Goal: Task Accomplishment & Management: Manage account settings

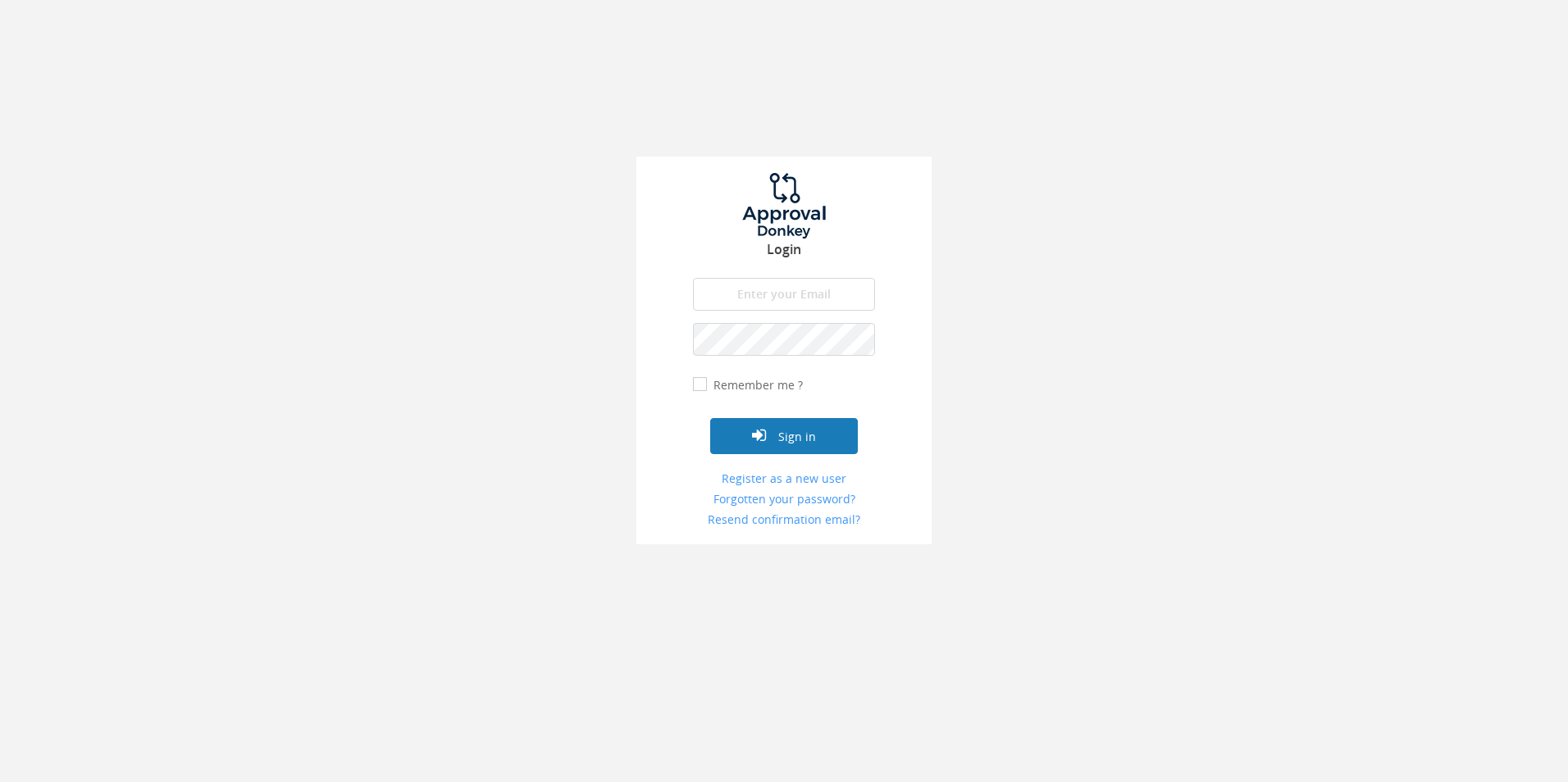
type input "[EMAIL_ADDRESS][DOMAIN_NAME]"
click at [795, 444] on button "Sign in" at bounding box center [783, 436] width 148 height 36
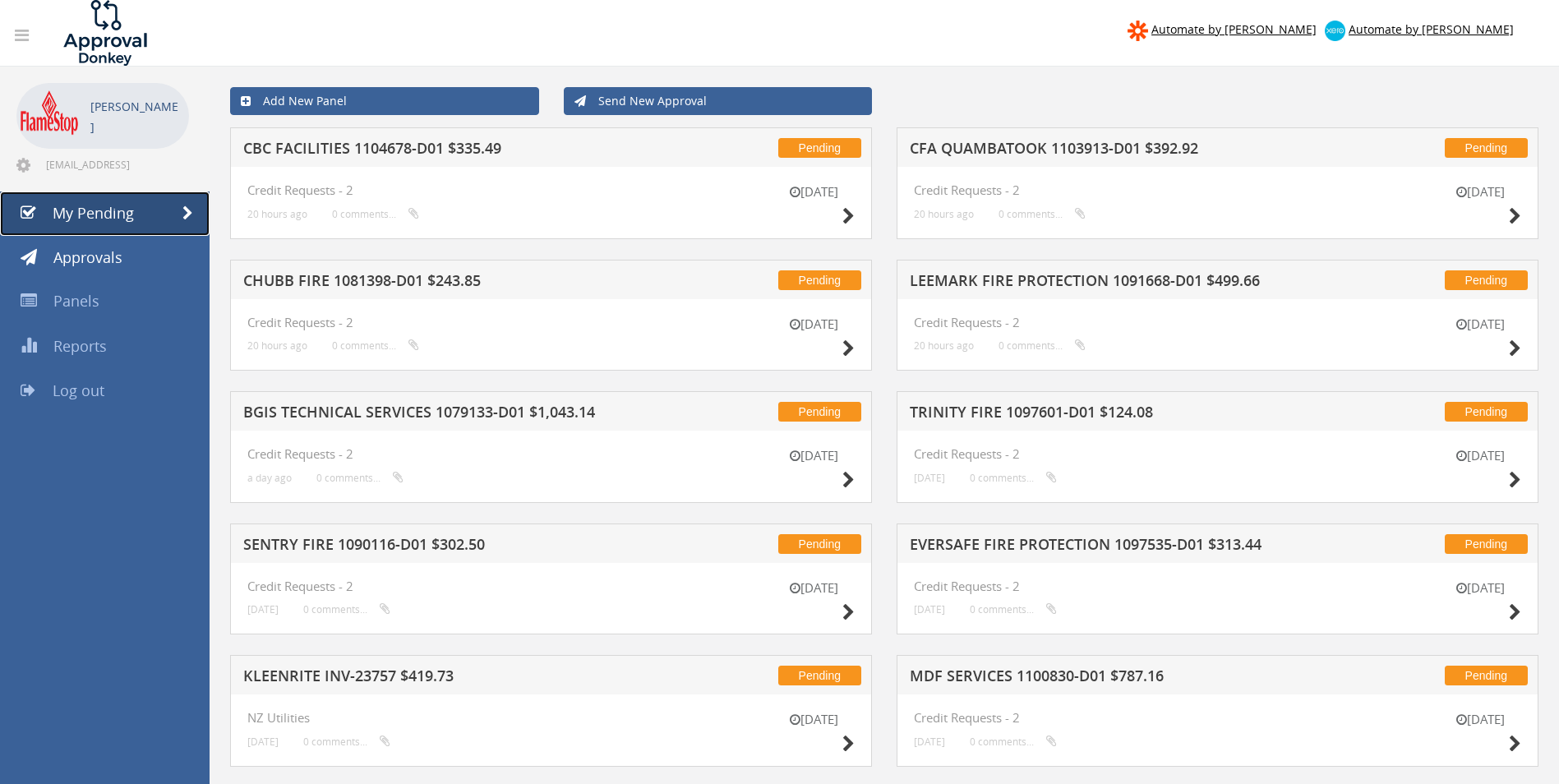
click at [117, 206] on span "My Pending" at bounding box center [92, 212] width 81 height 20
click at [409, 151] on h5 "CBC FACILITIES 1104678-D01 $335.49" at bounding box center [458, 151] width 431 height 21
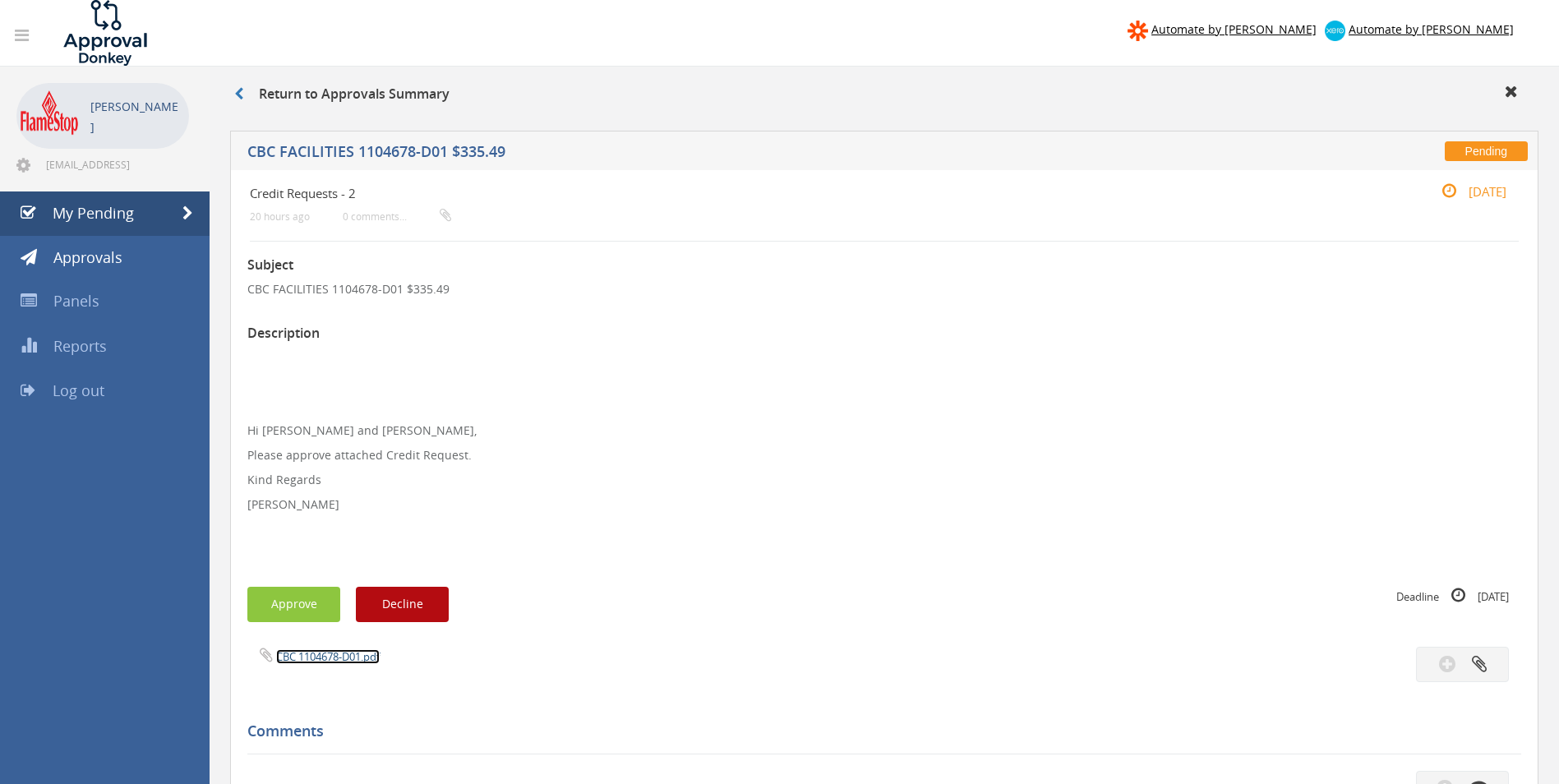
click at [319, 650] on link "CBC 1104678-D01.pdf" at bounding box center [328, 656] width 104 height 15
click at [283, 597] on button "Approve" at bounding box center [294, 603] width 92 height 35
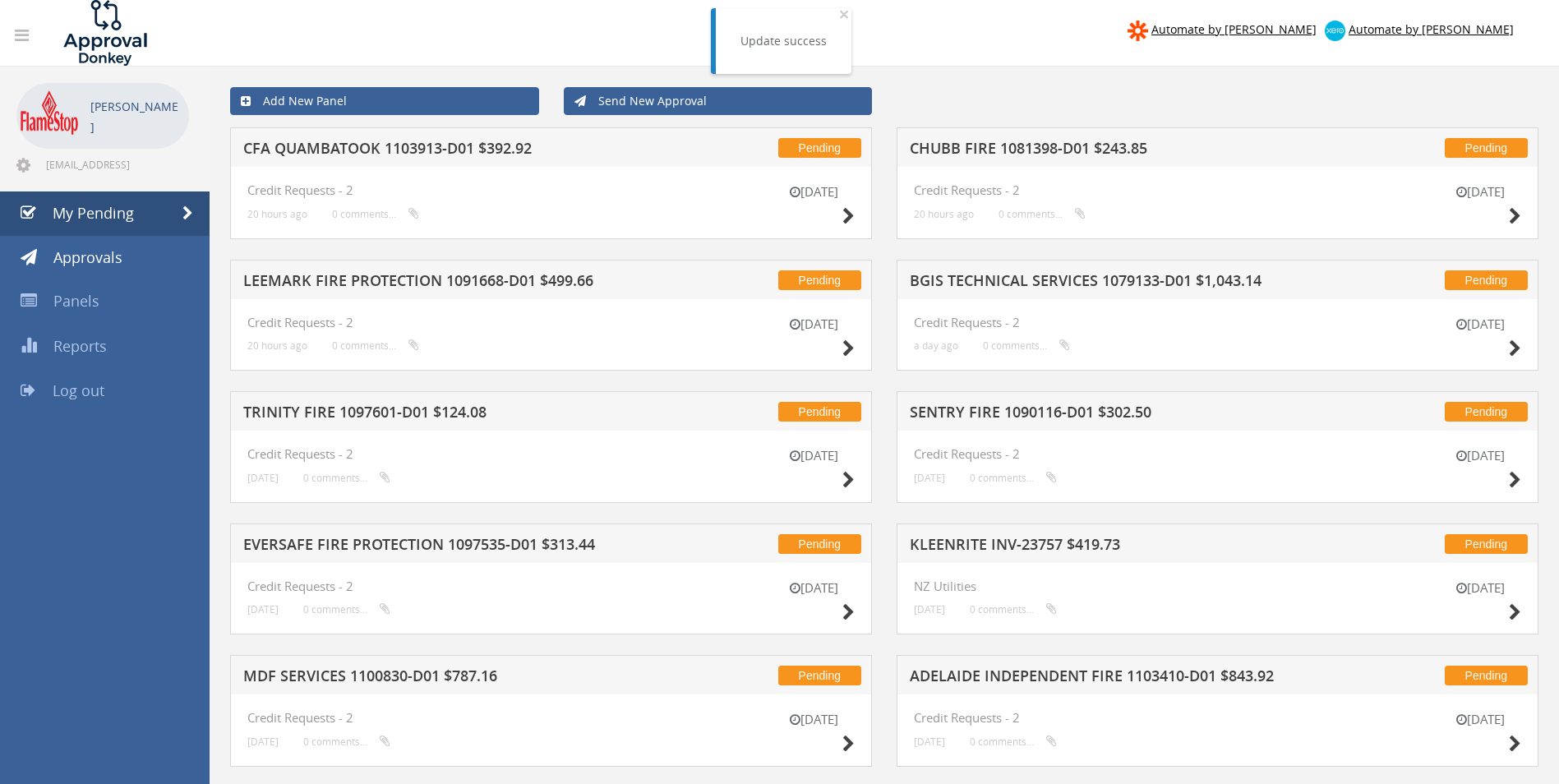
click at [382, 149] on h5 "CFA QUAMBATOOK 1103913-D01 $392.92" at bounding box center [458, 151] width 431 height 21
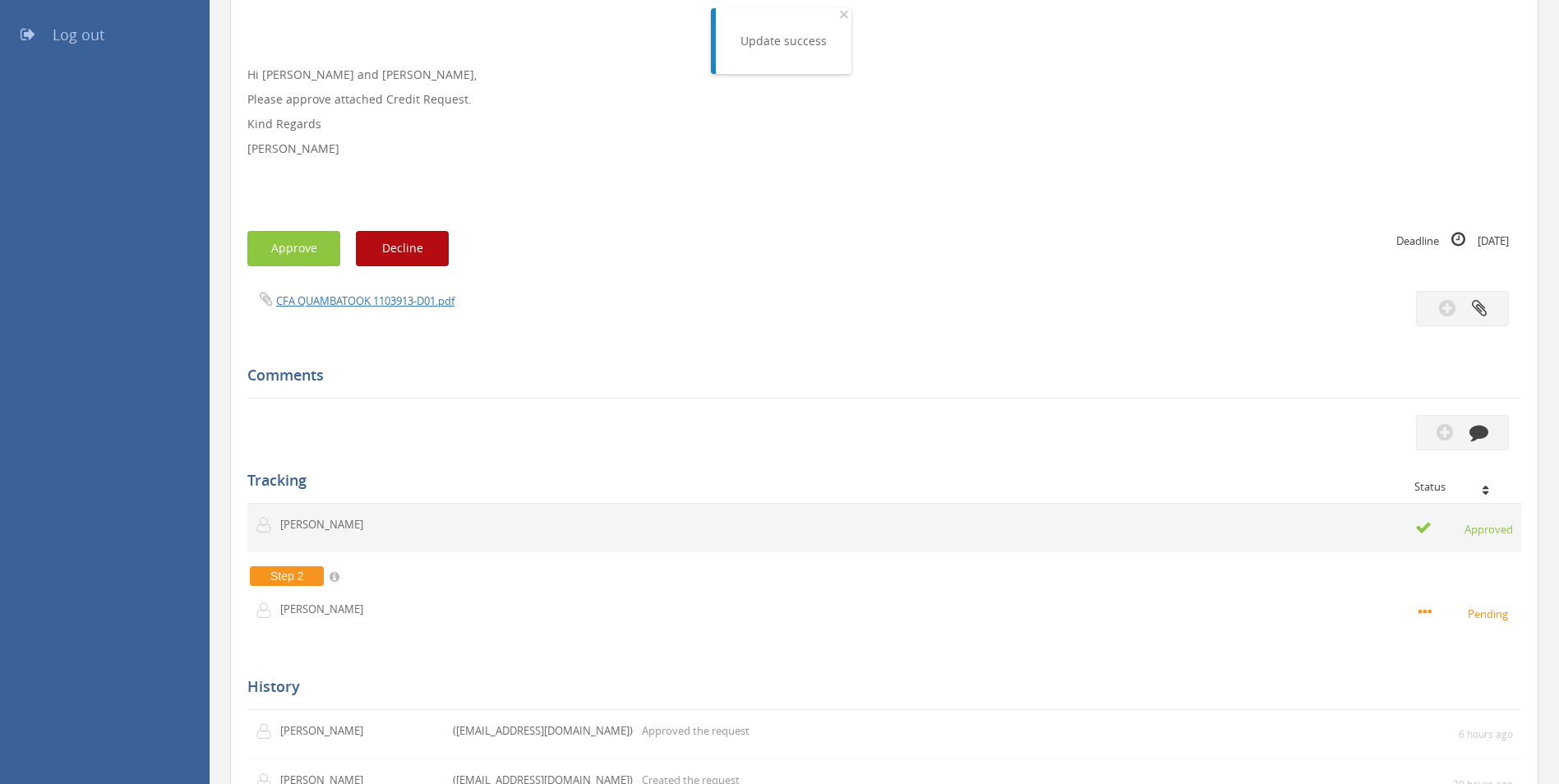
scroll to position [411, 0]
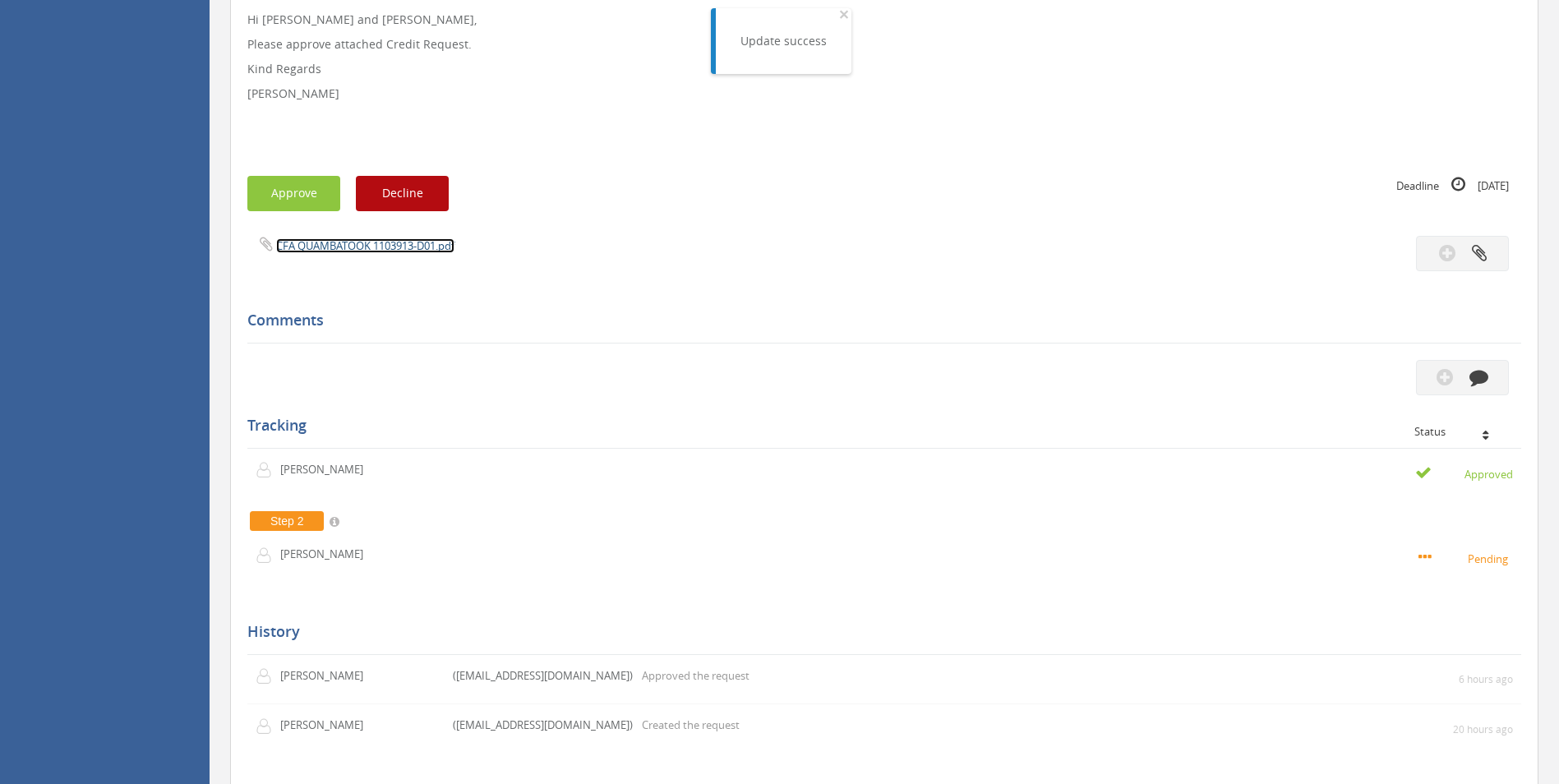
click at [370, 241] on link "CFA QUAMBATOOK 1103913-D01.pdf" at bounding box center [366, 245] width 178 height 15
click at [306, 195] on button "Approve" at bounding box center [294, 193] width 92 height 35
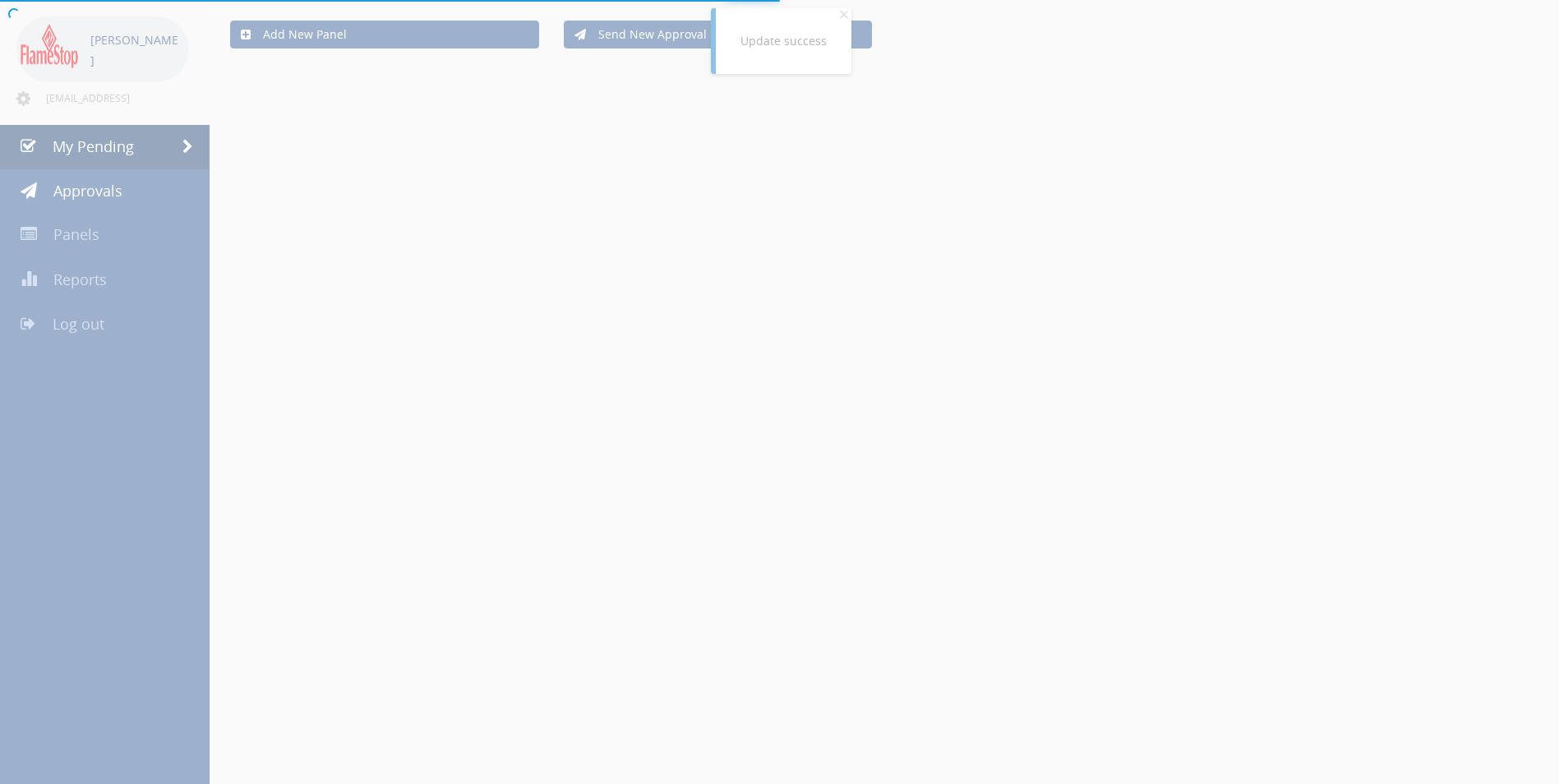
scroll to position [411, 0]
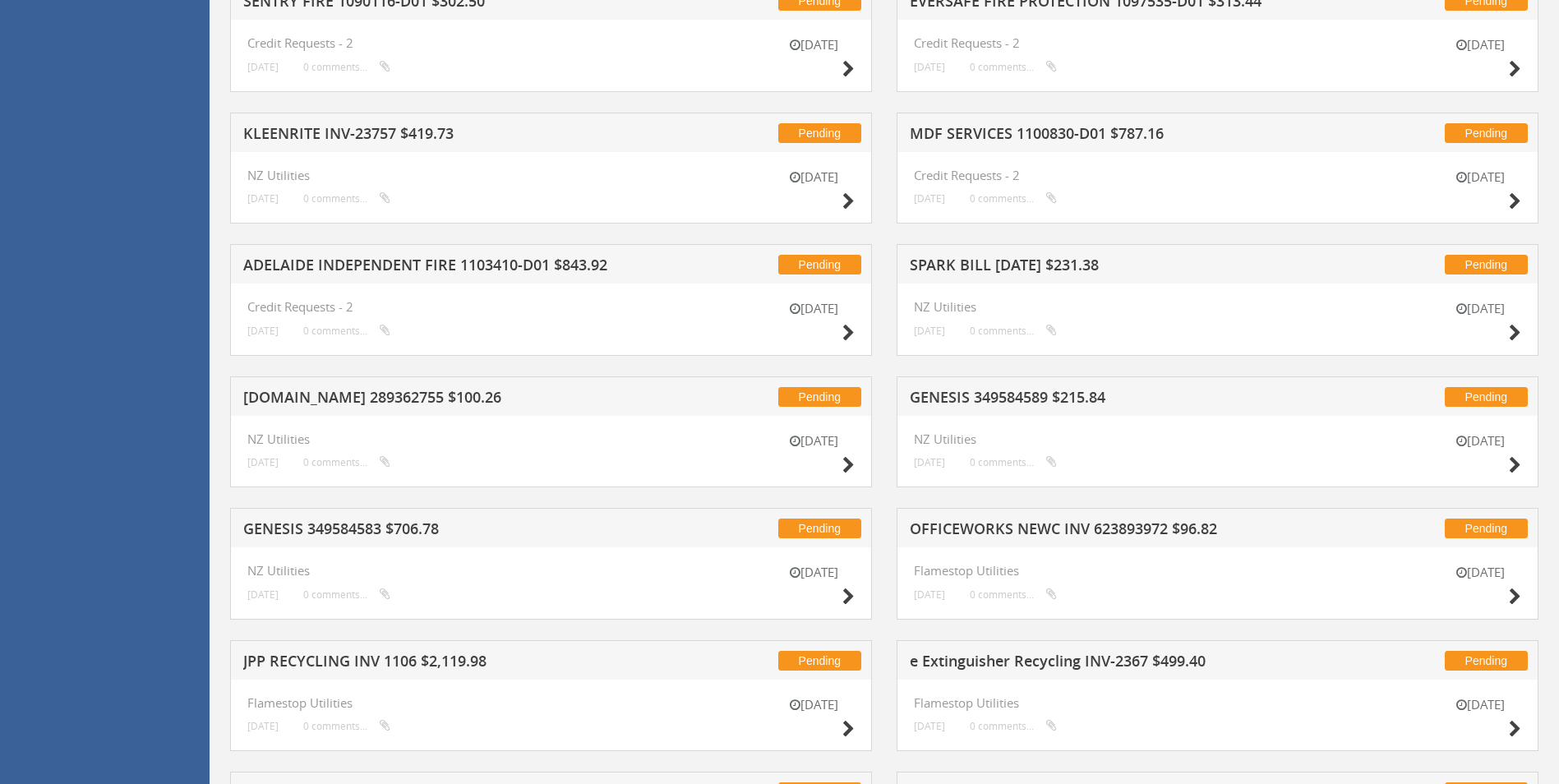
click at [1120, 264] on h5 "SPARK BILL [DATE] $231.38" at bounding box center [1125, 267] width 431 height 21
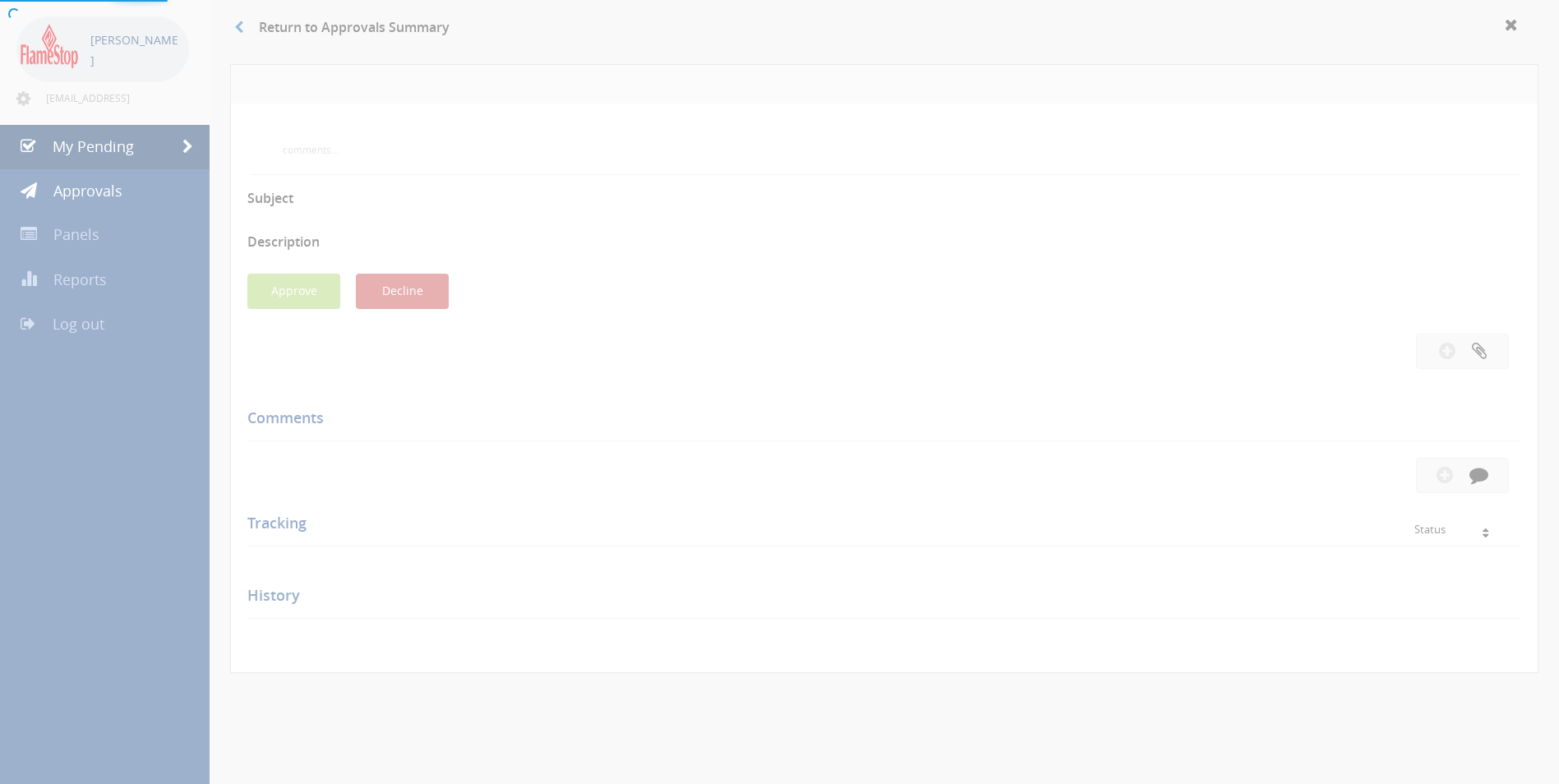
scroll to position [411, 0]
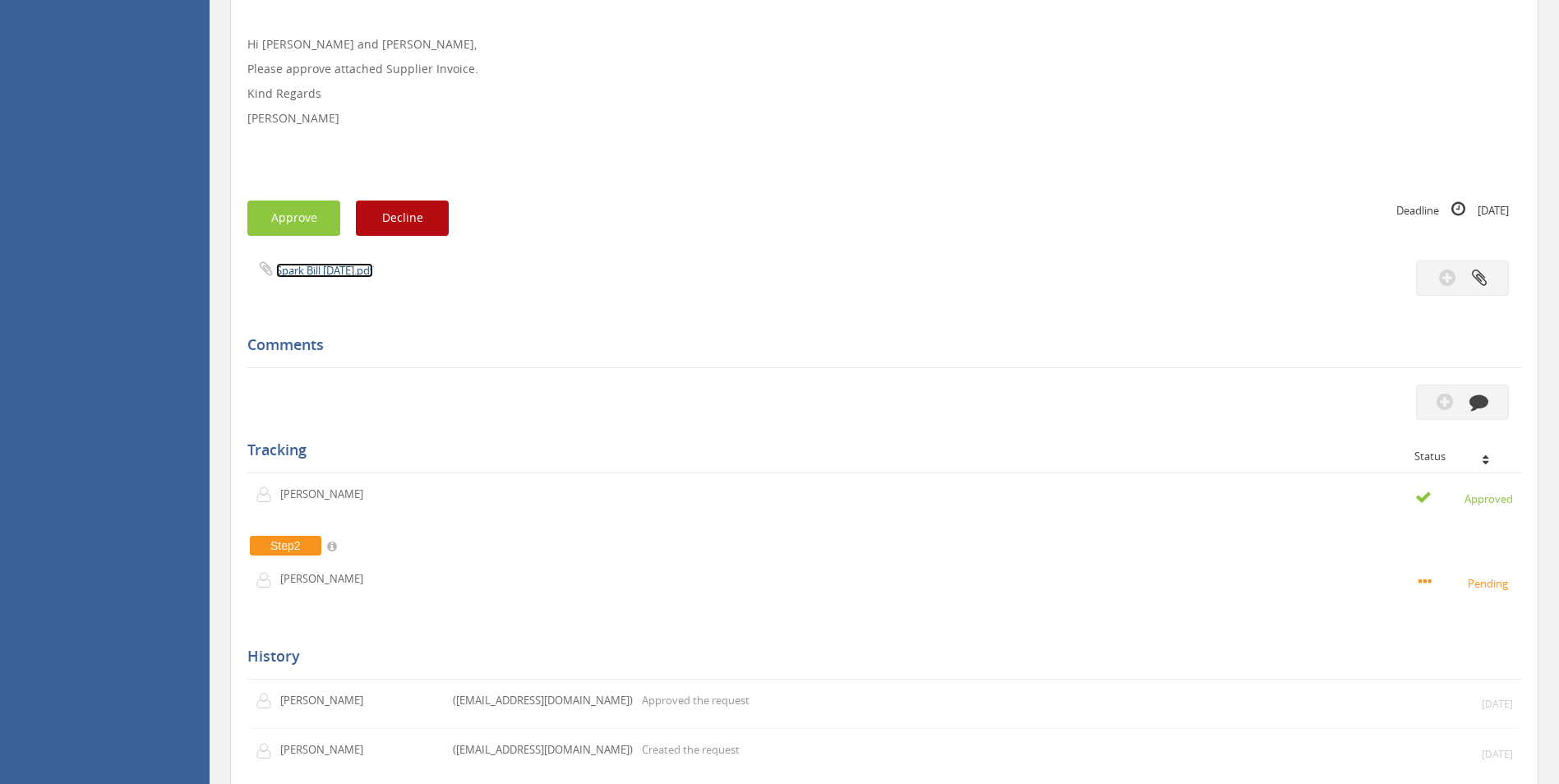
click at [373, 270] on link "Spark Bill [DATE].pdf" at bounding box center [324, 270] width 97 height 15
click at [315, 219] on button "Approve" at bounding box center [294, 217] width 92 height 35
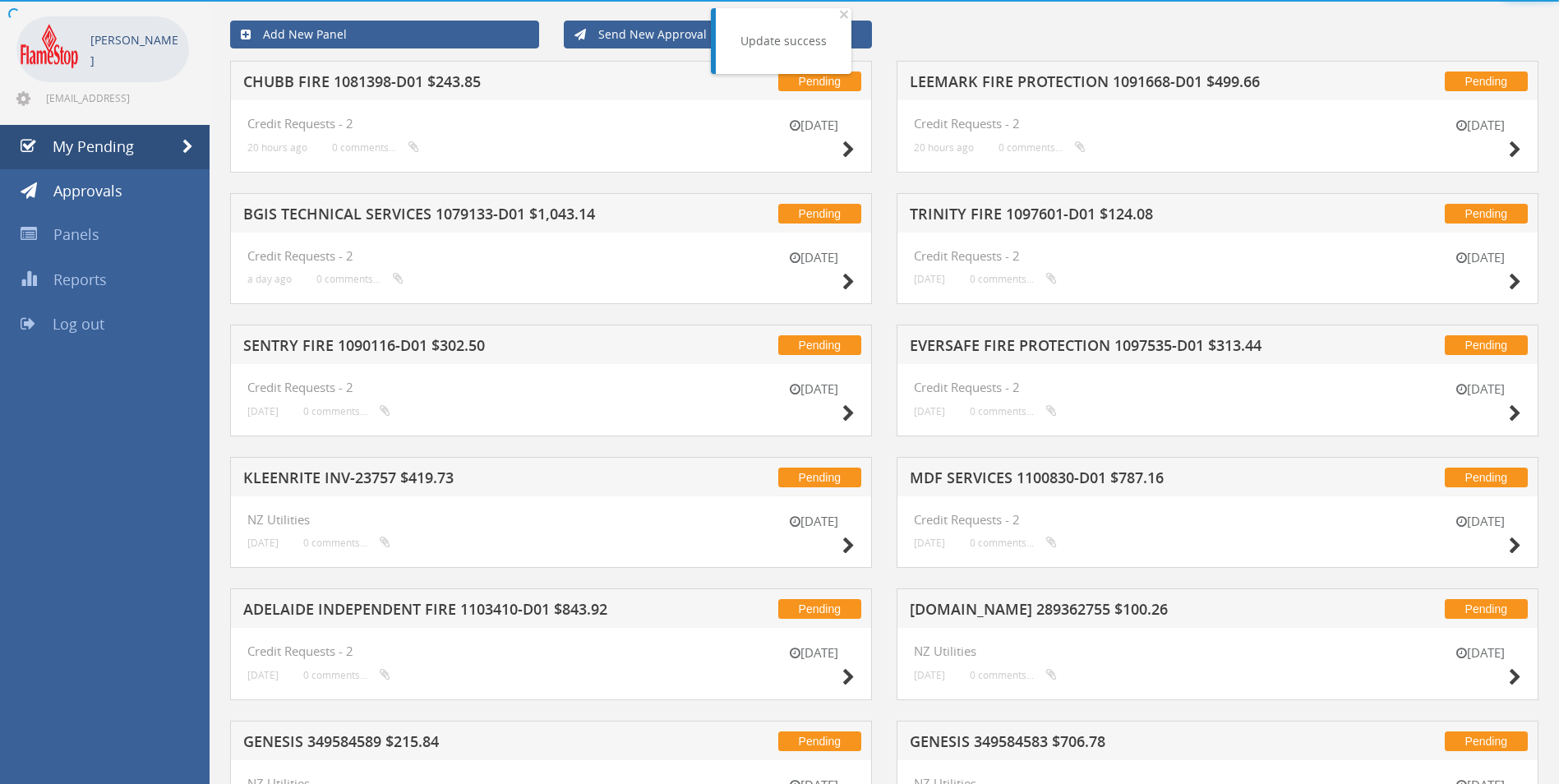
scroll to position [411, 0]
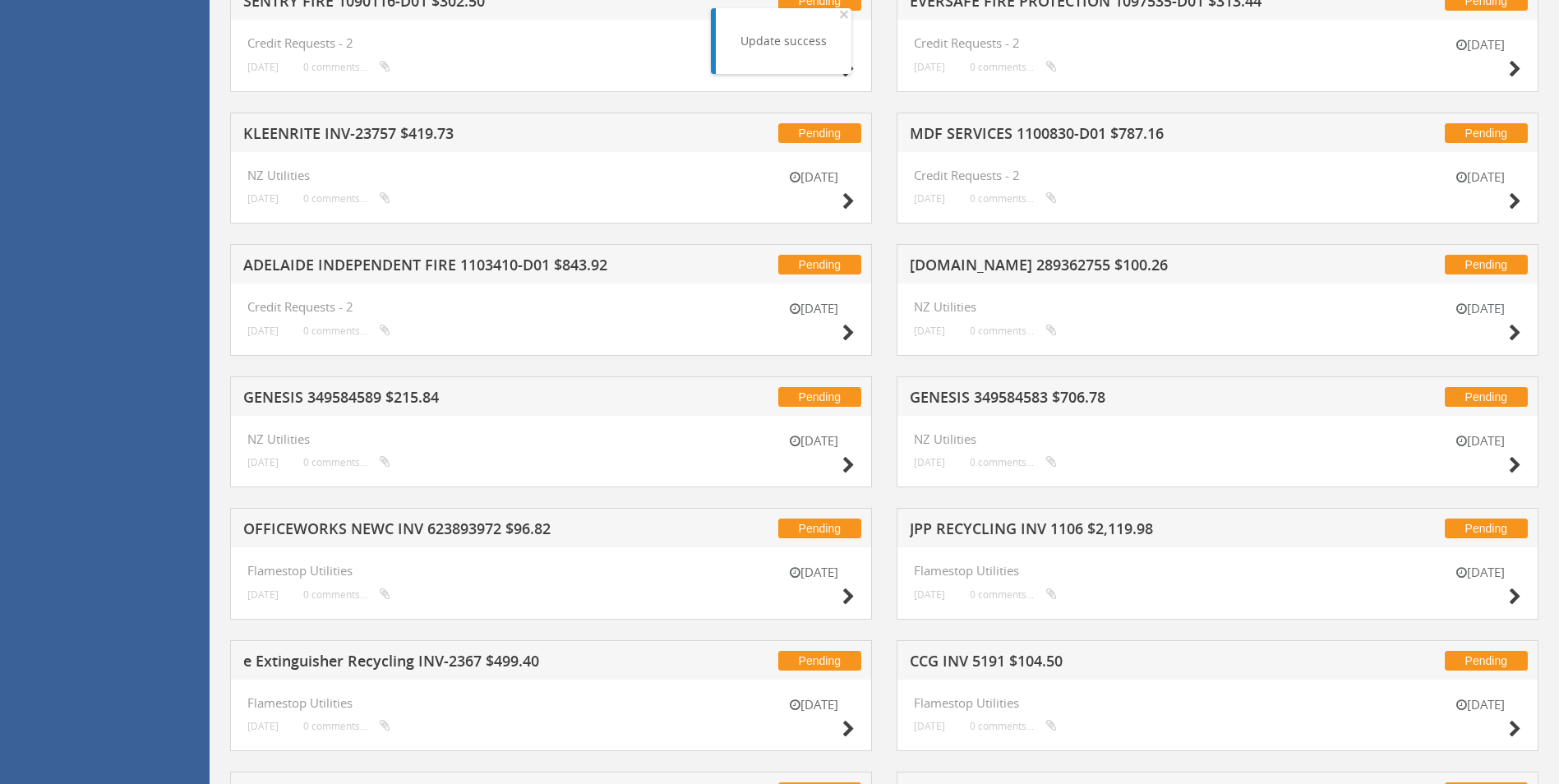
click at [1019, 399] on h5 "GENESIS 349584583 $706.78" at bounding box center [1125, 400] width 431 height 21
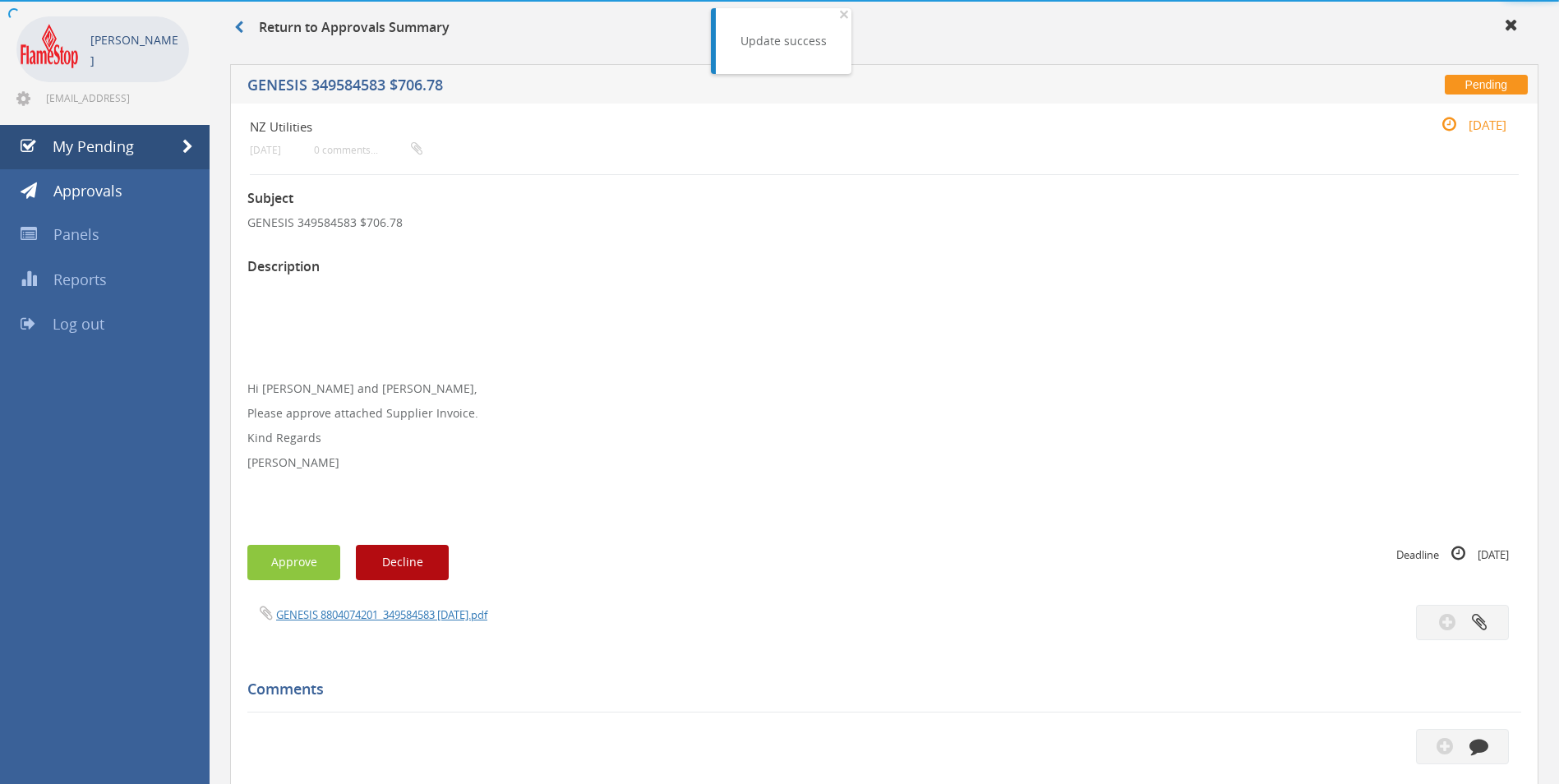
scroll to position [411, 0]
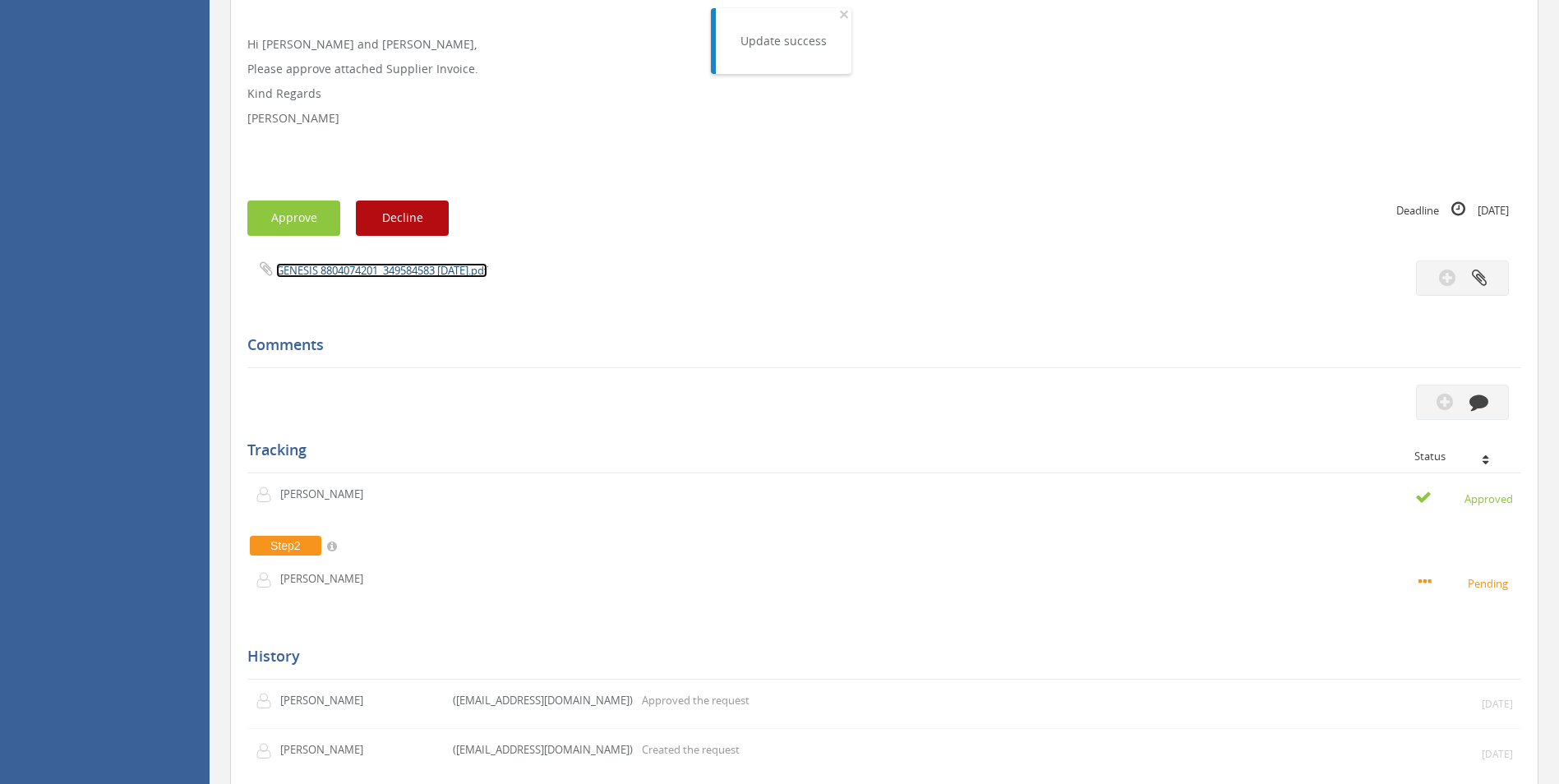
click at [388, 270] on link "GENESIS 8804074201_349584583 [DATE].pdf" at bounding box center [382, 270] width 211 height 15
click at [311, 217] on button "Approve" at bounding box center [294, 217] width 92 height 35
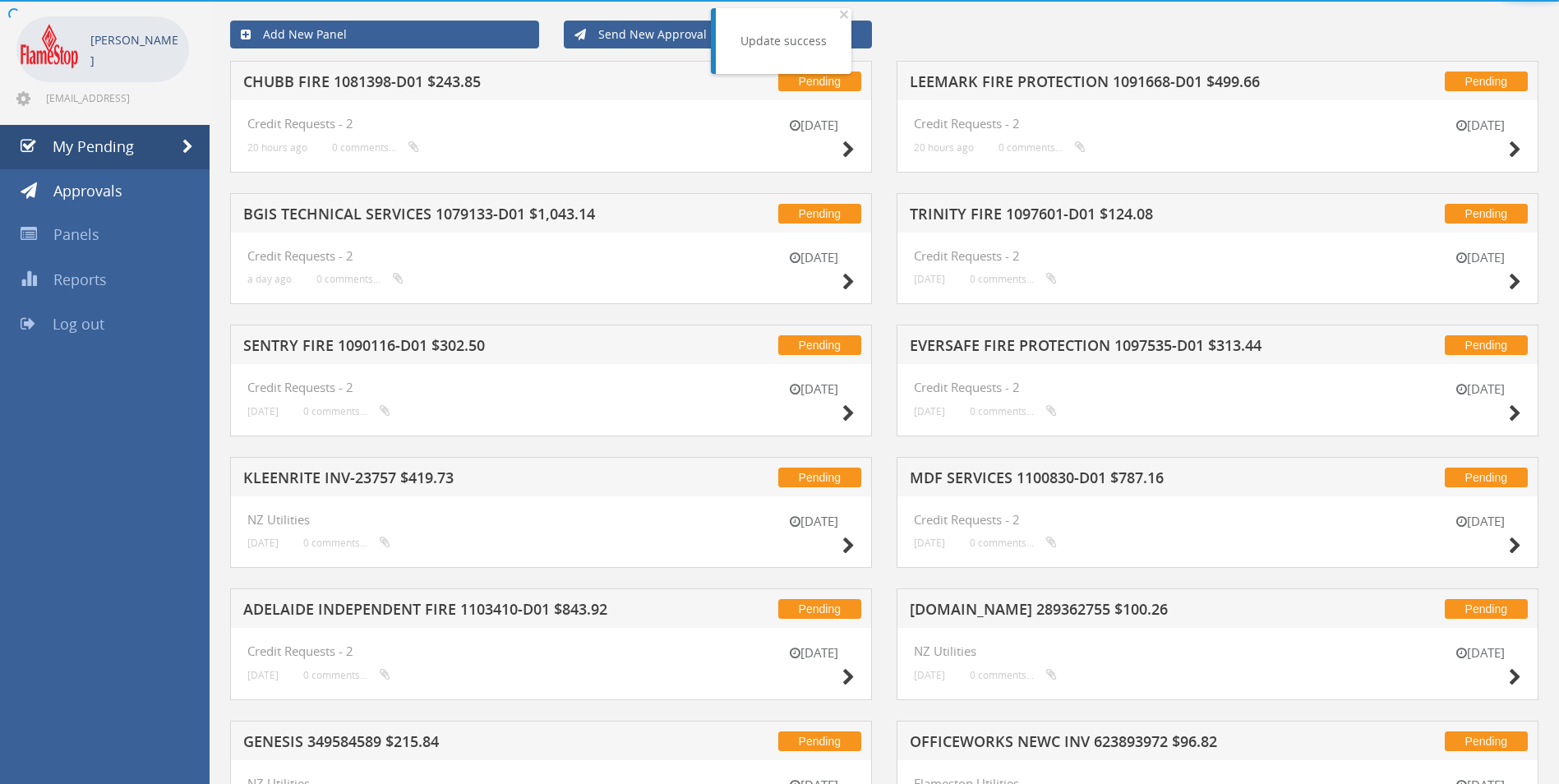
scroll to position [411, 0]
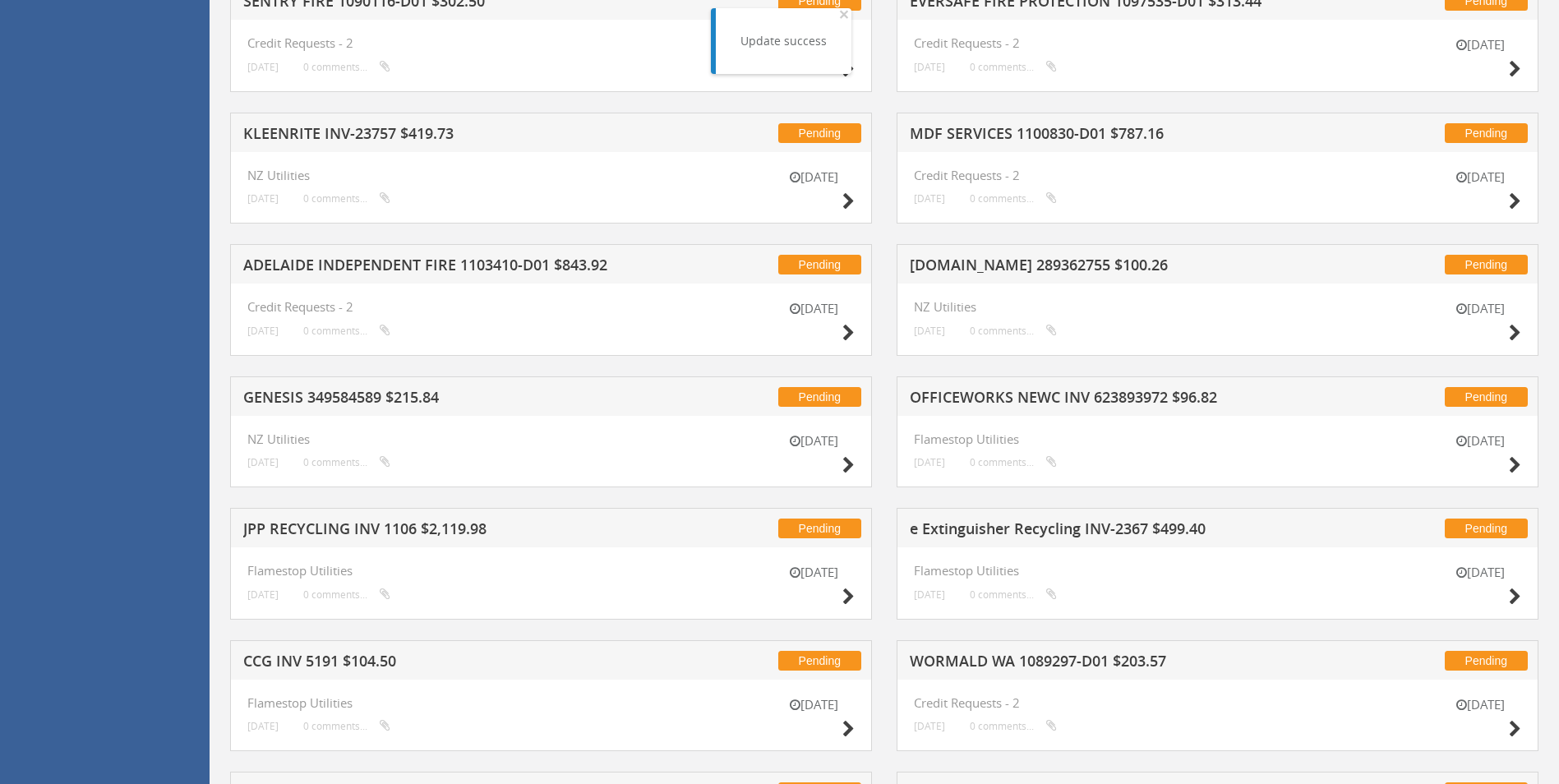
click at [977, 264] on h5 "[DOMAIN_NAME] 289362755 $100.26" at bounding box center [1125, 267] width 431 height 21
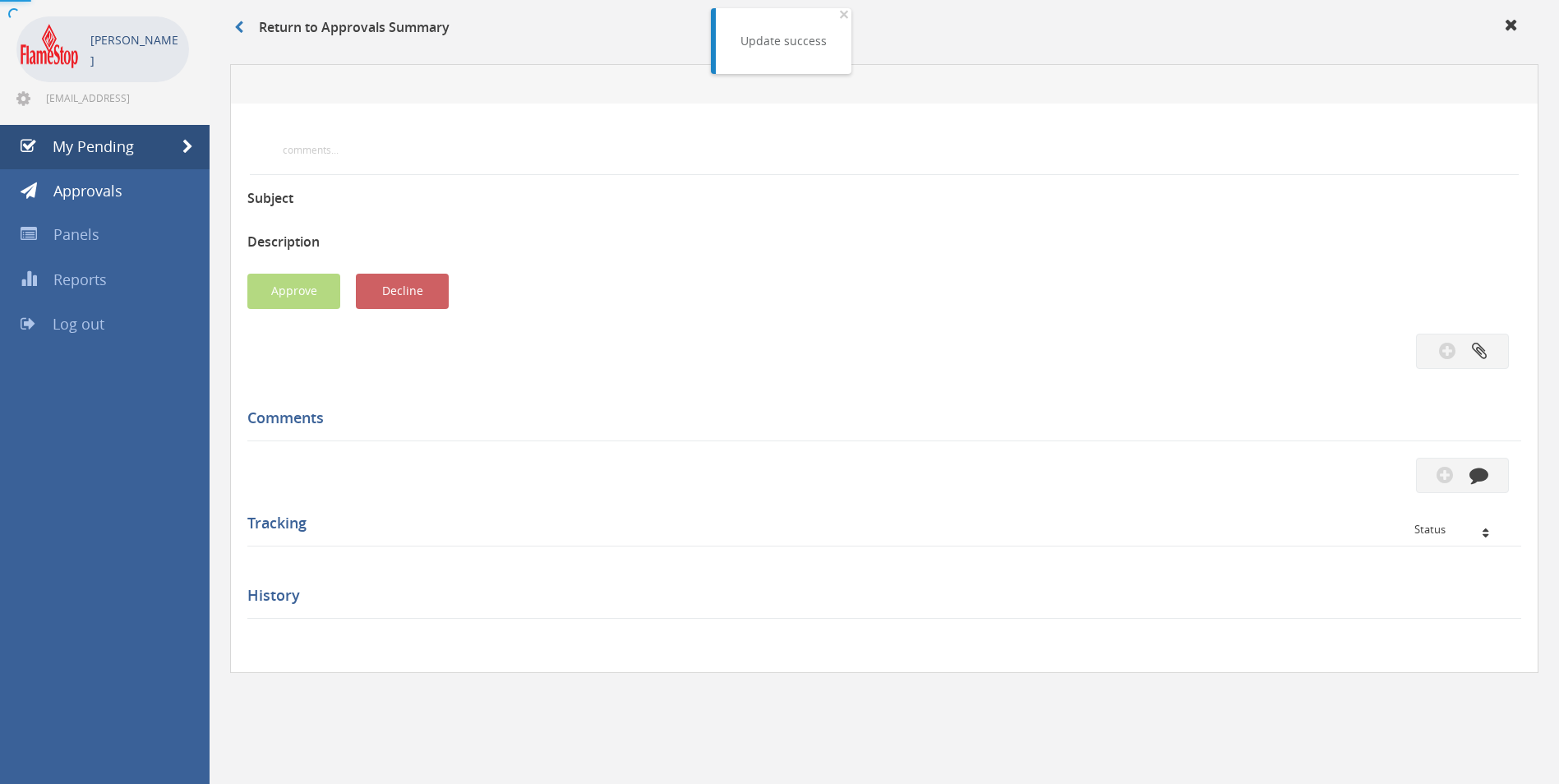
scroll to position [411, 0]
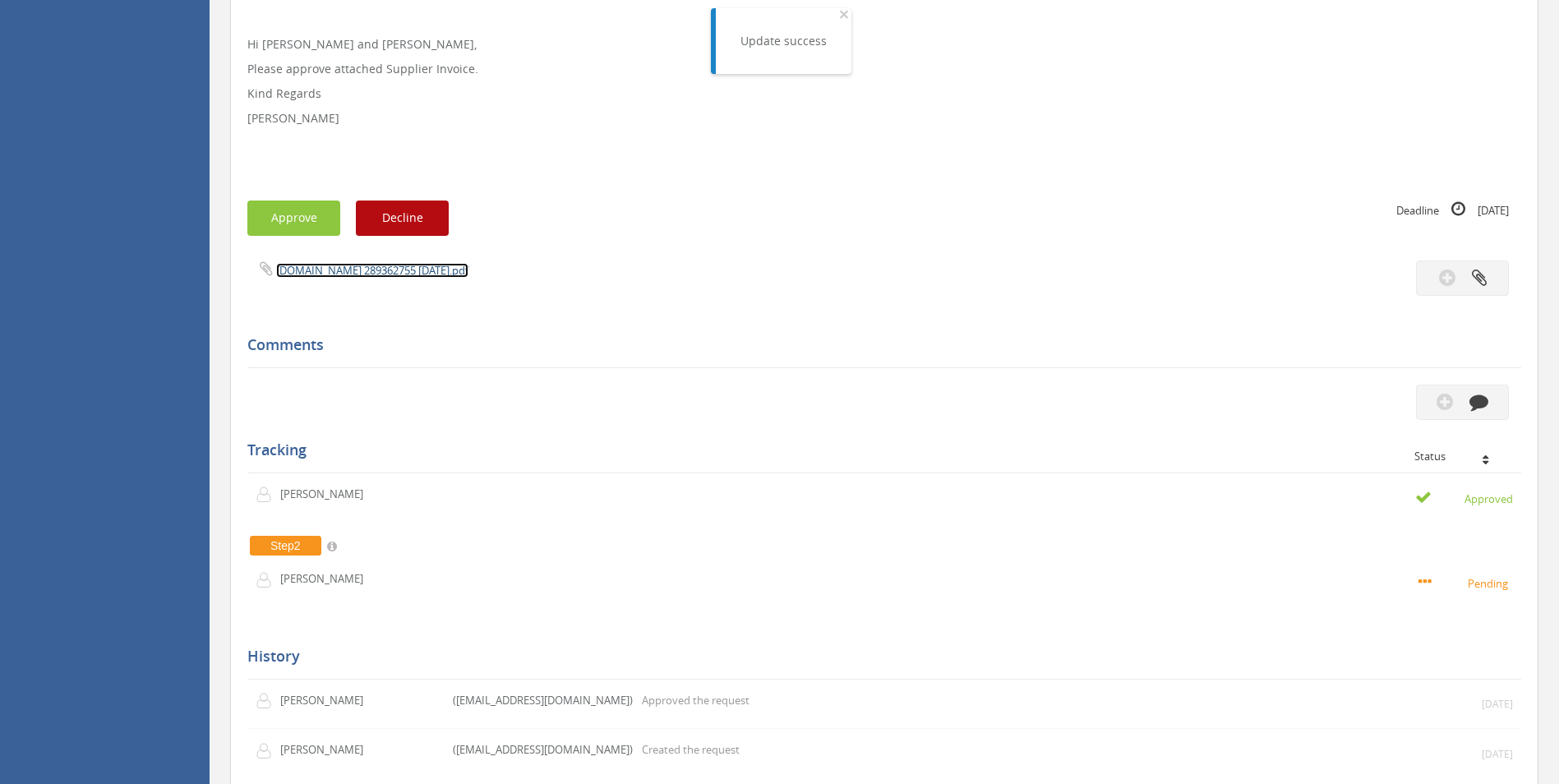
click at [365, 270] on link "[DOMAIN_NAME] 289362755 [DATE].pdf" at bounding box center [372, 270] width 193 height 15
click at [298, 219] on button "Approve" at bounding box center [294, 217] width 92 height 35
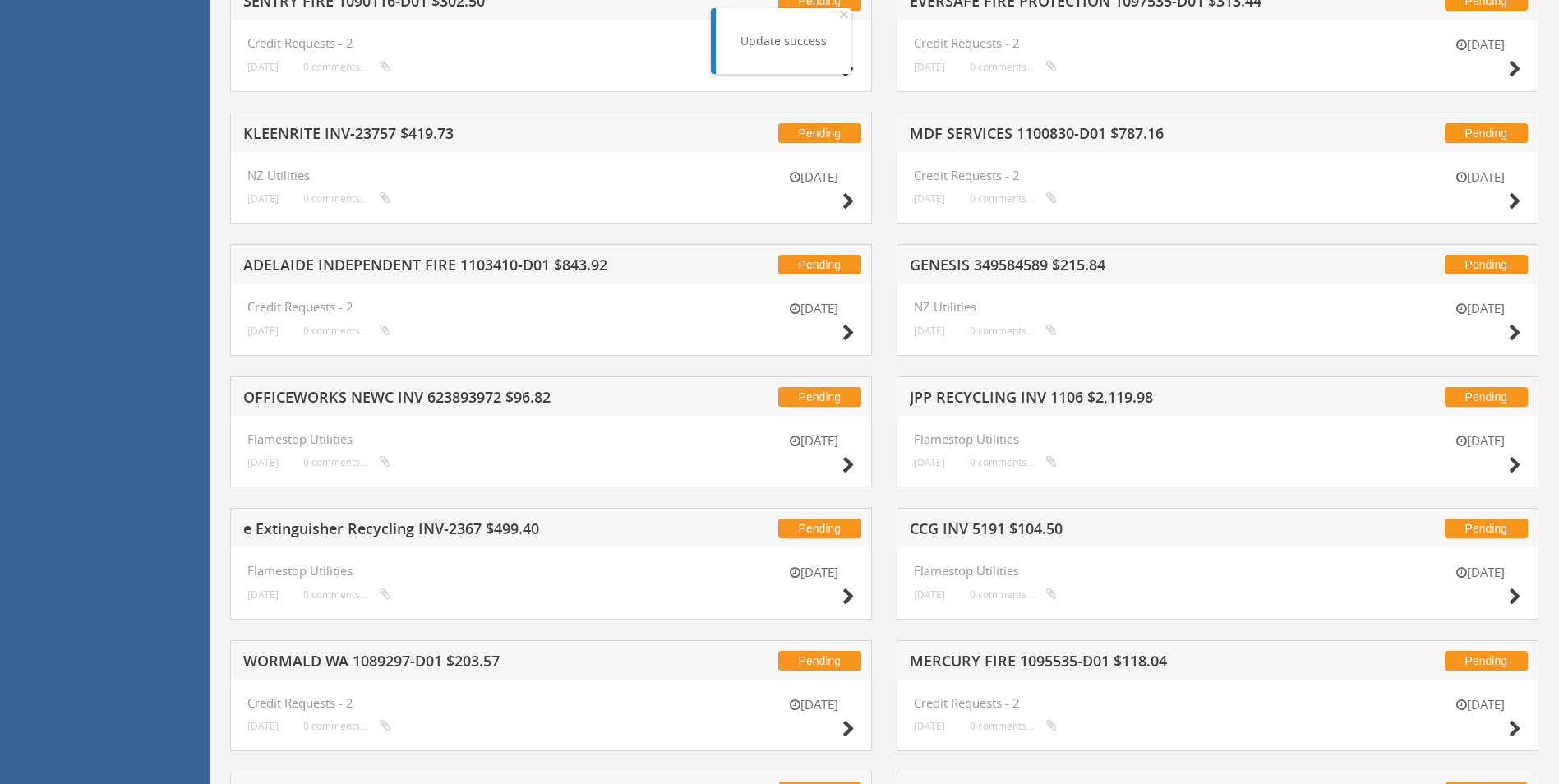
click at [977, 273] on h5 "GENESIS 349584589 $215.84" at bounding box center [1125, 267] width 431 height 21
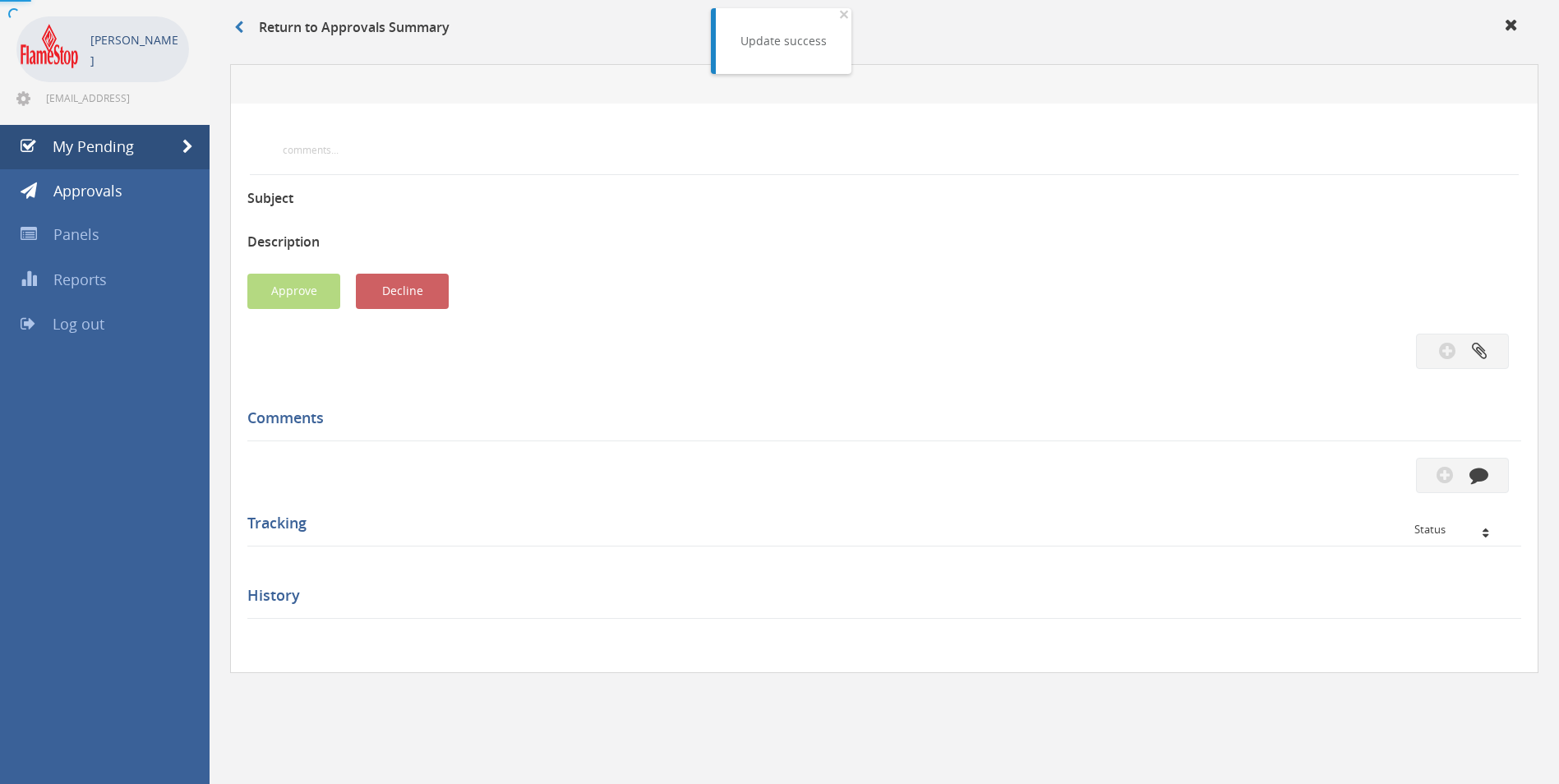
scroll to position [411, 0]
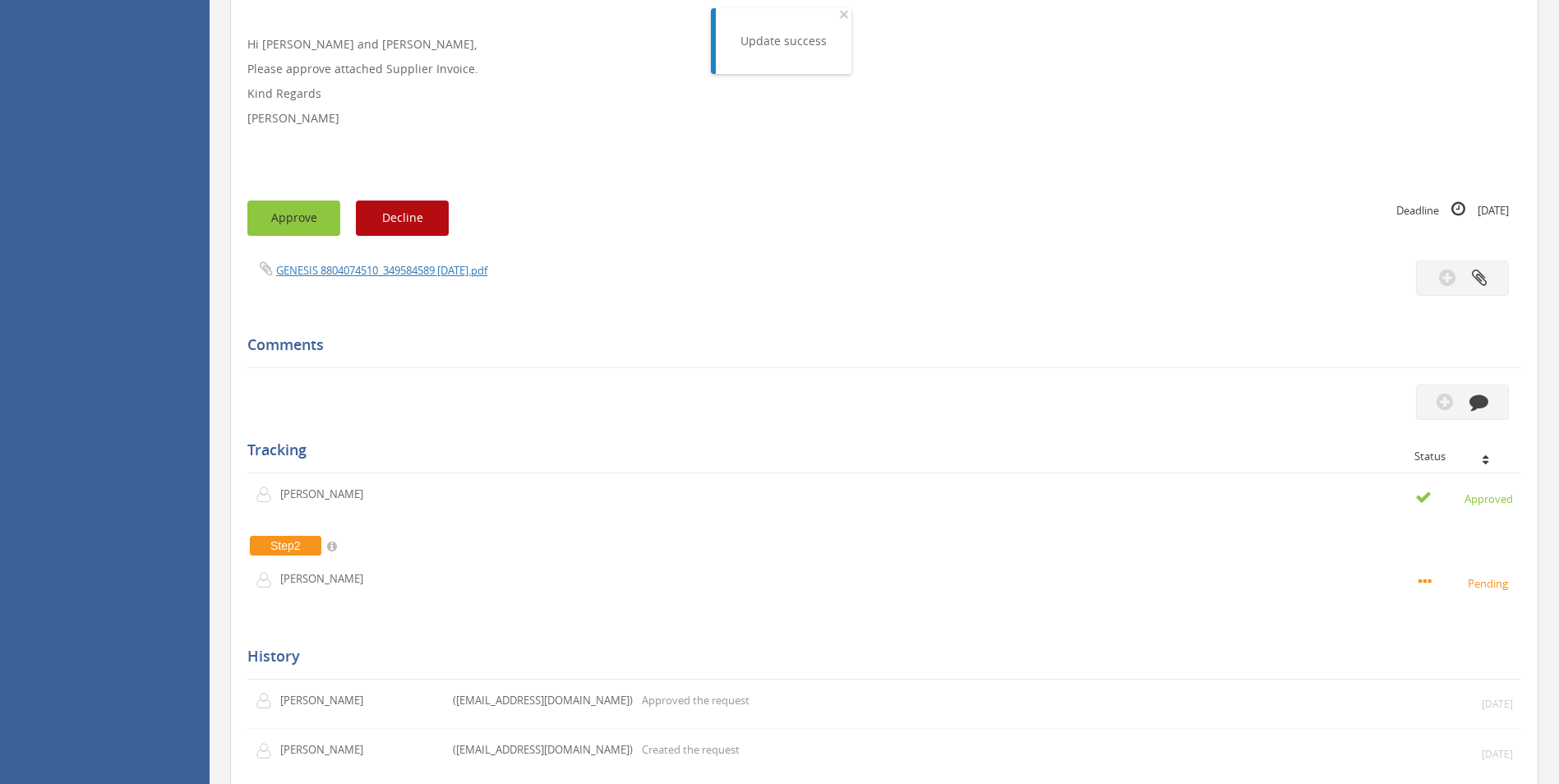
click at [297, 220] on button "Approve" at bounding box center [294, 217] width 92 height 35
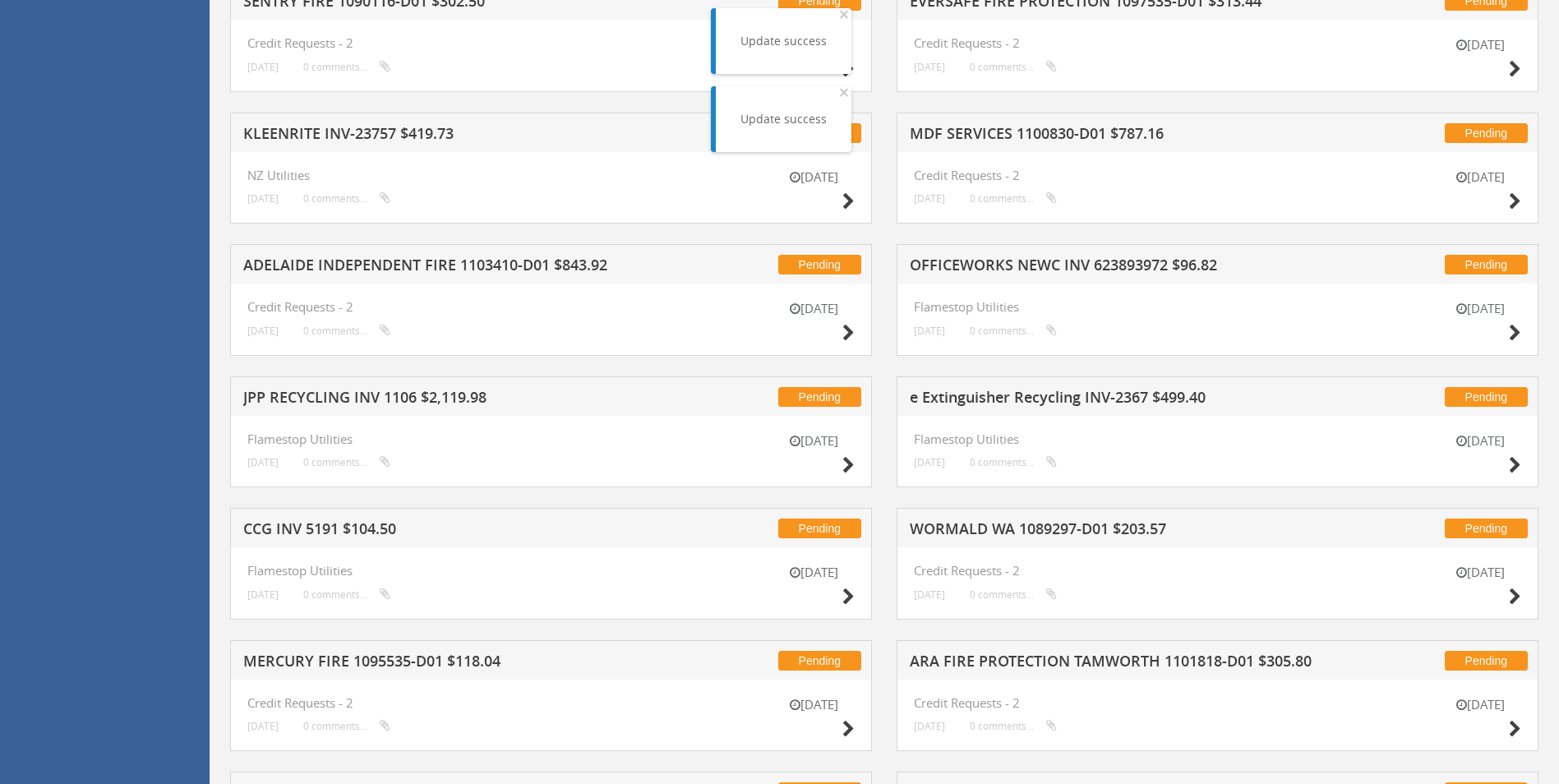
click at [986, 270] on h5 "OFFICEWORKS NEWC INV 623893972 $96.82" at bounding box center [1125, 267] width 431 height 21
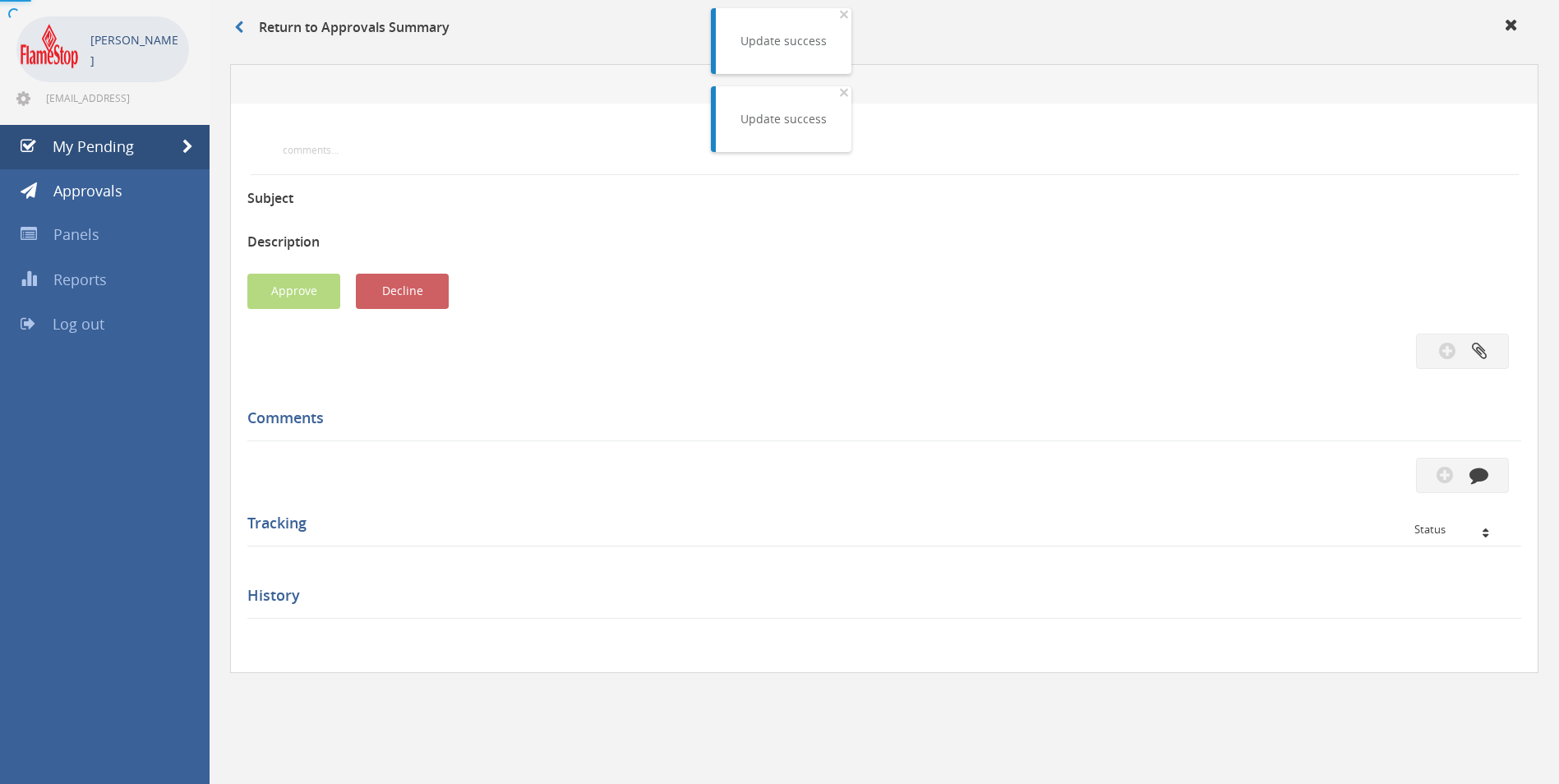
scroll to position [411, 0]
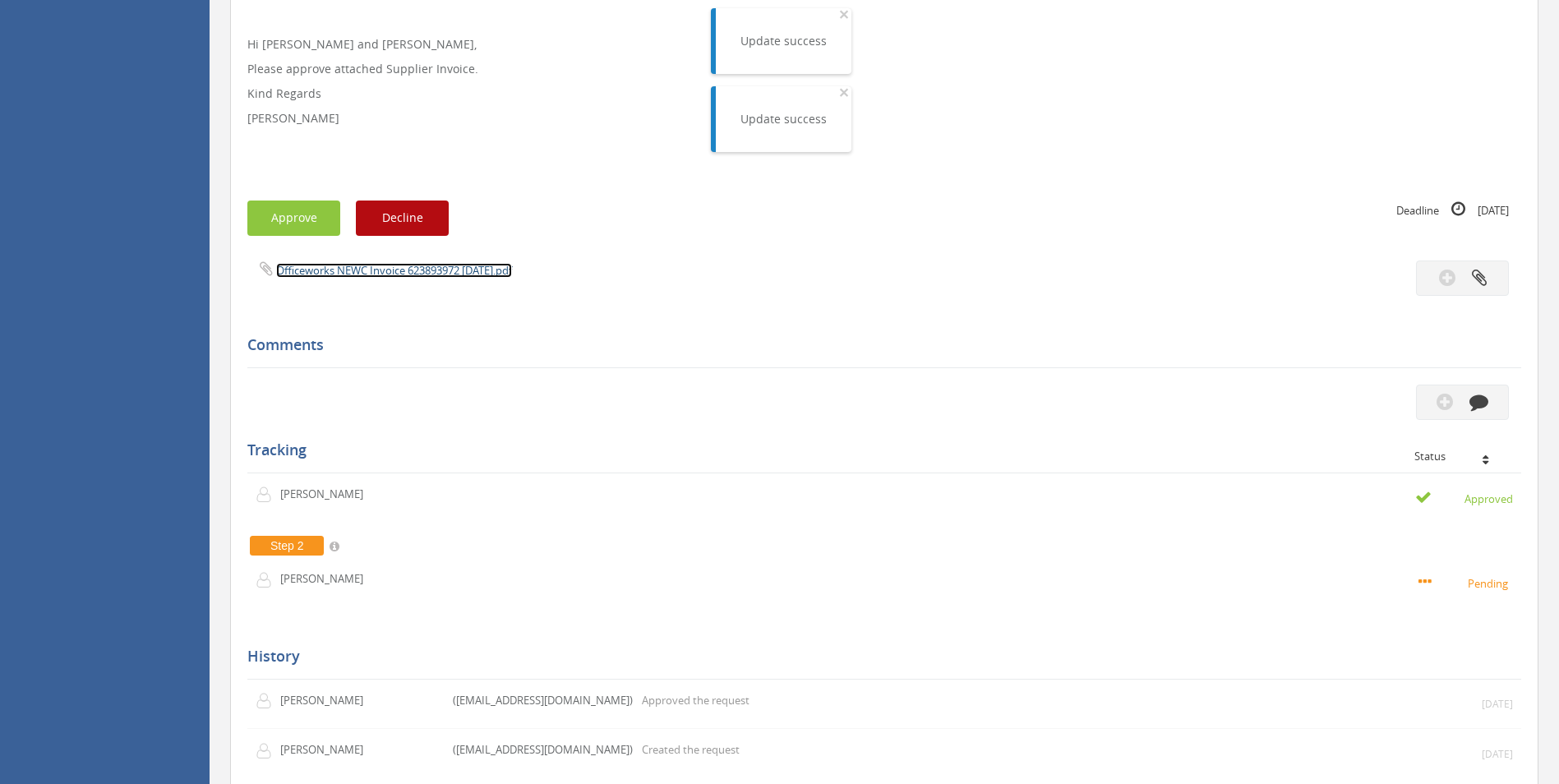
click at [332, 268] on link "Officeworks NEWC Invoice 623893972 [DATE].pdf" at bounding box center [395, 270] width 236 height 15
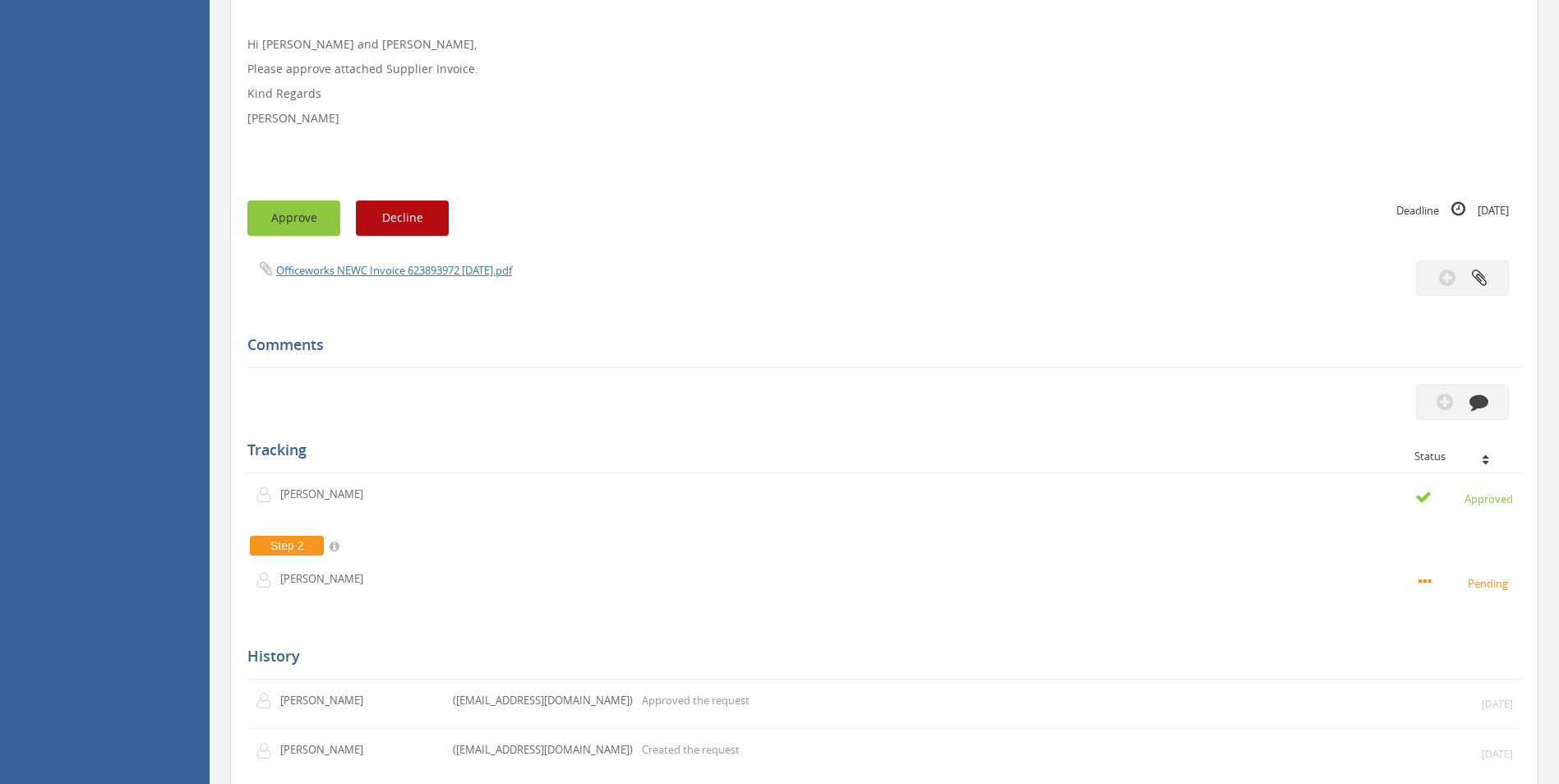
click at [319, 211] on button "Approve" at bounding box center [294, 217] width 92 height 35
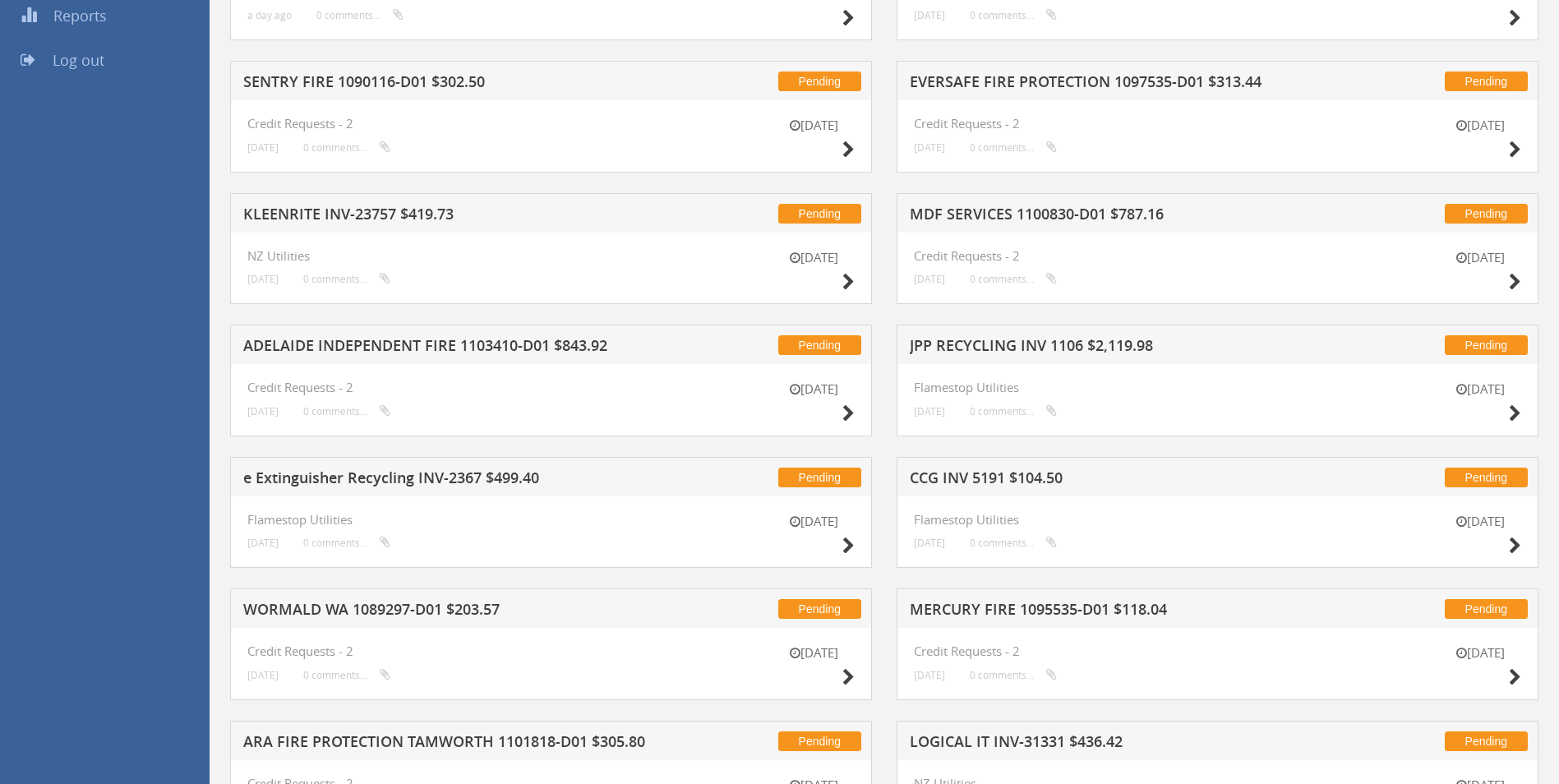
scroll to position [329, 0]
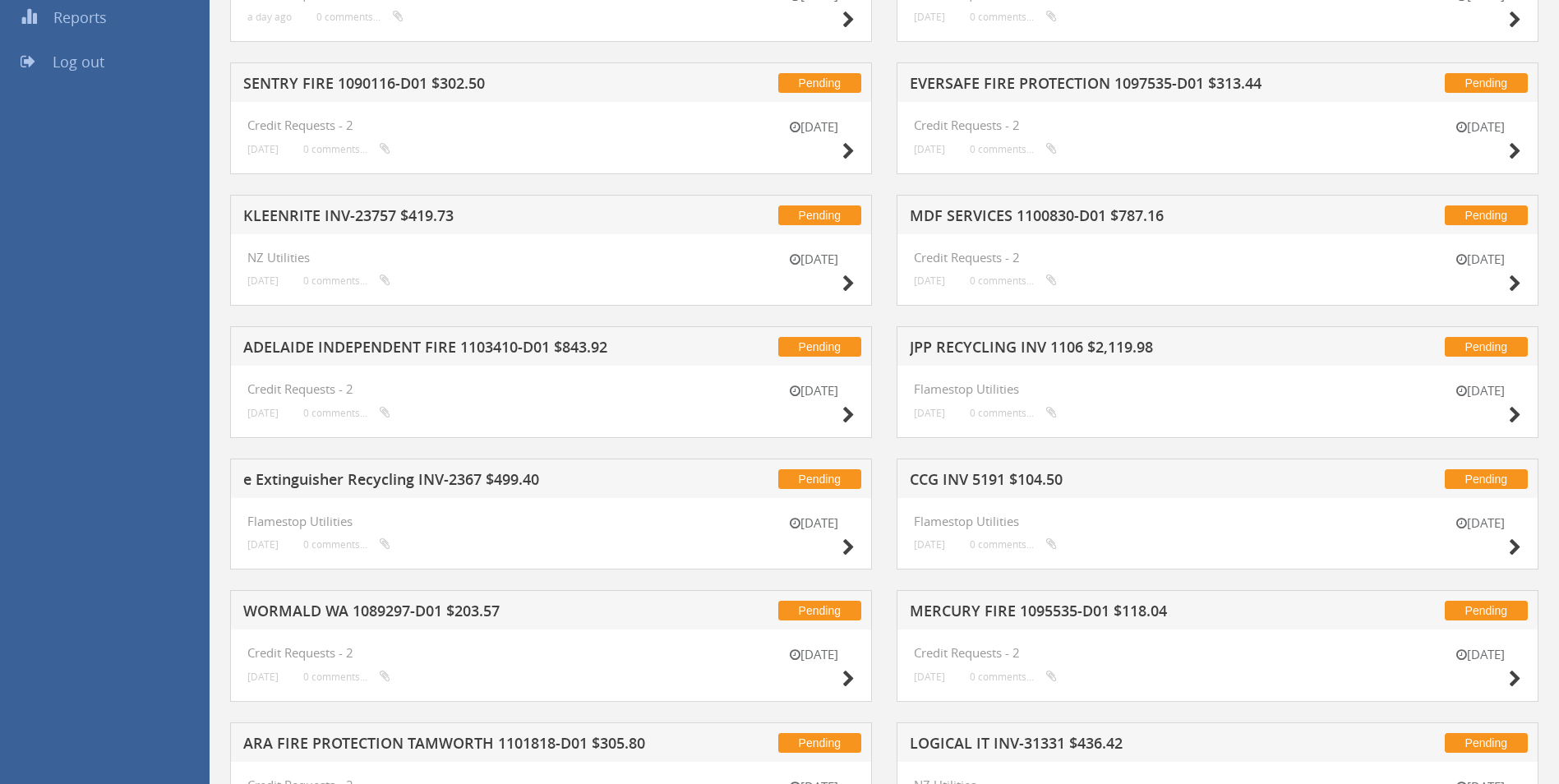
click at [407, 85] on h5 "SENTRY FIRE 1090116-D01 $302.50" at bounding box center [458, 86] width 431 height 21
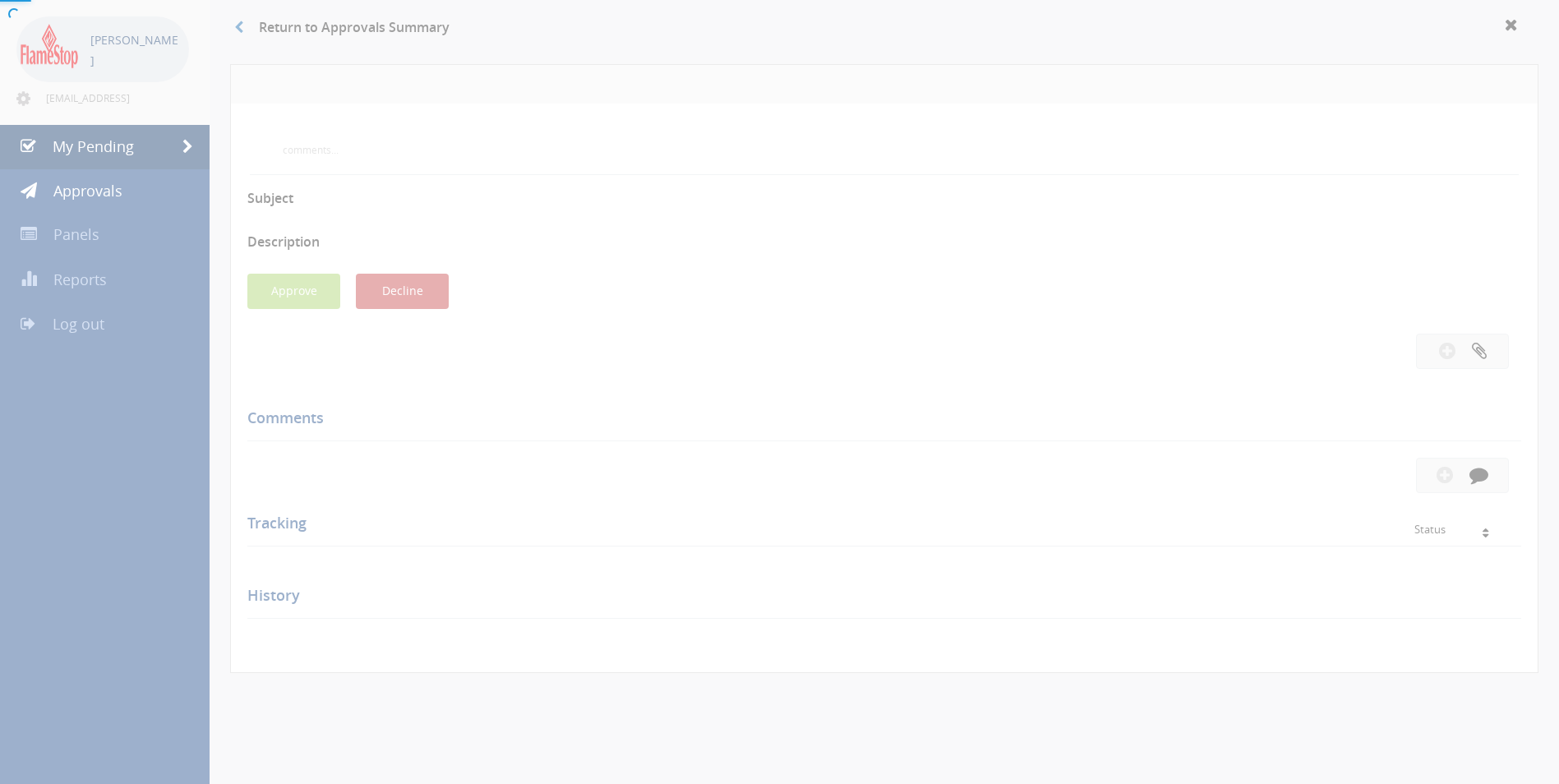
scroll to position [329, 0]
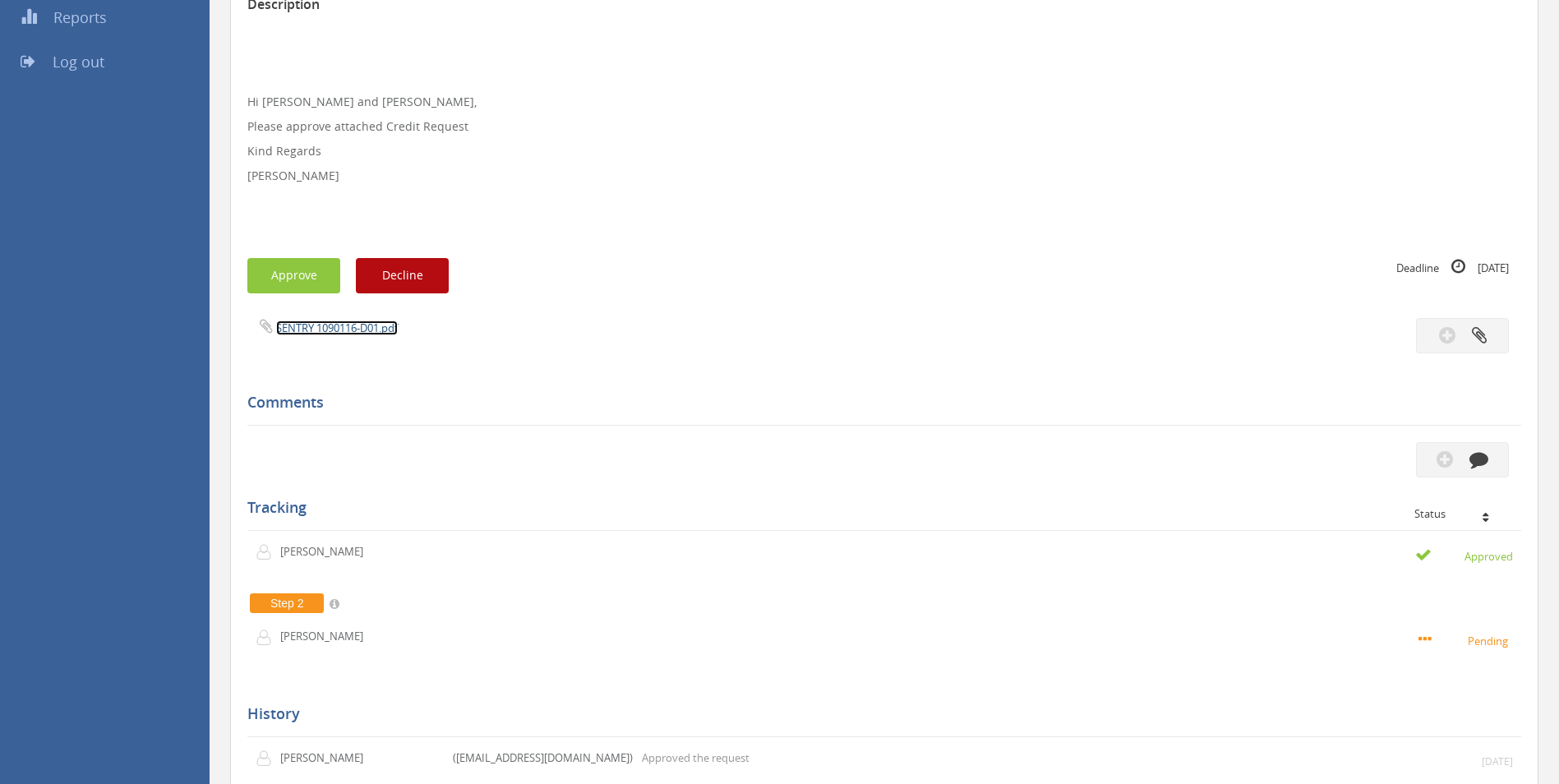
click at [305, 326] on link "SENTRY 1090116-D01.pdf" at bounding box center [337, 327] width 122 height 15
click at [331, 269] on button "Approve" at bounding box center [294, 275] width 92 height 35
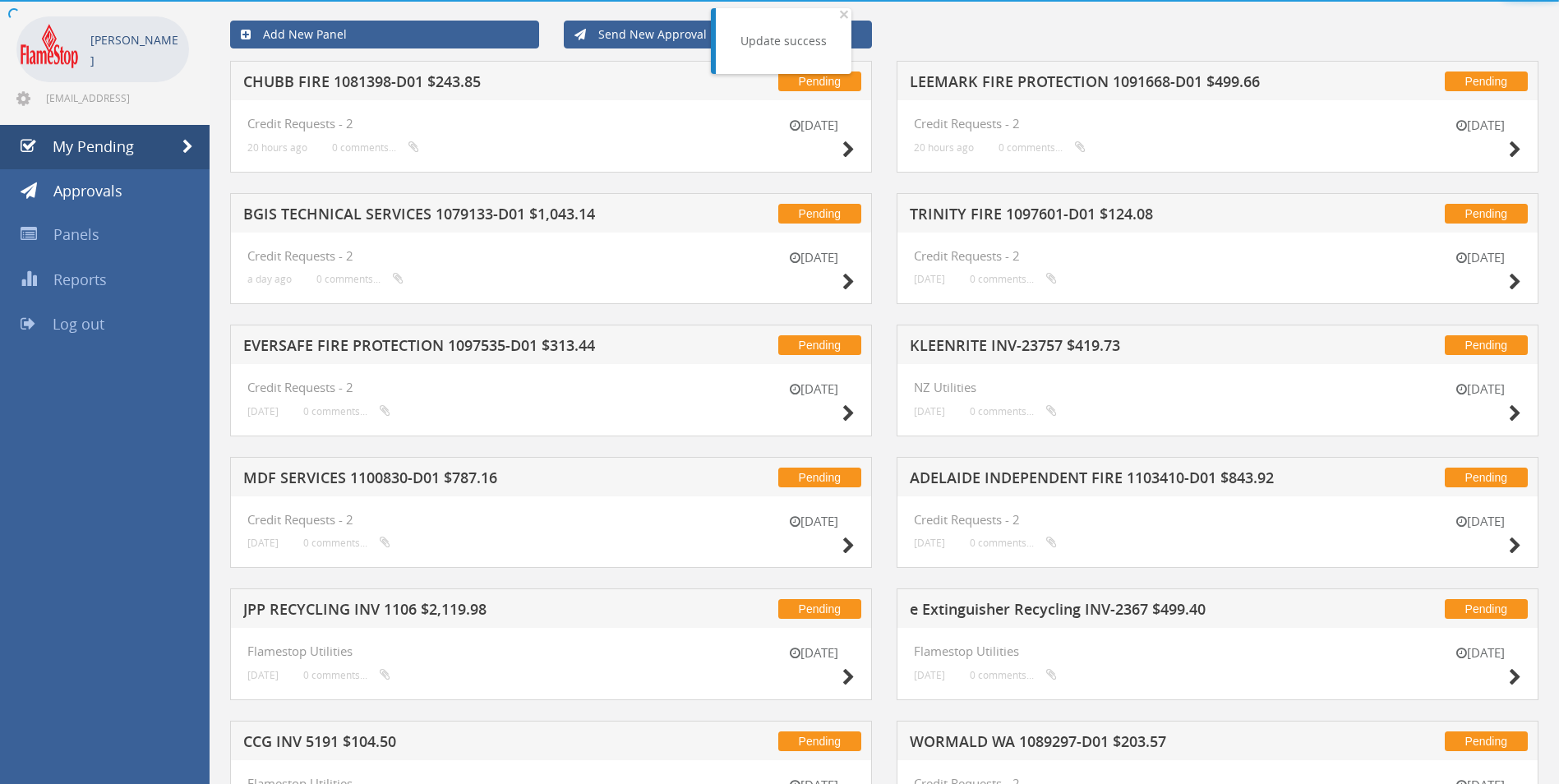
scroll to position [329, 0]
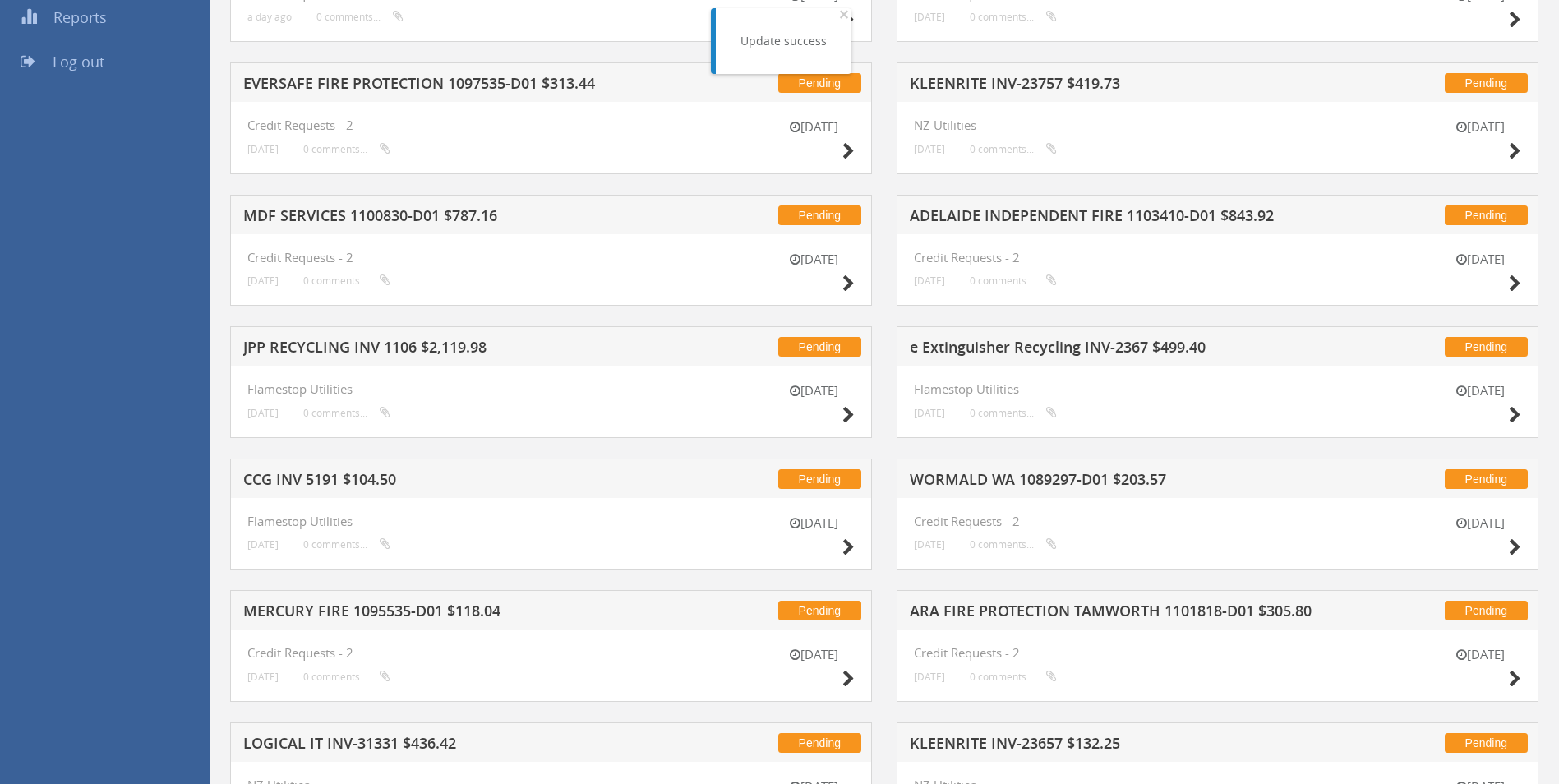
click at [402, 213] on h5 "MDF SERVICES 1100830-D01 $787.16" at bounding box center [458, 218] width 431 height 21
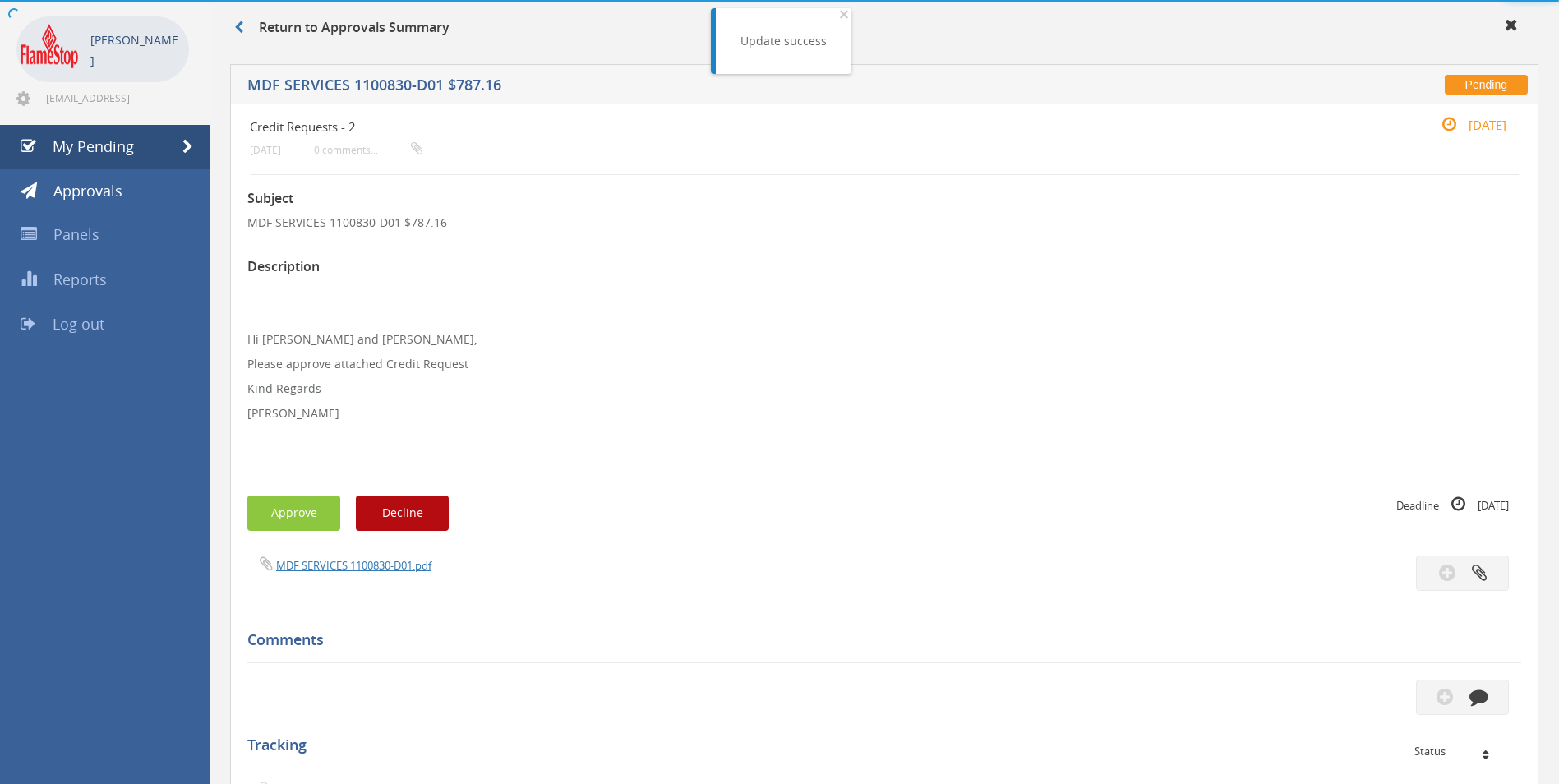
scroll to position [329, 0]
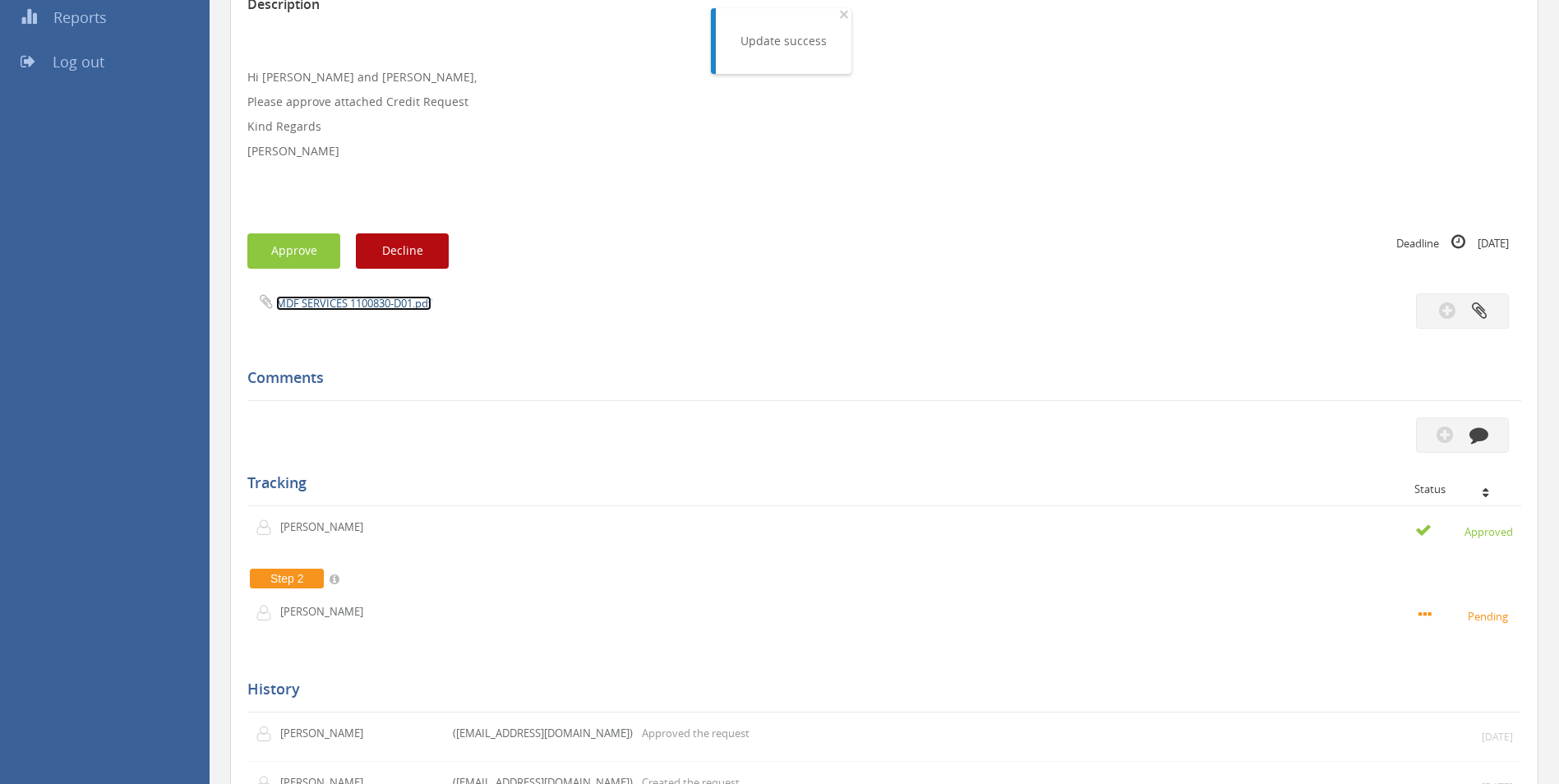
click at [362, 301] on link "MDF SERVICES 1100830-D01.pdf" at bounding box center [354, 303] width 155 height 15
click at [300, 255] on button "Approve" at bounding box center [294, 251] width 92 height 35
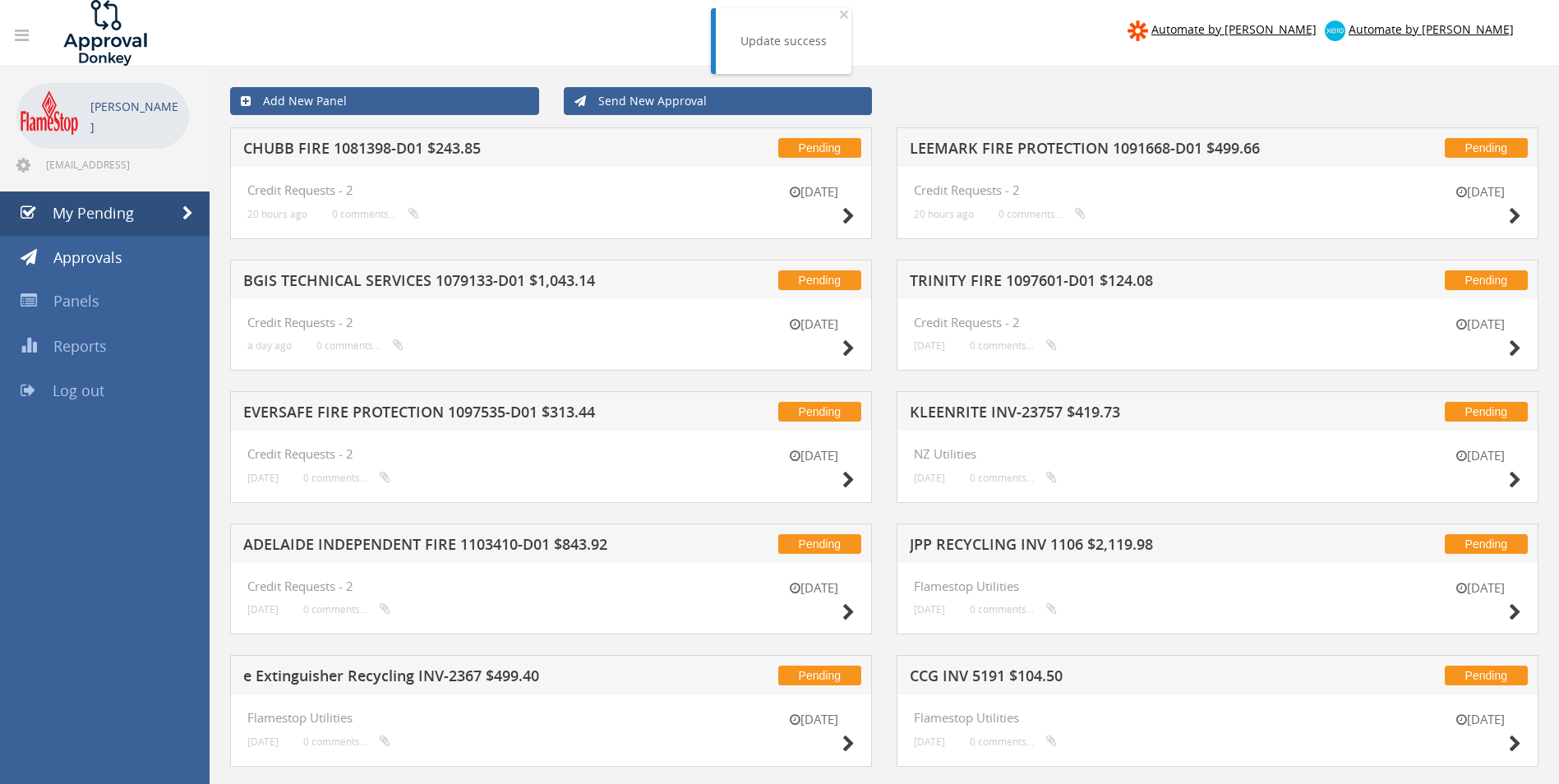
click at [367, 146] on h5 "CHUBB FIRE 1081398-D01 $243.85" at bounding box center [458, 151] width 431 height 21
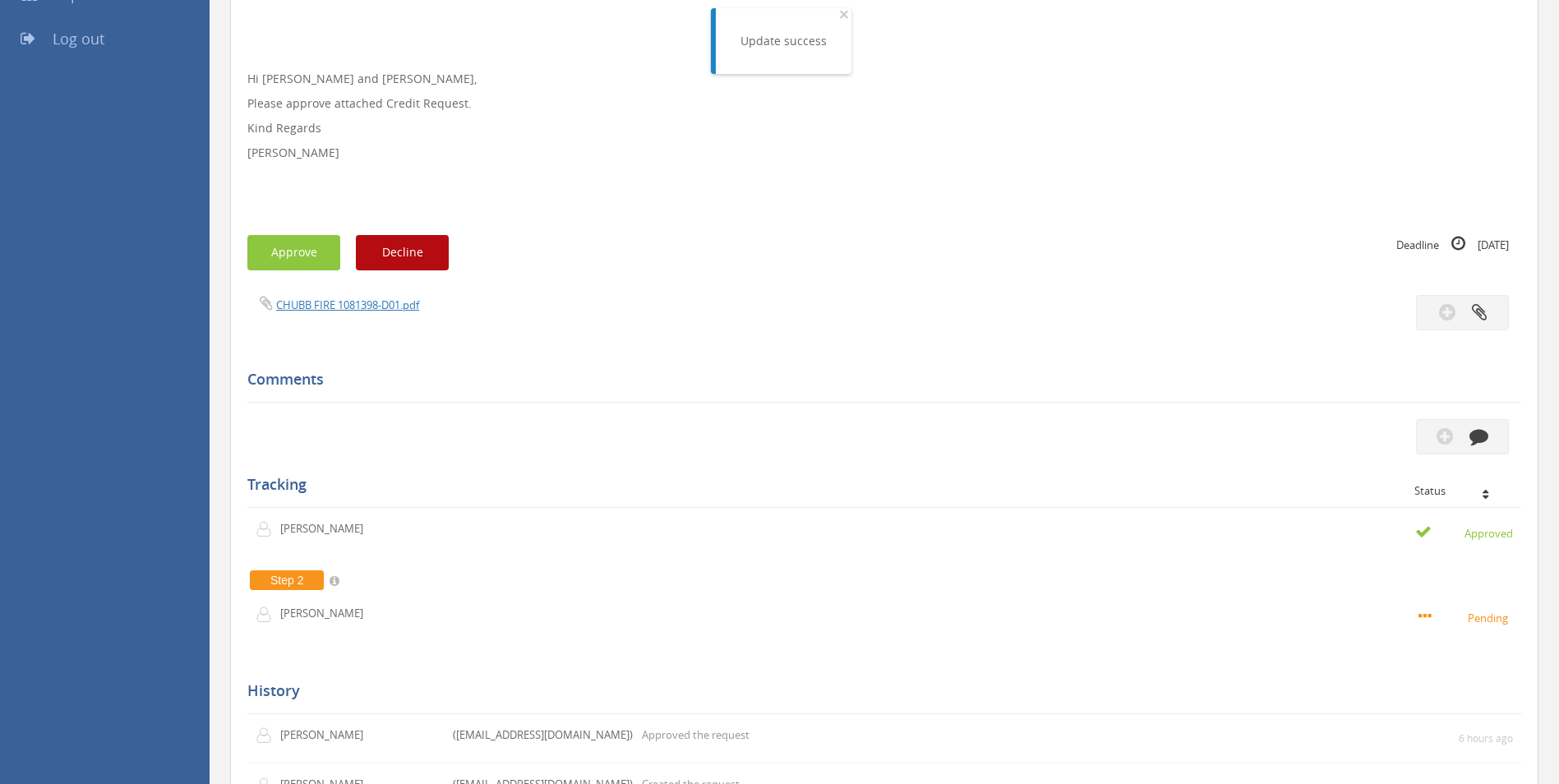
scroll to position [411, 0]
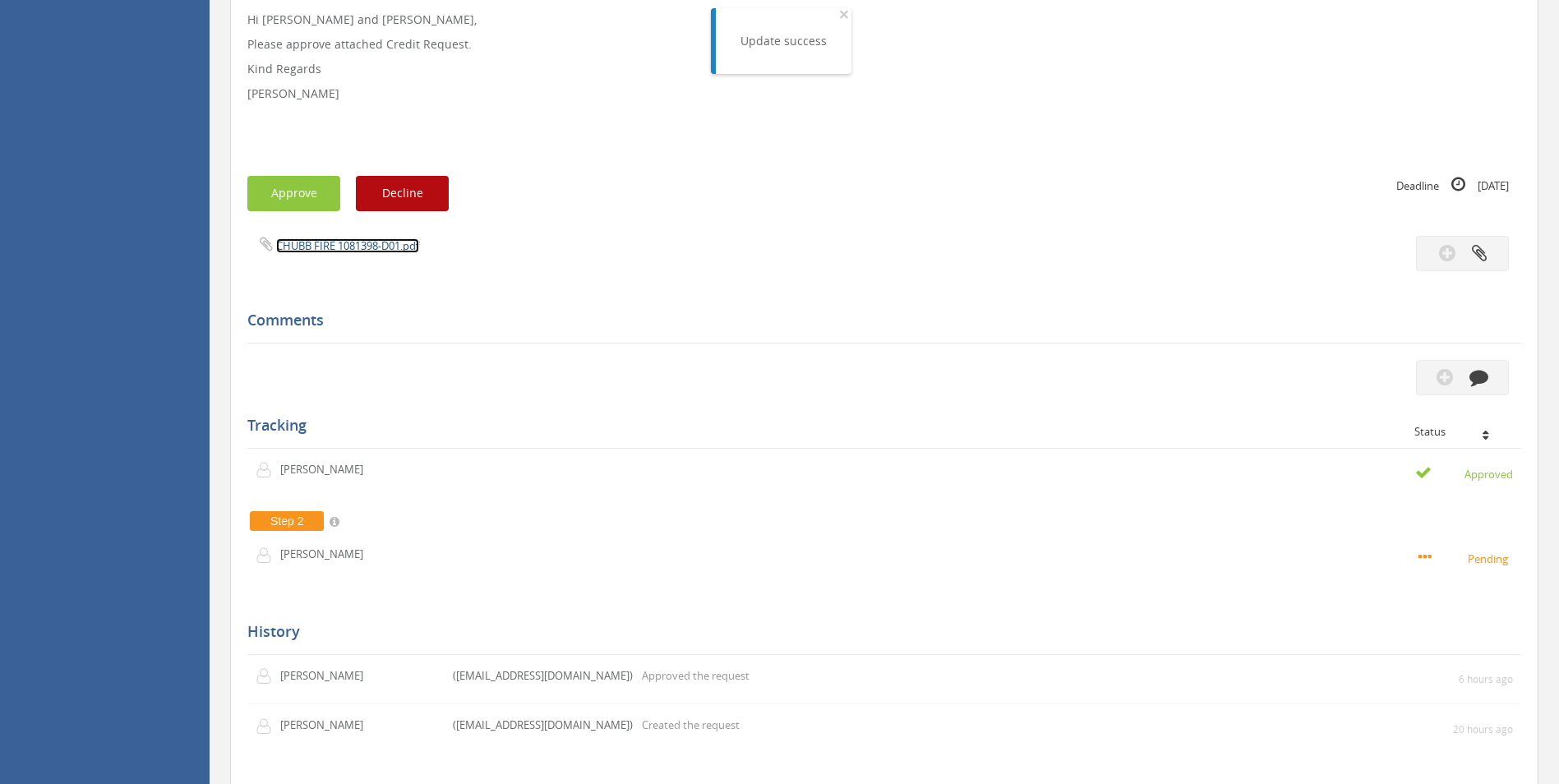
click at [346, 244] on link "CHUBB FIRE 1081398-D01.pdf" at bounding box center [348, 245] width 143 height 15
click at [308, 193] on button "Approve" at bounding box center [294, 193] width 92 height 35
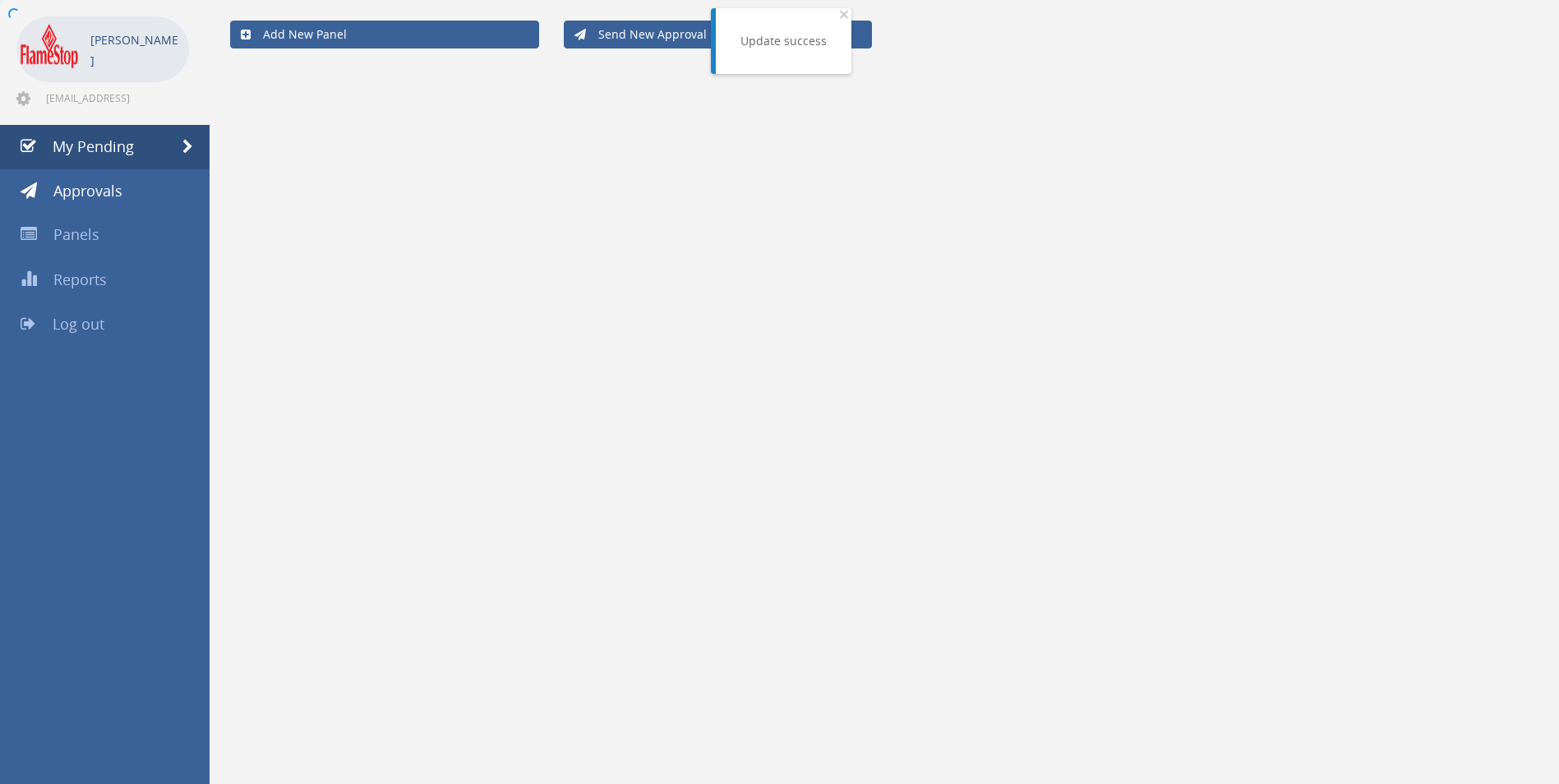
scroll to position [411, 0]
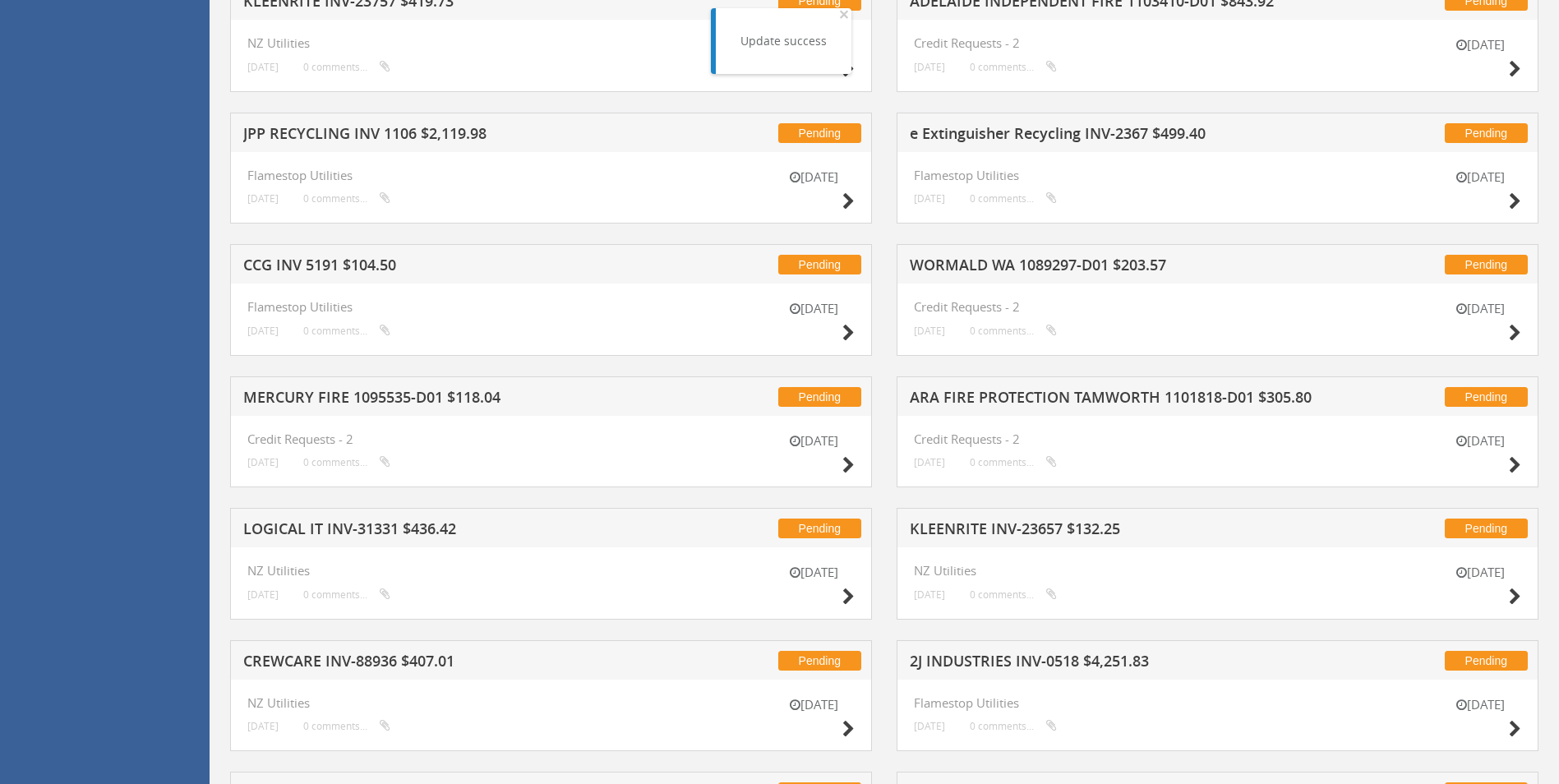
click at [381, 132] on h5 "JPP RECYCLING INV 1106 $2,119.98" at bounding box center [458, 136] width 431 height 21
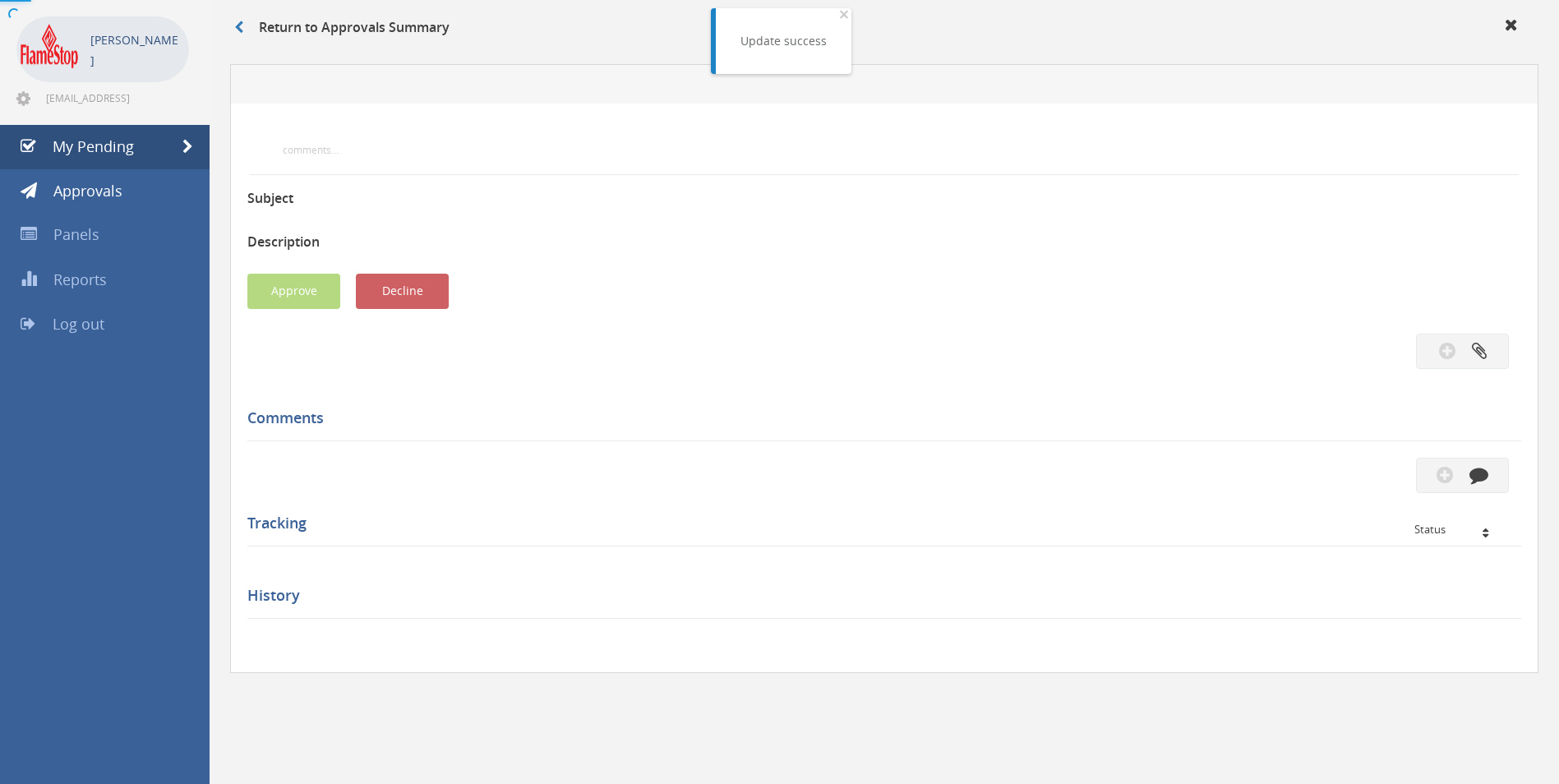
scroll to position [411, 0]
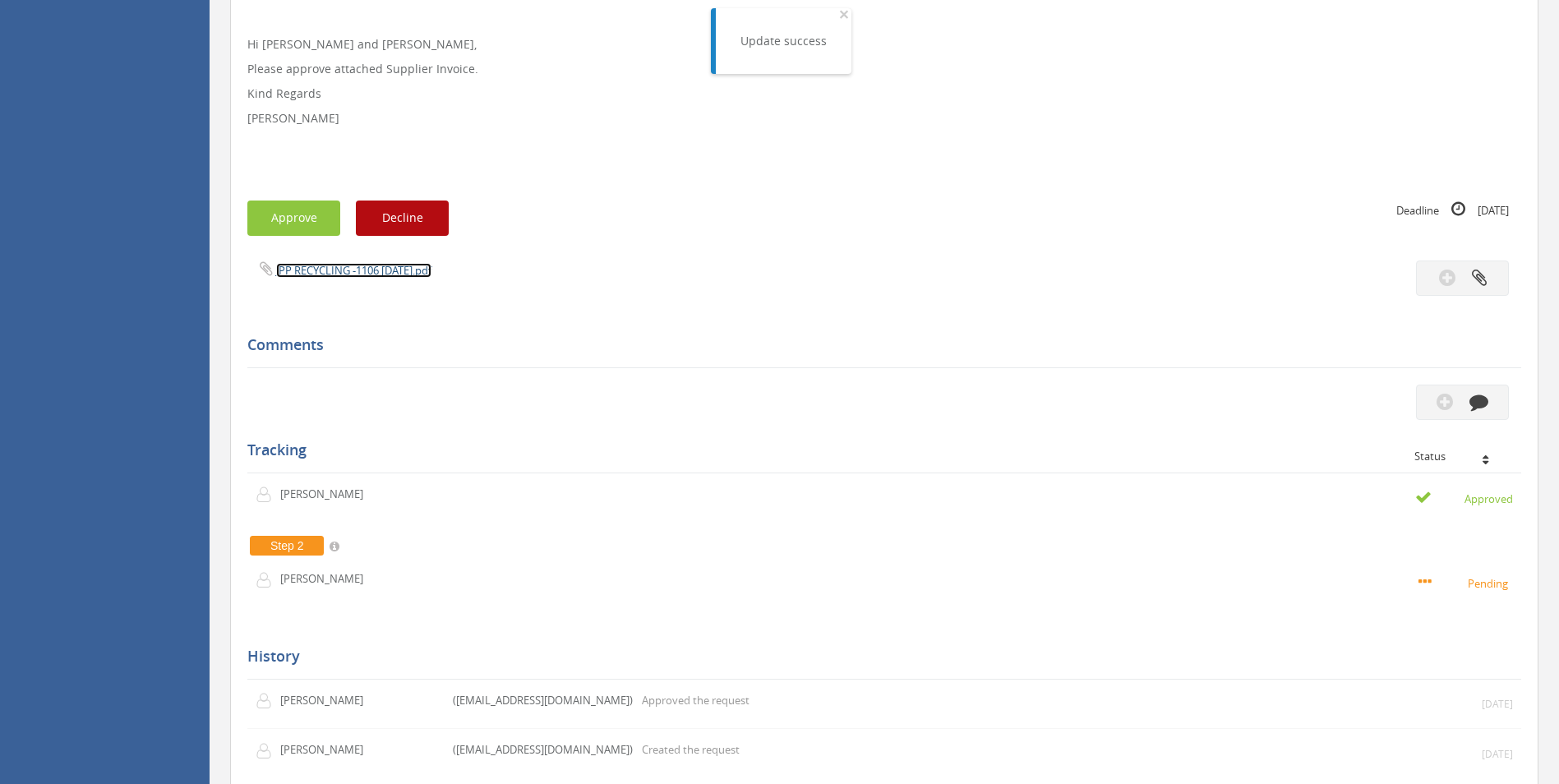
click at [336, 272] on link "JPP RECYCLING -1106 [DATE].pdf" at bounding box center [354, 270] width 155 height 15
click at [268, 216] on button "Approve" at bounding box center [294, 217] width 92 height 35
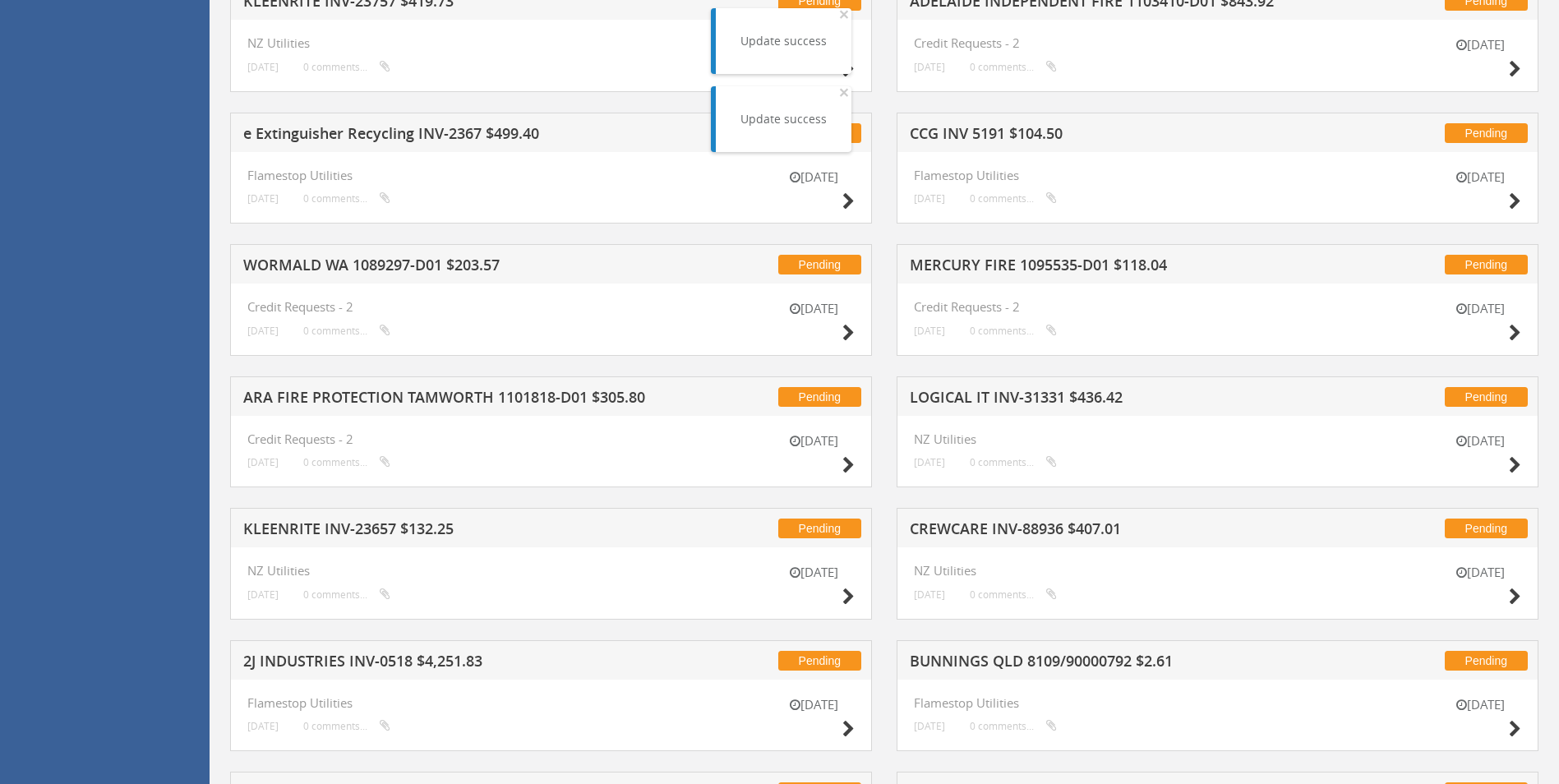
click at [372, 142] on h5 "e Extinguisher Recycling INV-2367 $499.40" at bounding box center [458, 136] width 431 height 21
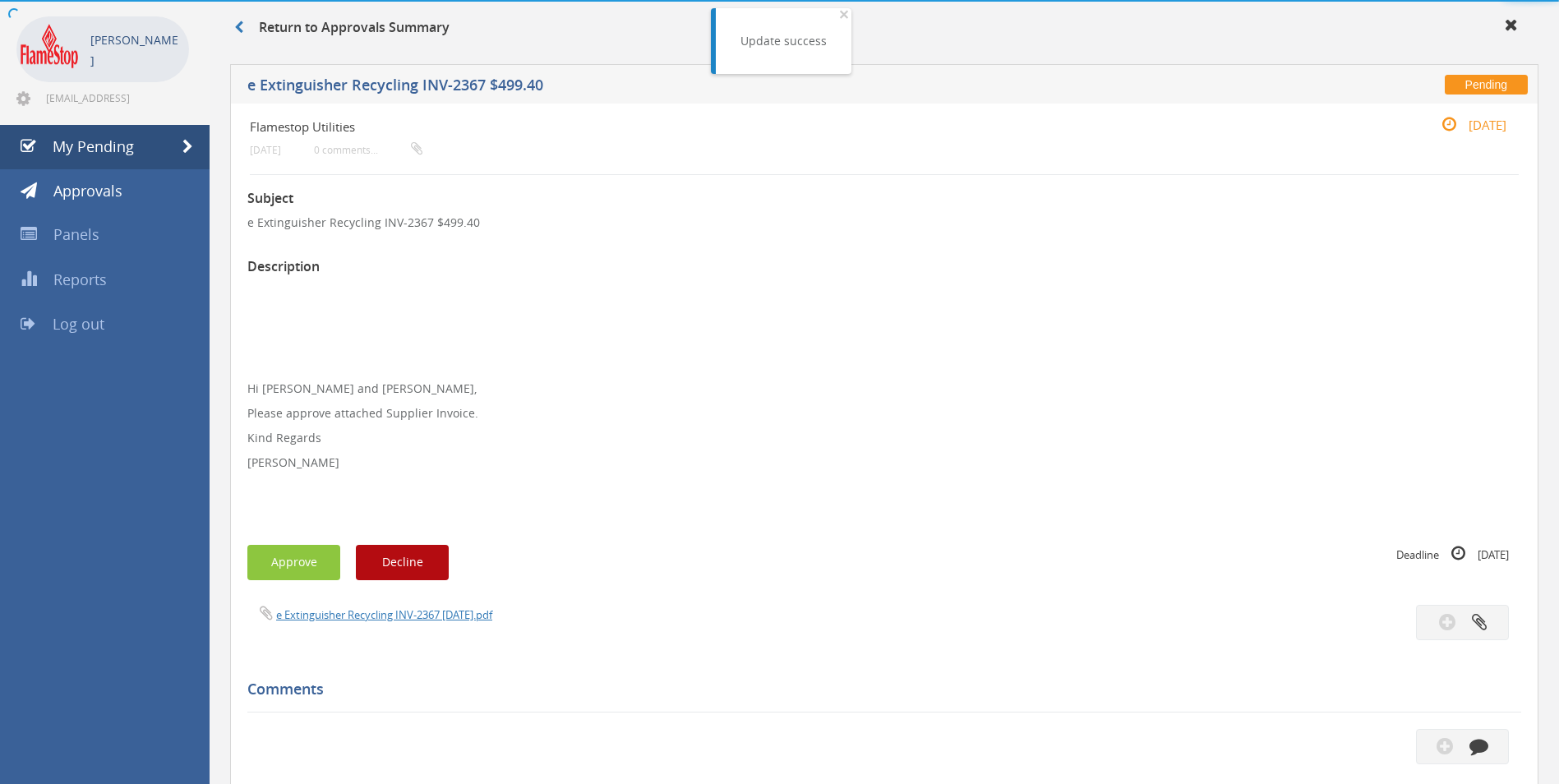
scroll to position [411, 0]
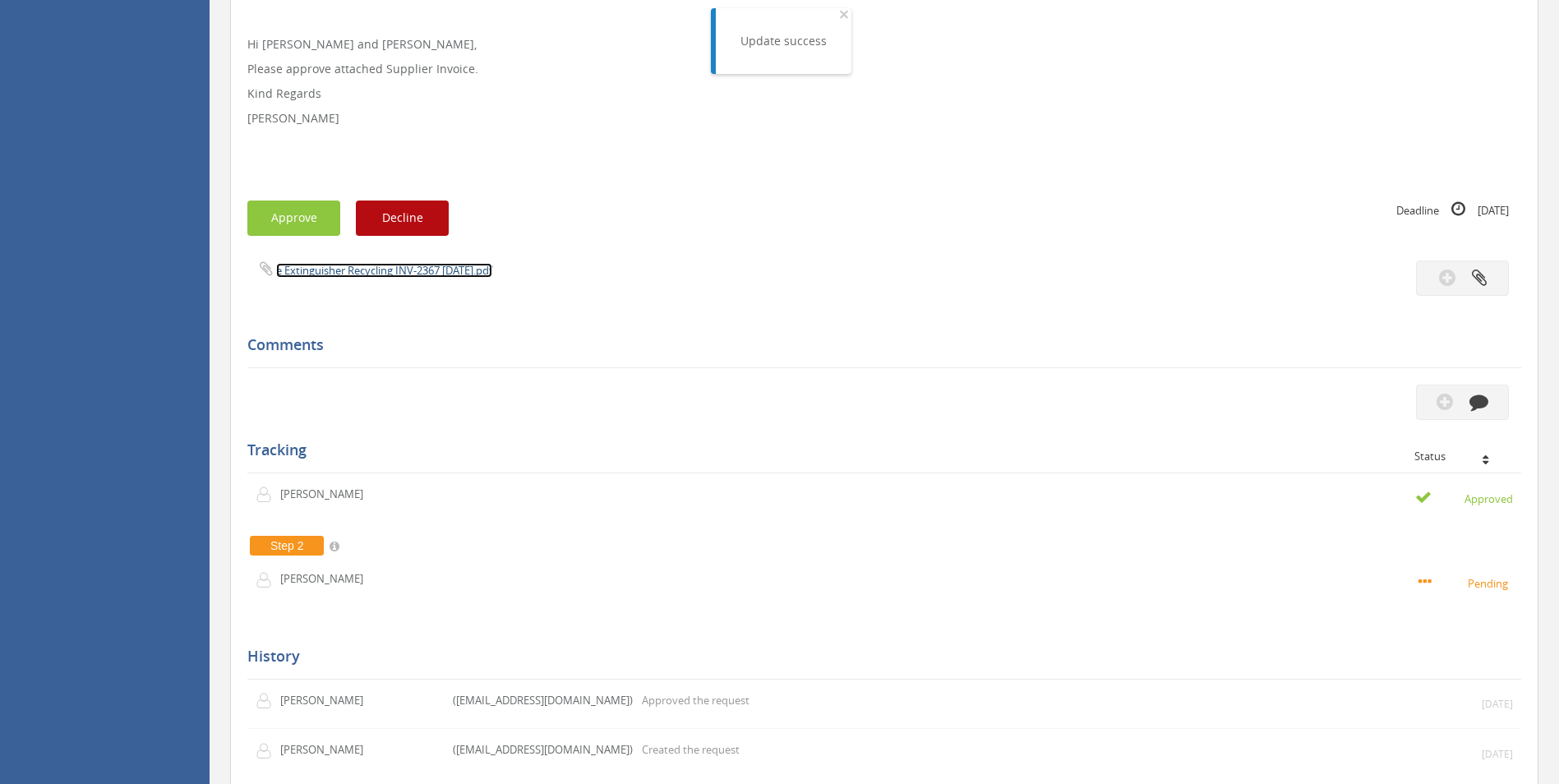
click at [330, 270] on link "e Extinguisher Recycling INV-2367 [DATE].pdf" at bounding box center [384, 270] width 216 height 15
click at [294, 216] on button "Approve" at bounding box center [294, 217] width 92 height 35
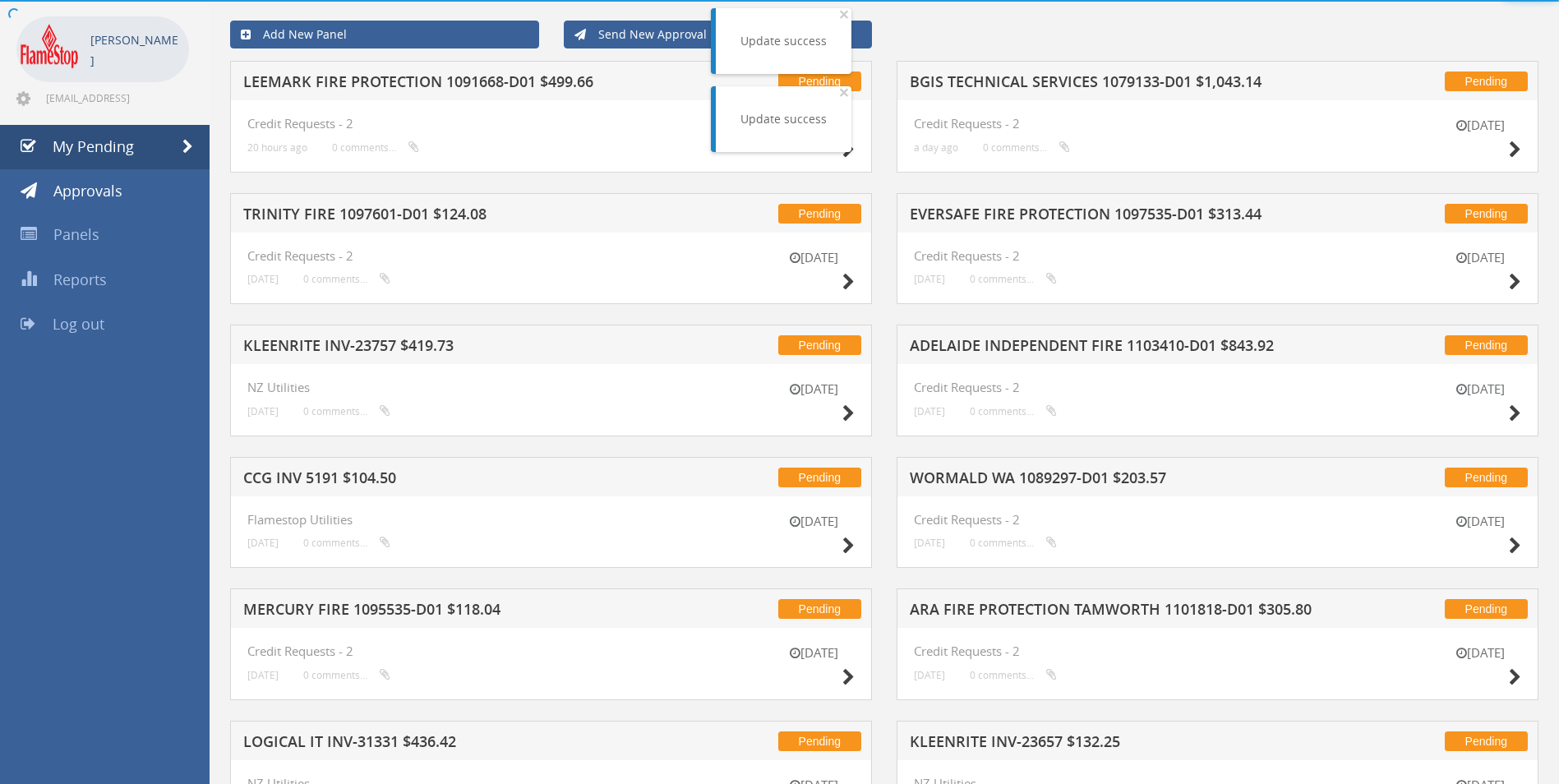
scroll to position [411, 0]
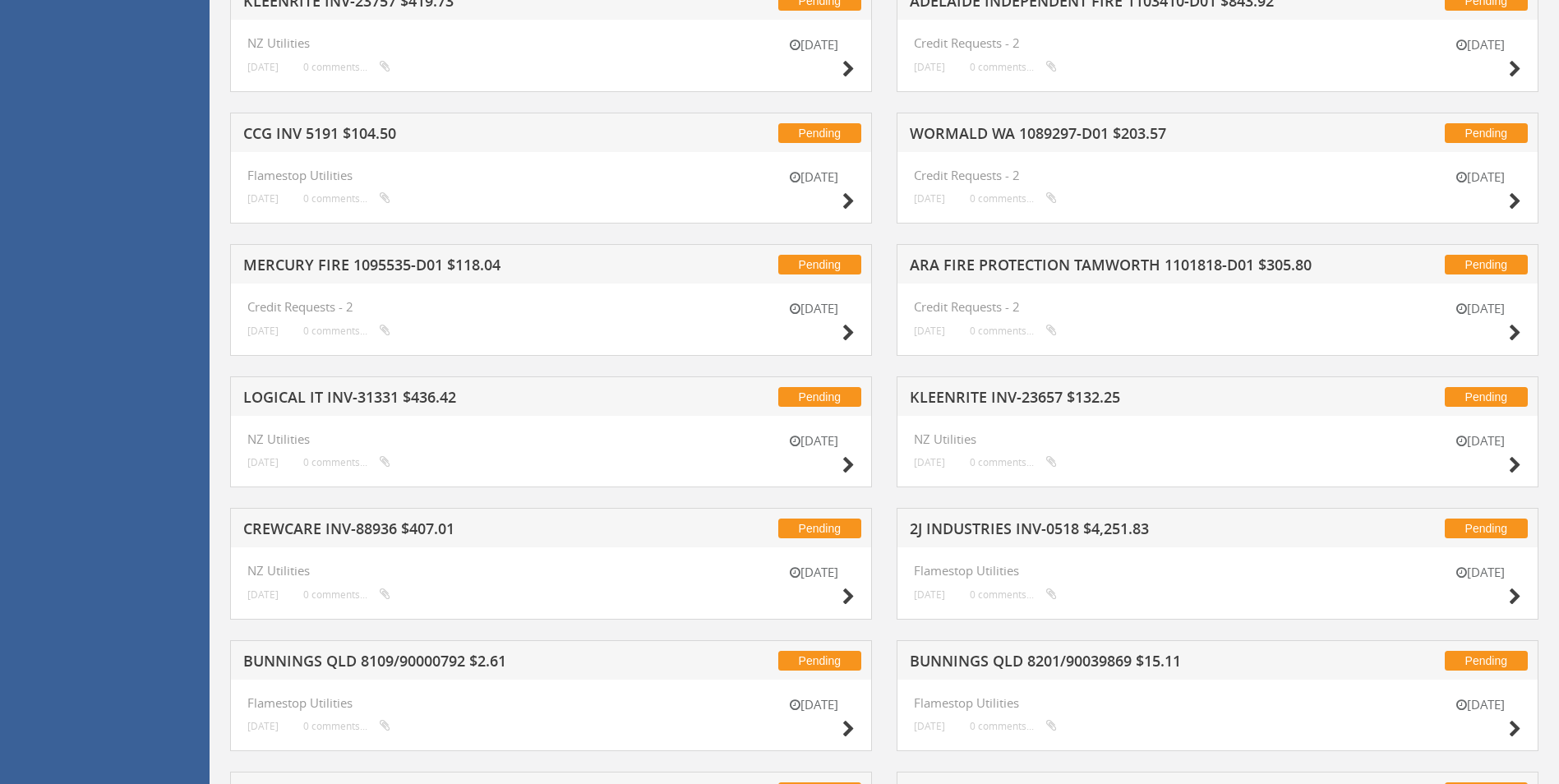
click at [1039, 398] on h5 "KLEENRITE INV-23657 $132.25" at bounding box center [1125, 400] width 431 height 21
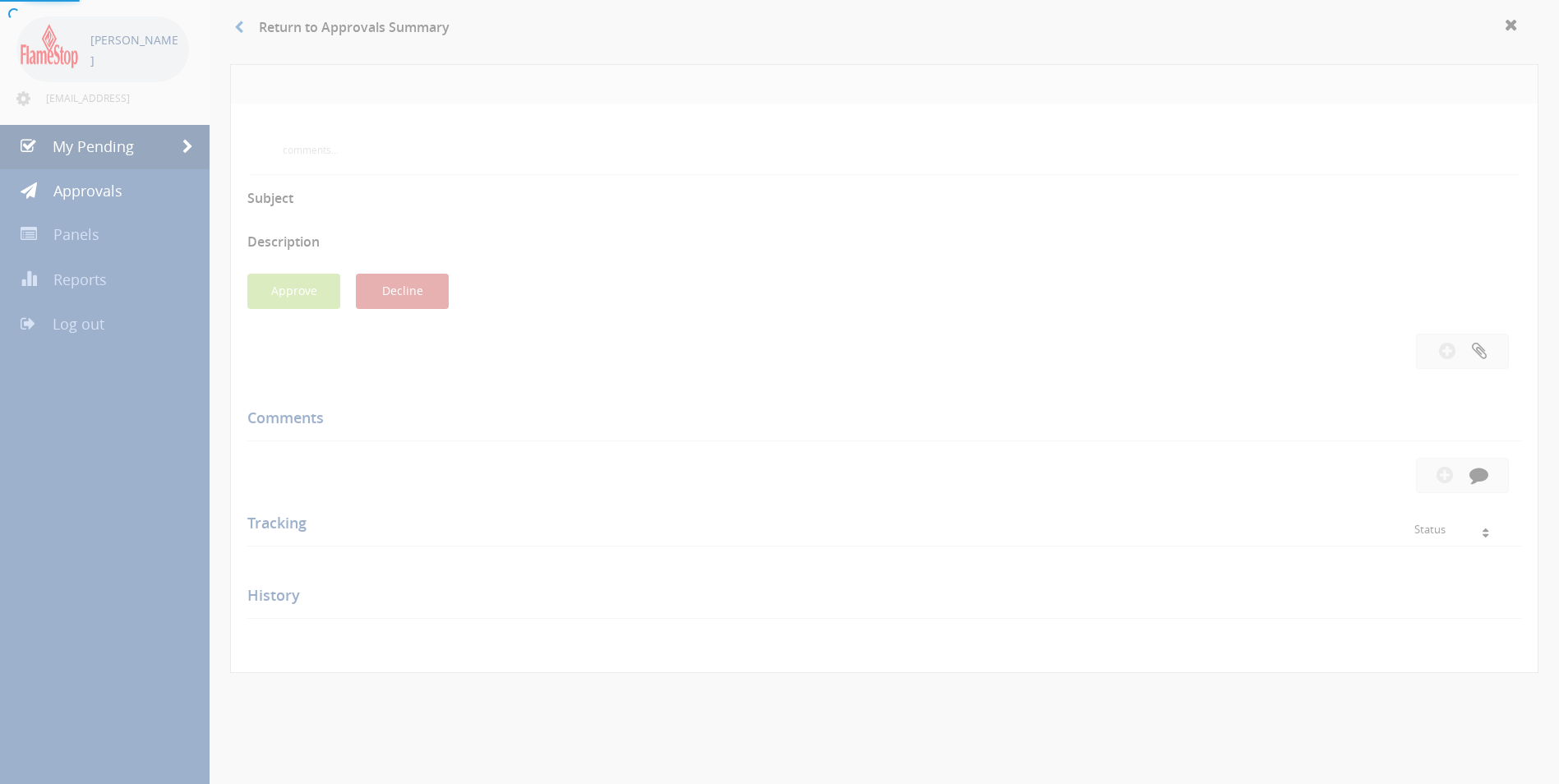
scroll to position [411, 0]
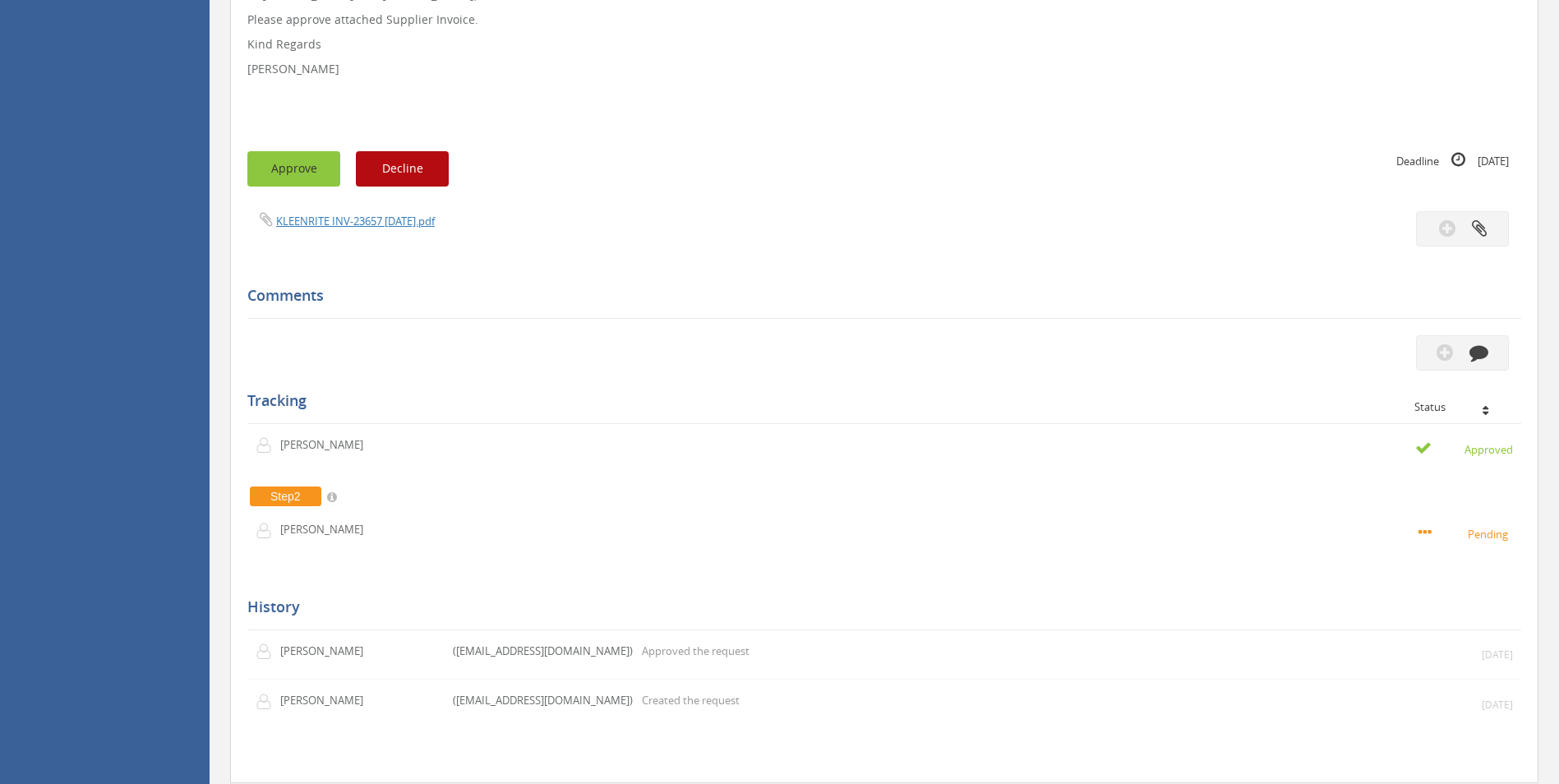
click at [304, 171] on button "Approve" at bounding box center [294, 169] width 92 height 35
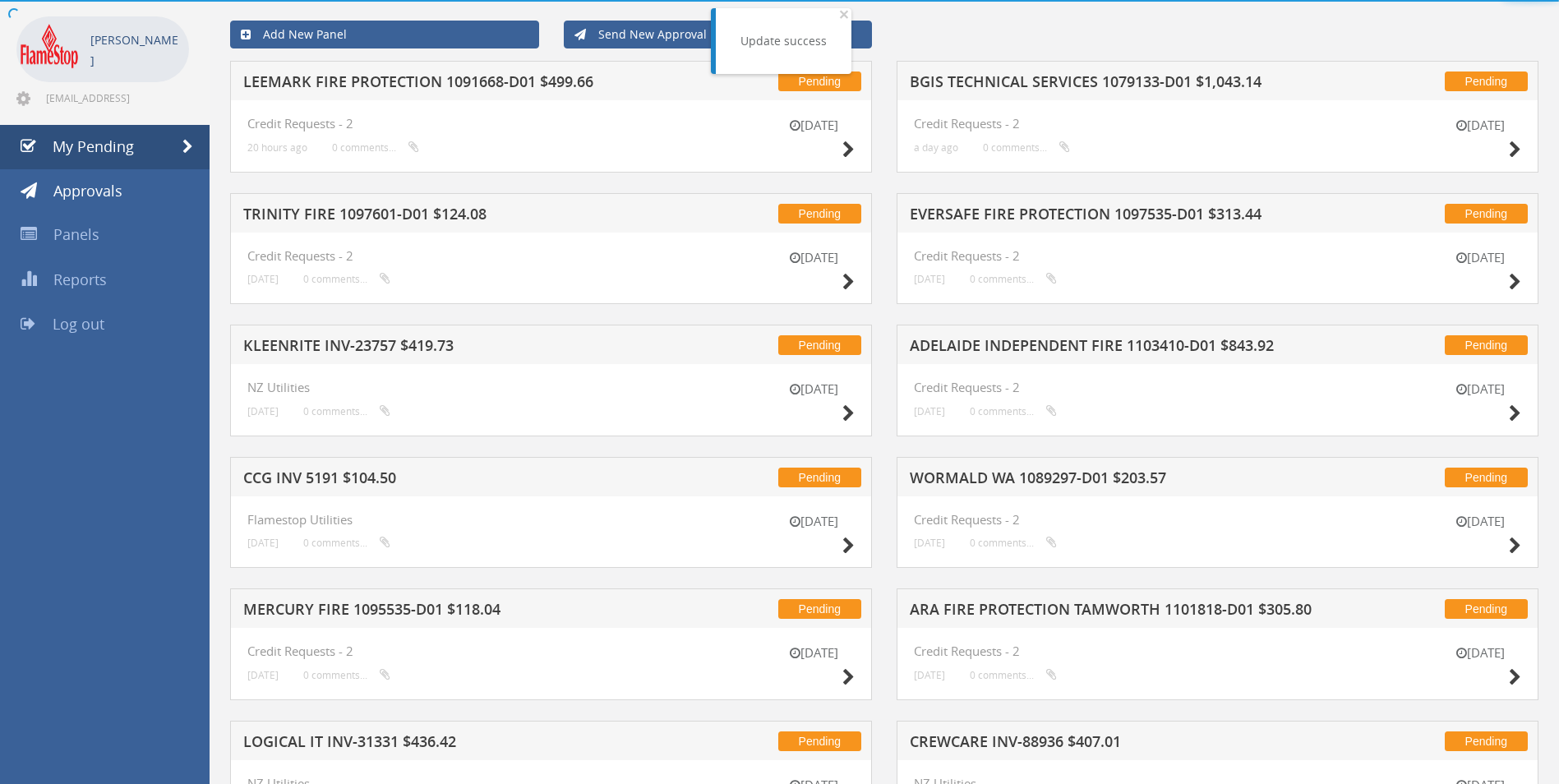
scroll to position [411, 0]
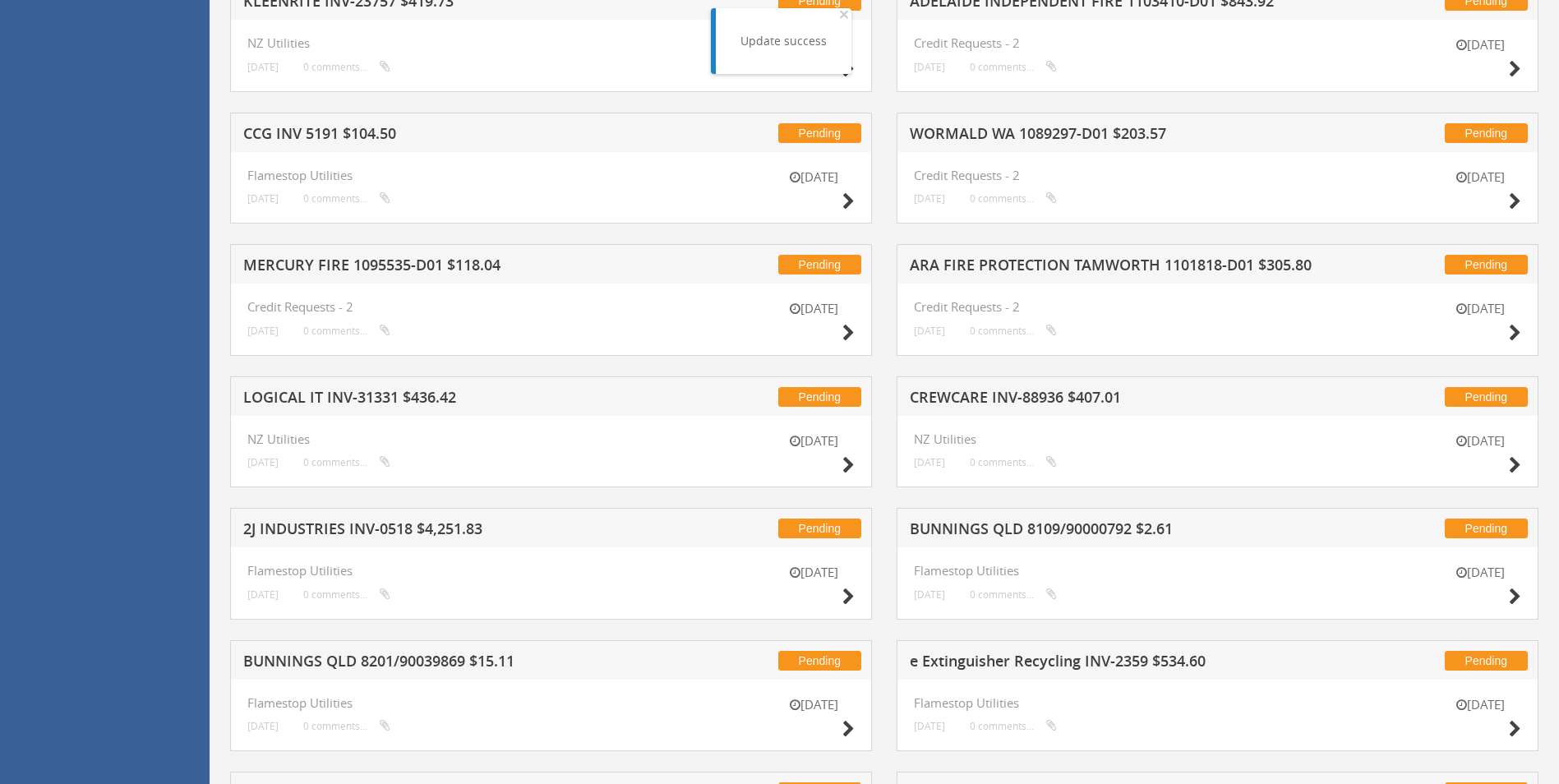
click at [987, 266] on h5 "ARA FIRE PROTECTION TAMWORTH 1101818-D01 $305.80" at bounding box center [1125, 267] width 431 height 21
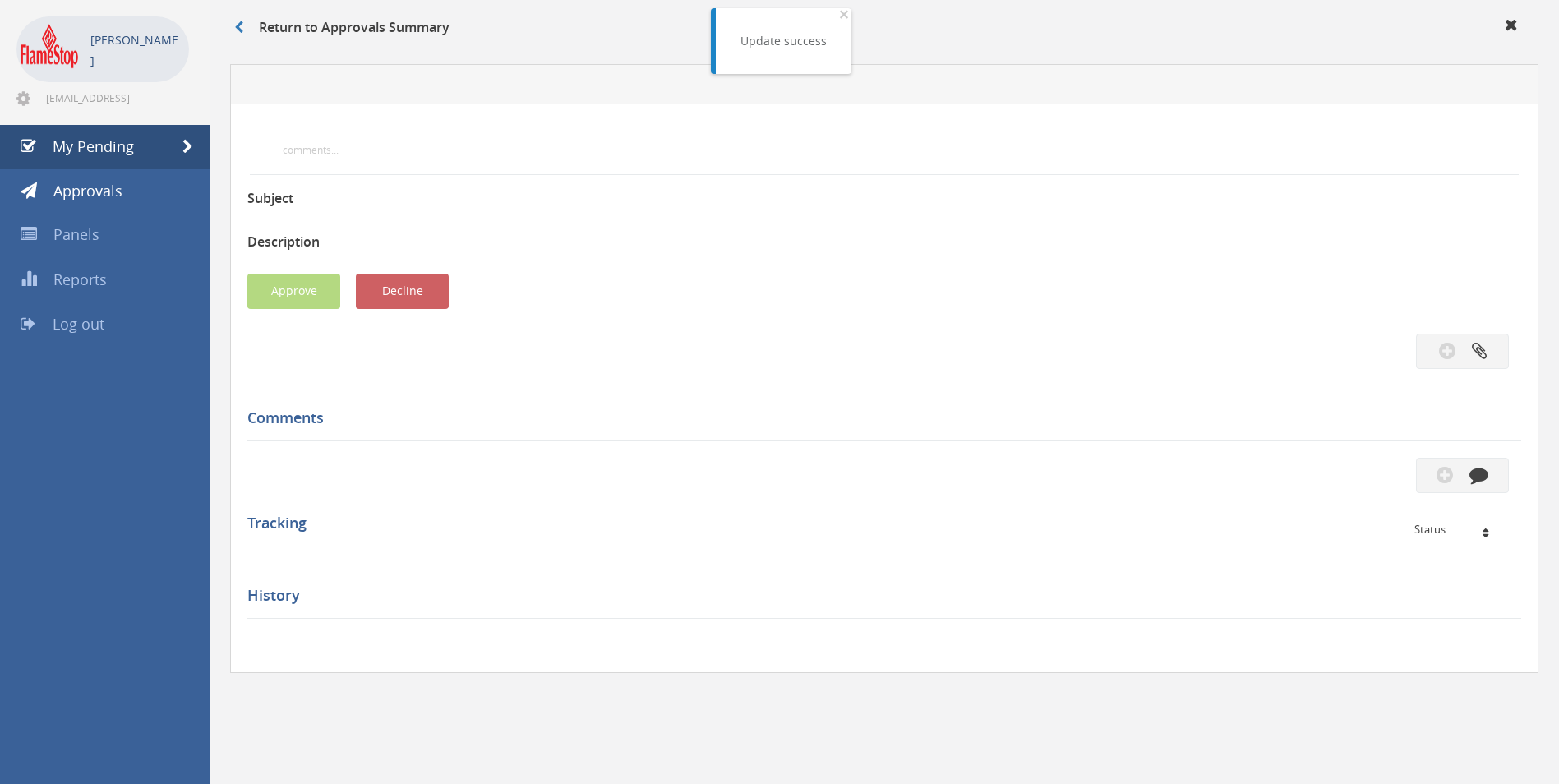
scroll to position [411, 0]
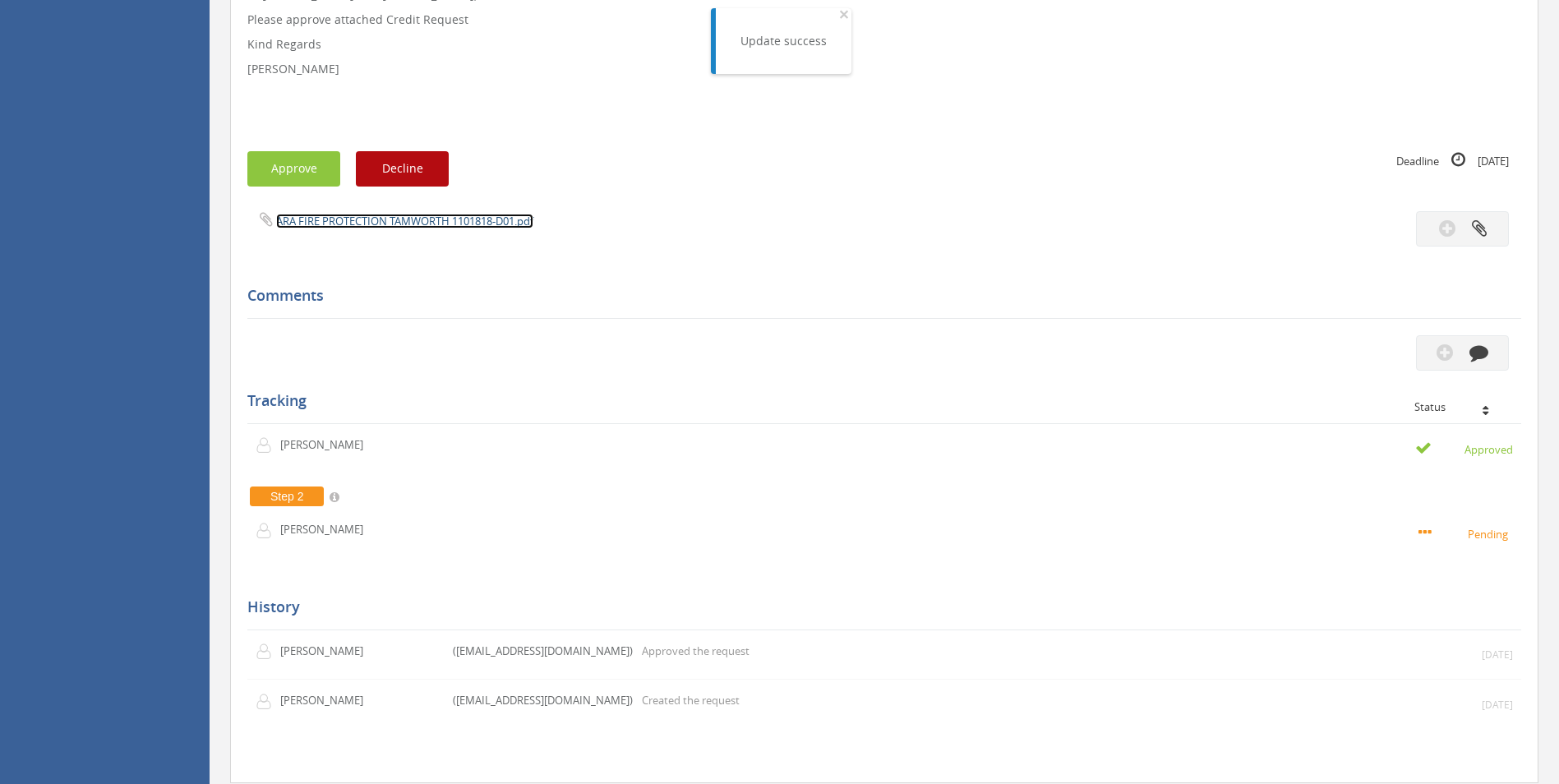
click at [391, 223] on link "ARA FIRE PROTECTION TAMWORTH 1101818-D01.pdf" at bounding box center [405, 221] width 257 height 15
click at [285, 165] on button "Approve" at bounding box center [294, 169] width 92 height 35
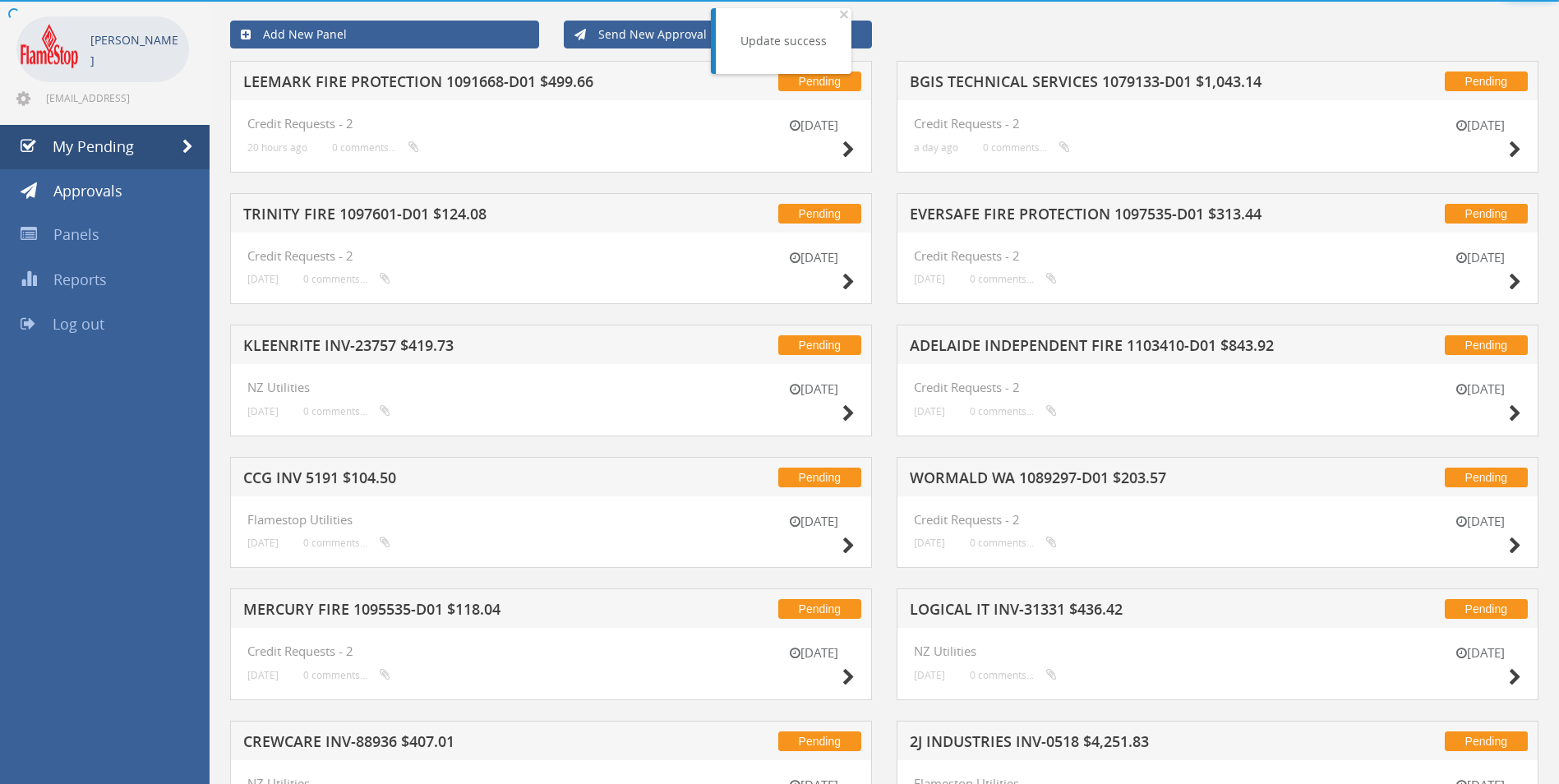
scroll to position [411, 0]
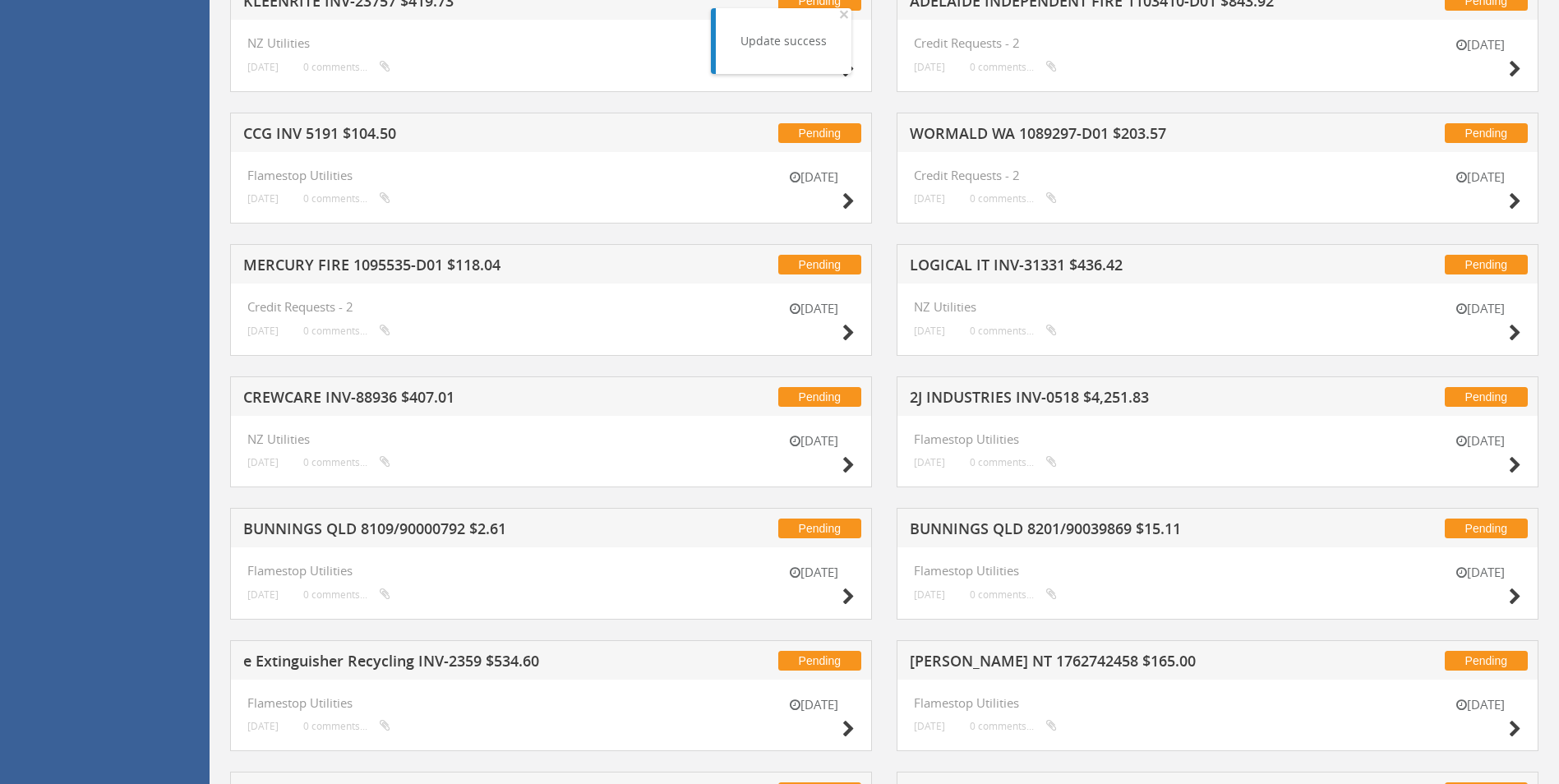
click at [344, 259] on h5 "MERCURY FIRE 1095535-D01 $118.04" at bounding box center [458, 267] width 431 height 21
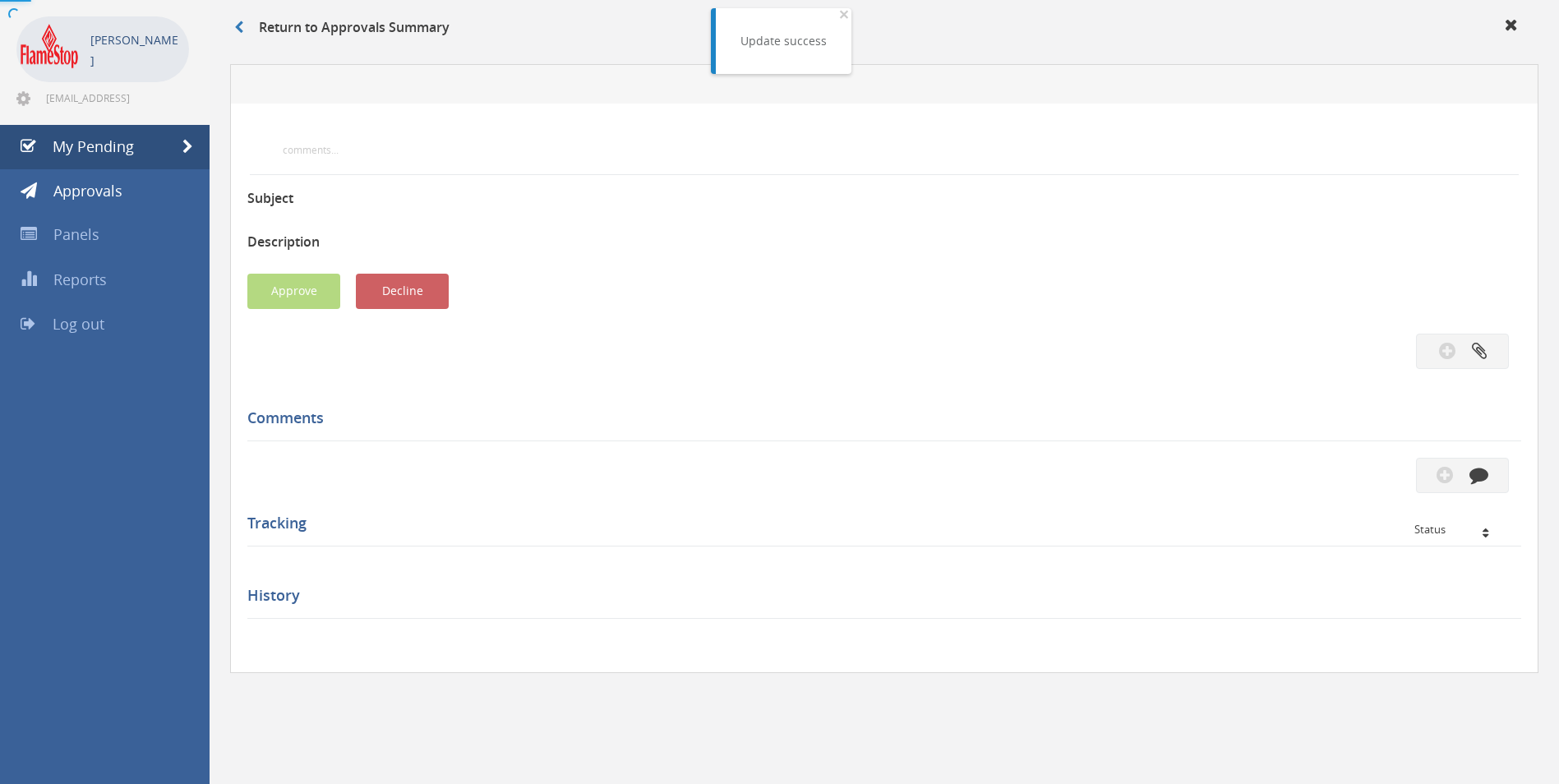
scroll to position [411, 0]
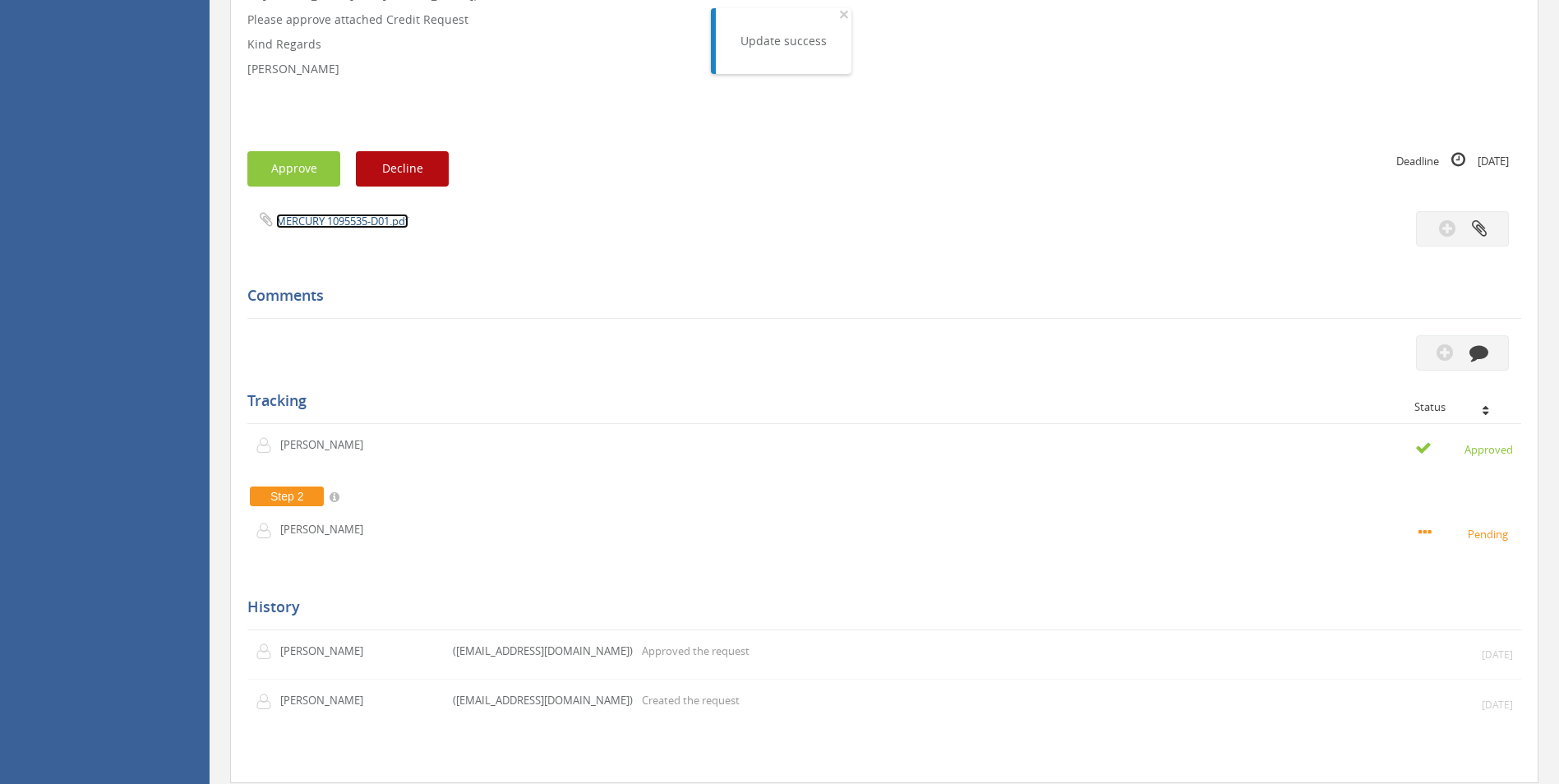
click at [354, 217] on link "MERCURY 1095535-D01.pdf" at bounding box center [342, 221] width 133 height 15
click at [283, 160] on button "Approve" at bounding box center [294, 169] width 92 height 35
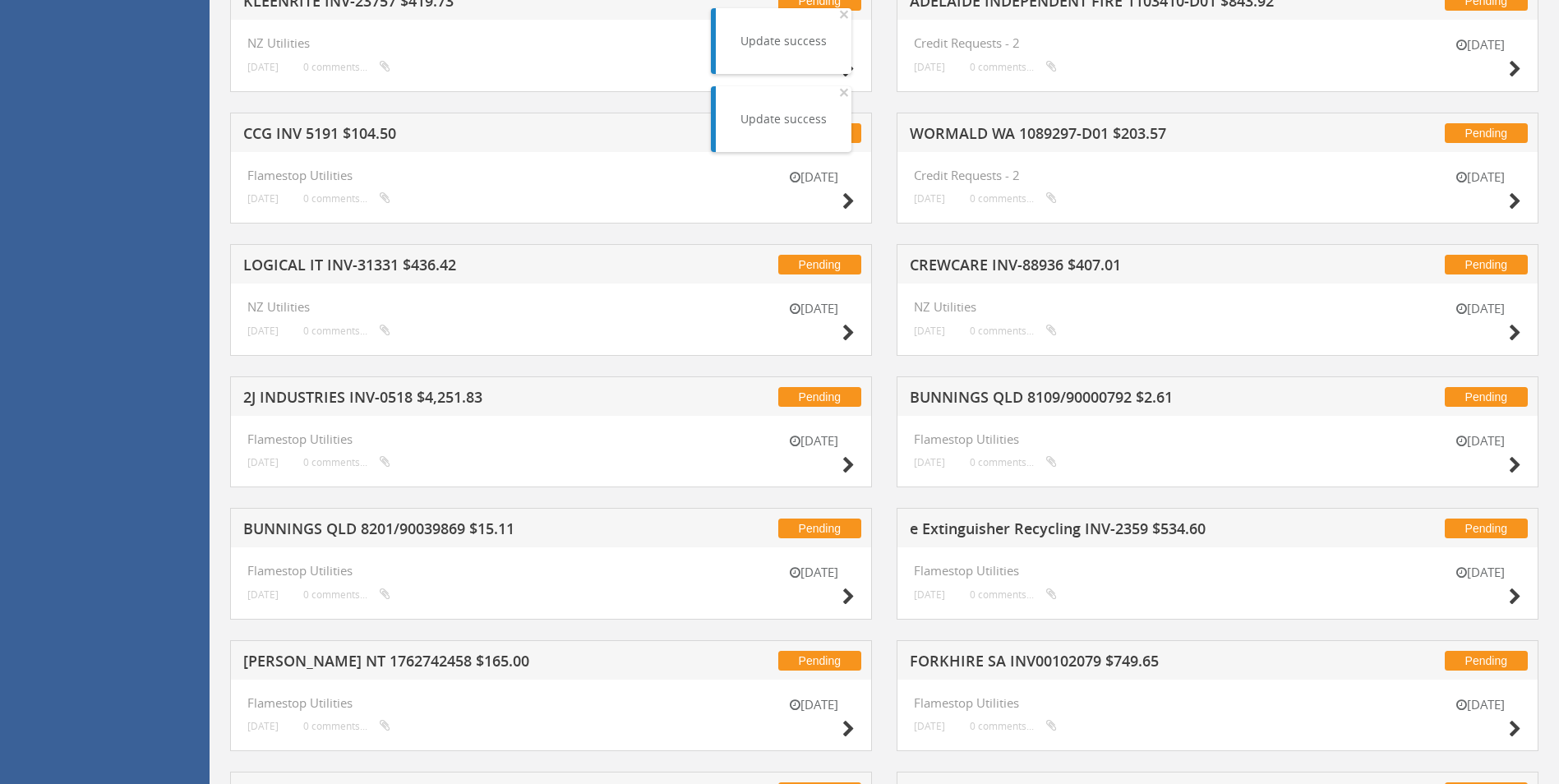
click at [953, 267] on h5 "CREWCARE INV-88936 $407.01" at bounding box center [1125, 267] width 431 height 21
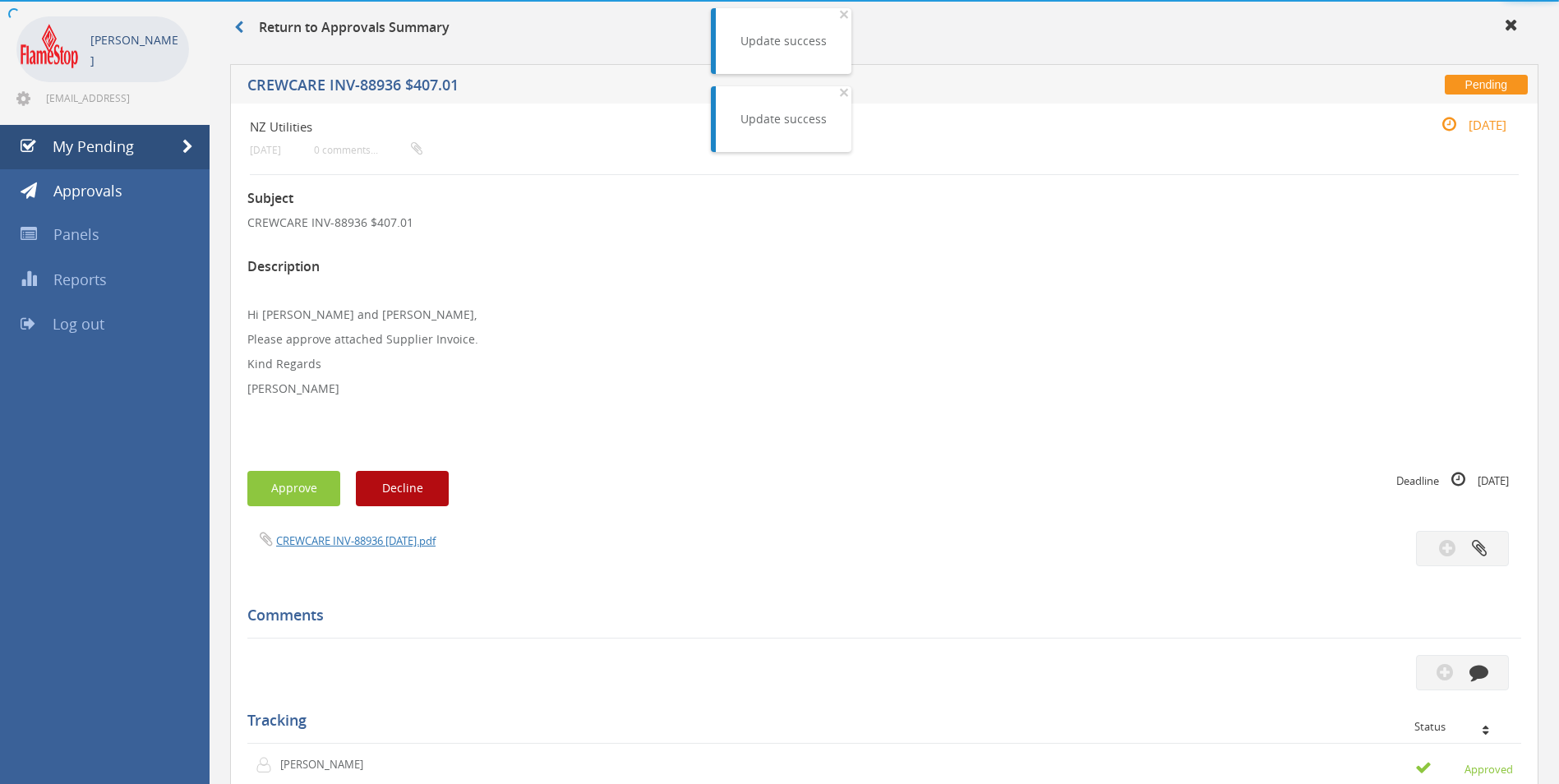
scroll to position [411, 0]
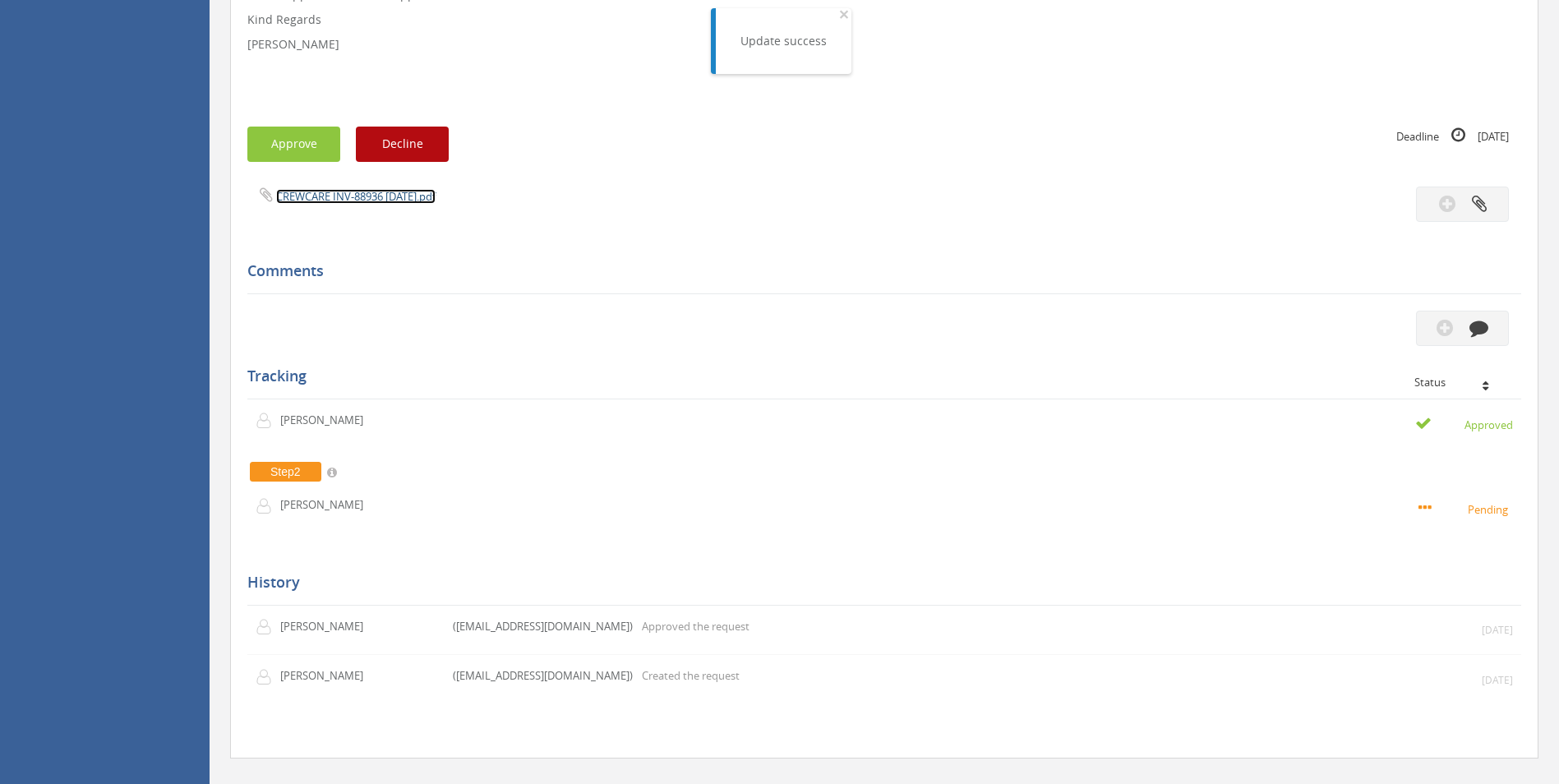
click at [317, 200] on link "CREWCARE INV-88936 [DATE].pdf" at bounding box center [356, 196] width 159 height 15
click at [298, 132] on button "Approve" at bounding box center [294, 144] width 92 height 35
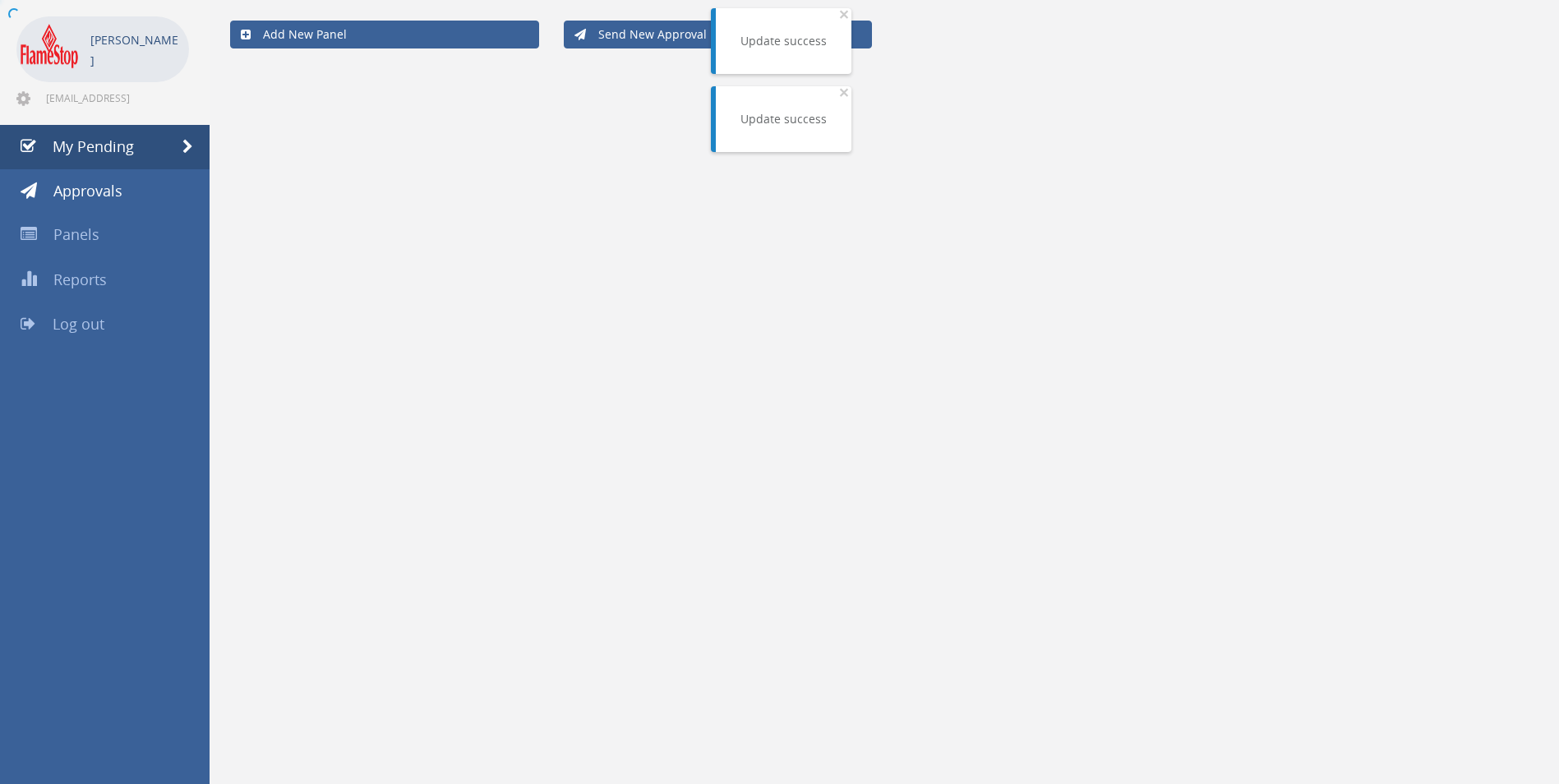
scroll to position [67, 0]
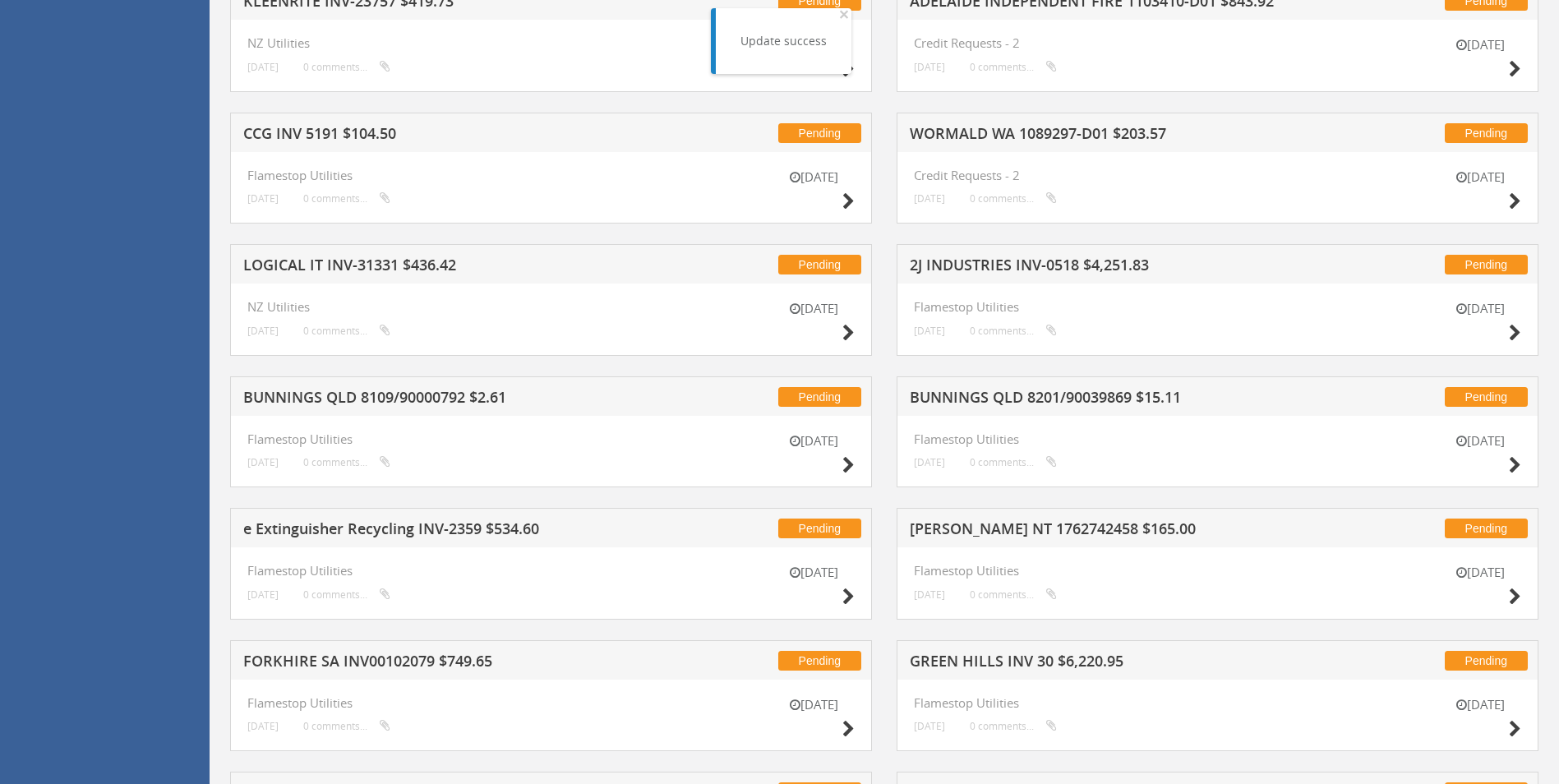
click at [336, 133] on h5 "CCG INV 5191 $104.50" at bounding box center [458, 136] width 431 height 21
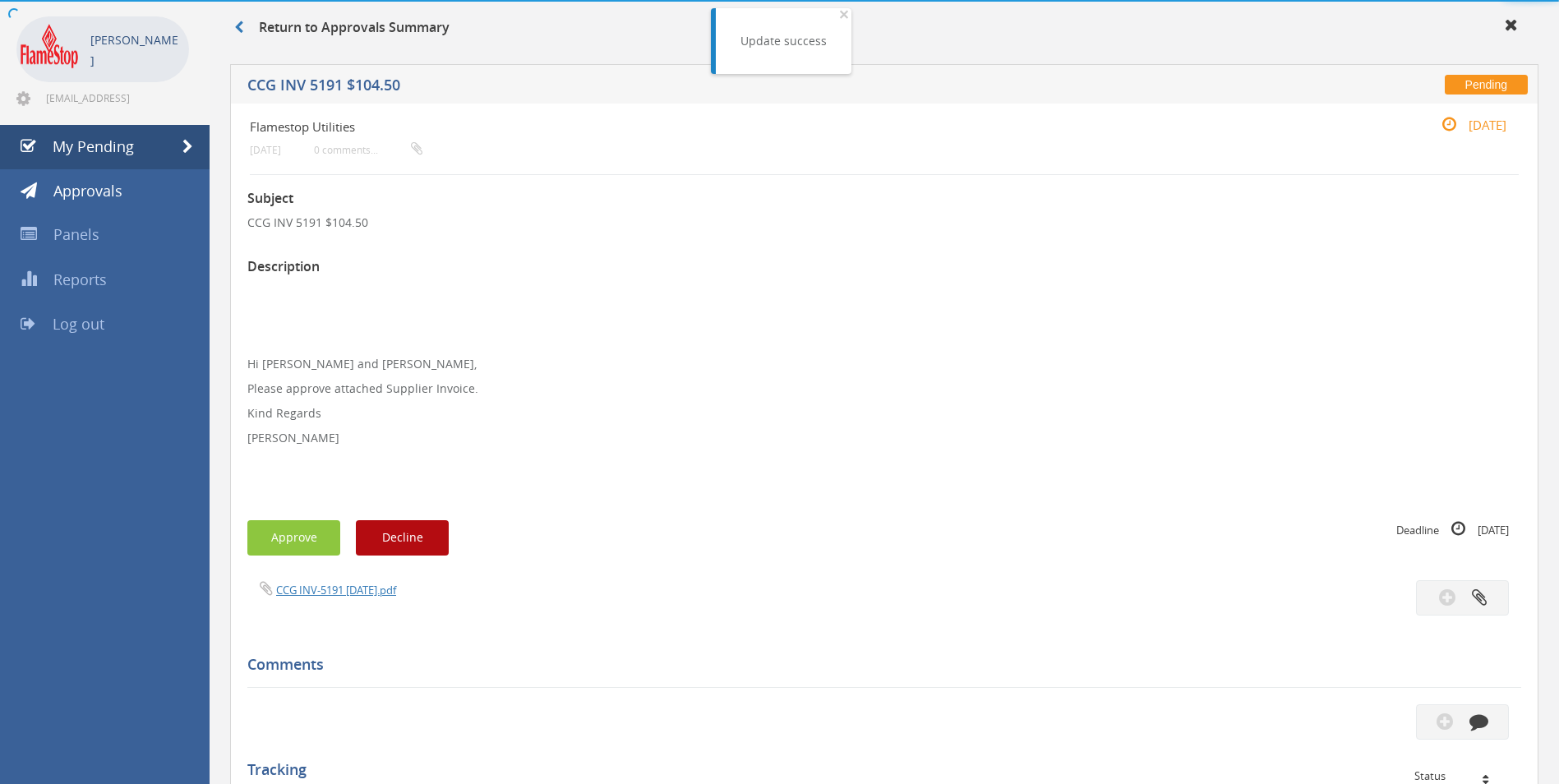
scroll to position [411, 0]
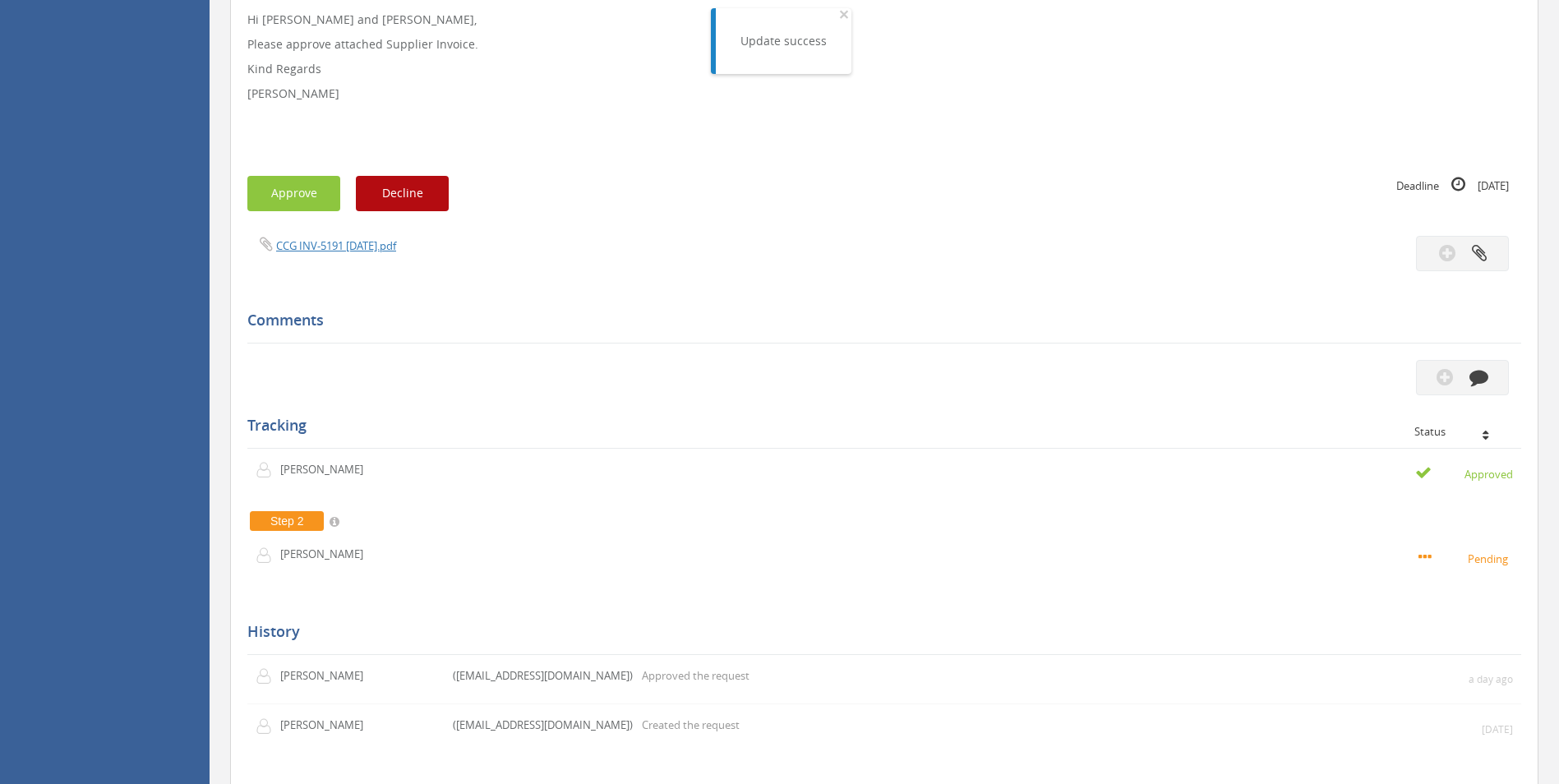
click at [324, 236] on div "CCG INV-5191 [DATE].pdf" at bounding box center [560, 245] width 649 height 18
click at [323, 246] on link "CCG INV-5191 [DATE].pdf" at bounding box center [336, 245] width 120 height 15
click at [304, 188] on button "Approve" at bounding box center [294, 193] width 92 height 35
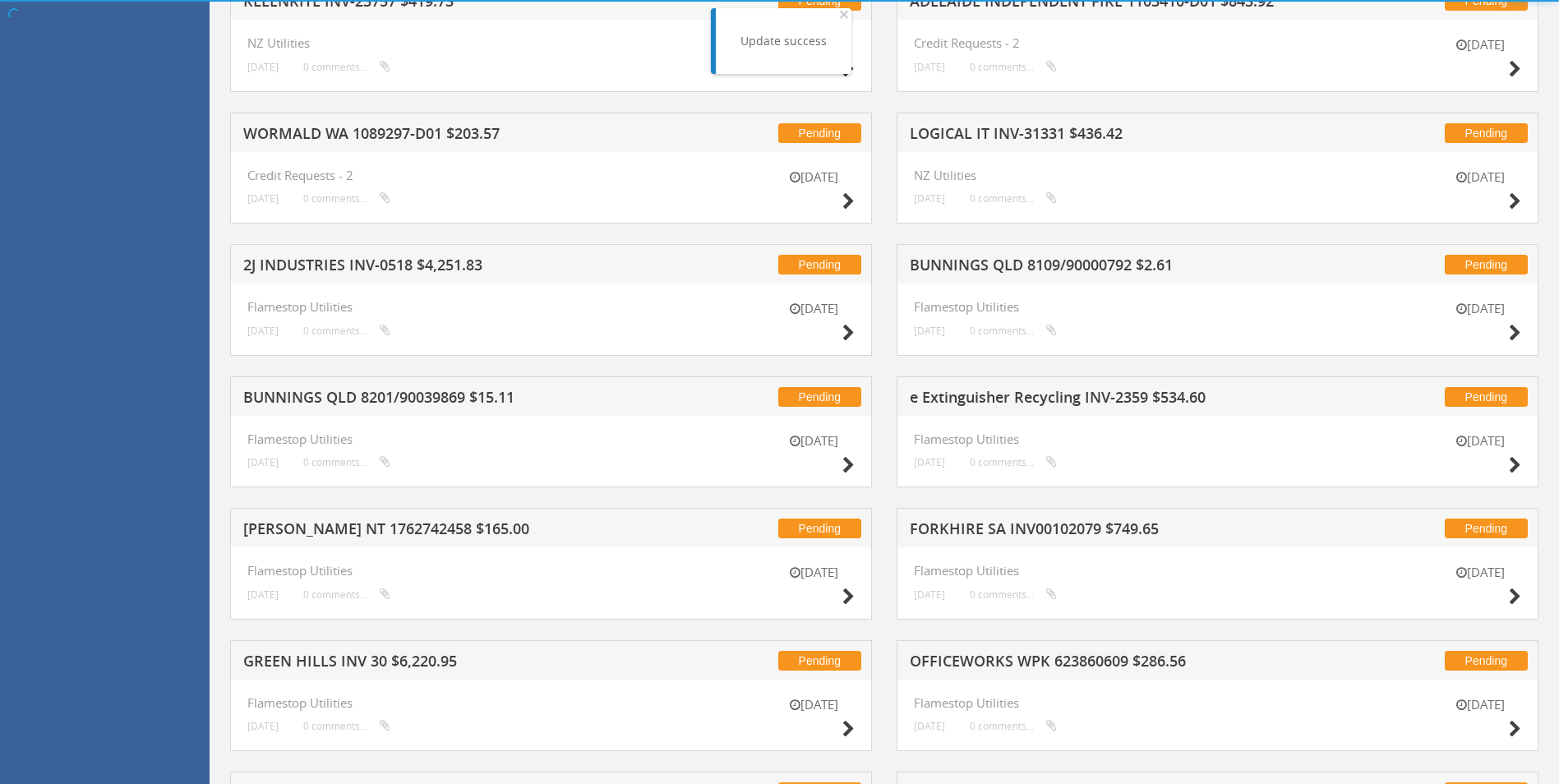
click at [329, 134] on h5 "WORMALD WA 1089297-D01 $203.57" at bounding box center [458, 136] width 431 height 21
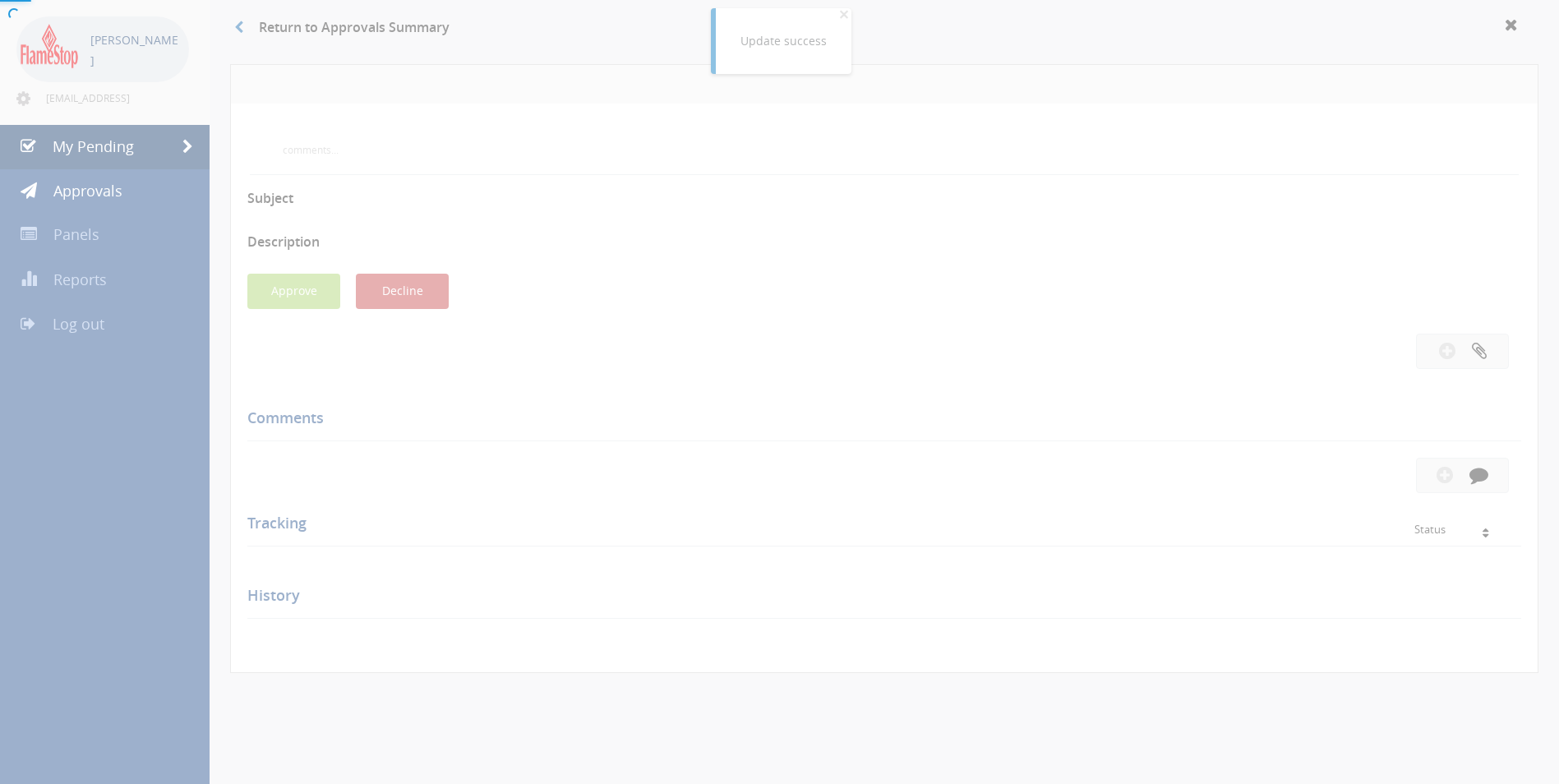
scroll to position [411, 0]
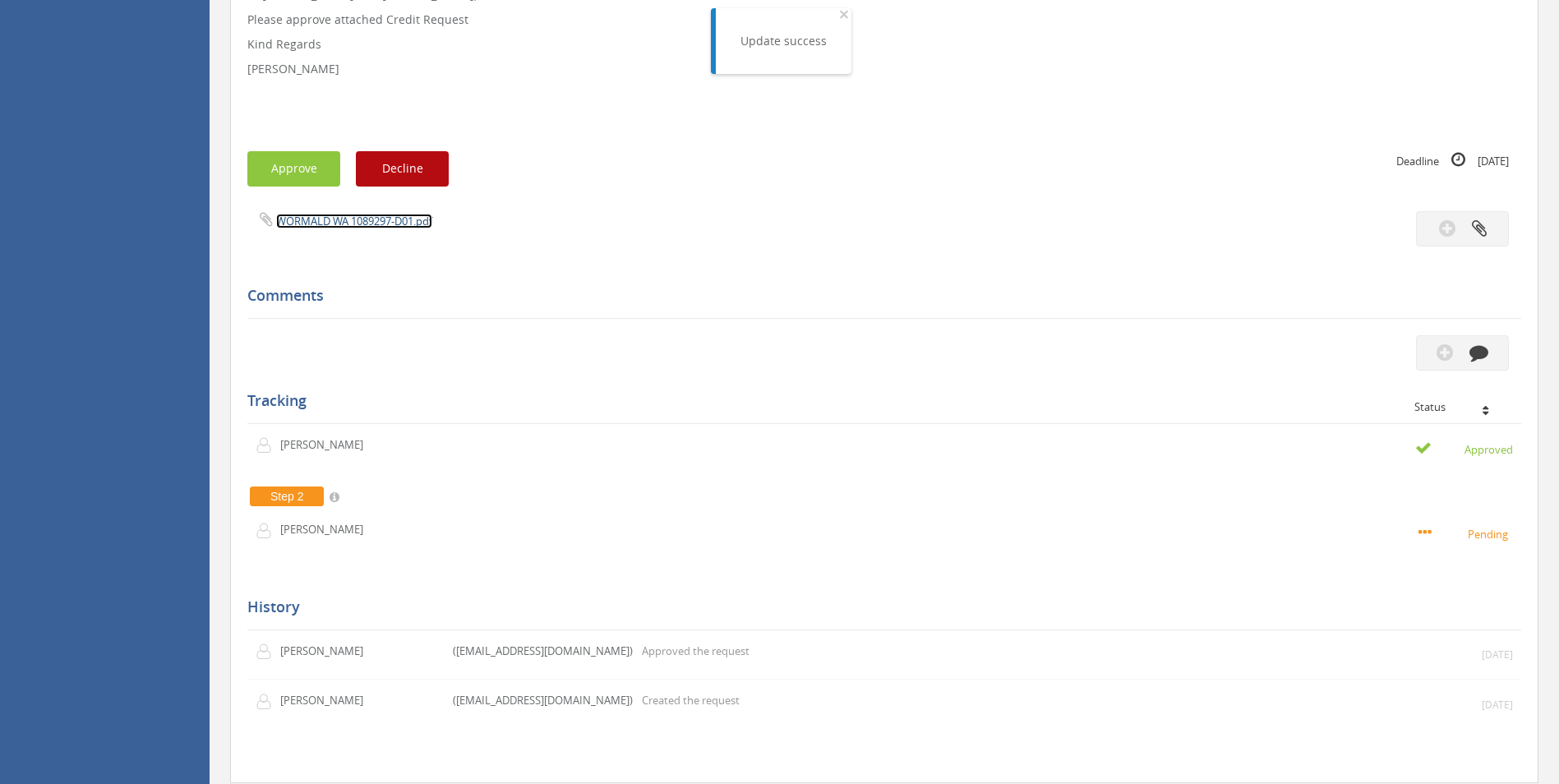
click at [320, 223] on link "WORMALD WA 1089297-D01.pdf" at bounding box center [354, 221] width 156 height 15
click at [279, 160] on button "Approve" at bounding box center [294, 169] width 92 height 35
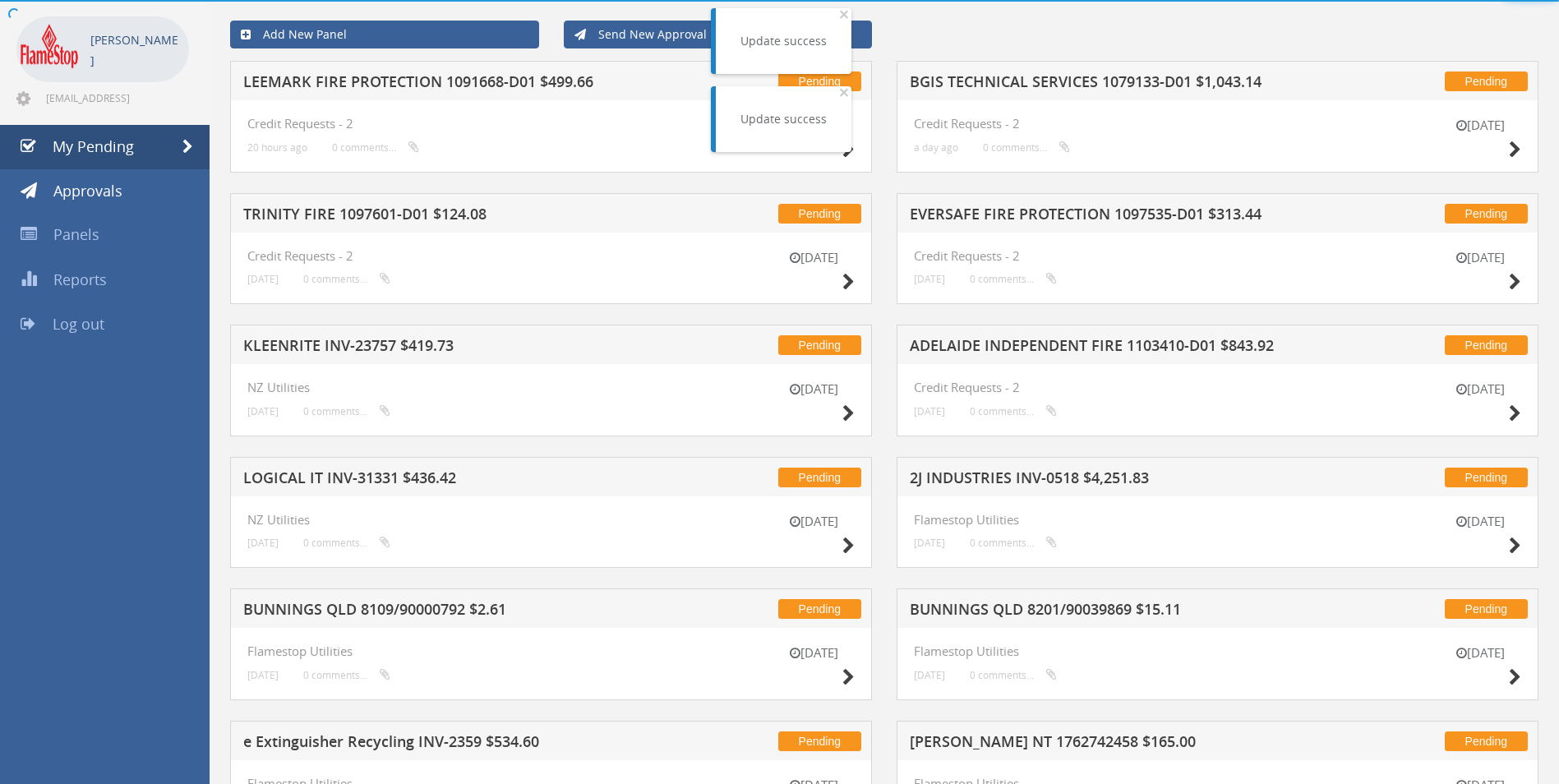
scroll to position [411, 0]
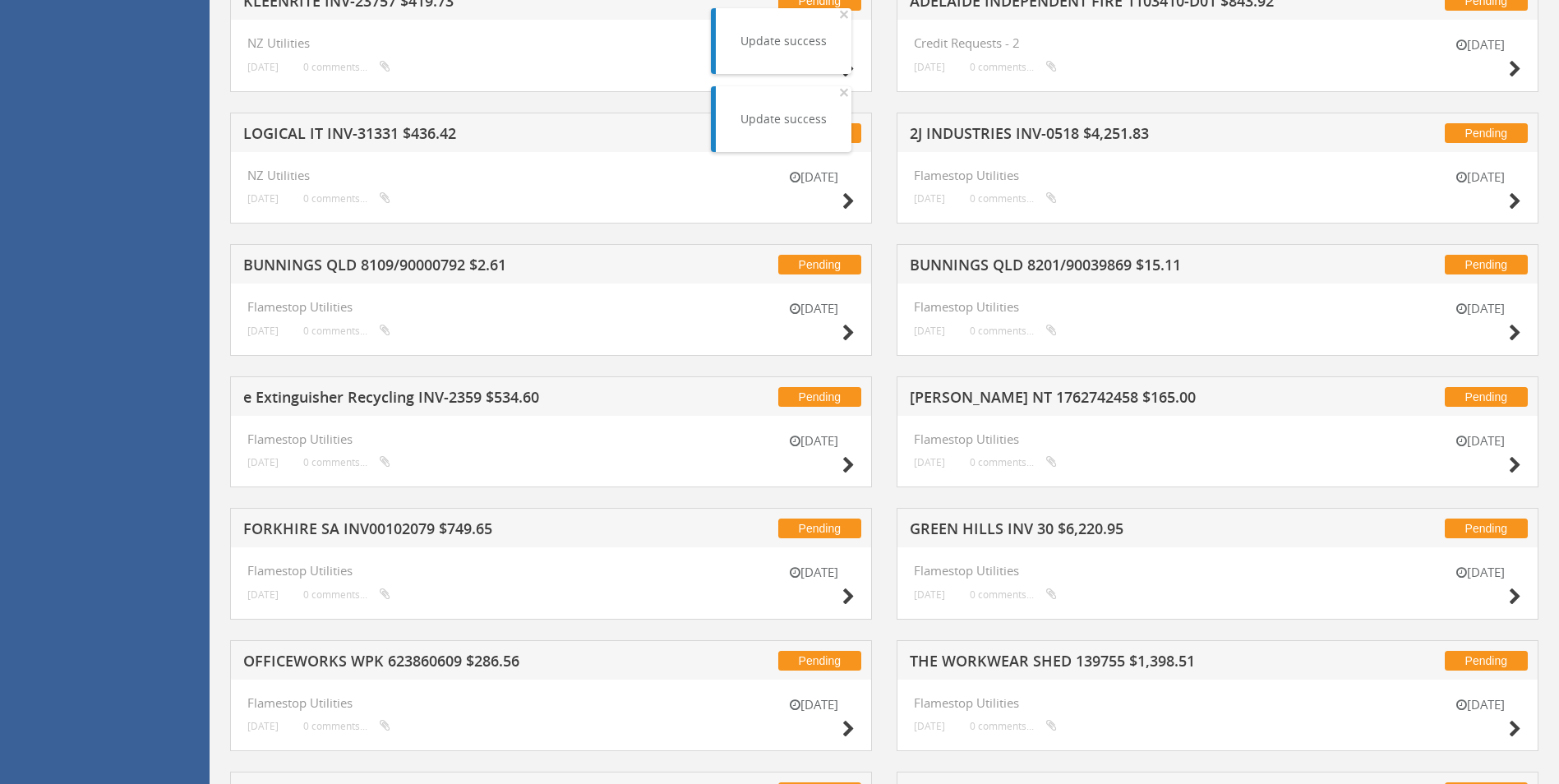
click at [987, 133] on h5 "2J INDUSTRIES INV-0518 $4,251.83" at bounding box center [1125, 136] width 431 height 21
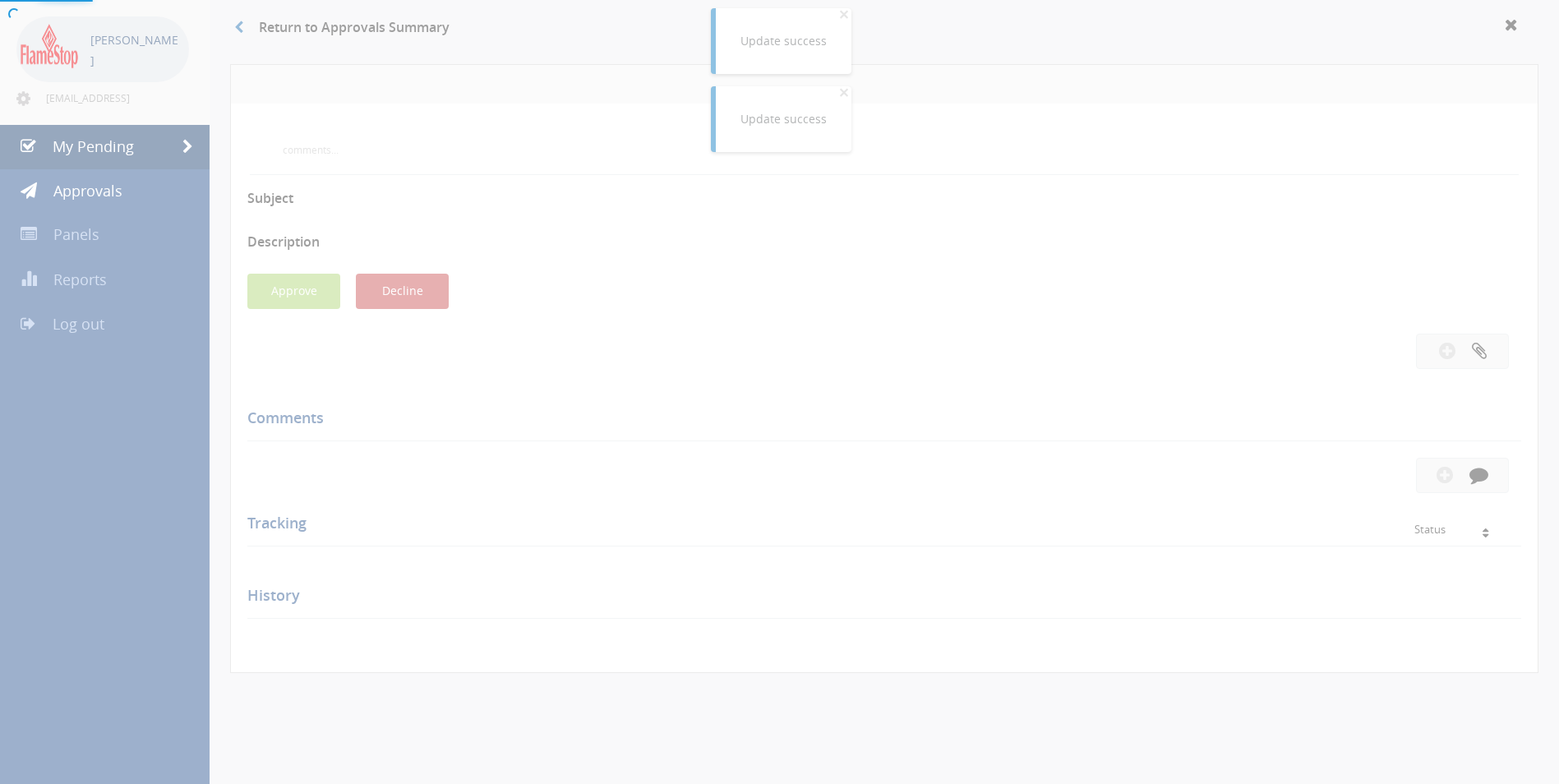
scroll to position [411, 0]
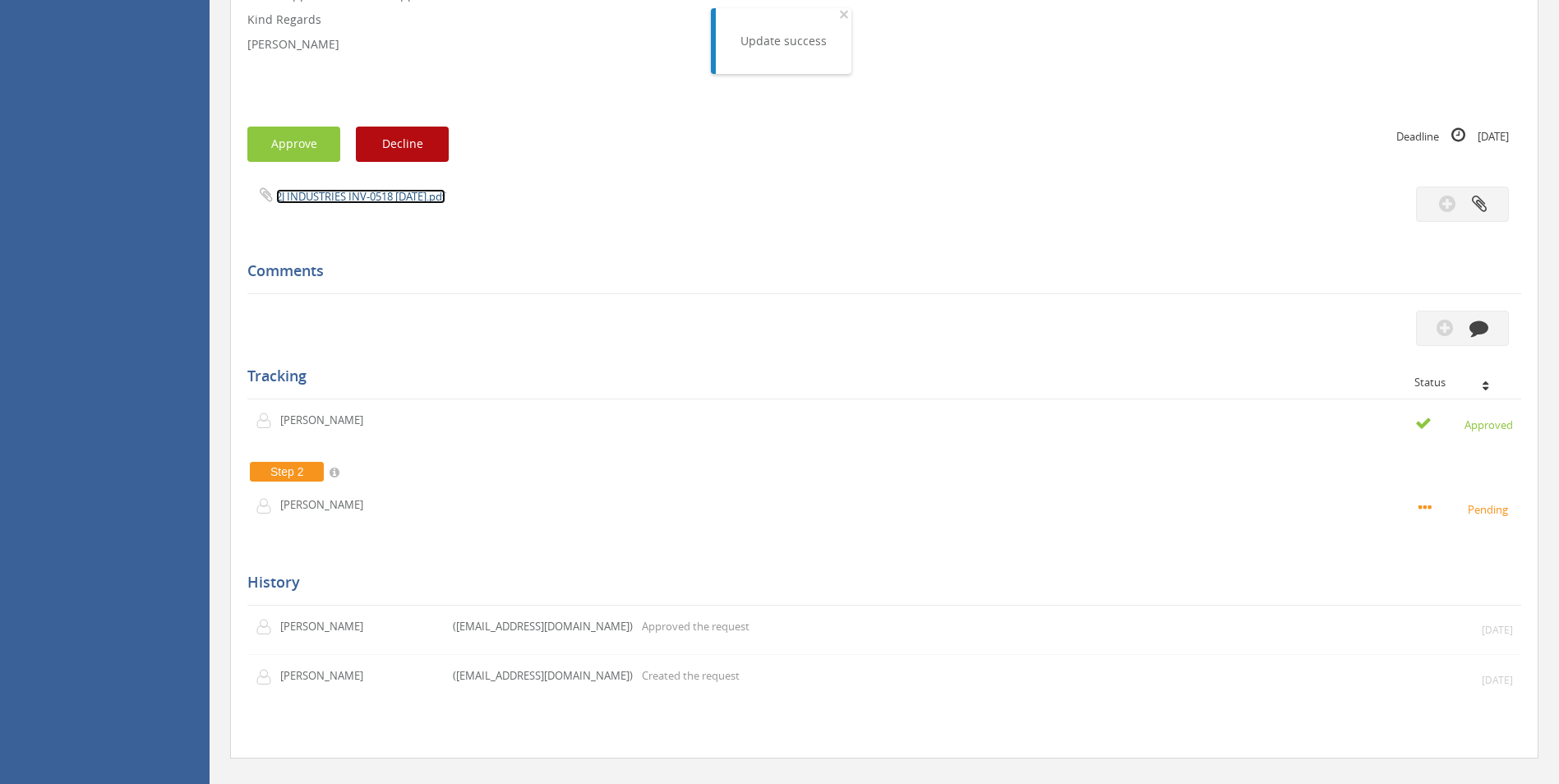
click at [328, 196] on link "2J INDUSTRIES INV-0518 [DATE].pdf" at bounding box center [361, 196] width 170 height 15
click at [305, 132] on button "Approve" at bounding box center [294, 144] width 92 height 35
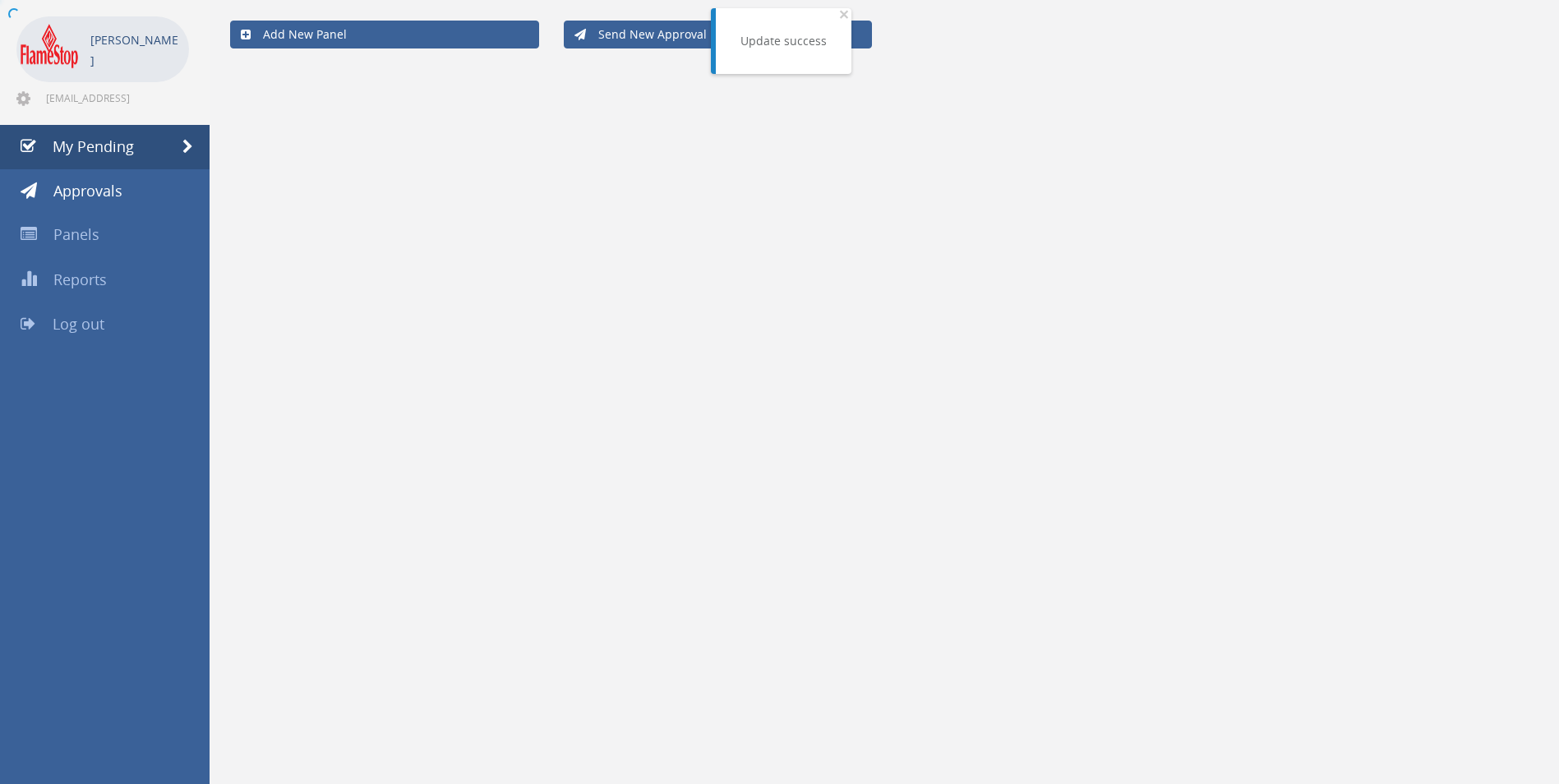
scroll to position [411, 0]
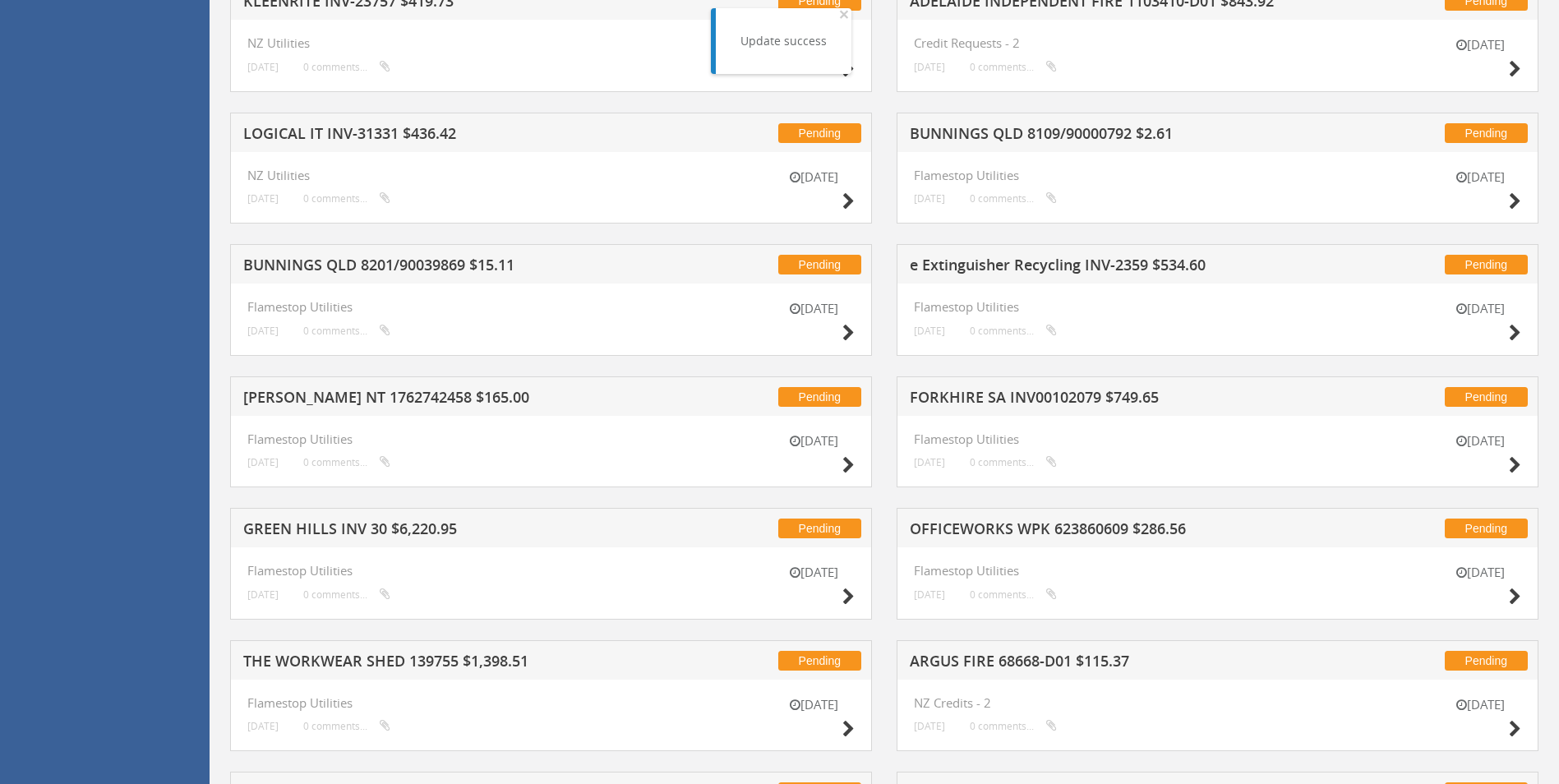
click at [984, 268] on h5 "e Extinguisher Recycling INV-2359 $534.60" at bounding box center [1125, 267] width 431 height 21
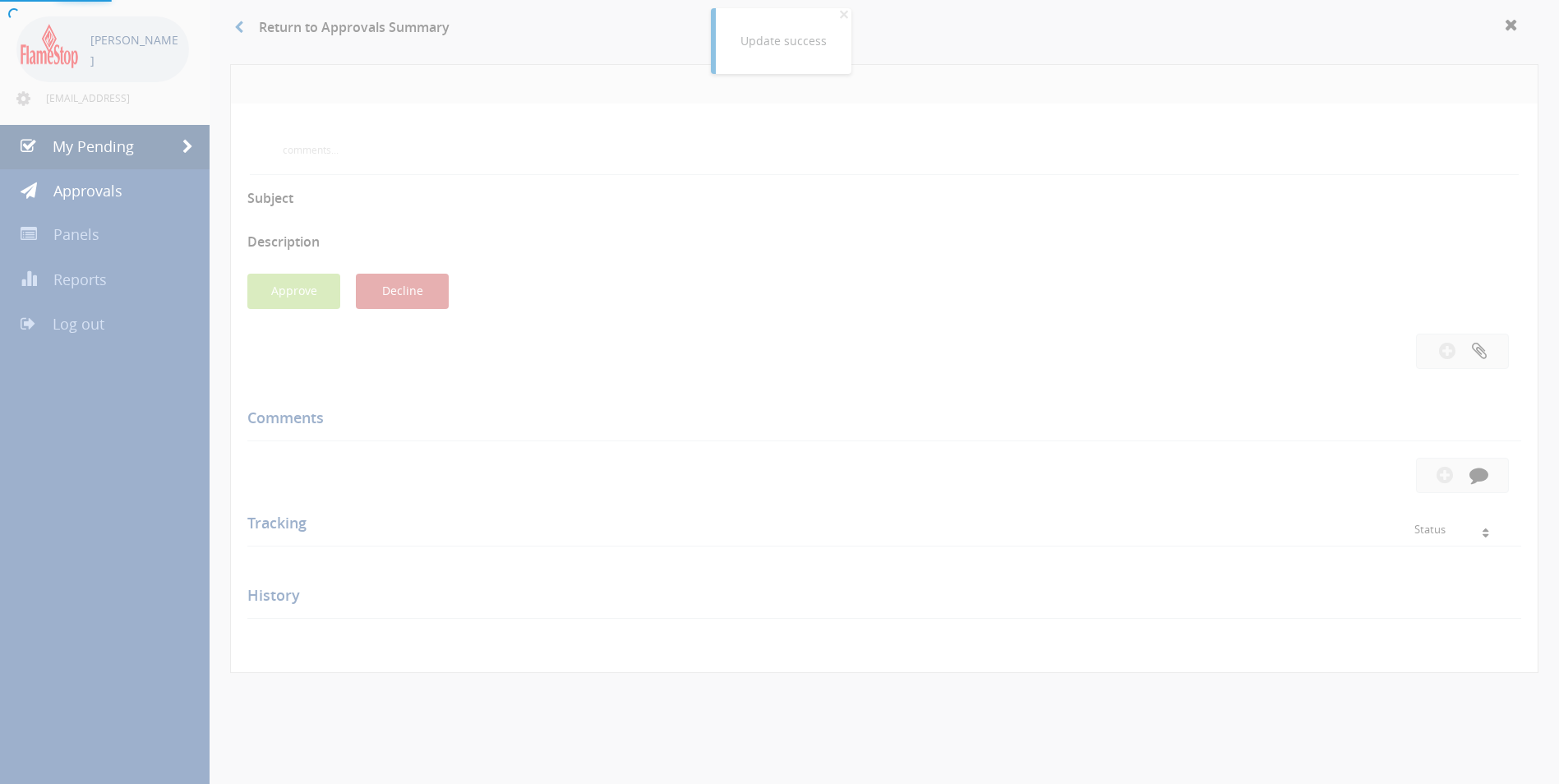
scroll to position [411, 0]
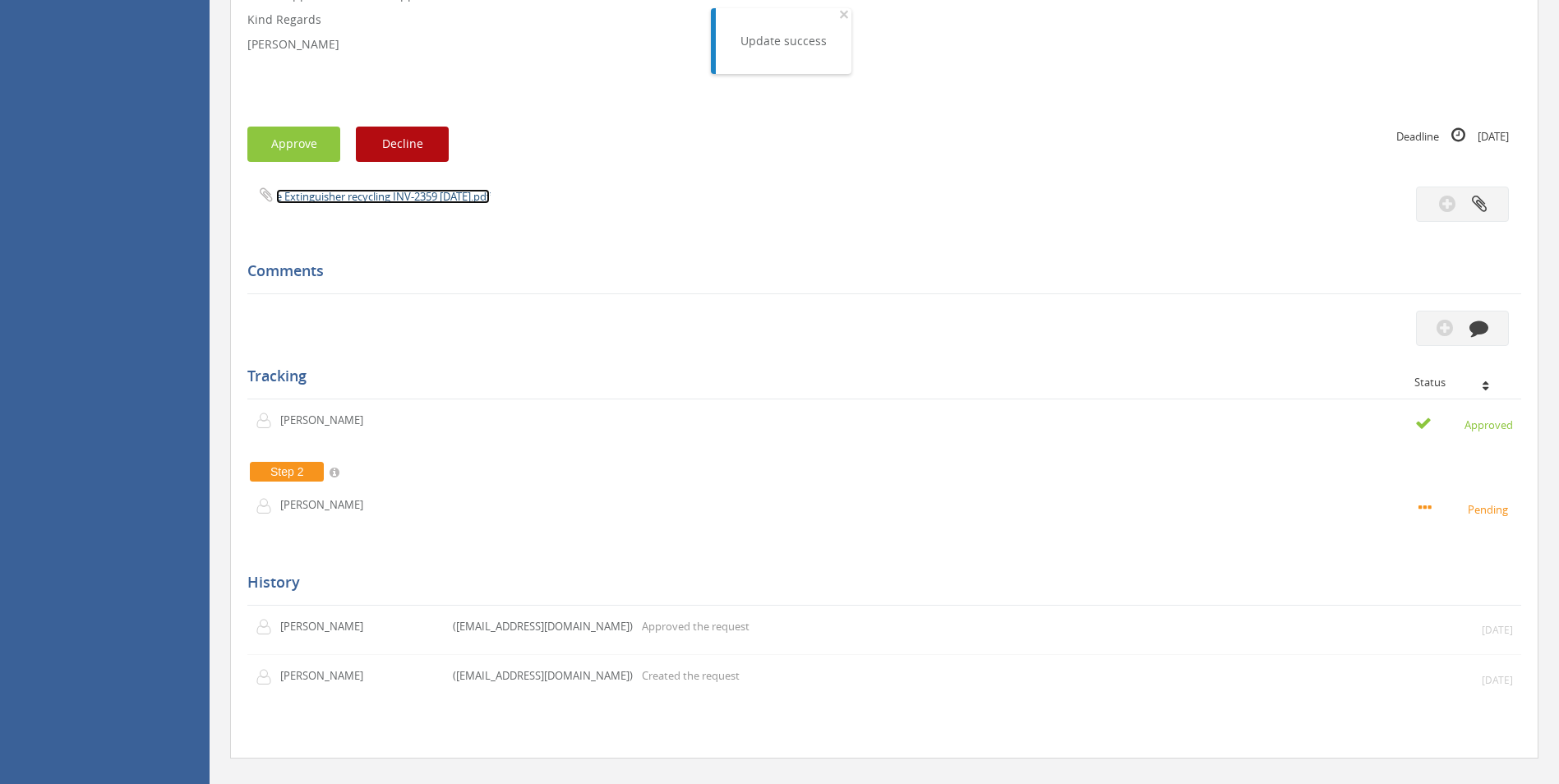
click at [324, 191] on link "e Extinguisher recycling INV-2359 [DATE].pdf" at bounding box center [384, 196] width 214 height 15
click at [277, 134] on button "Approve" at bounding box center [294, 144] width 92 height 35
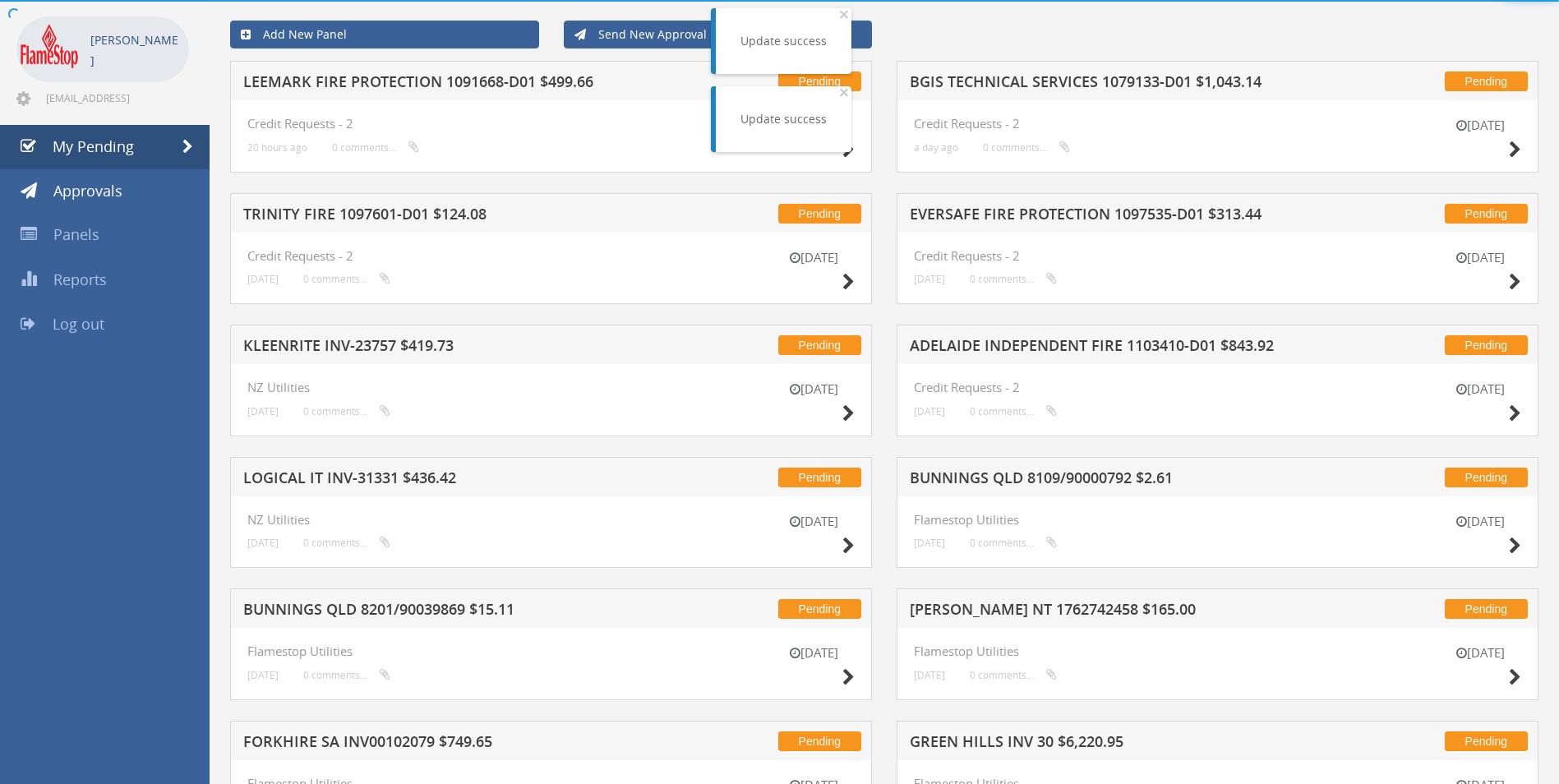
scroll to position [411, 0]
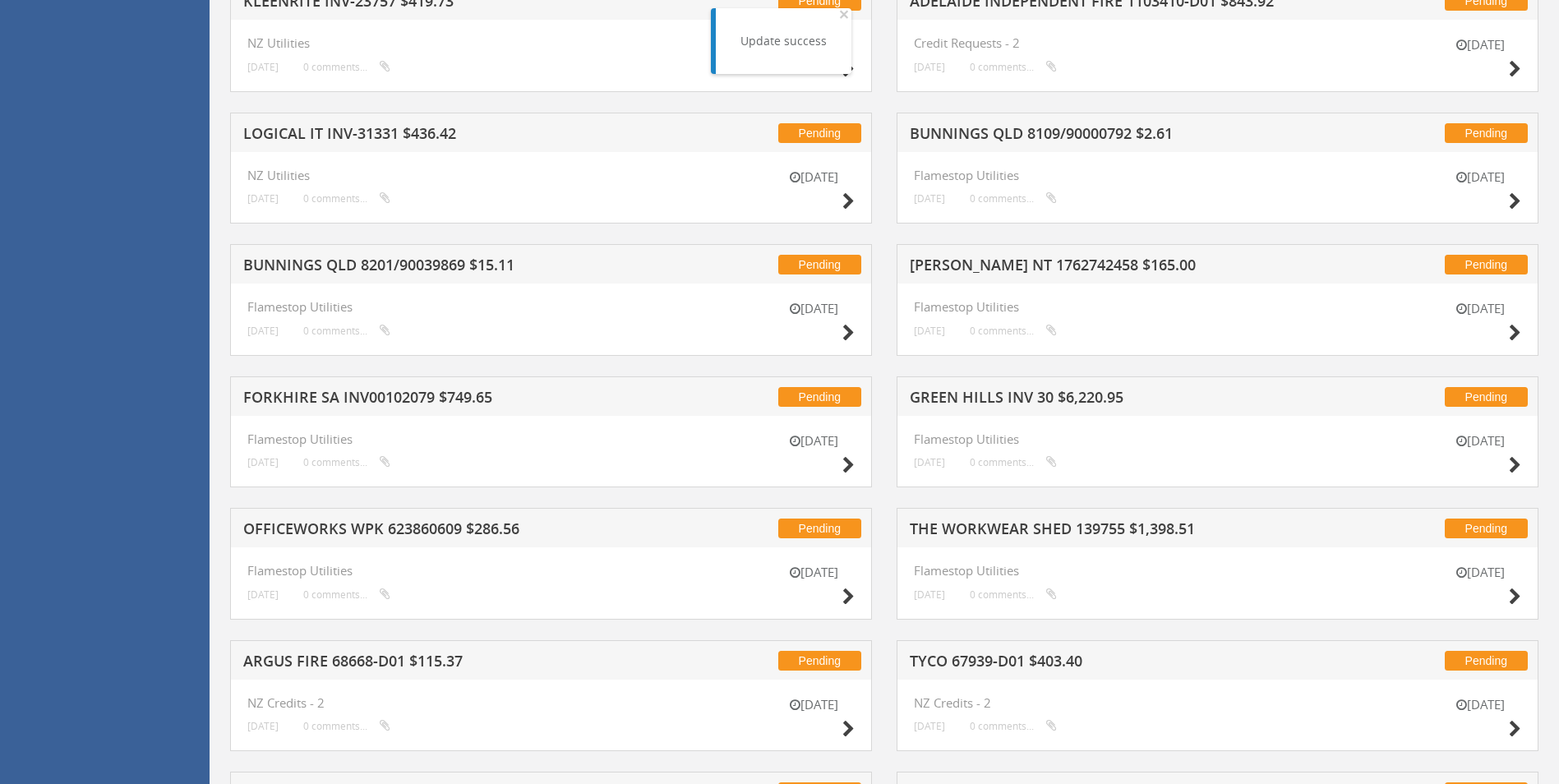
click at [1007, 133] on h5 "BUNNINGS QLD 8109/90000792 $2.61" at bounding box center [1125, 136] width 431 height 21
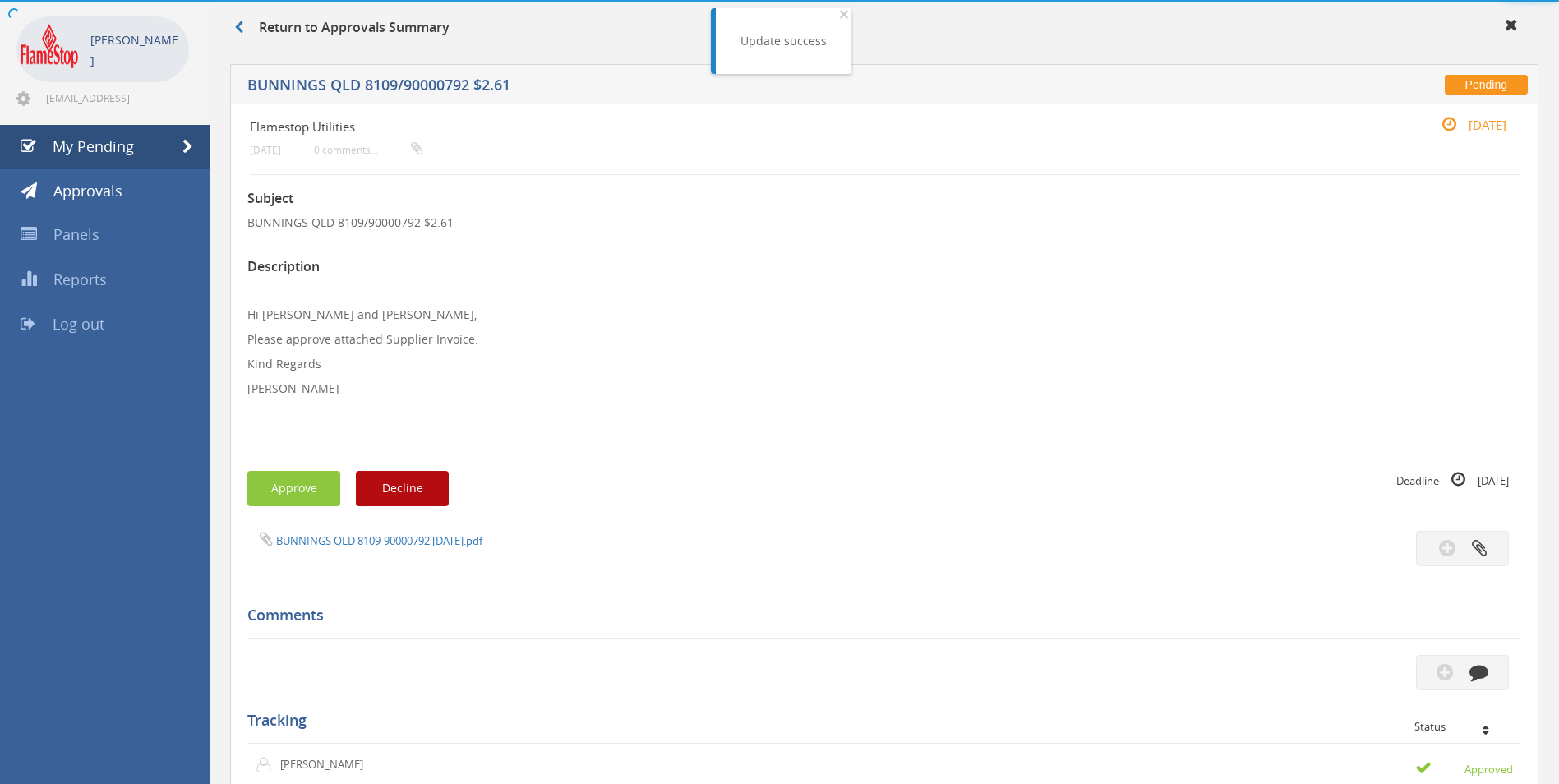
scroll to position [411, 0]
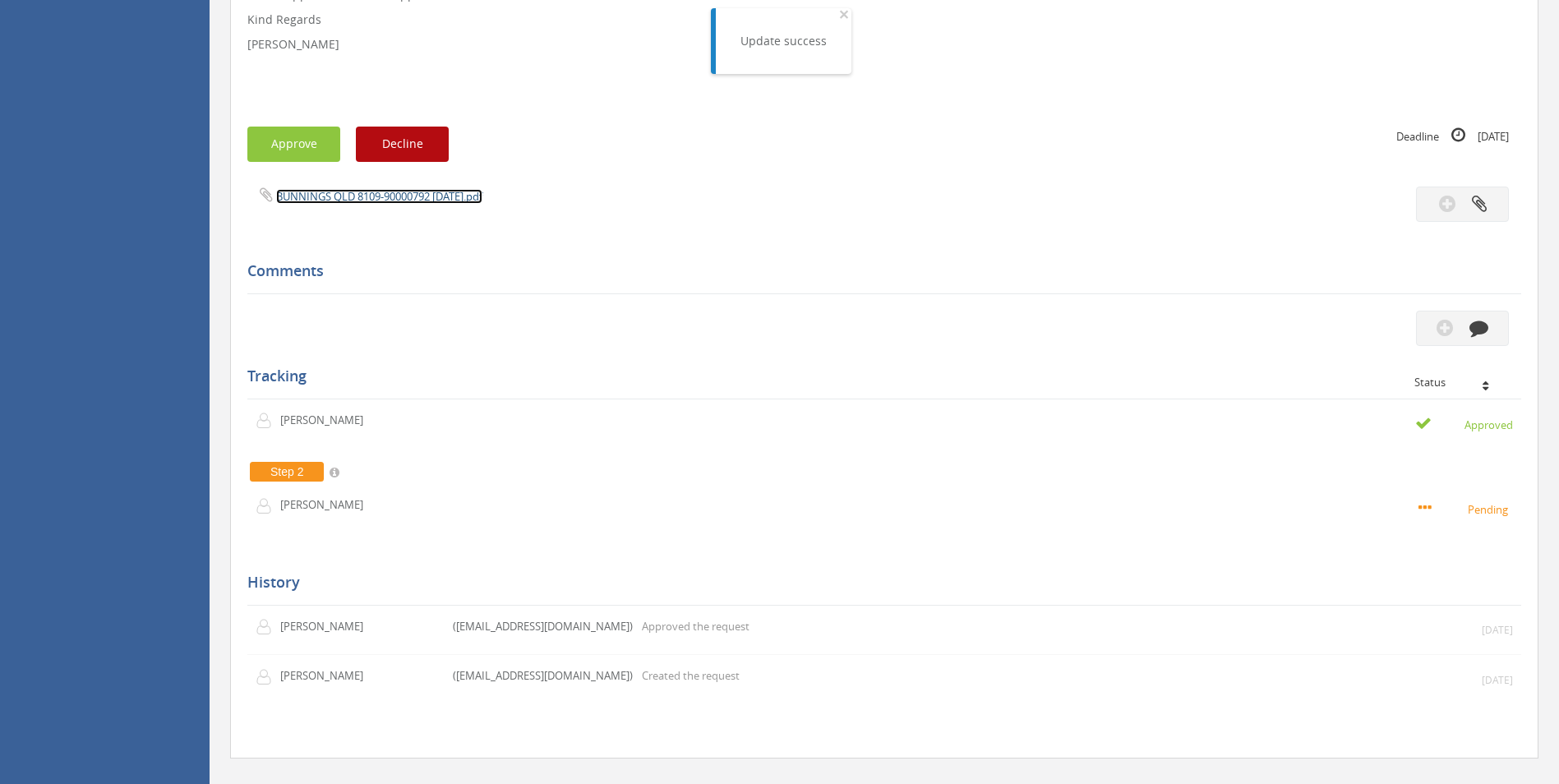
click at [340, 193] on link "BUNNINGS QLD 8109-90000792 [DATE].pdf" at bounding box center [379, 196] width 206 height 15
click at [292, 137] on button "Approve" at bounding box center [294, 144] width 92 height 35
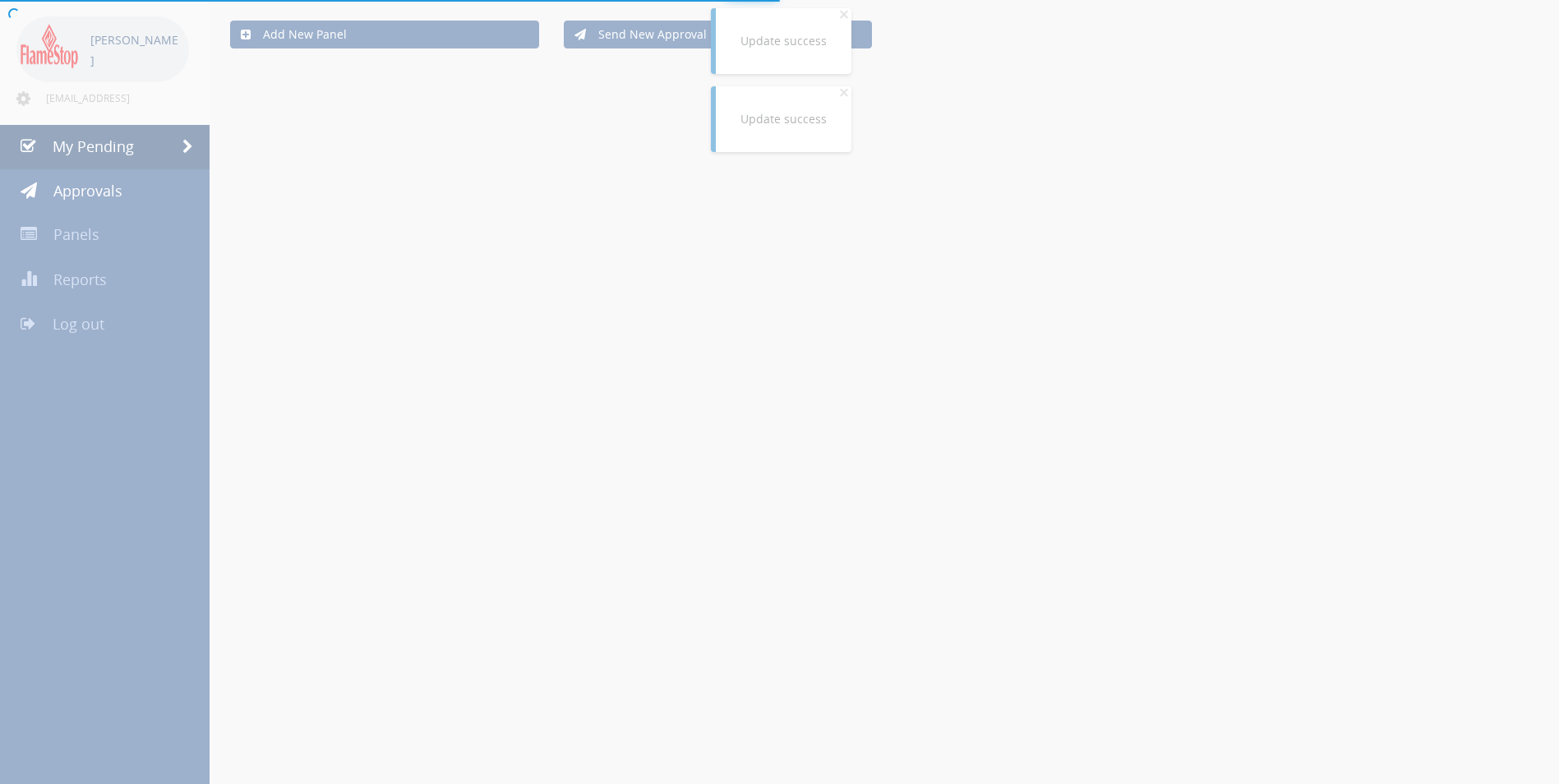
scroll to position [411, 0]
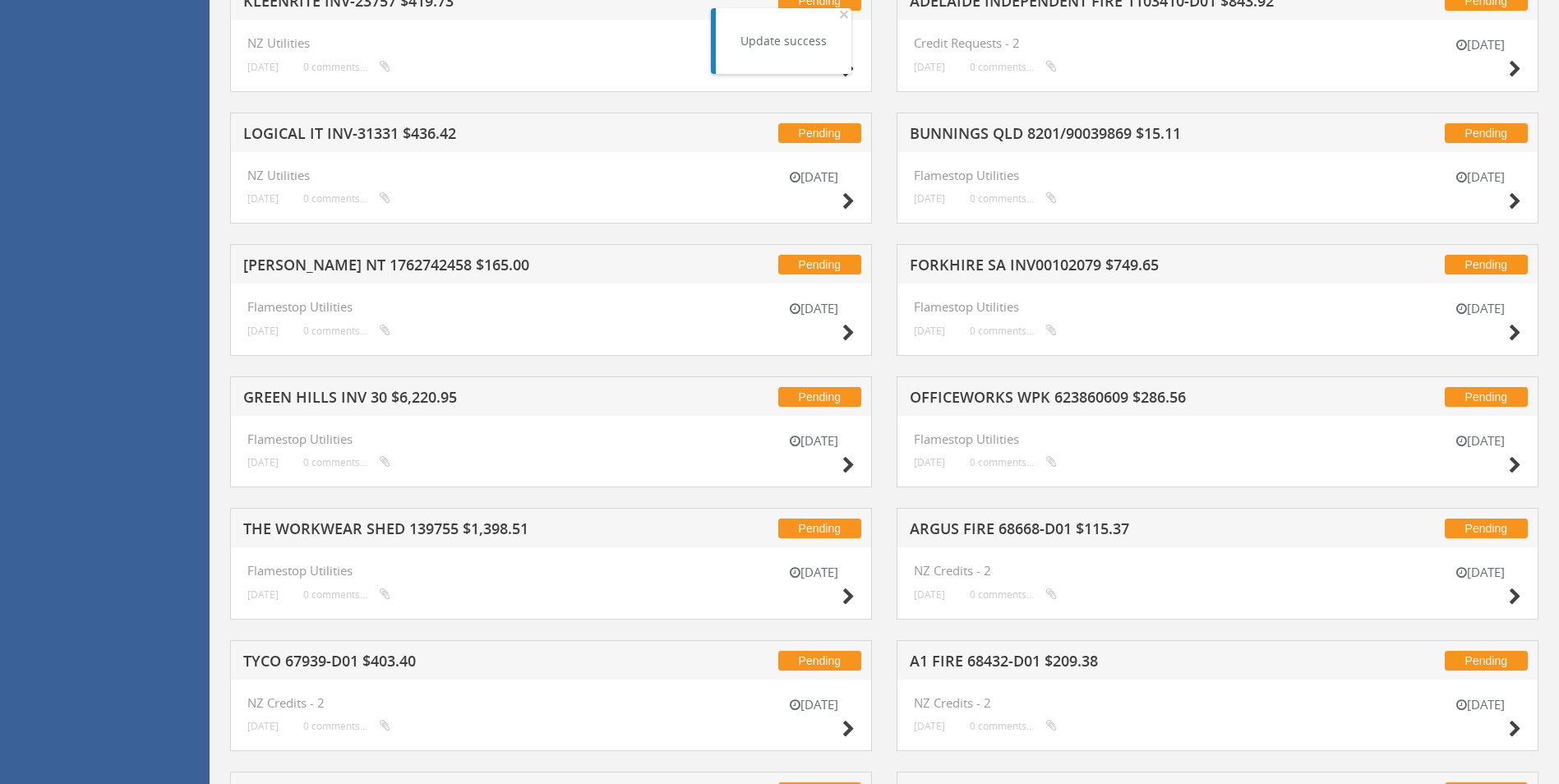
click at [1014, 130] on h5 "BUNNINGS QLD 8201/90039869 $15.11" at bounding box center [1125, 136] width 431 height 21
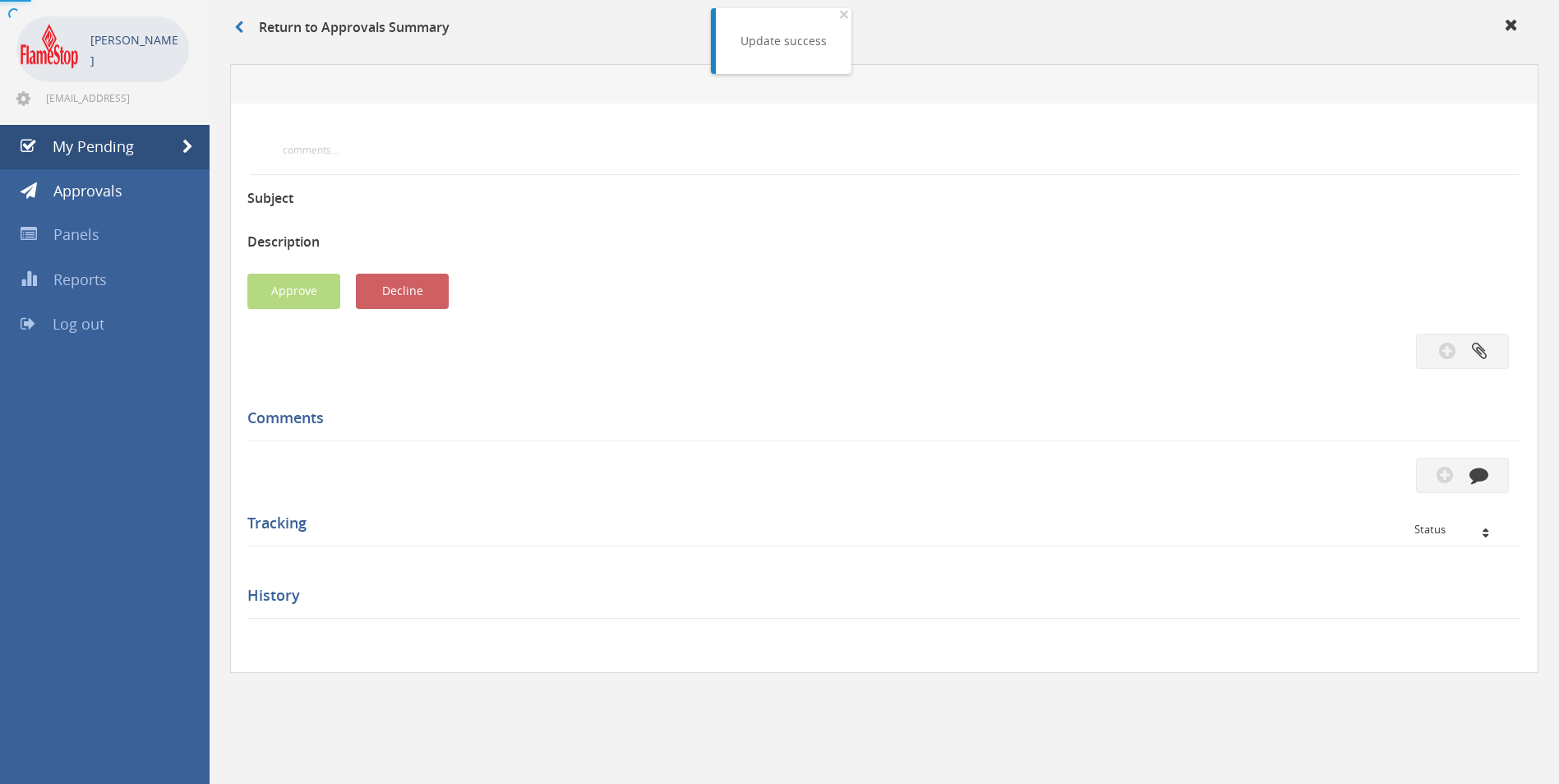
scroll to position [411, 0]
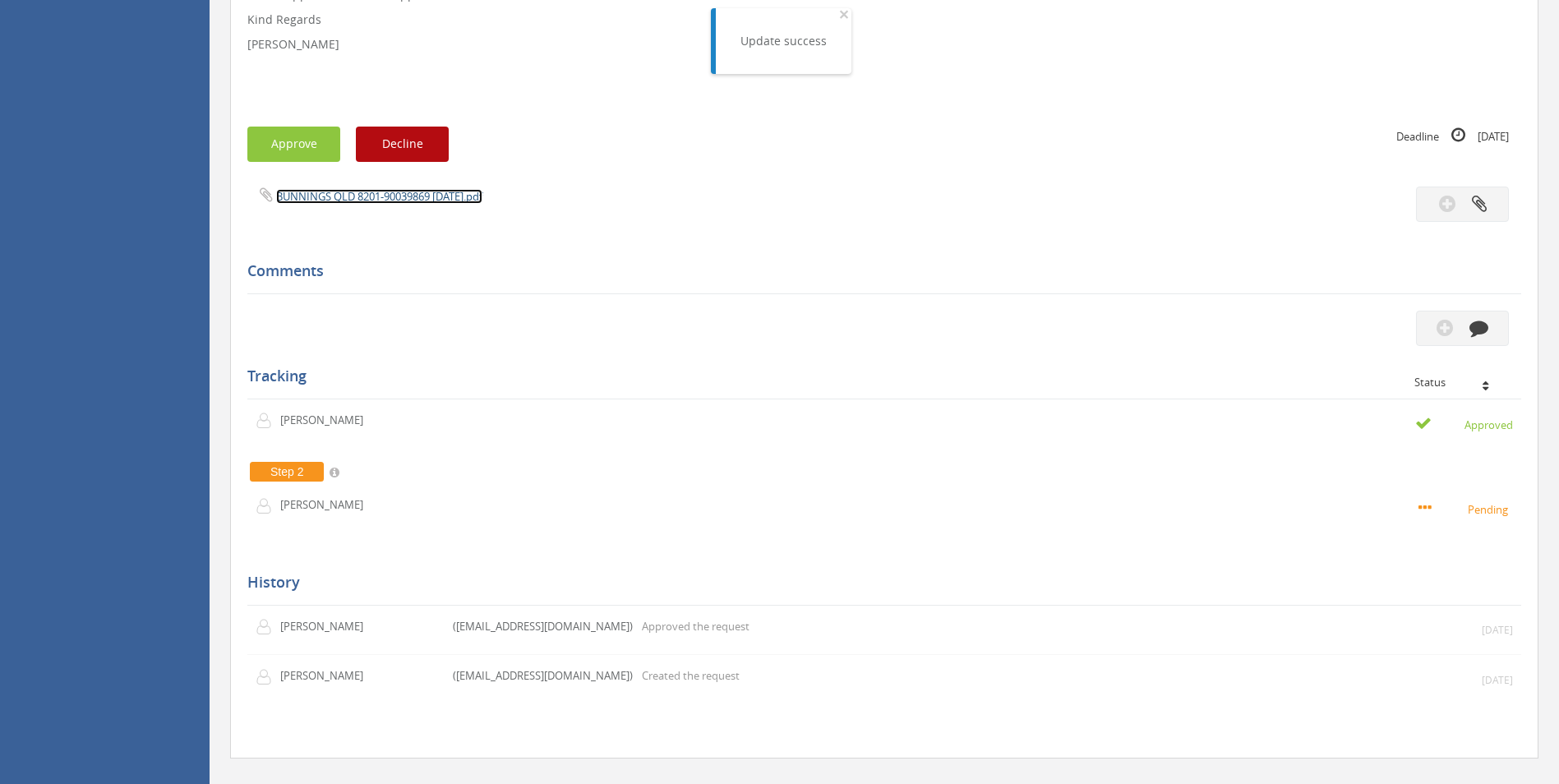
click at [315, 201] on link "BUNNINGS QLD 8201-90039869 [DATE].pdf" at bounding box center [379, 196] width 206 height 15
click at [302, 140] on button "Approve" at bounding box center [294, 144] width 92 height 35
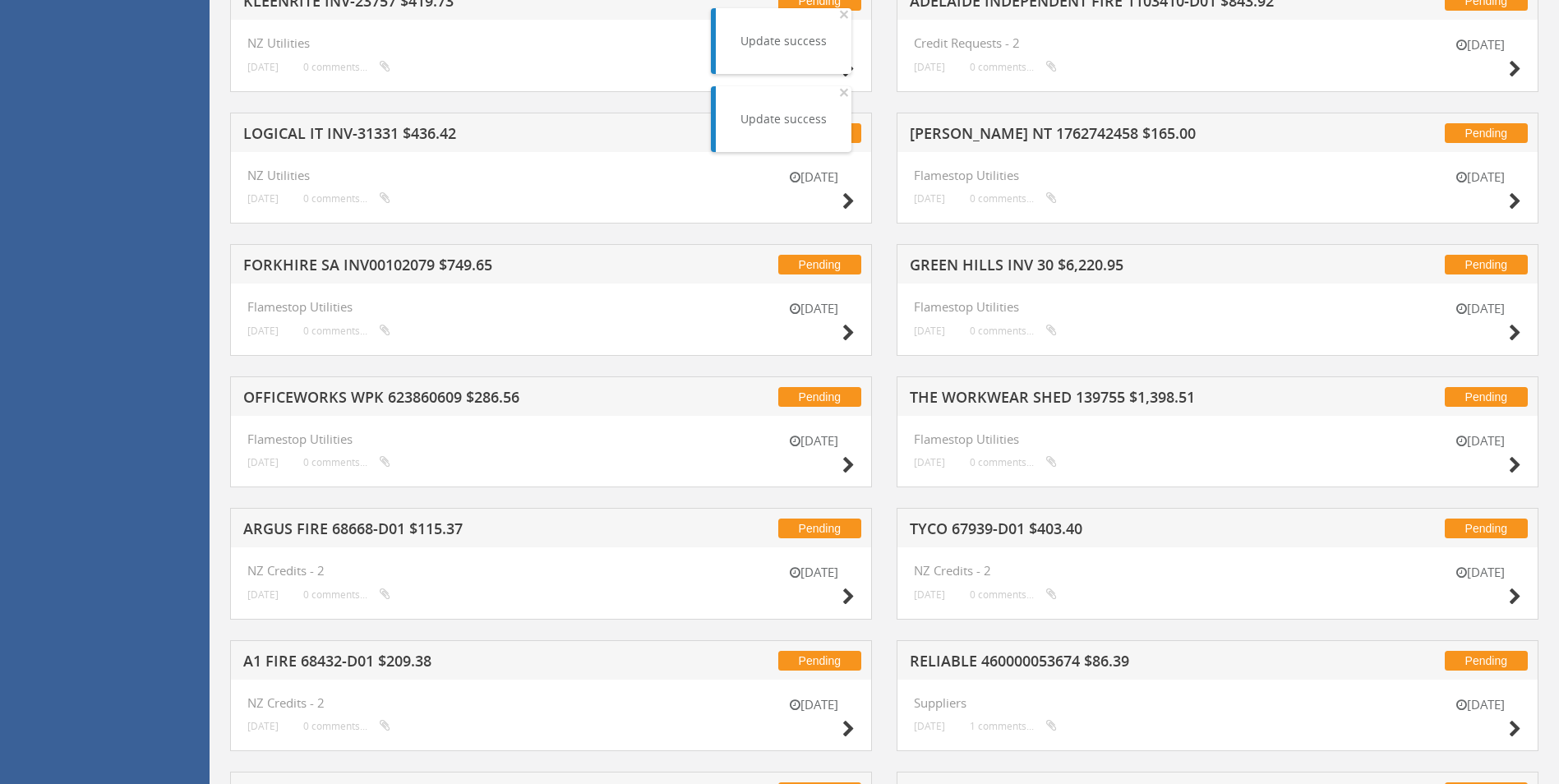
click at [979, 262] on h5 "GREEN HILLS INV 30 $6,220.95" at bounding box center [1125, 267] width 431 height 21
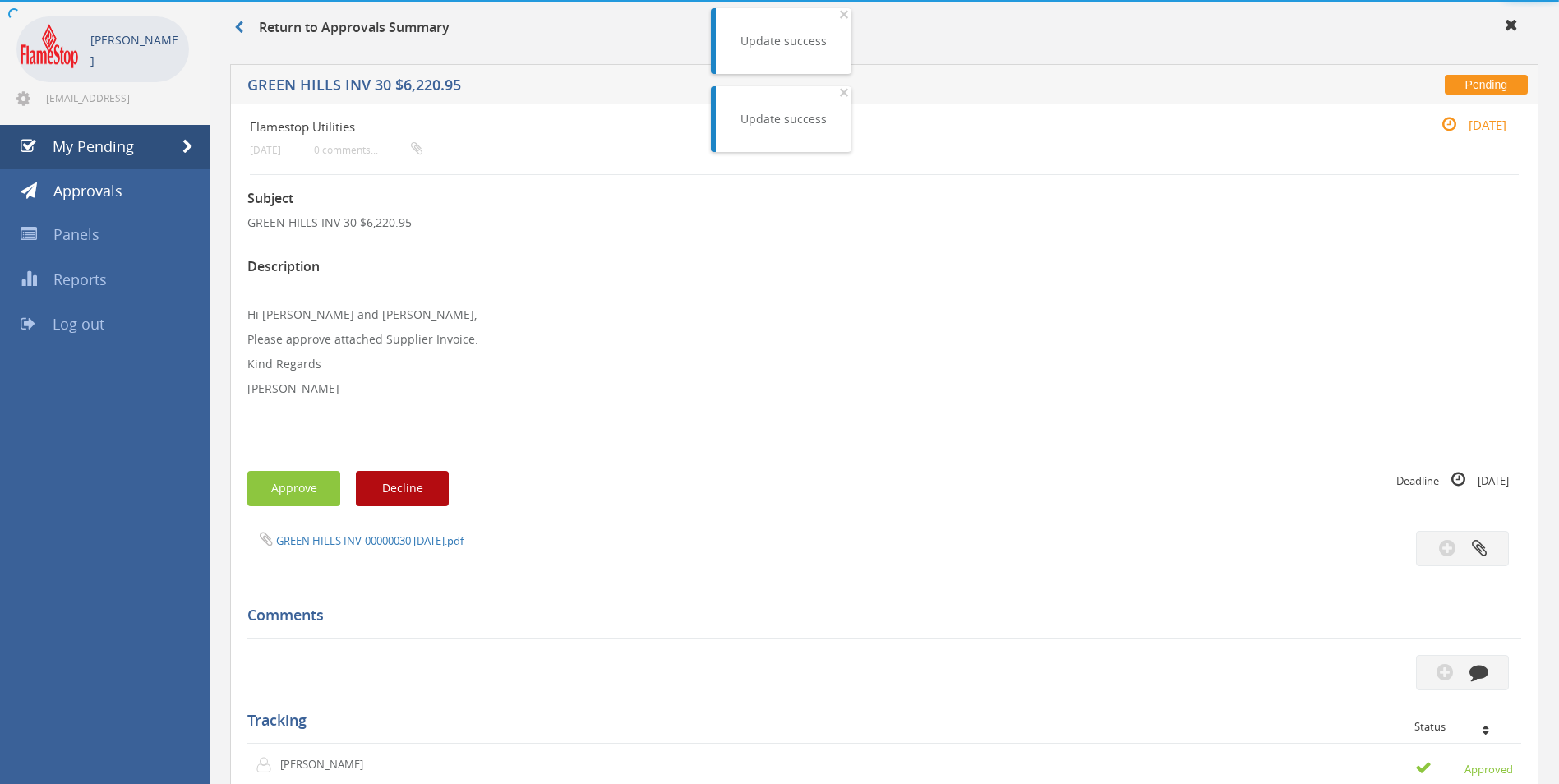
scroll to position [411, 0]
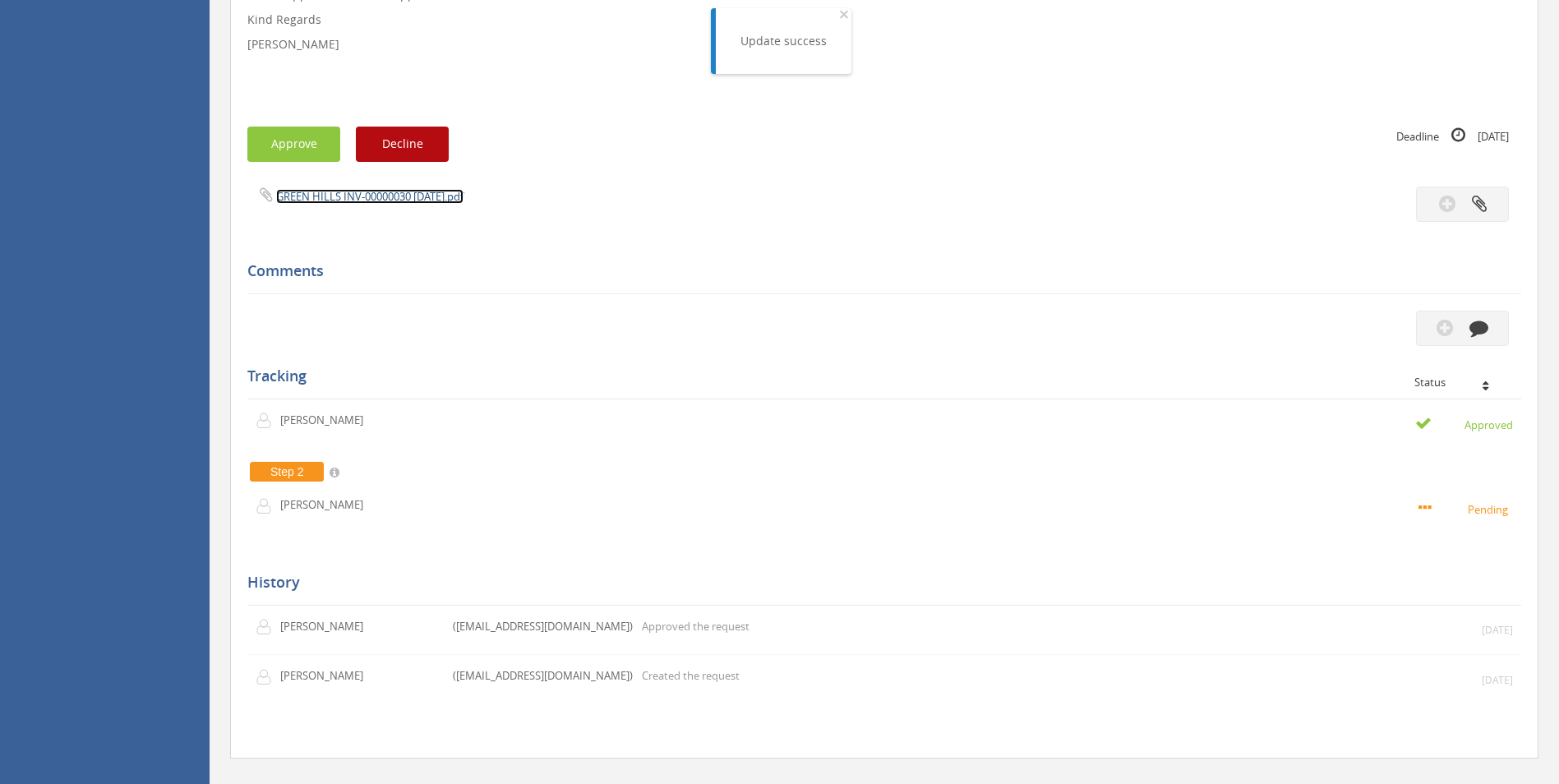
click at [377, 199] on link "GREEN HILLS INV-00000030 [DATE].pdf" at bounding box center [370, 196] width 187 height 15
click at [308, 139] on button "Approve" at bounding box center [294, 144] width 92 height 35
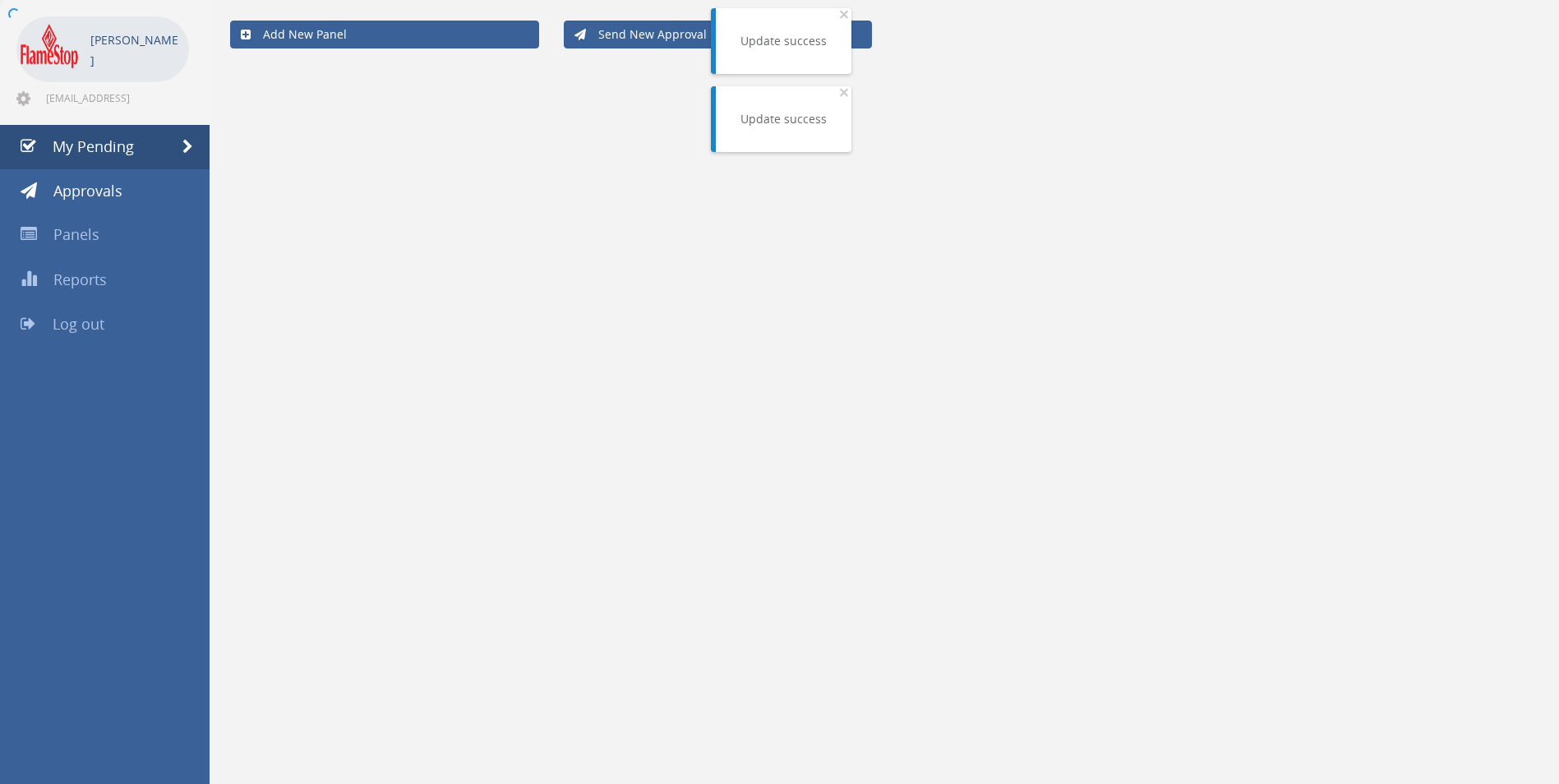
scroll to position [411, 0]
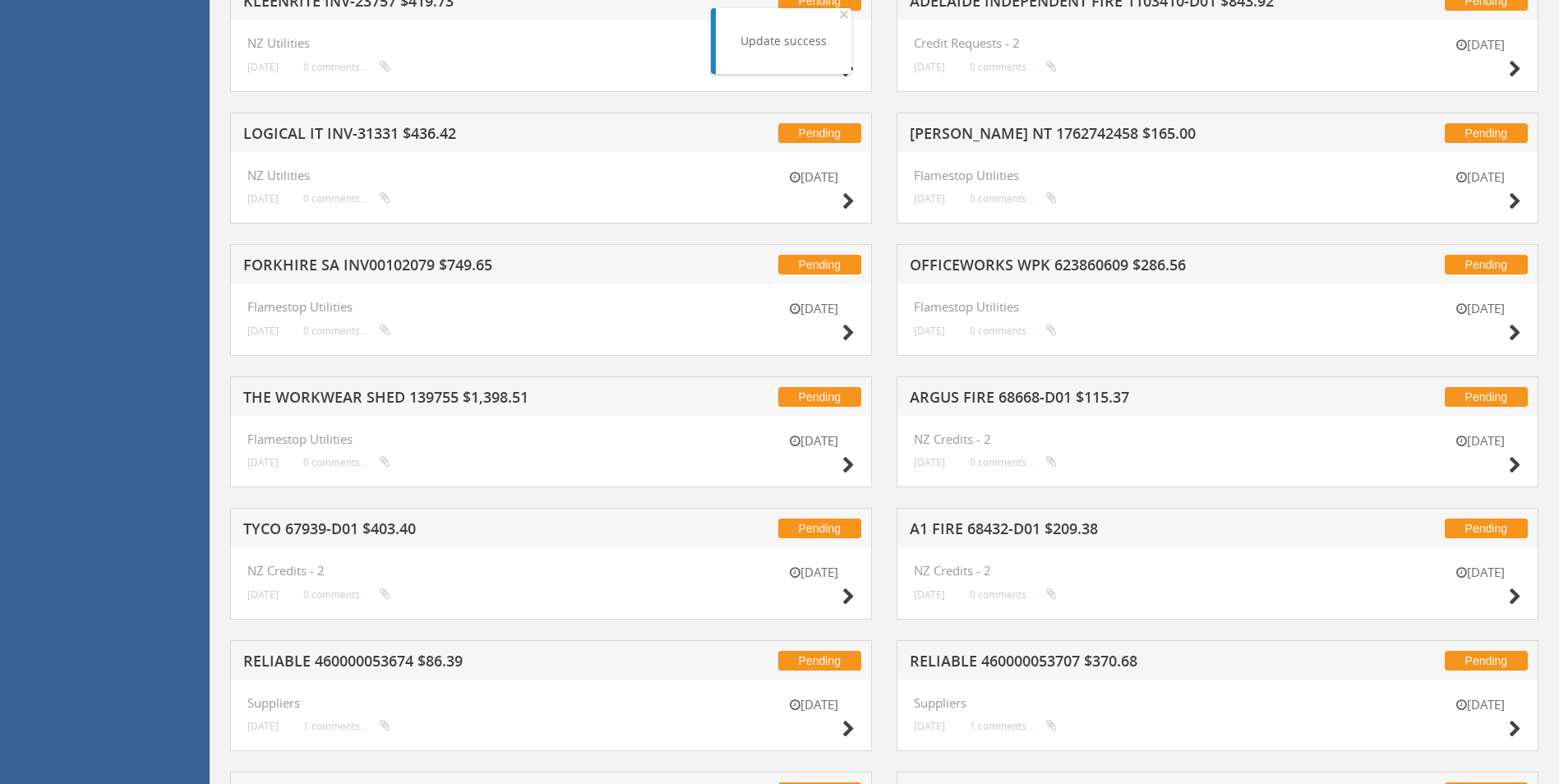
click at [964, 136] on h5 "[PERSON_NAME] NT 1762742458 $165.00" at bounding box center [1125, 136] width 431 height 21
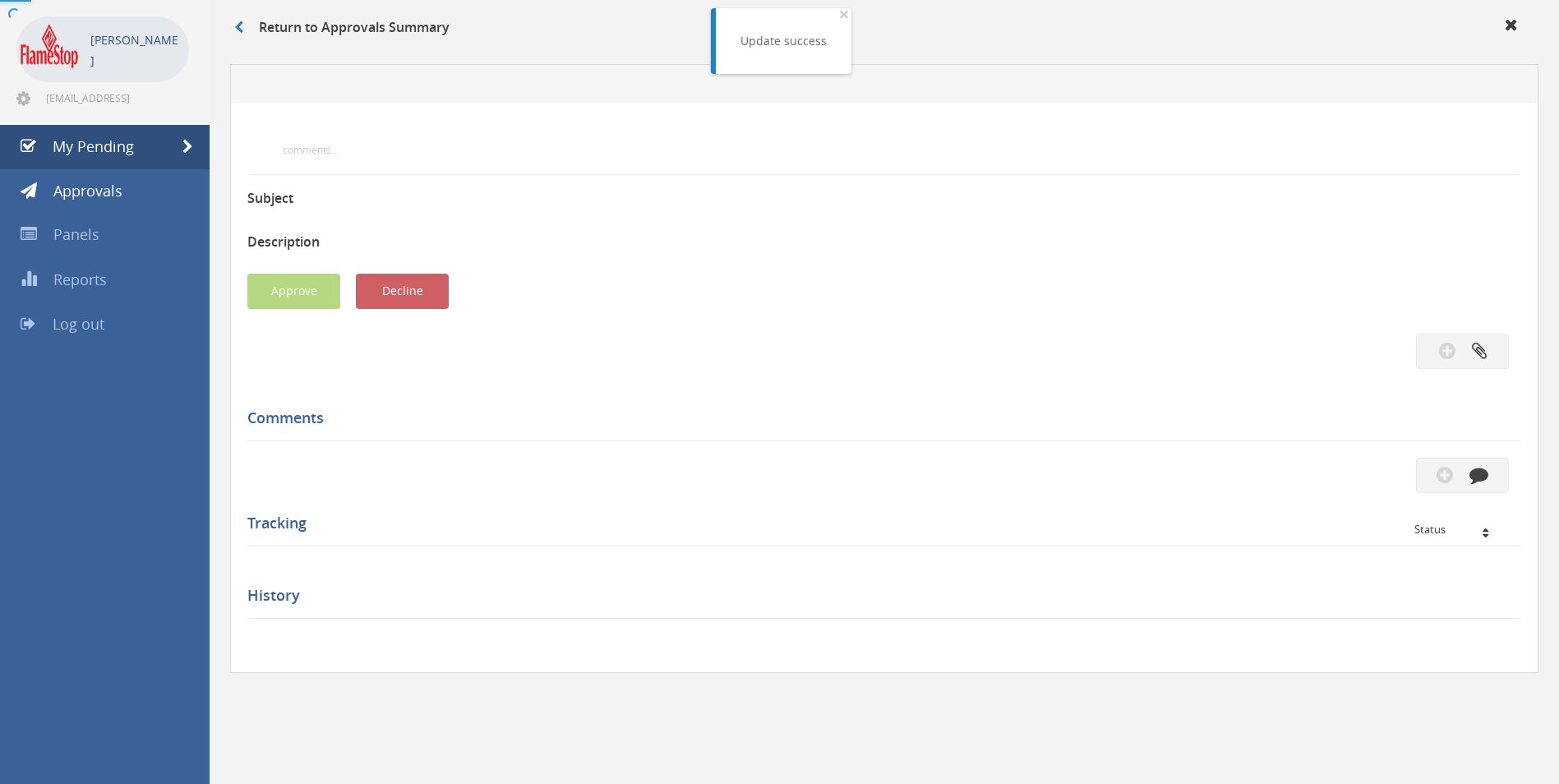
scroll to position [411, 0]
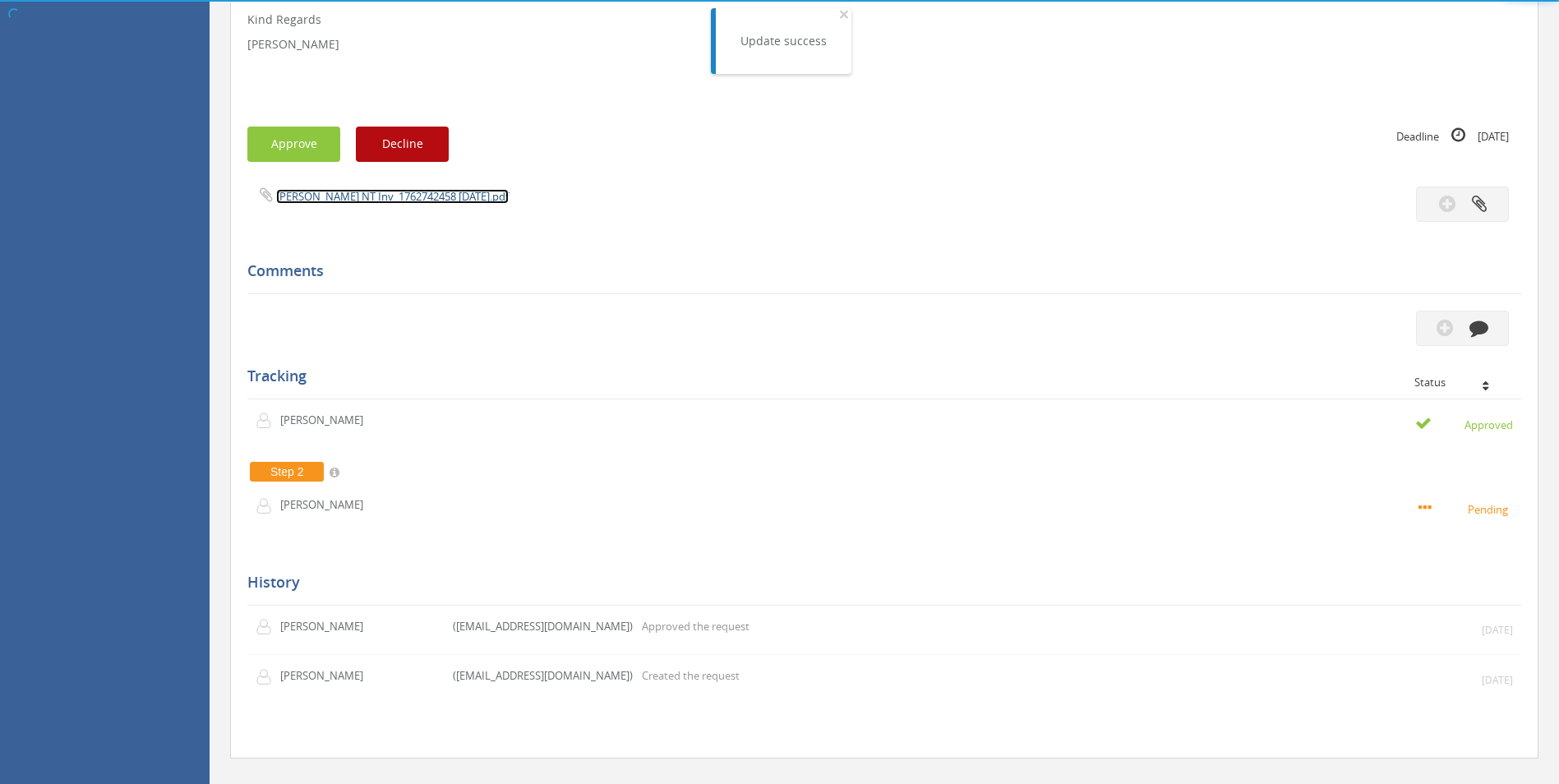
click at [356, 199] on link "[PERSON_NAME] NT Inv_1762742458 [DATE].pdf" at bounding box center [393, 196] width 233 height 15
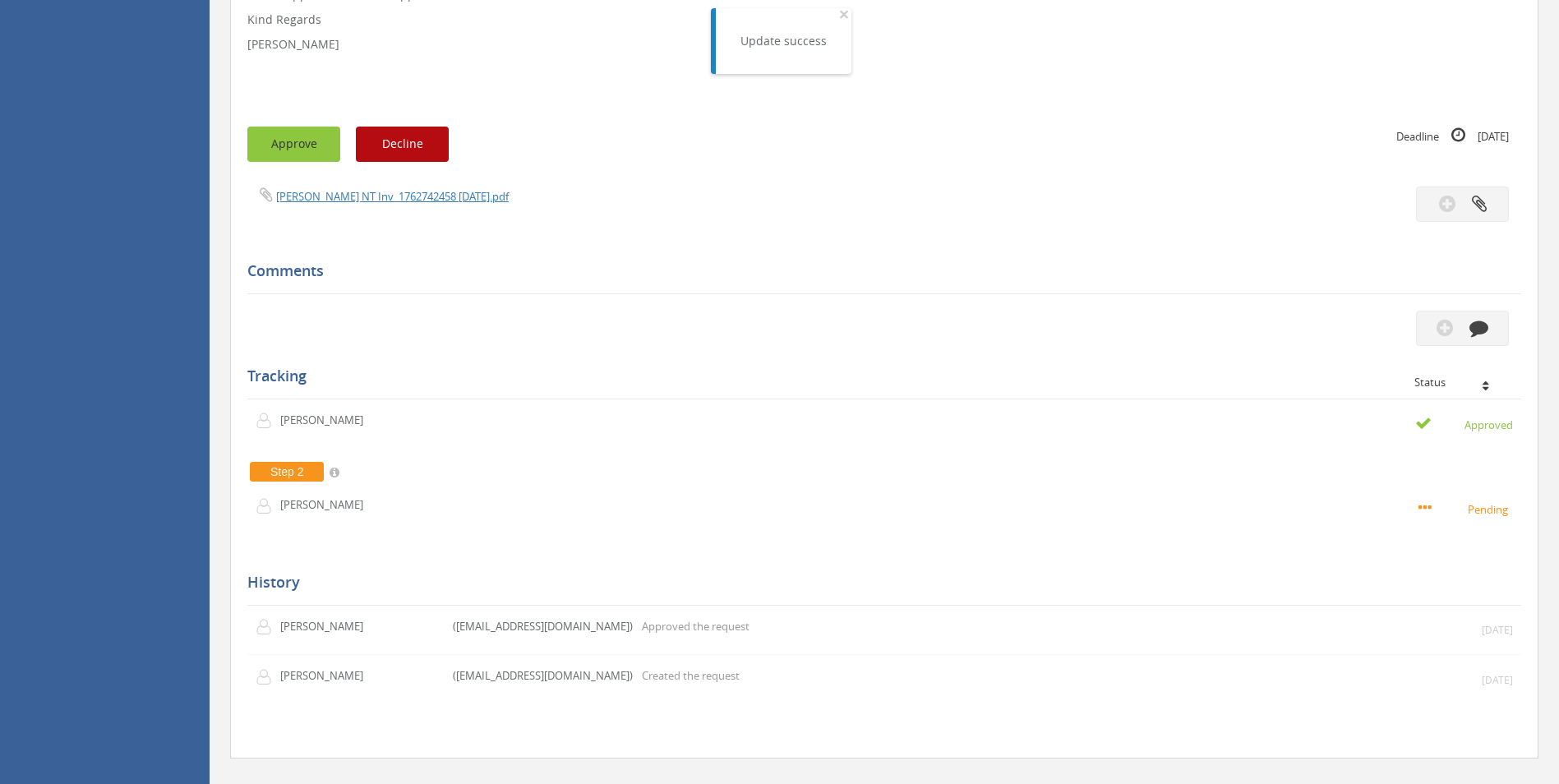
click at [288, 133] on button "Approve" at bounding box center [294, 144] width 92 height 35
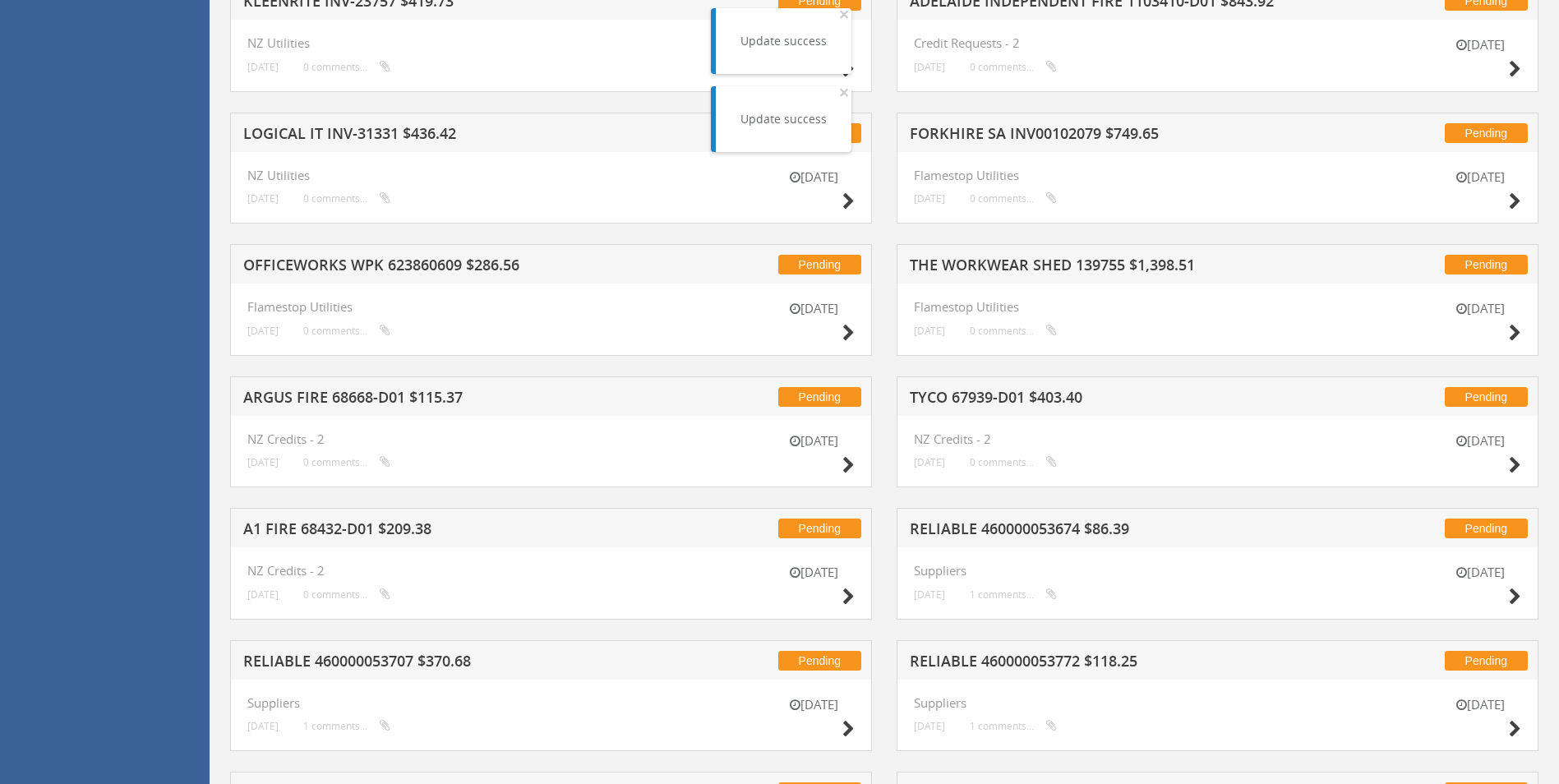
click at [996, 134] on h5 "FORKHIRE SA INV00102079 $749.65" at bounding box center [1125, 136] width 431 height 21
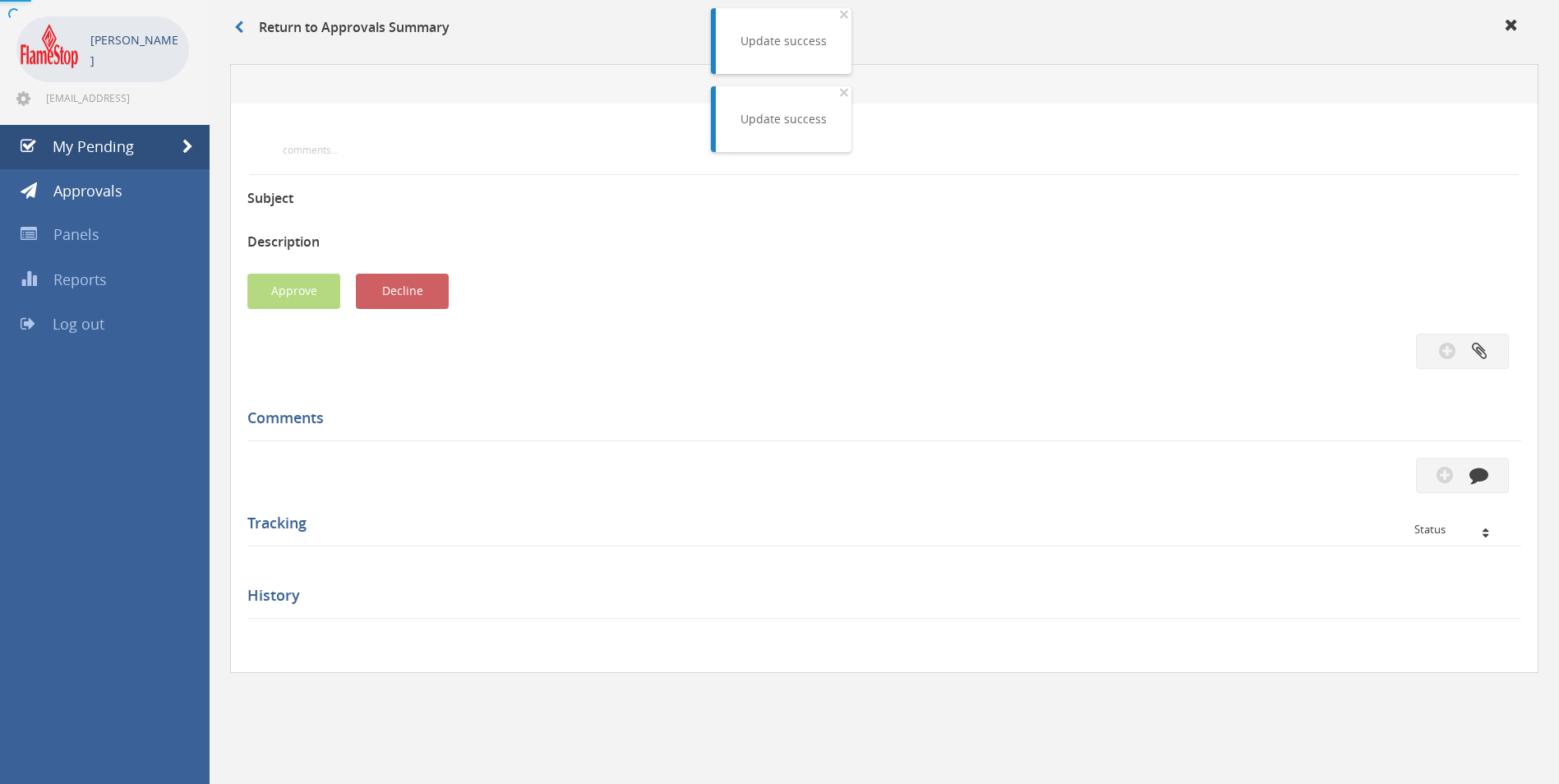
scroll to position [411, 0]
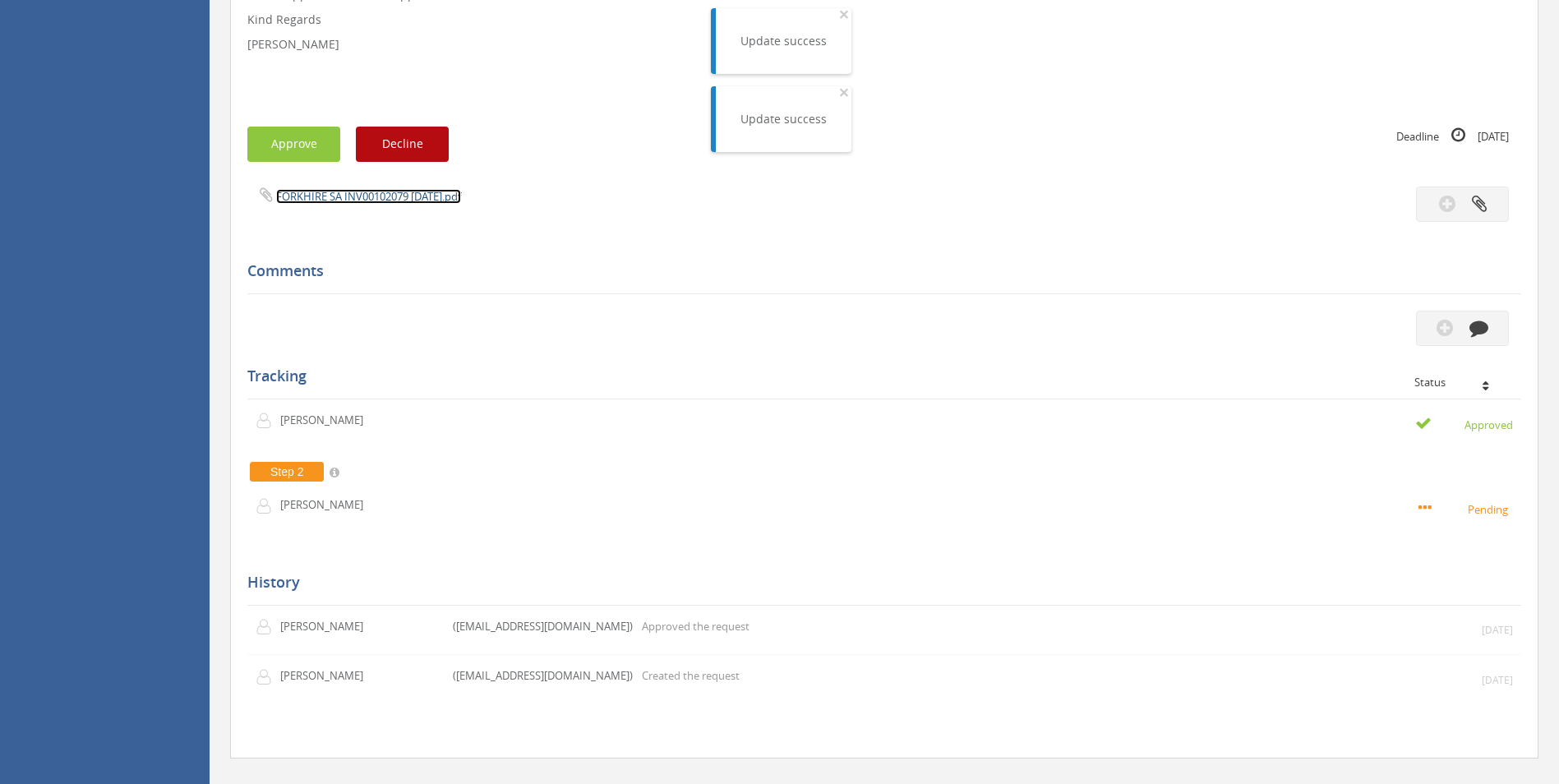
click at [322, 192] on link "FORKHIRE SA INV00102079 [DATE].pdf" at bounding box center [369, 196] width 185 height 15
click at [288, 143] on button "Approve" at bounding box center [294, 144] width 92 height 35
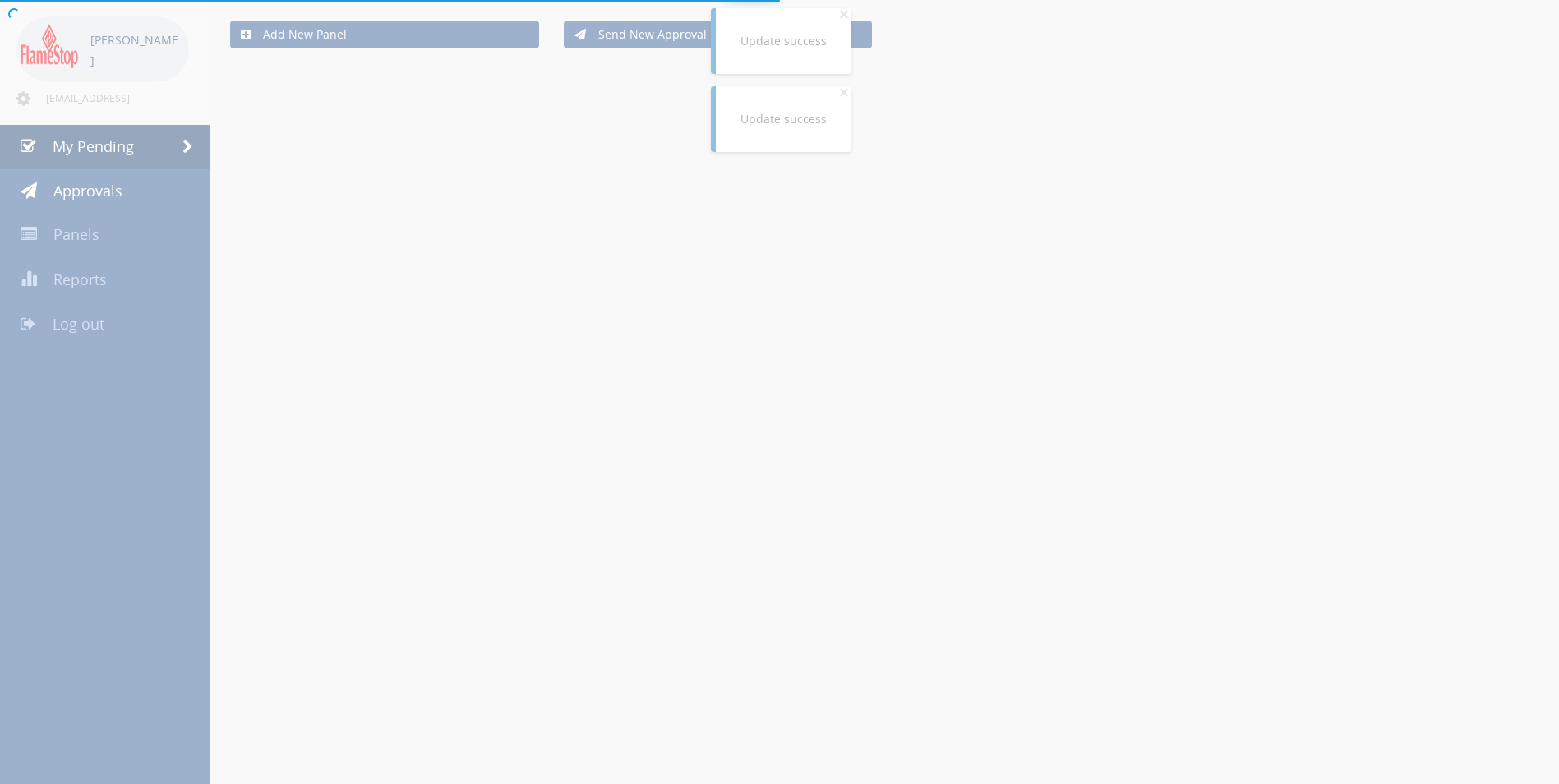
scroll to position [411, 0]
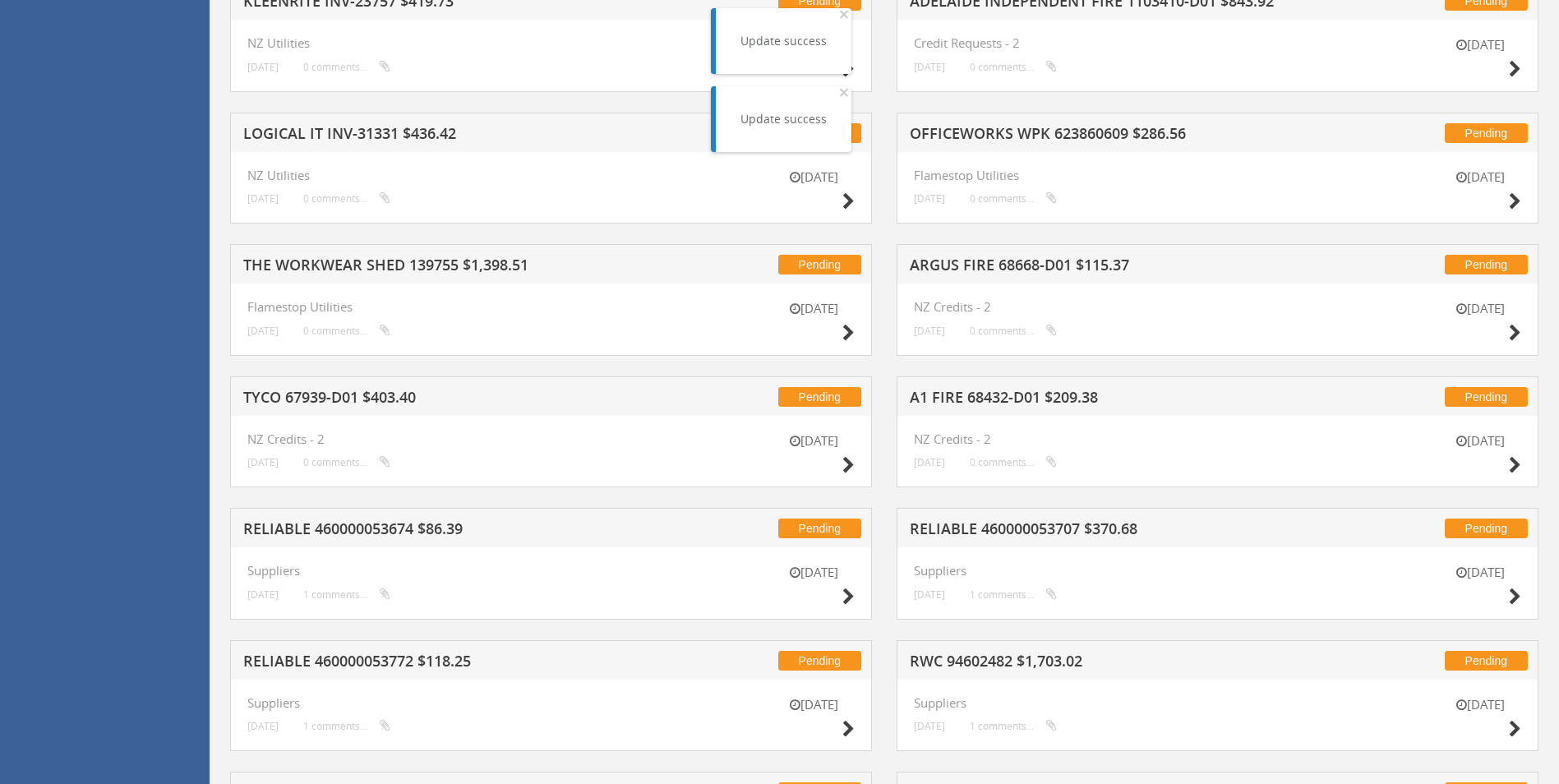
click at [945, 264] on h5 "ARGUS FIRE 68668-D01 $115.37" at bounding box center [1125, 267] width 431 height 21
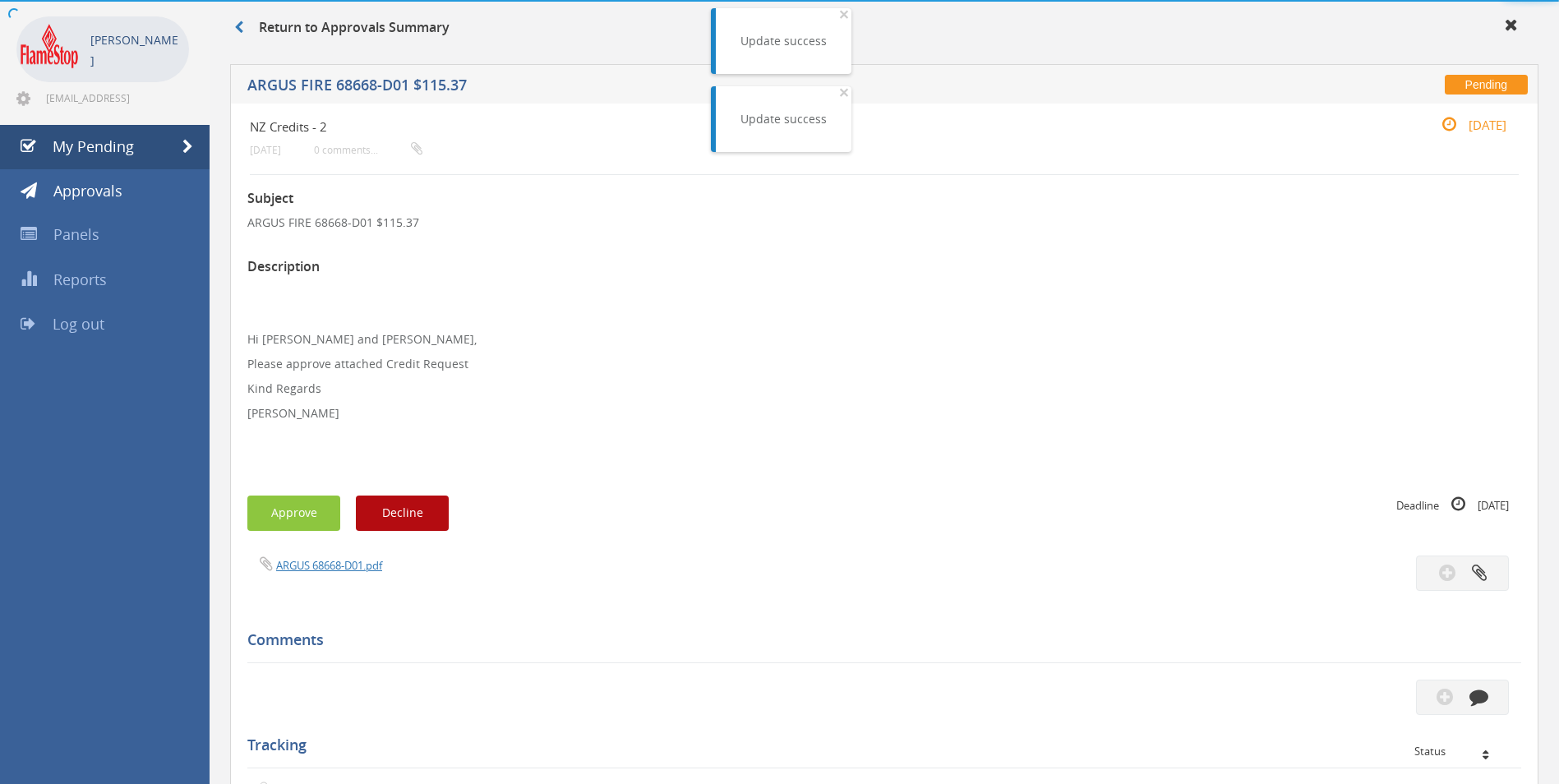
scroll to position [411, 0]
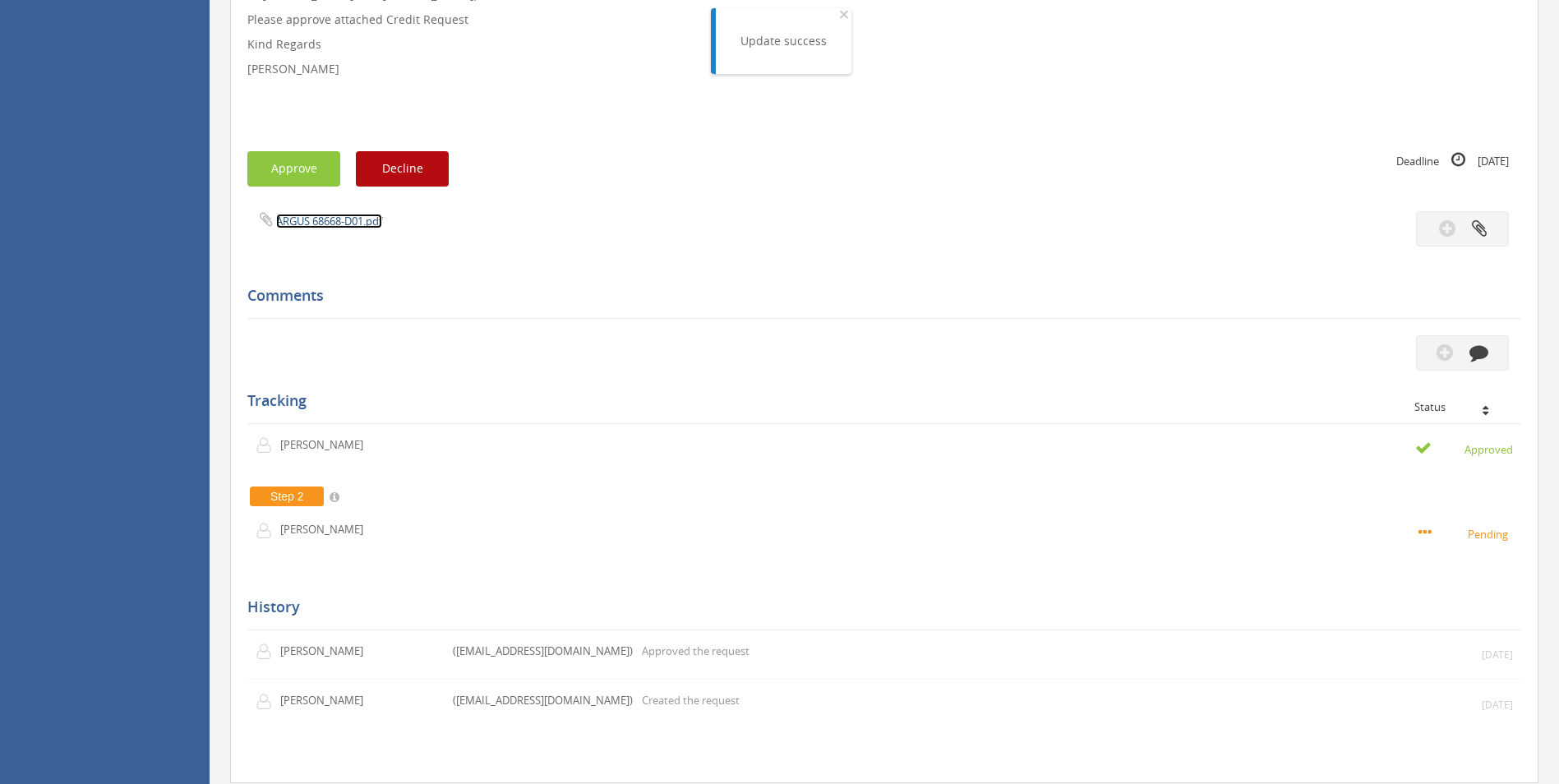
click at [354, 215] on link "ARGUS 68668-D01.pdf" at bounding box center [330, 221] width 106 height 15
click at [271, 169] on button "Approve" at bounding box center [294, 169] width 92 height 35
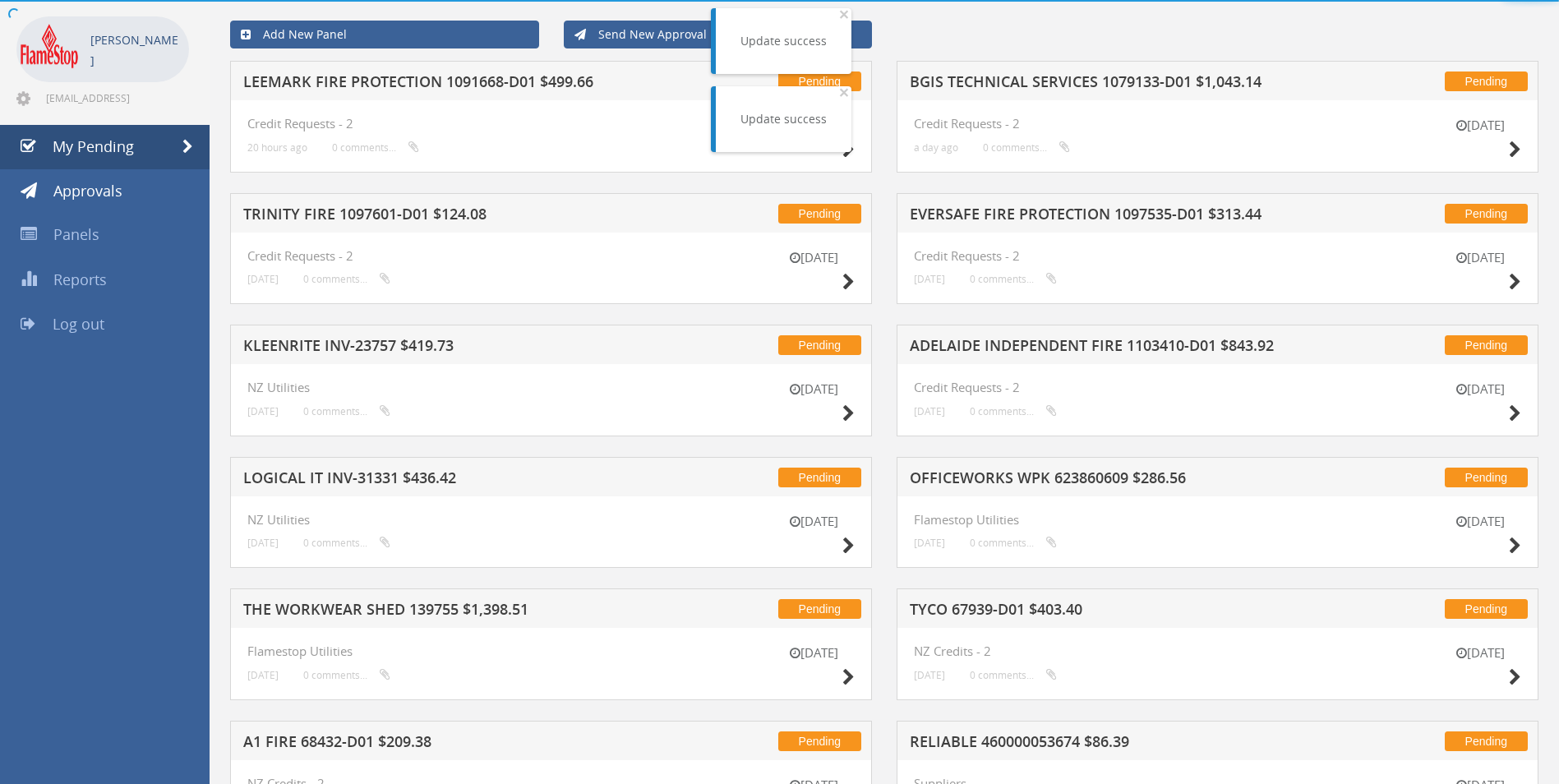
scroll to position [411, 0]
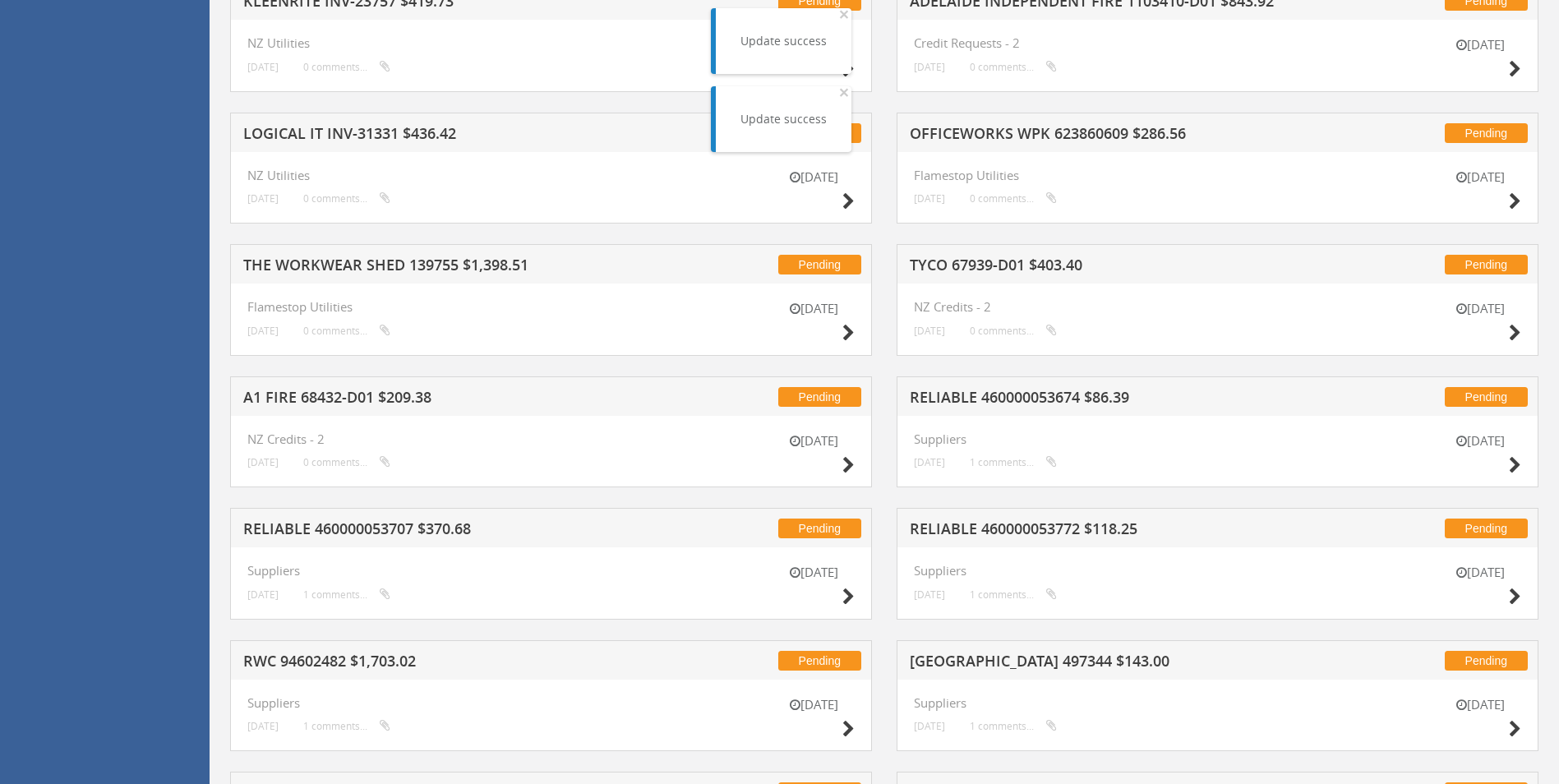
click at [949, 128] on h5 "OFFICEWORKS WPK 623860609 $286.56" at bounding box center [1125, 136] width 431 height 21
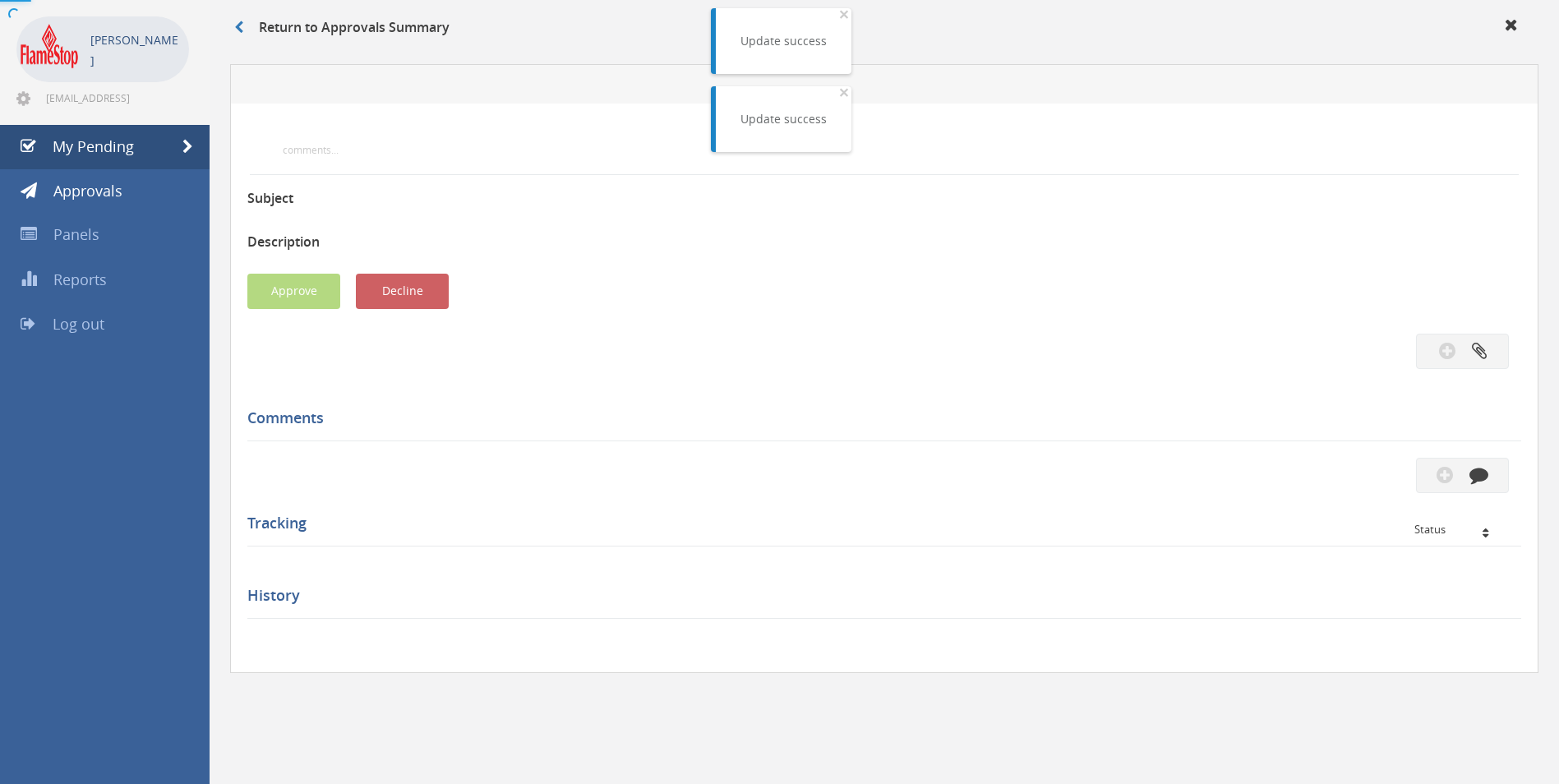
scroll to position [411, 0]
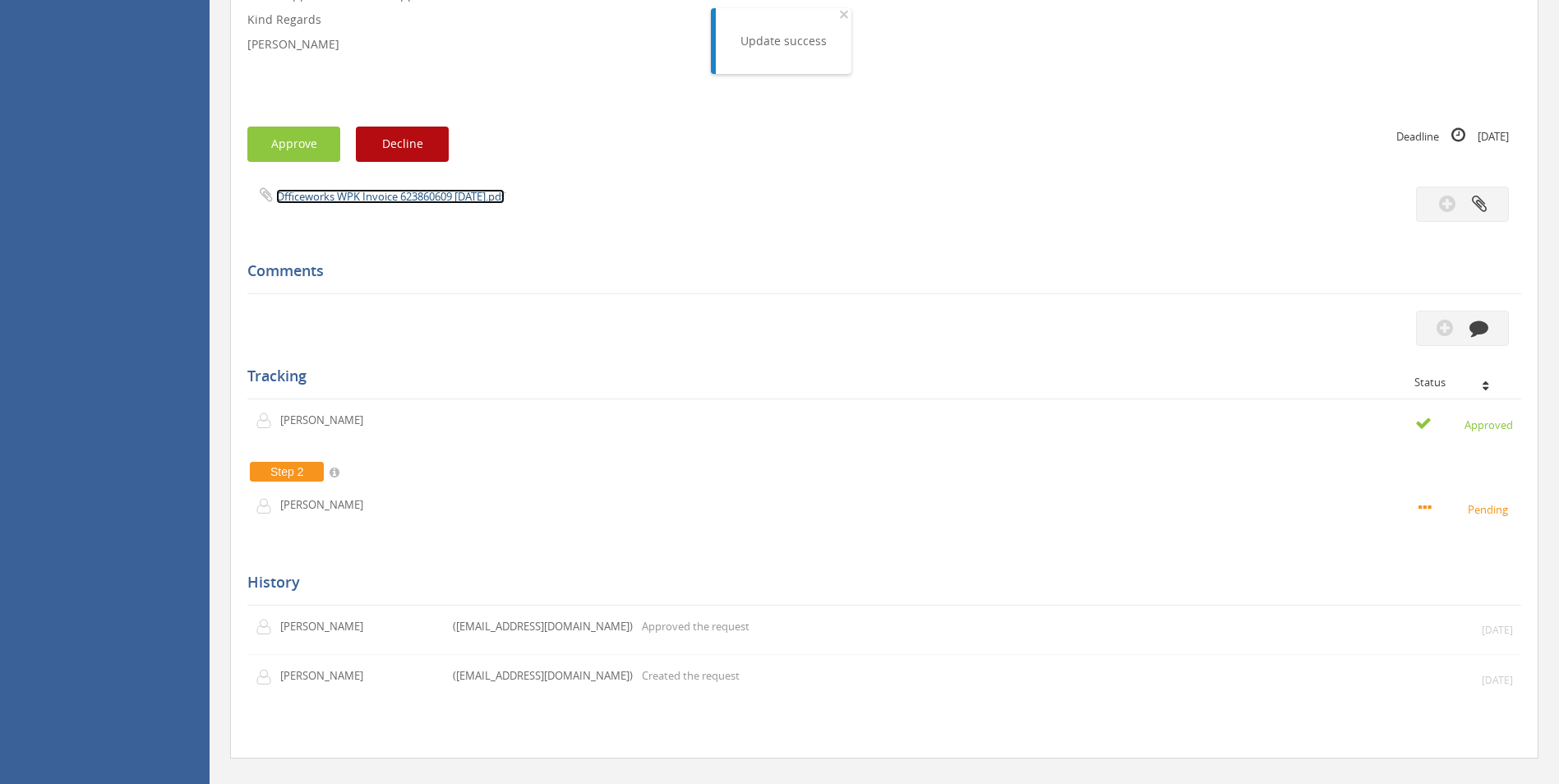
click at [390, 200] on link "Officeworks WPK Invoice 623860609 [DATE].pdf" at bounding box center [390, 196] width 229 height 15
click at [312, 134] on button "Approve" at bounding box center [294, 144] width 92 height 35
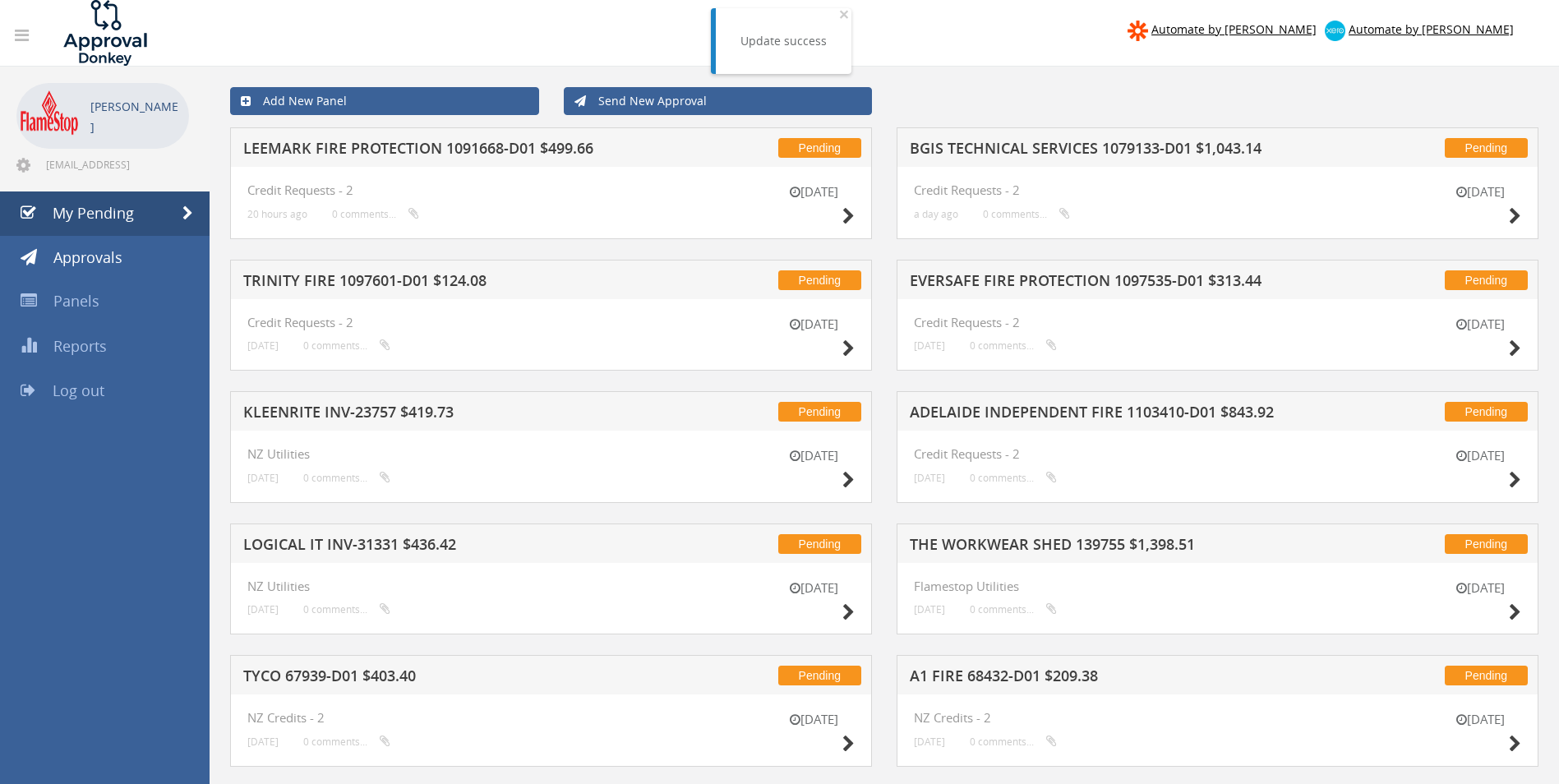
click at [988, 146] on h5 "BGIS TECHNICAL SERVICES 1079133-D01 $1,043.14" at bounding box center [1125, 151] width 431 height 21
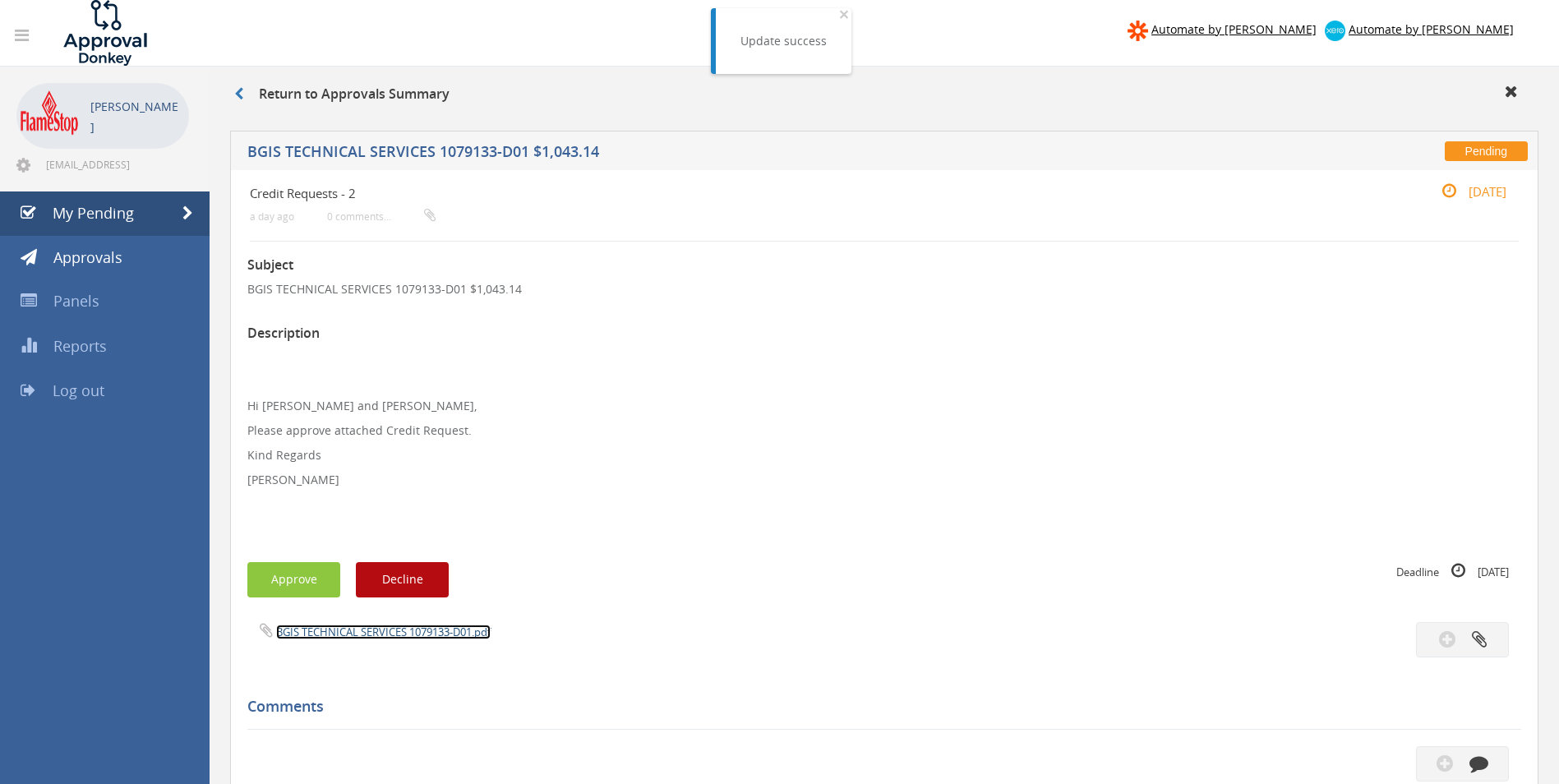
click at [341, 627] on link "BGIS TECHNICAL SERVICES 1079133-D01.pdf" at bounding box center [384, 632] width 215 height 15
click at [276, 569] on button "Approve" at bounding box center [294, 579] width 92 height 35
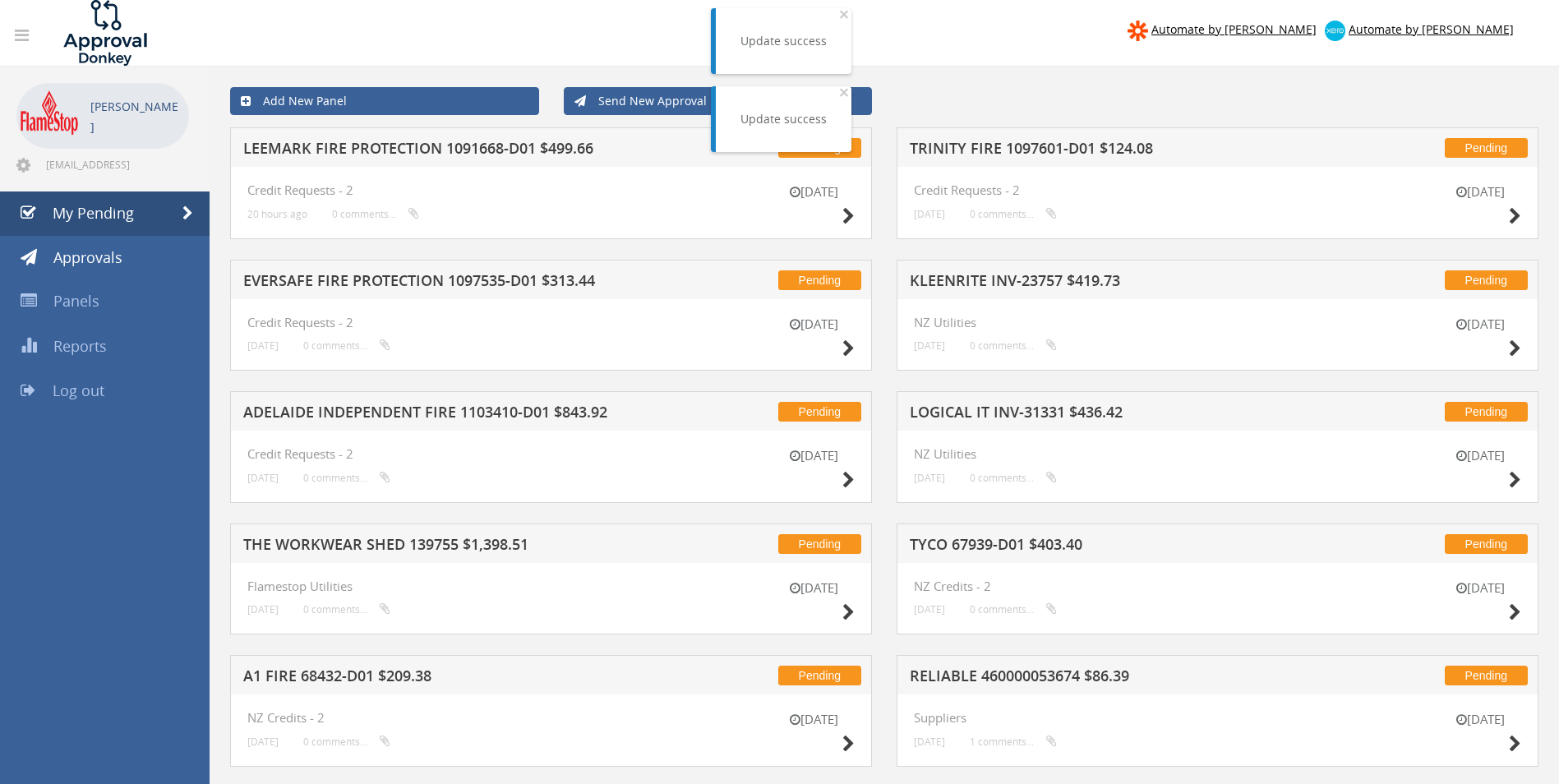
click at [436, 138] on div "Pending LEEMARK FIRE PROTECTION 1091668-D01 $499.66" at bounding box center [551, 147] width 642 height 39
click at [436, 145] on h5 "LEEMARK FIRE PROTECTION 1091668-D01 $499.66" at bounding box center [458, 151] width 431 height 21
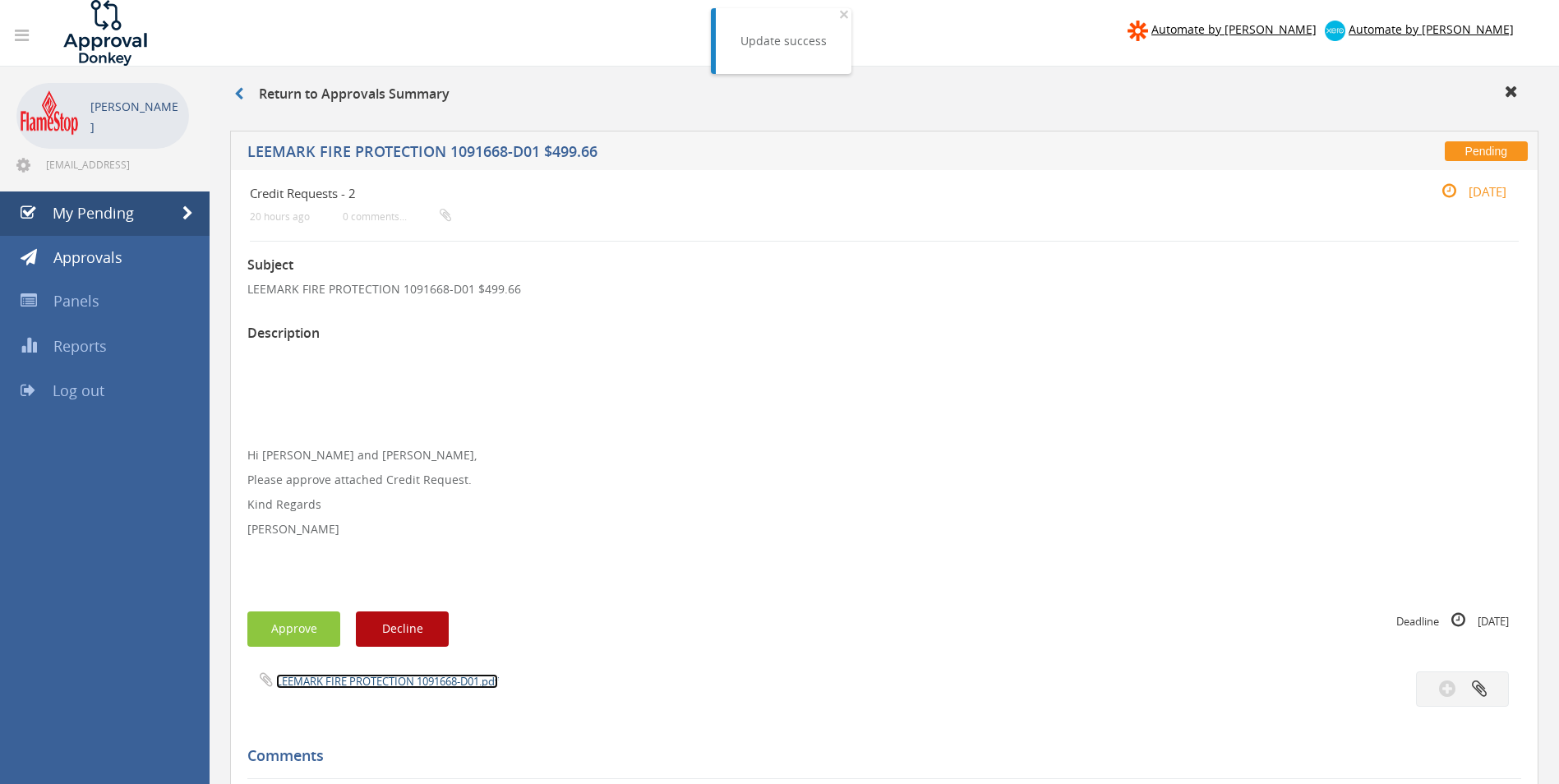
click at [375, 675] on link "LEEMARK FIRE PROTECTION 1091668-D01.pdf" at bounding box center [387, 680] width 222 height 15
click at [307, 622] on button "Approve" at bounding box center [294, 628] width 92 height 35
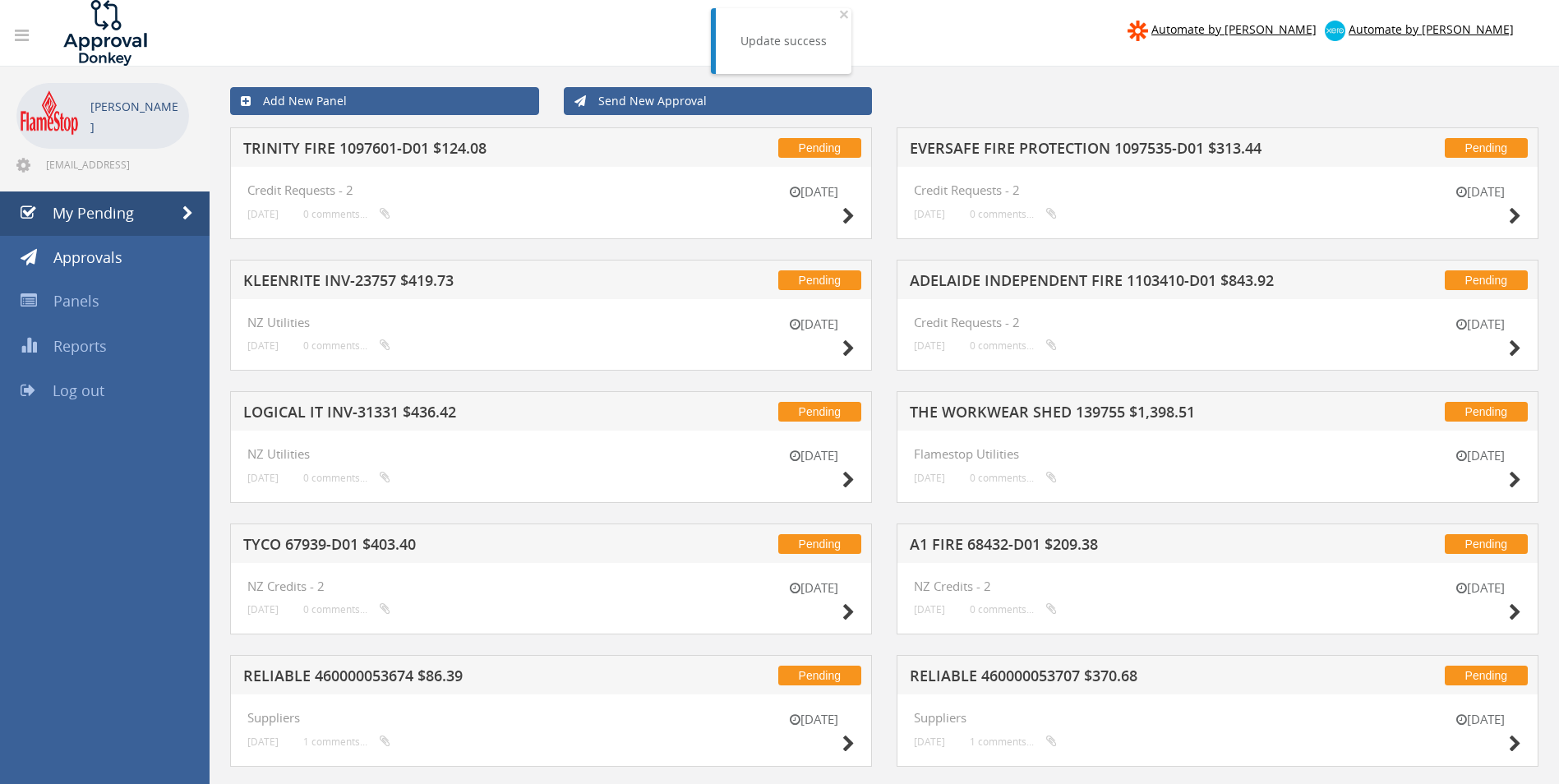
click at [1011, 151] on h5 "EVERSAFE FIRE PROTECTION 1097535-D01 $313.44" at bounding box center [1125, 151] width 431 height 21
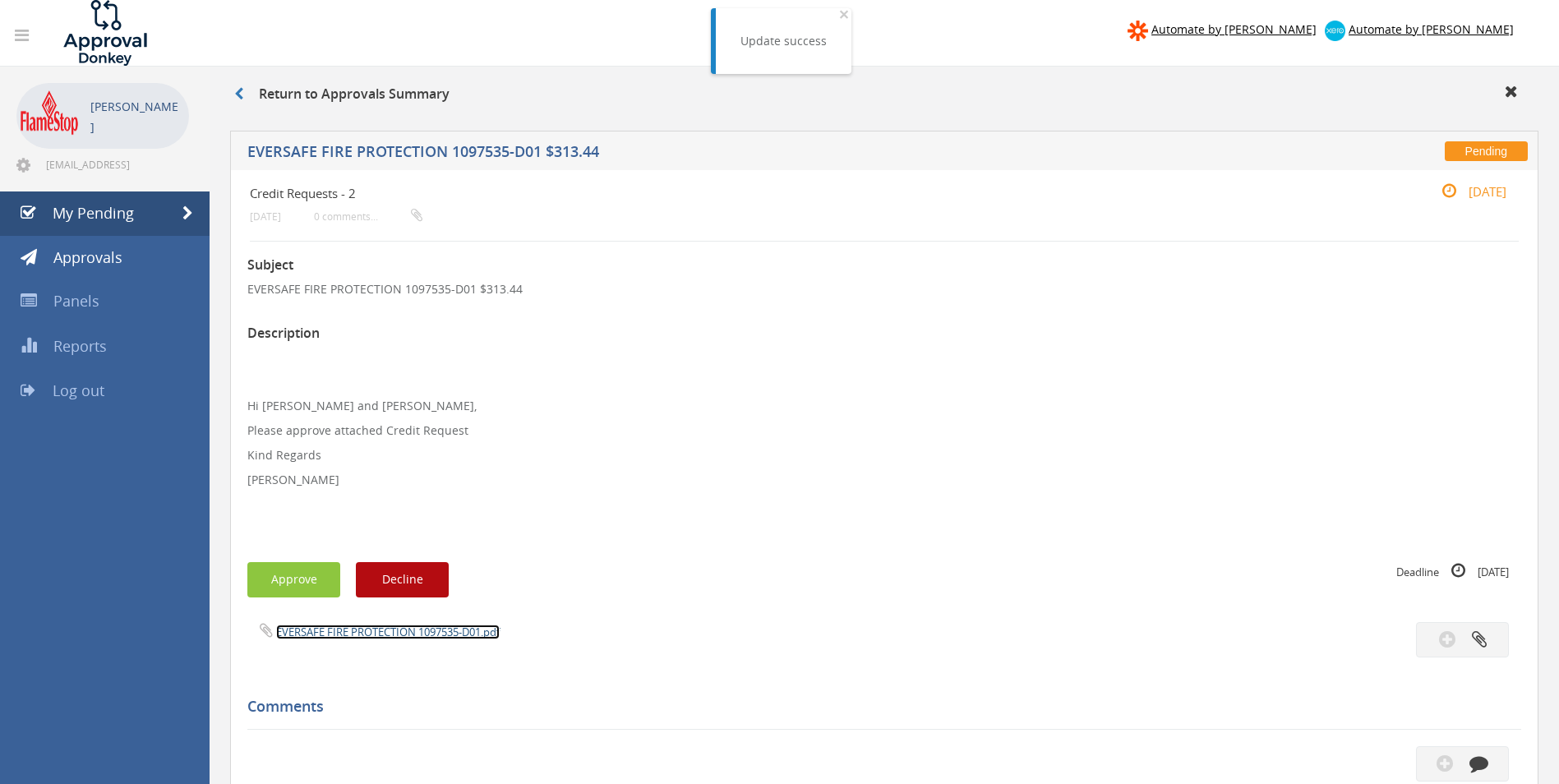
click at [336, 633] on link "EVERSAFE FIRE PROTECTION 1097535-D01.pdf" at bounding box center [388, 632] width 223 height 15
click at [291, 573] on button "Approve" at bounding box center [294, 579] width 92 height 35
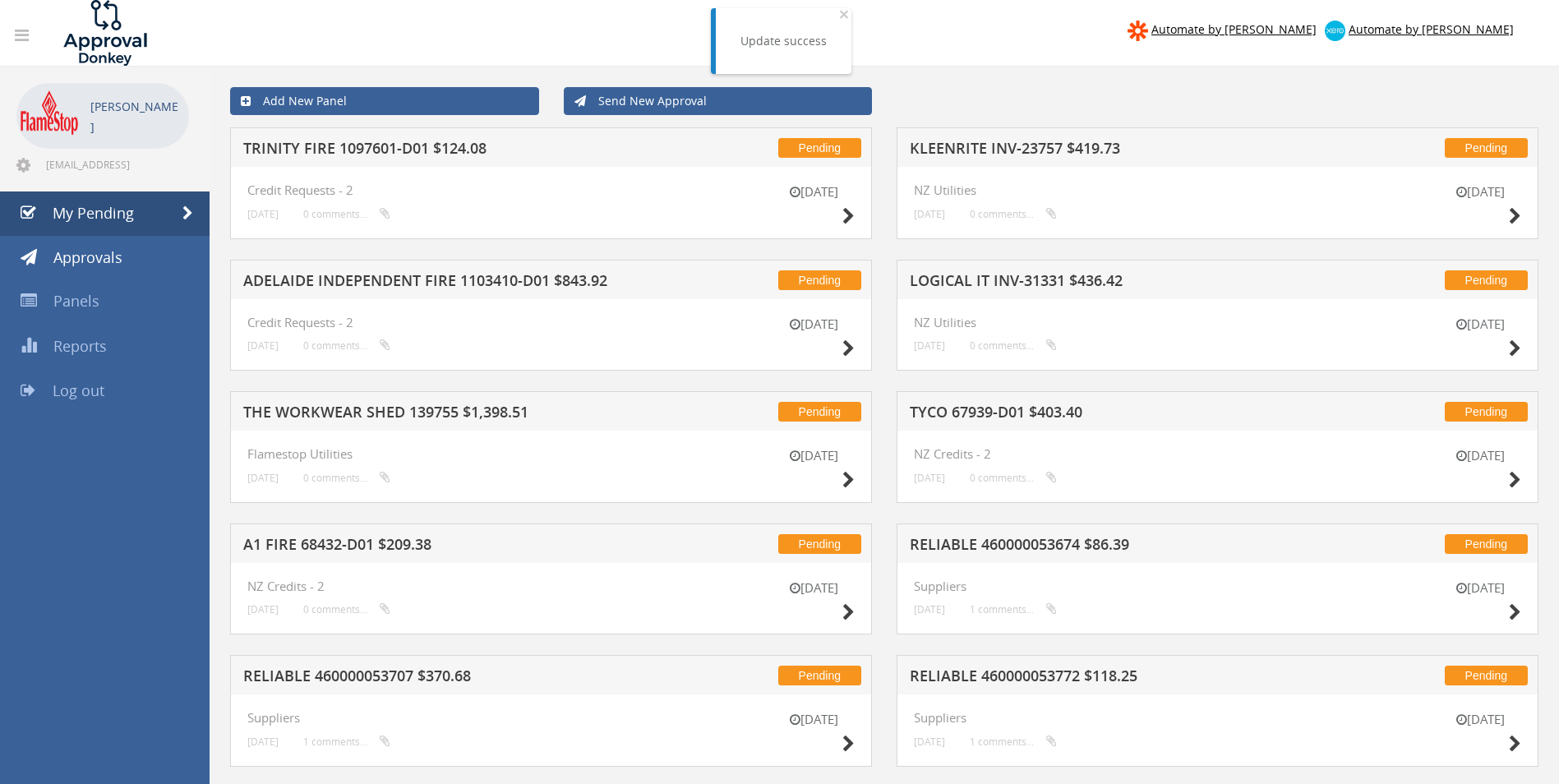
click at [1020, 147] on h5 "KLEENRITE INV-23757 $419.73" at bounding box center [1125, 151] width 431 height 21
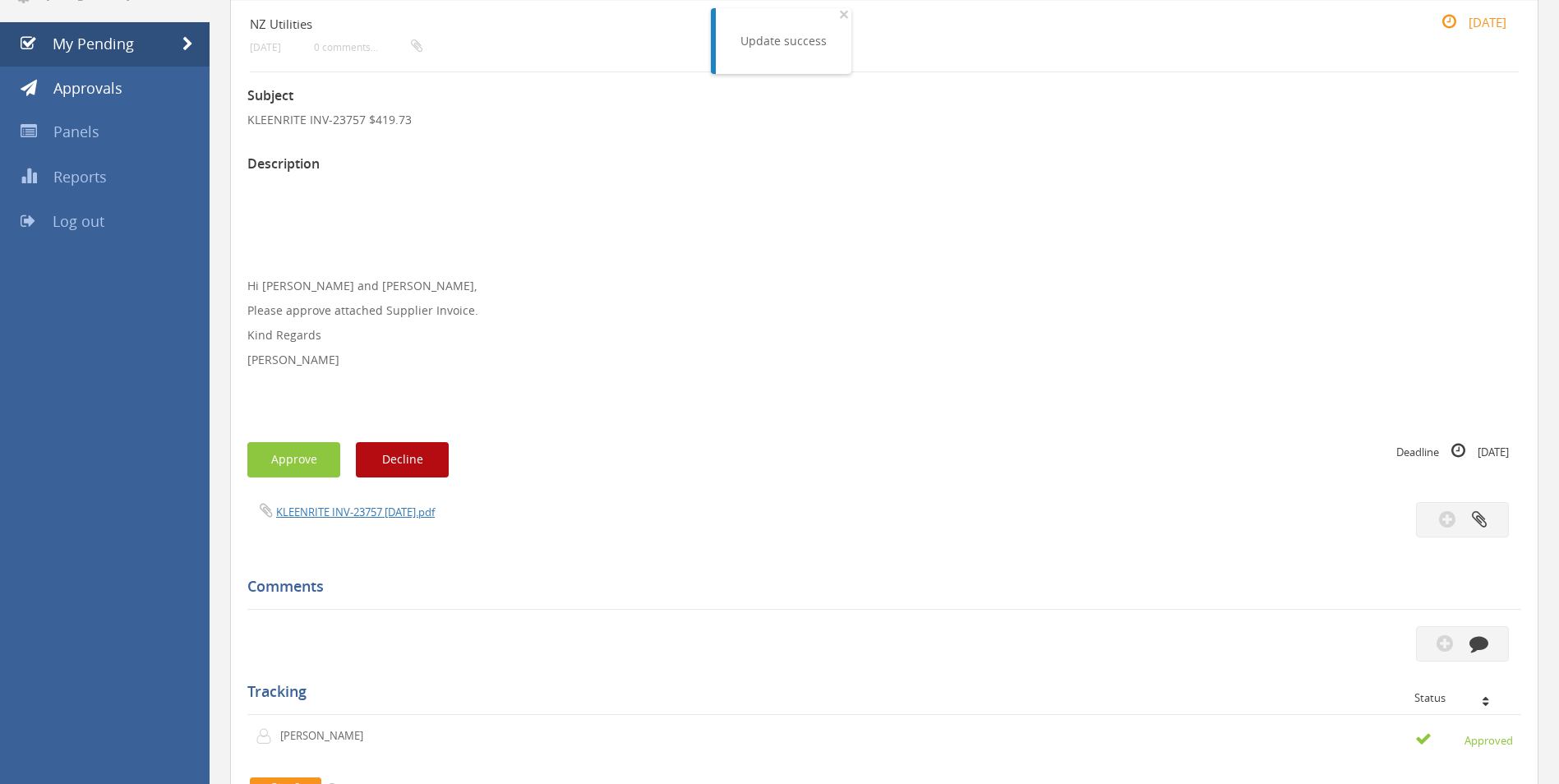
scroll to position [246, 0]
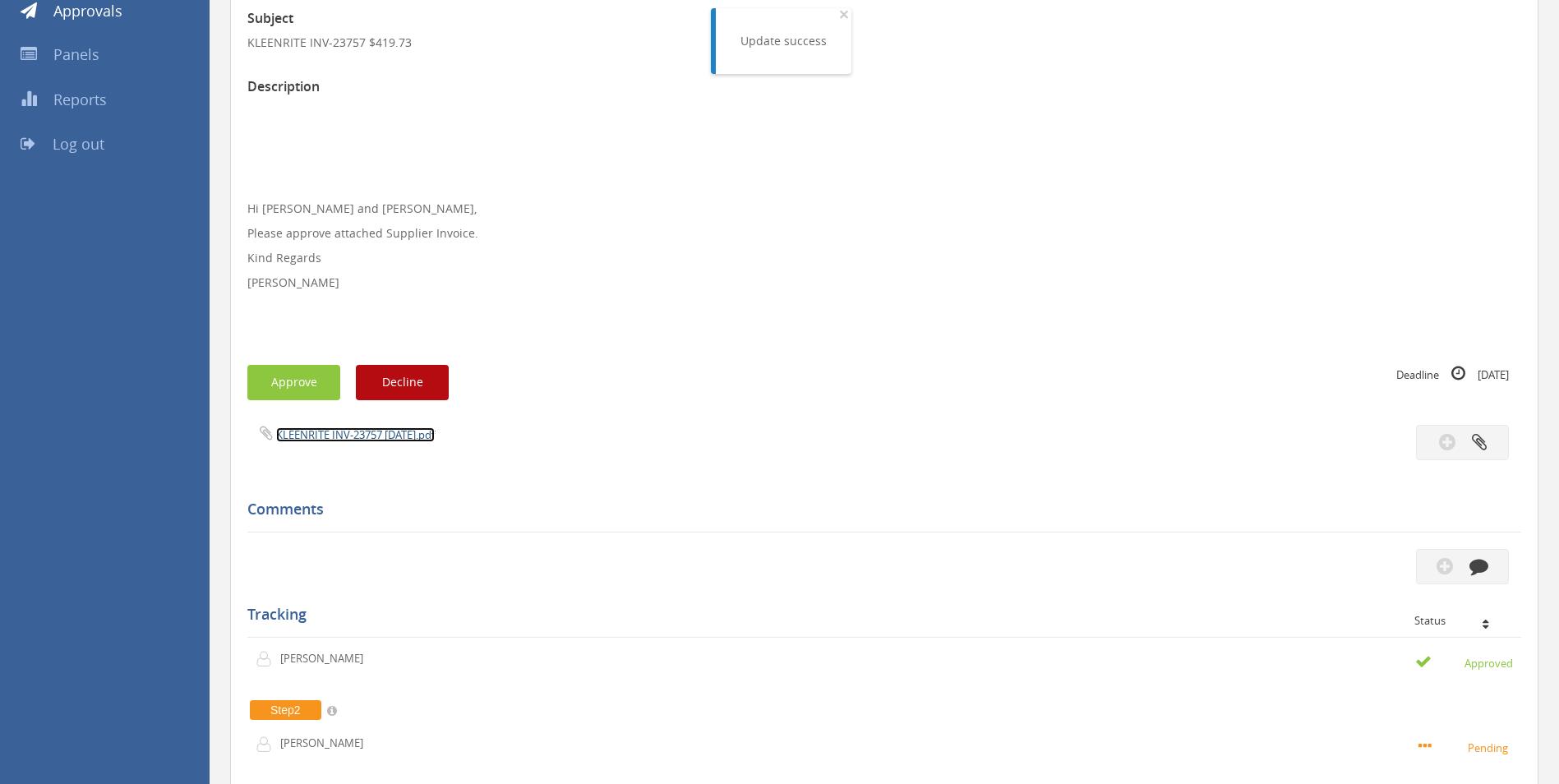
click at [370, 434] on link "KLEENRITE INV-23757 [DATE].pdf" at bounding box center [355, 434] width 158 height 15
click at [289, 377] on button "Approve" at bounding box center [294, 382] width 92 height 35
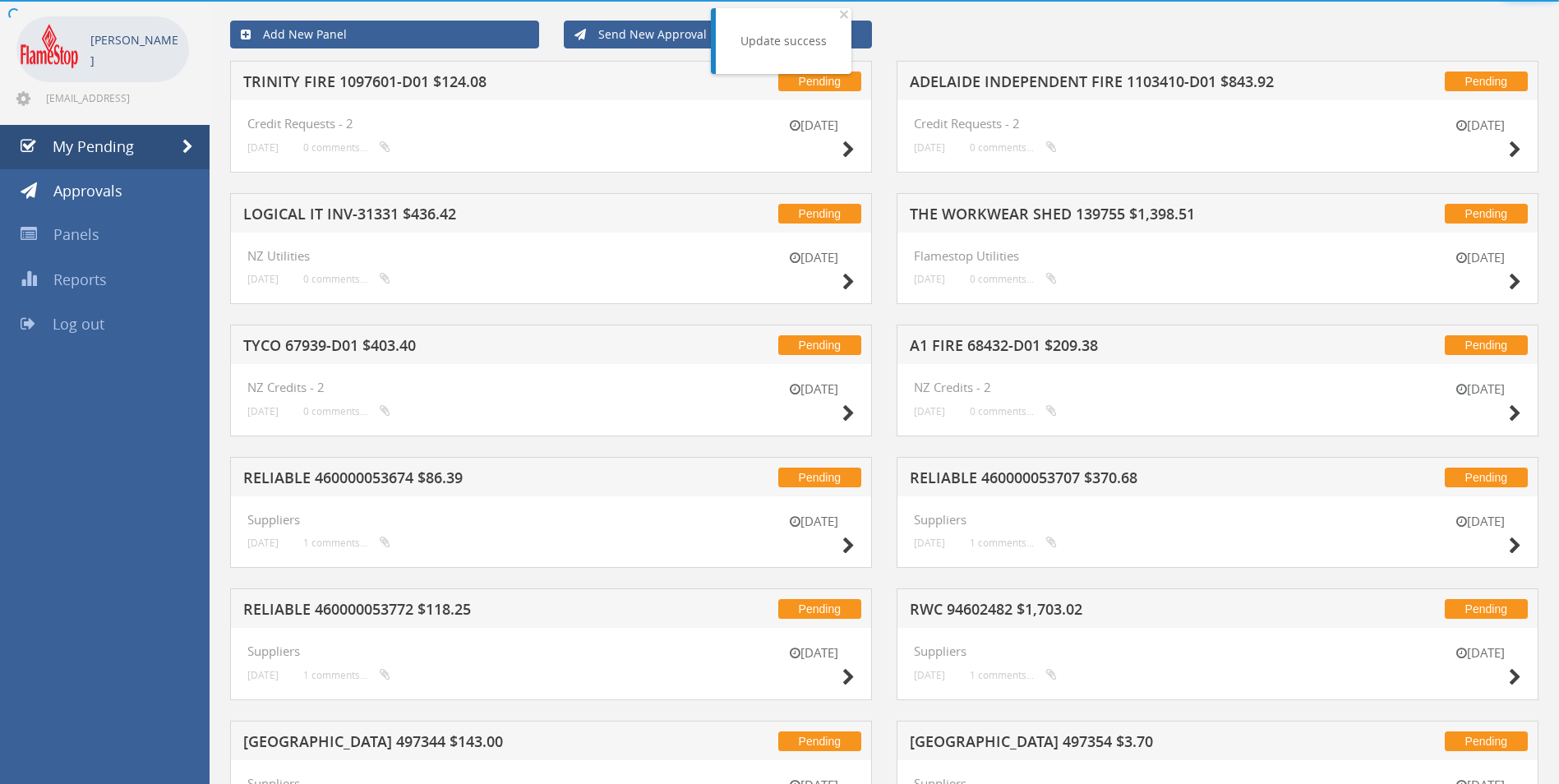
scroll to position [246, 0]
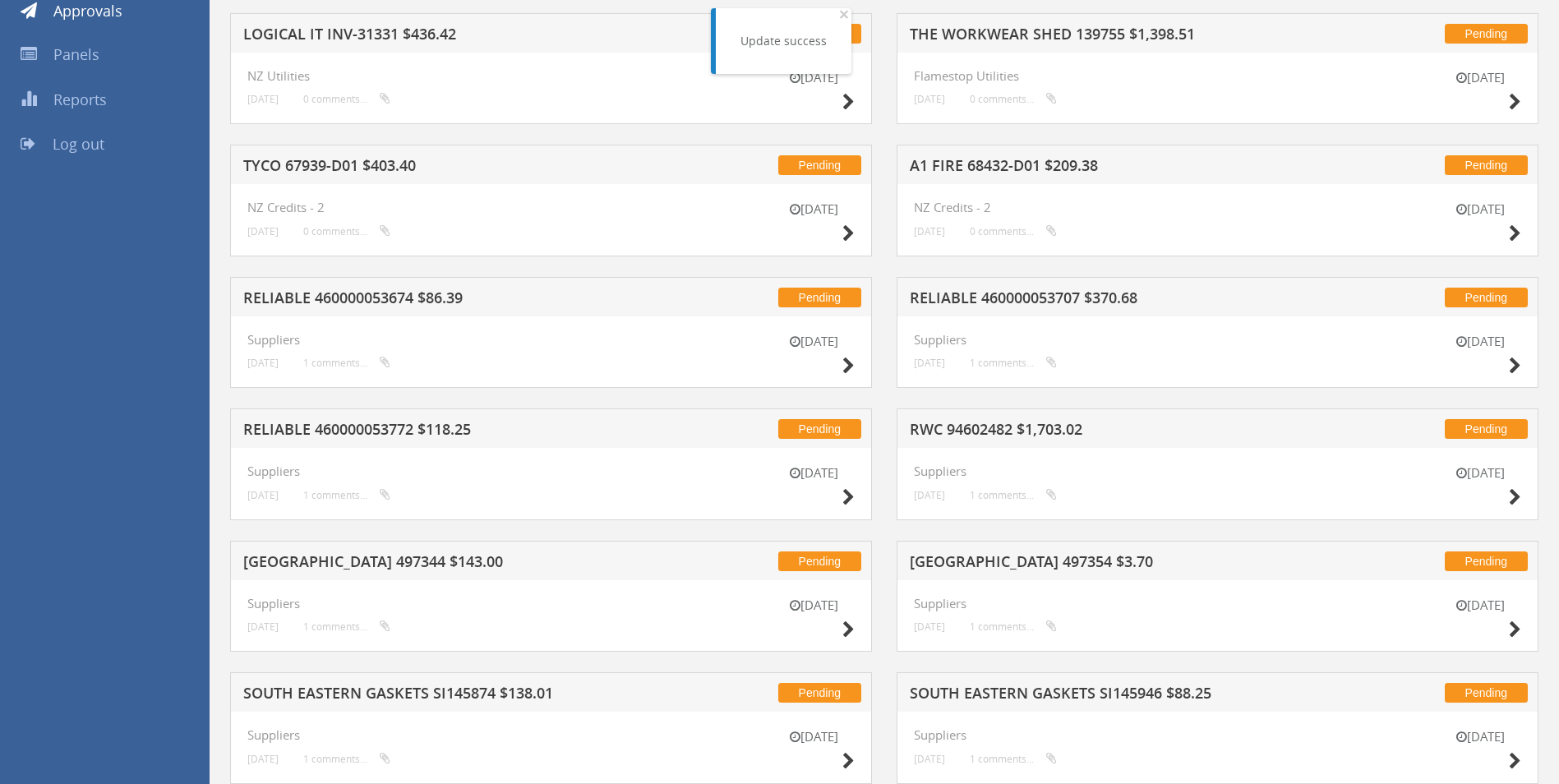
click at [1020, 164] on h5 "A1 FIRE 68432-D01 $209.38" at bounding box center [1125, 168] width 431 height 21
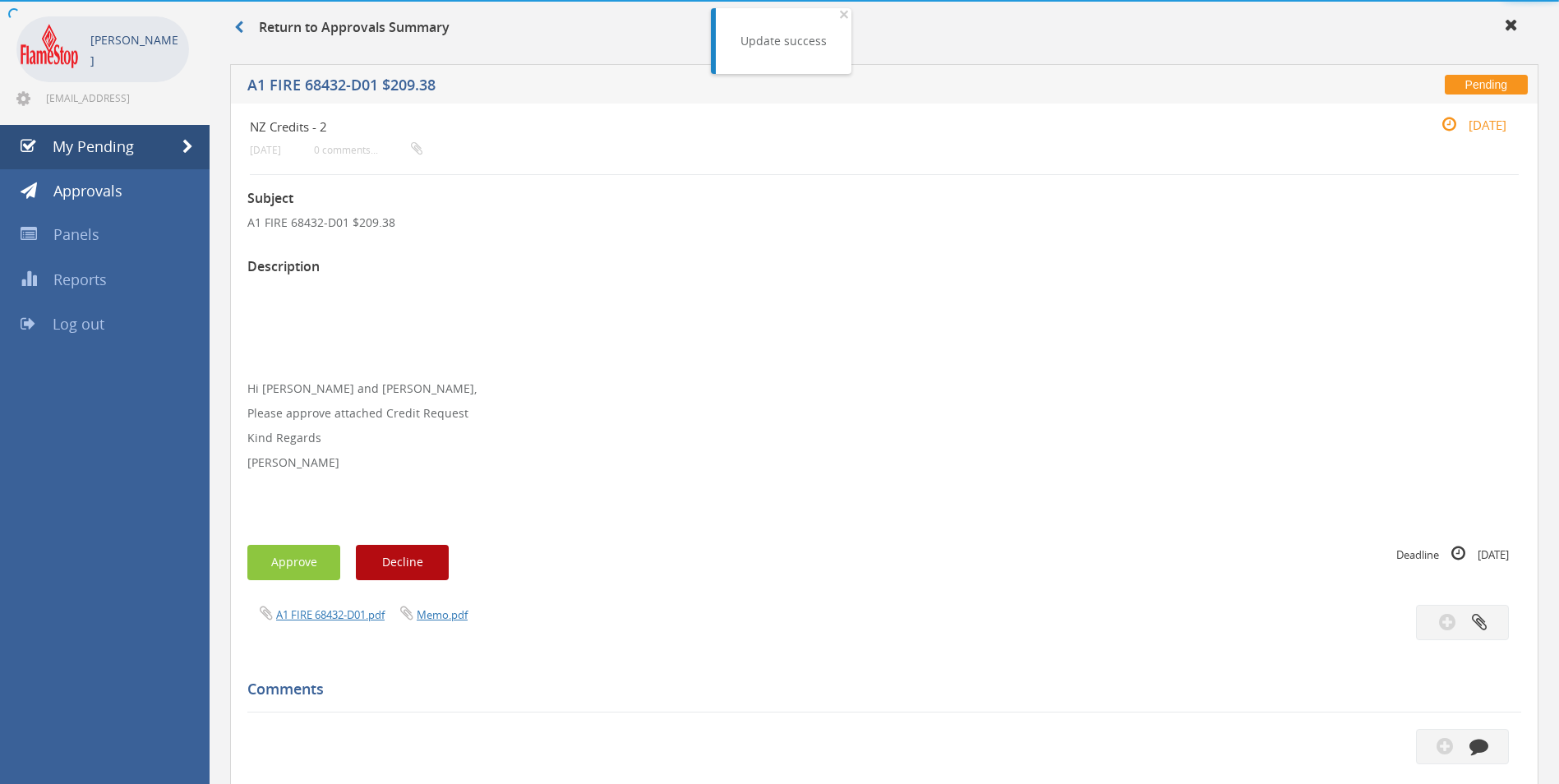
scroll to position [246, 0]
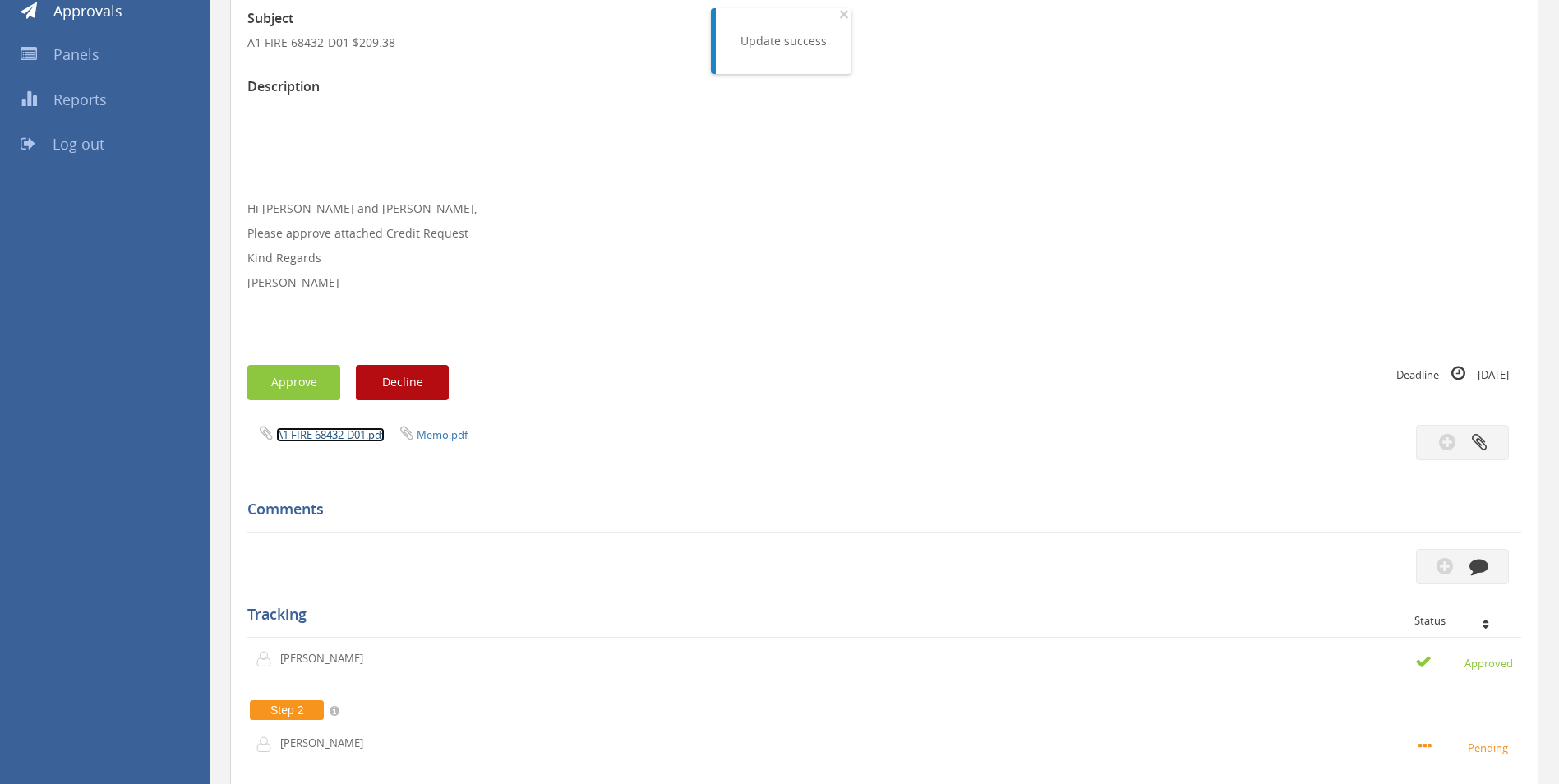
click at [322, 433] on link "A1 FIRE 68432-D01.pdf" at bounding box center [330, 434] width 109 height 15
click at [279, 377] on button "Approve" at bounding box center [294, 382] width 92 height 35
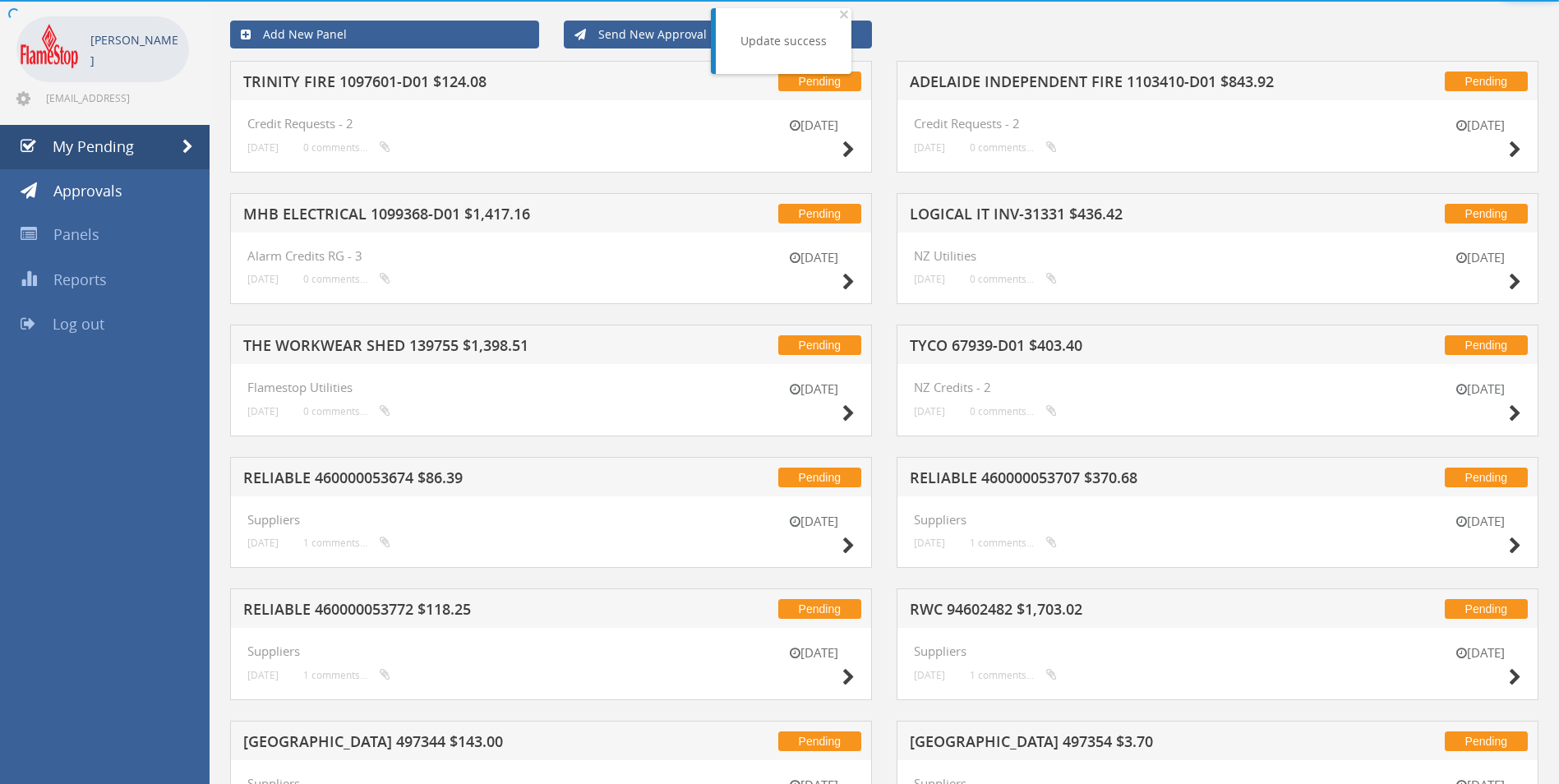
scroll to position [246, 0]
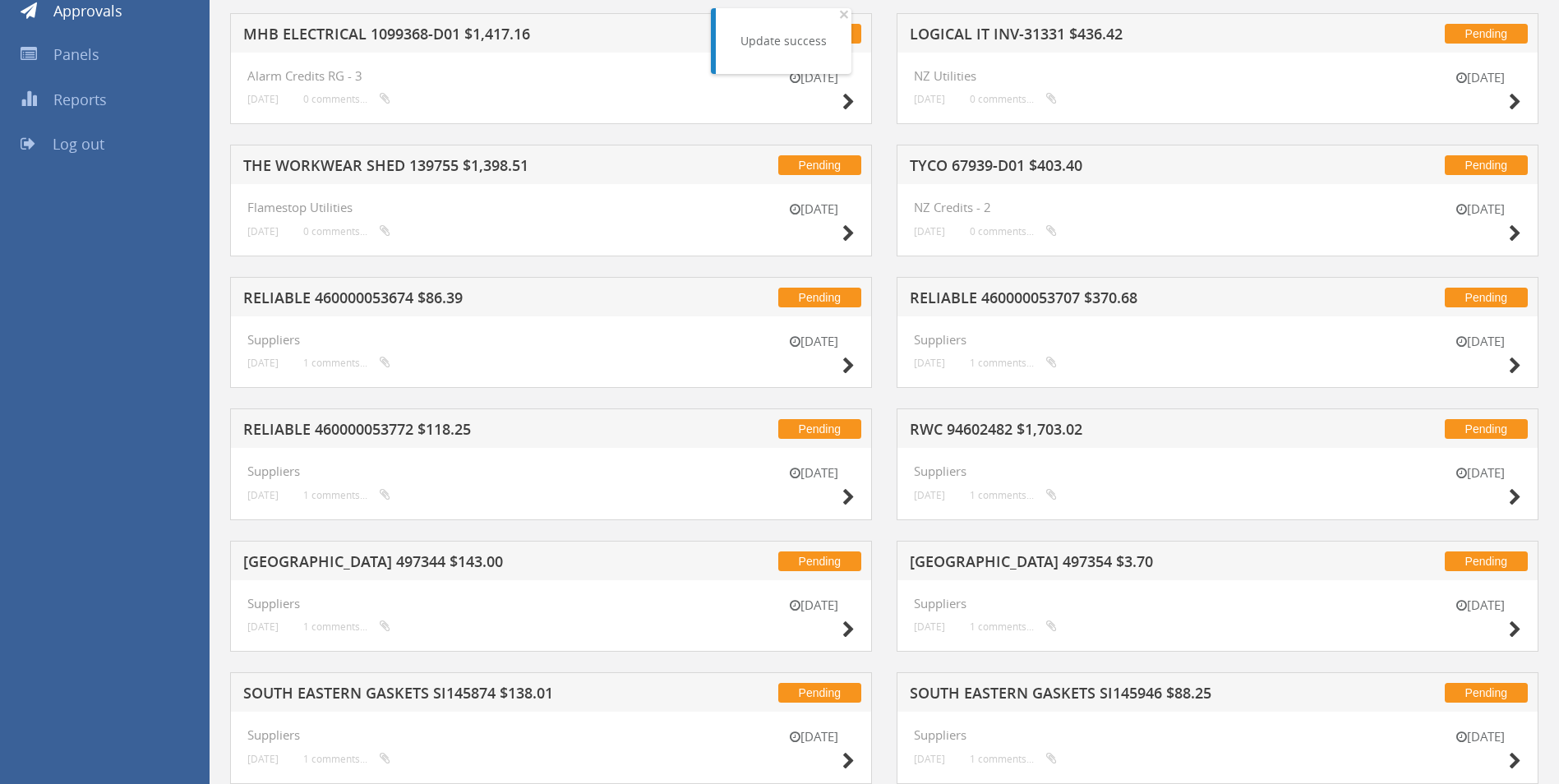
click at [964, 561] on h5 "[GEOGRAPHIC_DATA] 497354 $3.70" at bounding box center [1125, 564] width 431 height 21
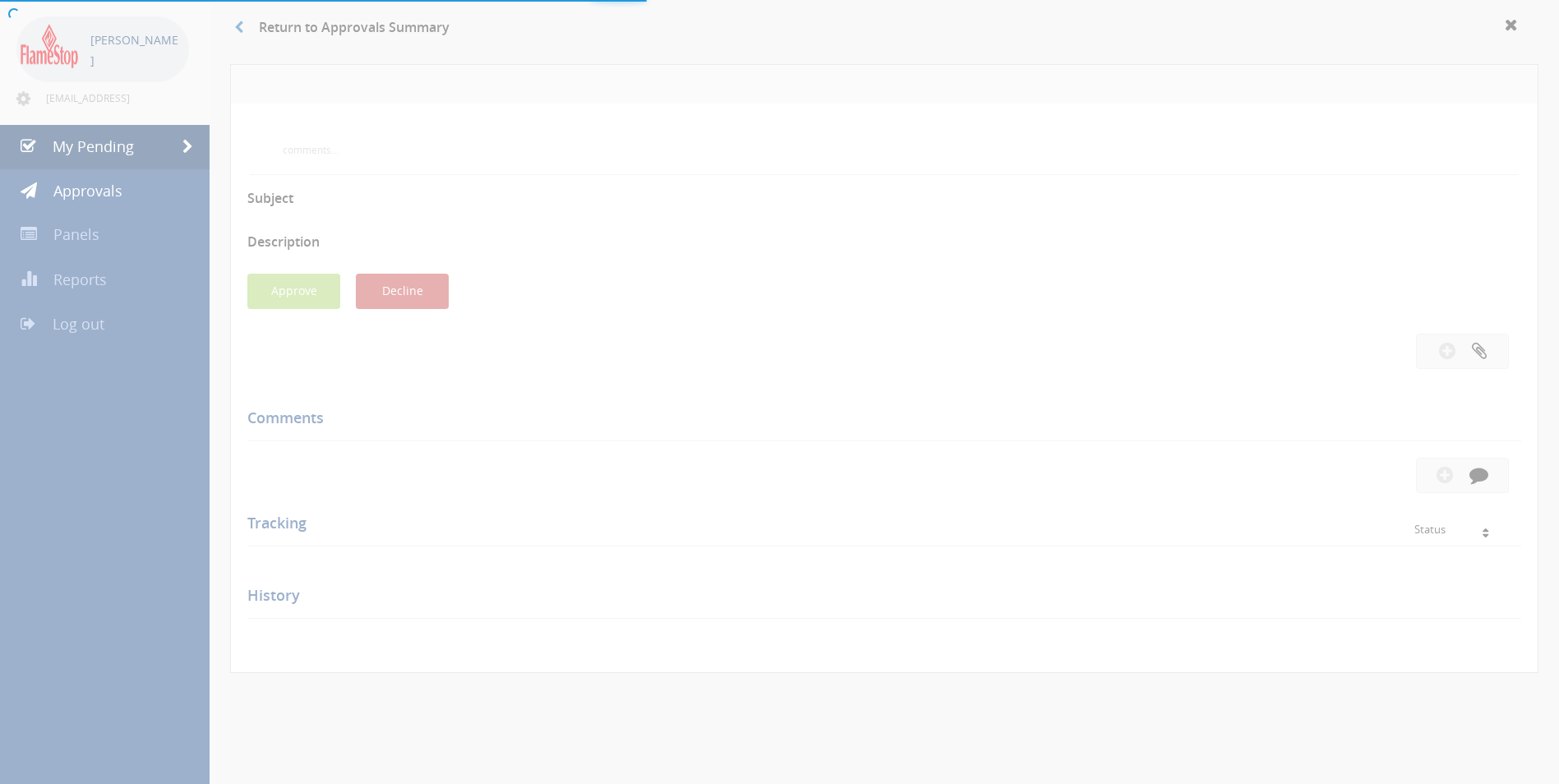
scroll to position [246, 0]
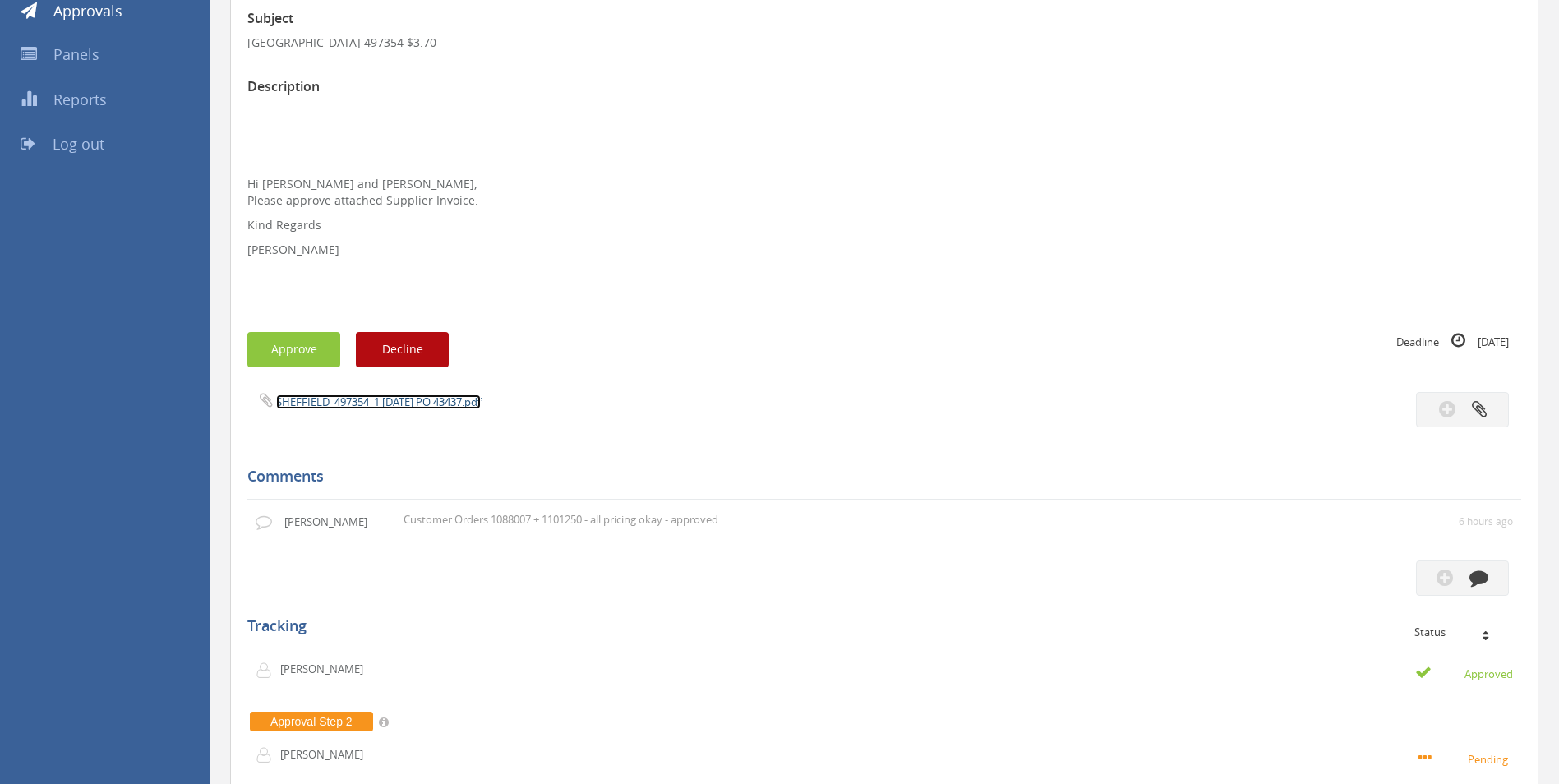
click at [359, 400] on link "SHEFFIELD_497354_1 [DATE] PO 43437.pdf" at bounding box center [378, 401] width 205 height 15
click at [306, 347] on button "Approve" at bounding box center [294, 349] width 92 height 35
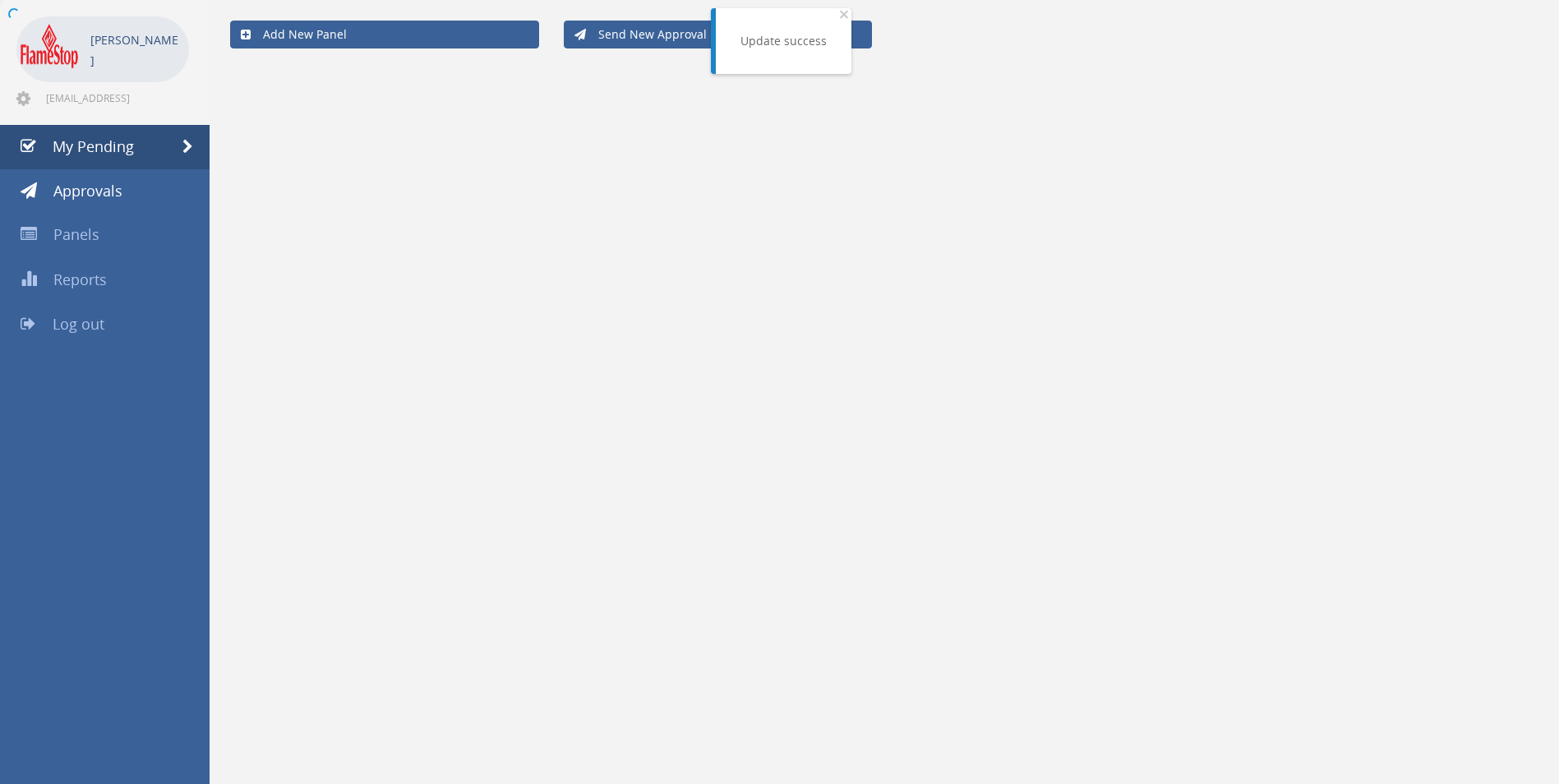
scroll to position [246, 0]
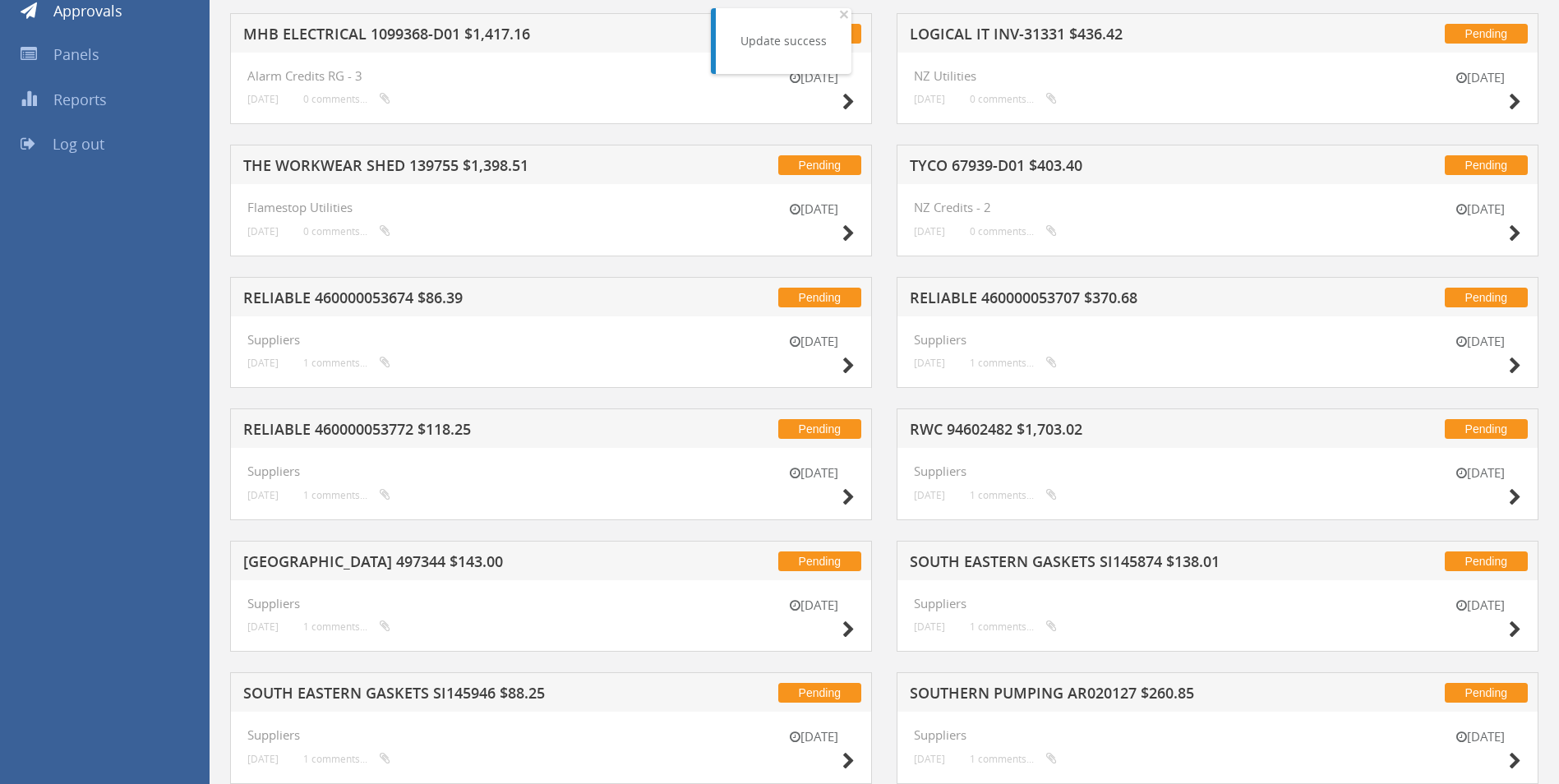
click at [1039, 25] on div "Pending LOGICAL IT INV-31331 $436.42" at bounding box center [1217, 33] width 642 height 39
click at [1035, 33] on h5 "LOGICAL IT INV-31331 $436.42" at bounding box center [1125, 37] width 431 height 21
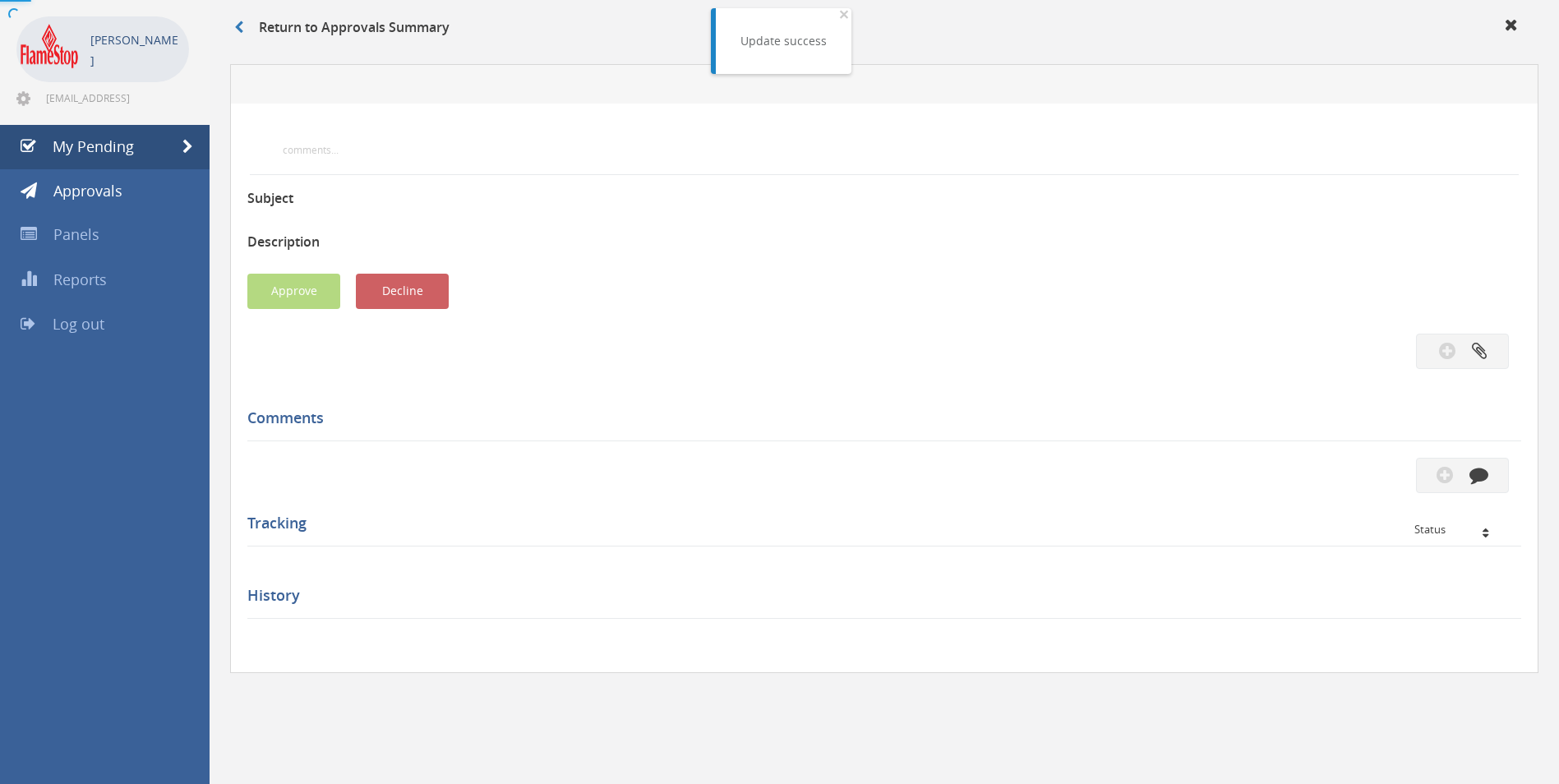
scroll to position [246, 0]
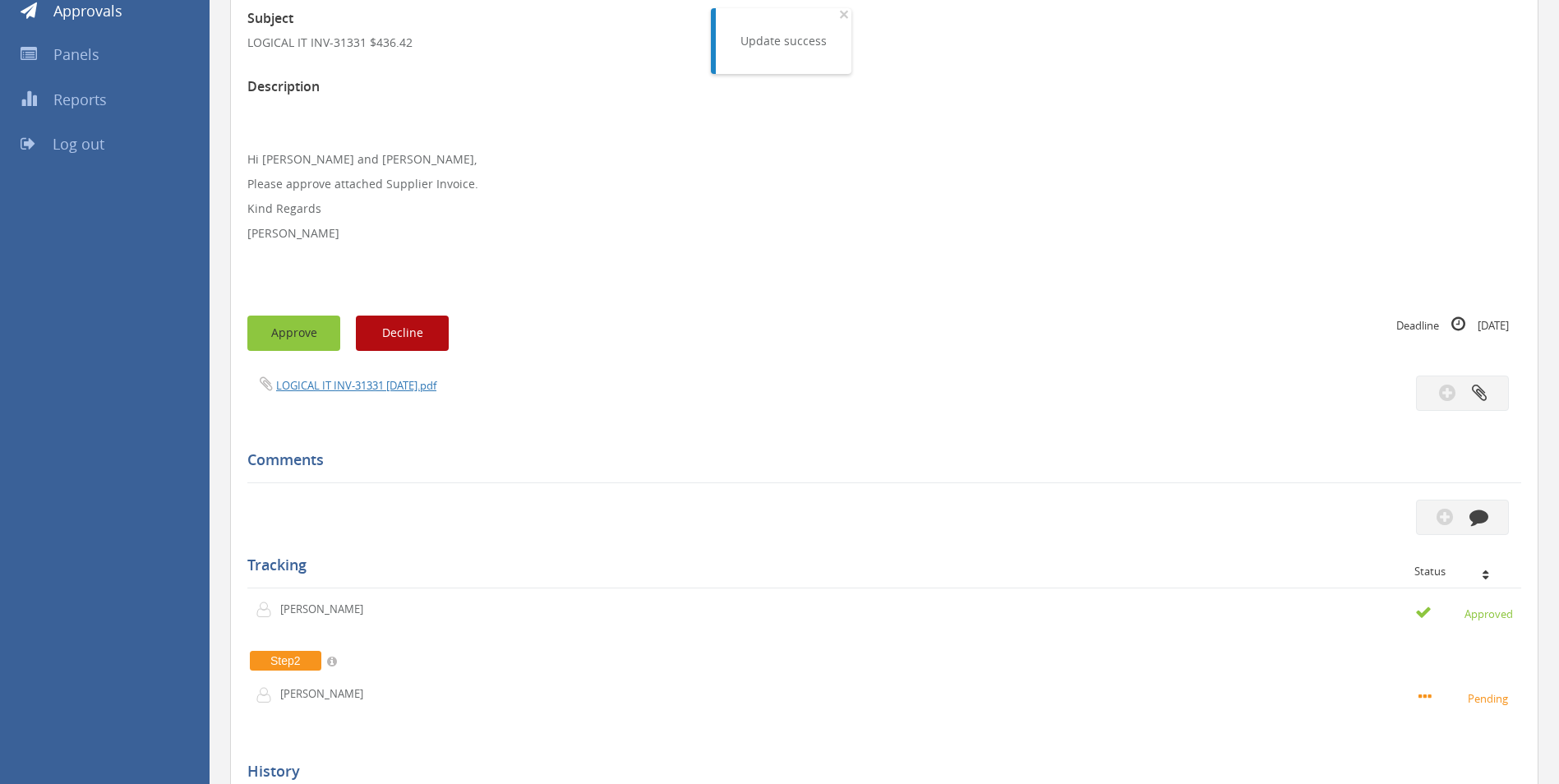
click at [284, 334] on button "Approve" at bounding box center [294, 333] width 92 height 35
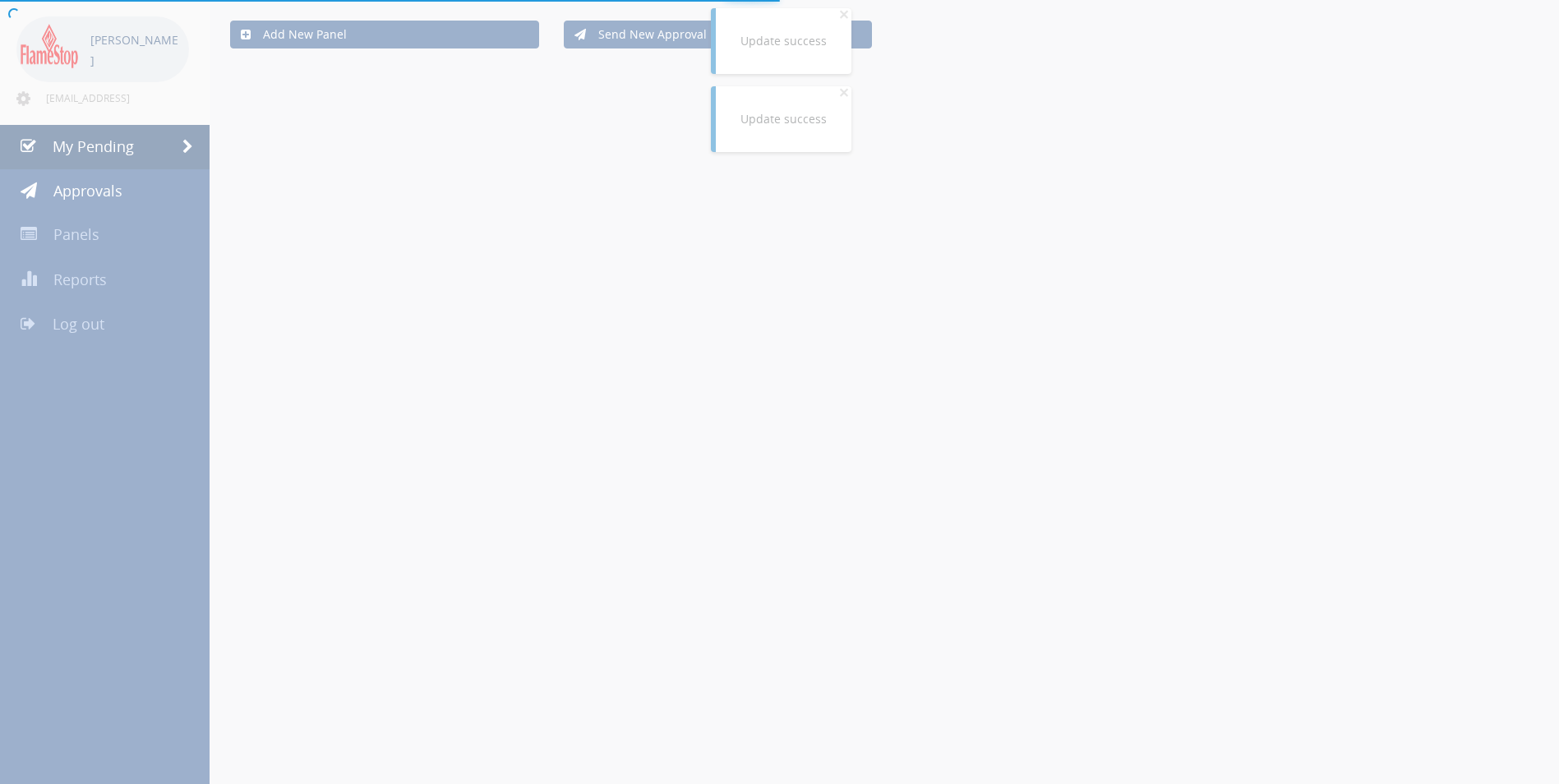
scroll to position [246, 0]
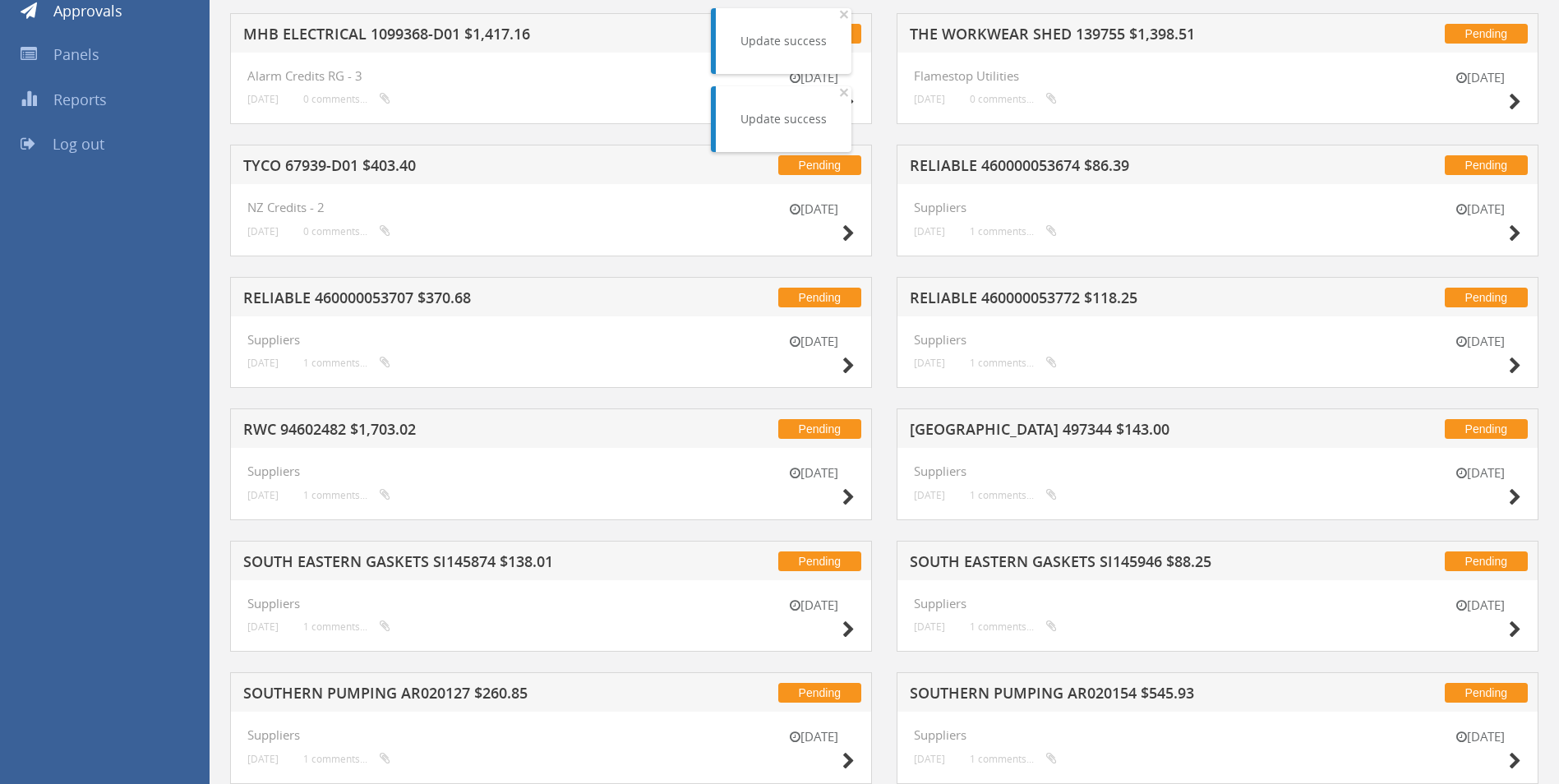
click at [942, 165] on h5 "RELIABLE 460000053674 $86.39" at bounding box center [1125, 168] width 431 height 21
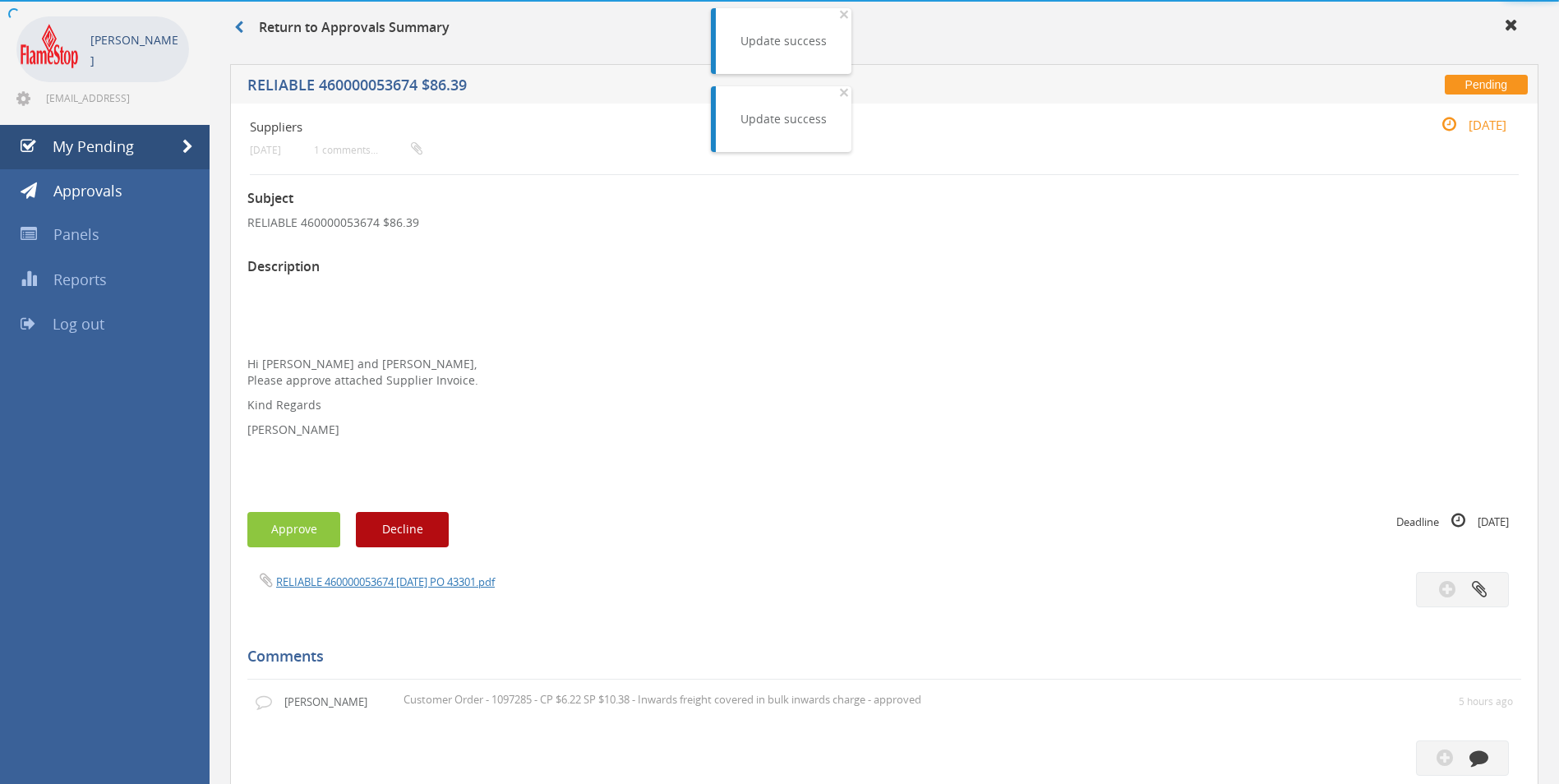
scroll to position [246, 0]
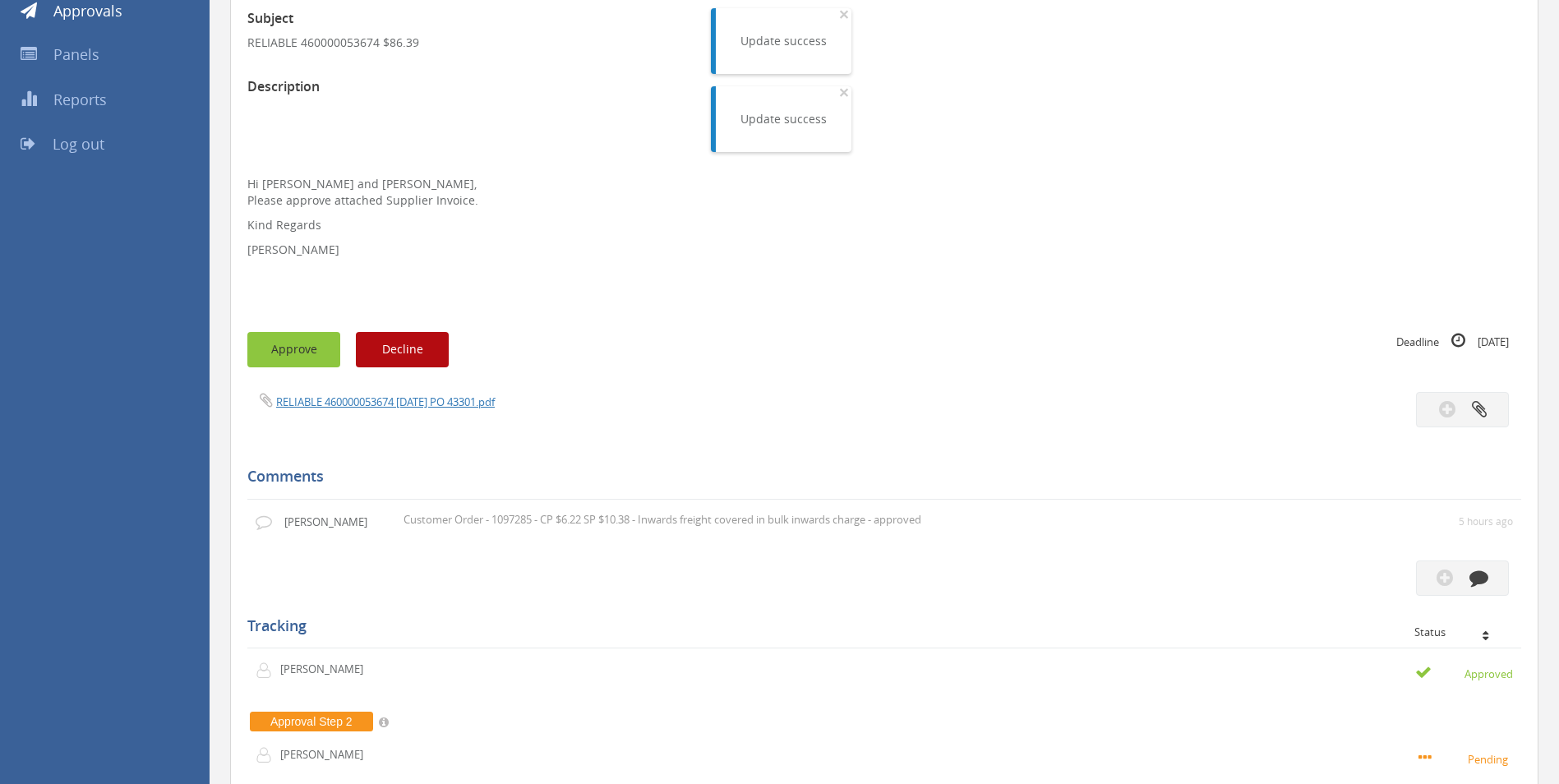
click at [310, 346] on button "Approve" at bounding box center [294, 349] width 92 height 35
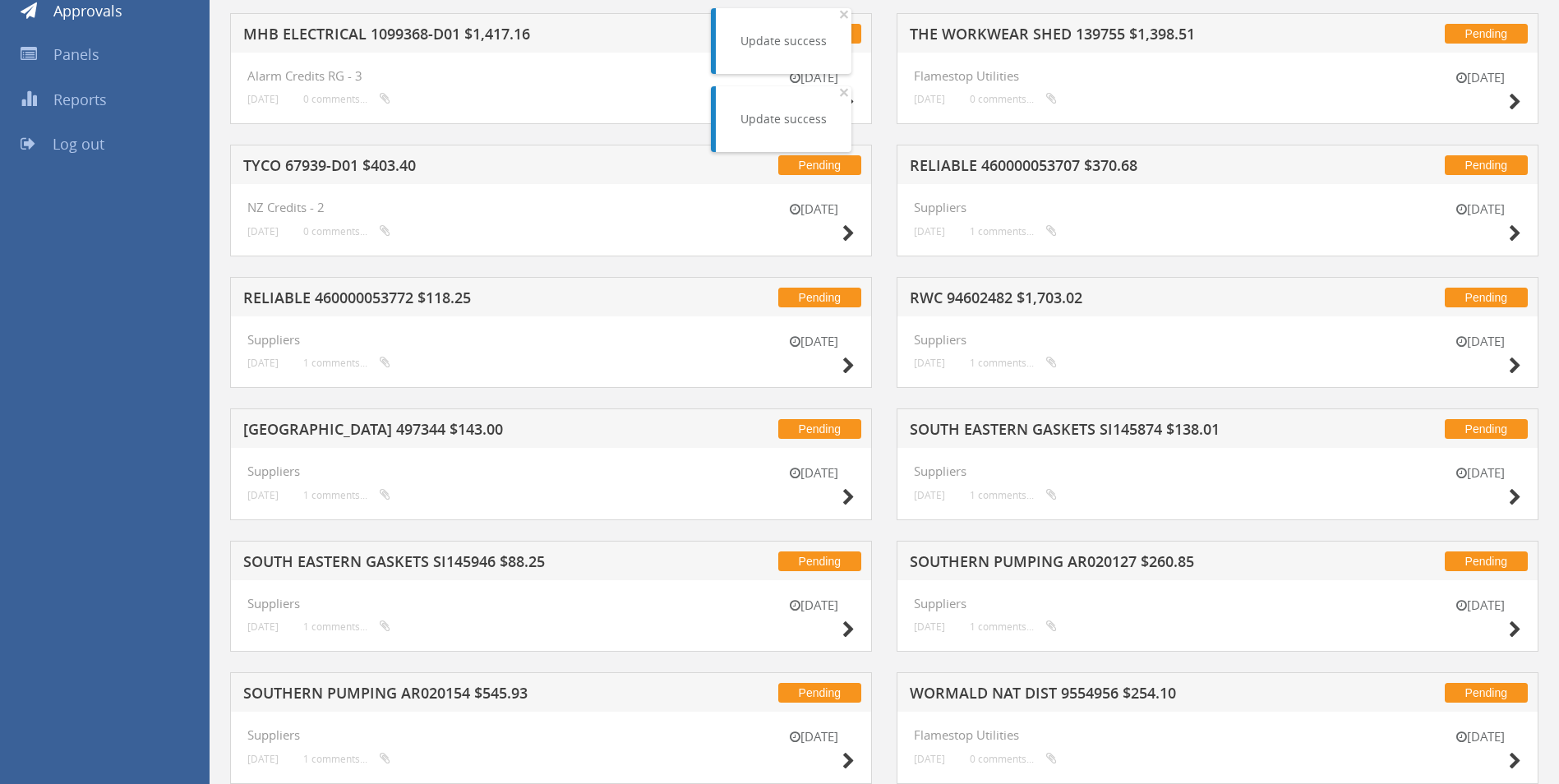
click at [963, 158] on h5 "RELIABLE 460000053707 $370.68" at bounding box center [1125, 168] width 431 height 21
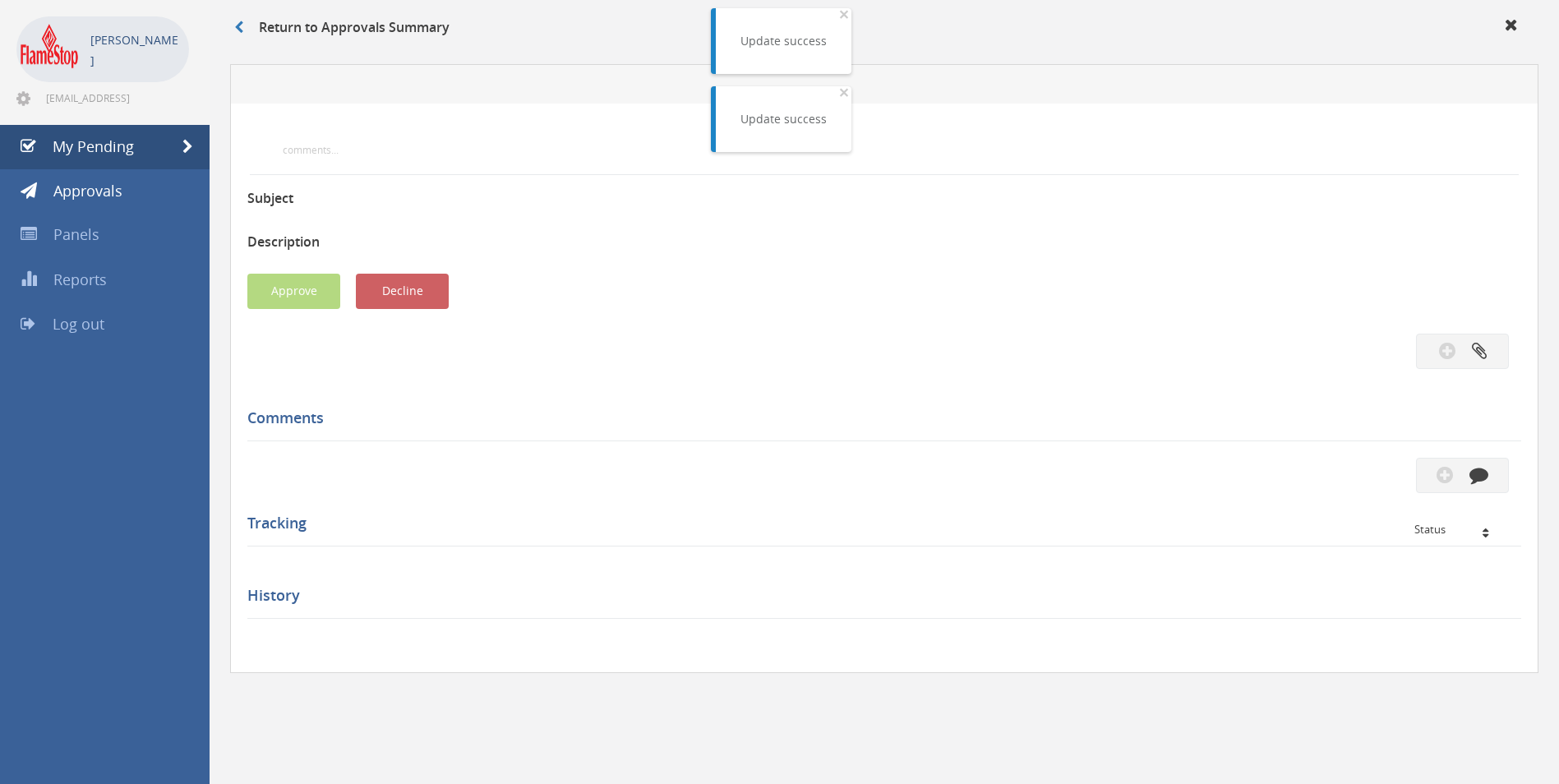
scroll to position [246, 0]
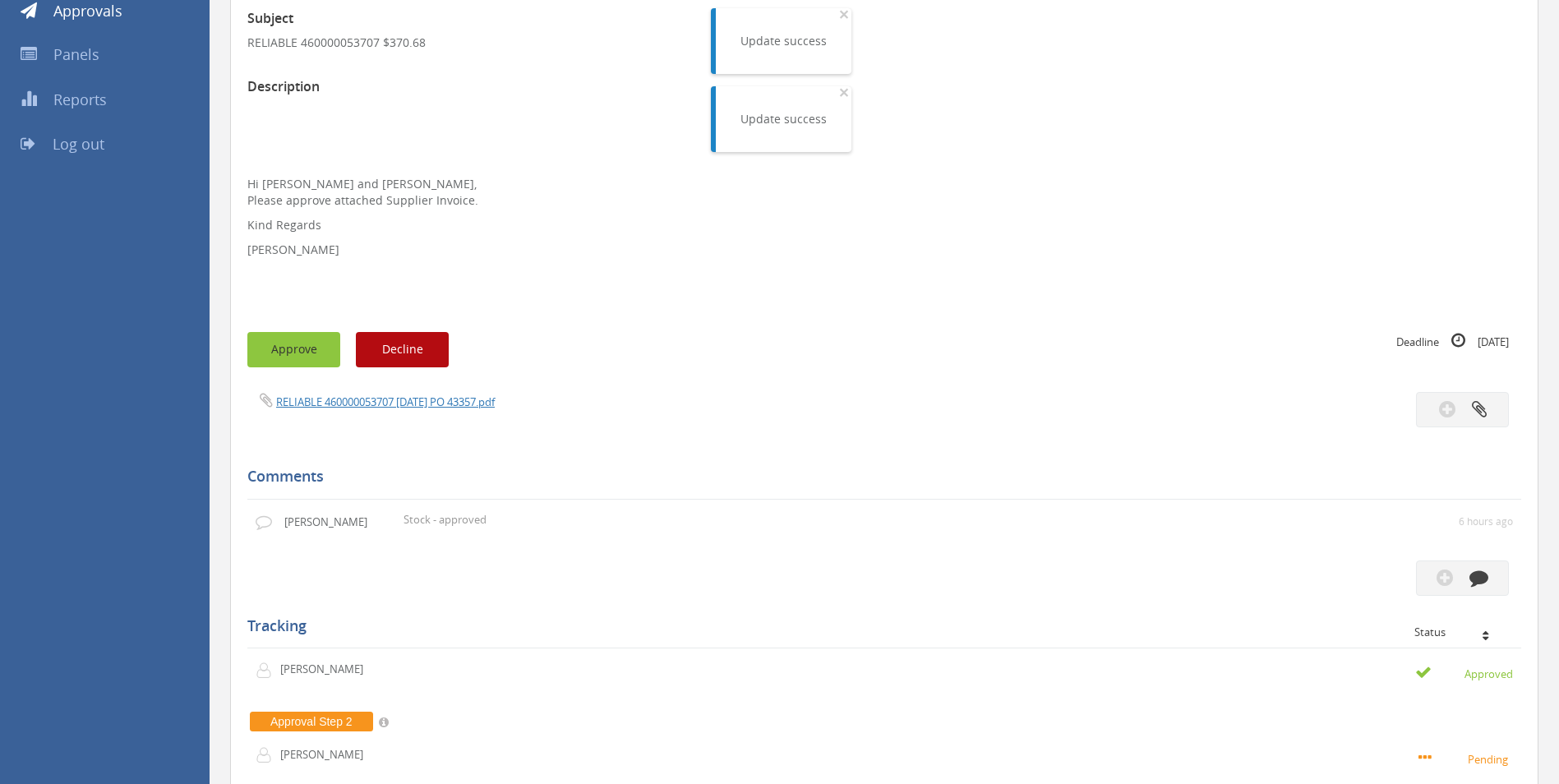
click at [293, 344] on button "Approve" at bounding box center [294, 349] width 92 height 35
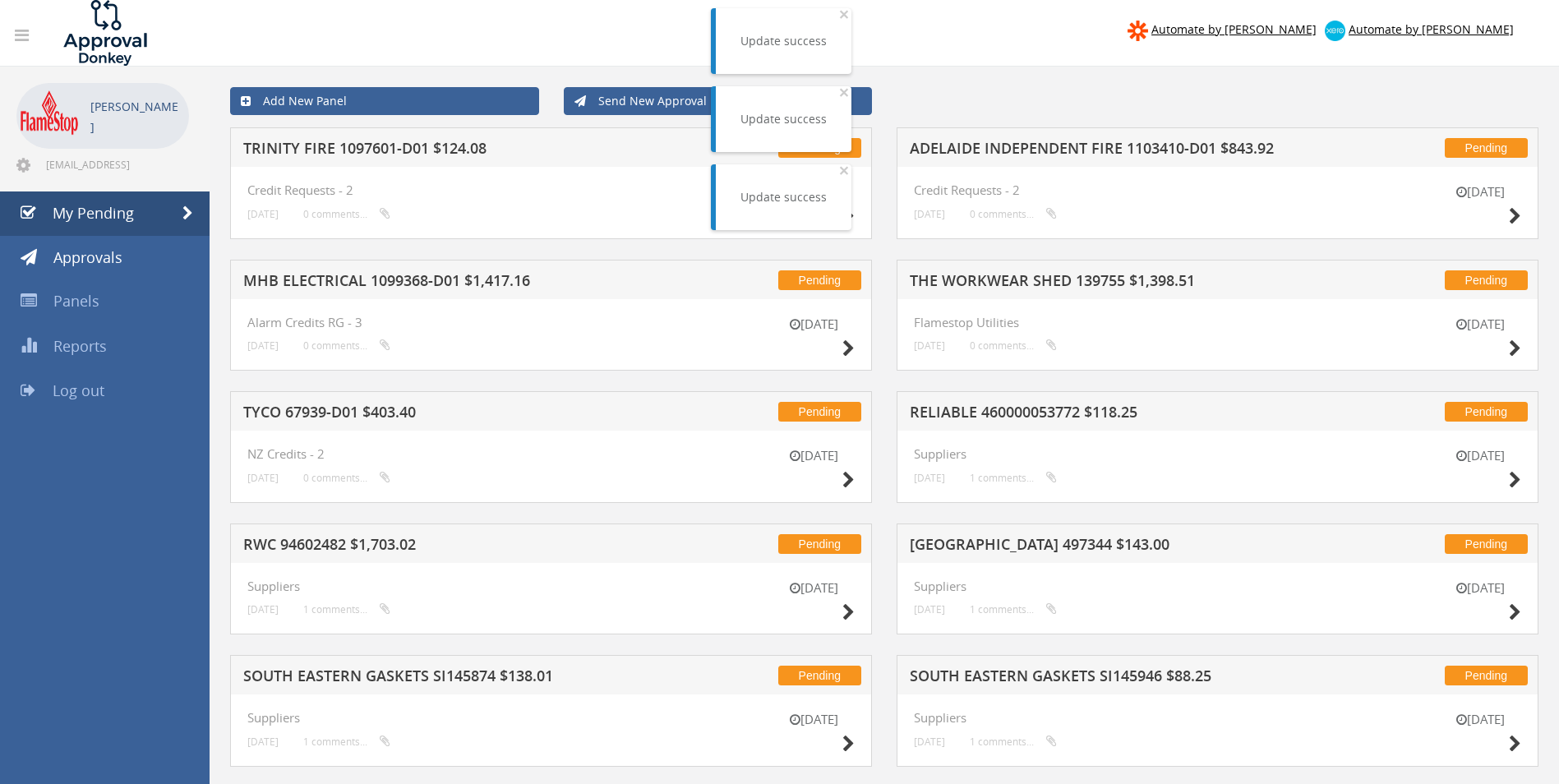
click at [1064, 154] on h5 "ADELAIDE INDEPENDENT FIRE 1103410-D01 $843.92" at bounding box center [1125, 151] width 431 height 21
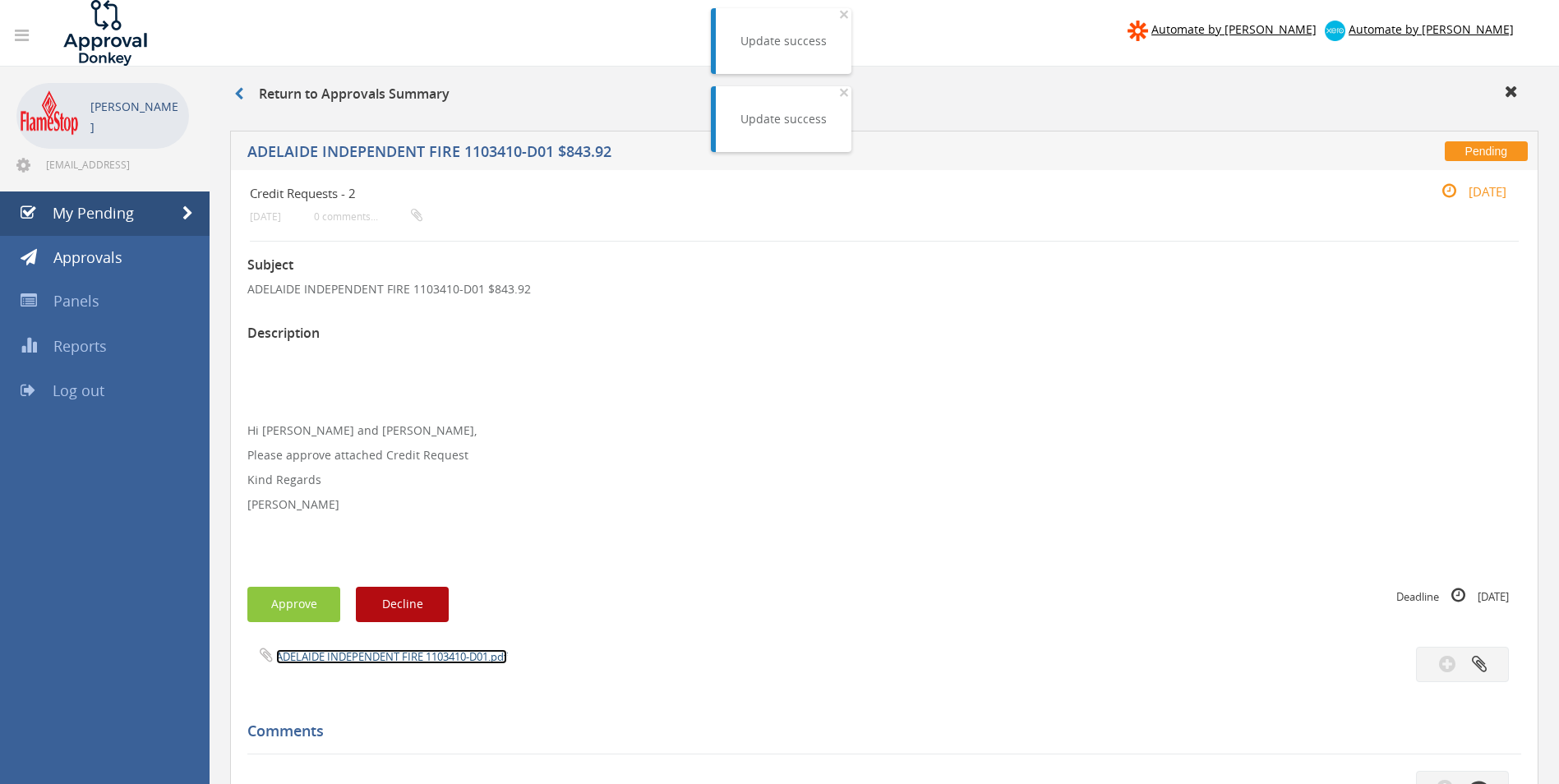
click at [343, 654] on link "ADELAIDE INDEPENDENT FIRE 1103410-D01.pdf" at bounding box center [392, 656] width 231 height 15
click at [288, 596] on button "Approve" at bounding box center [294, 603] width 92 height 35
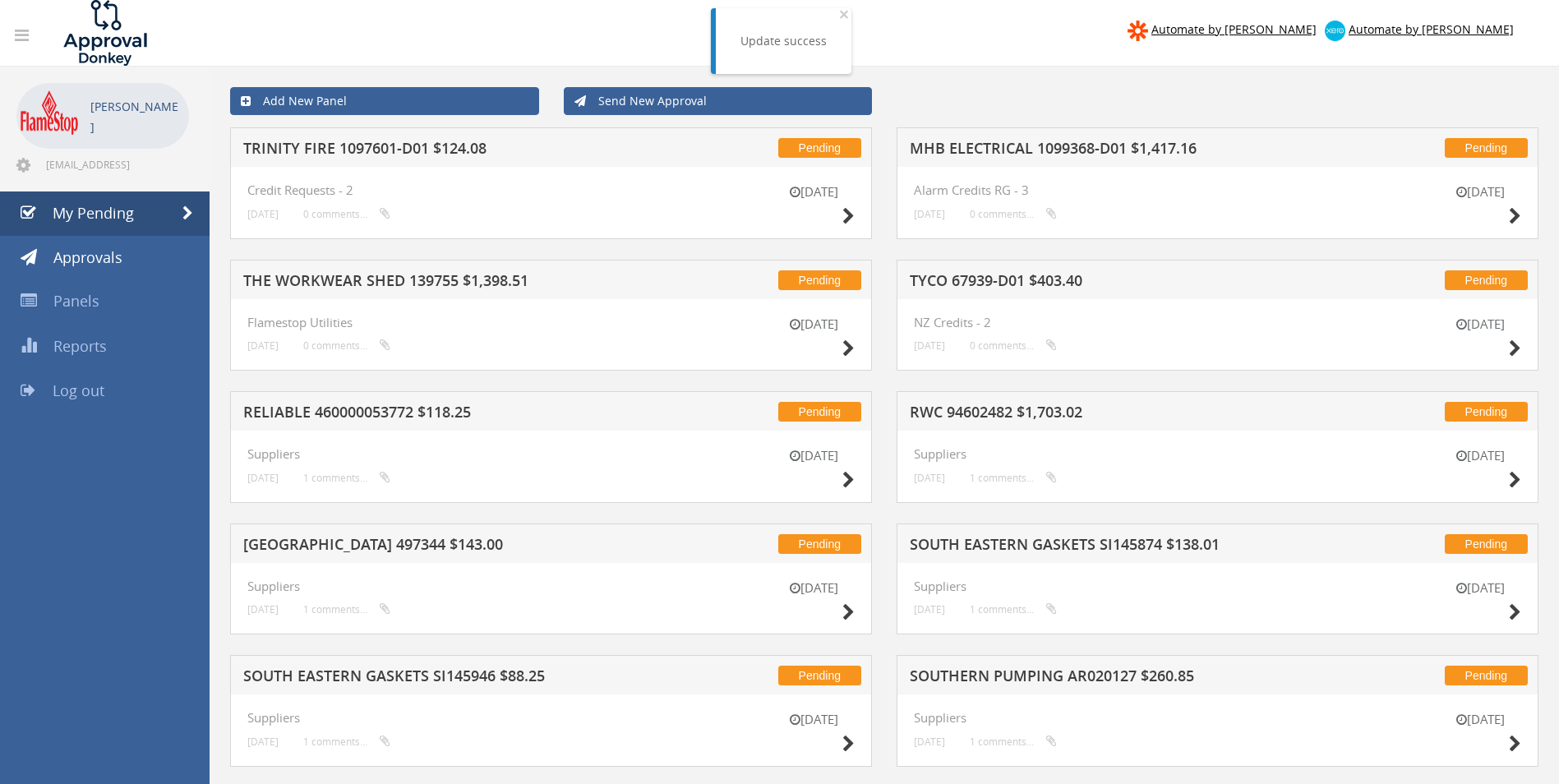
click at [1003, 151] on h5 "MHB ELECTRICAL 1099368-D01 $1,417.16" at bounding box center [1125, 151] width 431 height 21
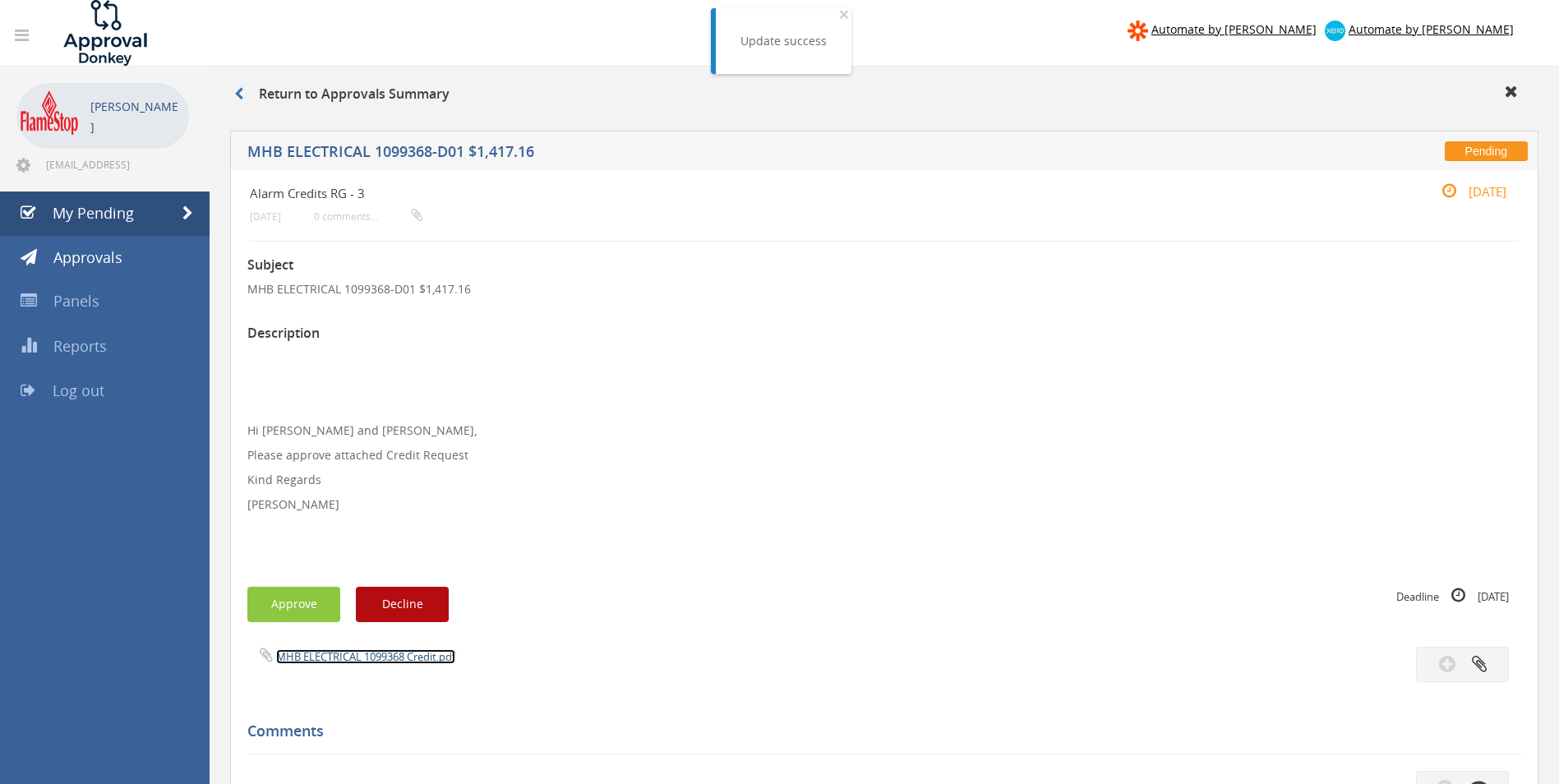
click at [311, 654] on link "MHB ELECTRICAL 1099368 Credit.pdf" at bounding box center [366, 656] width 179 height 15
click at [295, 613] on button "Approve" at bounding box center [294, 603] width 92 height 35
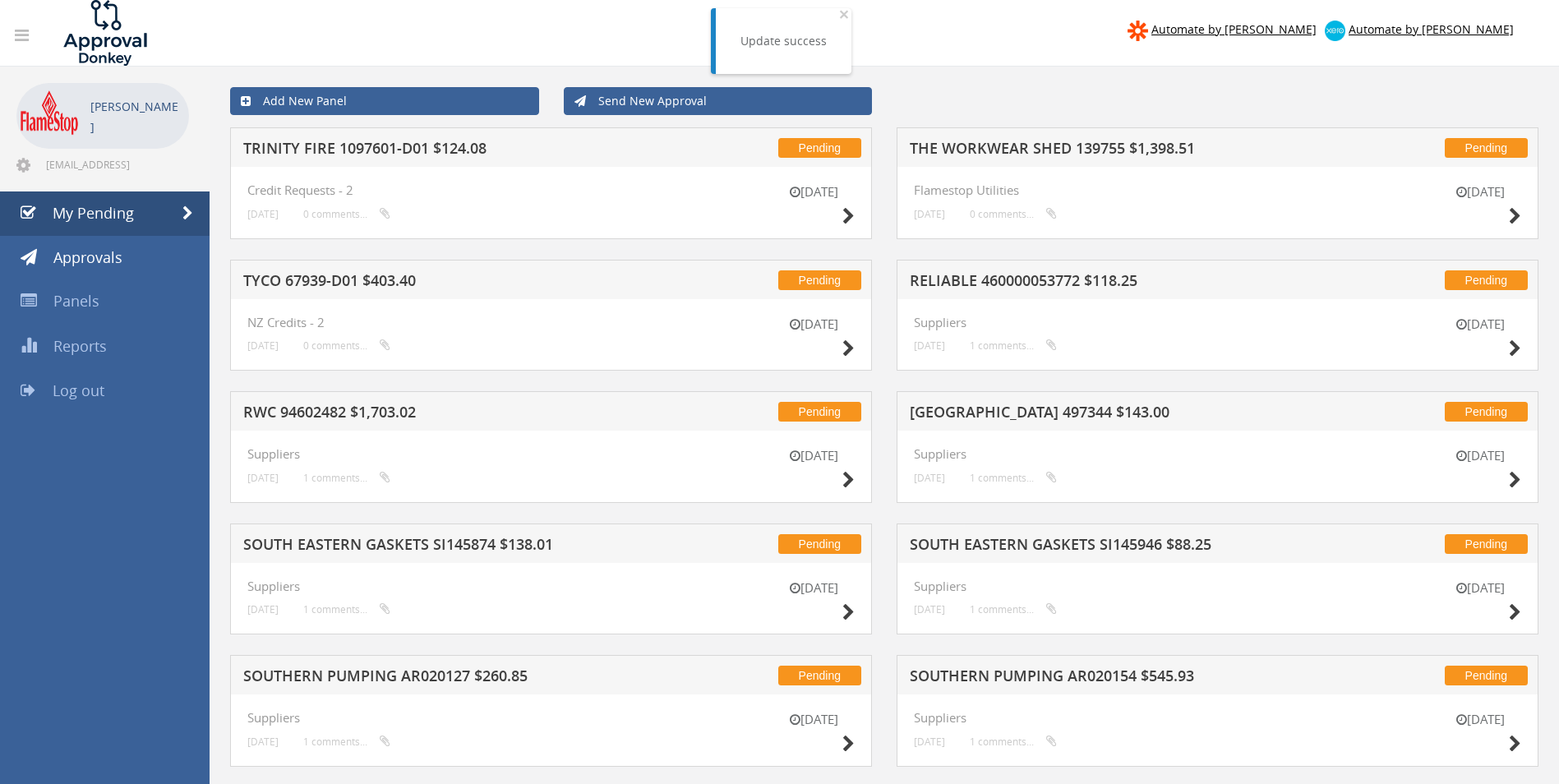
click at [358, 147] on h5 "TRINITY FIRE 1097601-D01 $124.08" at bounding box center [458, 151] width 431 height 21
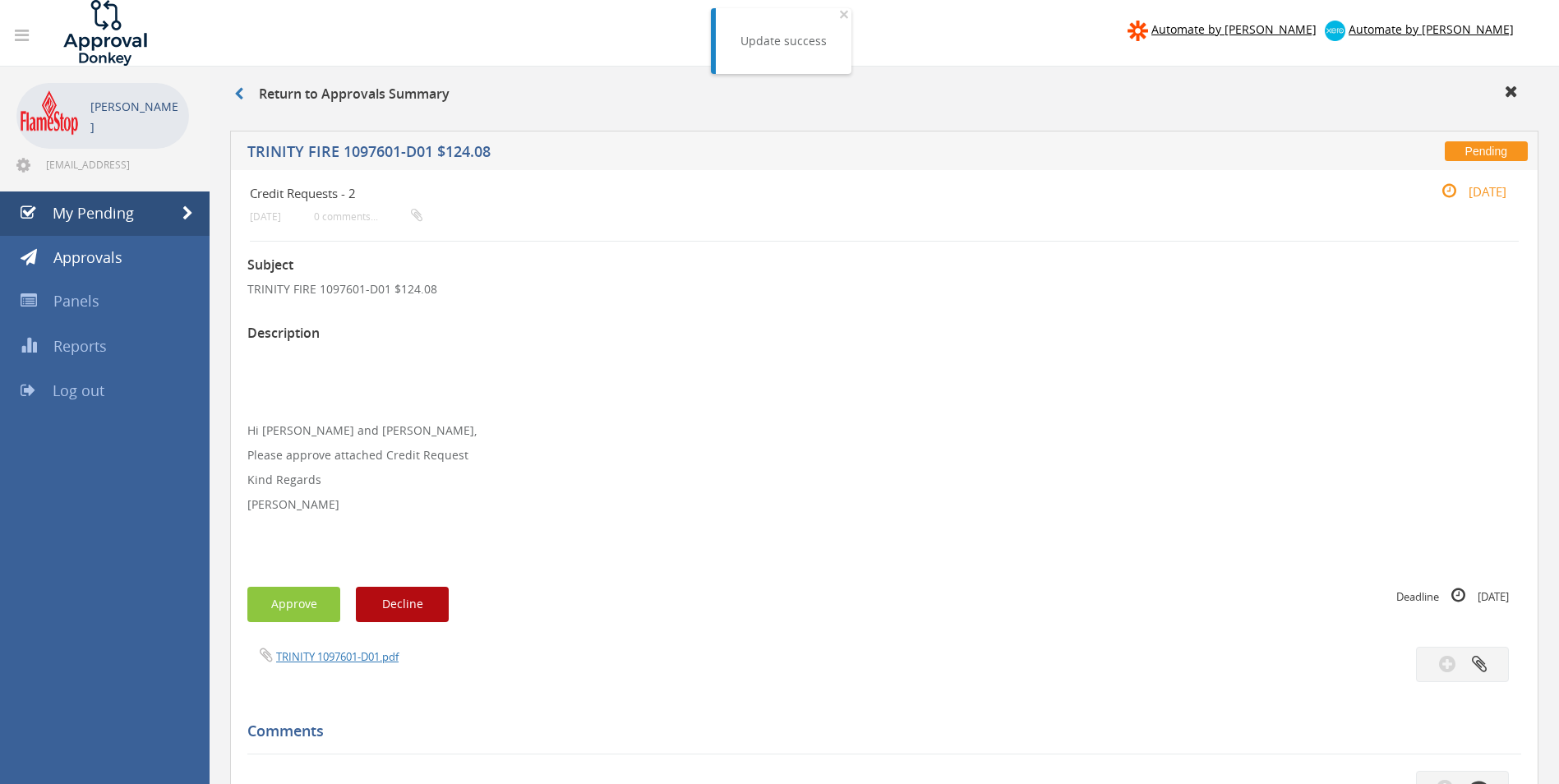
click at [320, 648] on div "TRINITY 1097601-D01.pdf" at bounding box center [560, 656] width 649 height 18
click at [318, 651] on link "TRINITY 1097601-D01.pdf" at bounding box center [337, 656] width 122 height 15
click at [299, 602] on button "Approve" at bounding box center [294, 603] width 92 height 35
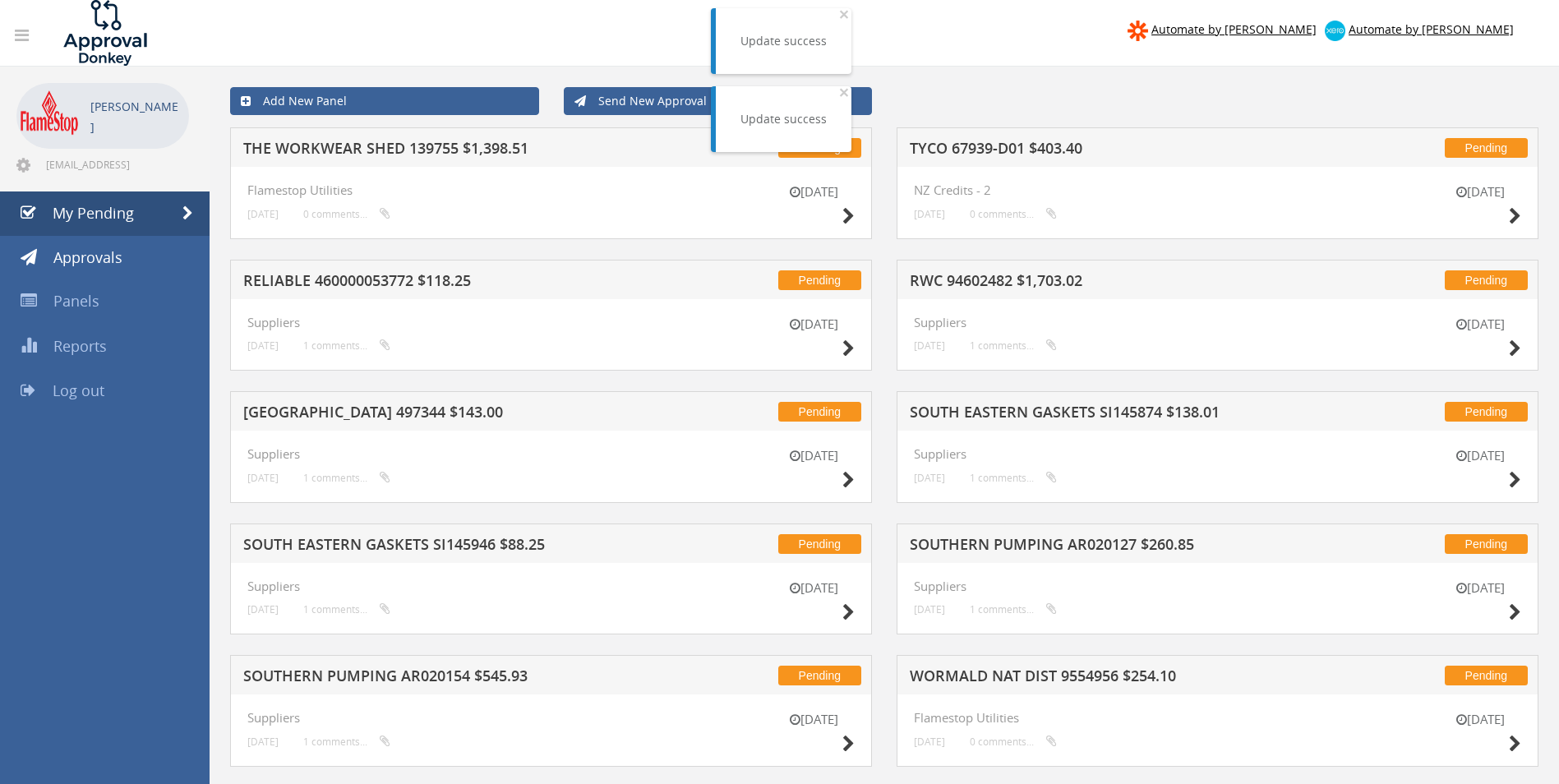
click at [1023, 147] on h5 "TYCO 67939-D01 $403.40" at bounding box center [1125, 151] width 431 height 21
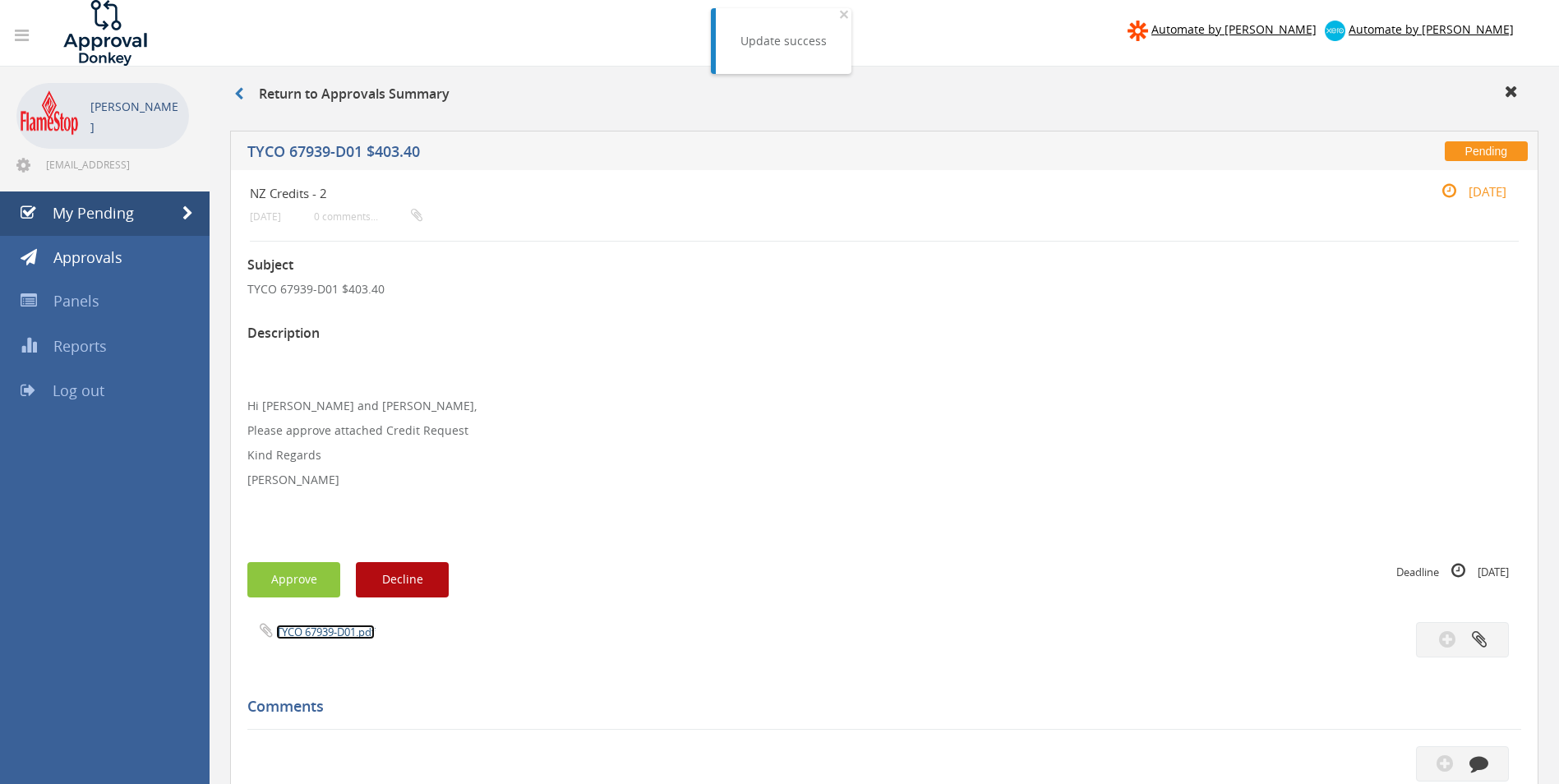
click at [321, 631] on link "TYCO 67939-D01.pdf" at bounding box center [325, 632] width 98 height 15
click at [285, 581] on button "Approve" at bounding box center [294, 579] width 92 height 35
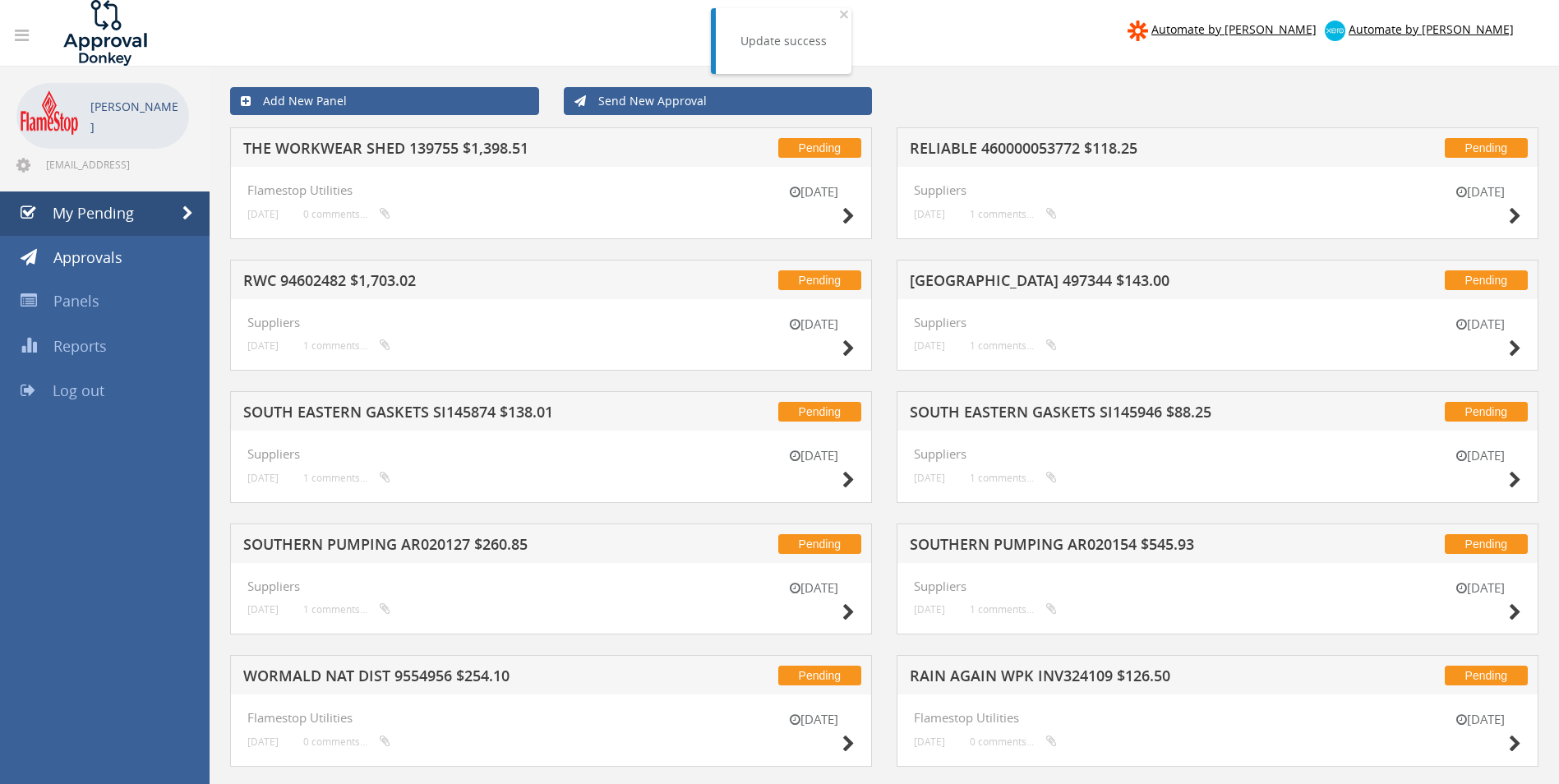
click at [985, 282] on h5 "[GEOGRAPHIC_DATA] 497344 $143.00" at bounding box center [1125, 283] width 431 height 21
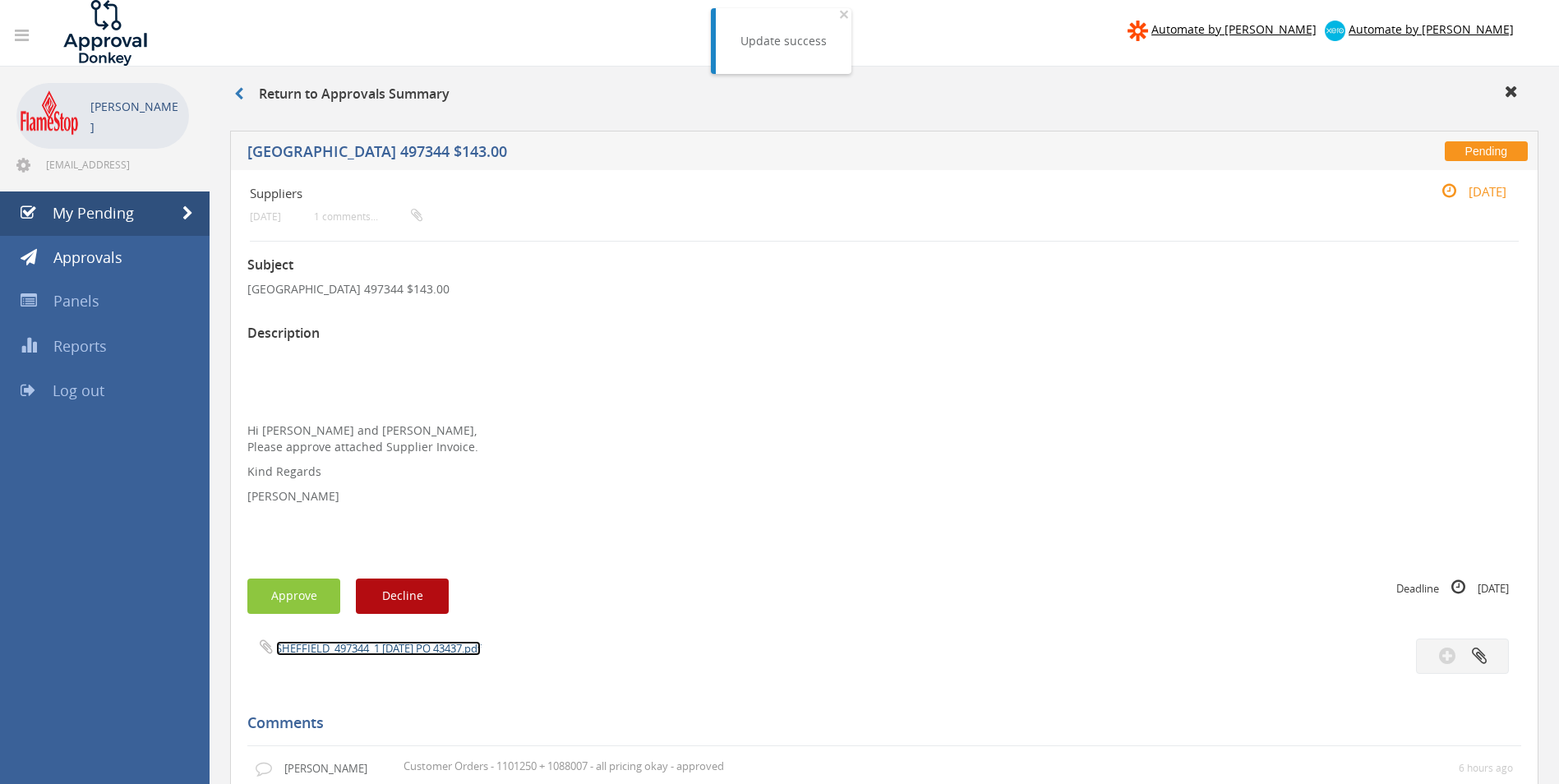
click at [348, 648] on link "SHEFFIELD_497344_1 [DATE] PO 43437.pdf" at bounding box center [378, 648] width 205 height 15
click at [274, 590] on button "Approve" at bounding box center [294, 596] width 92 height 35
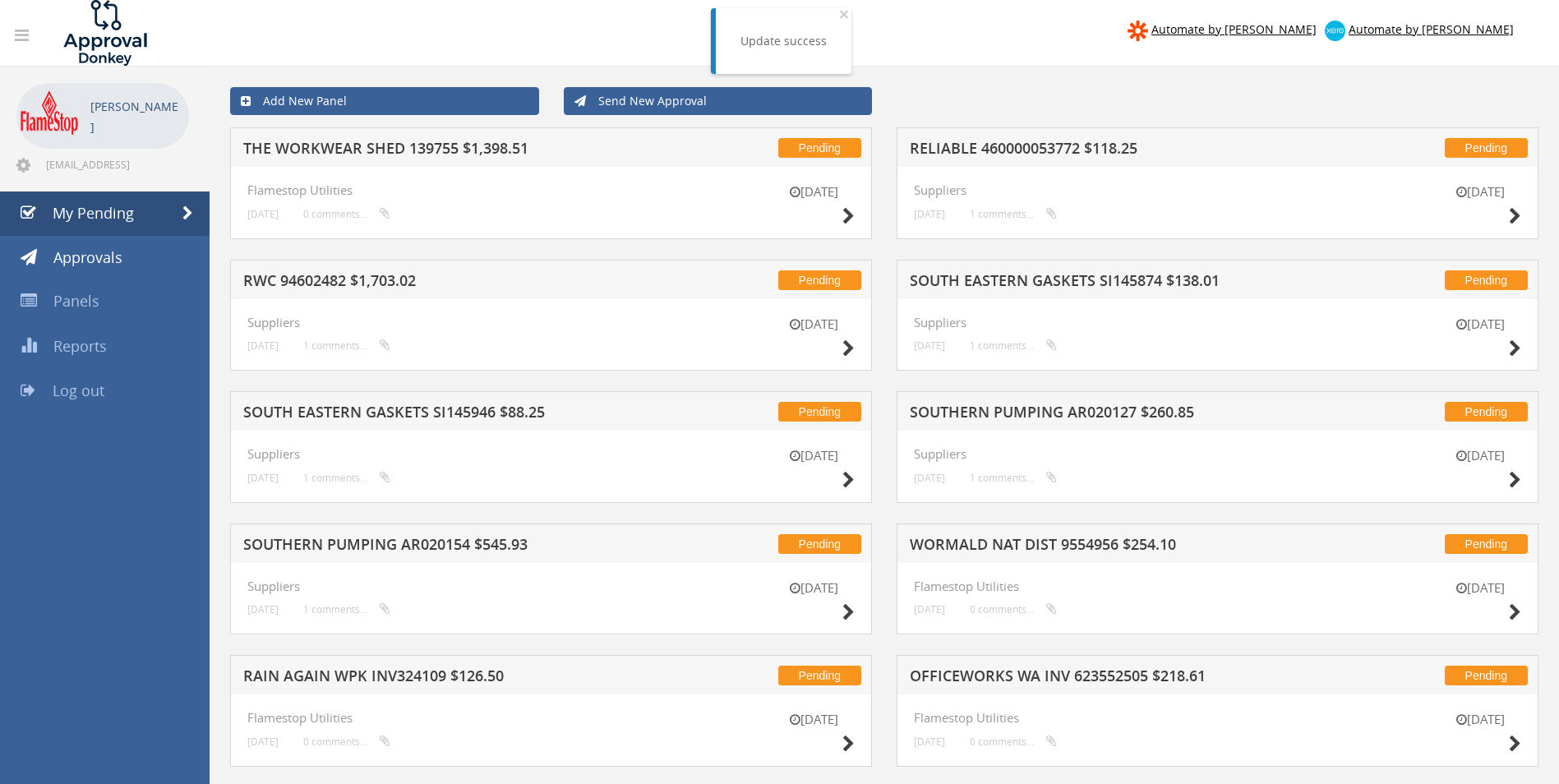
click at [1026, 154] on h5 "RELIABLE 460000053772 $118.25" at bounding box center [1125, 151] width 431 height 21
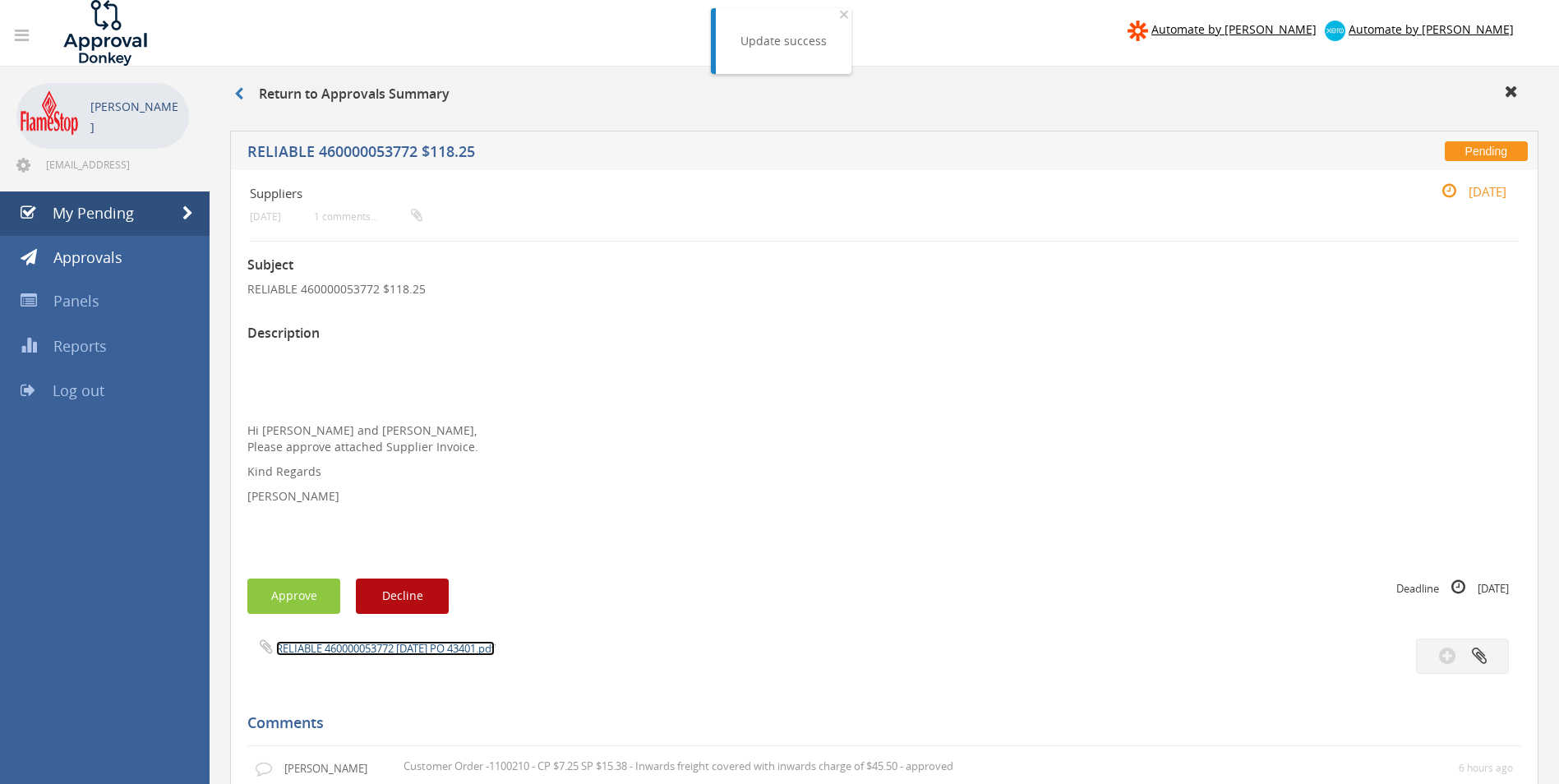
click at [420, 648] on link "RELIABLE 460000053772 [DATE] PO 43401.pdf" at bounding box center [385, 648] width 218 height 15
click at [300, 601] on button "Approve" at bounding box center [294, 596] width 92 height 35
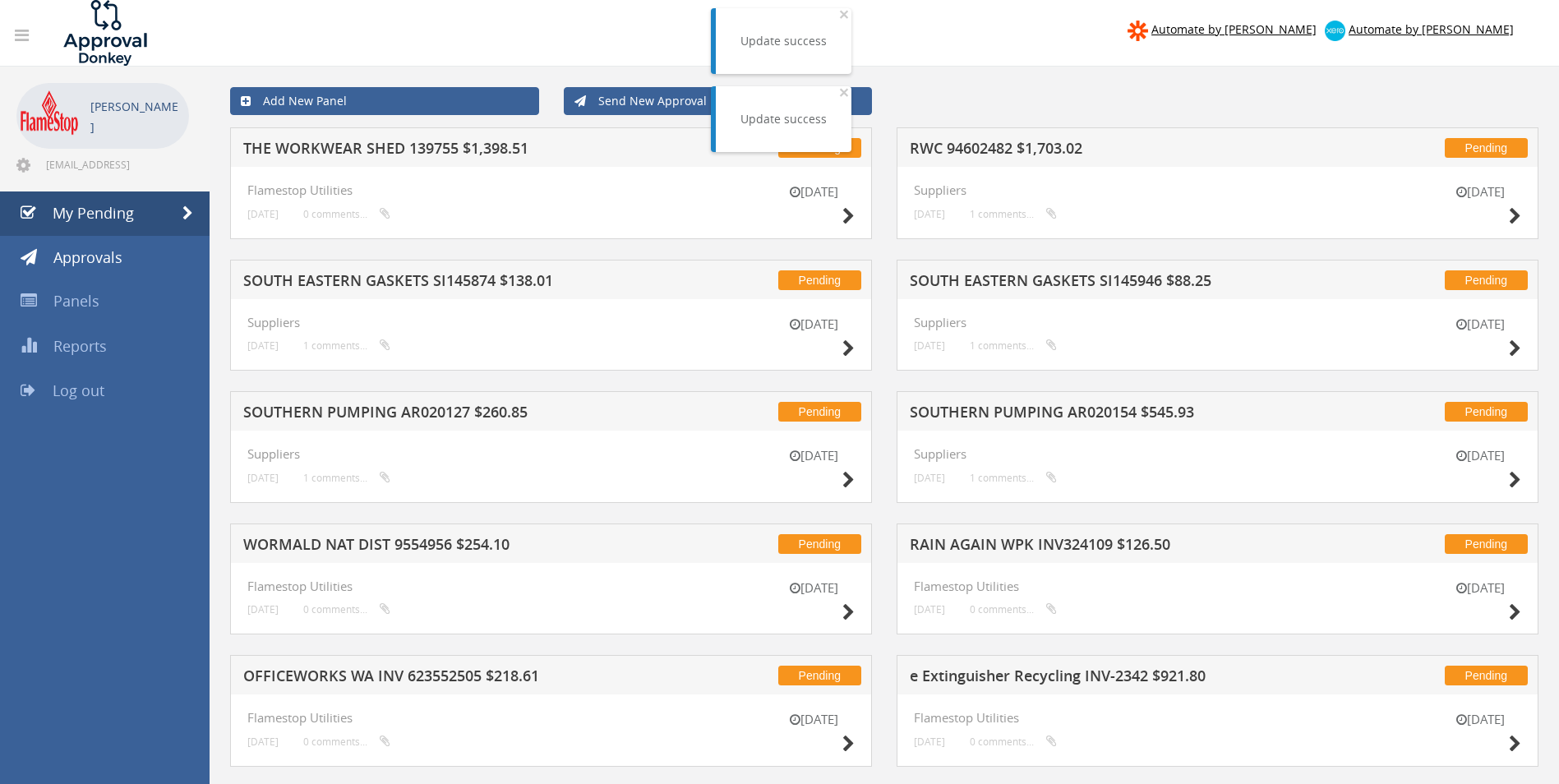
click at [399, 147] on h5 "THE WORKWEAR SHED 139755 $1,398.51" at bounding box center [458, 151] width 431 height 21
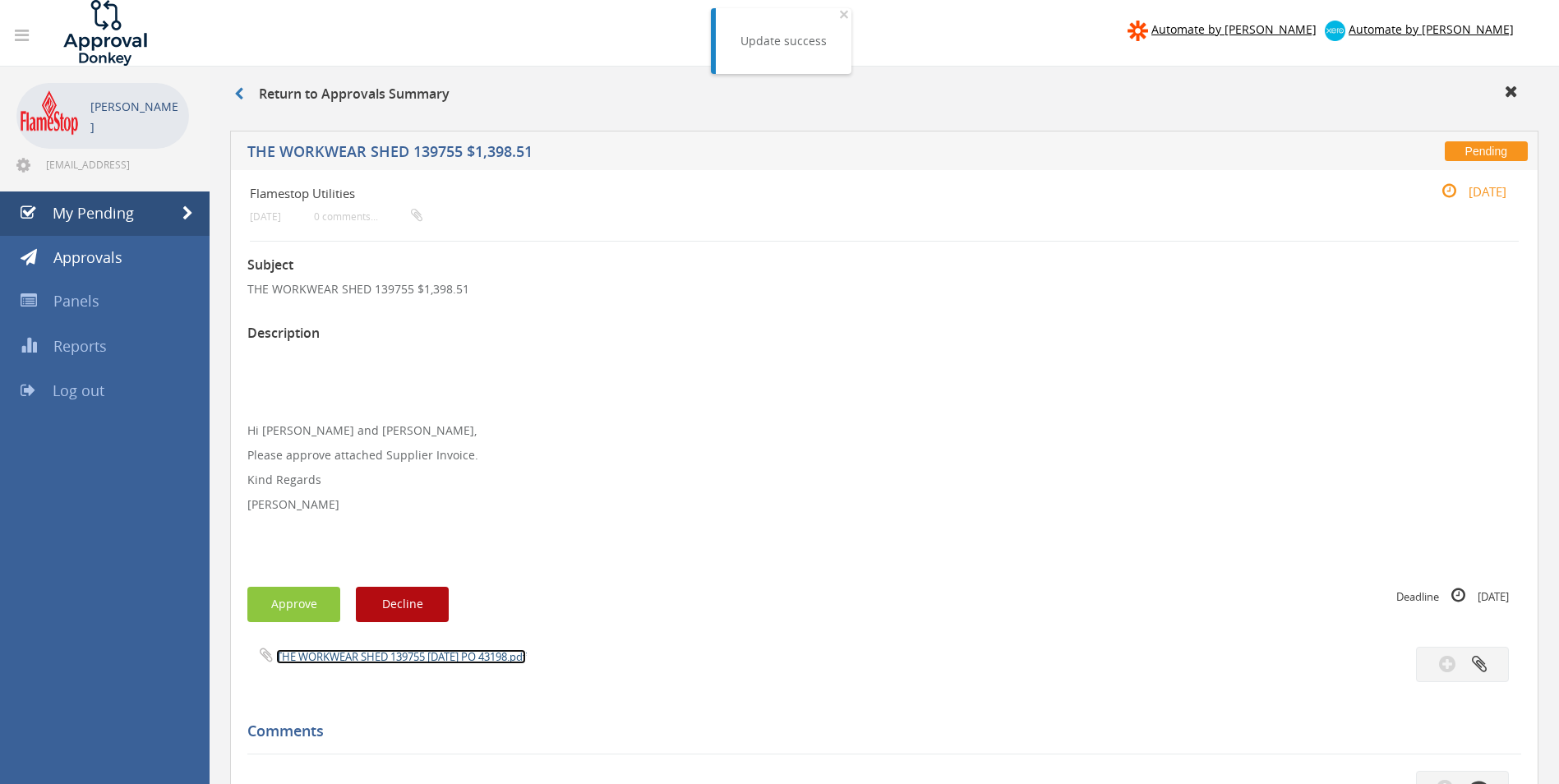
click at [361, 651] on link "THE WORKWEAR SHED 139755 [DATE] PO 43198.pdf" at bounding box center [402, 656] width 250 height 15
click at [300, 599] on button "Approve" at bounding box center [294, 603] width 92 height 35
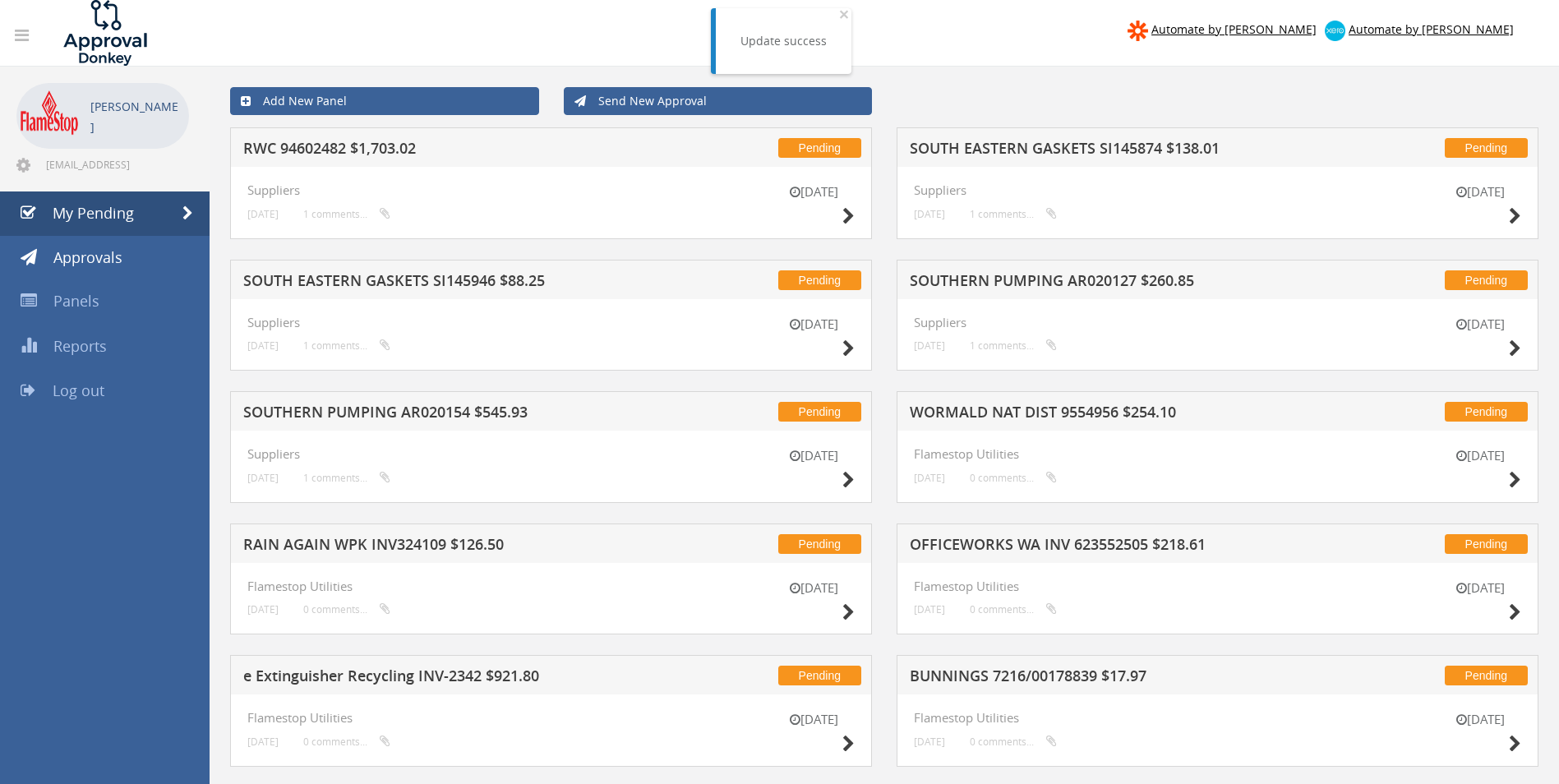
click at [1027, 150] on h5 "SOUTH EASTERN GASKETS SI145874 $138.01" at bounding box center [1125, 151] width 431 height 21
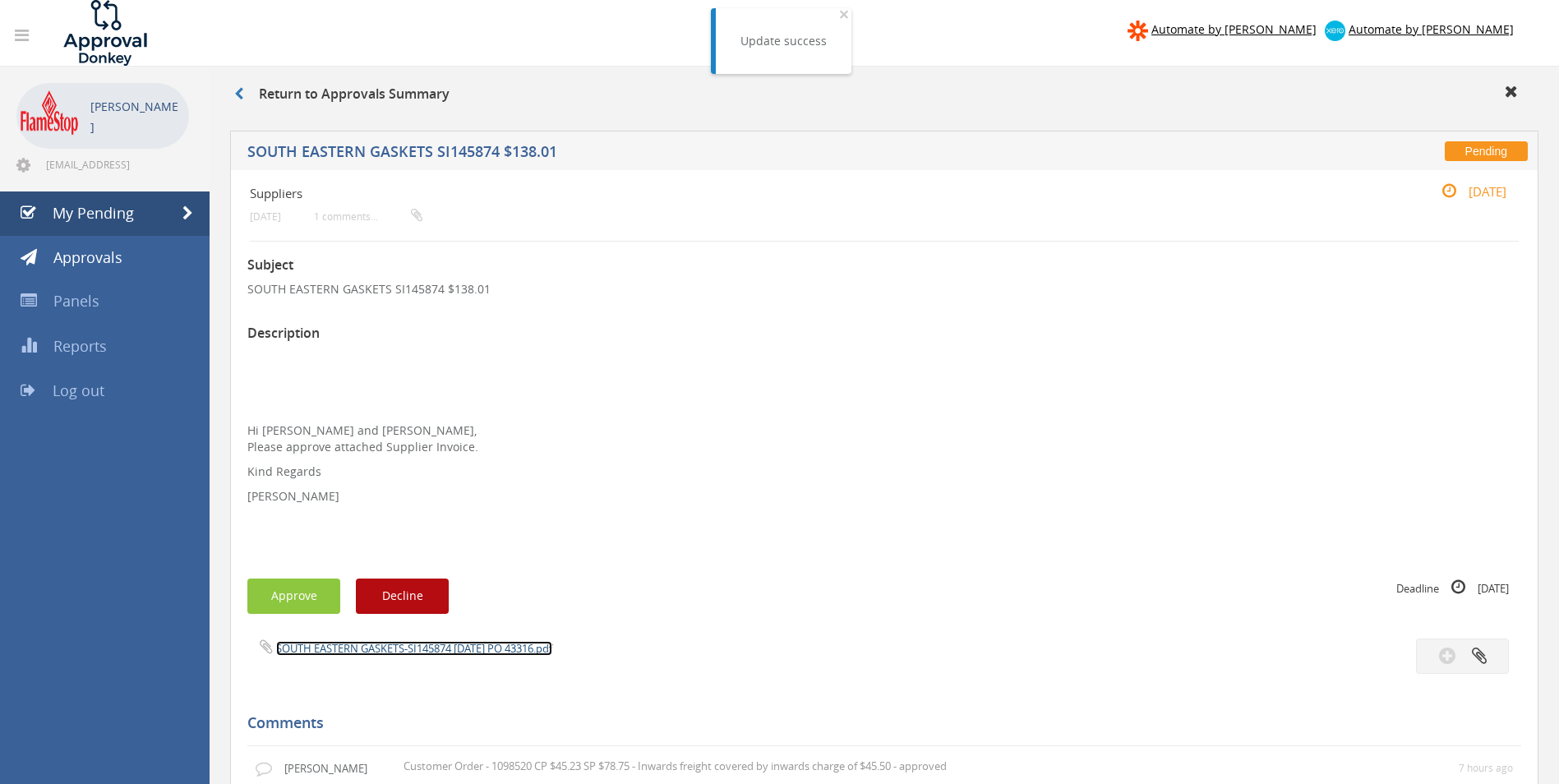
click at [365, 642] on link "SOUTH EASTERN GASKETS-SI145874 [DATE] PO 43316.pdf" at bounding box center [414, 648] width 277 height 15
click at [289, 585] on button "Approve" at bounding box center [294, 596] width 92 height 35
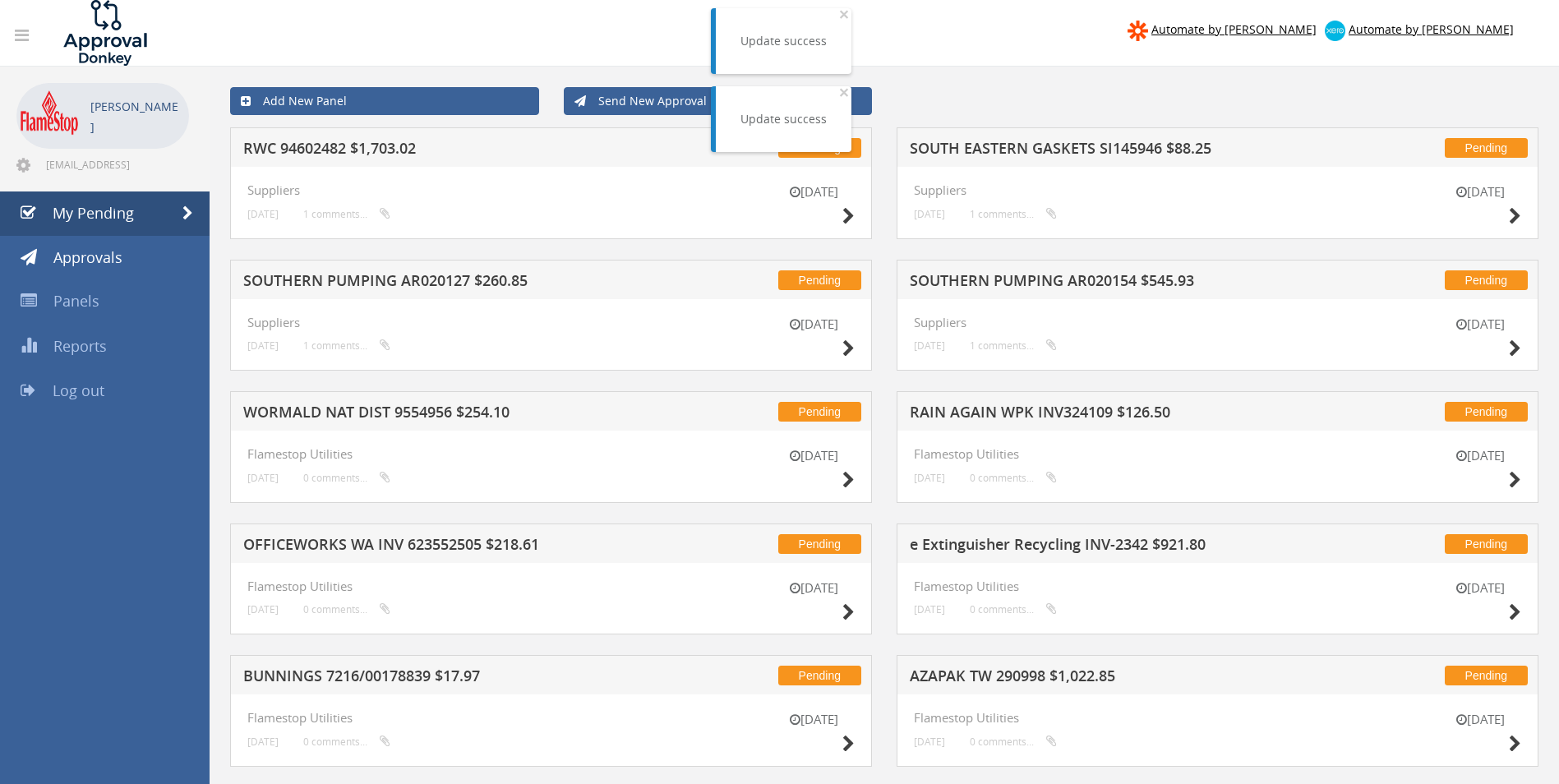
click at [950, 150] on h5 "SOUTH EASTERN GASKETS SI145946 $88.25" at bounding box center [1125, 151] width 431 height 21
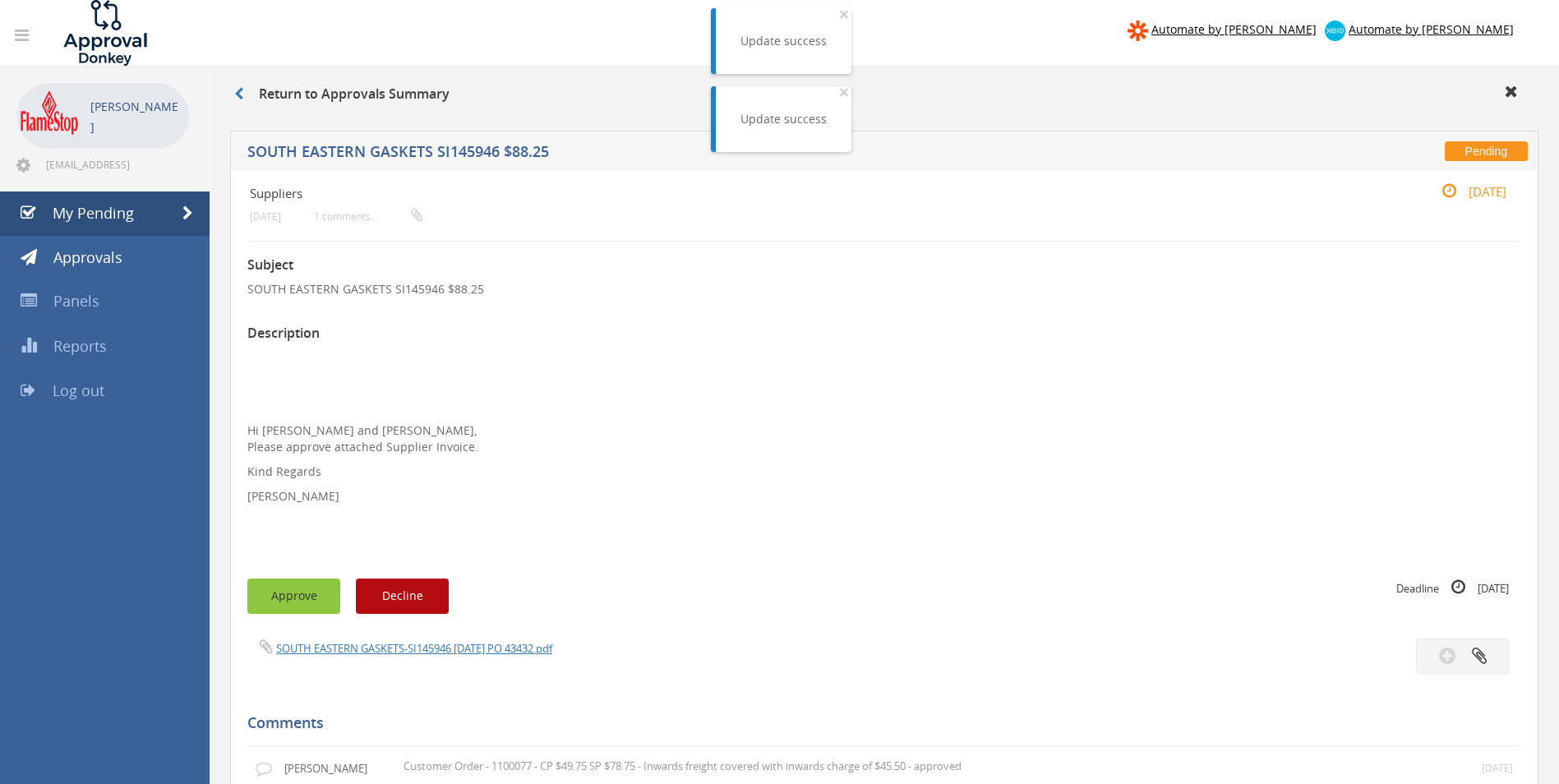
click at [318, 595] on button "Approve" at bounding box center [294, 596] width 92 height 35
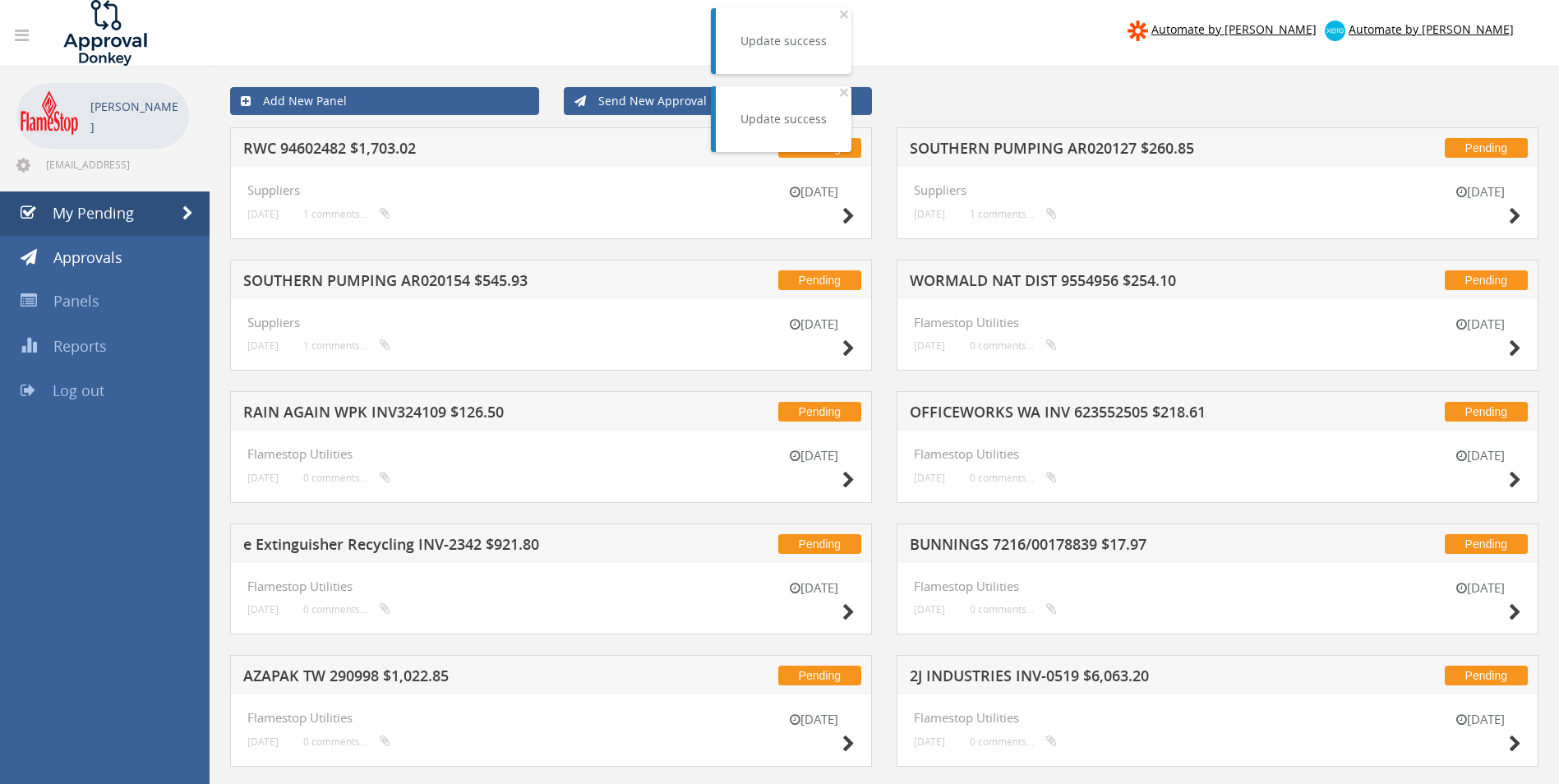
click at [391, 140] on h5 "RWC 94602482 $1,703.02" at bounding box center [458, 151] width 431 height 21
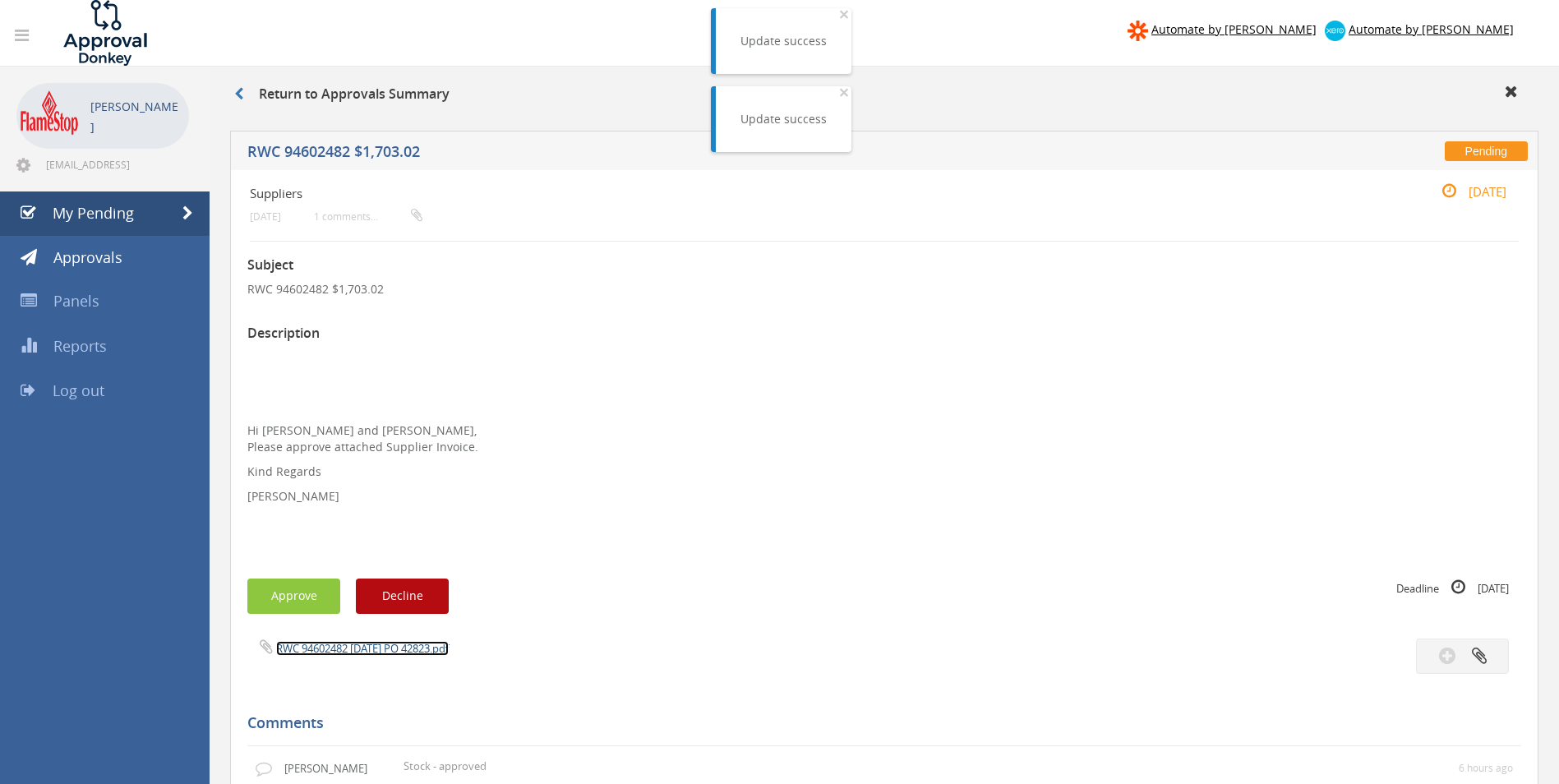
click at [354, 645] on link "RWC 94602482 [DATE] PO 42823.pdf" at bounding box center [363, 648] width 173 height 15
click at [258, 587] on button "Approve" at bounding box center [294, 596] width 92 height 35
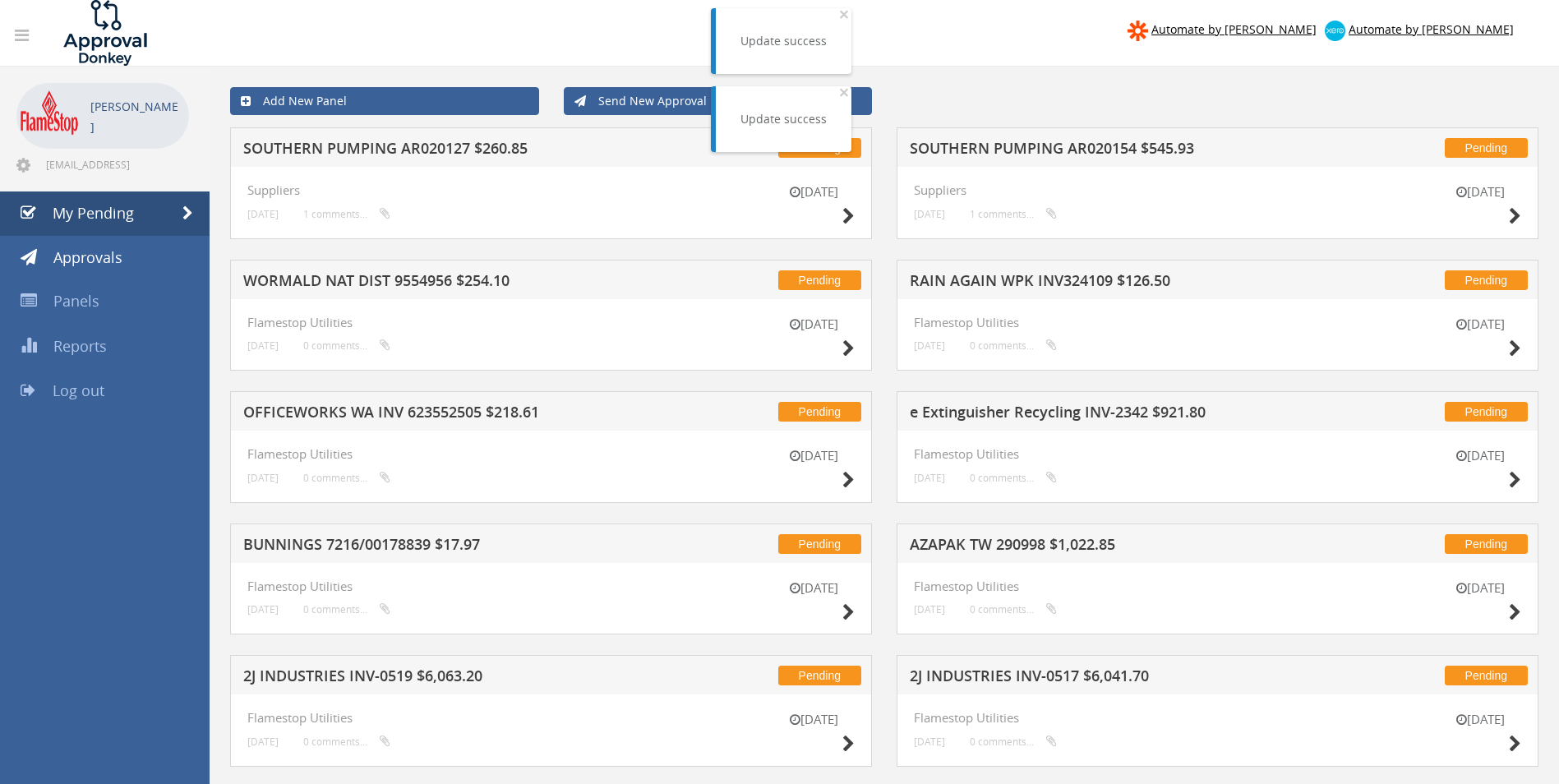
click at [1015, 147] on h5 "SOUTHERN PUMPING AR020154 $545.93" at bounding box center [1125, 151] width 431 height 21
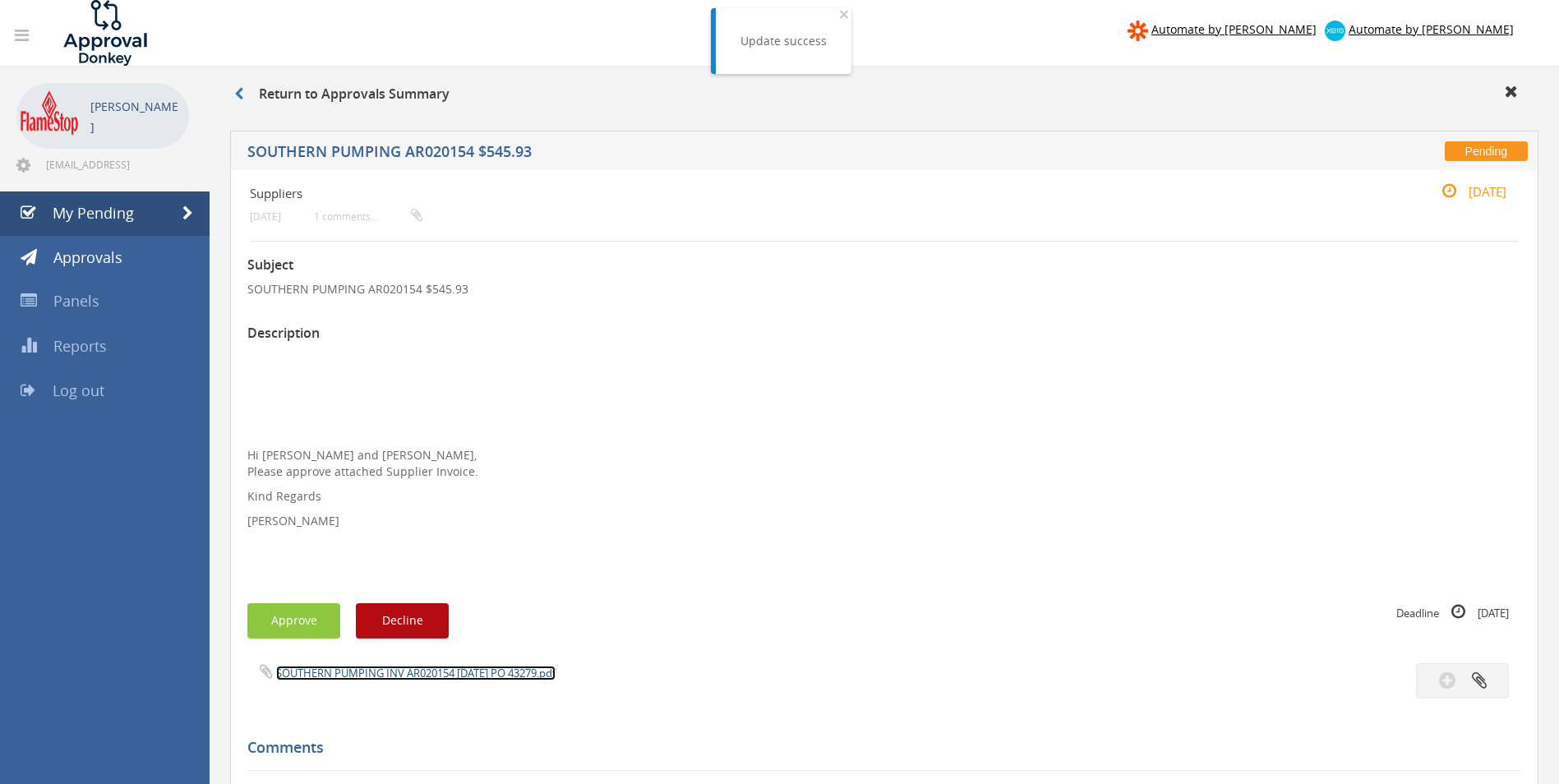
click at [340, 668] on link "SOUTHERN PUMPING INV AR020154 [DATE] PO 43279.pdf" at bounding box center [416, 673] width 279 height 15
click at [293, 609] on button "Approve" at bounding box center [294, 621] width 92 height 35
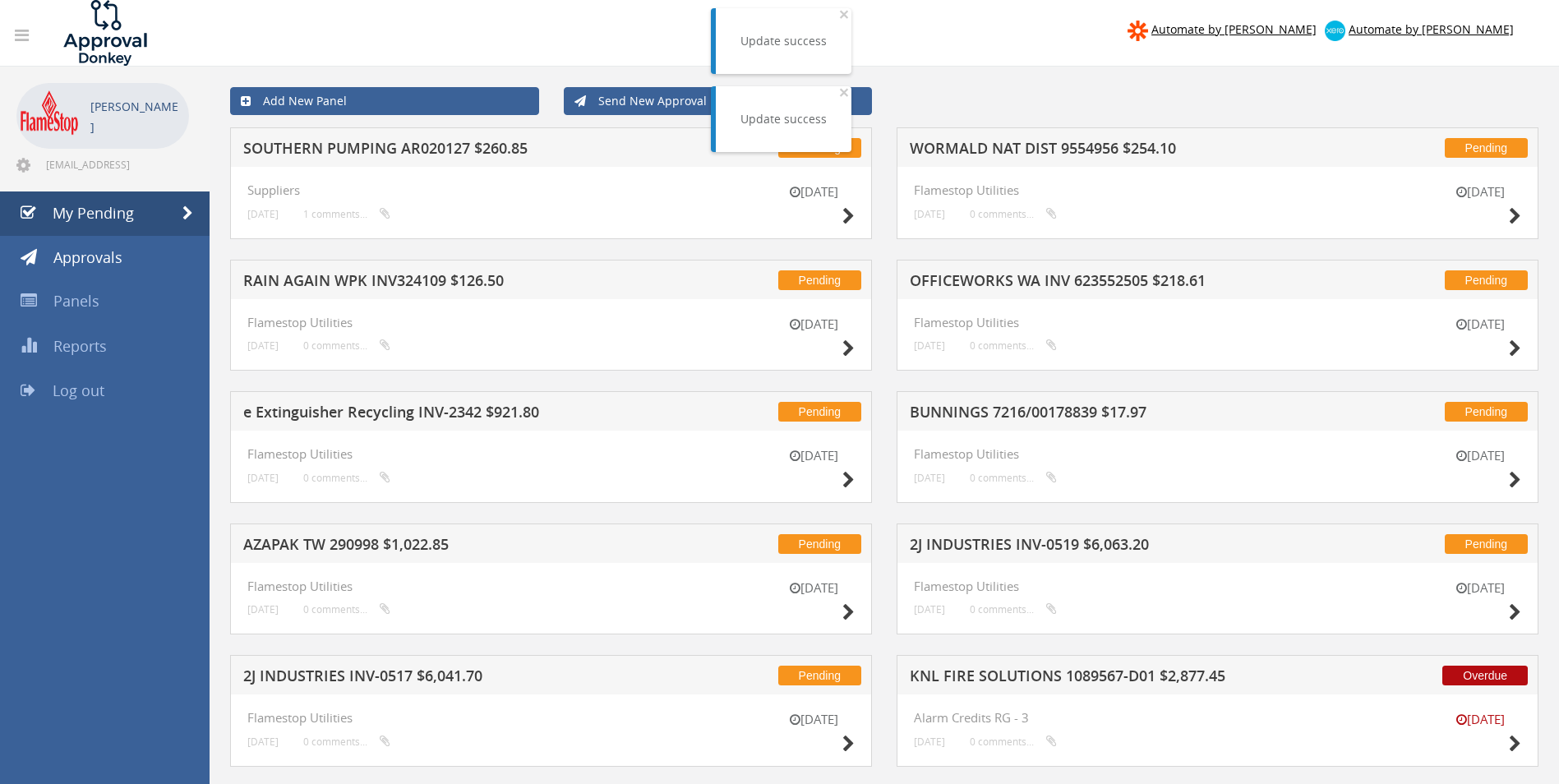
click at [407, 142] on h5 "SOUTHERN PUMPING AR020127 $260.85" at bounding box center [458, 151] width 431 height 21
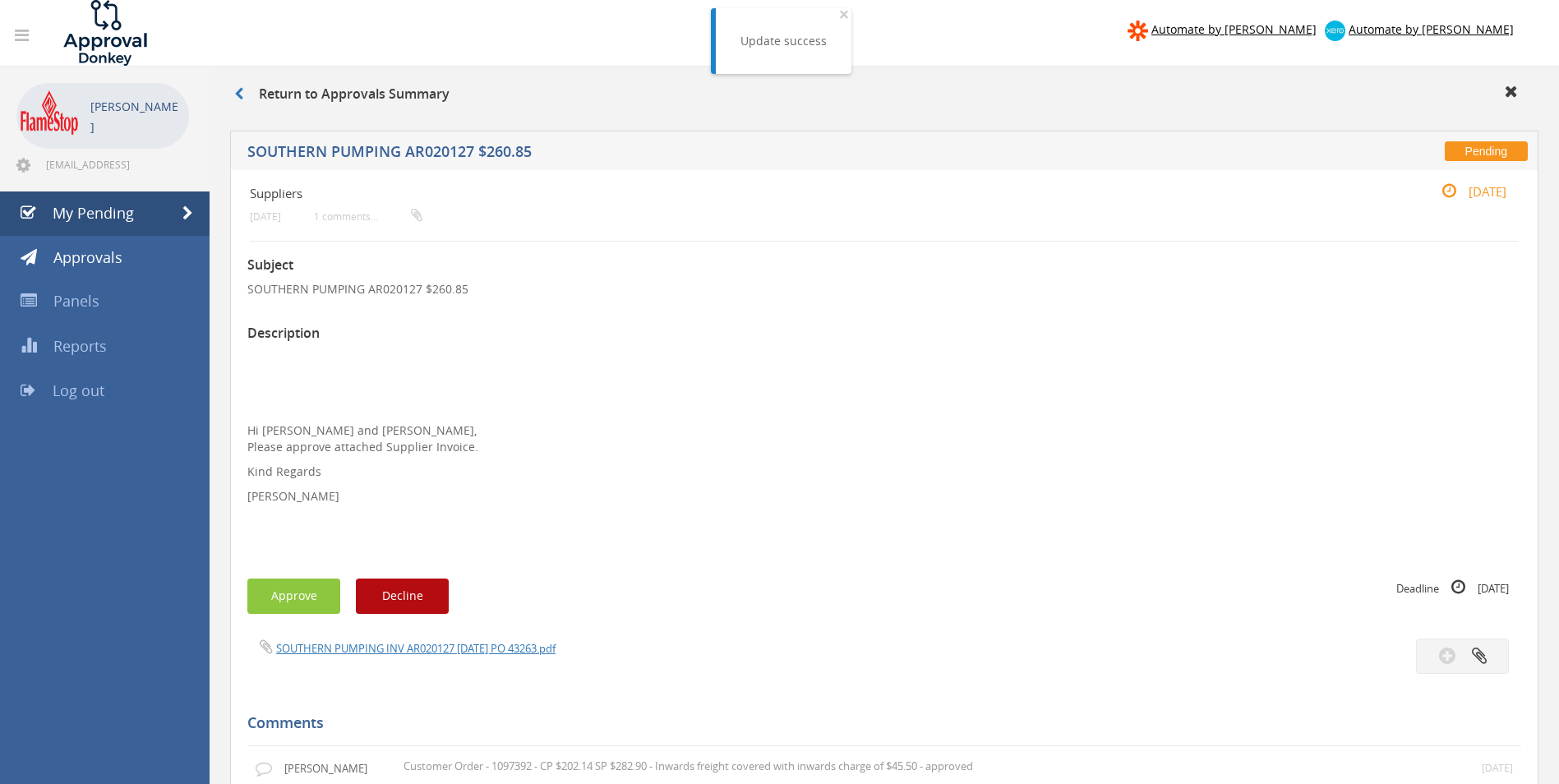
click at [373, 640] on span "SOUTHERN PUMPING INV AR020127 [DATE] PO 43263.pdf" at bounding box center [402, 648] width 308 height 15
click at [374, 649] on link "SOUTHERN PUMPING INV AR020127 [DATE] PO 43263.pdf" at bounding box center [416, 648] width 279 height 15
click at [277, 593] on button "Approve" at bounding box center [294, 596] width 92 height 35
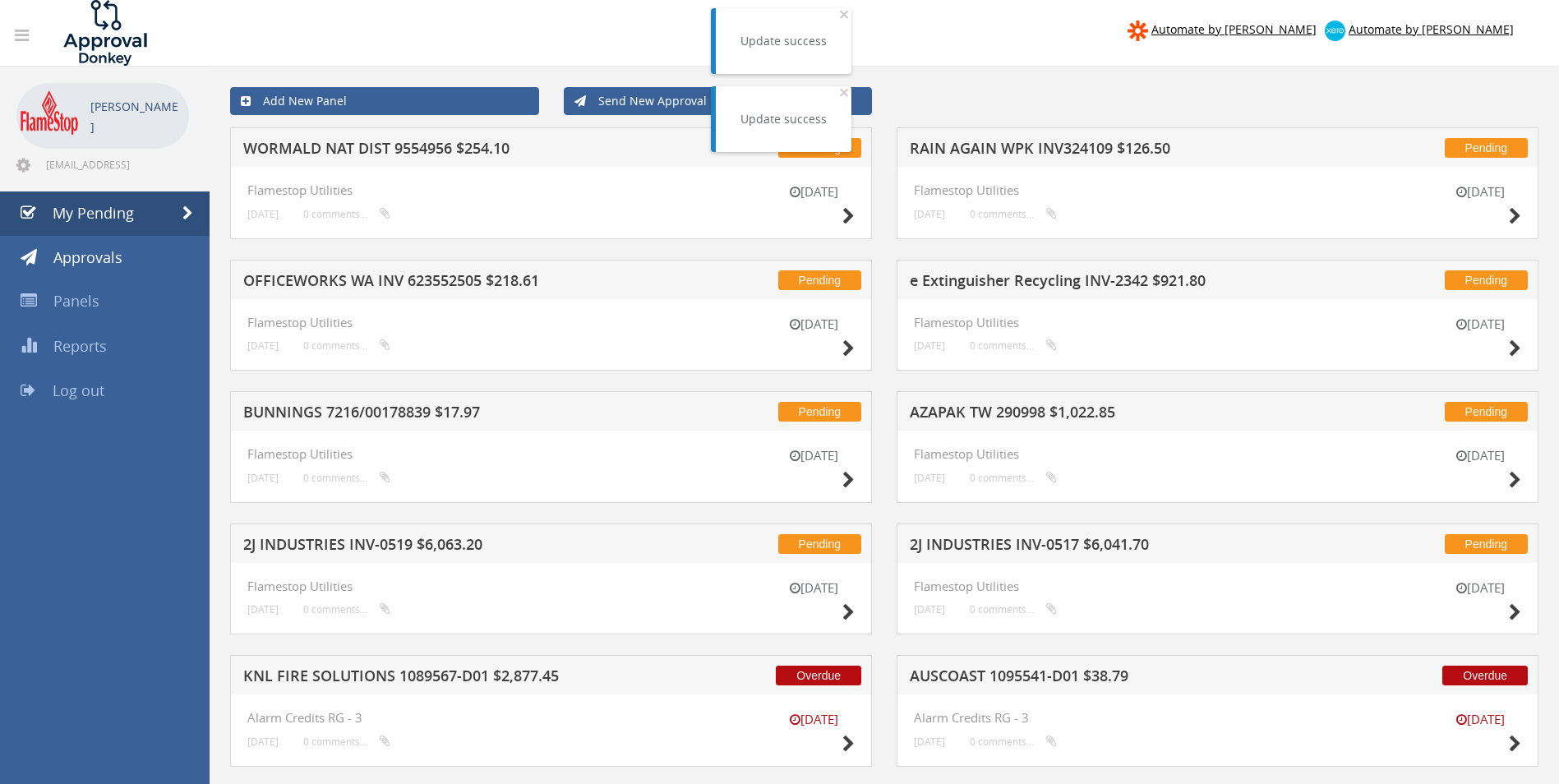
click at [977, 151] on h5 "RAIN AGAIN WPK INV324109 $126.50" at bounding box center [1125, 151] width 431 height 21
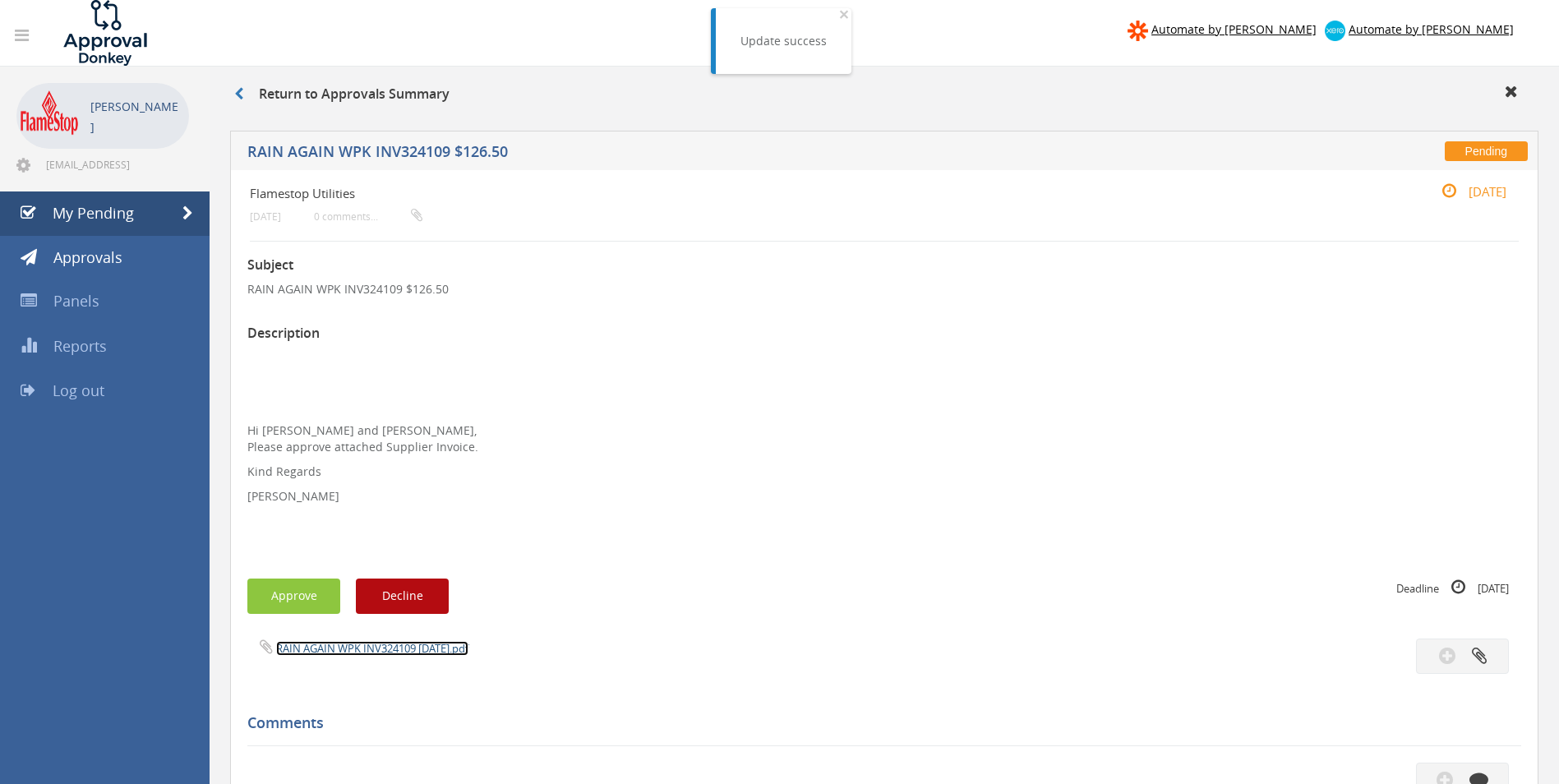
click at [323, 644] on link "RAIN AGAIN WPK INV324109 [DATE].pdf" at bounding box center [372, 648] width 193 height 15
click at [297, 587] on button "Approve" at bounding box center [294, 596] width 92 height 35
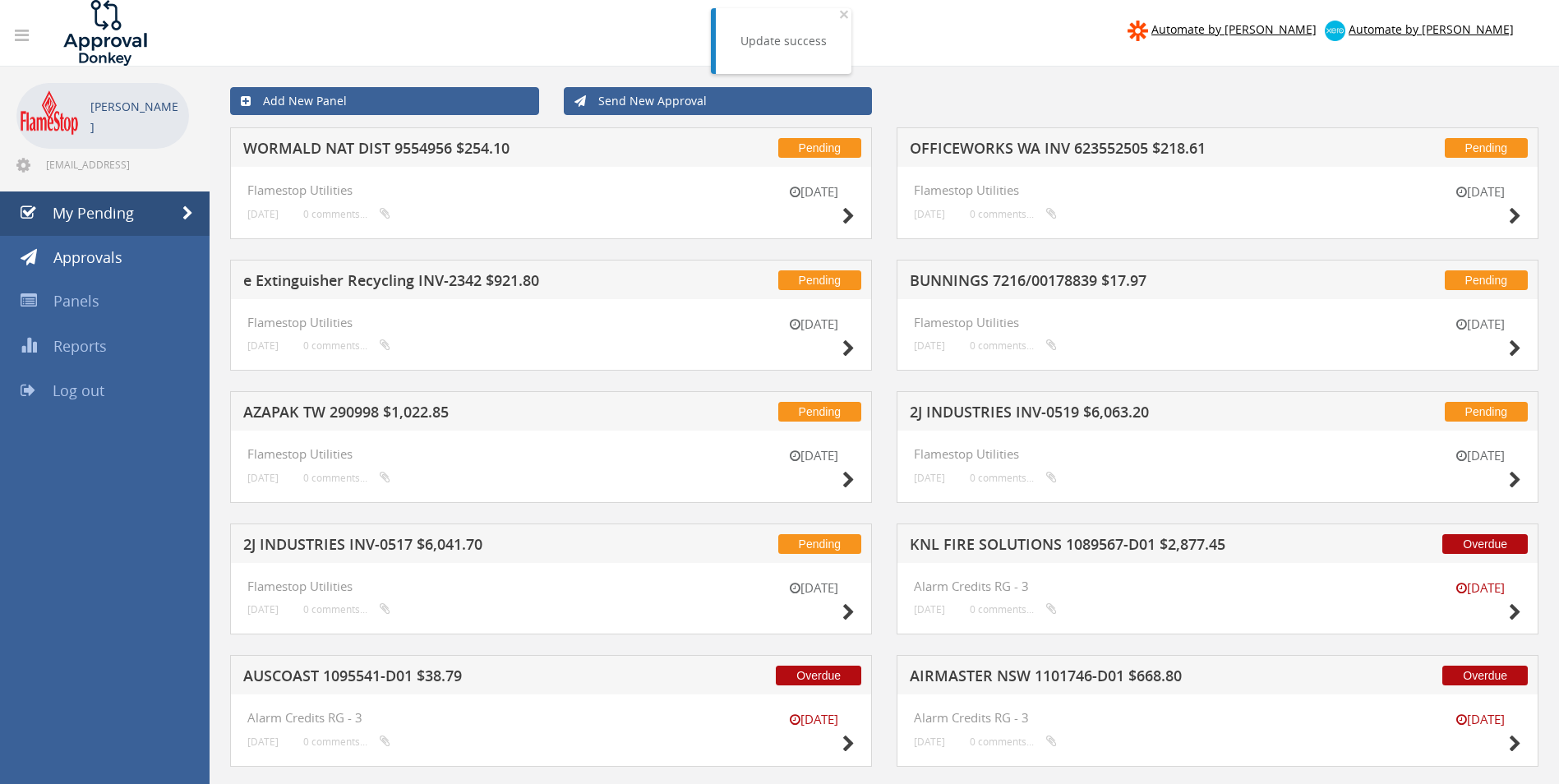
click at [947, 146] on h5 "OFFICEWORKS WA INV 623552505 $218.61" at bounding box center [1125, 151] width 431 height 21
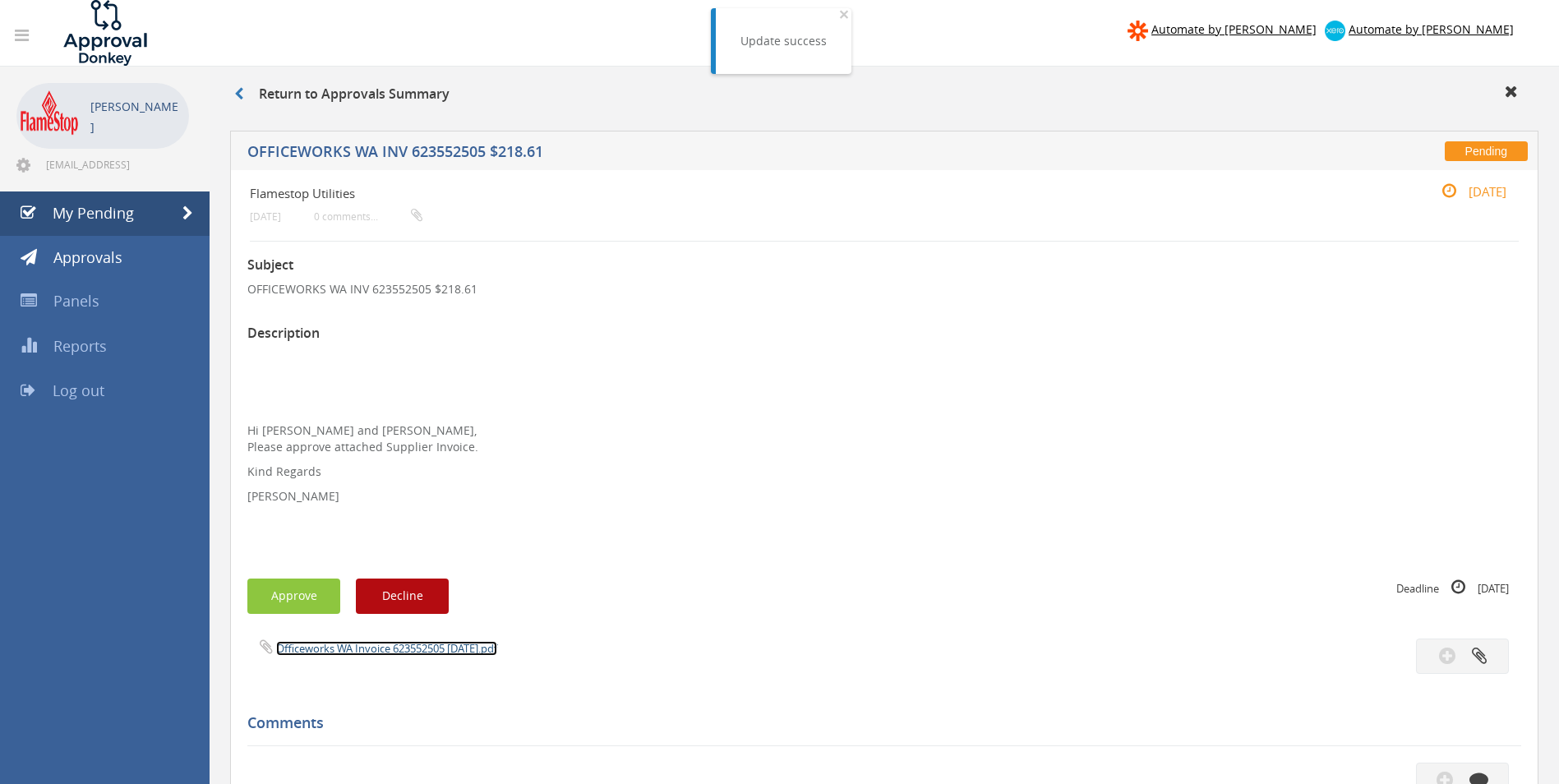
click at [385, 642] on link "Officeworks WA Invoice 623552505 [DATE].pdf" at bounding box center [387, 648] width 221 height 15
click at [306, 594] on button "Approve" at bounding box center [294, 596] width 92 height 35
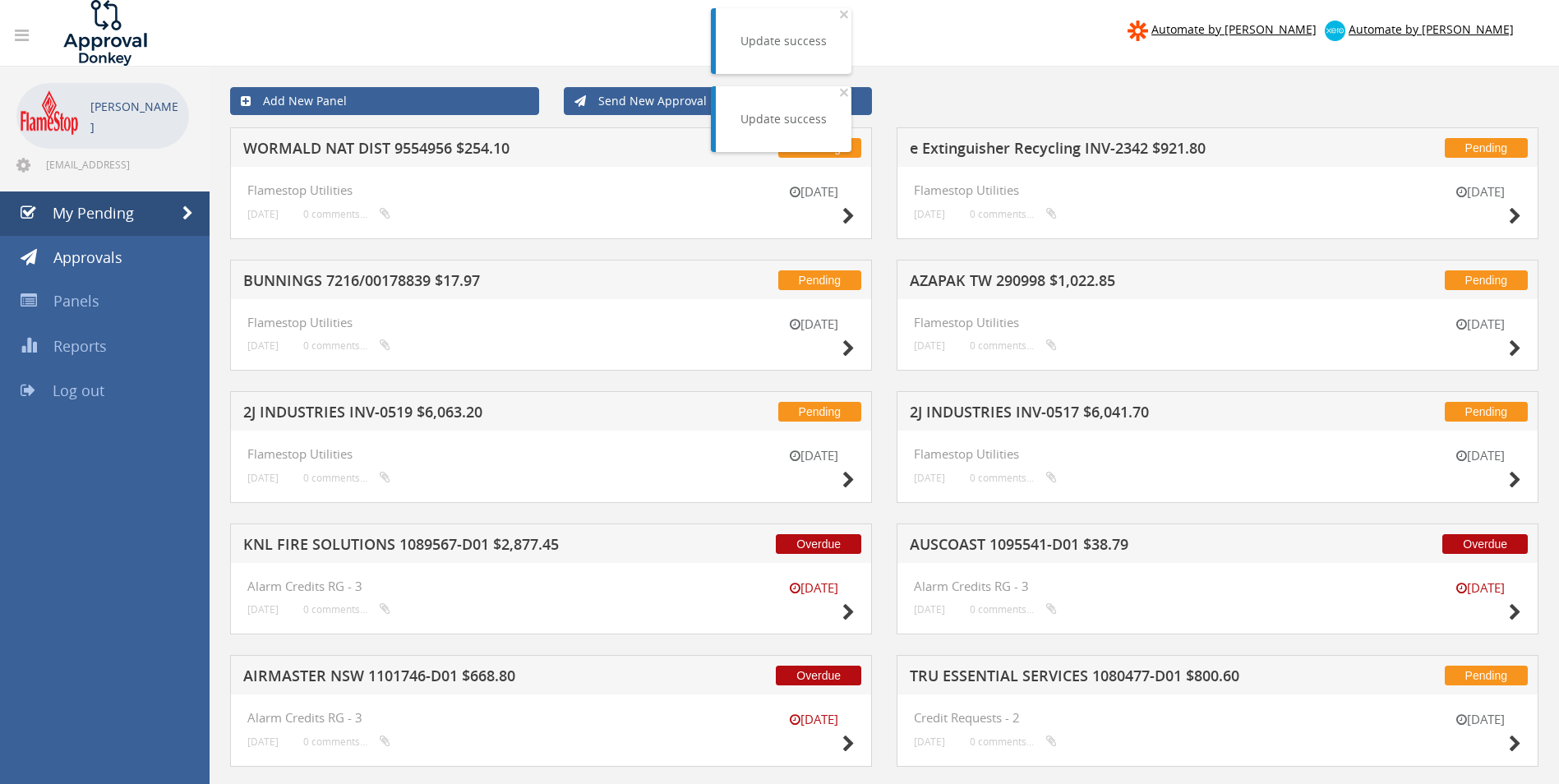
click at [414, 143] on h5 "WORMALD NAT DIST 9554956 $254.10" at bounding box center [458, 151] width 431 height 21
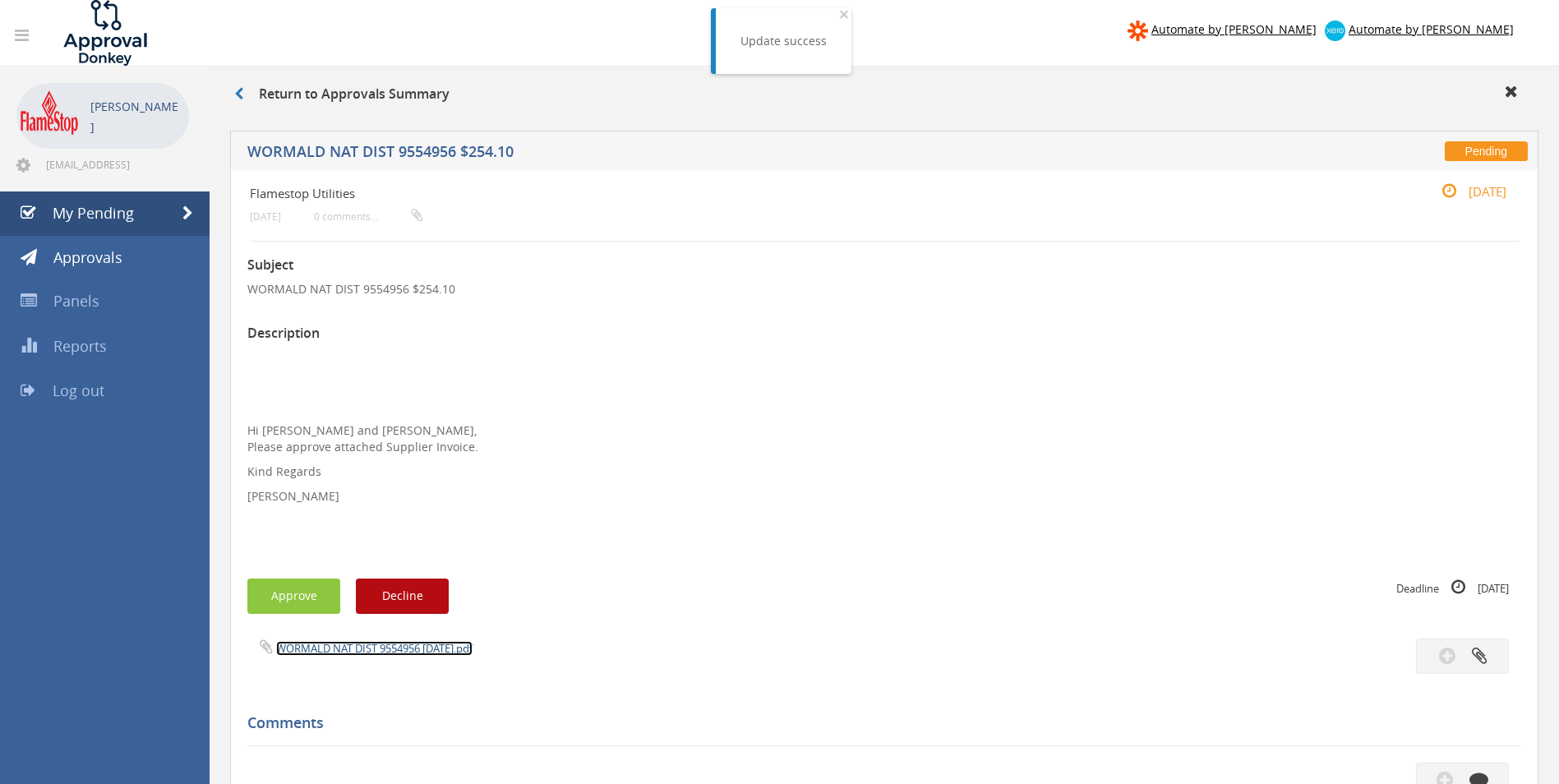
click at [334, 650] on link "WORMALD NAT DIST 9554956 [DATE].pdf" at bounding box center [374, 648] width 196 height 15
click at [279, 585] on button "Approve" at bounding box center [294, 596] width 92 height 35
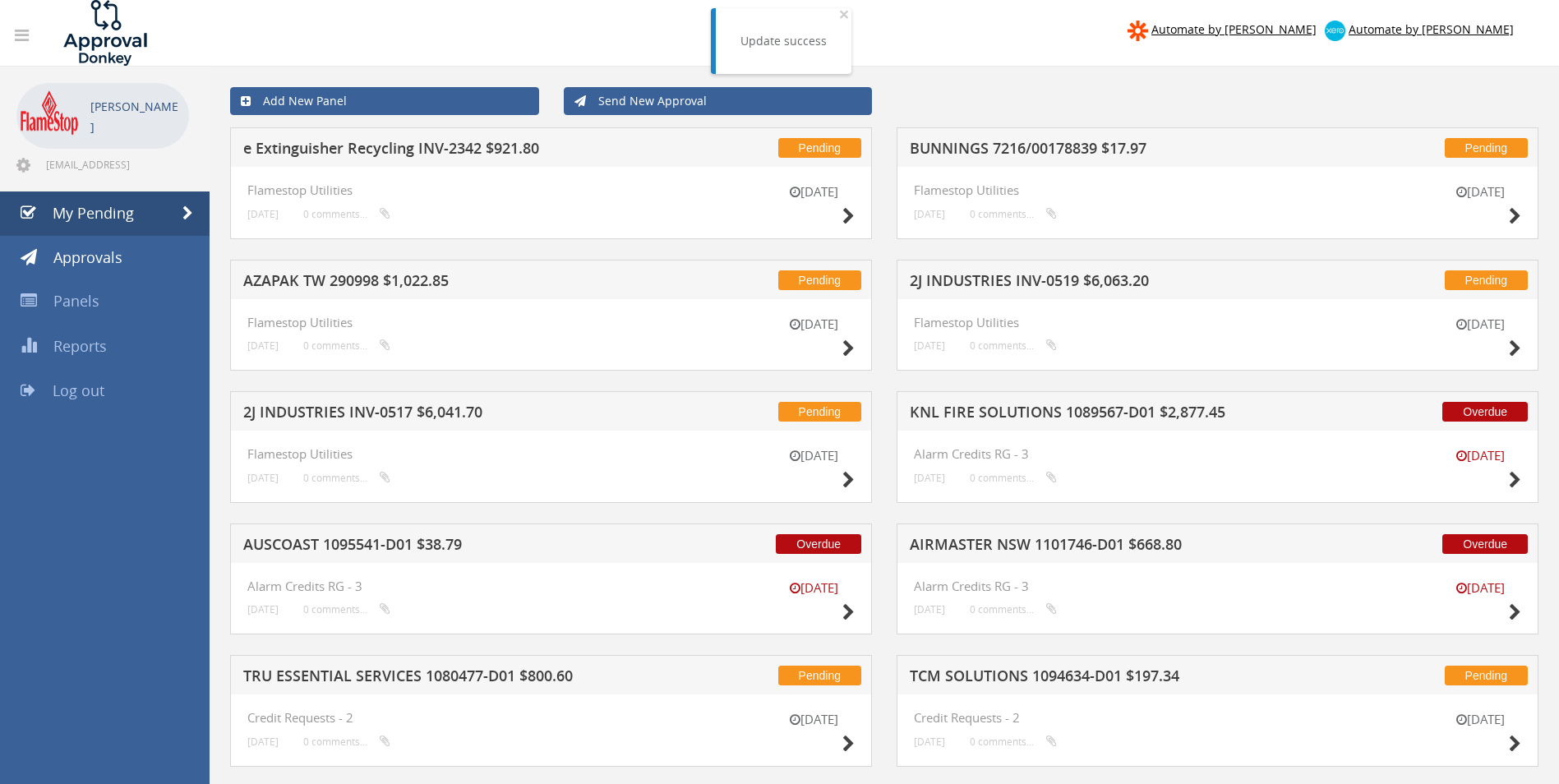
click at [430, 151] on h5 "e Extinguisher Recycling INV-2342 $921.80" at bounding box center [458, 151] width 431 height 21
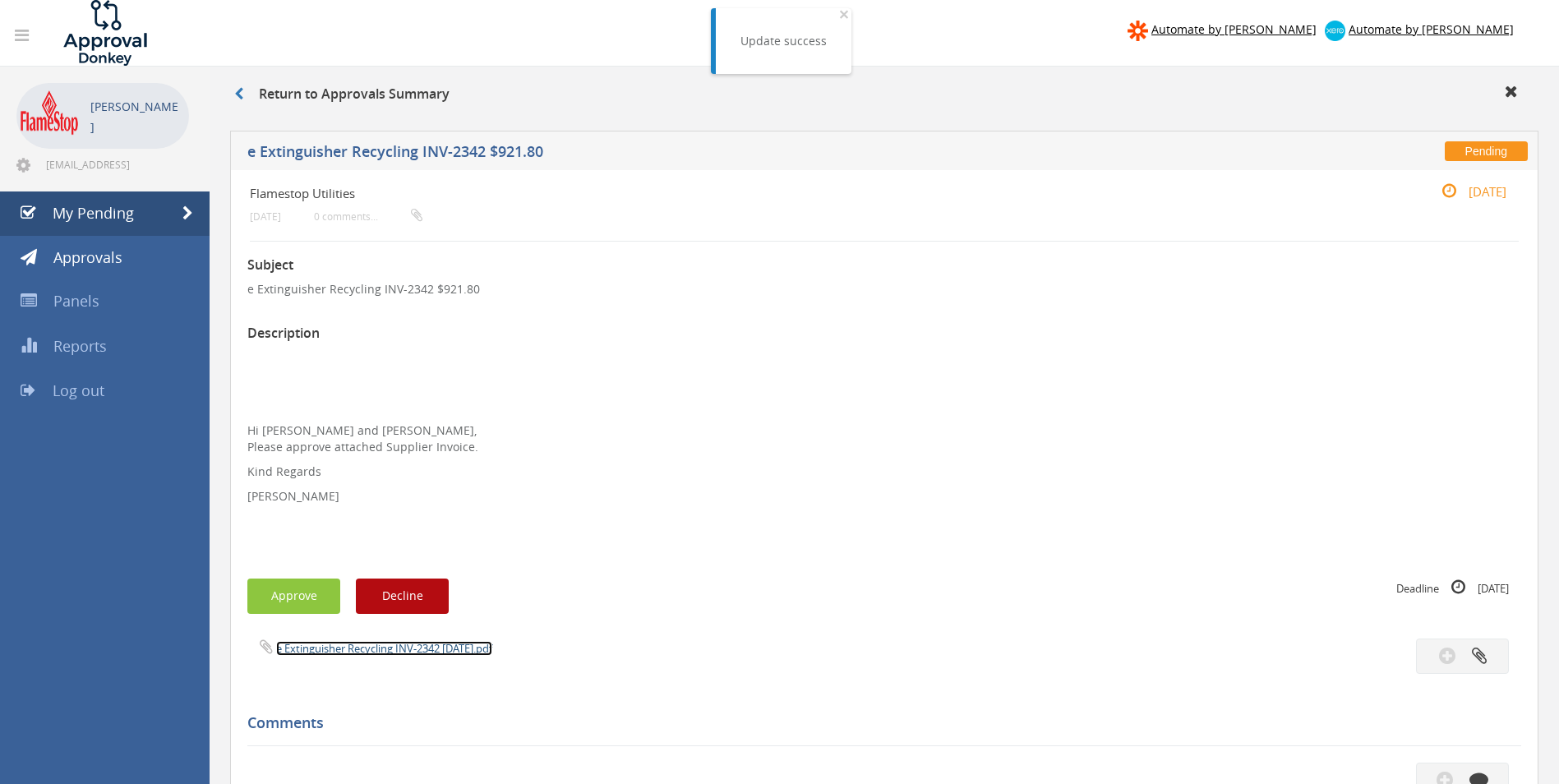
click at [354, 651] on link "e Extinguisher Recycling INV-2342 [DATE].pdf" at bounding box center [384, 648] width 216 height 15
click at [265, 588] on button "Approve" at bounding box center [294, 596] width 92 height 35
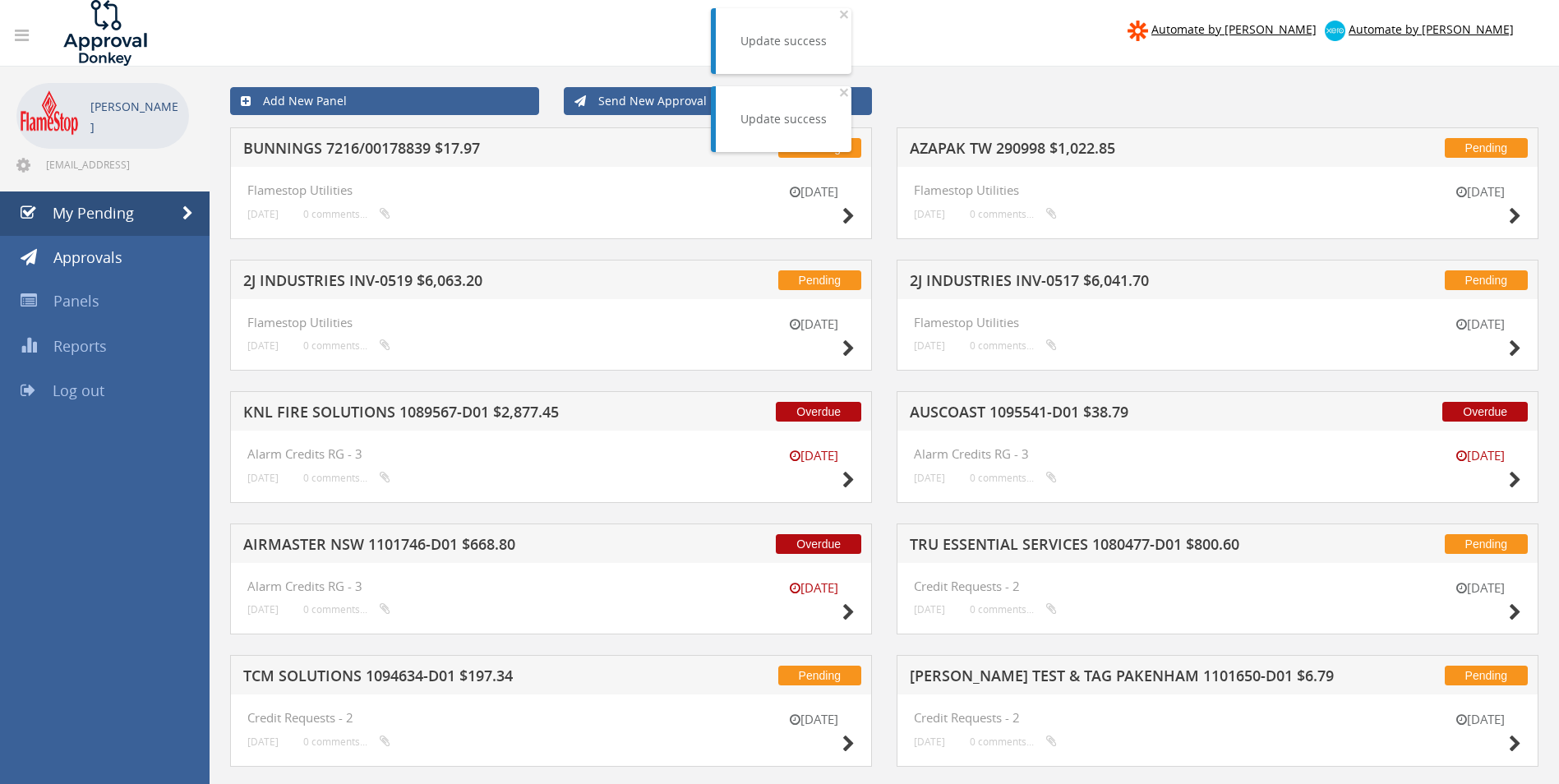
click at [975, 146] on h5 "AZAPAK TW 290998 $1,022.85" at bounding box center [1125, 151] width 431 height 21
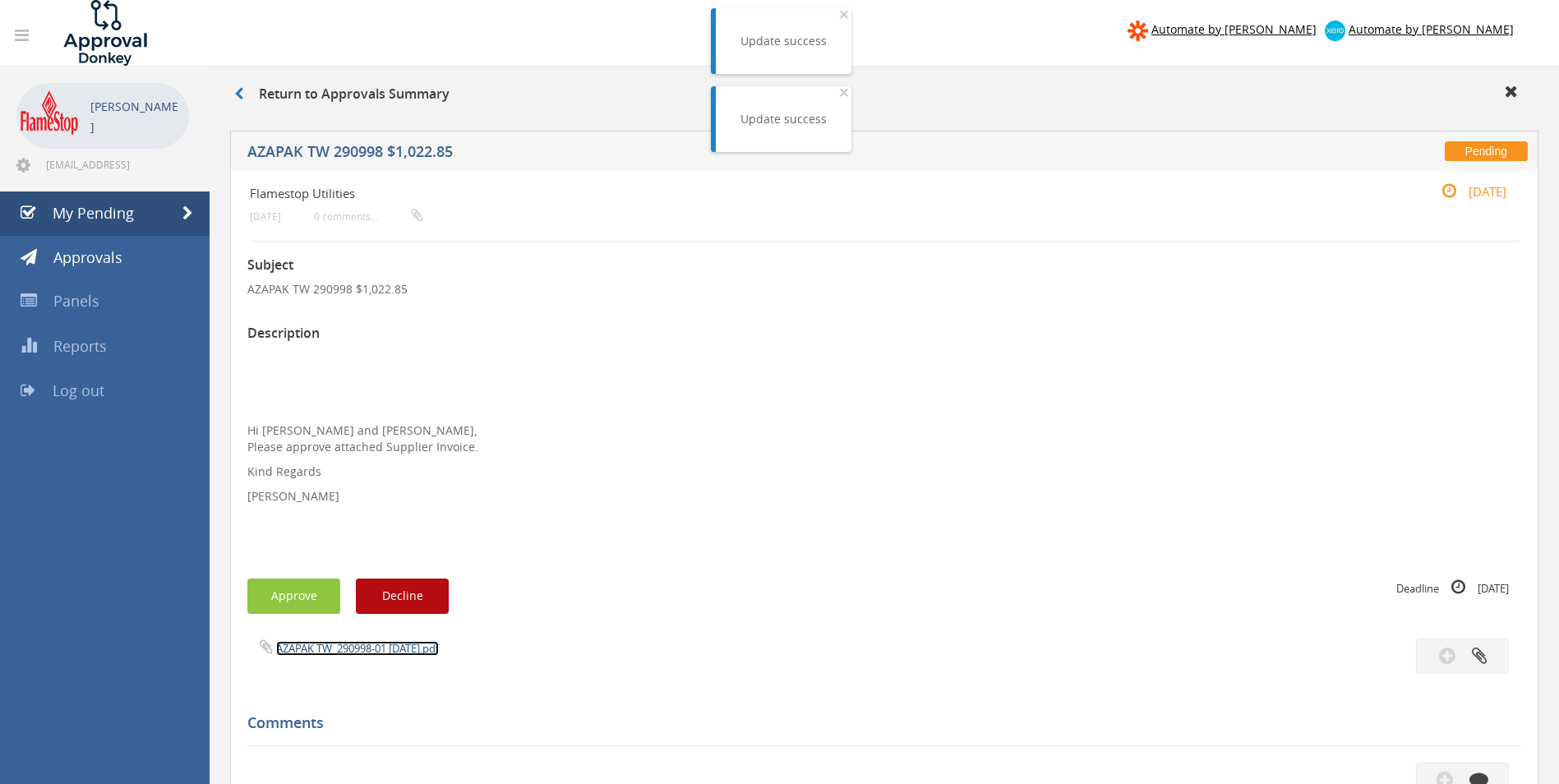
click at [355, 650] on link "AZAPAK TW_290998-01 [DATE].pdf" at bounding box center [358, 648] width 163 height 15
click at [300, 584] on button "Approve" at bounding box center [294, 596] width 92 height 35
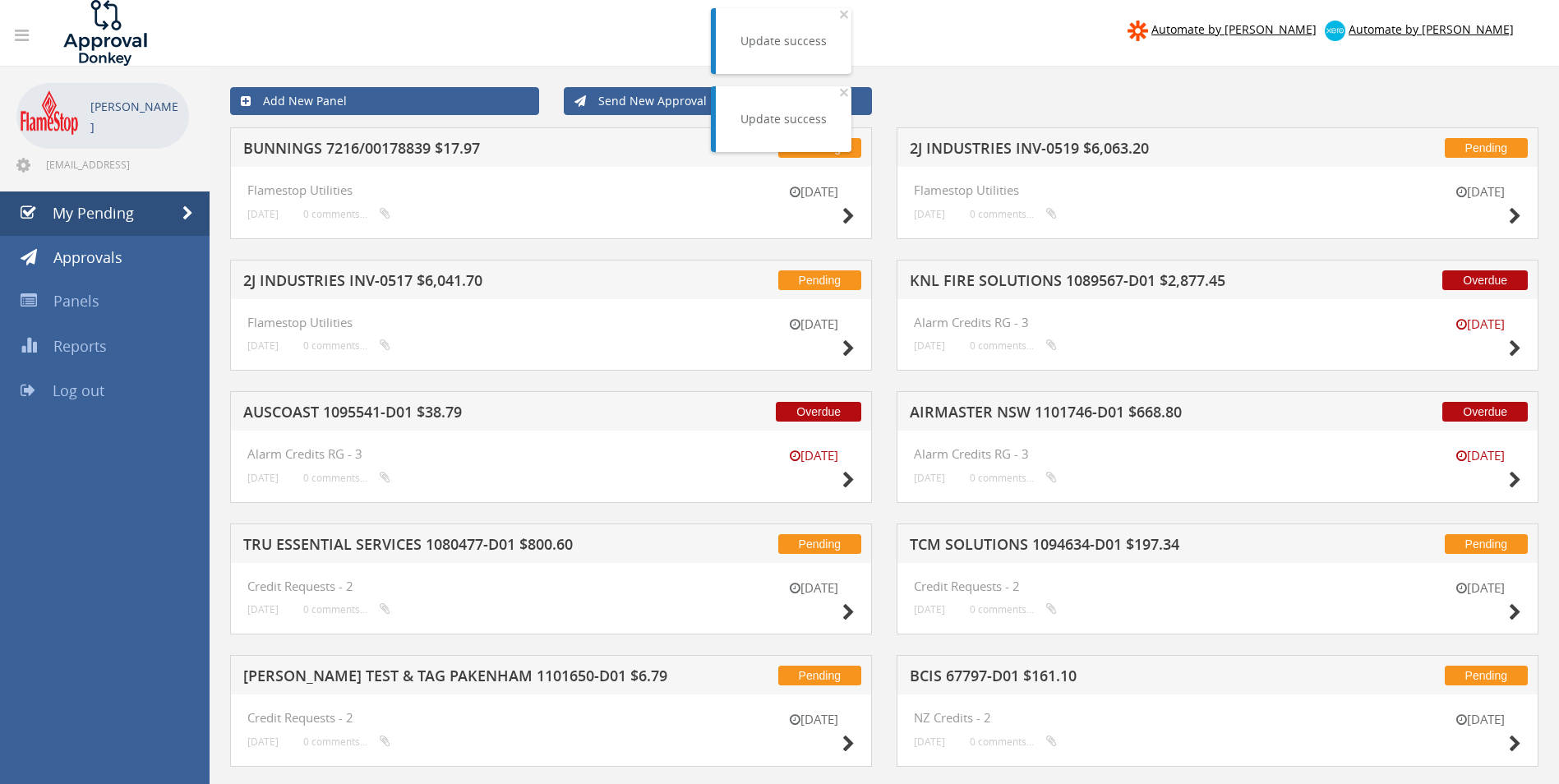
click at [372, 153] on h5 "BUNNINGS 7216/00178839 $17.97" at bounding box center [458, 151] width 431 height 21
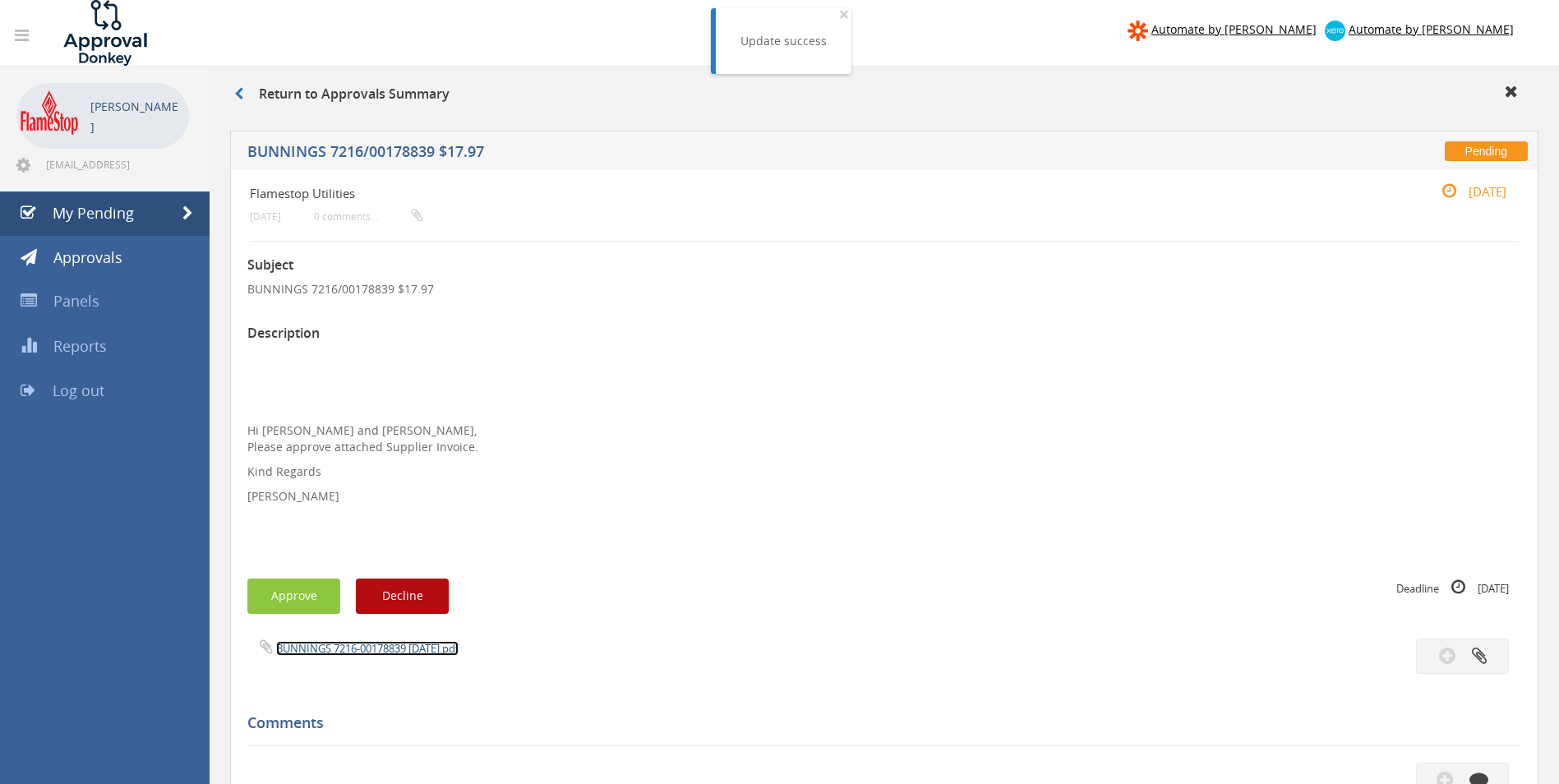
click at [307, 645] on link "BUNNINGS 7216-00178839 [DATE].pdf" at bounding box center [367, 648] width 182 height 15
click at [285, 593] on button "Approve" at bounding box center [294, 596] width 92 height 35
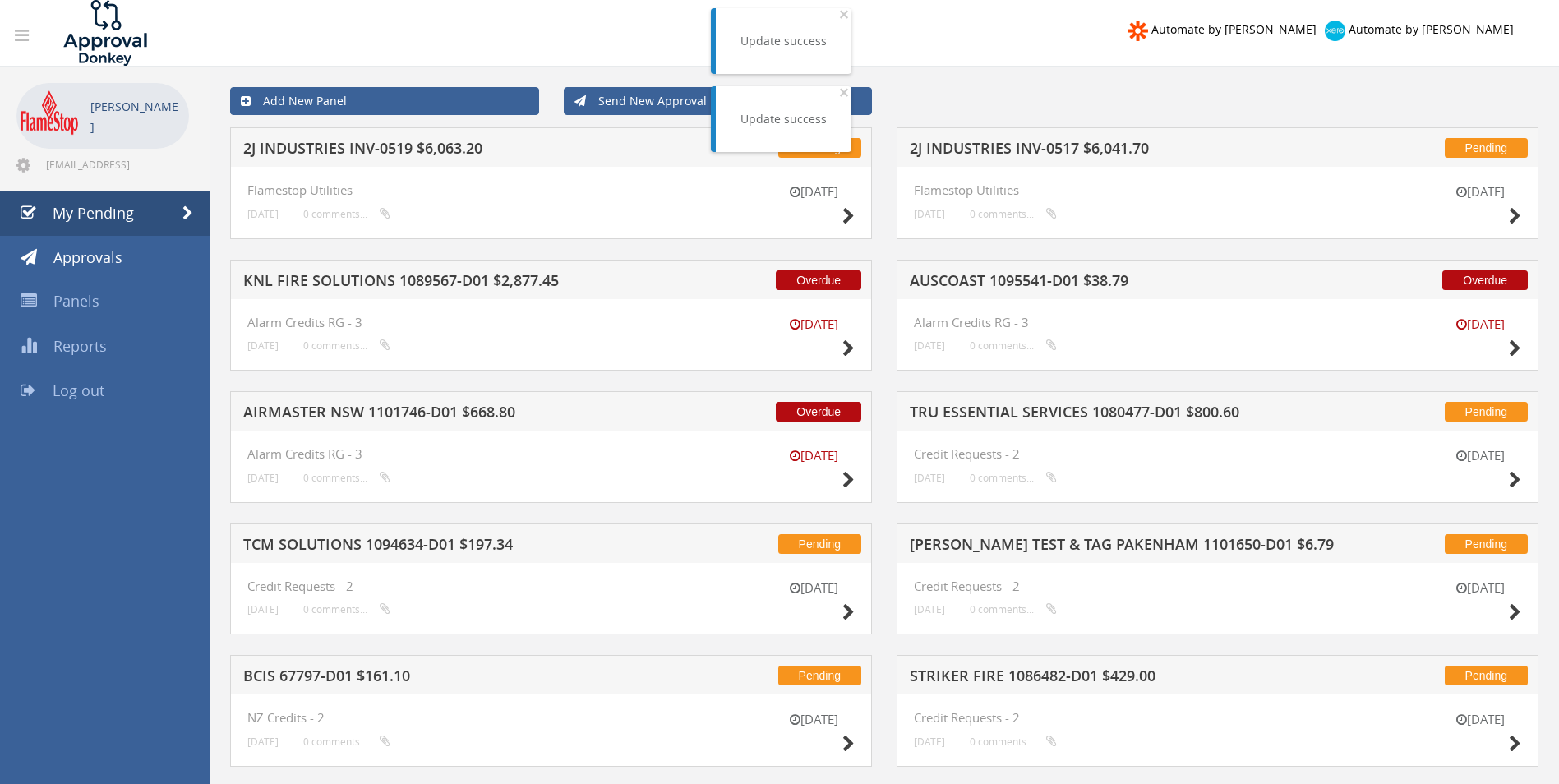
click at [357, 146] on h5 "2J INDUSTRIES INV-0519 $6,063.20" at bounding box center [458, 151] width 431 height 21
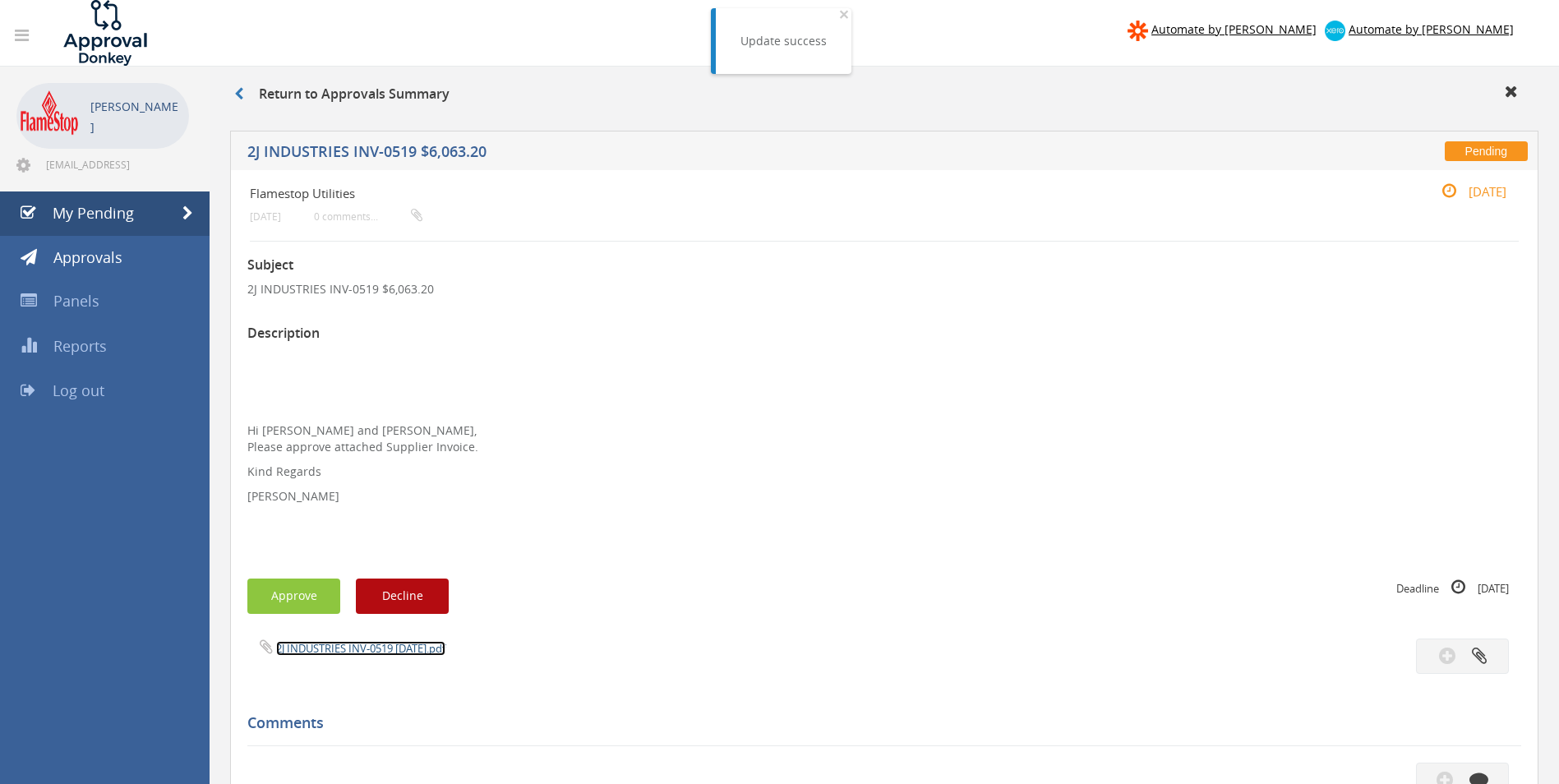
click at [341, 648] on link "2J INDUSTRIES INV-0519 [DATE].pdf" at bounding box center [361, 648] width 170 height 15
click at [298, 599] on button "Approve" at bounding box center [294, 596] width 92 height 35
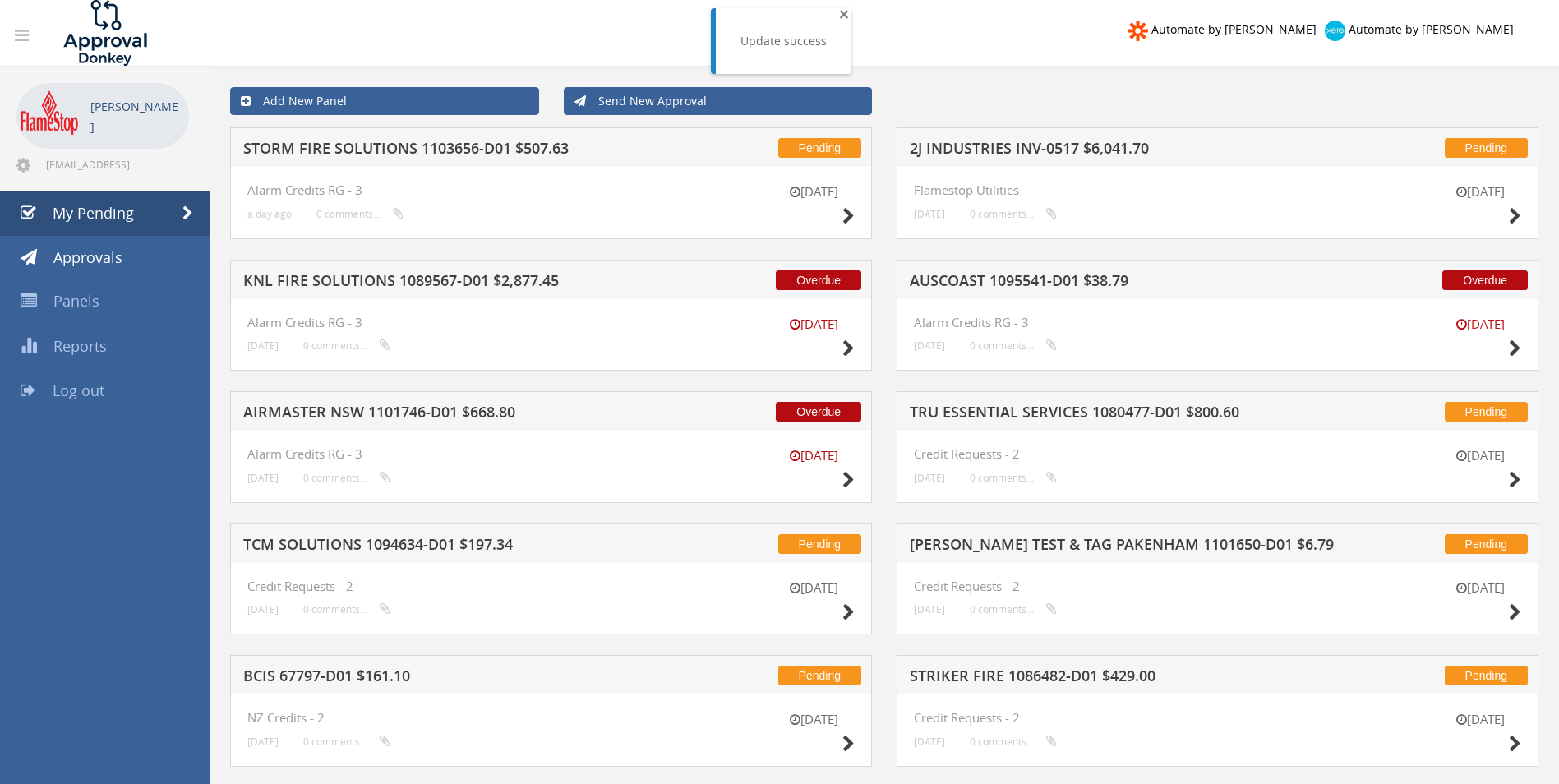
click at [845, 15] on span "×" at bounding box center [844, 14] width 10 height 23
click at [461, 146] on h5 "STORM FIRE SOLUTIONS 1103656-D01 $507.63" at bounding box center [458, 151] width 431 height 21
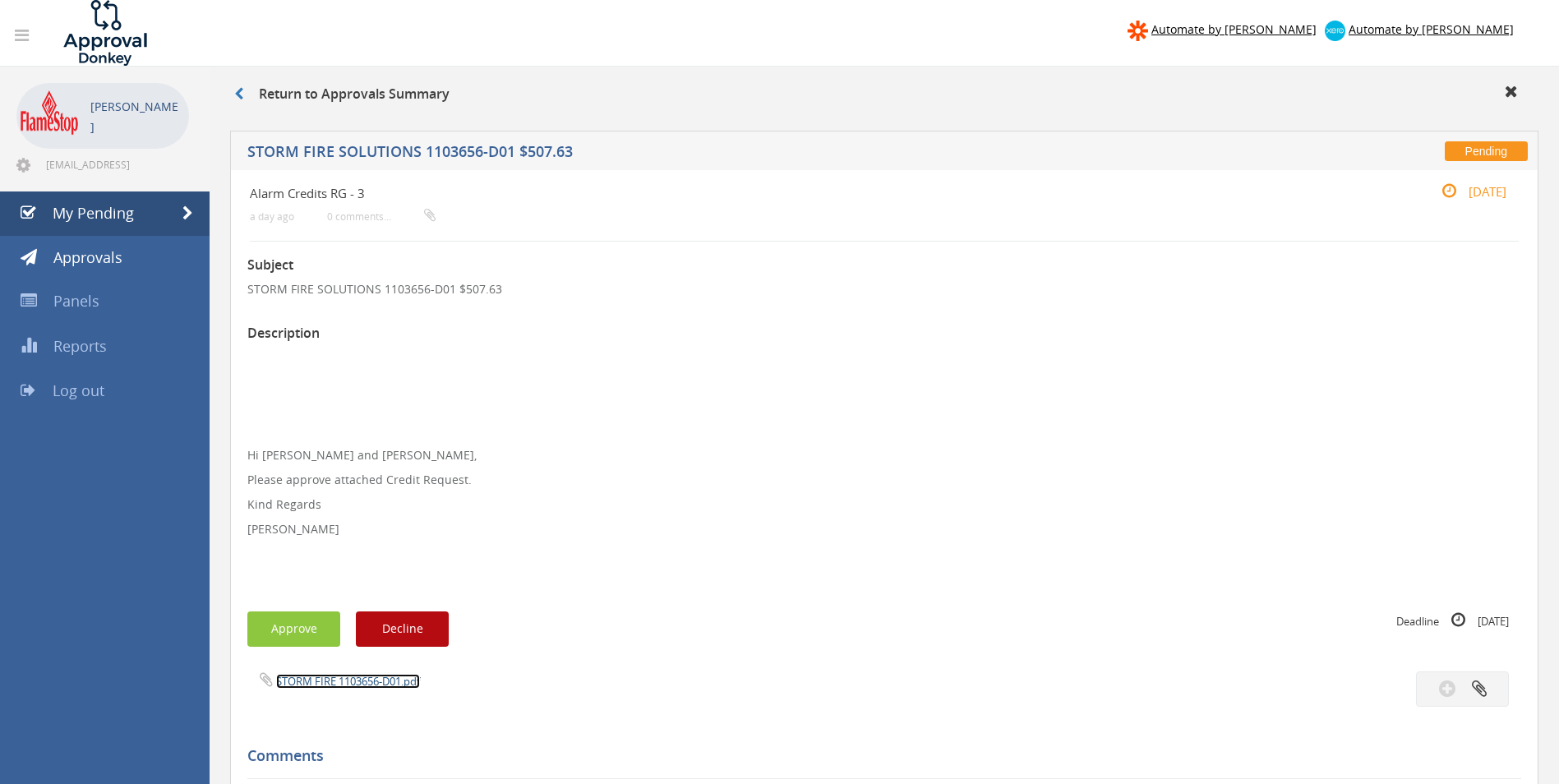
click at [330, 686] on link "STORM FIRE 1103656-D01.pdf" at bounding box center [348, 680] width 144 height 15
click at [274, 624] on button "Approve" at bounding box center [294, 628] width 92 height 35
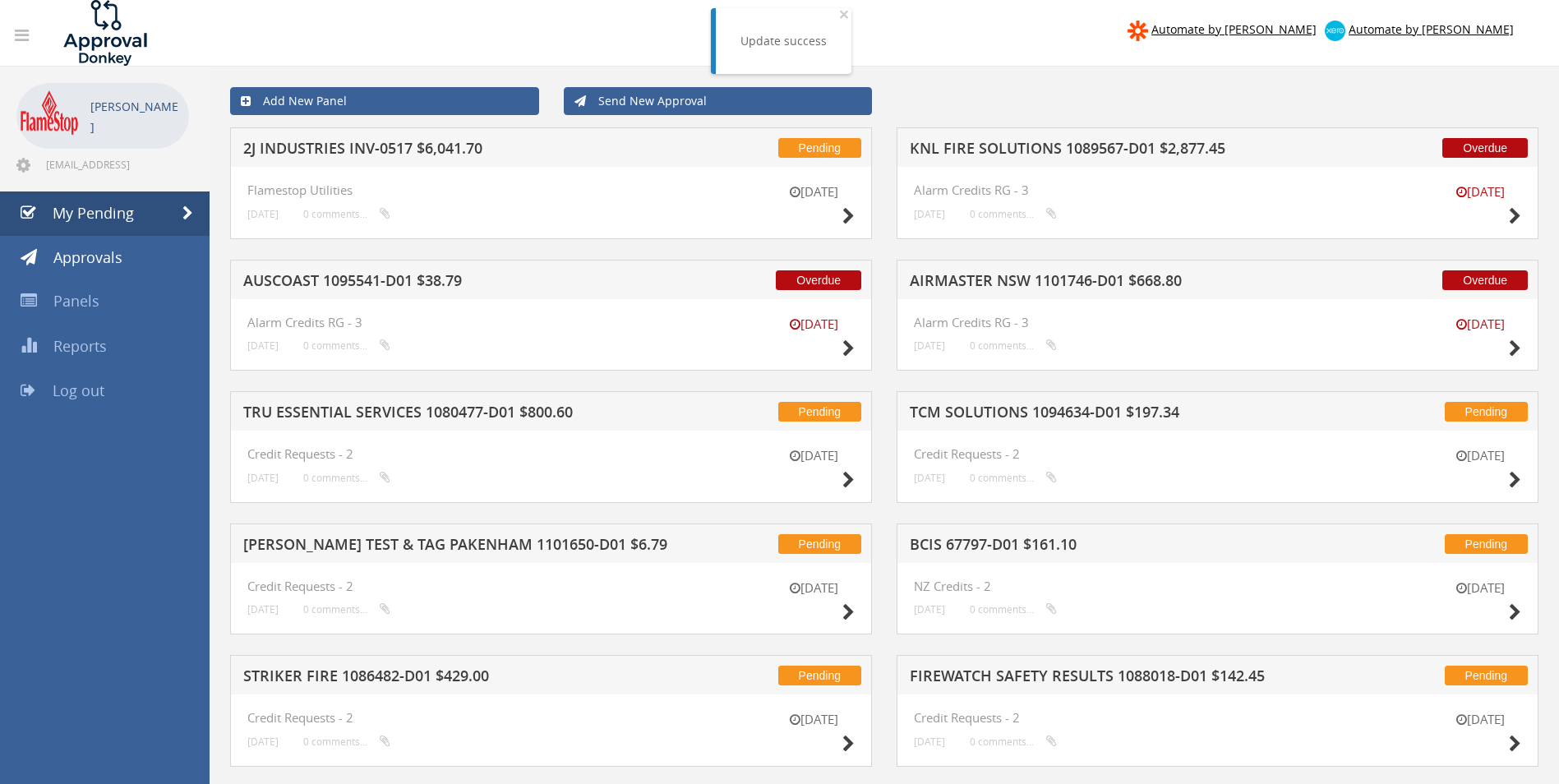
click at [372, 158] on h5 "2J INDUSTRIES INV-0517 $6,041.70" at bounding box center [458, 151] width 431 height 21
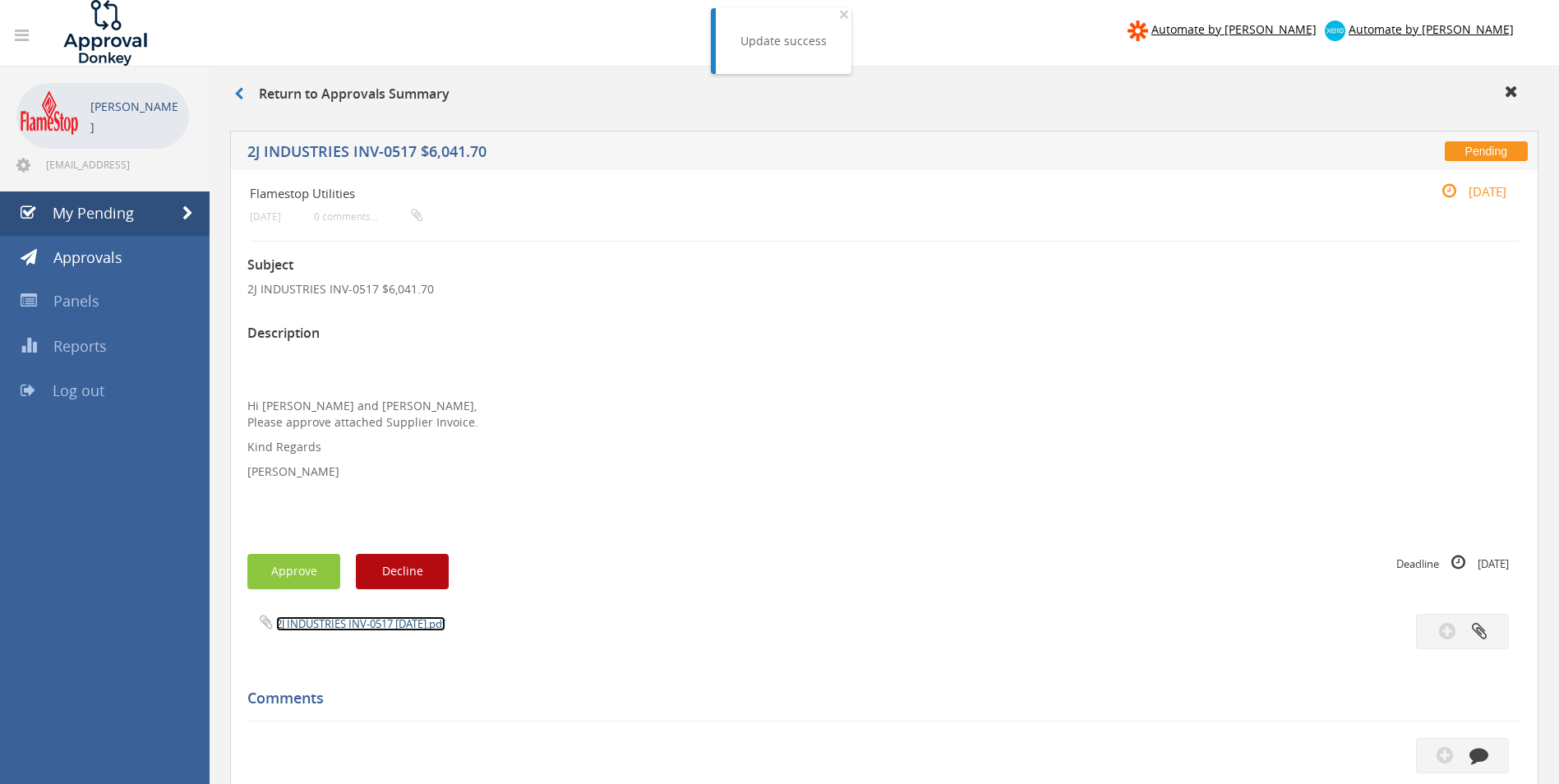
click at [307, 620] on link "2J INDUSTRIES INV-0517 [DATE].pdf" at bounding box center [361, 623] width 170 height 15
click at [303, 561] on button "Approve" at bounding box center [294, 571] width 92 height 35
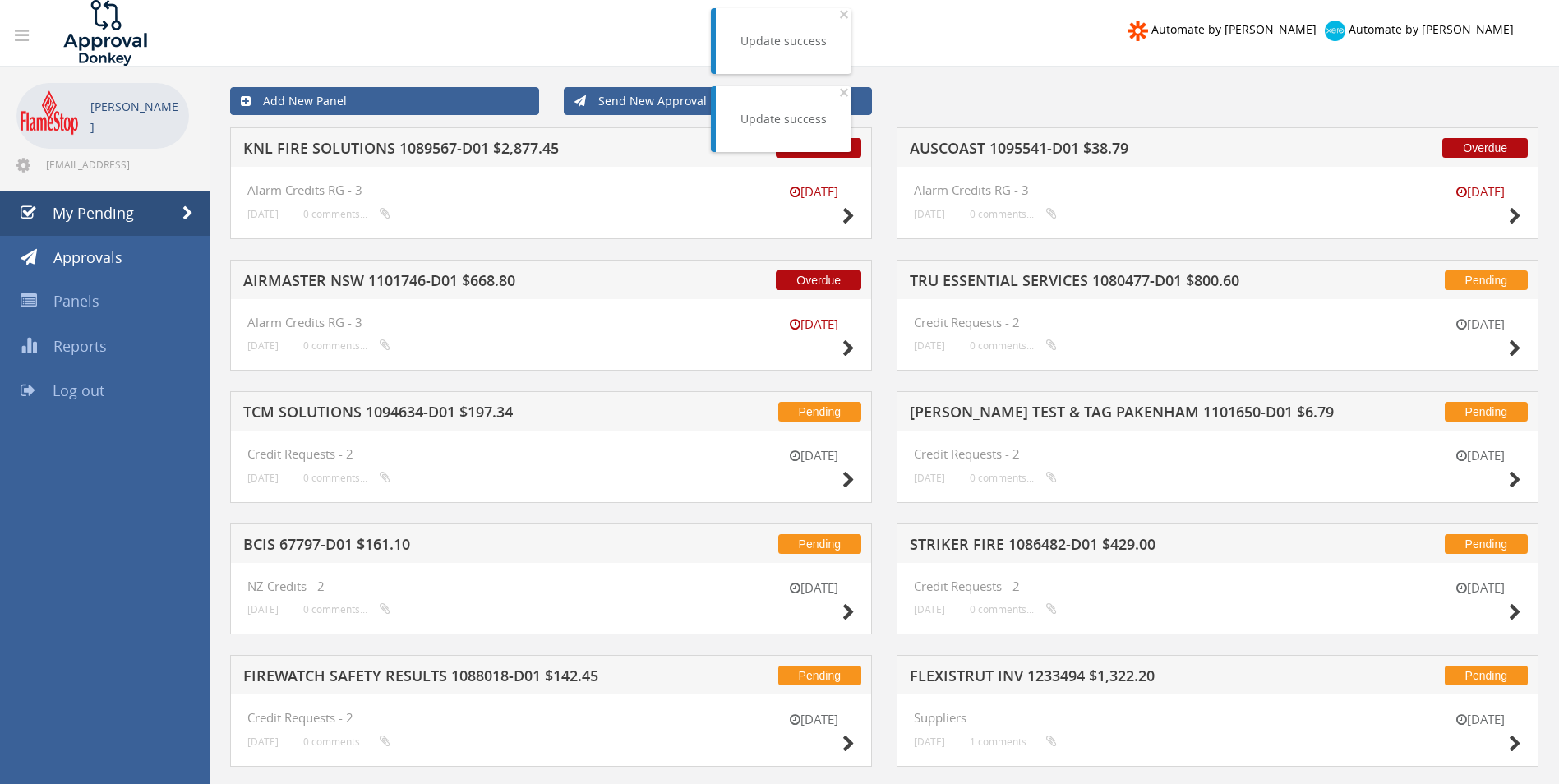
click at [396, 146] on h5 "KNL FIRE SOLUTIONS 1089567-D01 $2,877.45" at bounding box center [458, 151] width 431 height 21
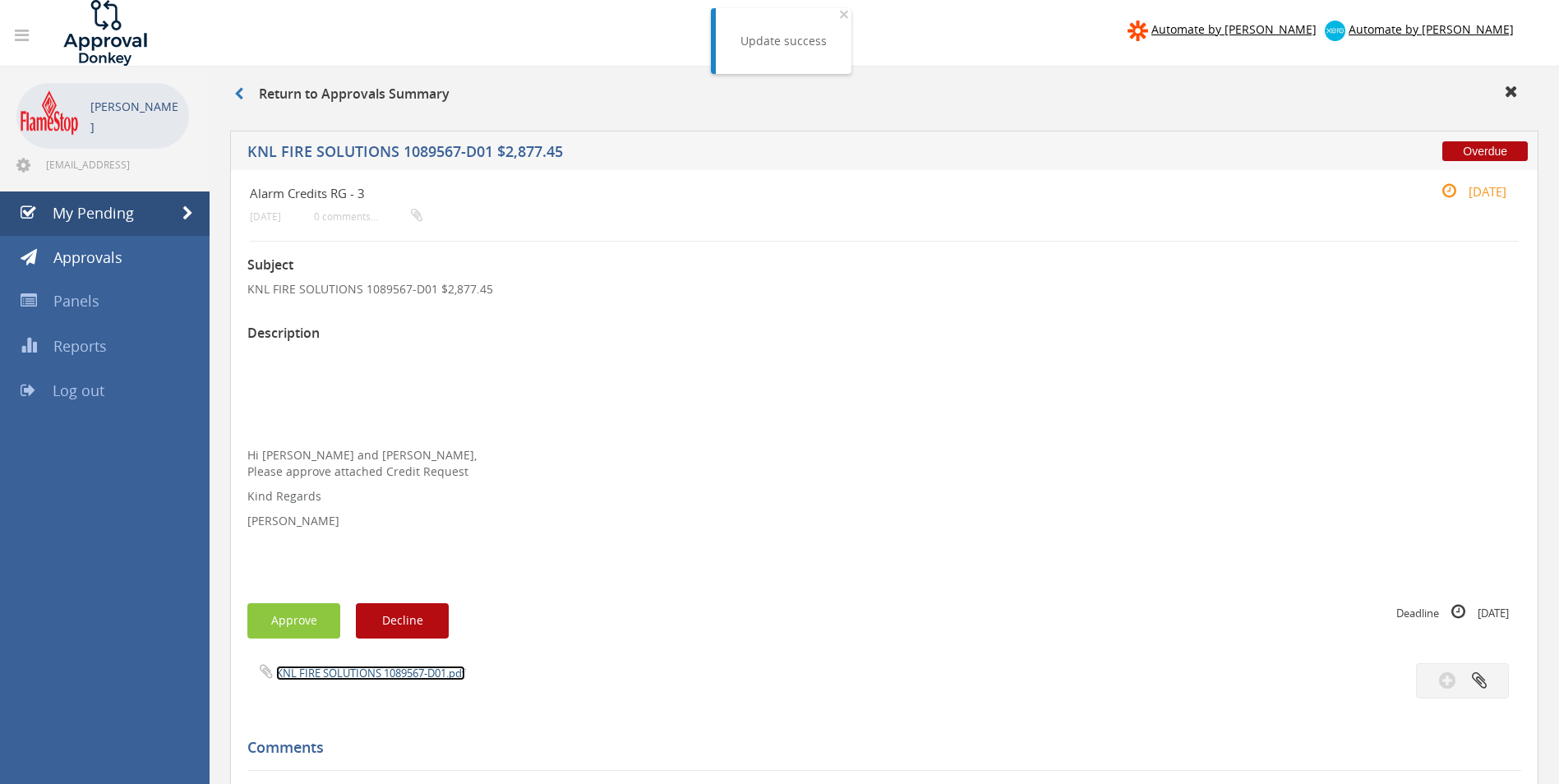
click at [342, 667] on link "KNL FIRE SOLUTIONS 1089567-D01.pdf" at bounding box center [371, 673] width 189 height 15
click at [295, 619] on button "Approve" at bounding box center [294, 621] width 92 height 35
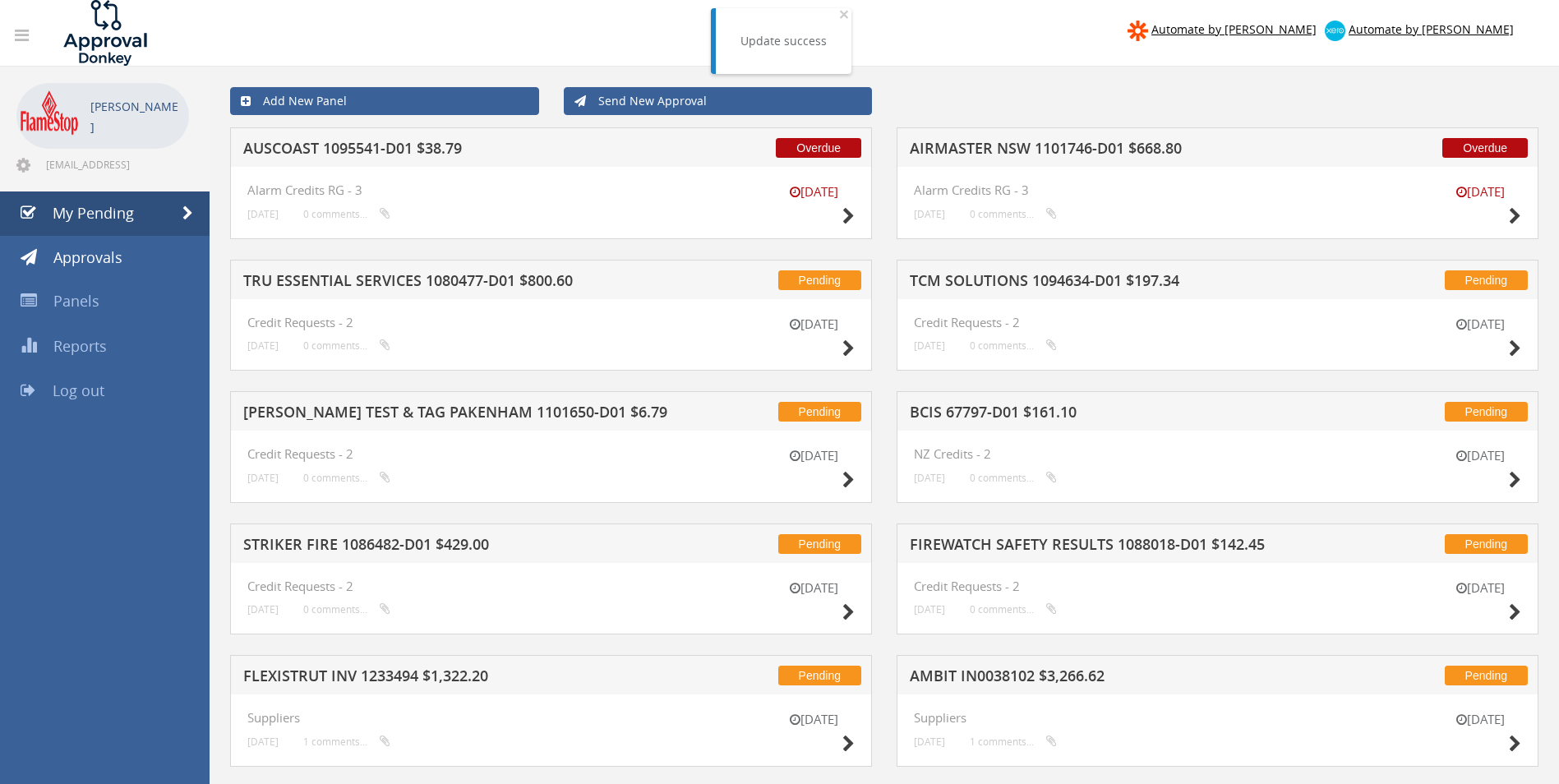
click at [975, 154] on h5 "AIRMASTER NSW 1101746-D01 $668.80" at bounding box center [1125, 151] width 431 height 21
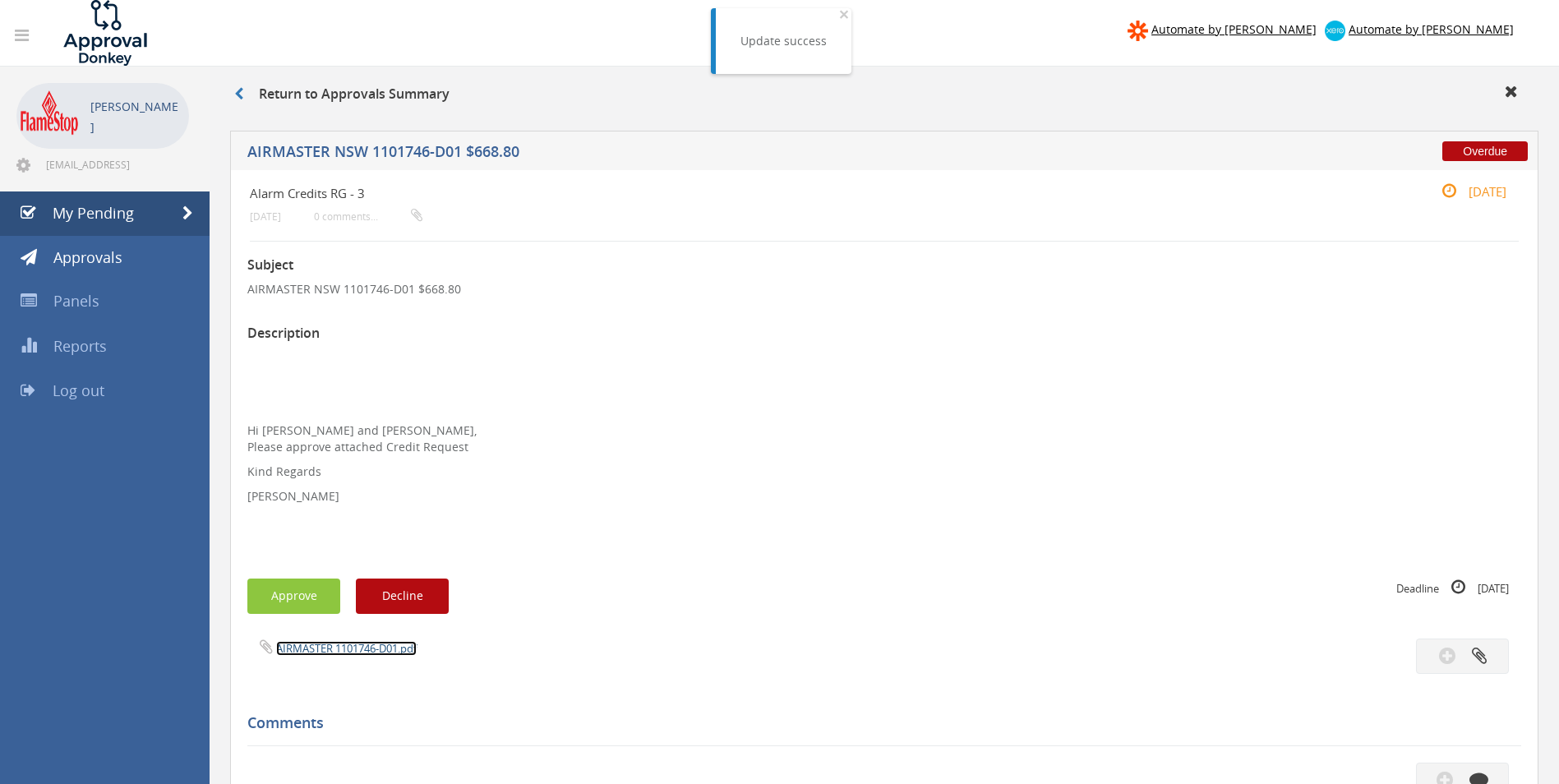
click at [305, 646] on link "AIRMASTER 1101746-D01.pdf" at bounding box center [347, 648] width 140 height 15
click at [307, 591] on button "Approve" at bounding box center [294, 596] width 92 height 35
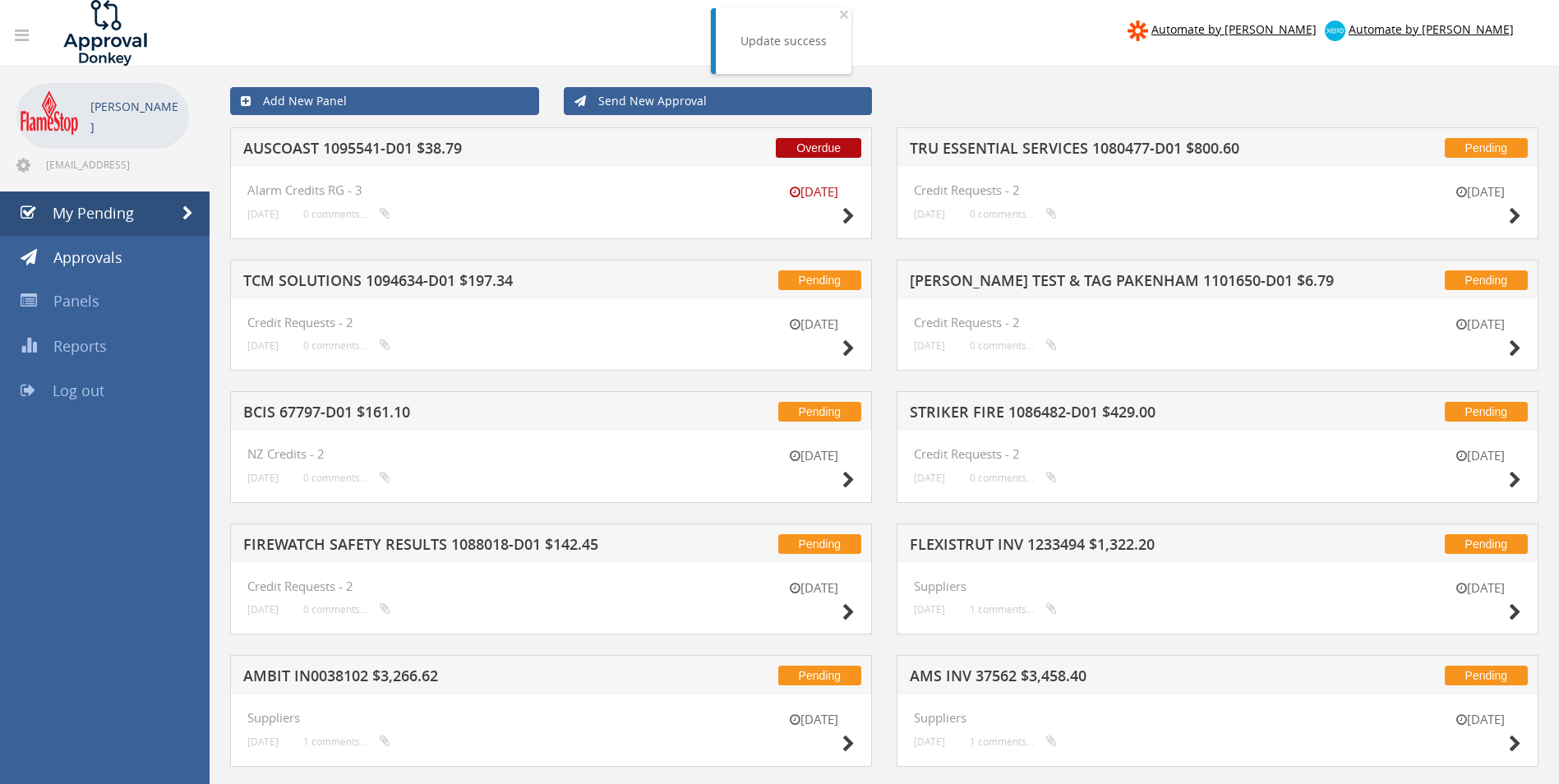
click at [383, 143] on h5 "AUSCOAST 1095541-D01 $38.79" at bounding box center [458, 151] width 431 height 21
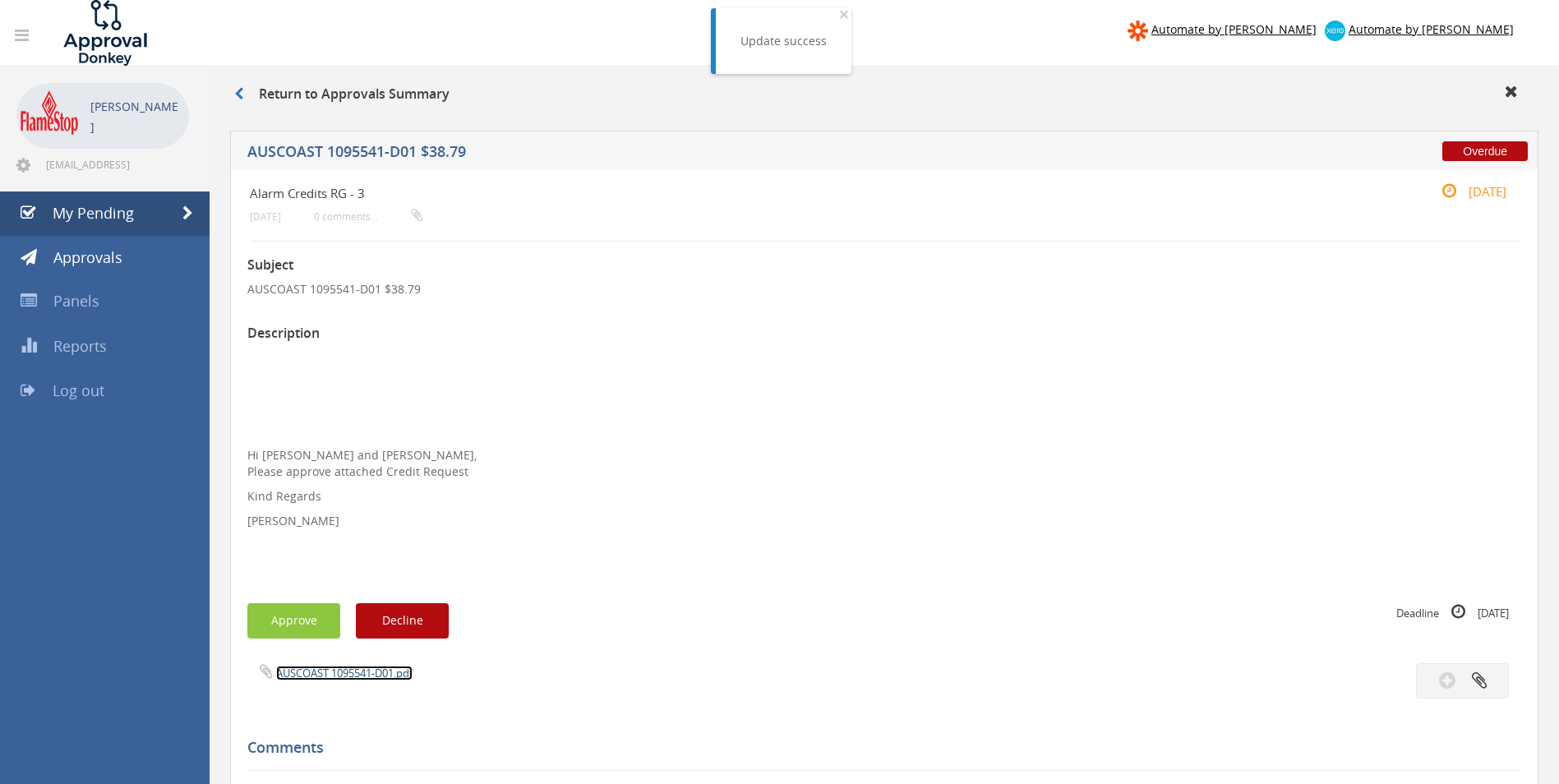
click at [349, 669] on link "AUSCOAST 1095541-D01.pdf" at bounding box center [344, 673] width 136 height 15
click at [284, 613] on button "Approve" at bounding box center [294, 621] width 92 height 35
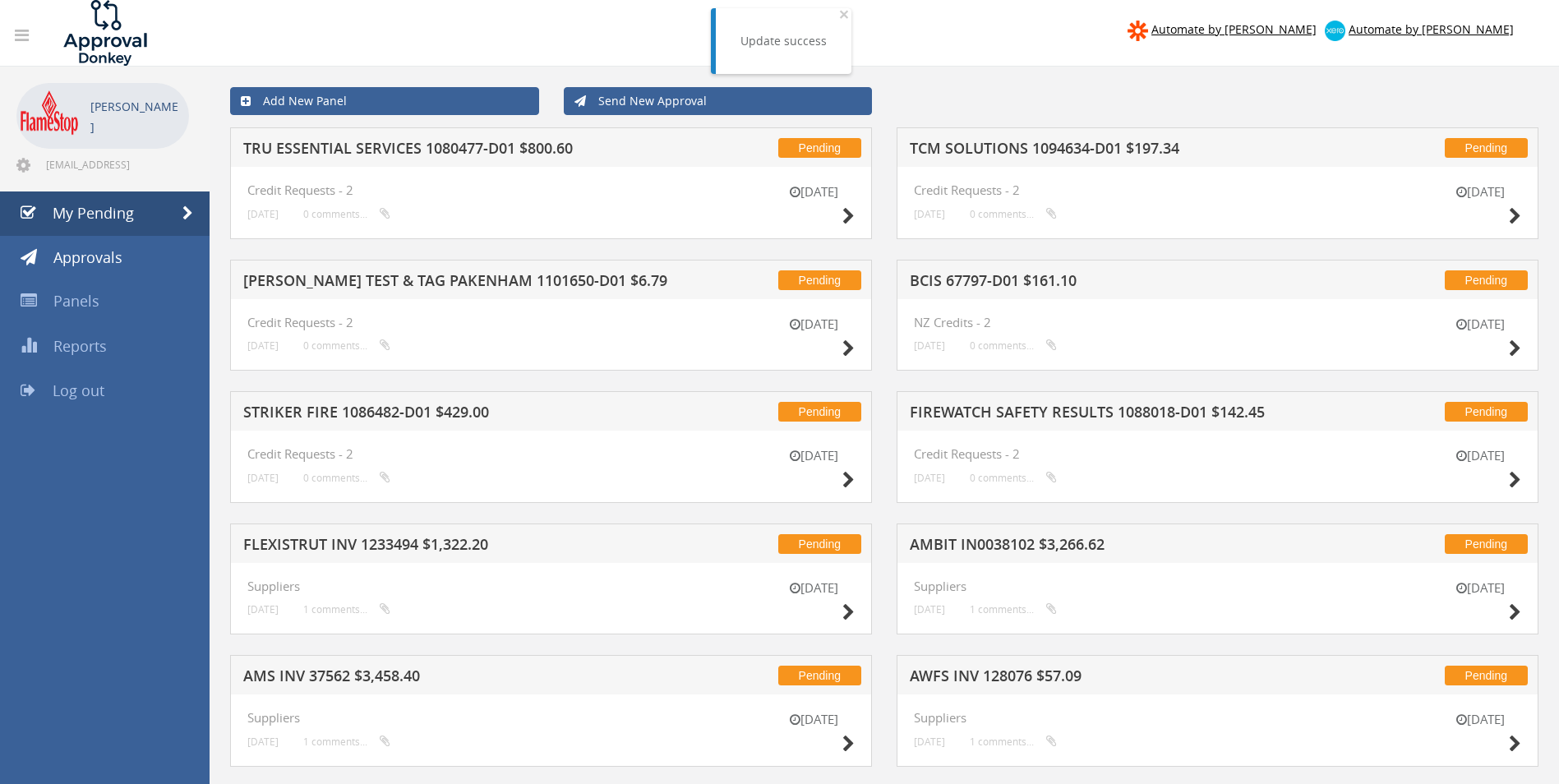
click at [389, 144] on h5 "TRU ESSENTIAL SERVICES 1080477-D01 $800.60" at bounding box center [458, 151] width 431 height 21
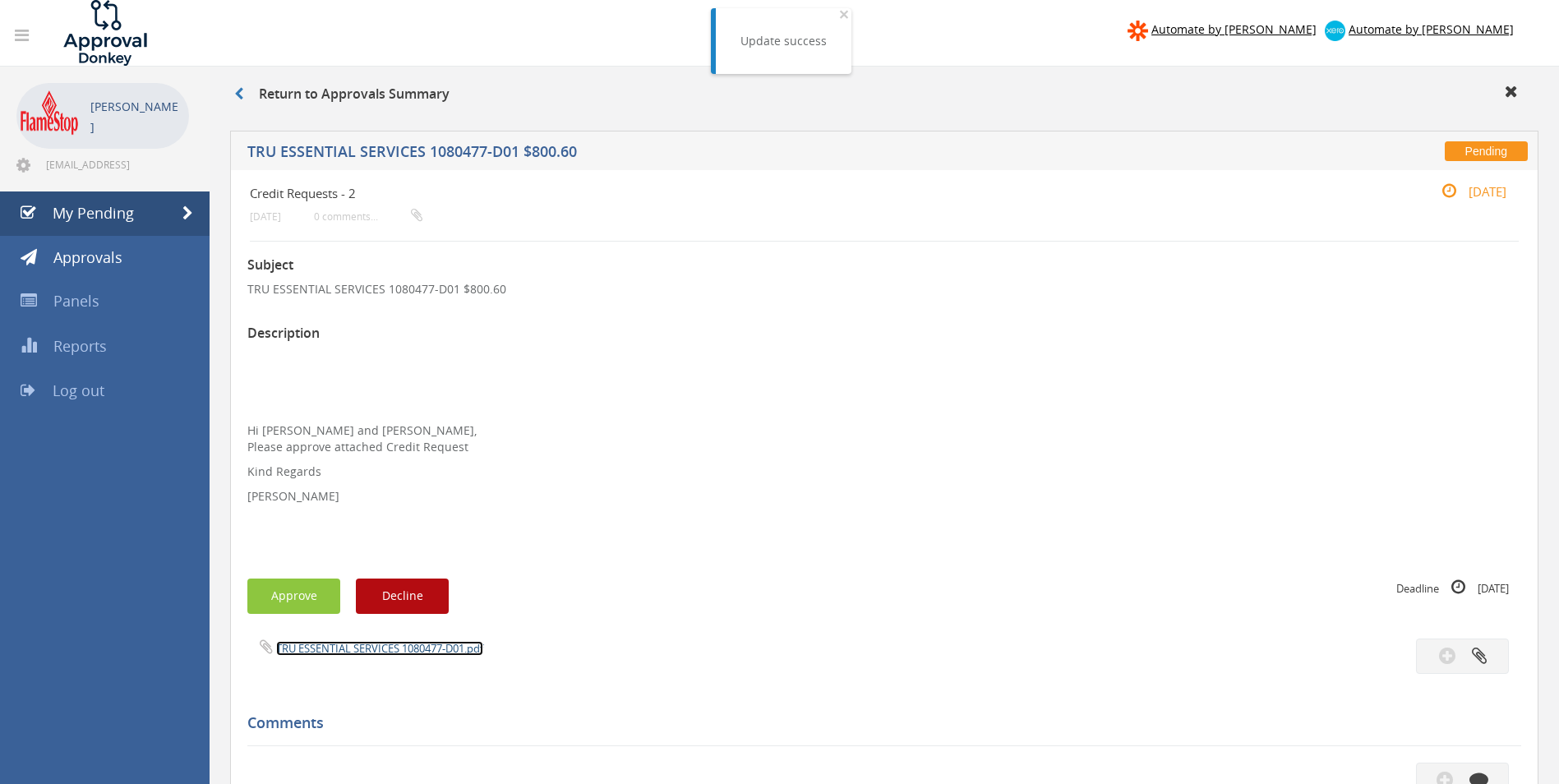
click at [380, 645] on link "TRU ESSENTIAL SERVICES 1080477-D01.pdf" at bounding box center [380, 648] width 207 height 15
click at [283, 596] on button "Approve" at bounding box center [294, 596] width 92 height 35
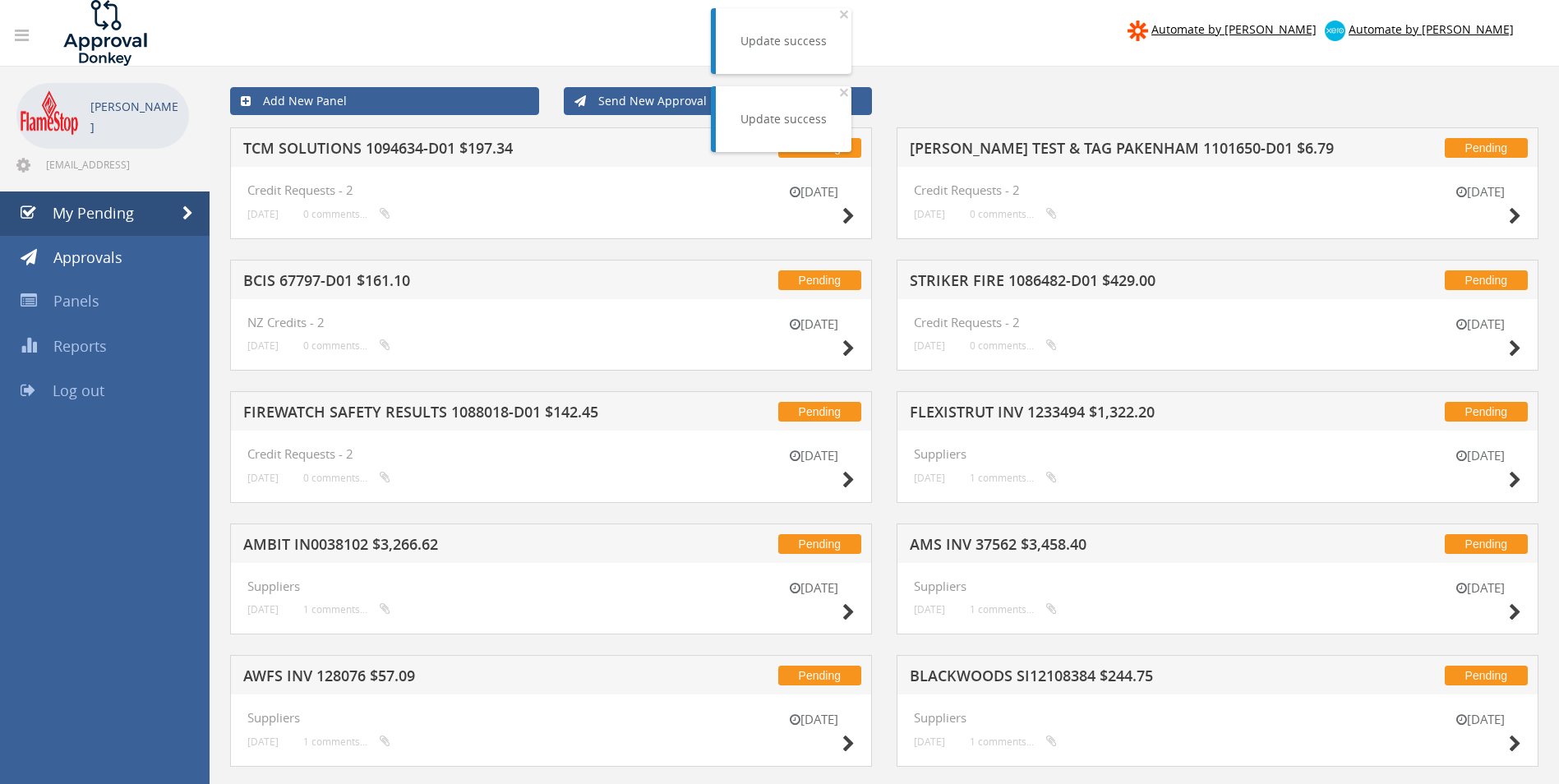
click at [408, 151] on h5 "TCM SOLUTIONS 1094634-D01 $197.34" at bounding box center [458, 151] width 431 height 21
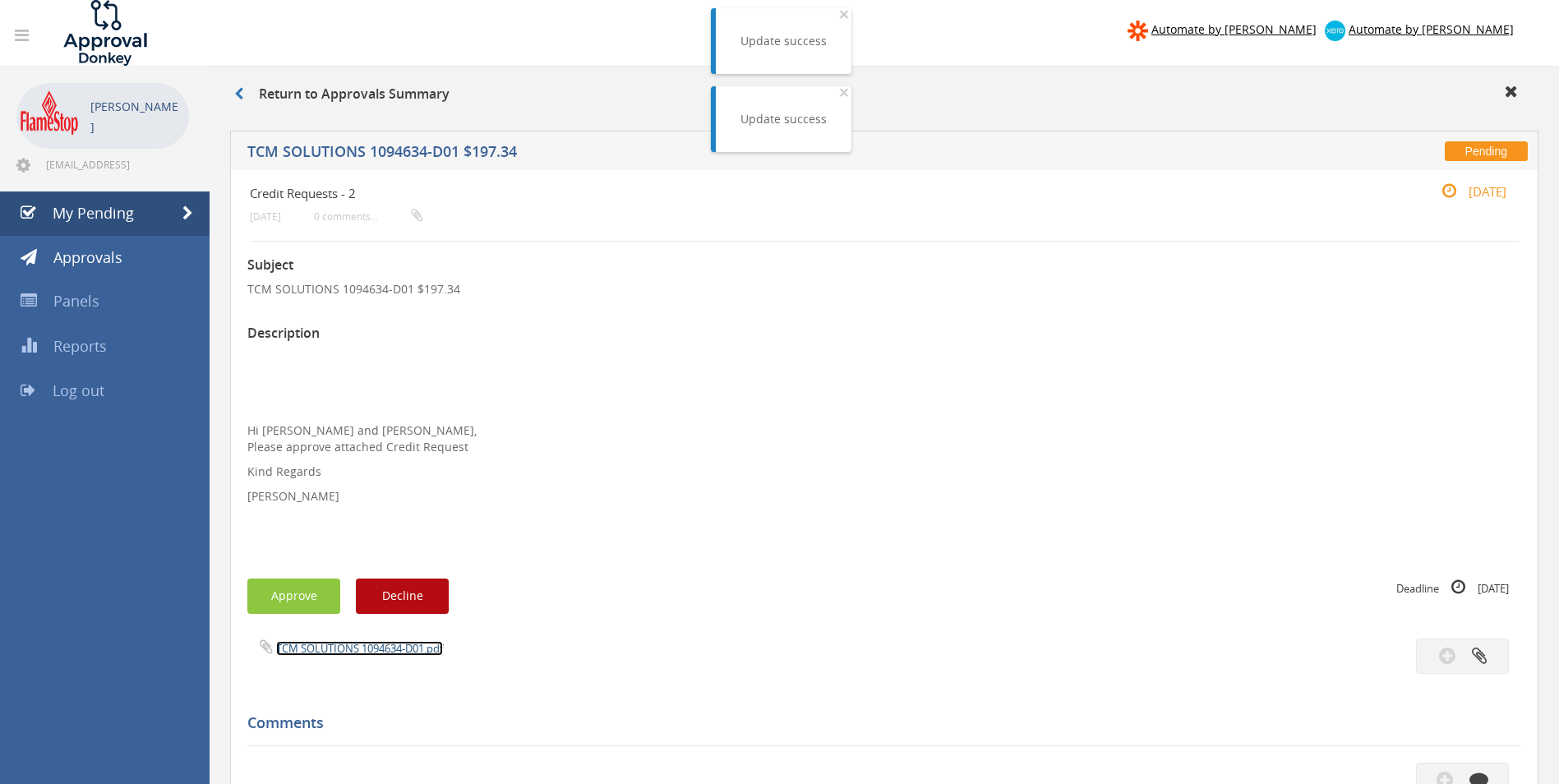
click at [326, 644] on link "TCM SOLUTIONS 1094634-D01.pdf" at bounding box center [360, 648] width 167 height 15
click at [306, 589] on button "Approve" at bounding box center [294, 596] width 92 height 35
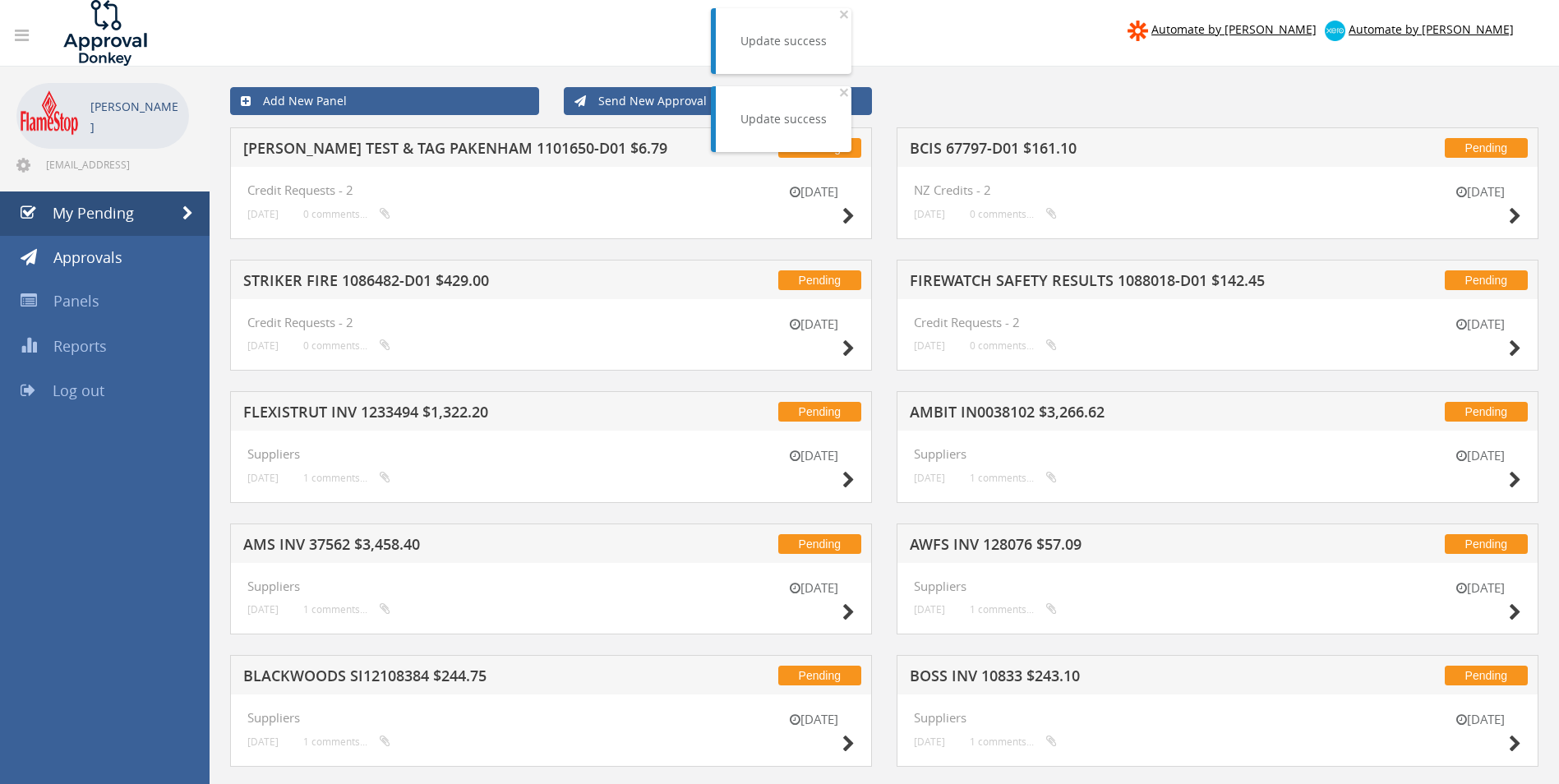
click at [343, 154] on h5 "[PERSON_NAME] TEST & TAG PAKENHAM 1101650-D01 $6.79" at bounding box center [458, 151] width 431 height 21
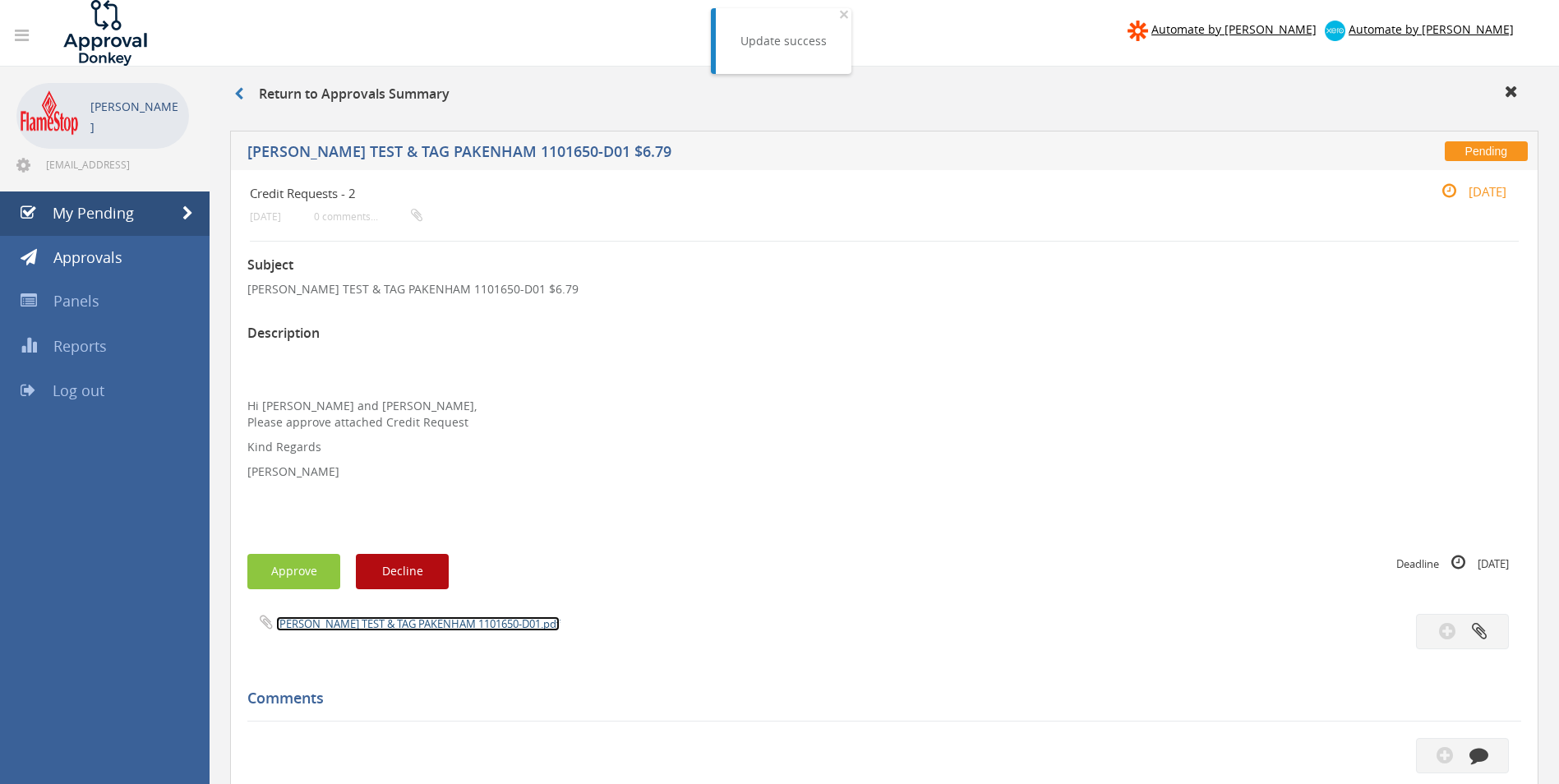
click at [312, 622] on link "[PERSON_NAME] TEST & TAG PAKENHAM 1101650-D01.pdf" at bounding box center [418, 623] width 283 height 15
click at [275, 566] on button "Approve" at bounding box center [294, 571] width 92 height 35
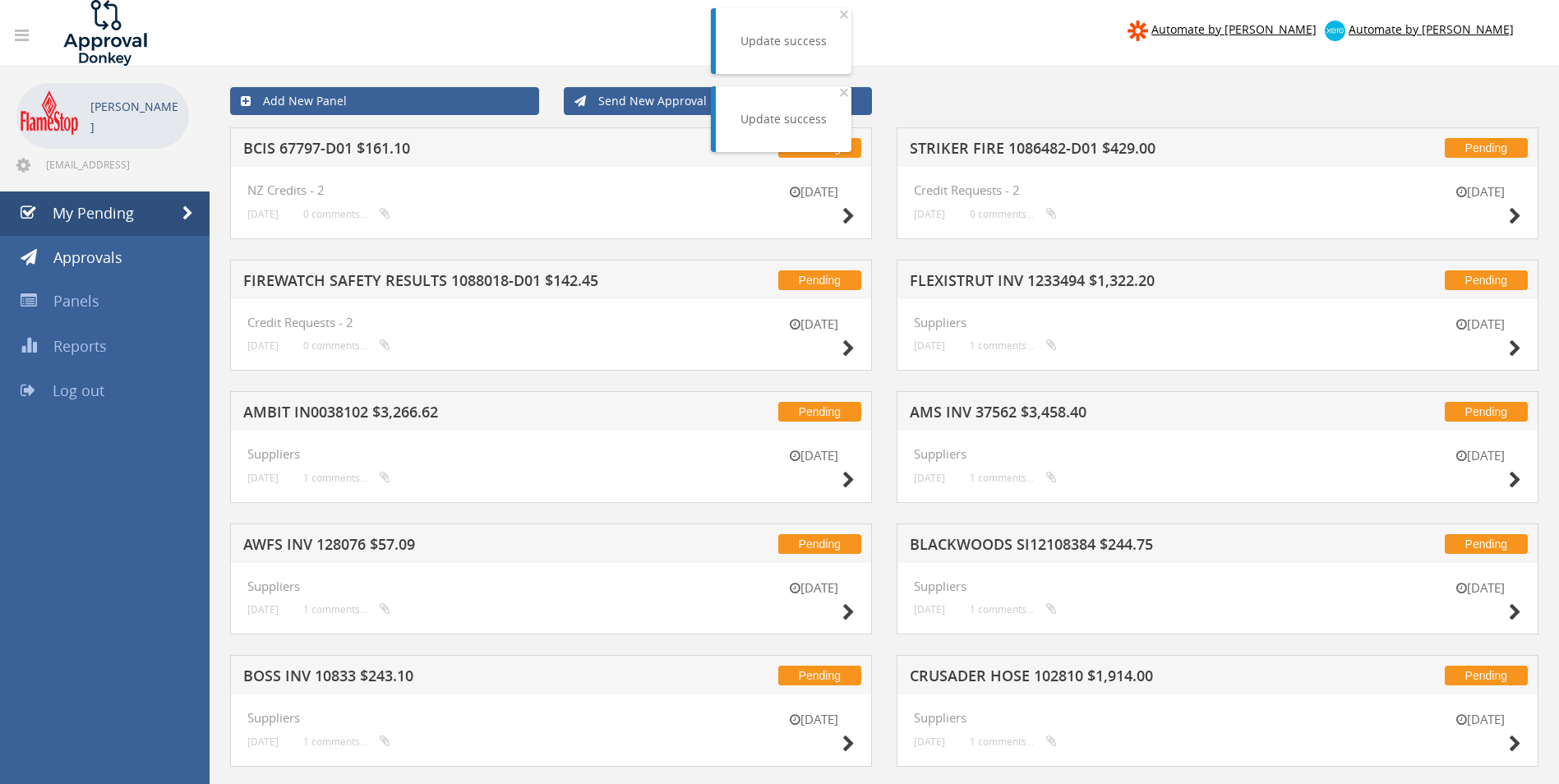
click at [387, 141] on h5 "BCIS 67797-D01 $161.10" at bounding box center [458, 151] width 431 height 21
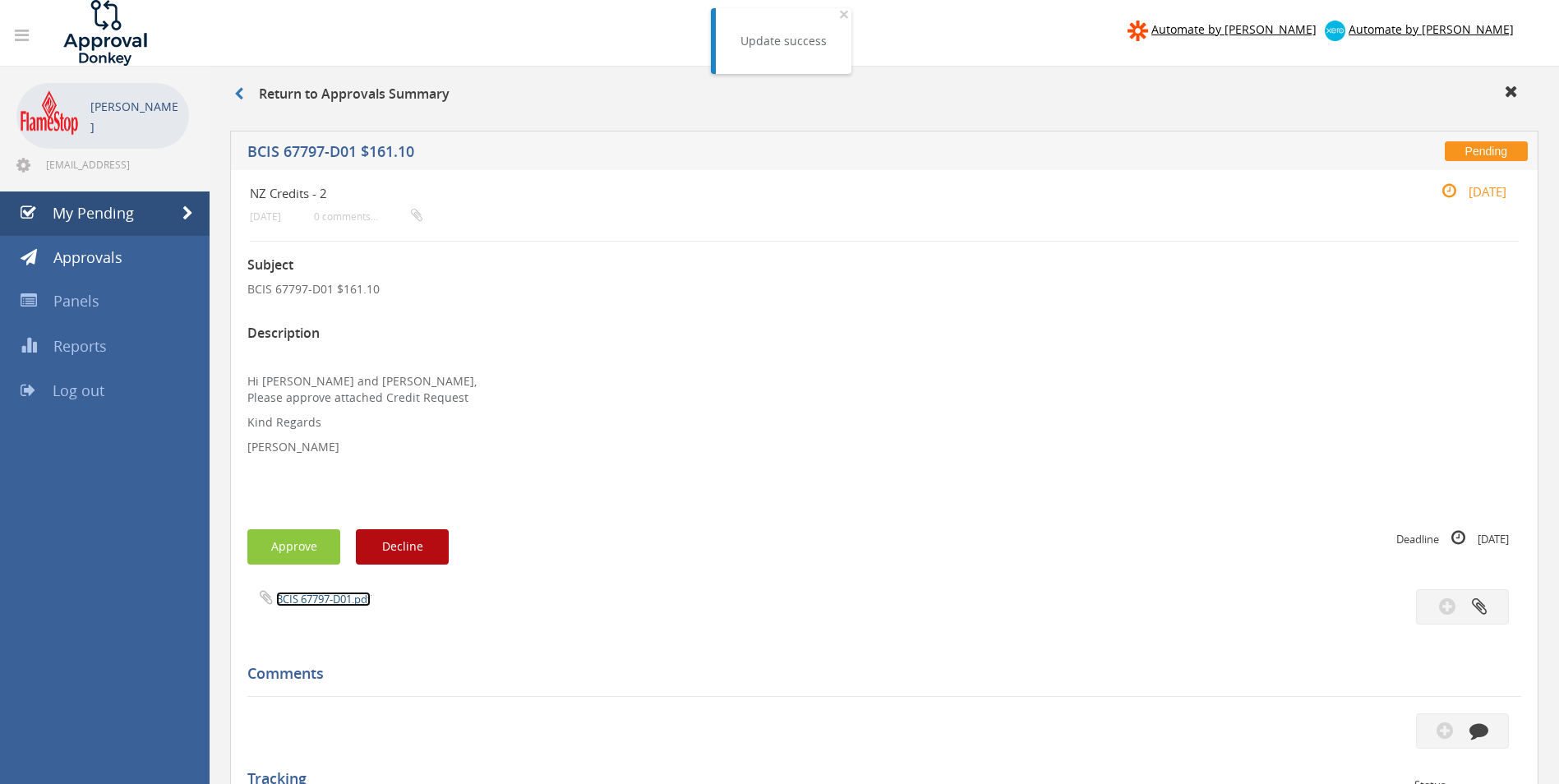
click at [322, 597] on link "BCIS 67797-D01.pdf" at bounding box center [324, 598] width 94 height 15
click at [302, 535] on button "Approve" at bounding box center [294, 546] width 92 height 35
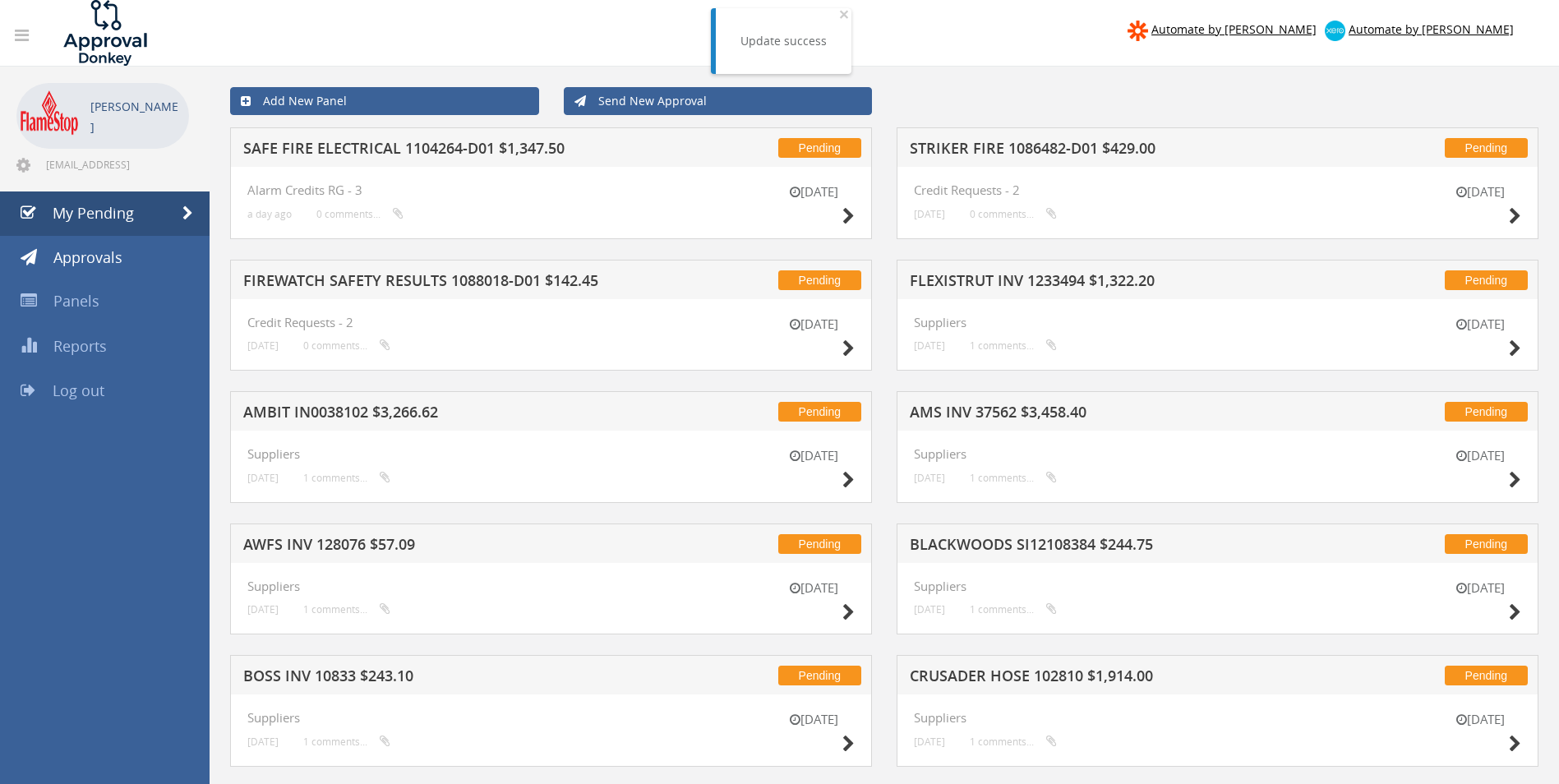
click at [1057, 149] on h5 "STRIKER FIRE 1086482-D01 $429.00" at bounding box center [1125, 151] width 431 height 21
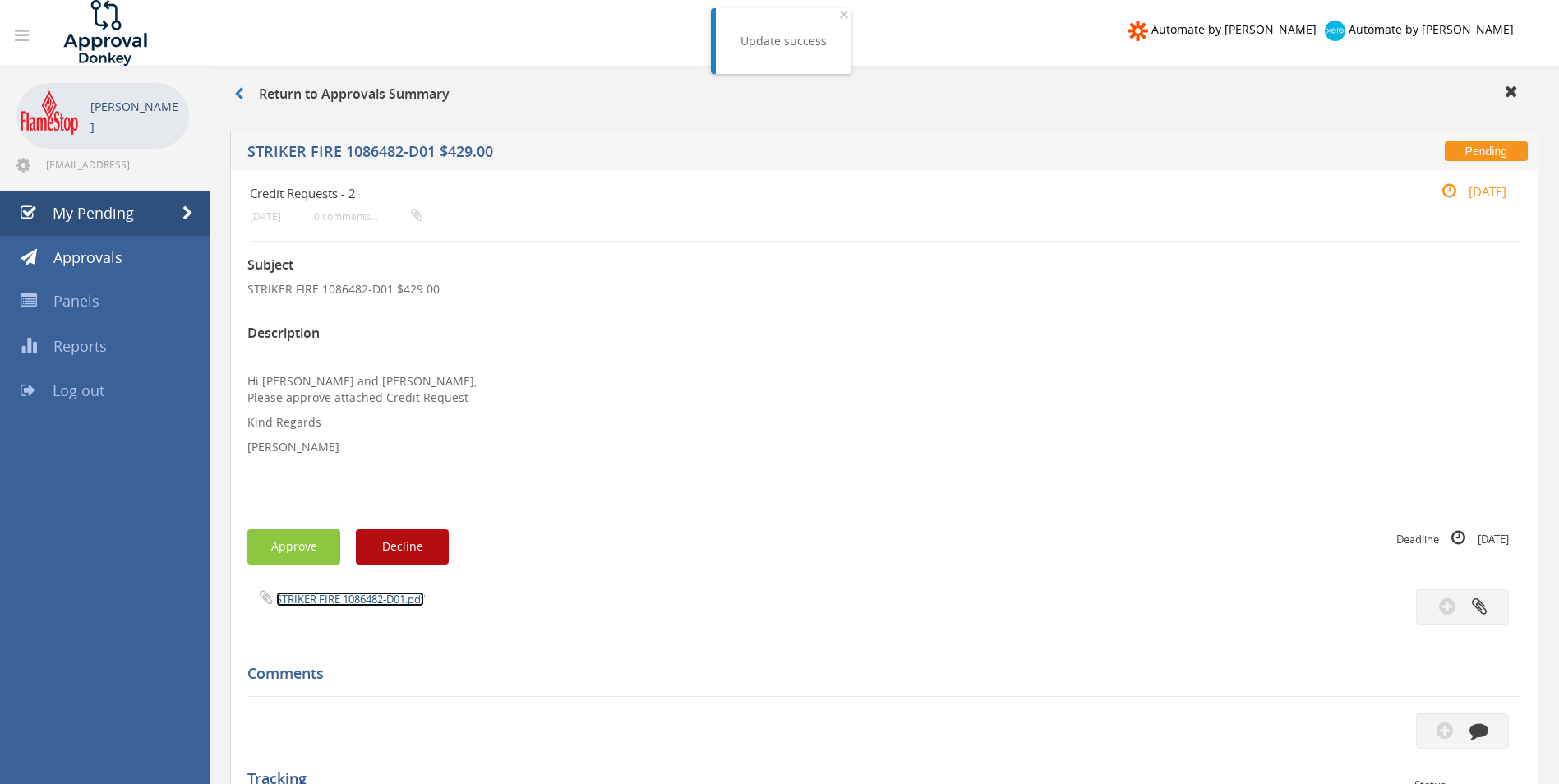
click at [345, 593] on link "STRIKER FIRE 1086482-D01.pdf" at bounding box center [350, 598] width 148 height 15
click at [300, 543] on button "Approve" at bounding box center [294, 546] width 92 height 35
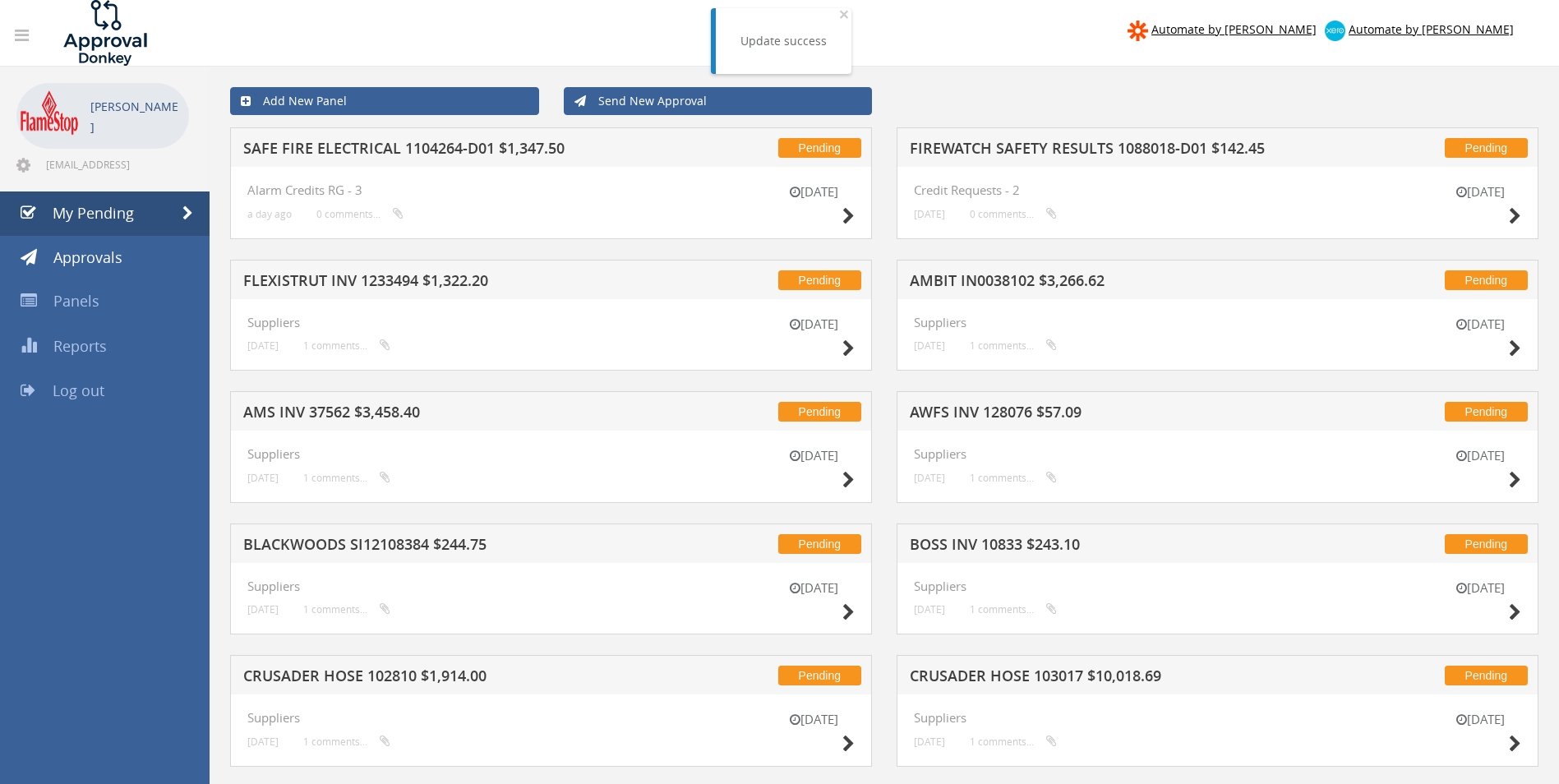
click at [1013, 149] on h5 "FIREWATCH SAFETY RESULTS 1088018-D01 $142.45" at bounding box center [1125, 151] width 431 height 21
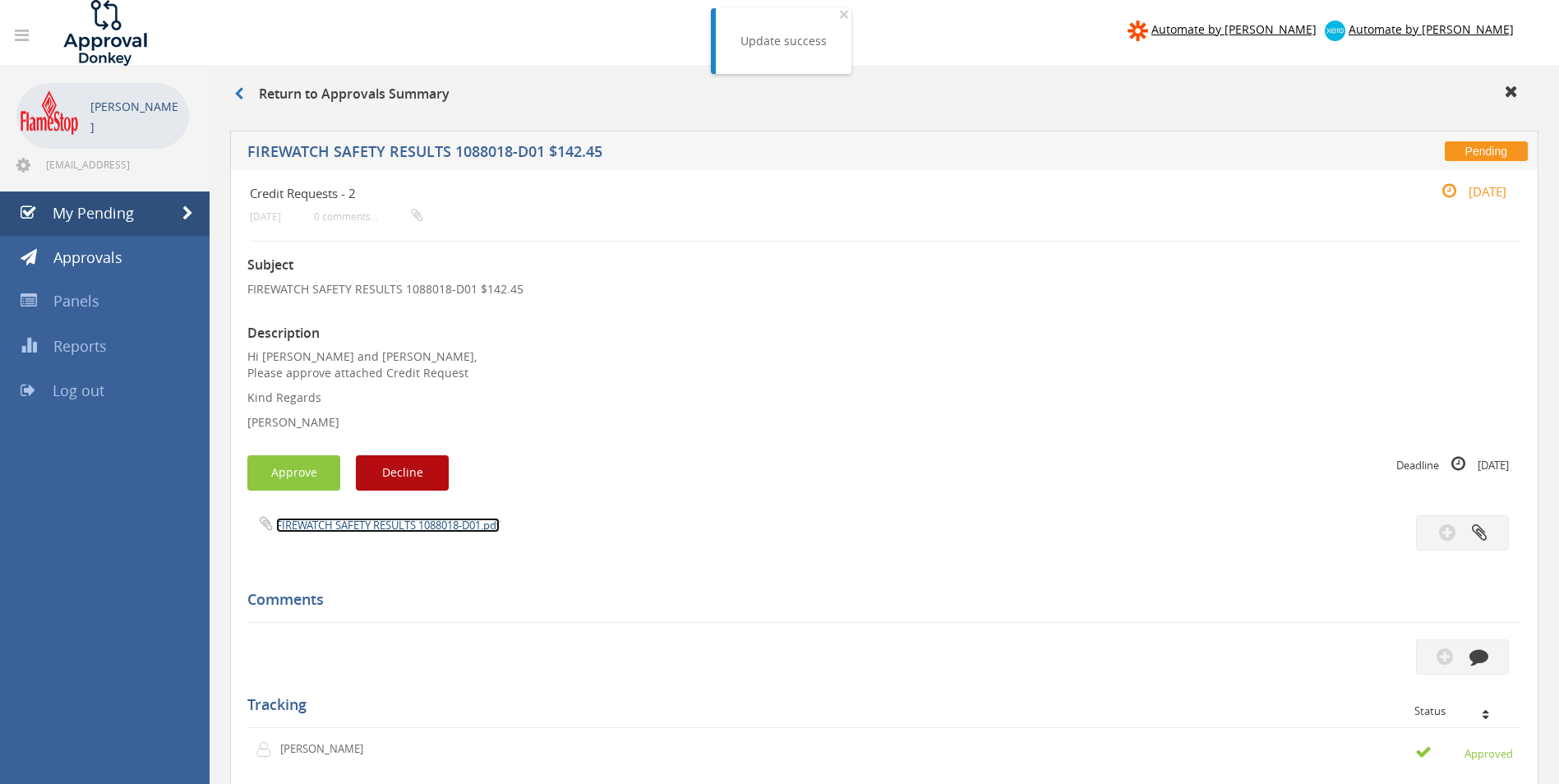
click at [324, 521] on link "FIREWATCH SAFETY RESULTS 1088018-D01.pdf" at bounding box center [388, 525] width 223 height 15
click at [277, 469] on button "Approve" at bounding box center [294, 472] width 92 height 35
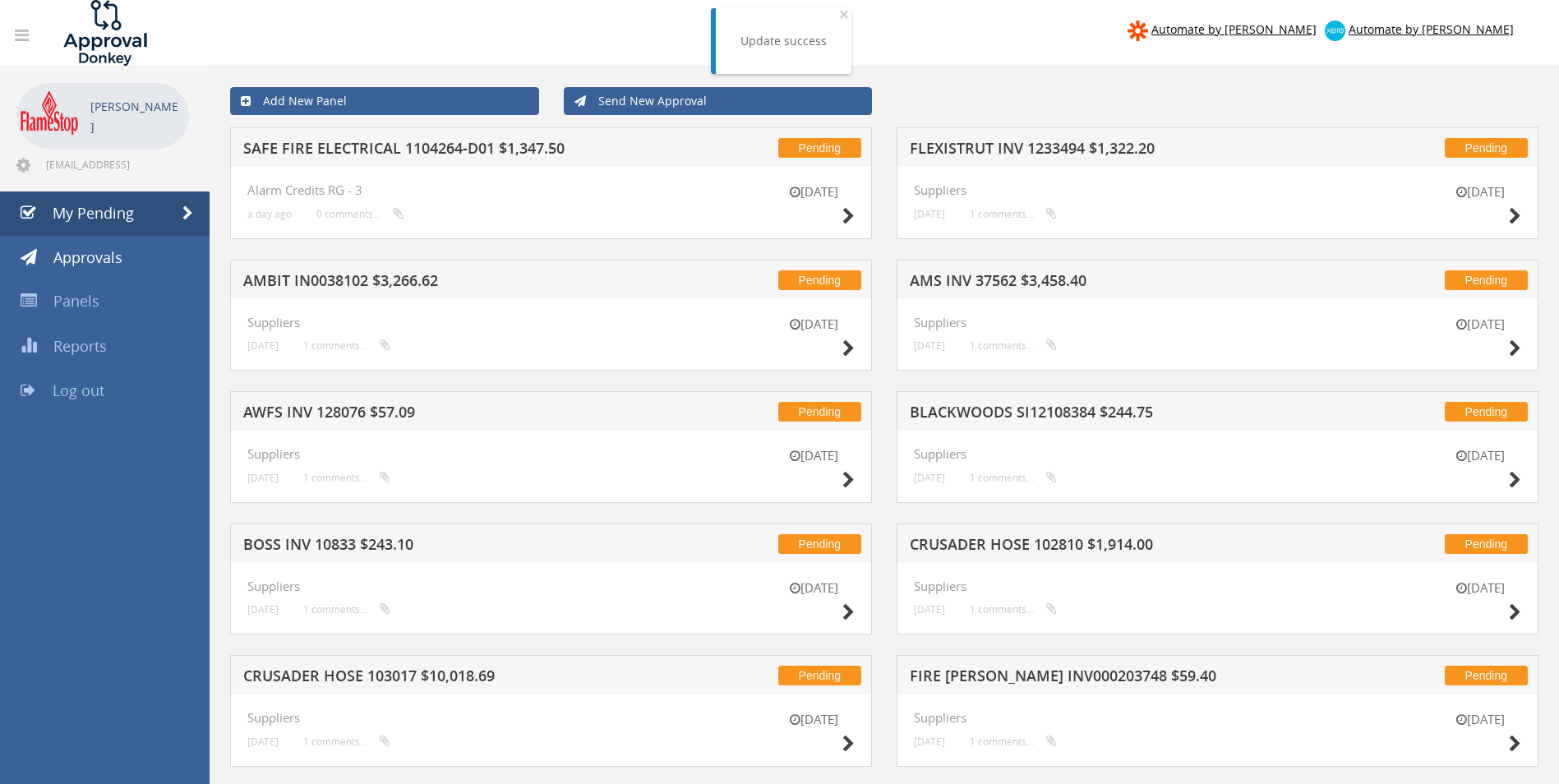
click at [371, 273] on h5 "AMBIT IN0038102 $3,266.62" at bounding box center [458, 283] width 431 height 21
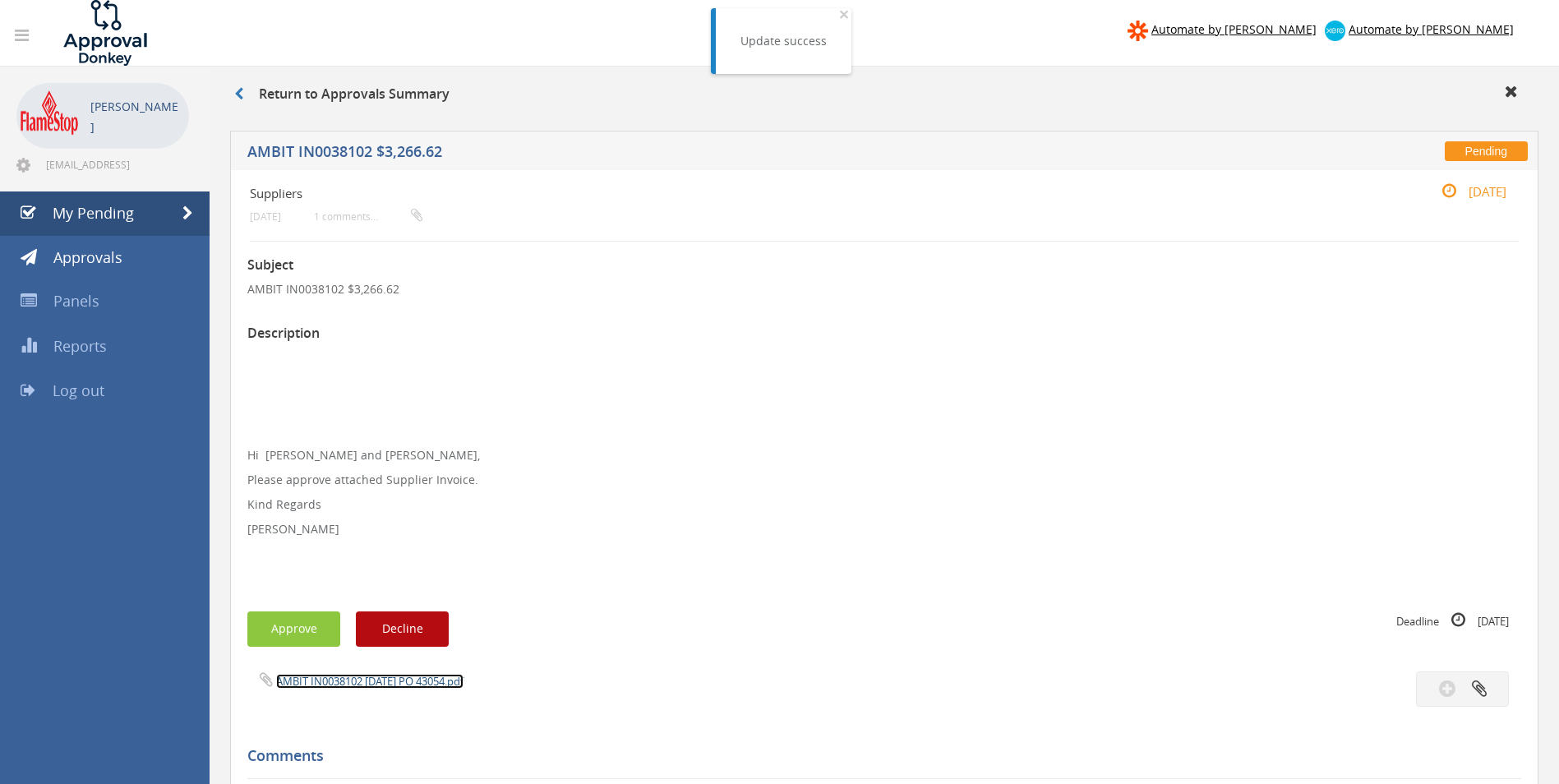
click at [332, 674] on link "AMBIT IN0038102 [DATE] PO 43054.pdf" at bounding box center [370, 680] width 187 height 15
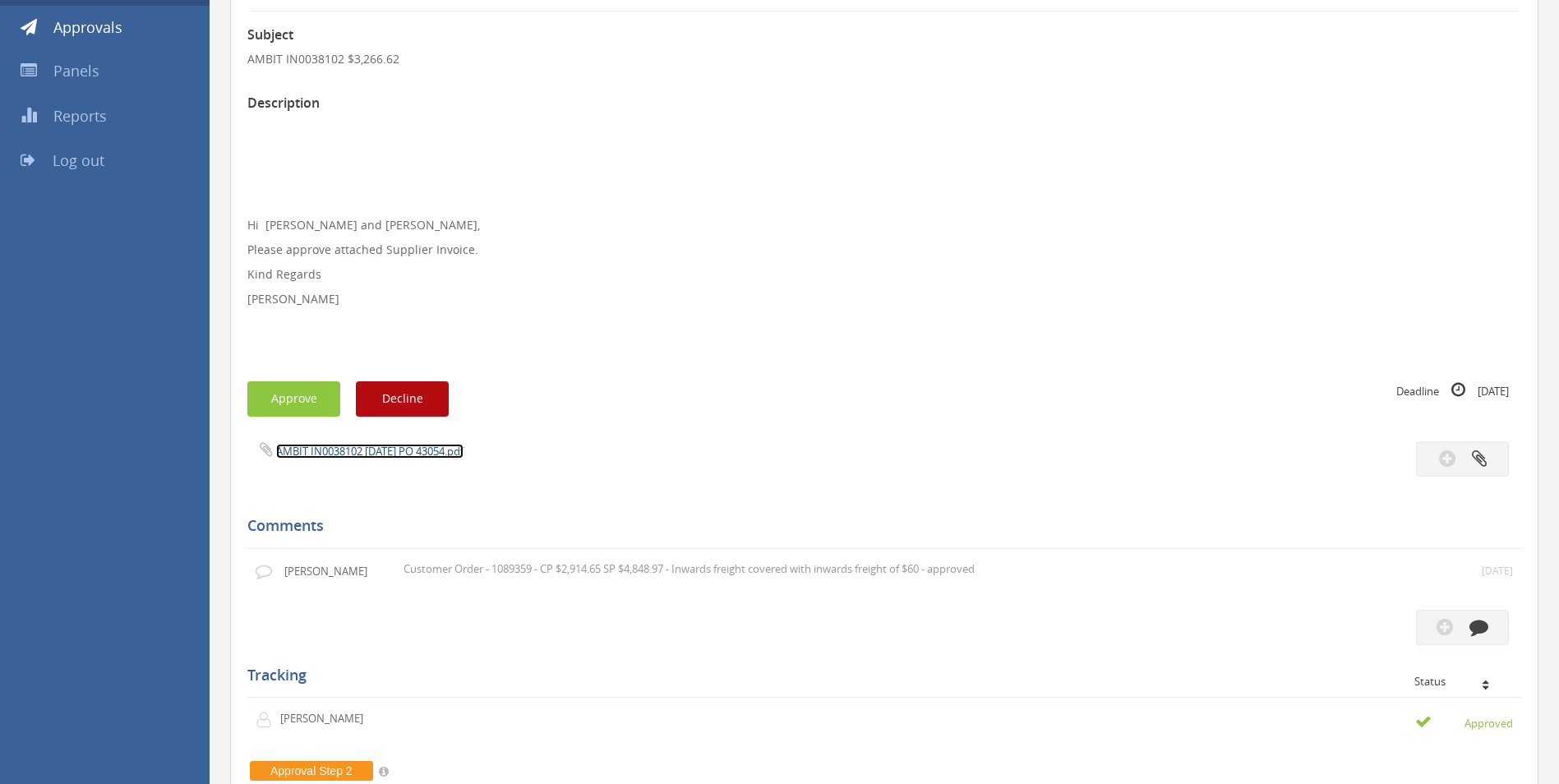
scroll to position [329, 0]
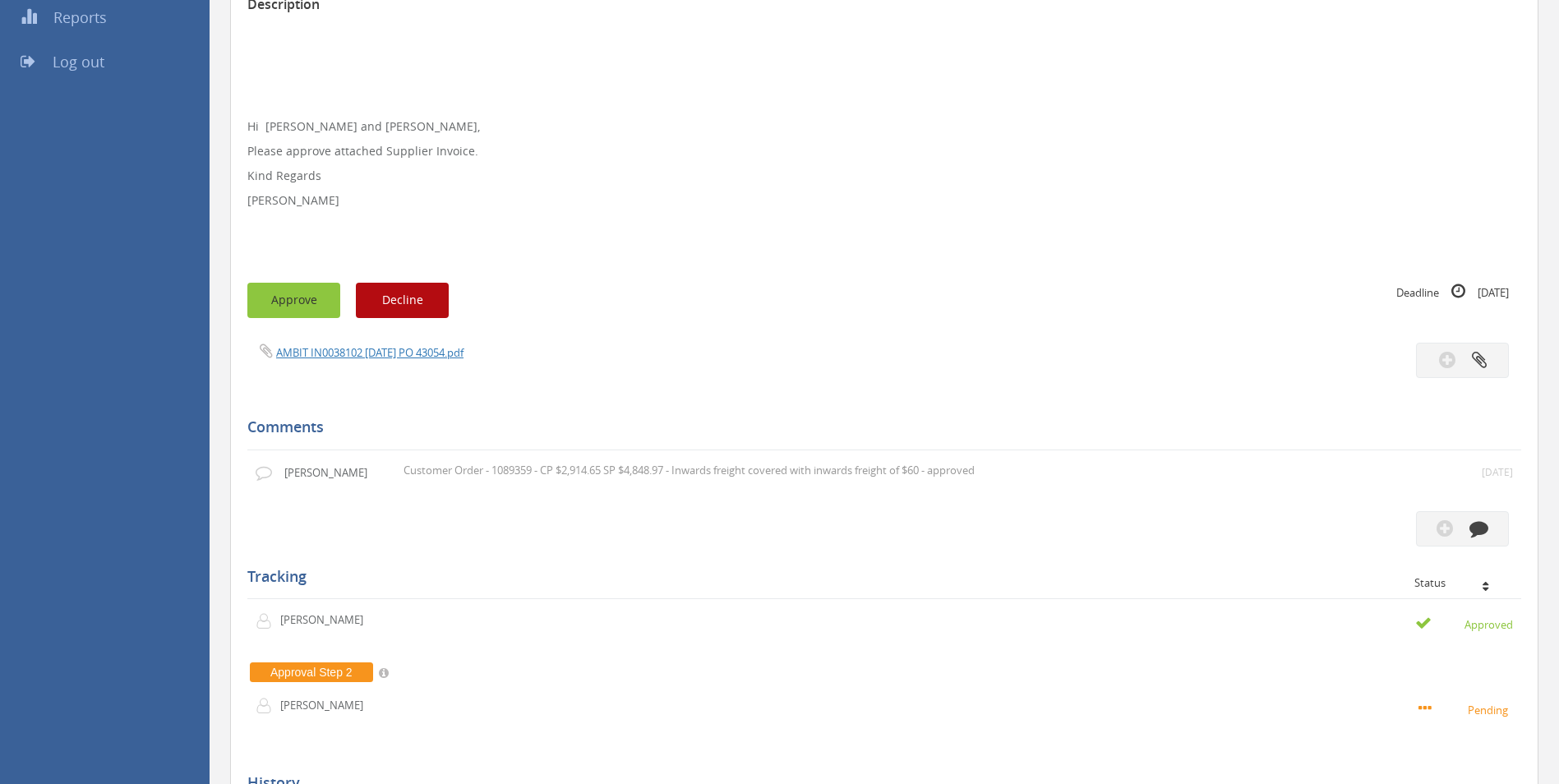
click at [283, 298] on button "Approve" at bounding box center [294, 300] width 92 height 35
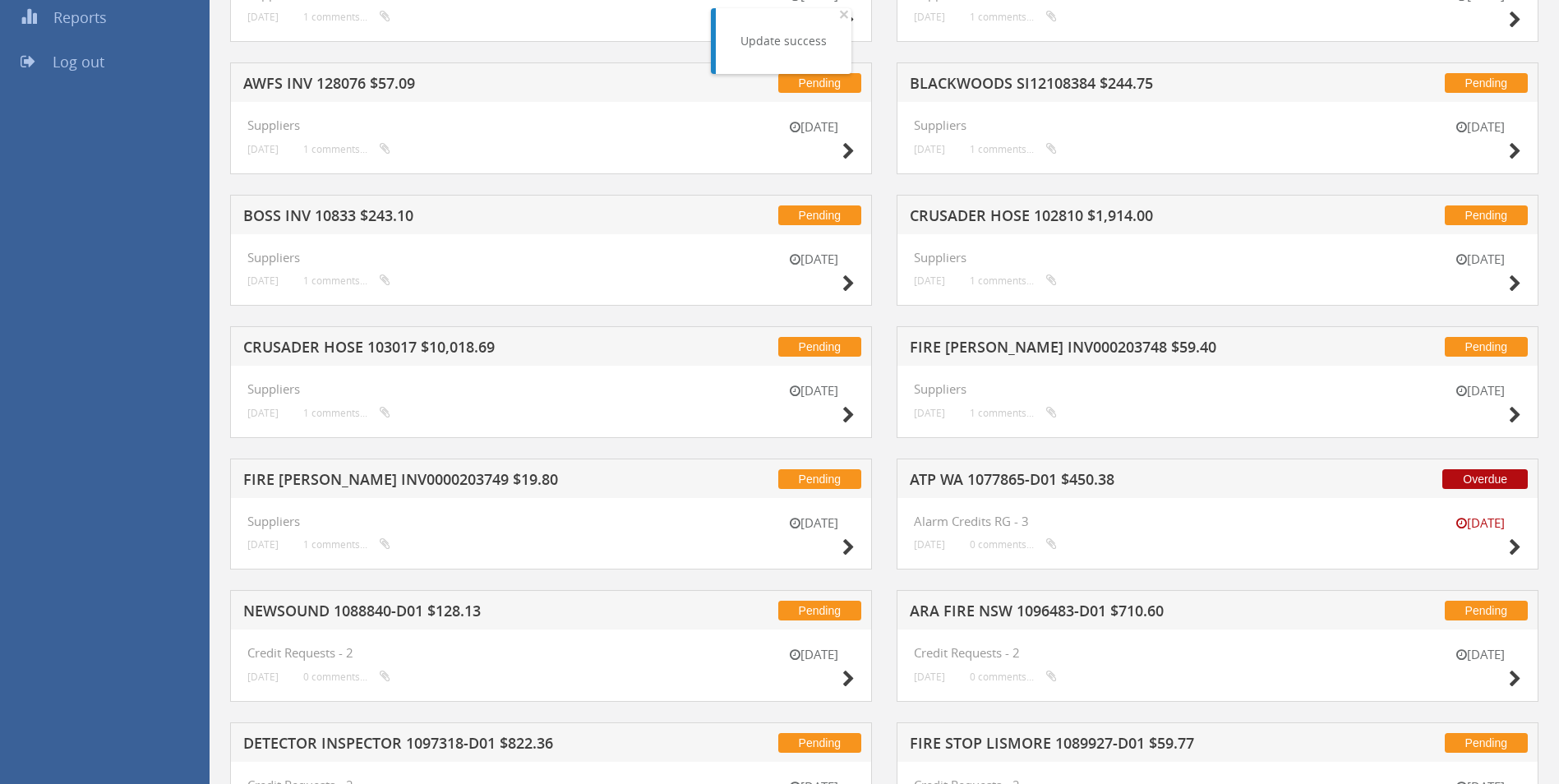
click at [357, 218] on h5 "BOSS INV 10833 $243.10" at bounding box center [458, 218] width 431 height 21
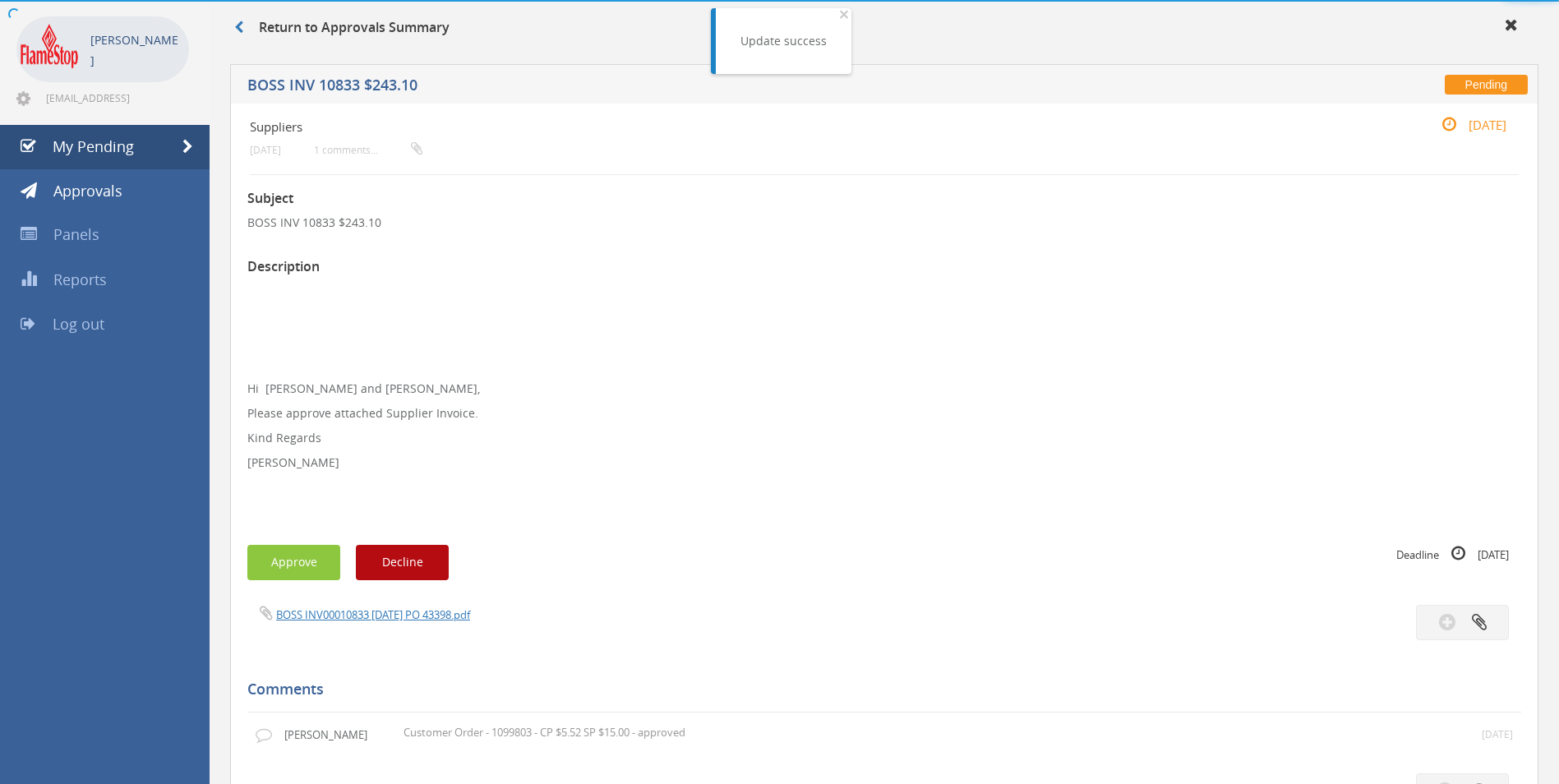
scroll to position [329, 0]
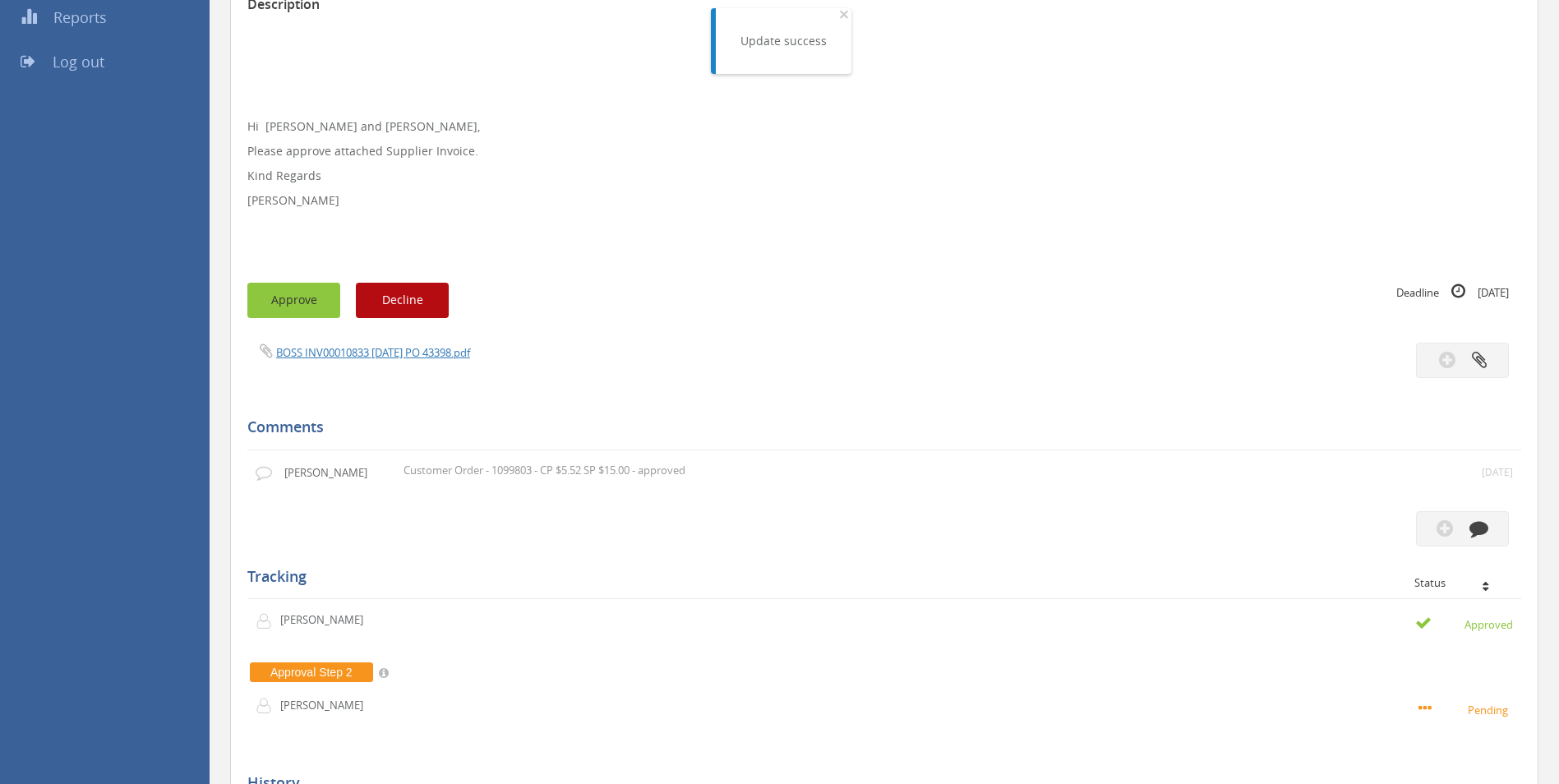
click at [308, 301] on button "Approve" at bounding box center [294, 300] width 92 height 35
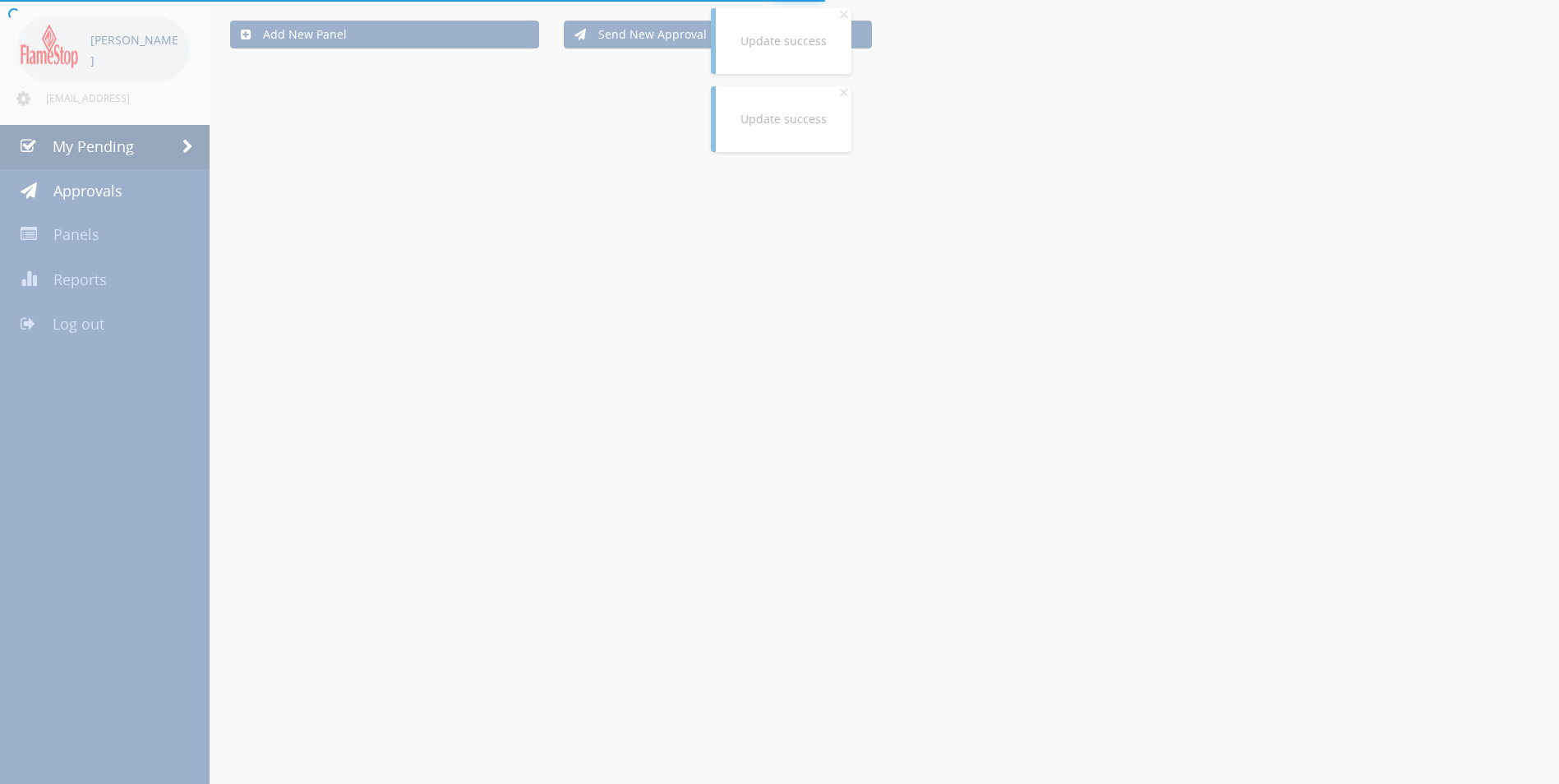
scroll to position [329, 0]
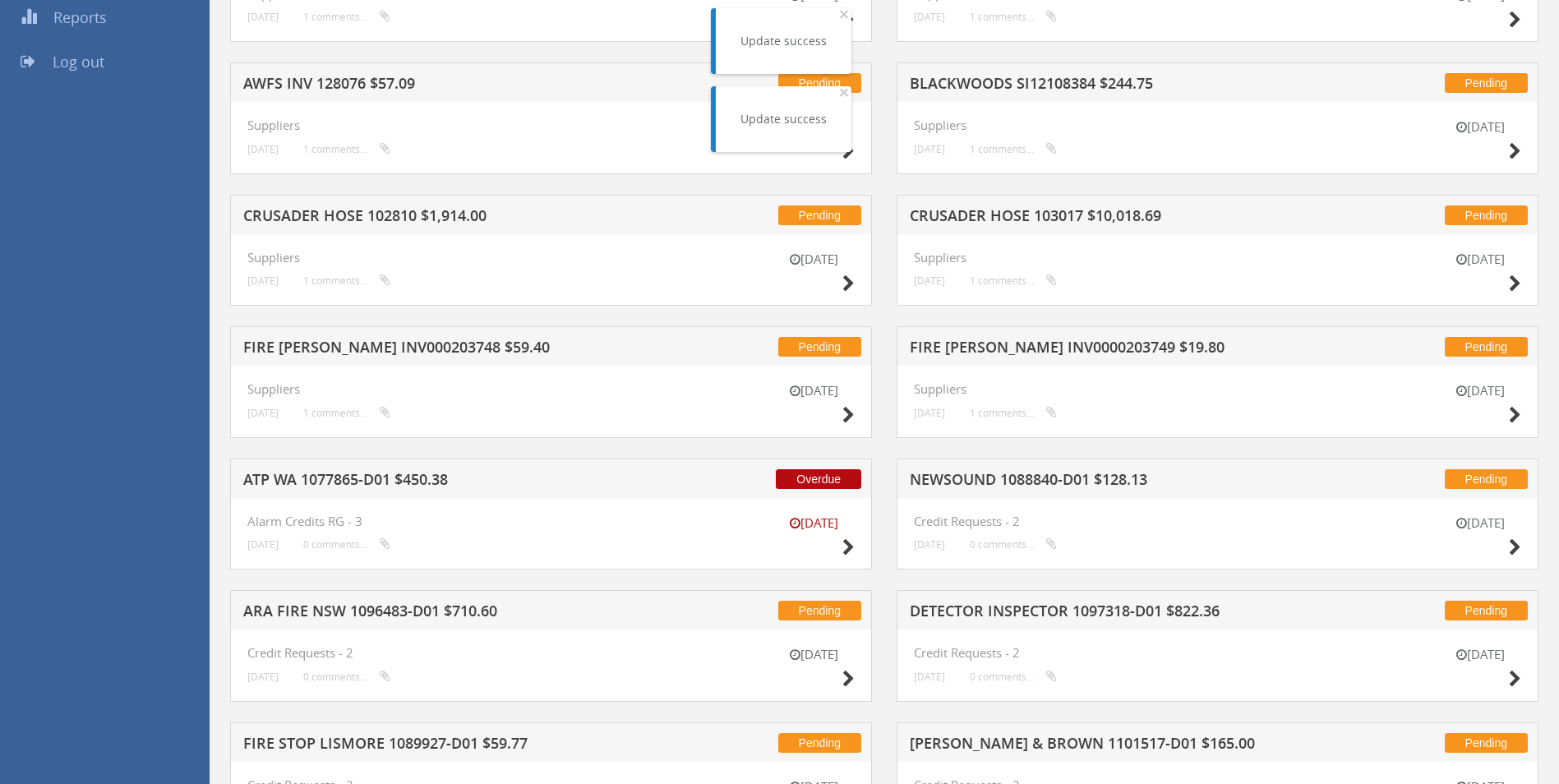
click at [306, 214] on h5 "CRUSADER HOSE 102810 $1,914.00" at bounding box center [458, 218] width 431 height 21
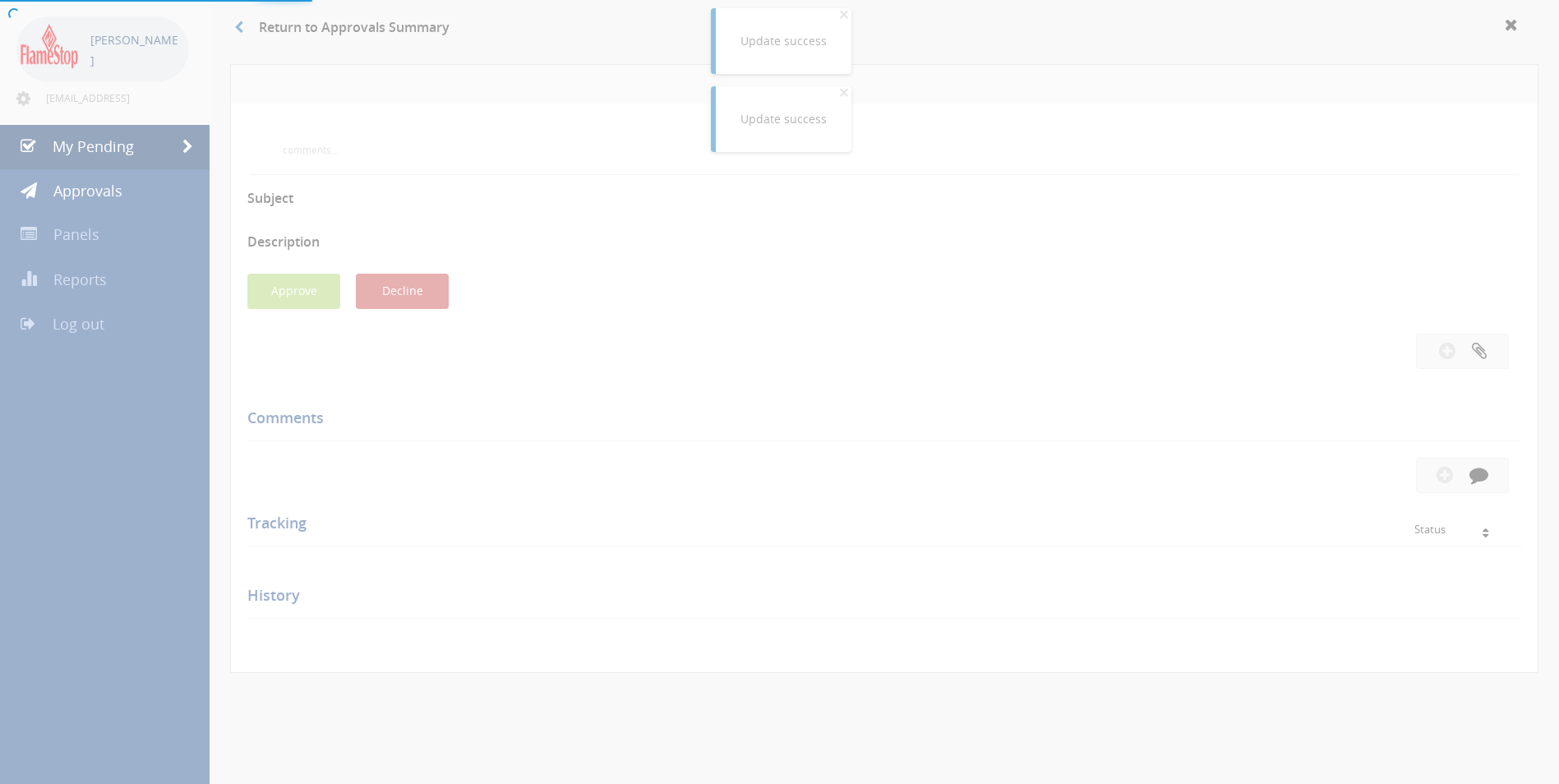
scroll to position [329, 0]
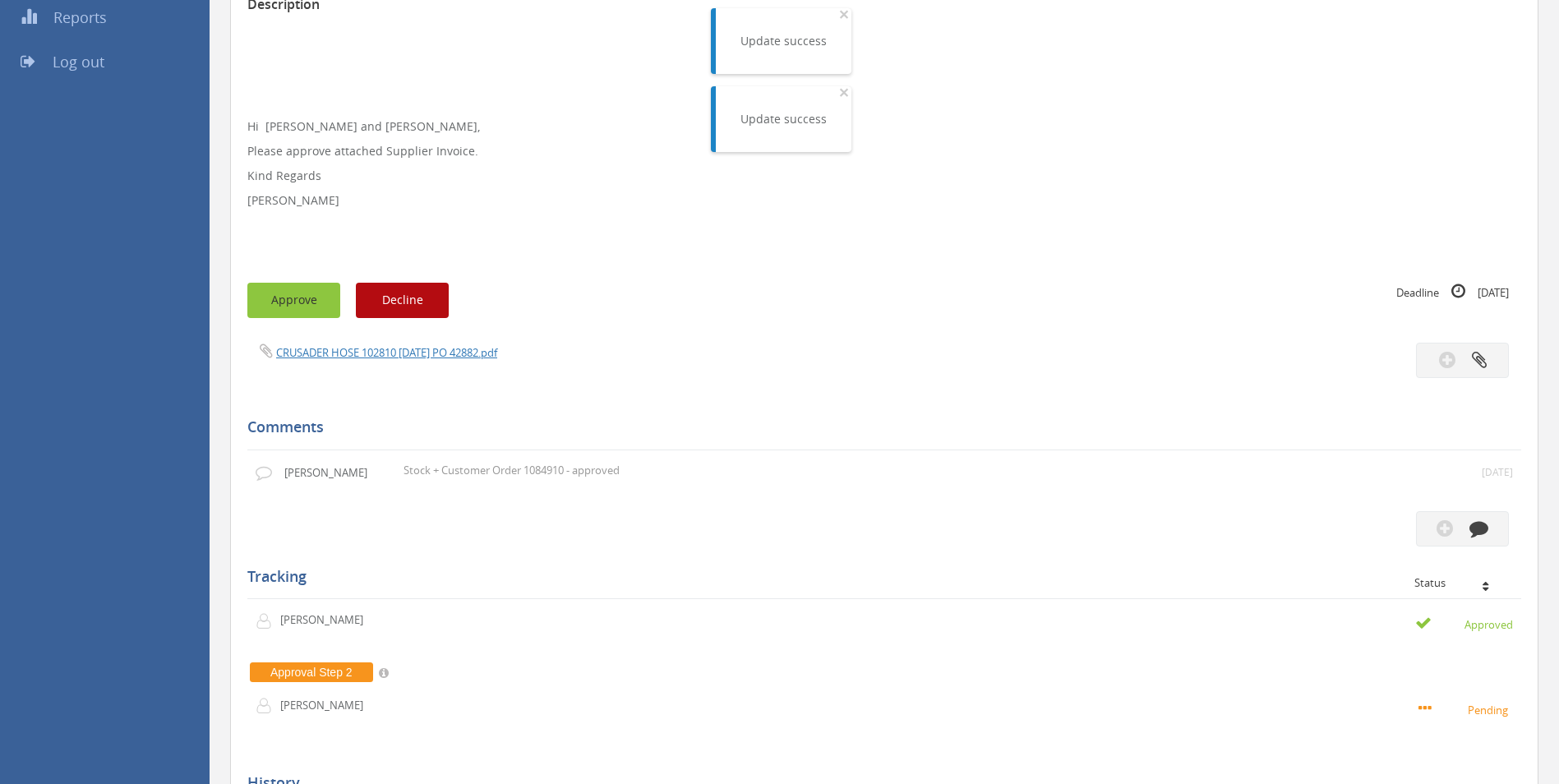
click at [298, 295] on button "Approve" at bounding box center [294, 300] width 92 height 35
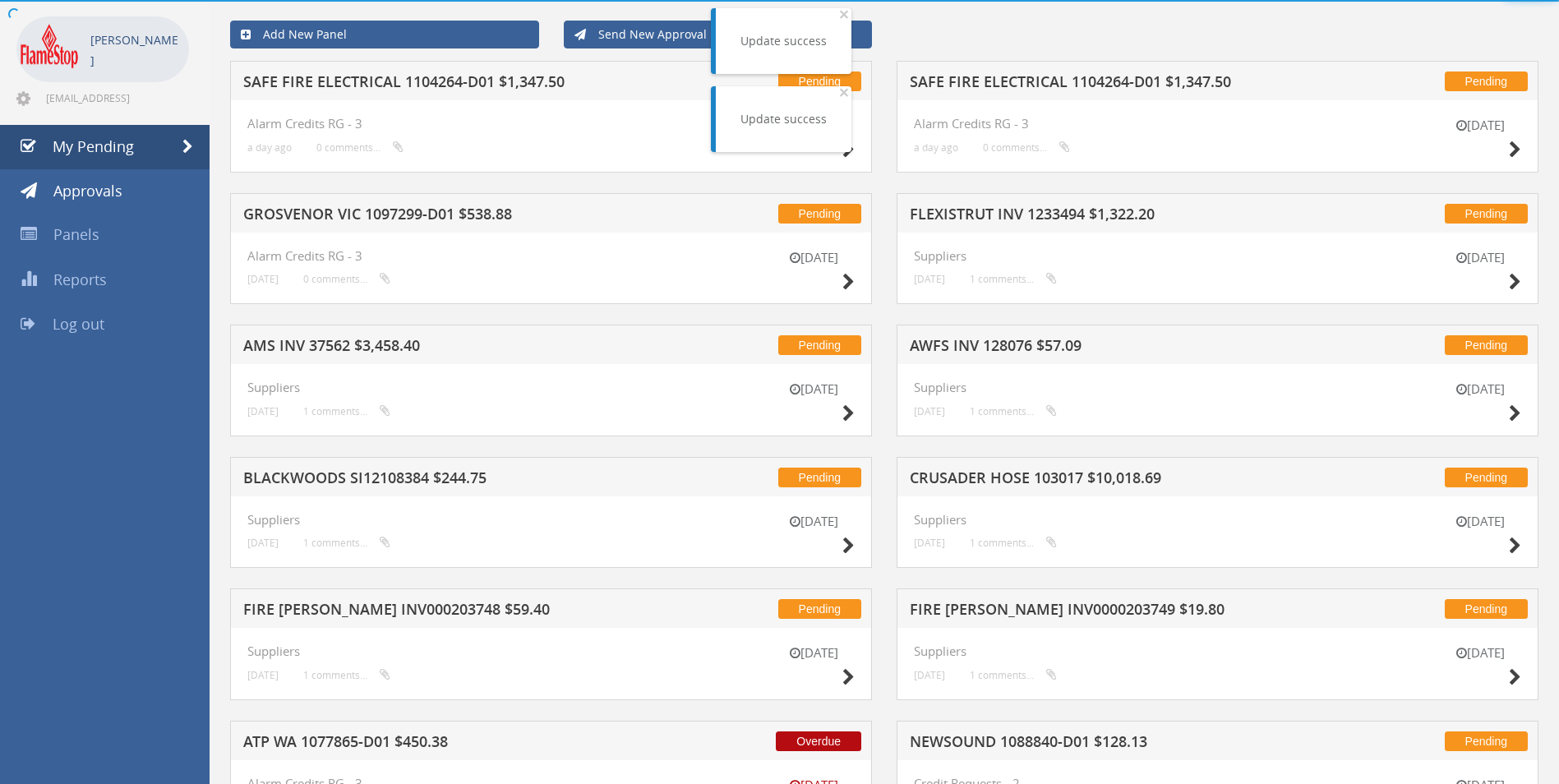
scroll to position [329, 0]
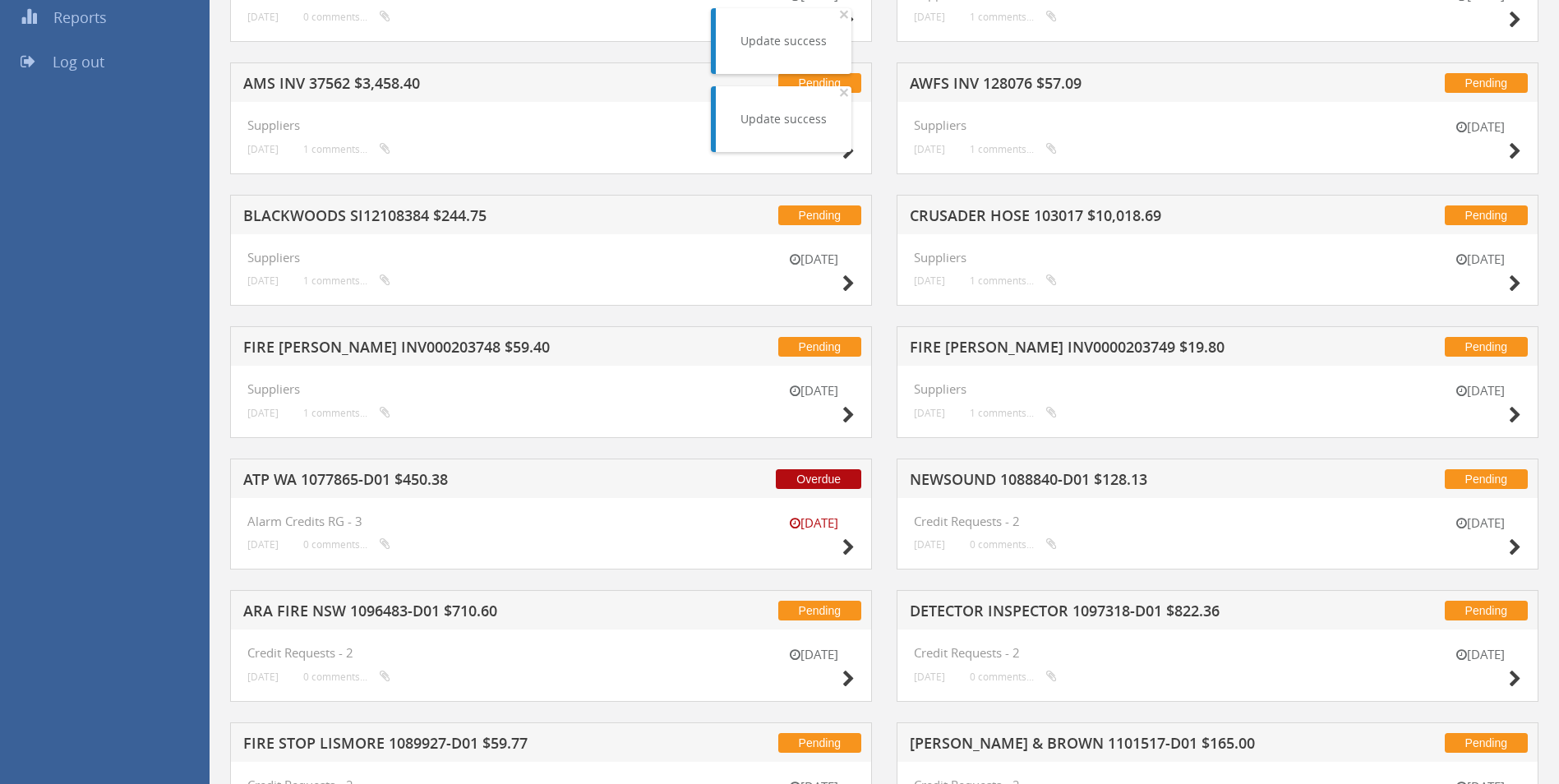
click at [348, 86] on h5 "AMS INV 37562 $3,458.40" at bounding box center [458, 86] width 431 height 21
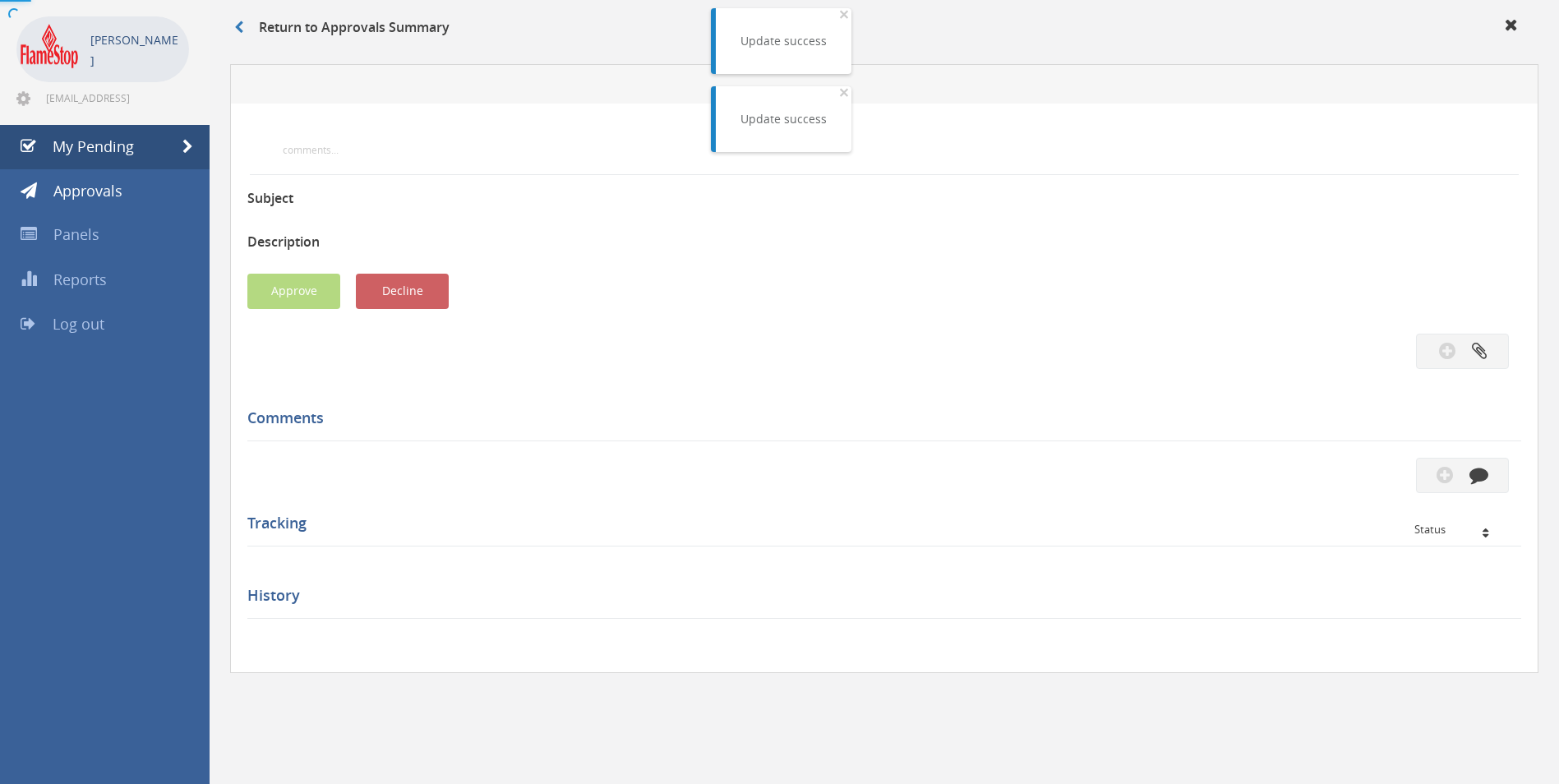
scroll to position [329, 0]
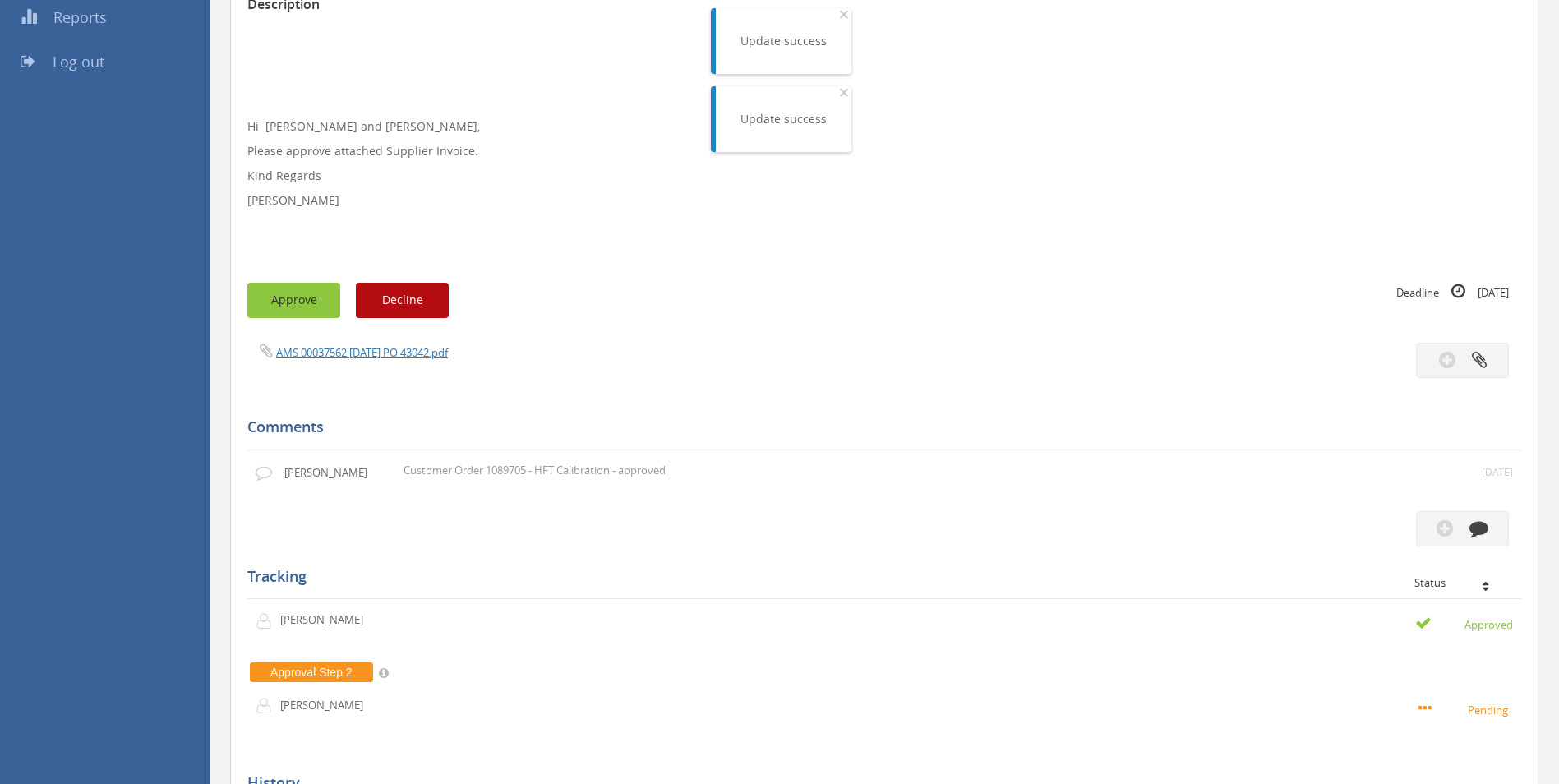
click at [310, 293] on button "Approve" at bounding box center [294, 300] width 92 height 35
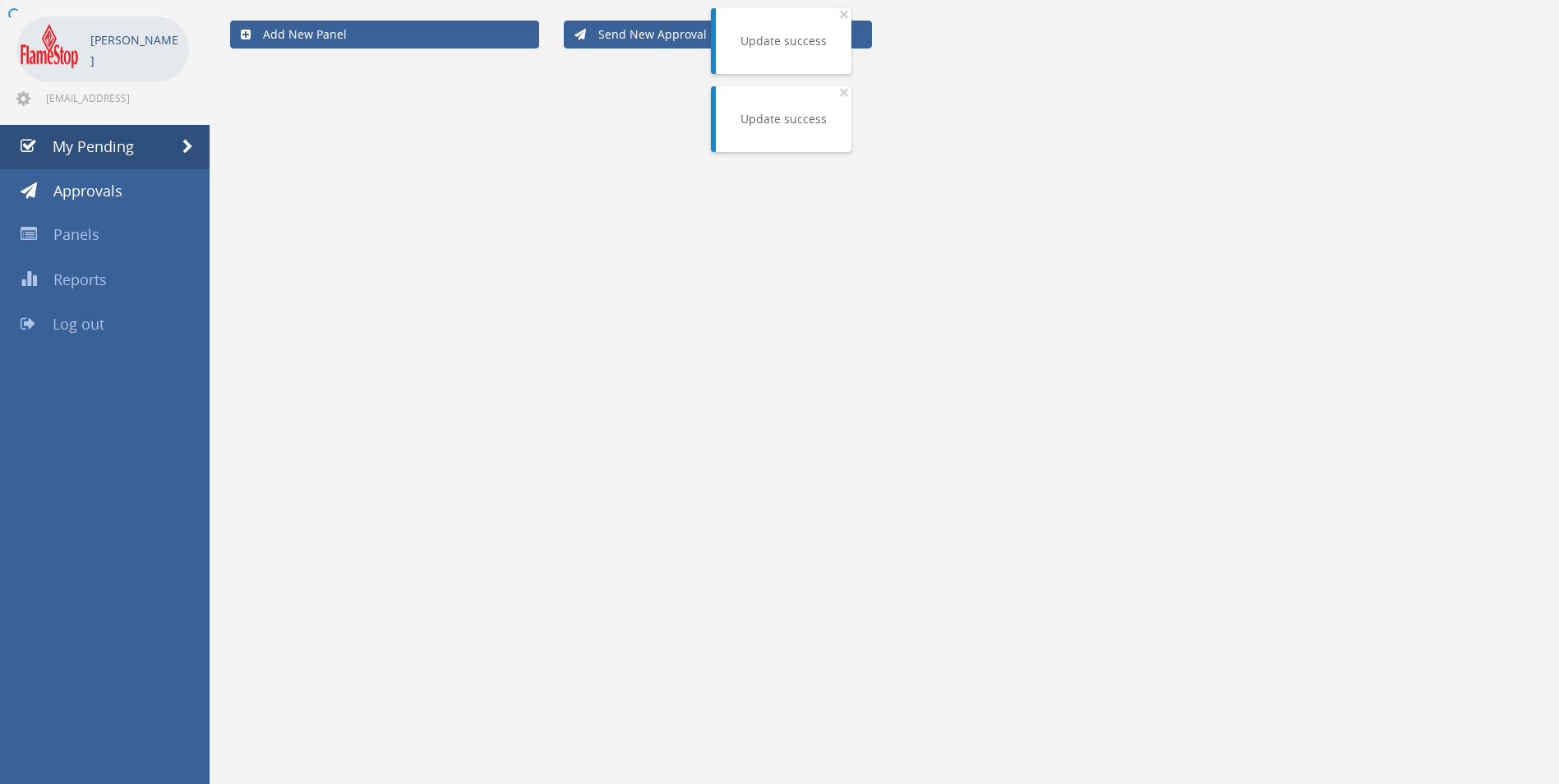
scroll to position [329, 0]
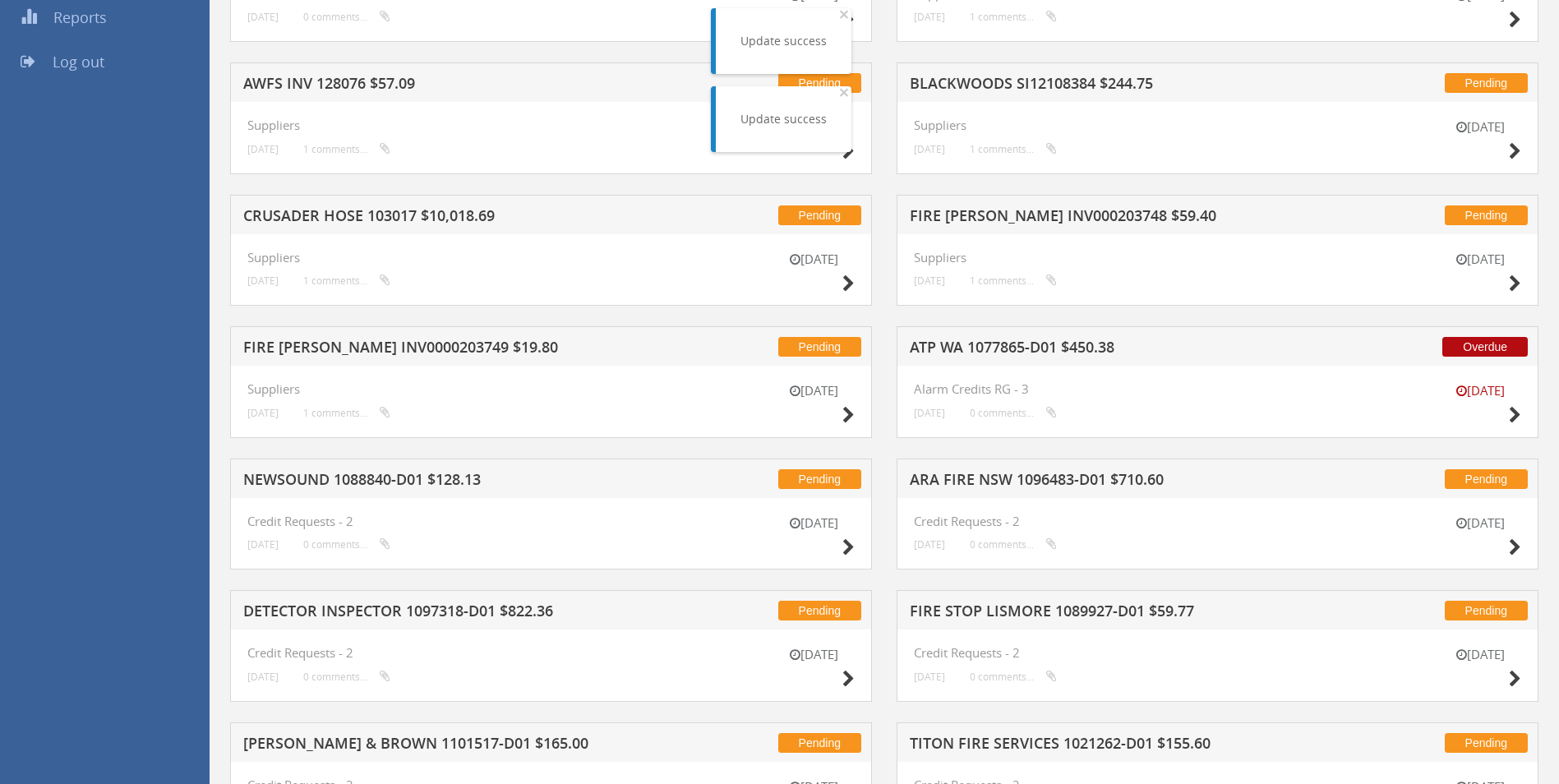
click at [348, 80] on h5 "AWFS INV 128076 $57.09" at bounding box center [458, 86] width 431 height 21
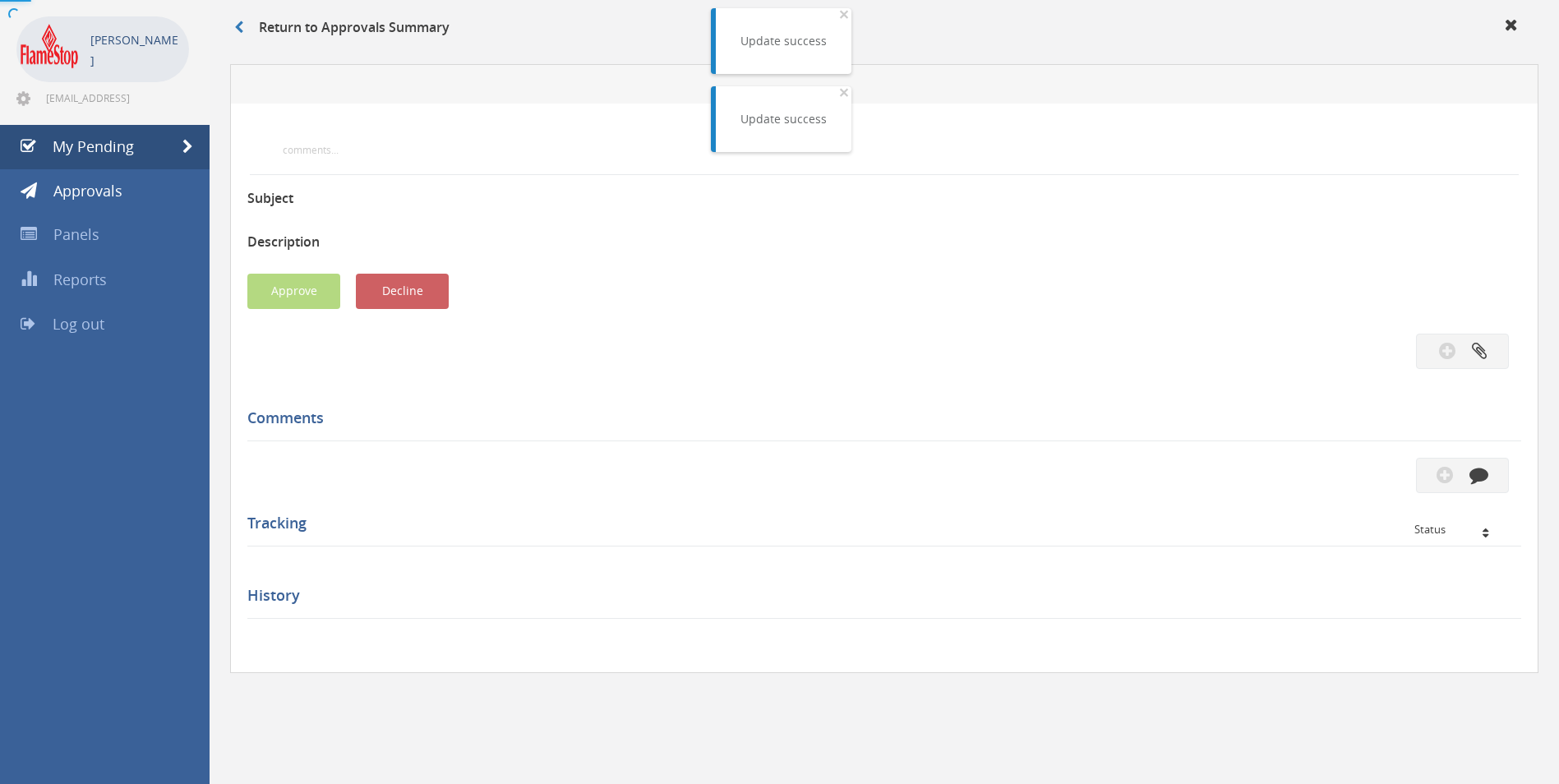
scroll to position [329, 0]
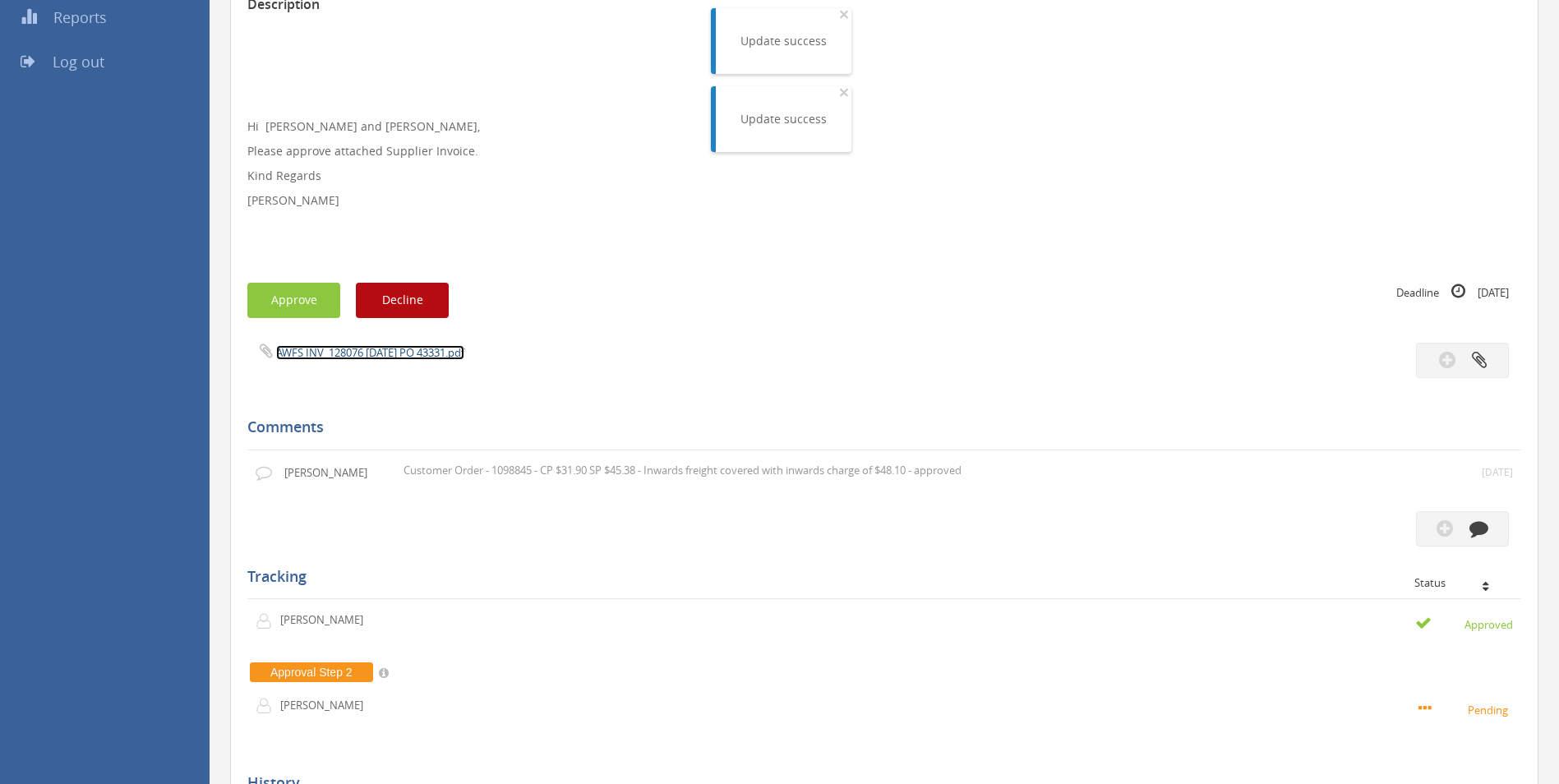
click at [299, 347] on link "AWFS INV_128076 [DATE] PO 43331.pdf" at bounding box center [371, 352] width 188 height 15
click at [290, 284] on button "Approve" at bounding box center [294, 300] width 92 height 35
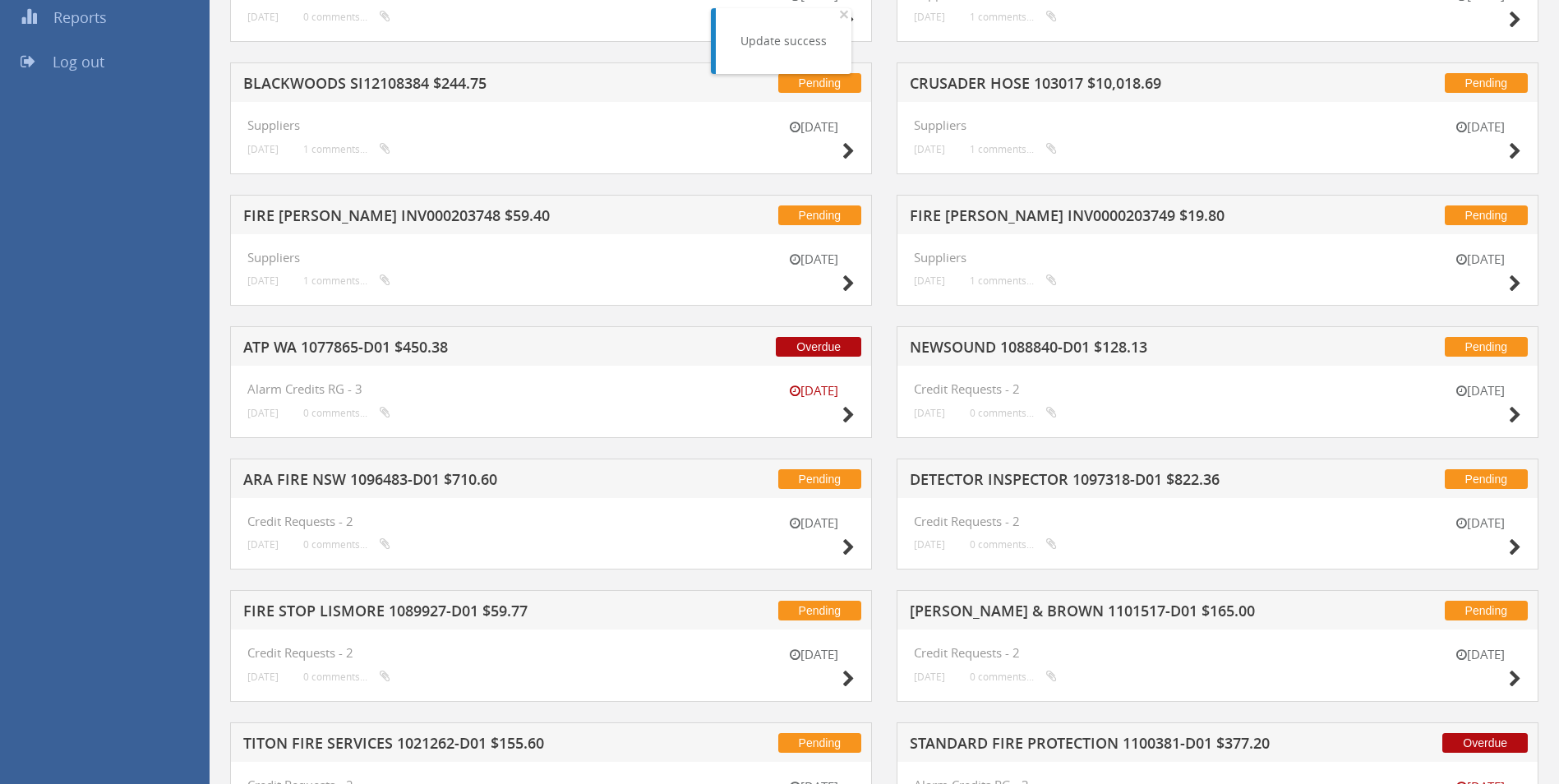
click at [378, 217] on h5 "FIRE [PERSON_NAME] INV000203748 $59.40" at bounding box center [458, 218] width 431 height 21
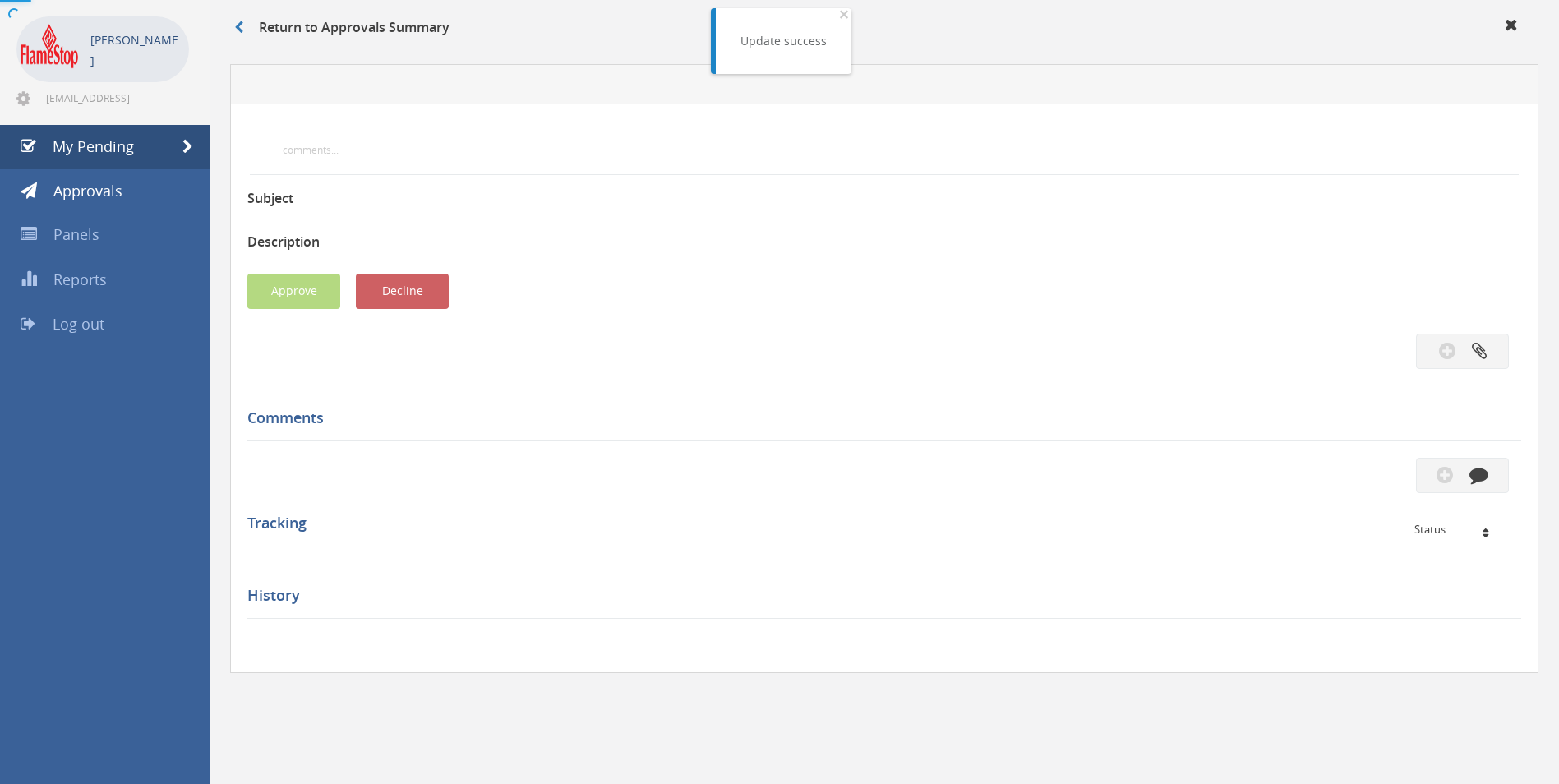
scroll to position [329, 0]
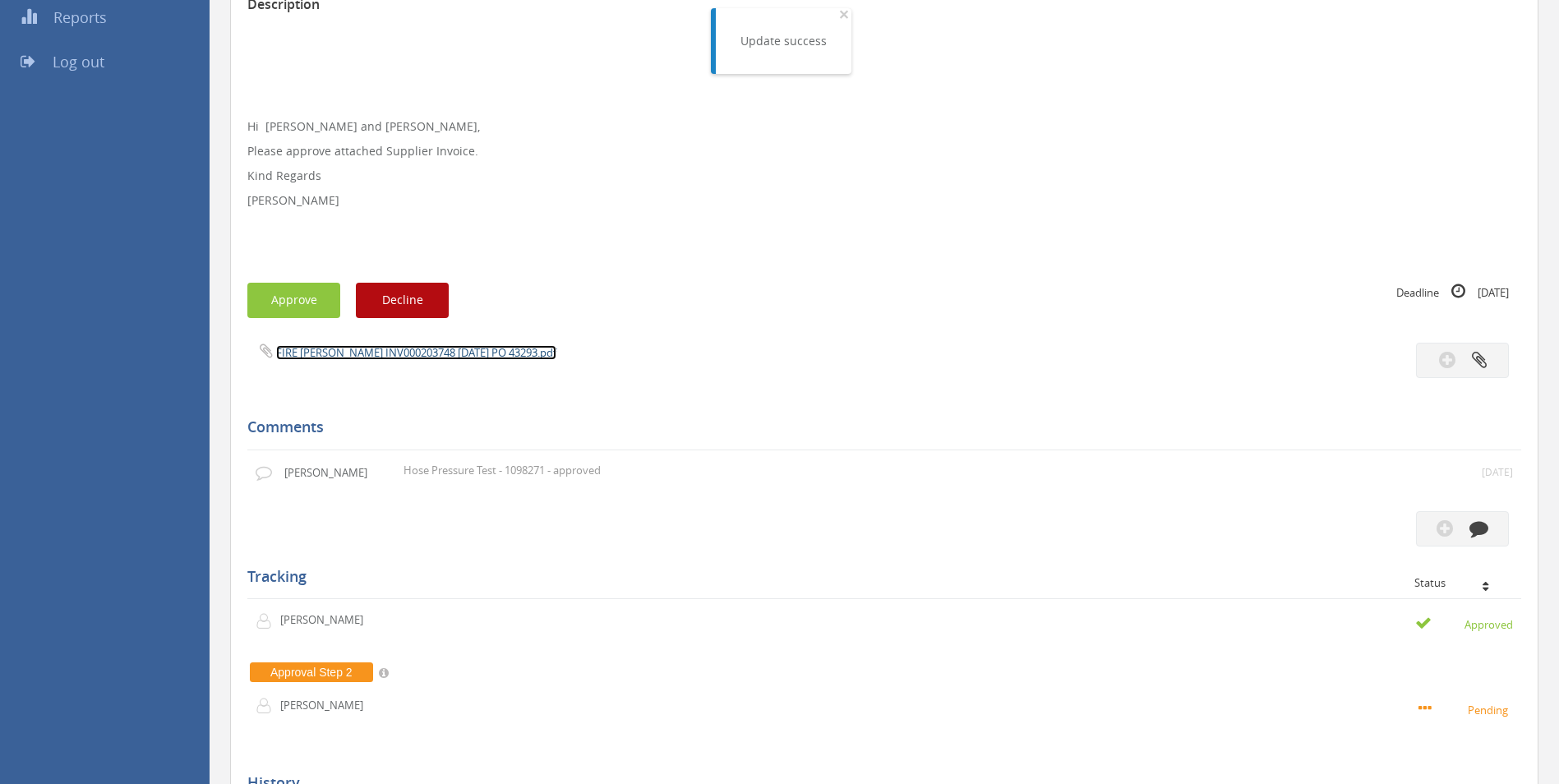
click at [363, 354] on link "FIRE [PERSON_NAME] INV000203748 [DATE] PO 43293.pdf" at bounding box center [416, 352] width 280 height 15
click at [289, 300] on button "Approve" at bounding box center [294, 300] width 92 height 35
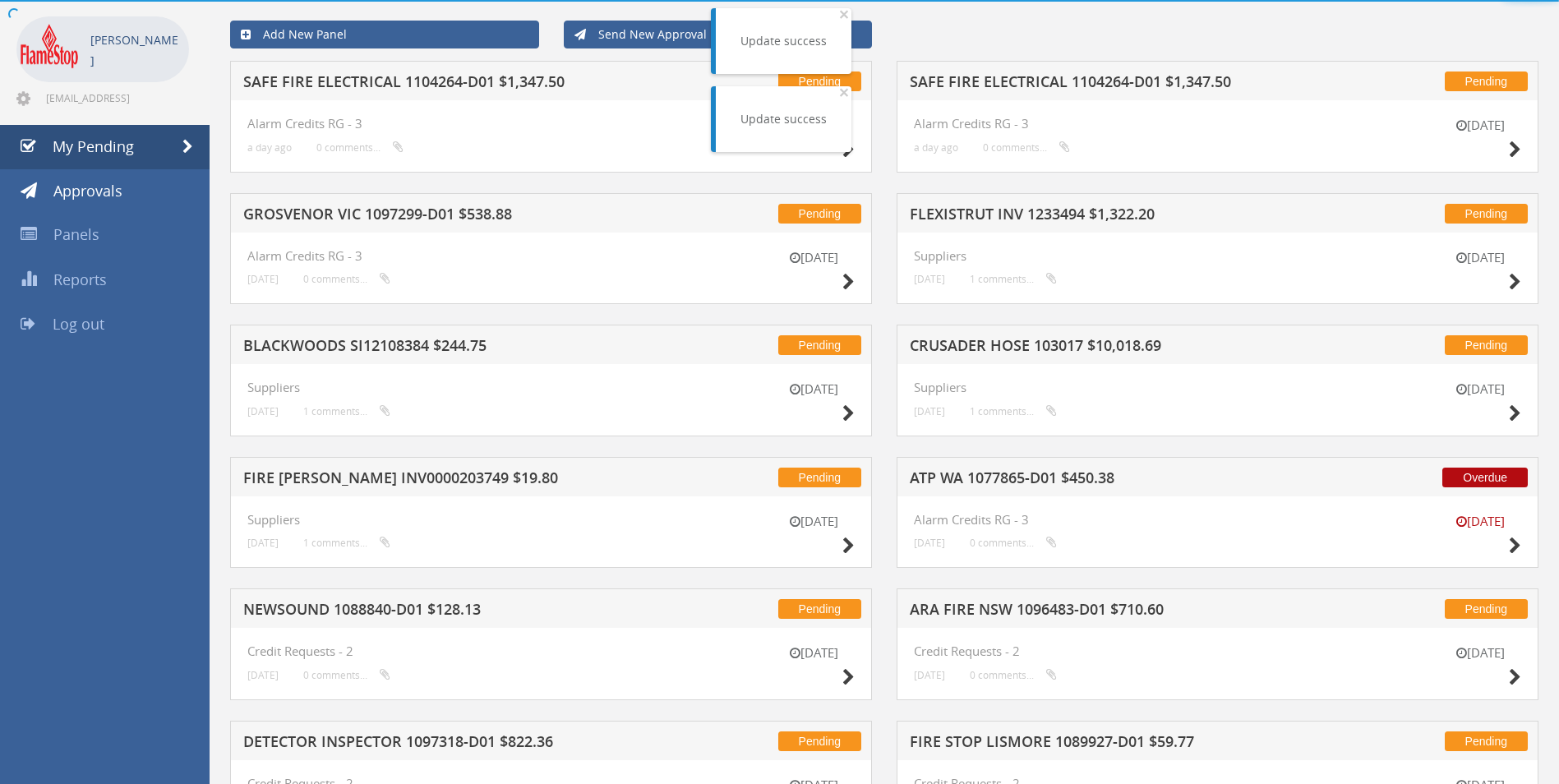
scroll to position [329, 0]
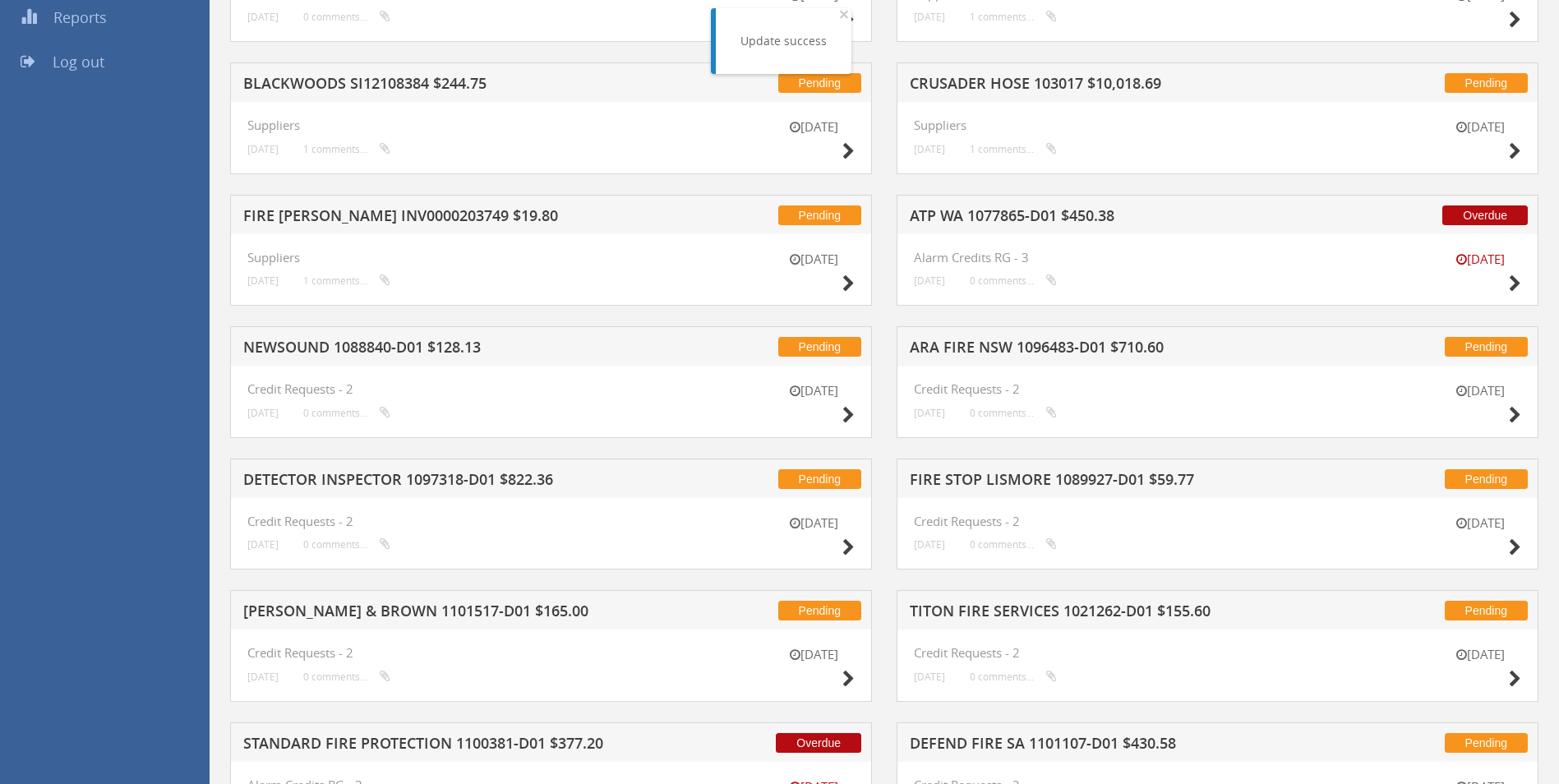
click at [983, 215] on h5 "ATP WA 1077865-D01 $450.38" at bounding box center [1125, 218] width 431 height 21
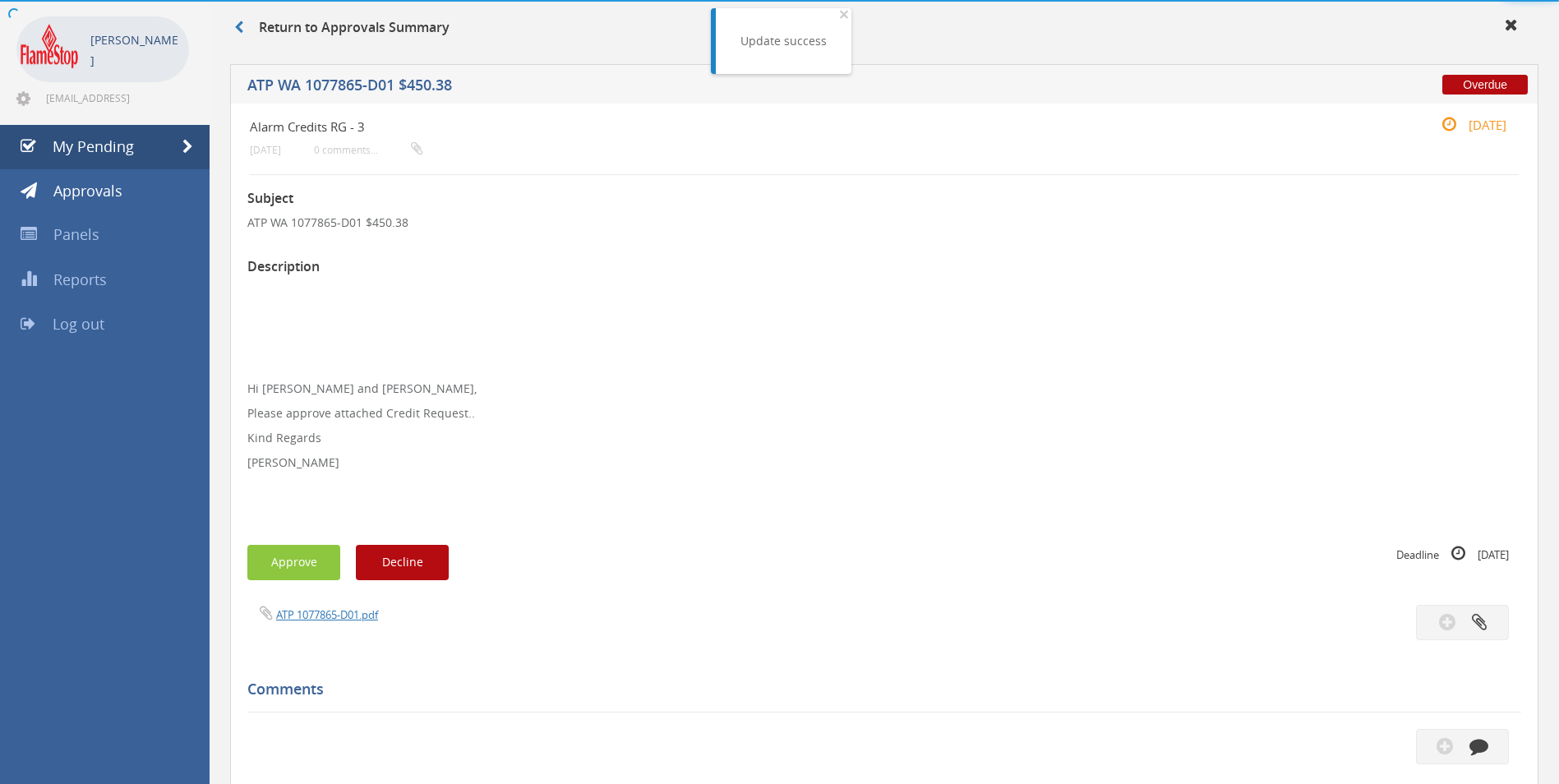
scroll to position [329, 0]
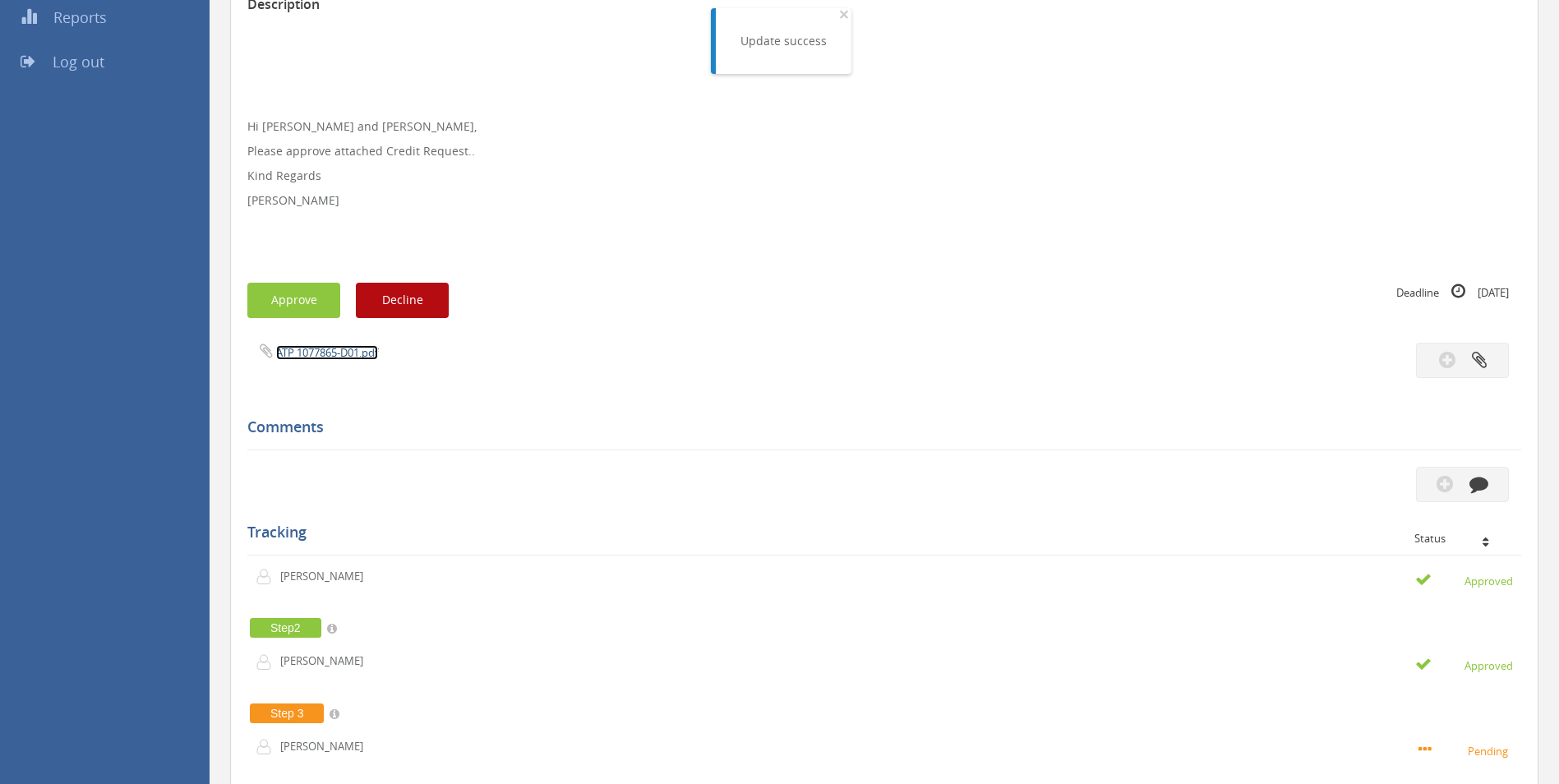
click at [336, 352] on link "ATP 1077865-D01.pdf" at bounding box center [327, 352] width 102 height 15
click at [288, 298] on button "Approve" at bounding box center [294, 300] width 92 height 35
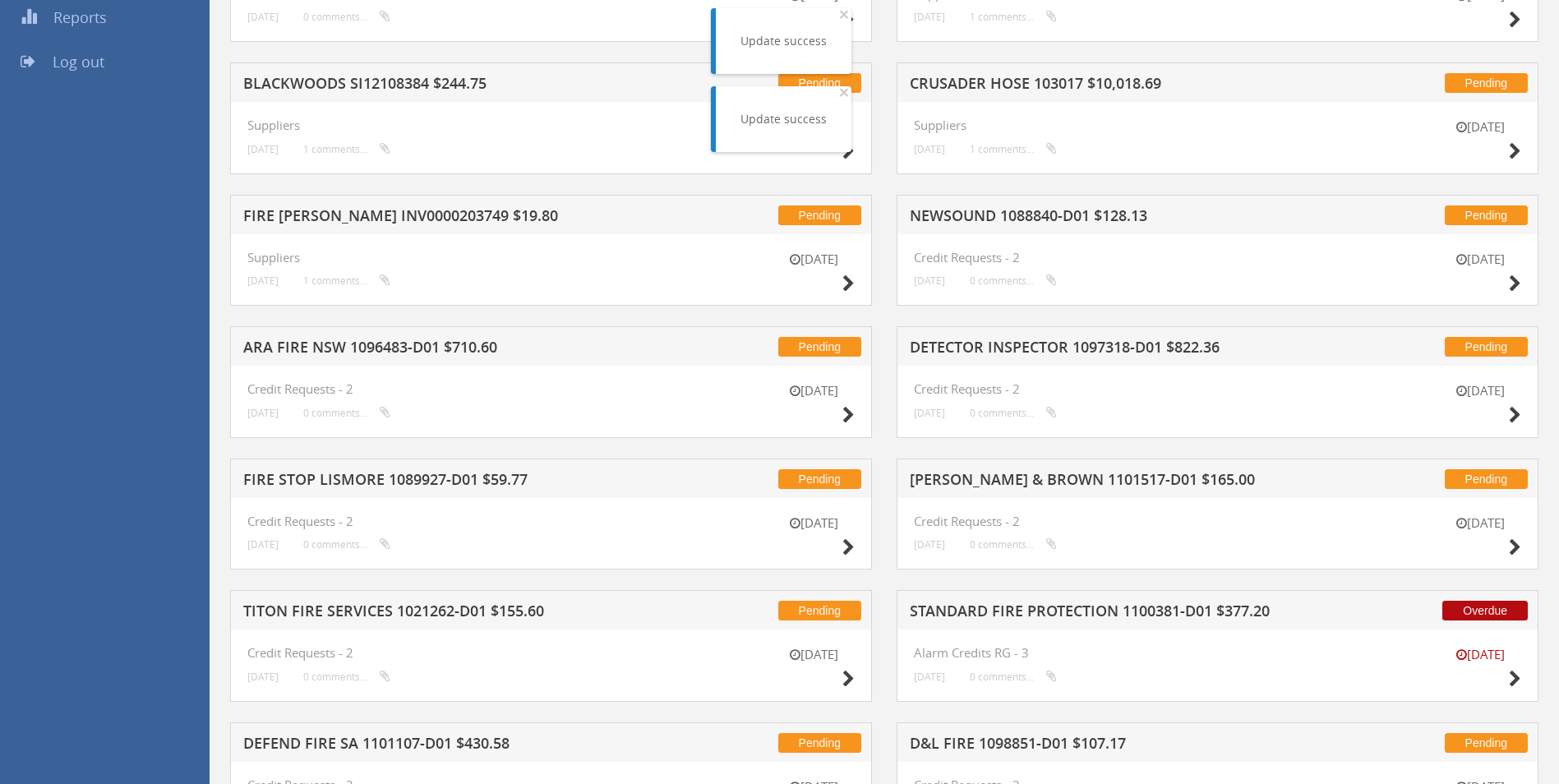
click at [959, 215] on h5 "NEWSOUND 1088840-D01 $128.13" at bounding box center [1125, 218] width 431 height 21
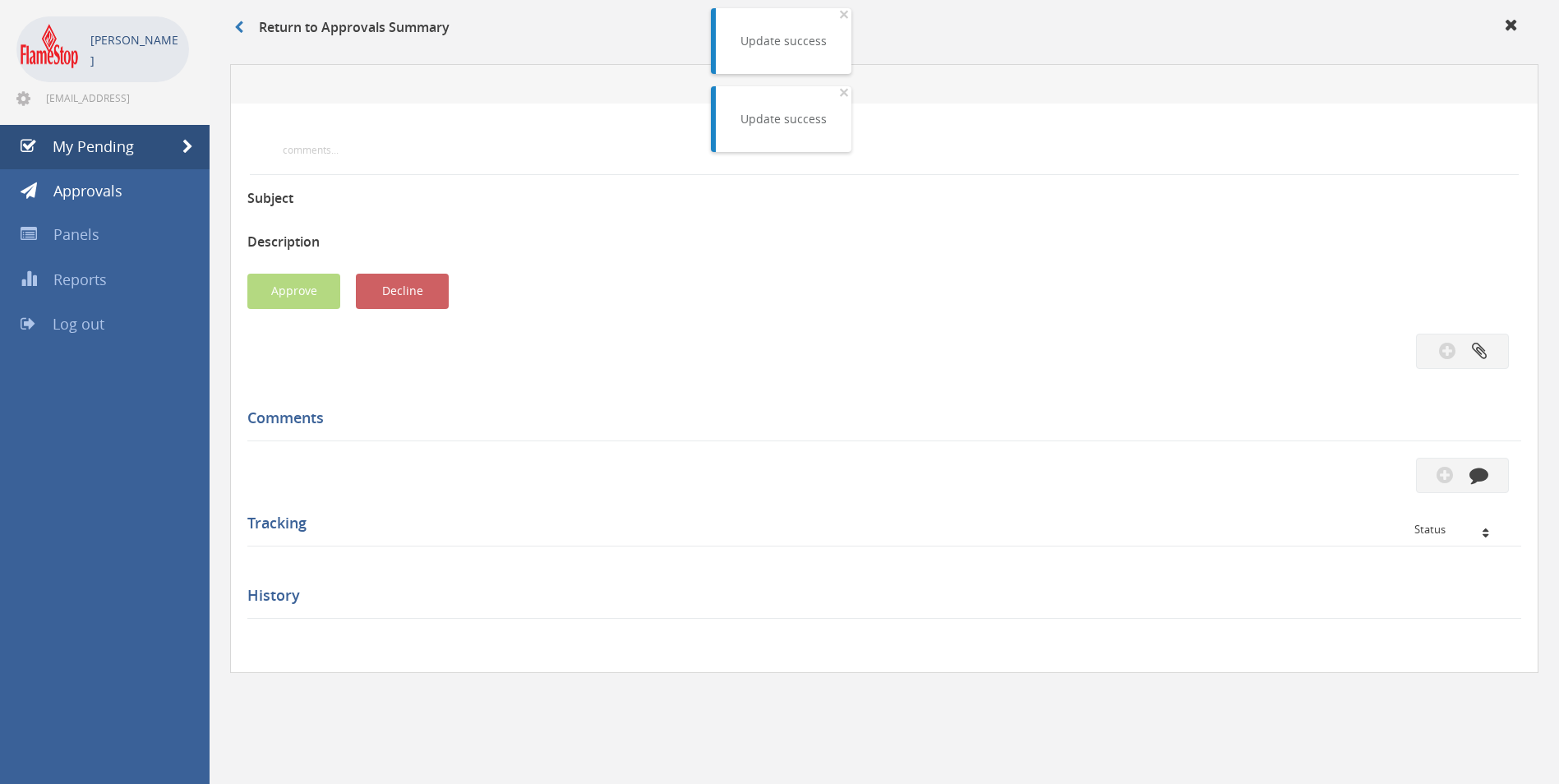
scroll to position [329, 0]
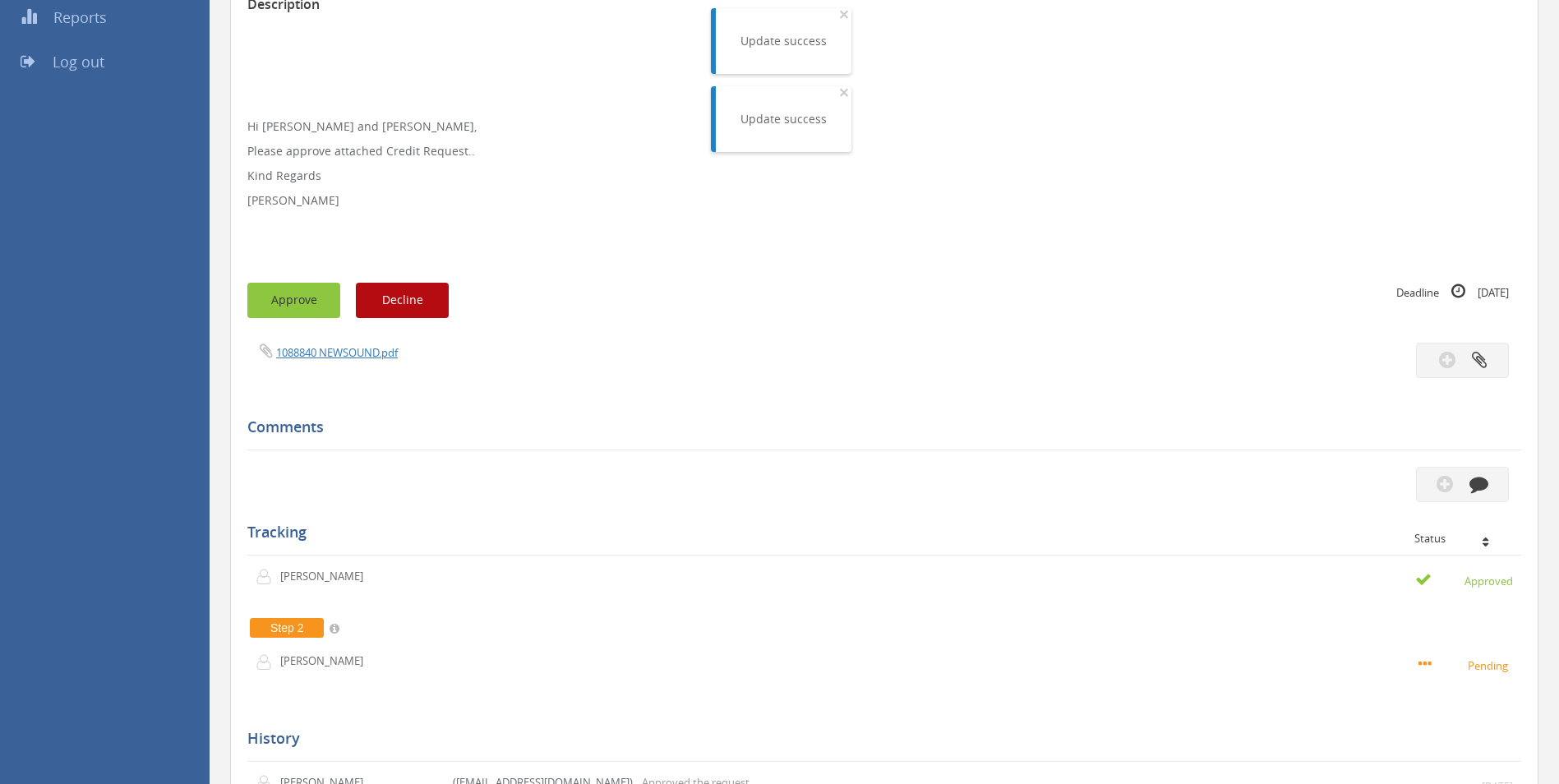
click at [295, 304] on button "Approve" at bounding box center [294, 300] width 92 height 35
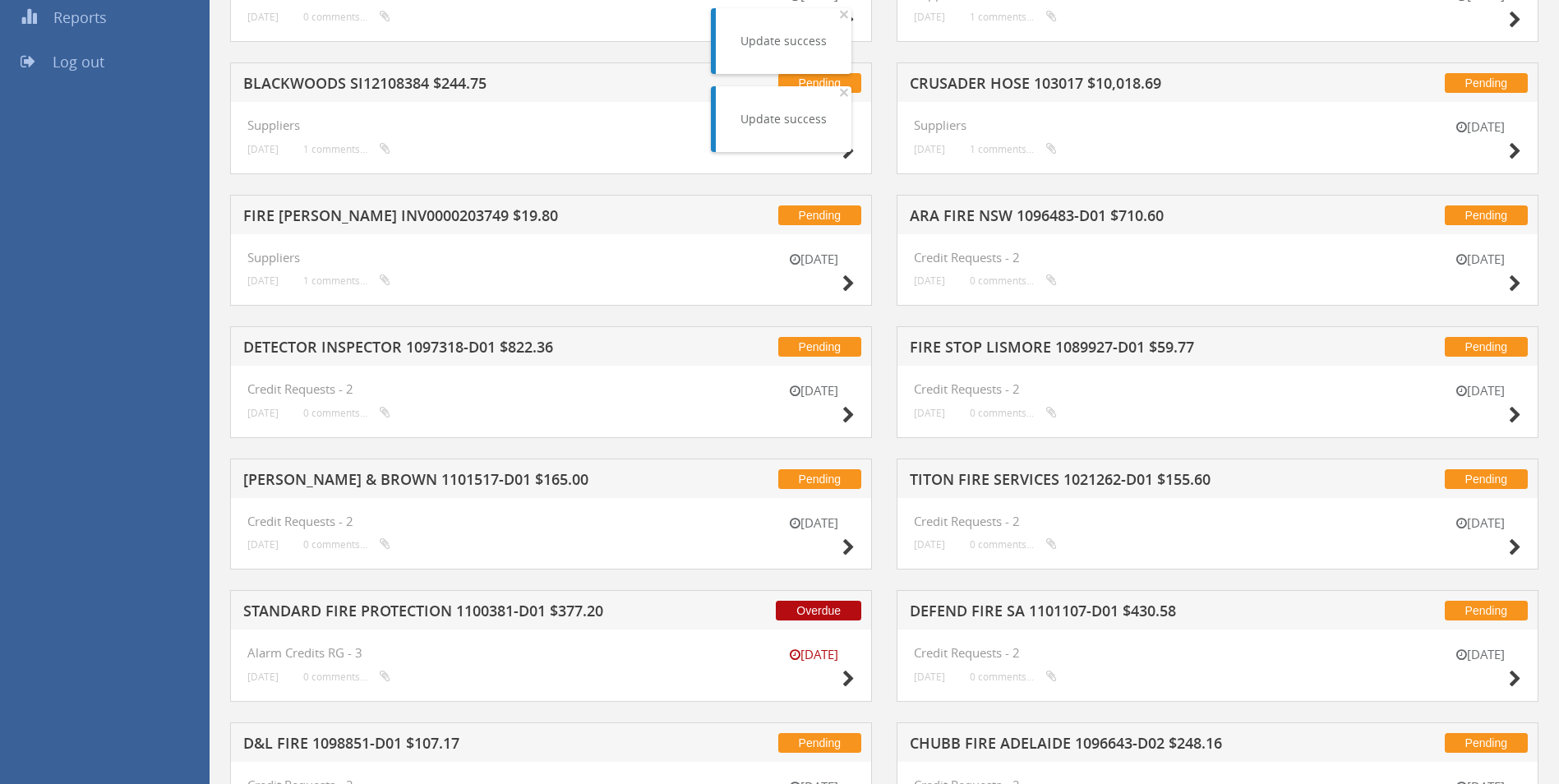
click at [315, 216] on h5 "FIRE [PERSON_NAME] INV0000203749 $19.80" at bounding box center [458, 218] width 431 height 21
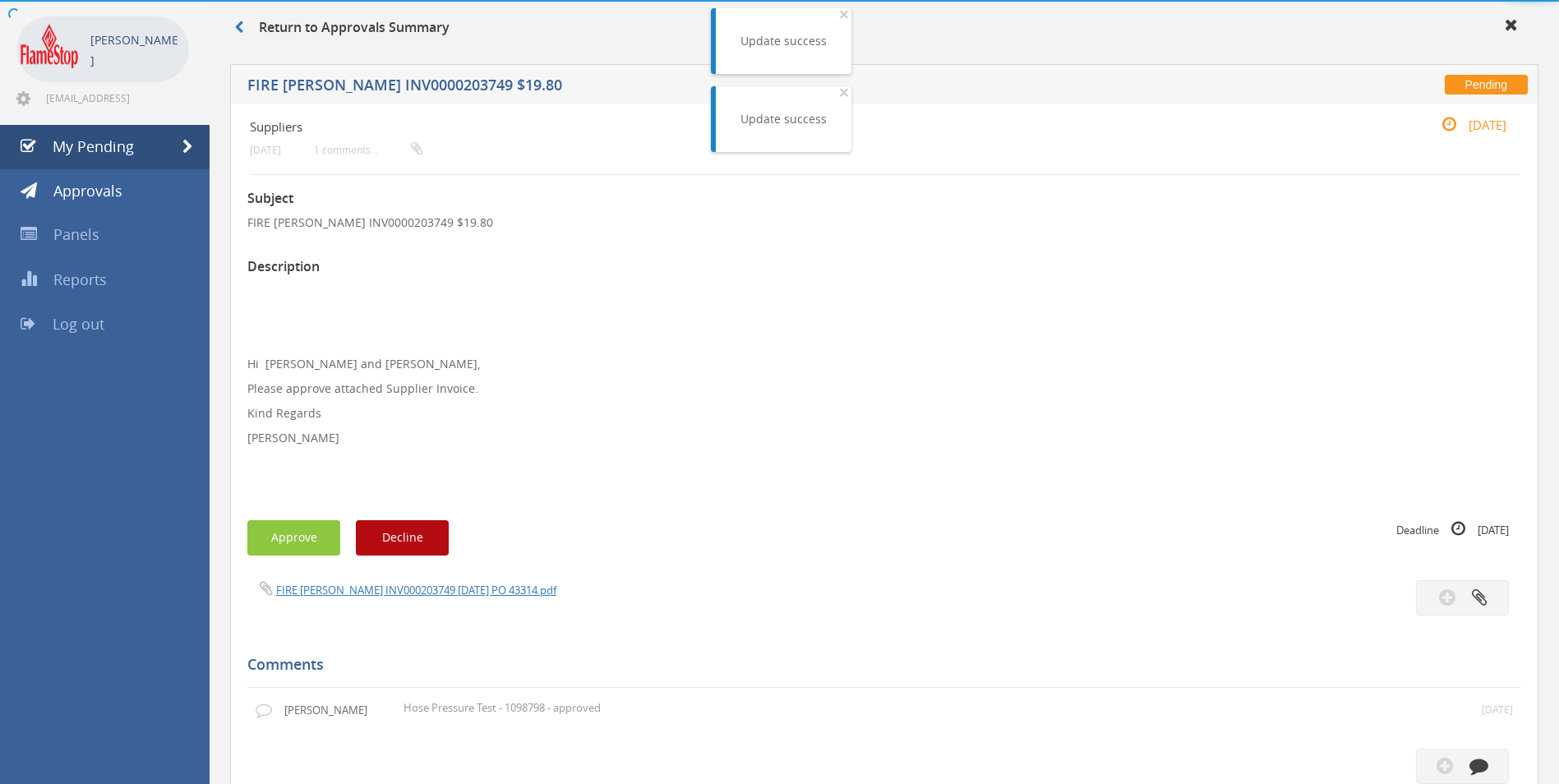
scroll to position [329, 0]
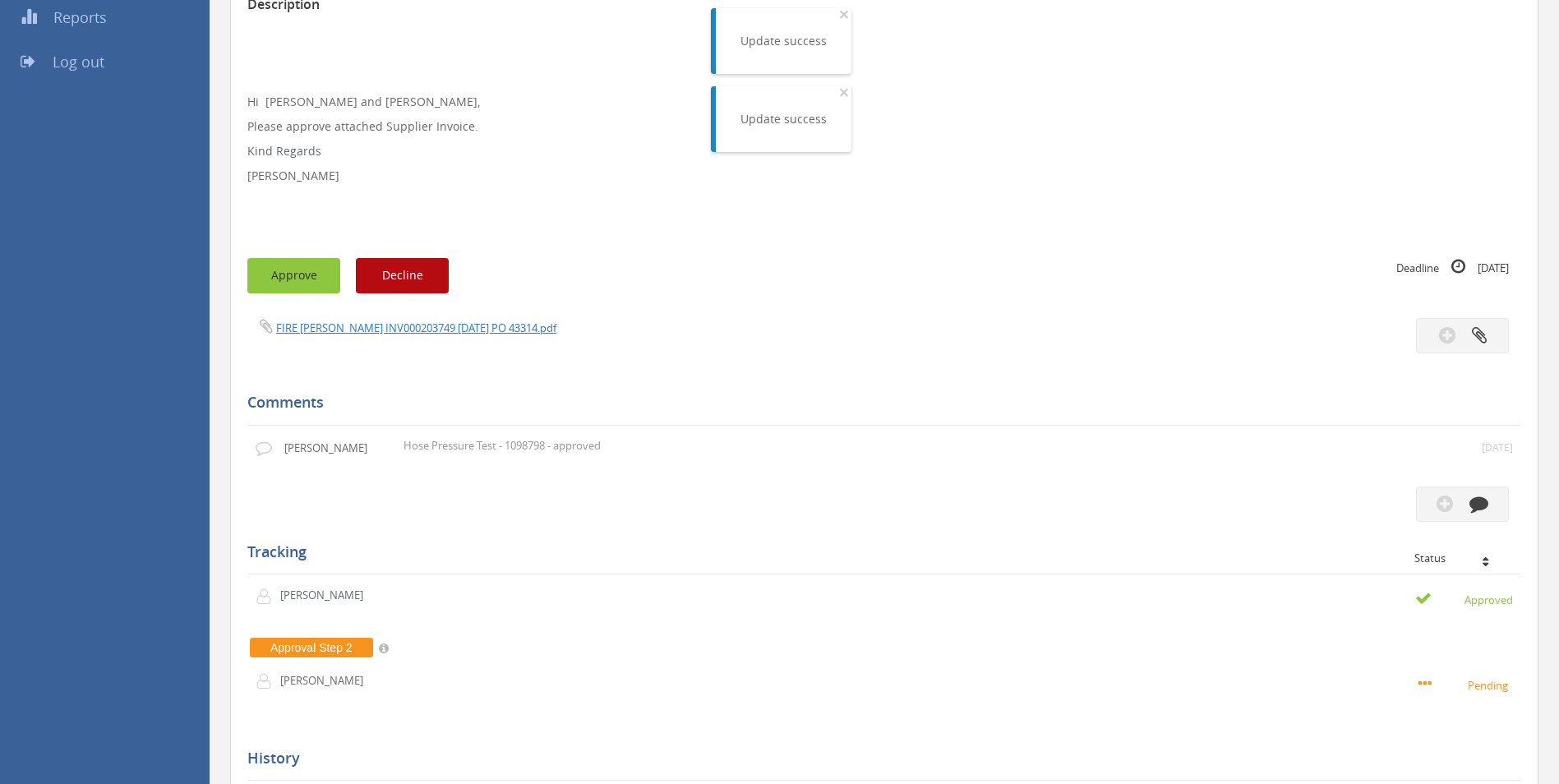
click at [293, 265] on button "Approve" at bounding box center [294, 275] width 92 height 35
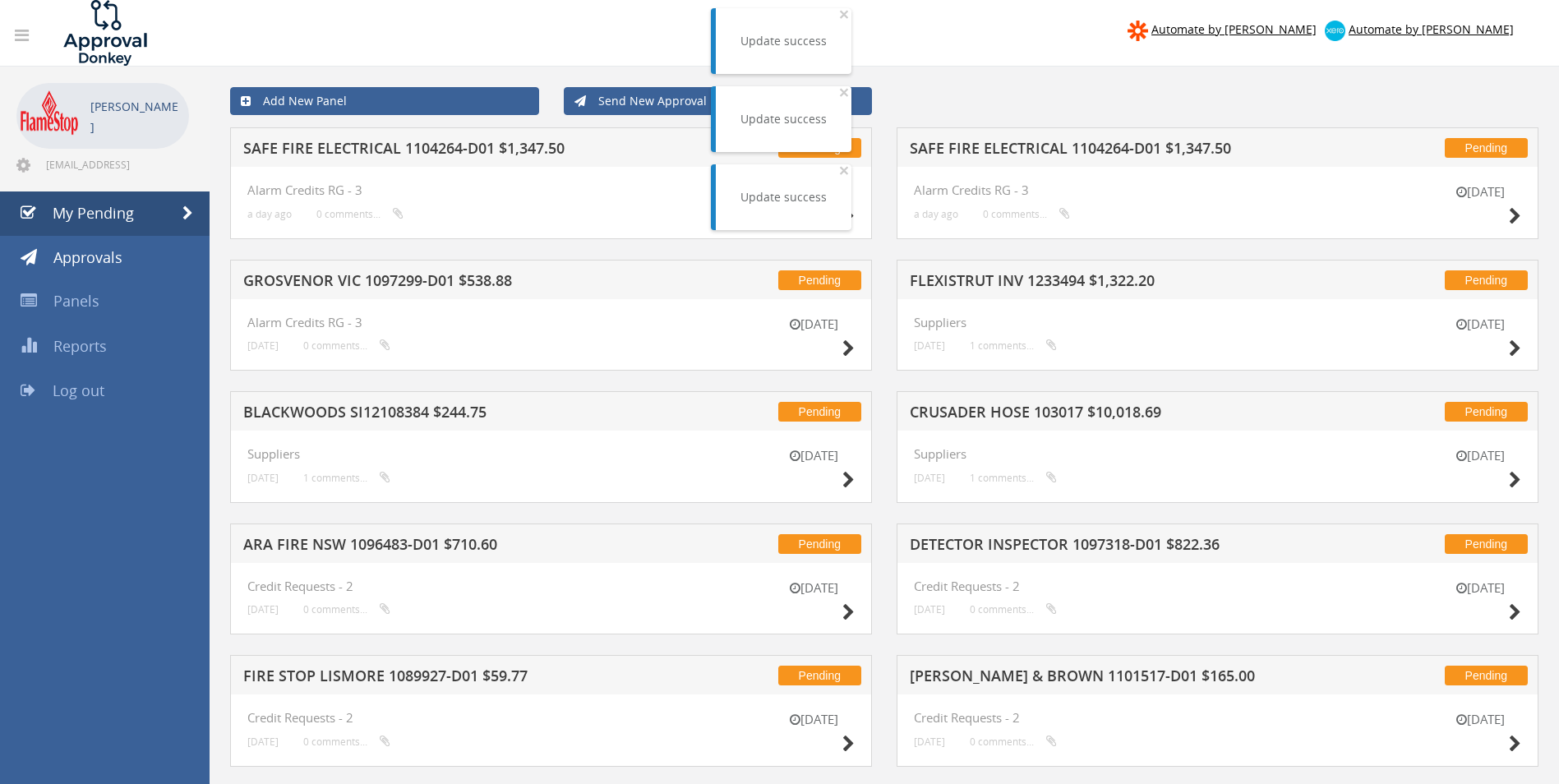
click at [373, 154] on h5 "SAFE FIRE ELECTRICAL 1104264-D01 $1,347.50" at bounding box center [458, 151] width 431 height 21
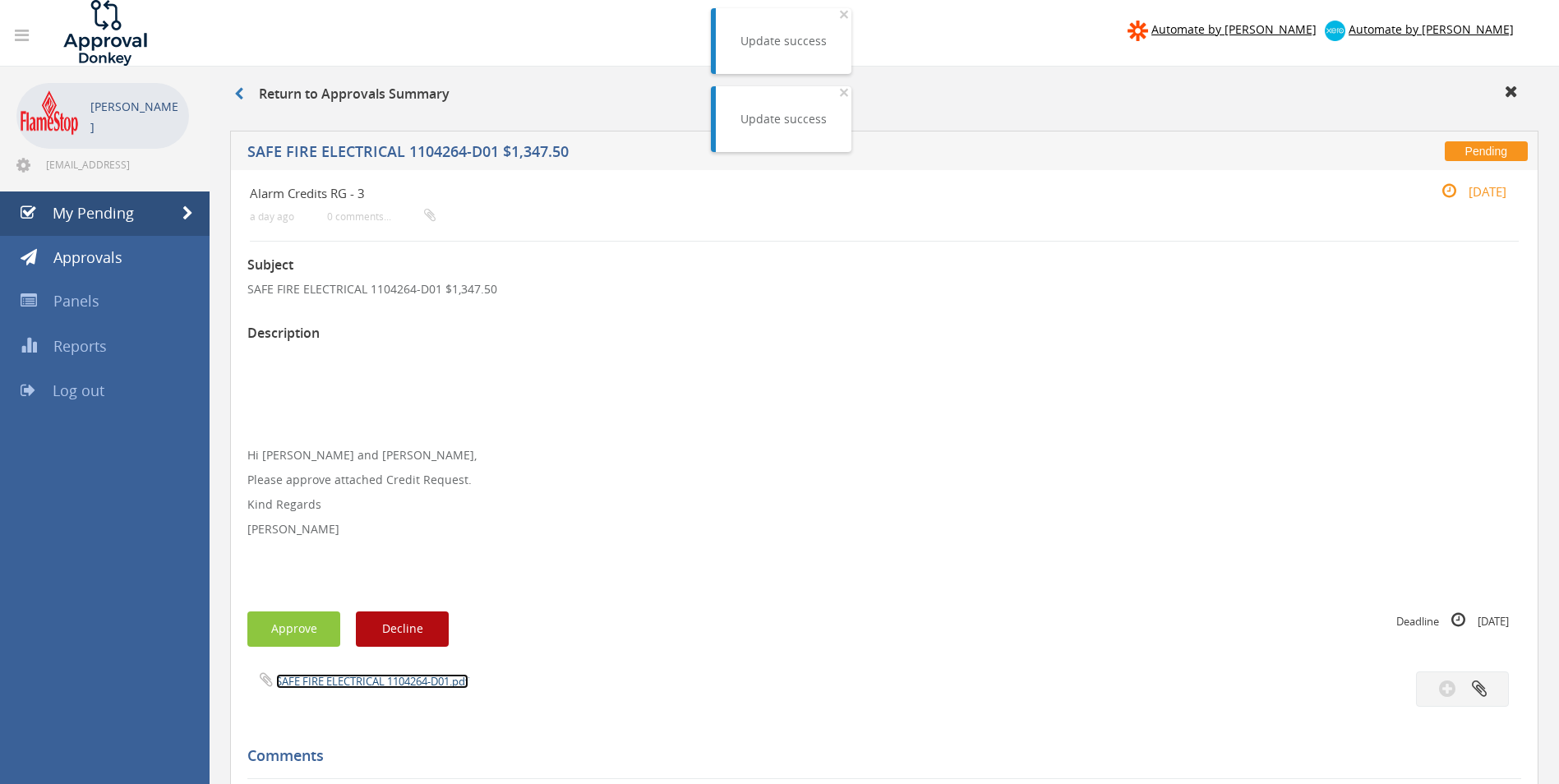
click at [322, 678] on link "SAFE FIRE ELECTRICAL 1104264-D01.pdf" at bounding box center [372, 680] width 193 height 15
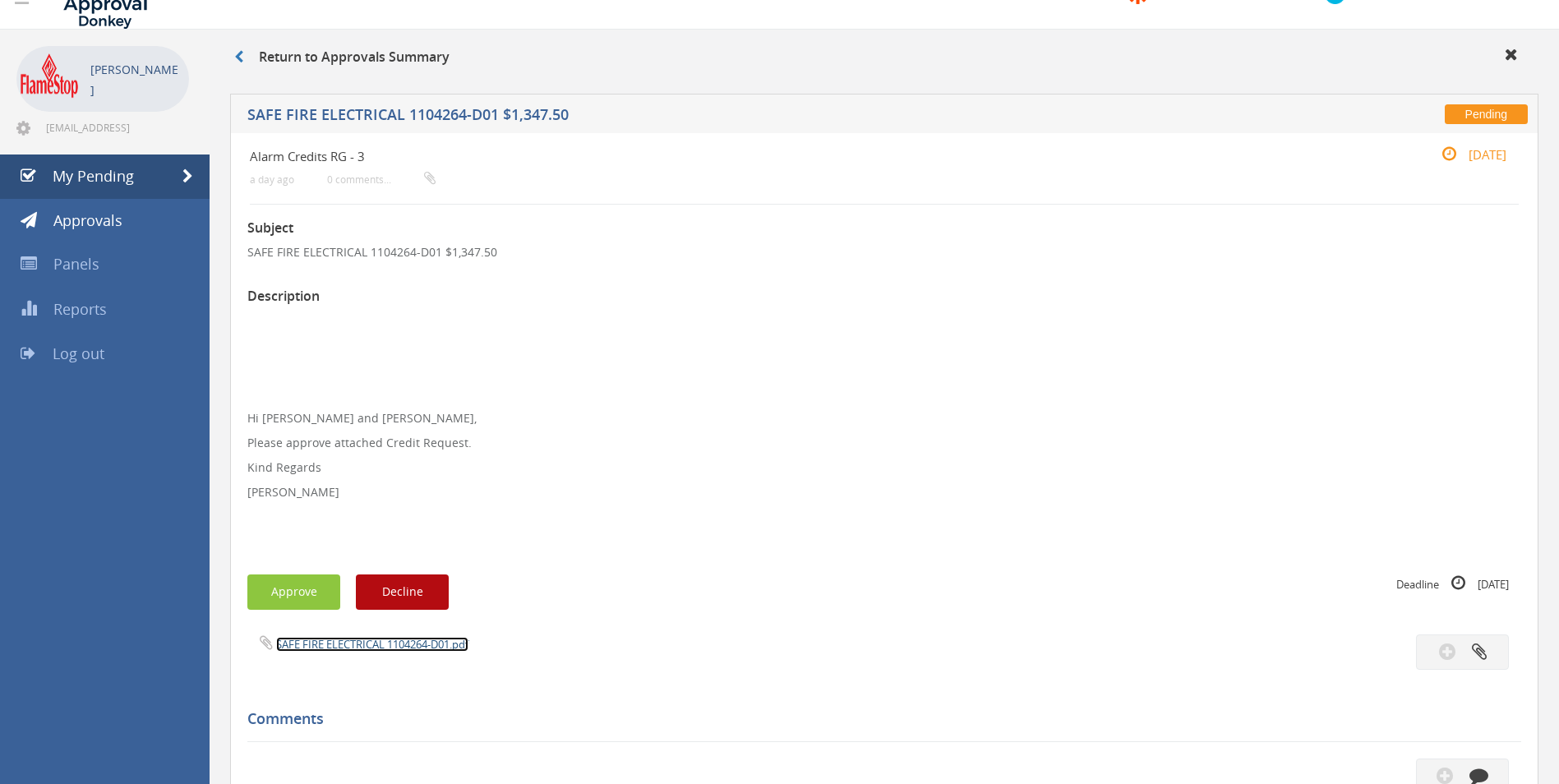
scroll to position [246, 0]
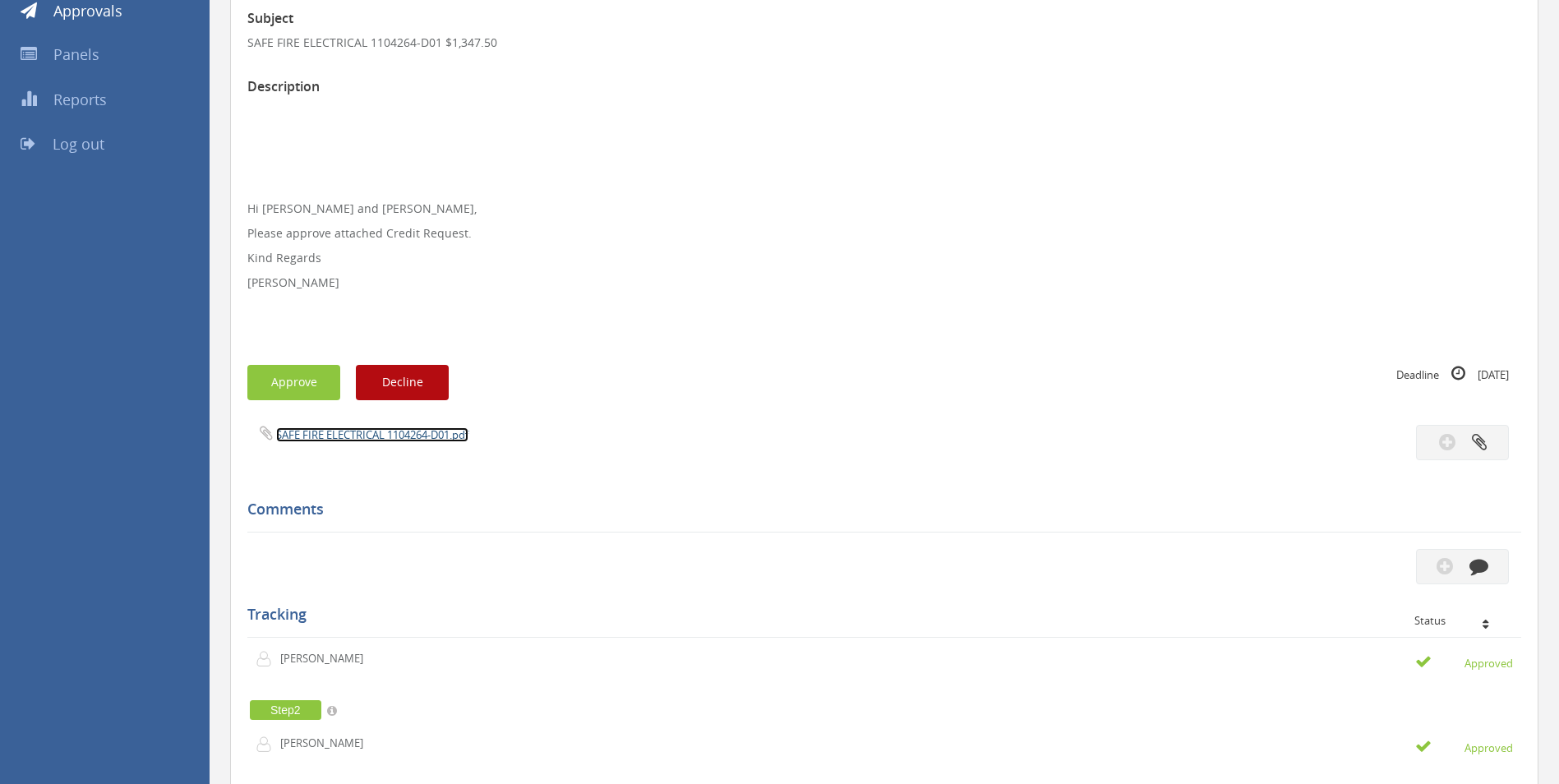
click at [364, 429] on link "SAFE FIRE ELECTRICAL 1104264-D01.pdf" at bounding box center [372, 434] width 193 height 15
click at [296, 380] on button "Approve" at bounding box center [294, 382] width 92 height 35
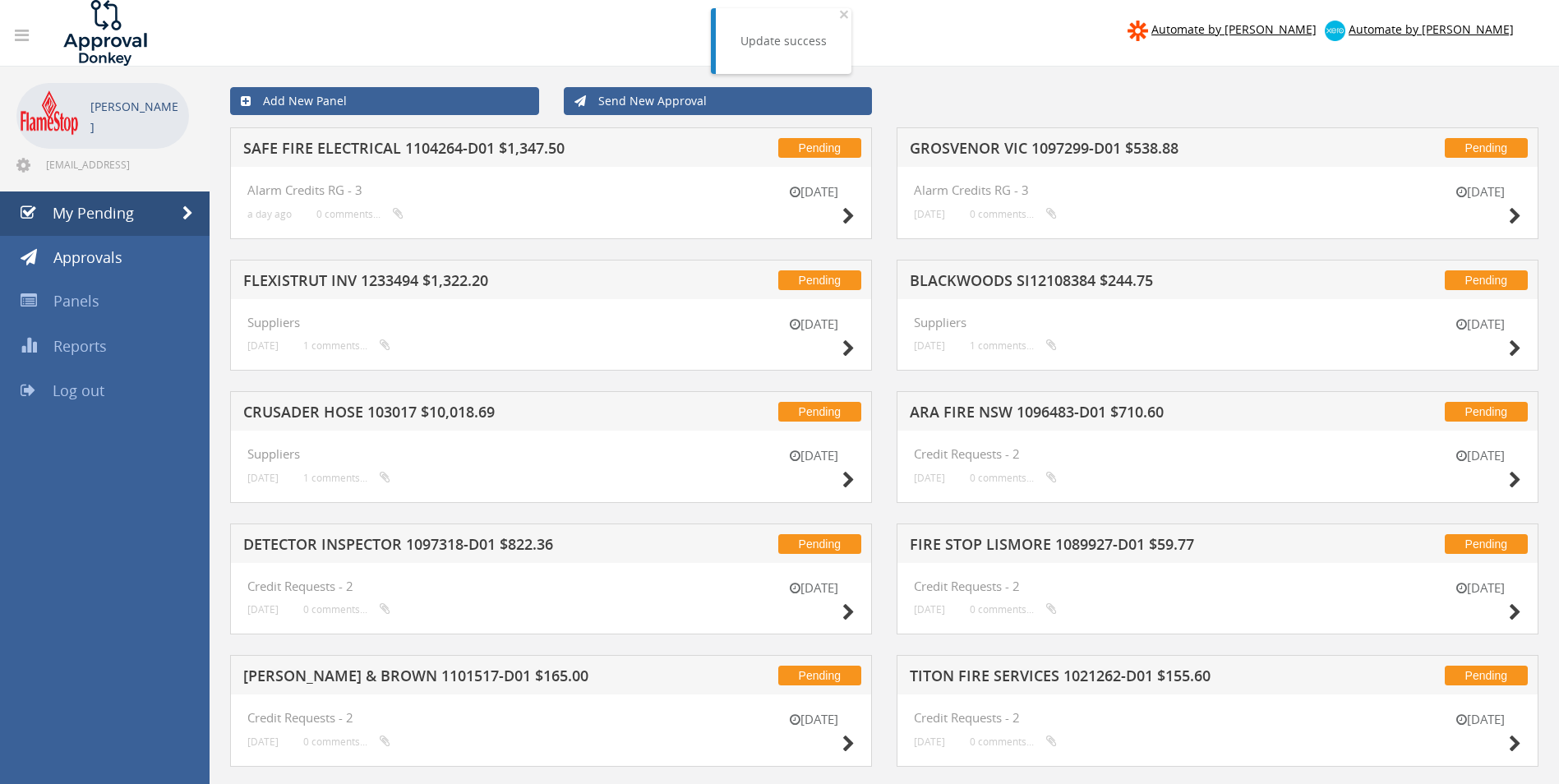
click at [406, 140] on div "Pending SAFE FIRE ELECTRICAL 1104264-D01 $1,347.50" at bounding box center [551, 147] width 642 height 39
click at [401, 151] on h5 "SAFE FIRE ELECTRICAL 1104264-D01 $1,347.50" at bounding box center [458, 151] width 431 height 21
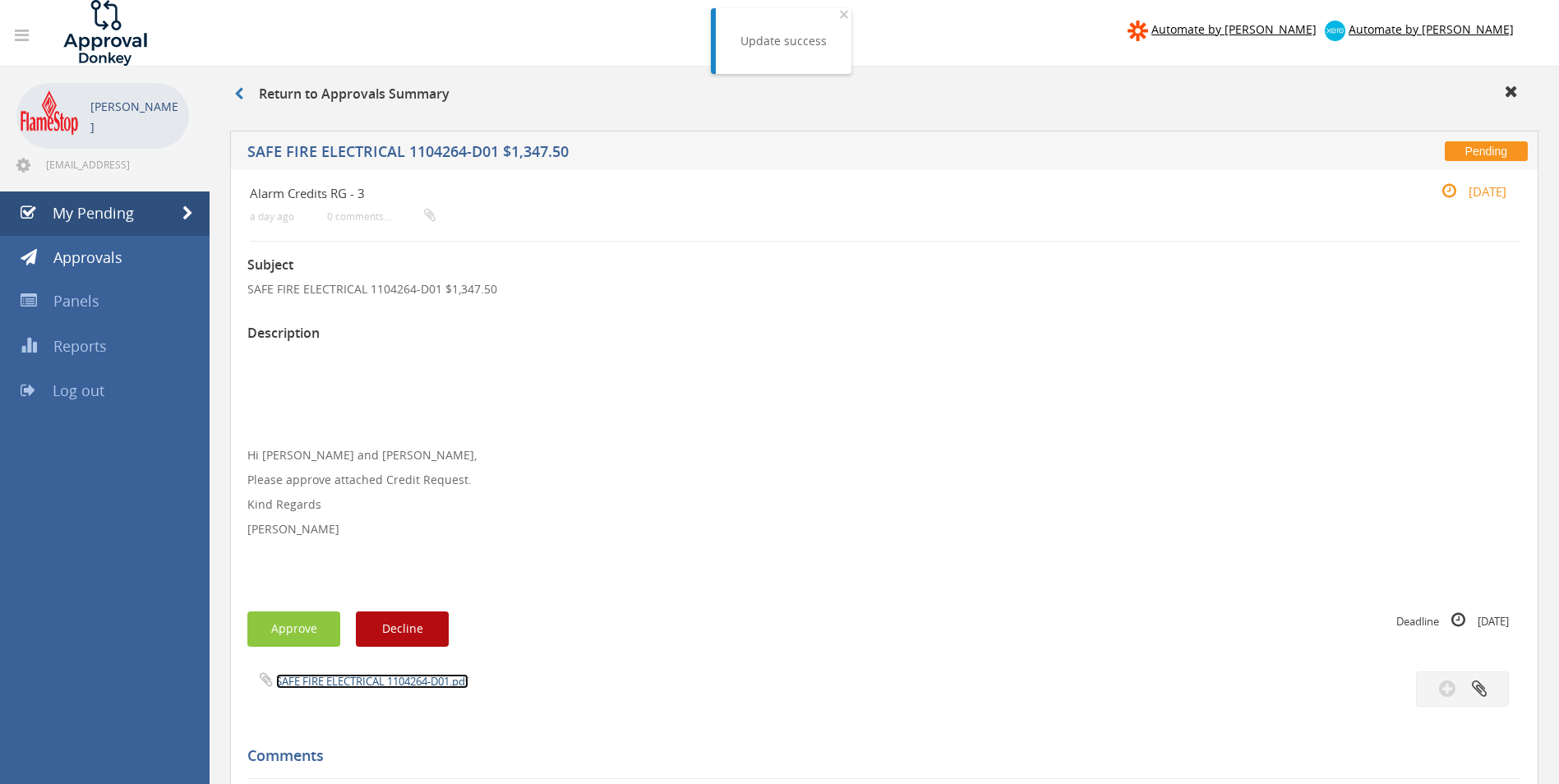
click at [341, 680] on link "SAFE FIRE ELECTRICAL 1104264-D01.pdf" at bounding box center [372, 680] width 193 height 15
click at [110, 212] on span "My Pending" at bounding box center [92, 212] width 81 height 20
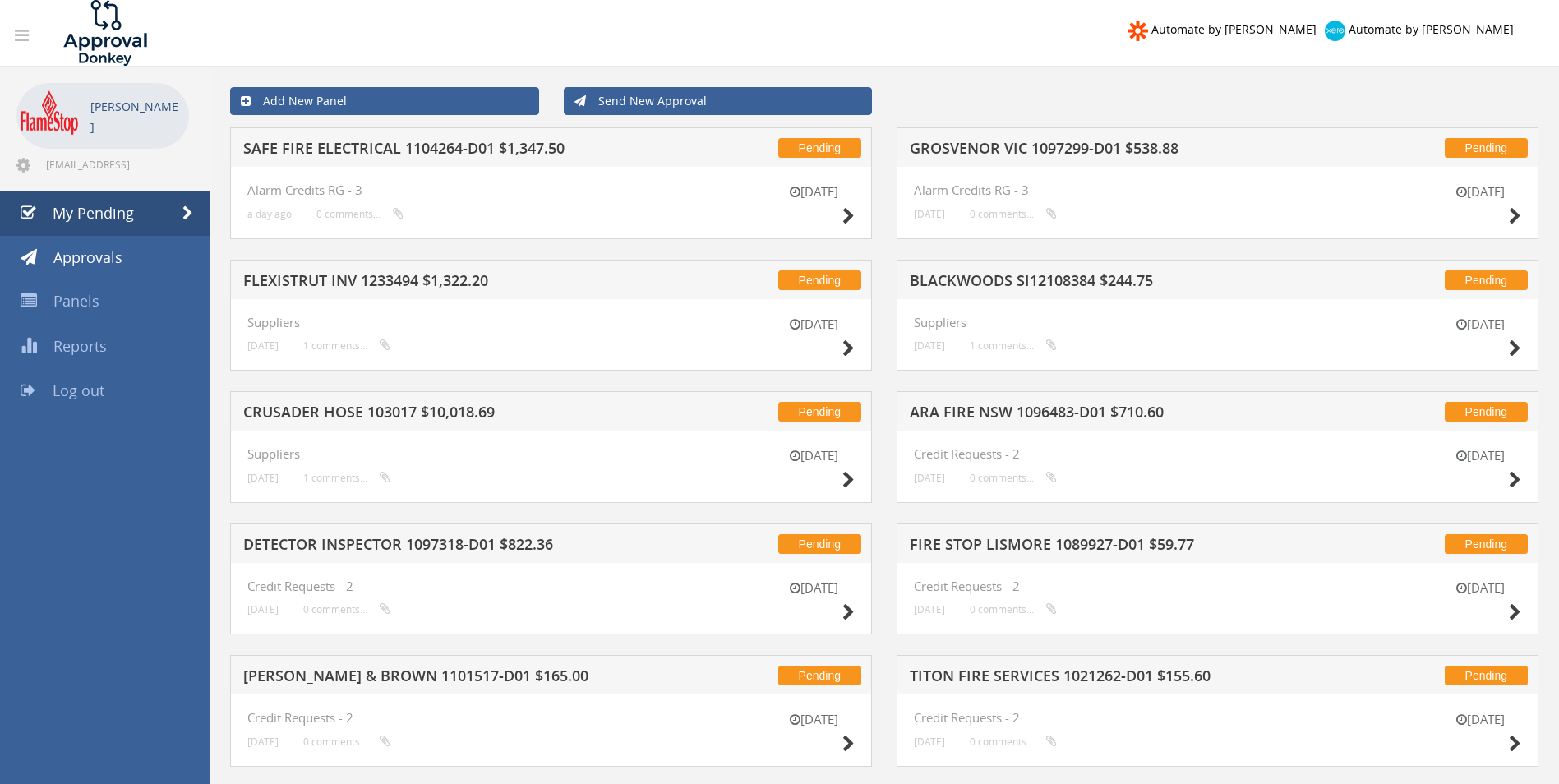
click at [368, 146] on h5 "SAFE FIRE ELECTRICAL 1104264-D01 $1,347.50" at bounding box center [458, 151] width 431 height 21
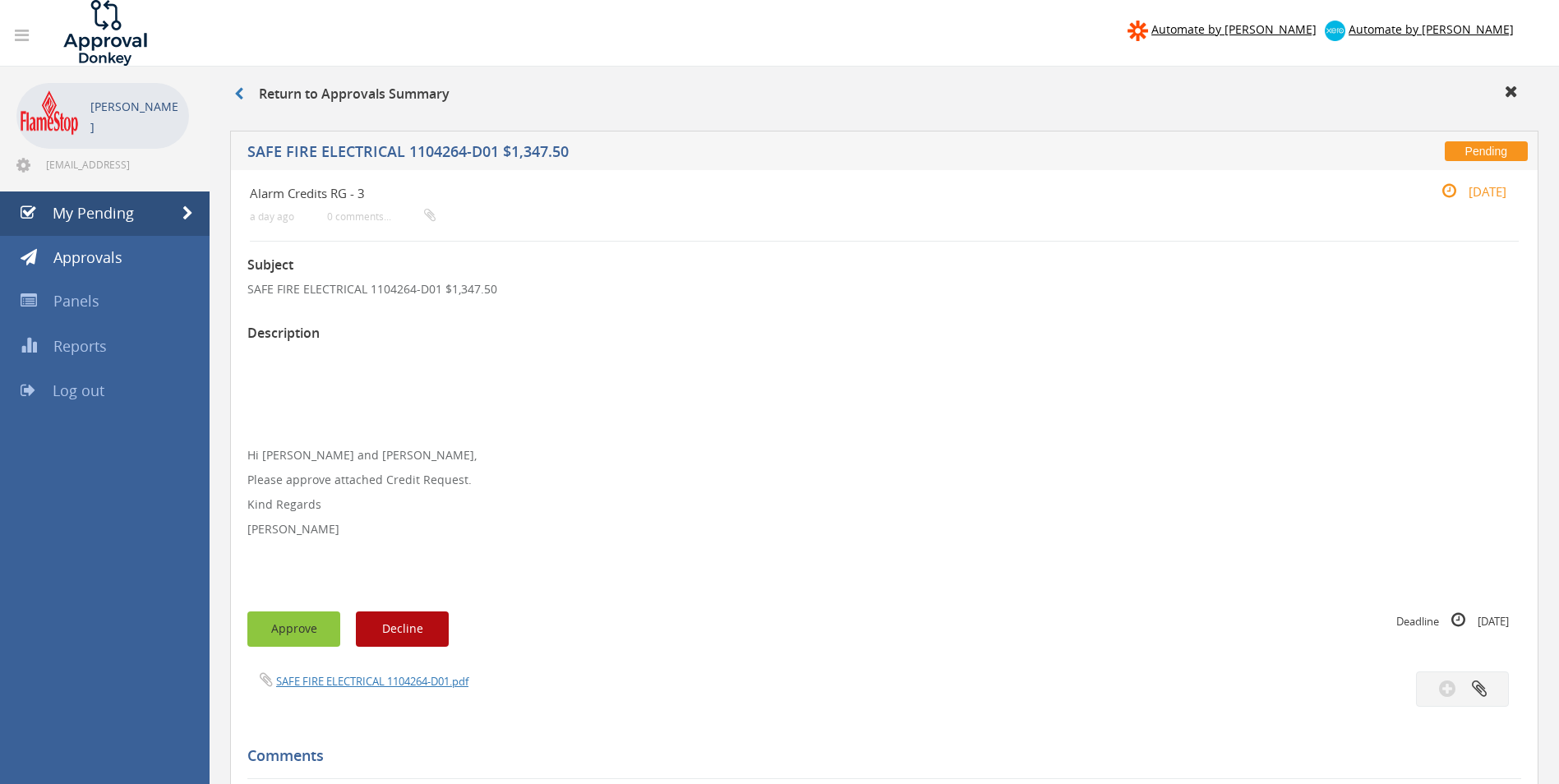
click at [294, 631] on button "Approve" at bounding box center [294, 628] width 92 height 35
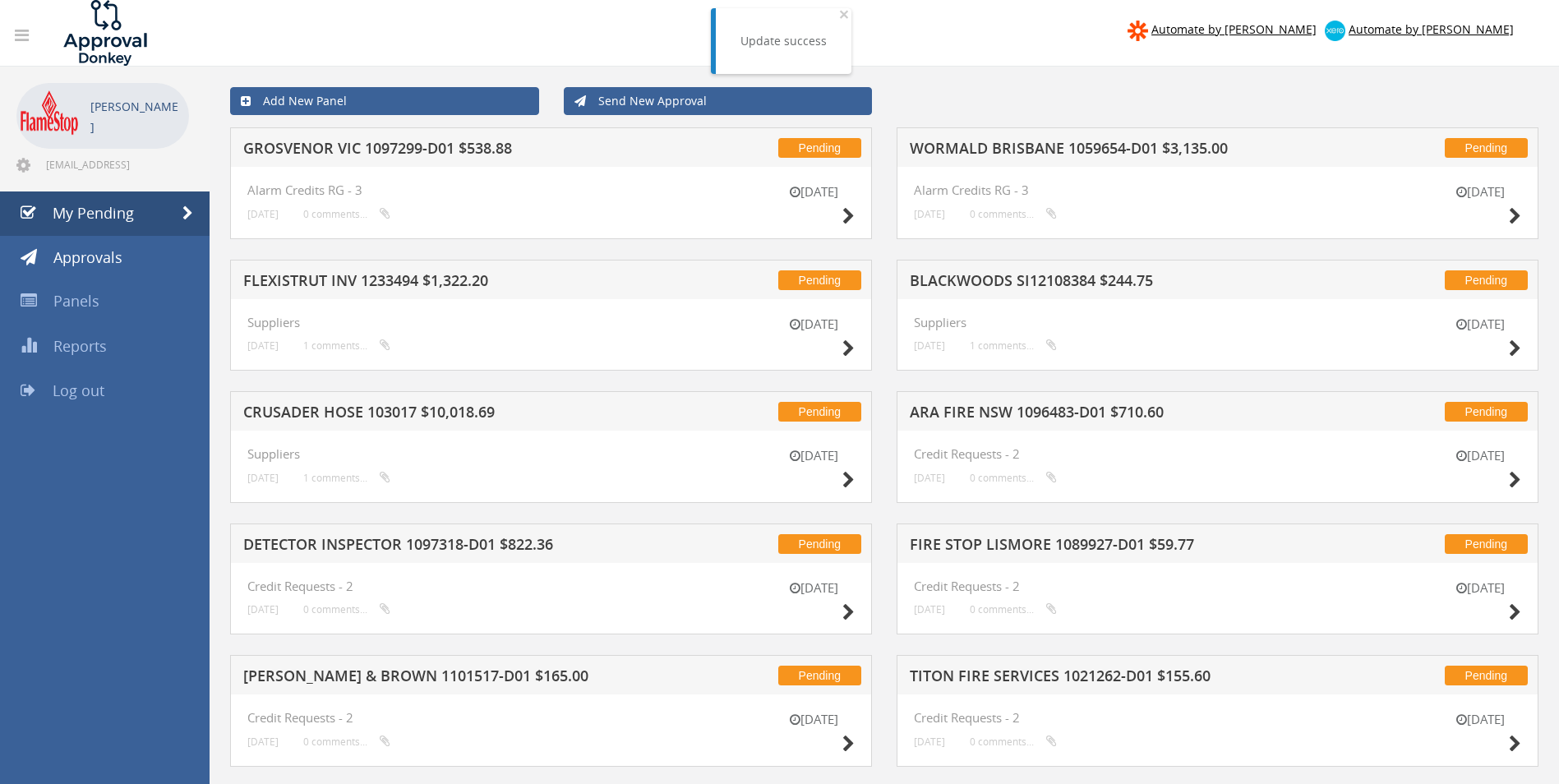
click at [330, 147] on h5 "GROSVENOR VIC 1097299-D01 $538.88" at bounding box center [458, 151] width 431 height 21
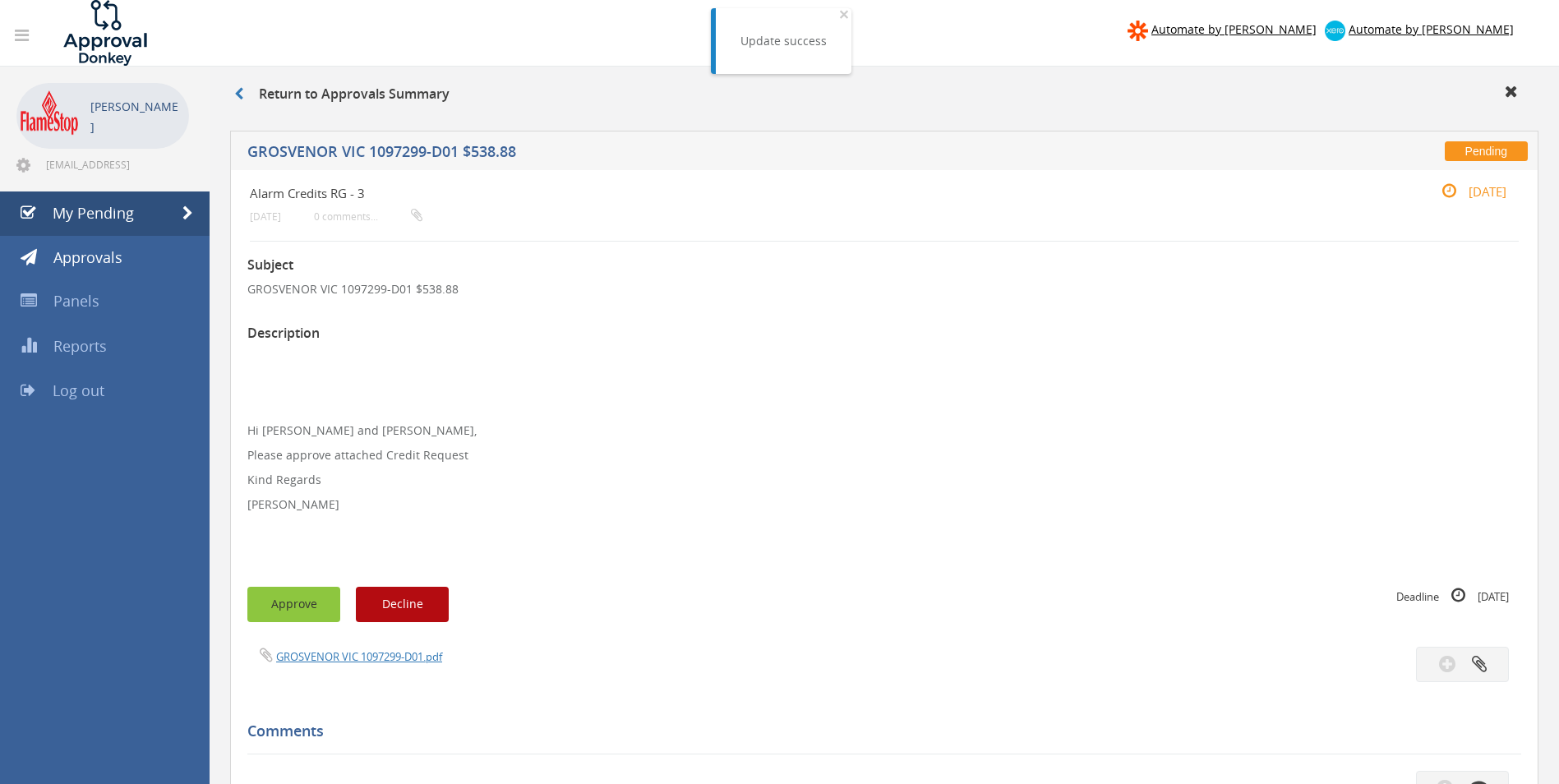
click at [316, 607] on button "Approve" at bounding box center [294, 603] width 92 height 35
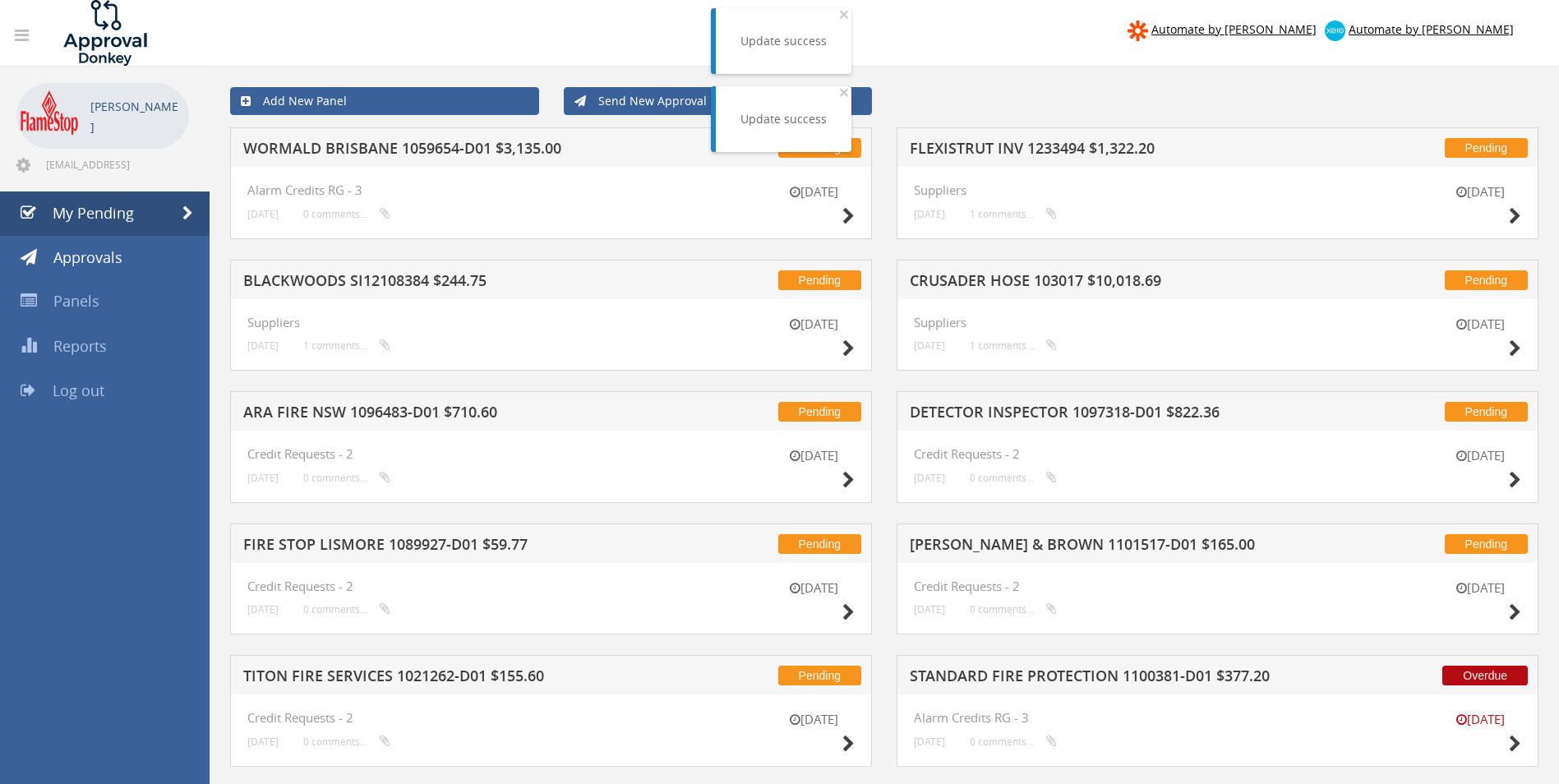
click at [432, 142] on h5 "WORMALD BRISBANE 1059654-D01 $3,135.00" at bounding box center [458, 151] width 431 height 21
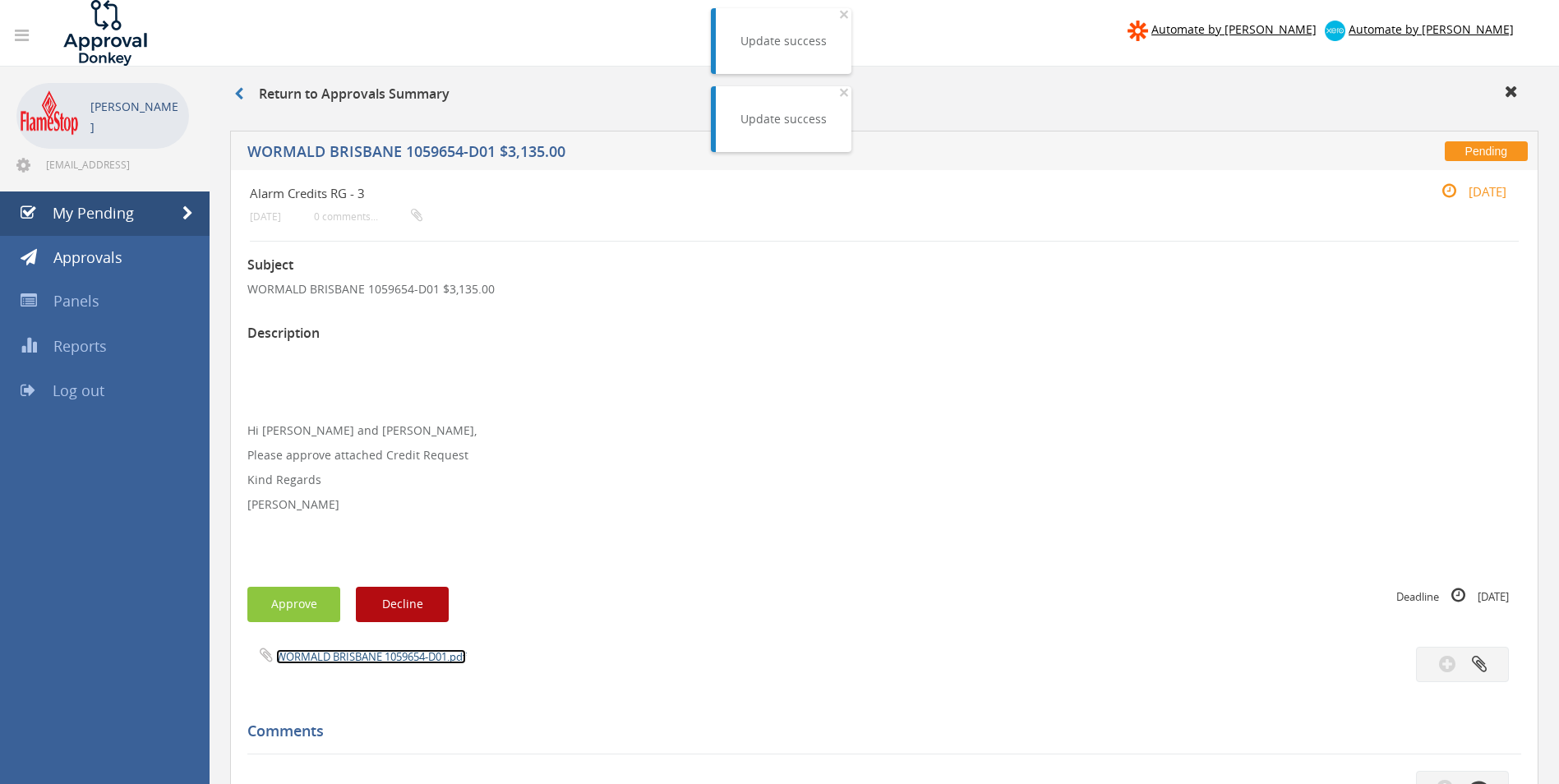
click at [352, 656] on link "WORMALD BRISBANE 1059654-D01.pdf" at bounding box center [372, 656] width 190 height 15
click at [306, 582] on div "Subject WORMALD BRISBANE 1059654-D01 $3,135.00 Description Hi [PERSON_NAME] and…" at bounding box center [884, 788] width 1274 height 1095
click at [306, 591] on button "Approve" at bounding box center [294, 603] width 92 height 35
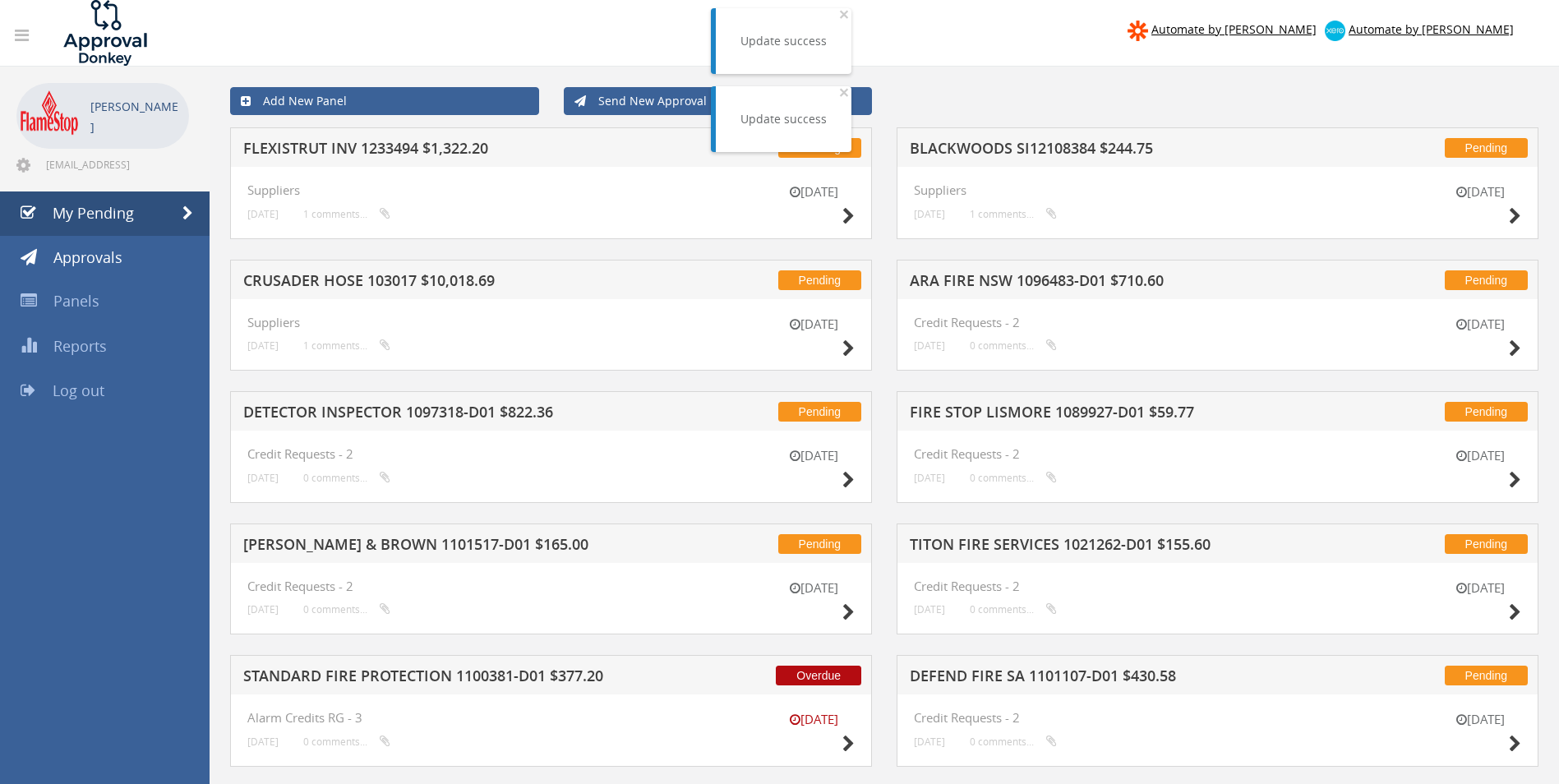
click at [382, 153] on h5 "FLEXISTRUT INV 1233494 $1,322.20" at bounding box center [458, 151] width 431 height 21
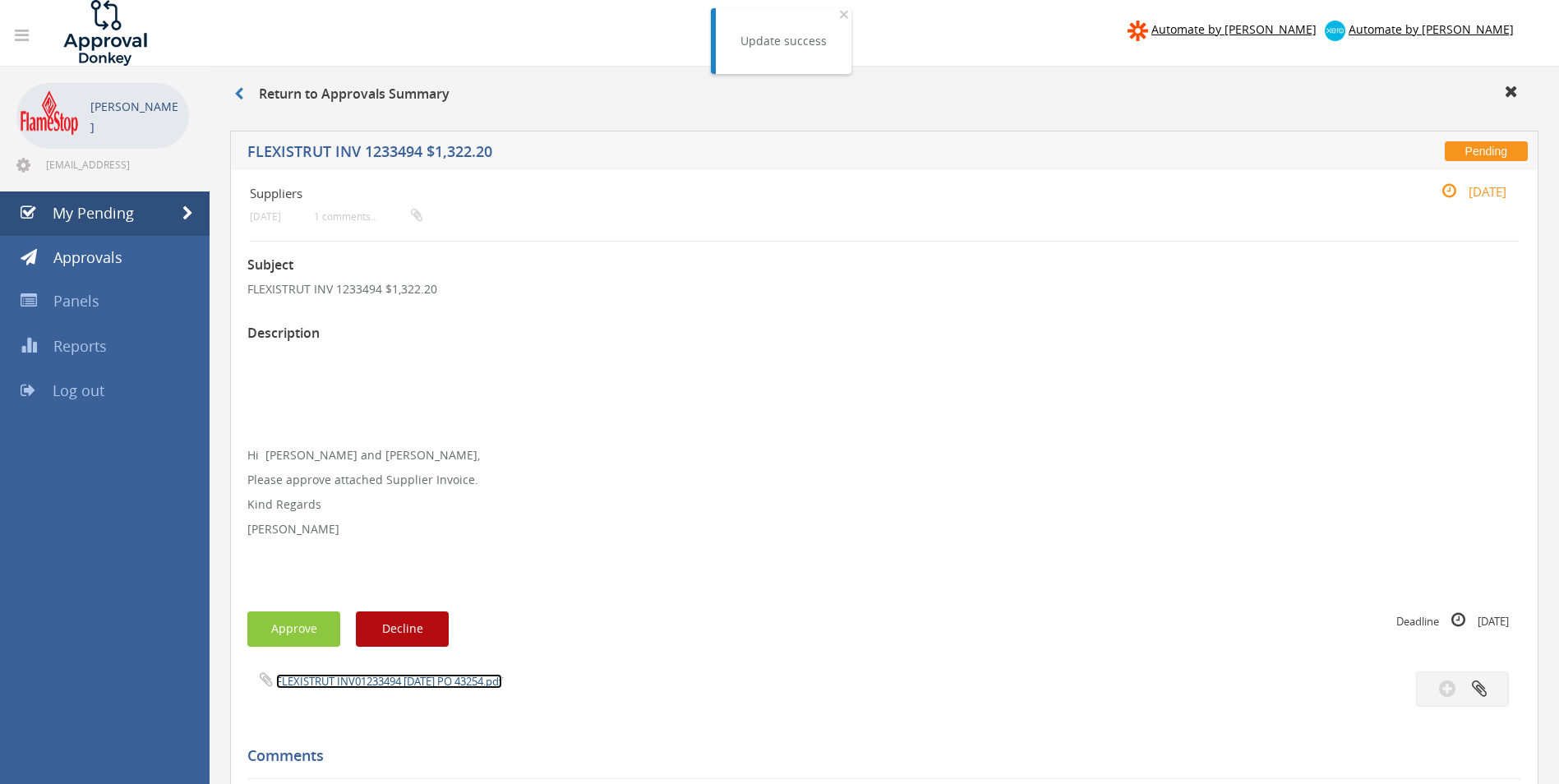
click at [338, 680] on link "FLEXISTRUT INV01233494 [DATE] PO 43254.pdf" at bounding box center [390, 680] width 226 height 15
click at [282, 629] on button "Approve" at bounding box center [294, 628] width 92 height 35
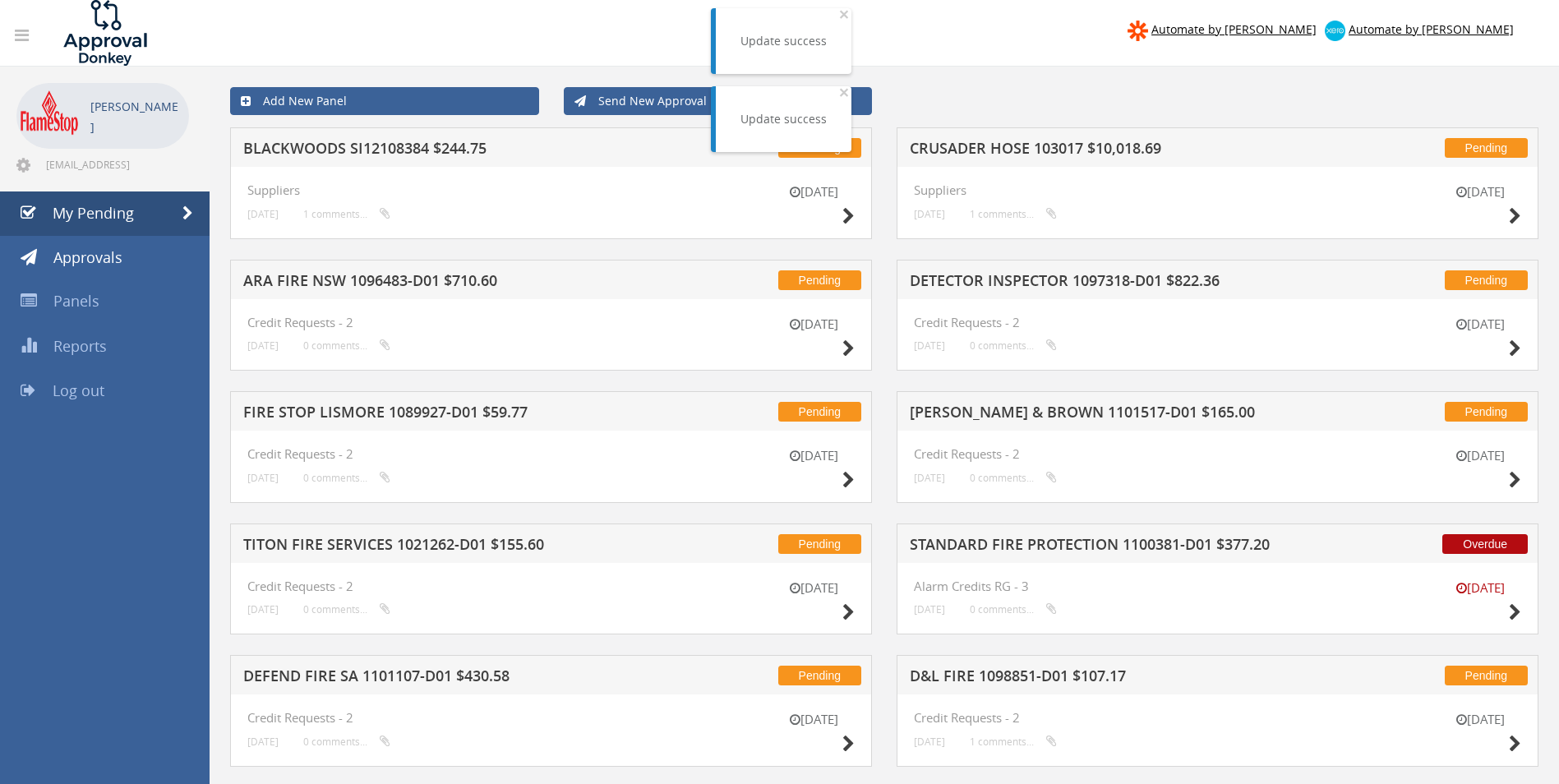
click at [422, 151] on h5 "BLACKWOODS SI12108384 $244.75" at bounding box center [458, 151] width 431 height 21
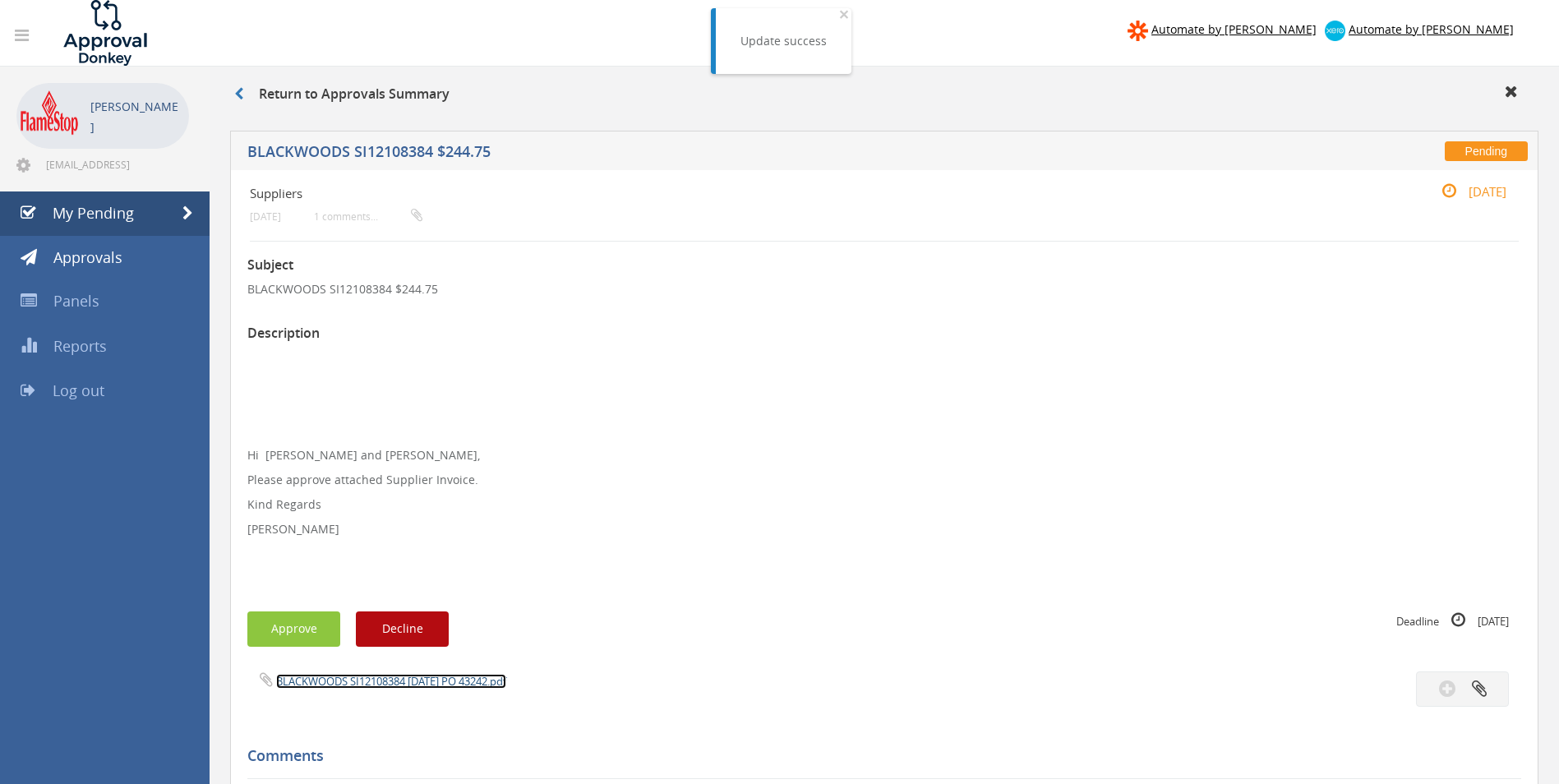
click at [368, 674] on link "BLACKWOODS SI12108384 [DATE] PO 43242.pdf" at bounding box center [391, 680] width 230 height 15
click at [298, 622] on button "Approve" at bounding box center [294, 628] width 92 height 35
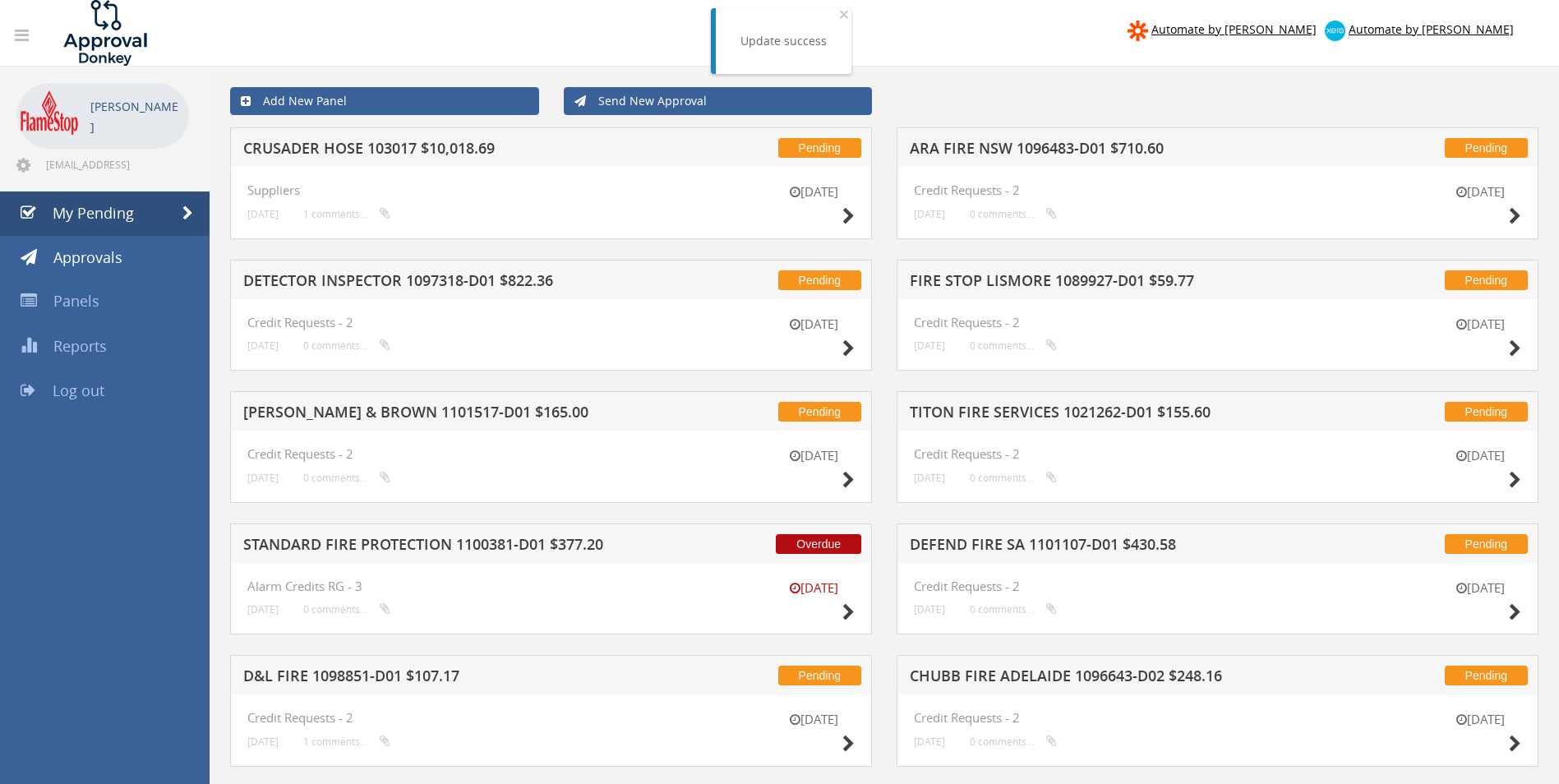
click at [383, 152] on h5 "CRUSADER HOSE 103017 $10,018.69" at bounding box center [458, 151] width 431 height 21
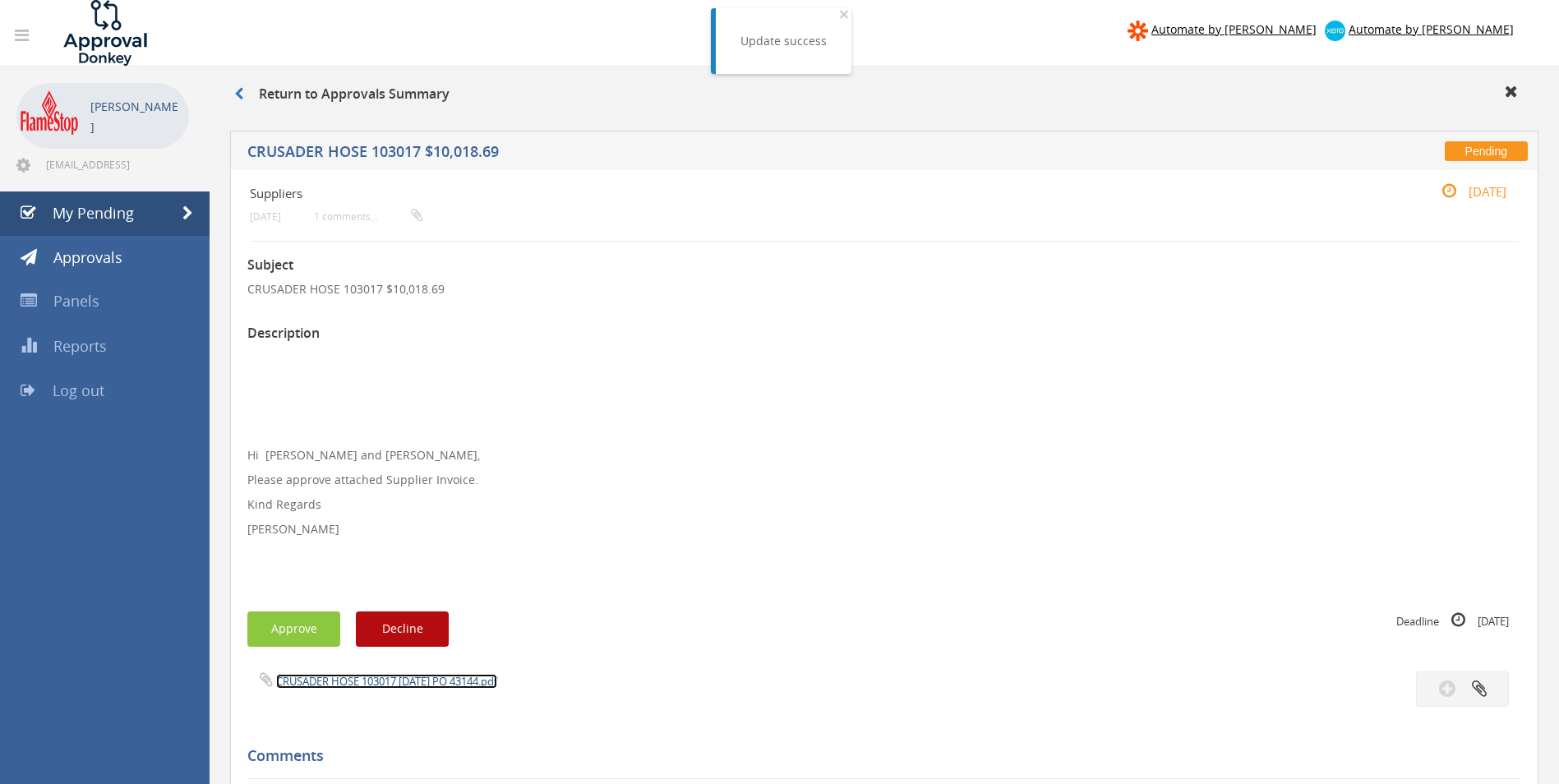
click at [342, 680] on link "CRUSADER HOSE 103017 [DATE] PO 43144.pdf" at bounding box center [387, 680] width 221 height 15
click at [294, 623] on button "Approve" at bounding box center [294, 628] width 92 height 35
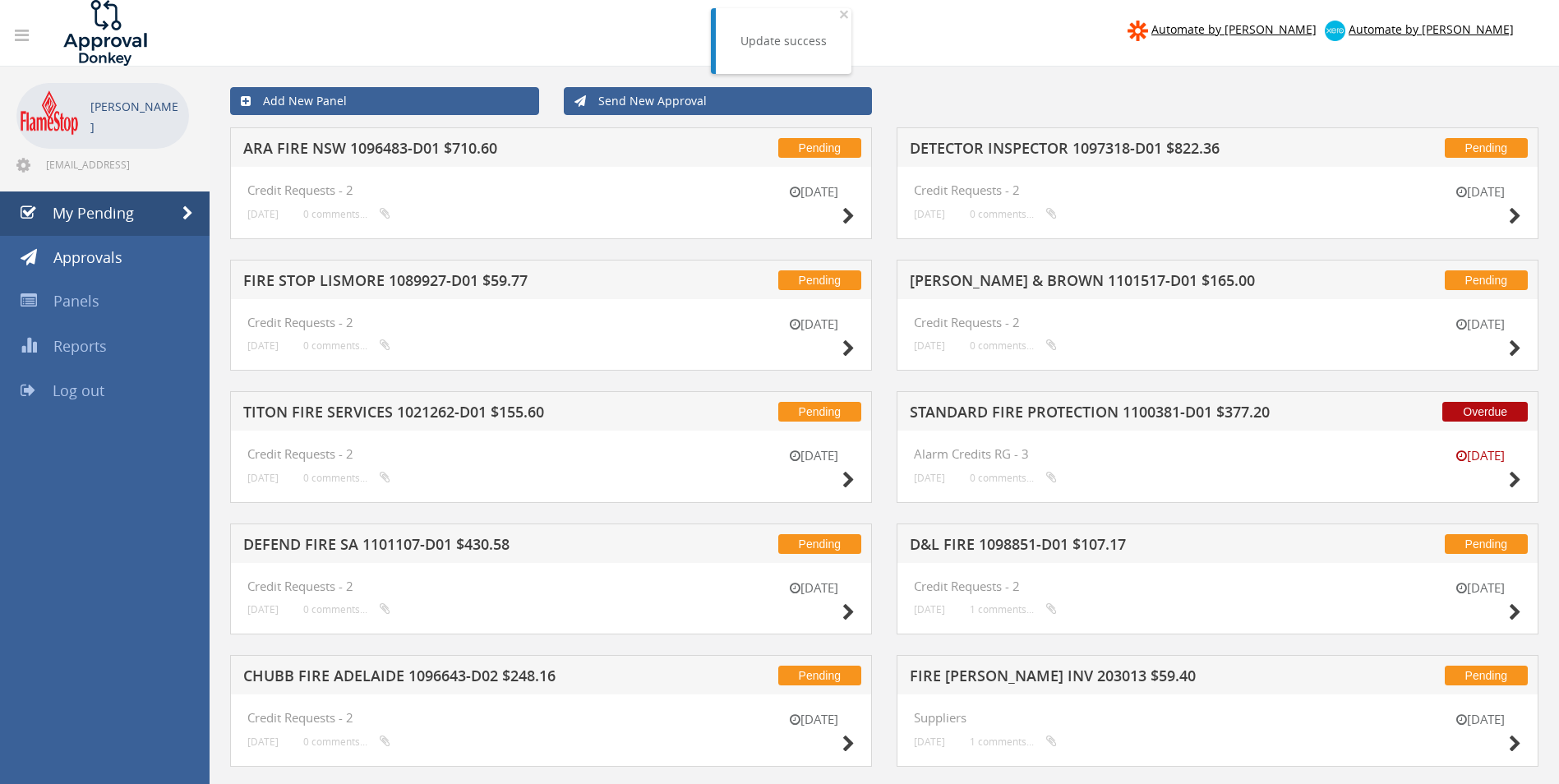
click at [338, 150] on h5 "ARA FIRE NSW 1096483-D01 $710.60" at bounding box center [458, 151] width 431 height 21
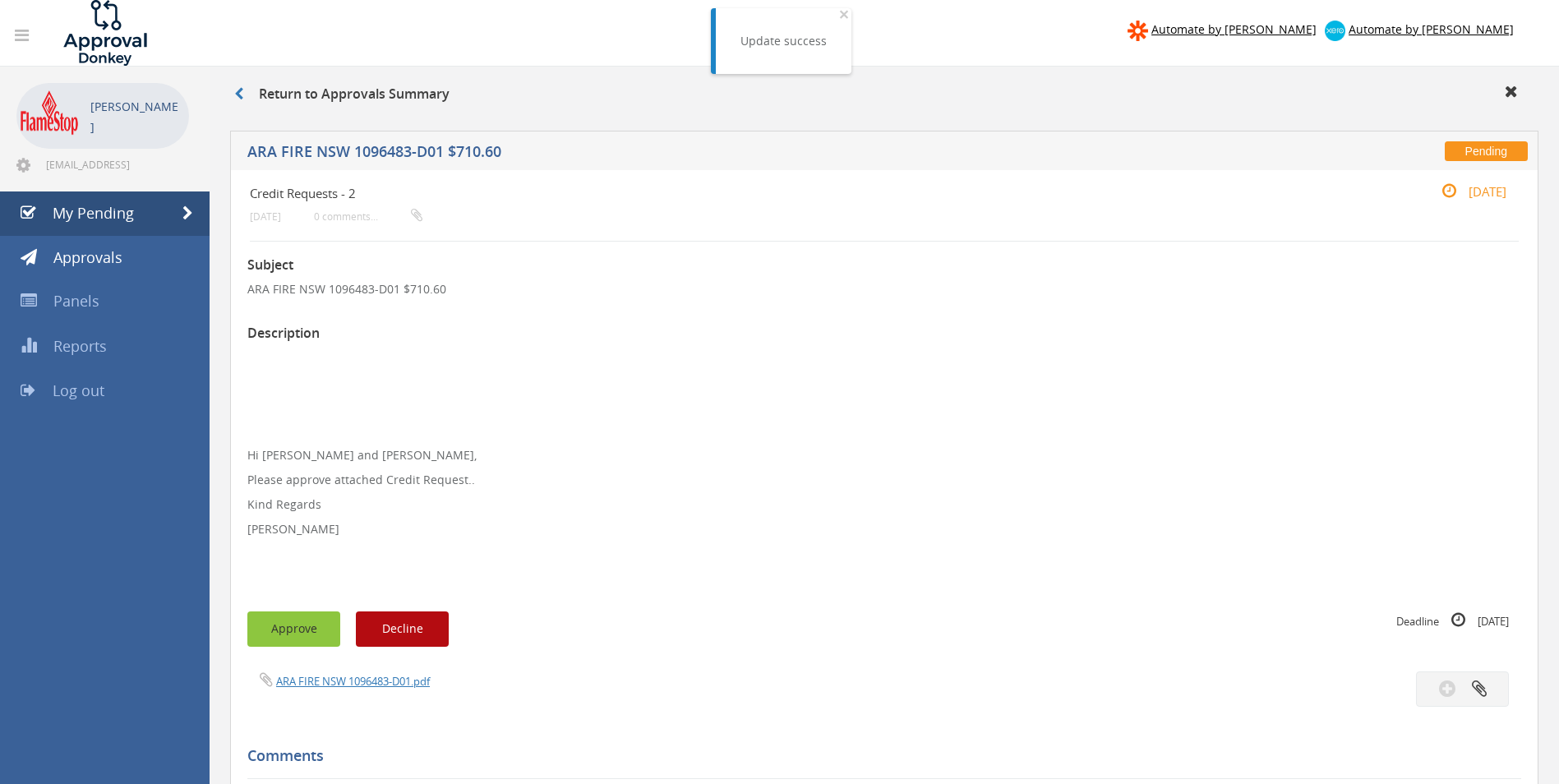
click at [297, 613] on button "Approve" at bounding box center [294, 628] width 92 height 35
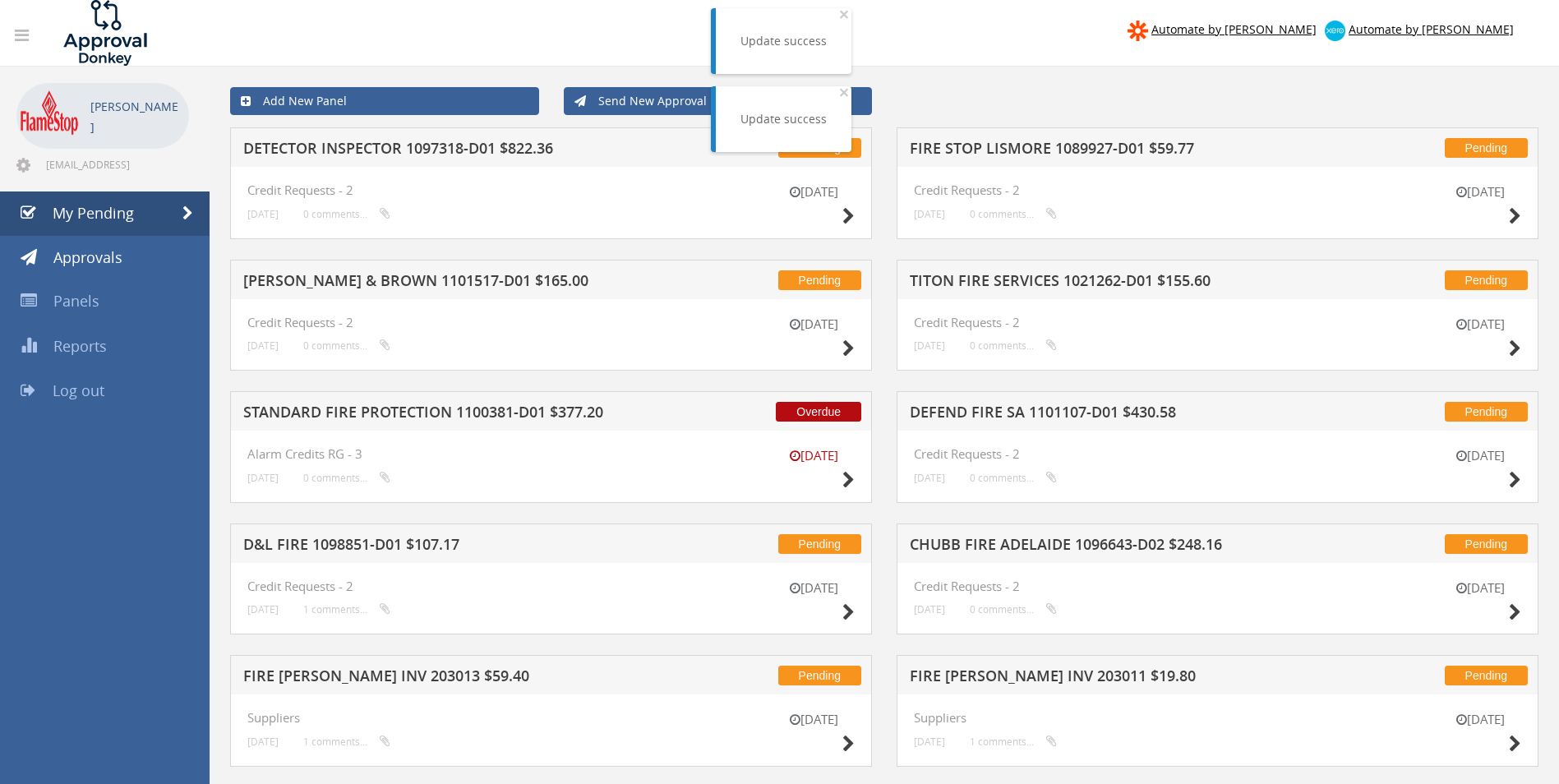
click at [397, 145] on h5 "DETECTOR INSPECTOR 1097318-D01 $822.36" at bounding box center [458, 151] width 431 height 21
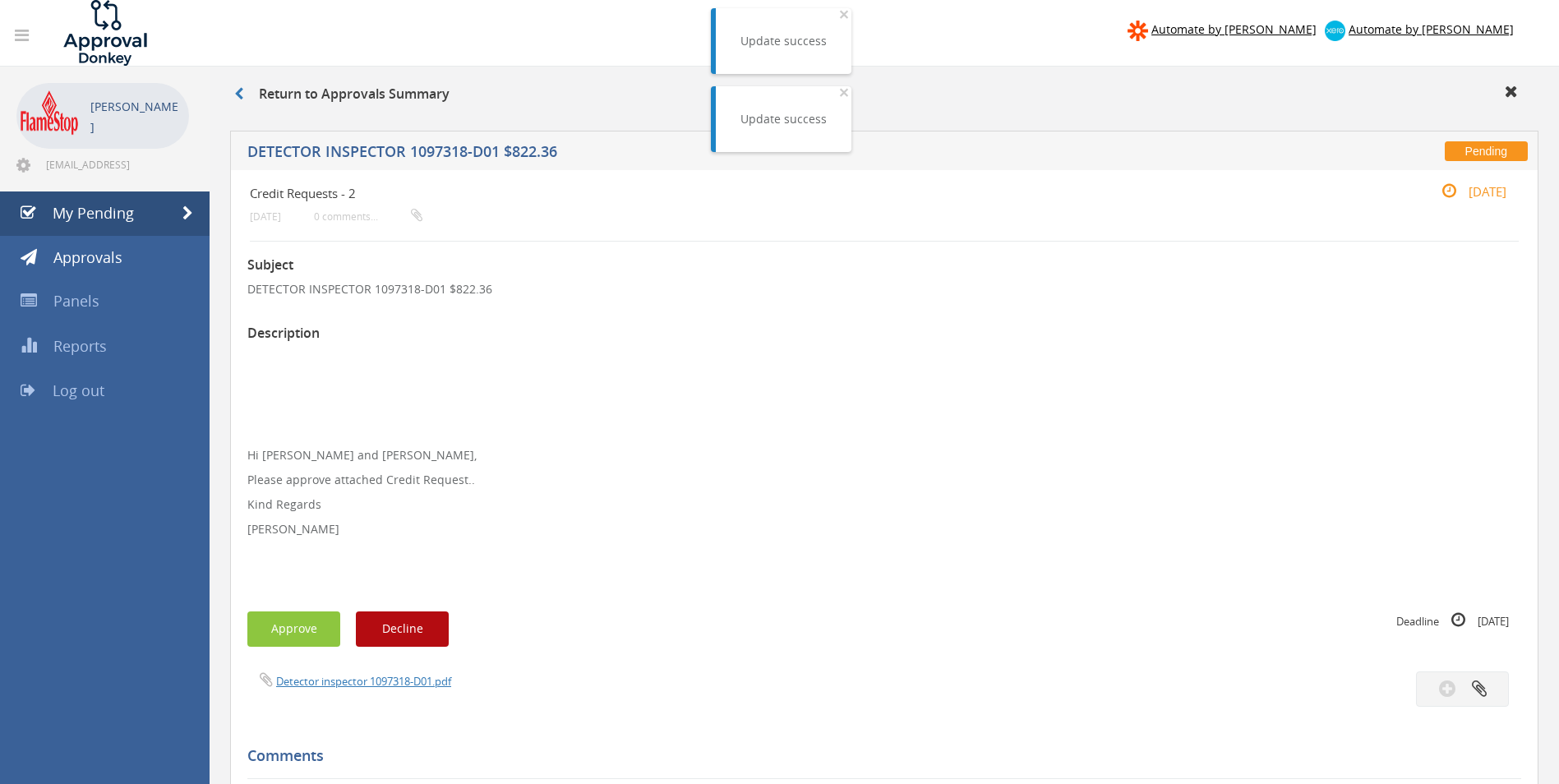
click at [354, 672] on div "Detector inspector 1097318-D01.pdf" at bounding box center [560, 680] width 649 height 18
click at [352, 680] on link "Detector inspector 1097318-D01.pdf" at bounding box center [364, 680] width 175 height 15
click at [285, 621] on button "Approve" at bounding box center [294, 628] width 92 height 35
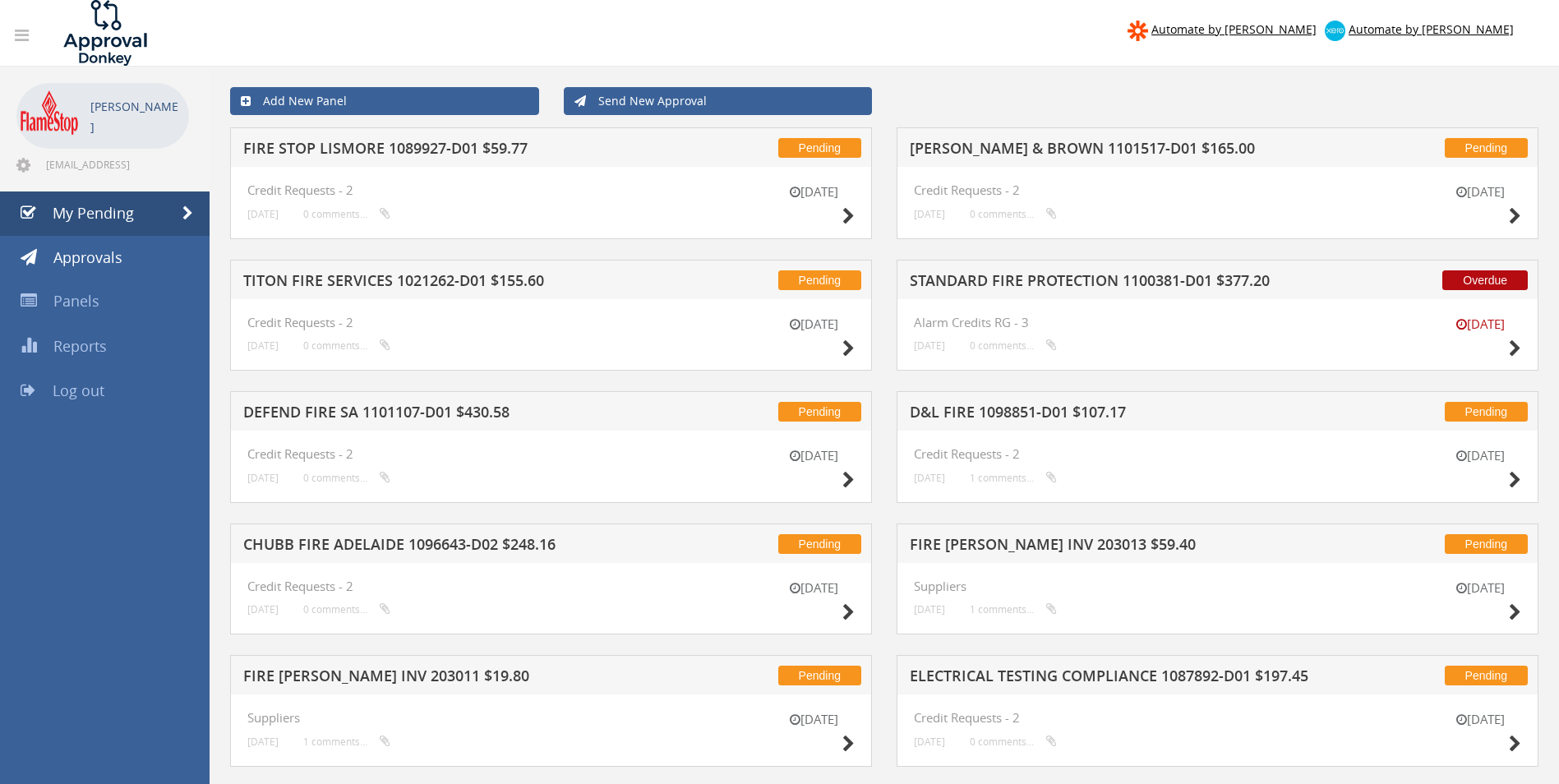
click at [394, 151] on h5 "FIRE STOP LISMORE 1089927-D01 $59.77" at bounding box center [458, 151] width 431 height 21
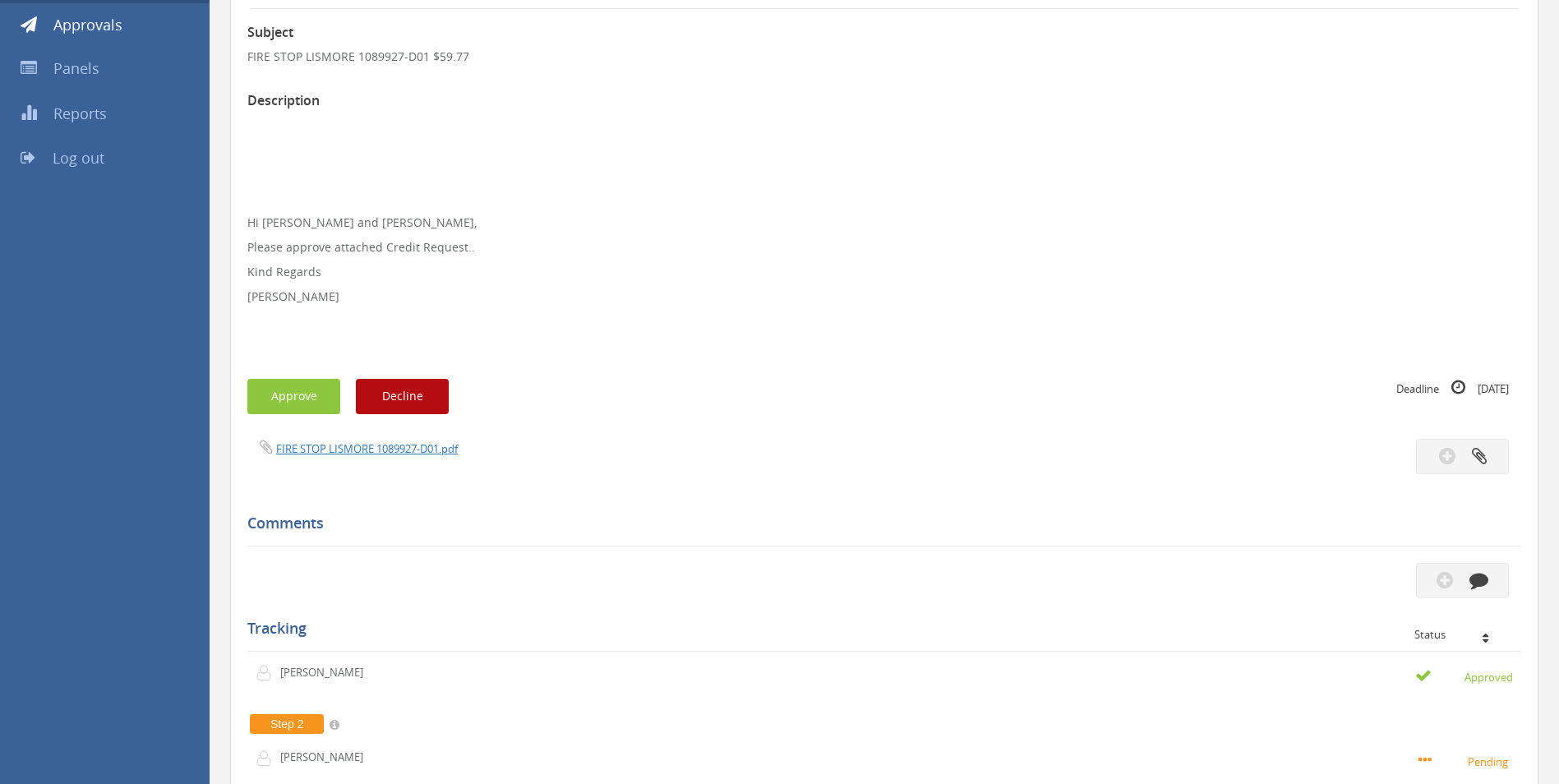
scroll to position [329, 0]
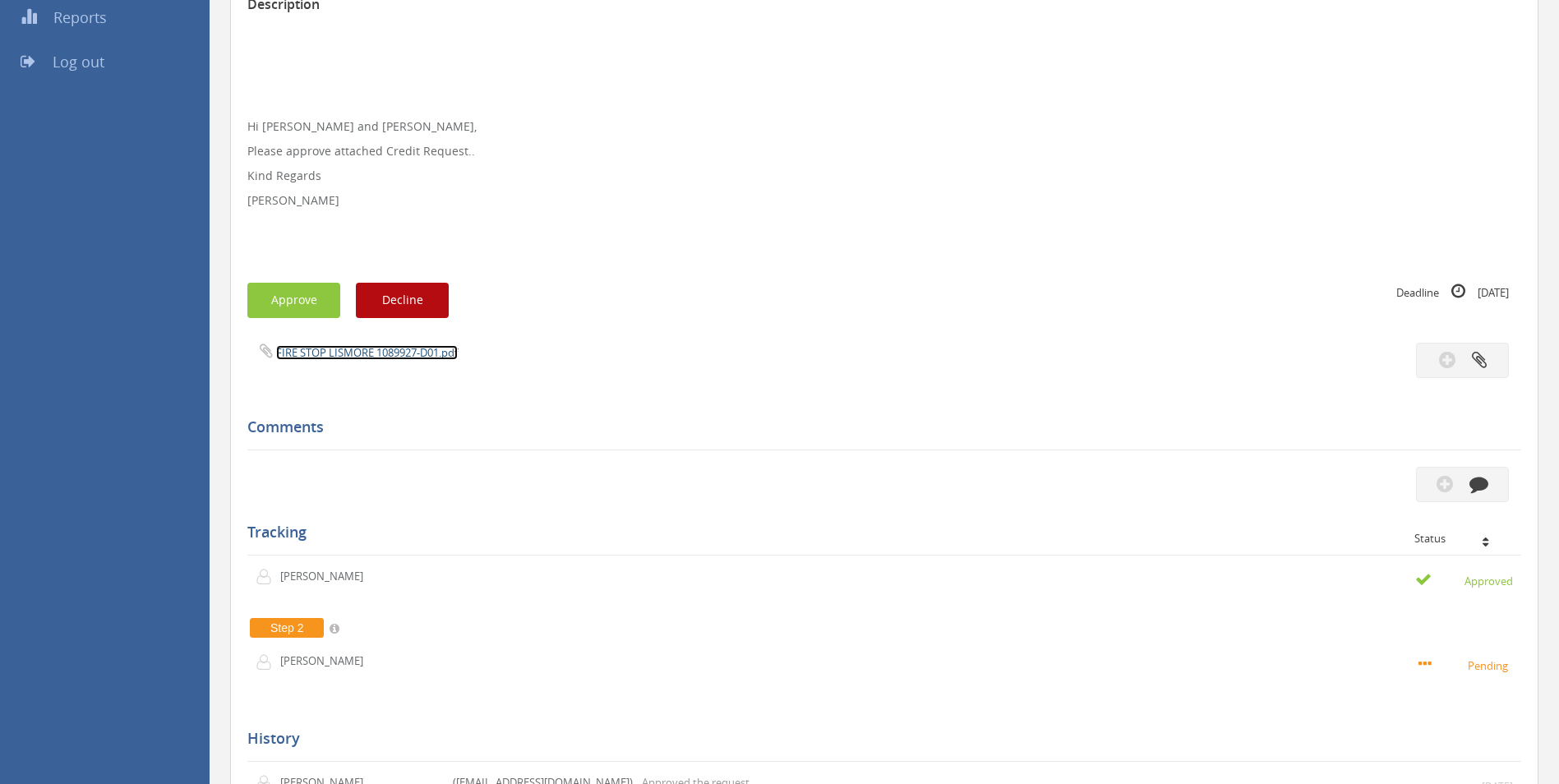
click at [371, 356] on link "FIRE STOP LISMORE 1089927-D01.pdf" at bounding box center [367, 352] width 181 height 15
click at [290, 302] on button "Approve" at bounding box center [294, 300] width 92 height 35
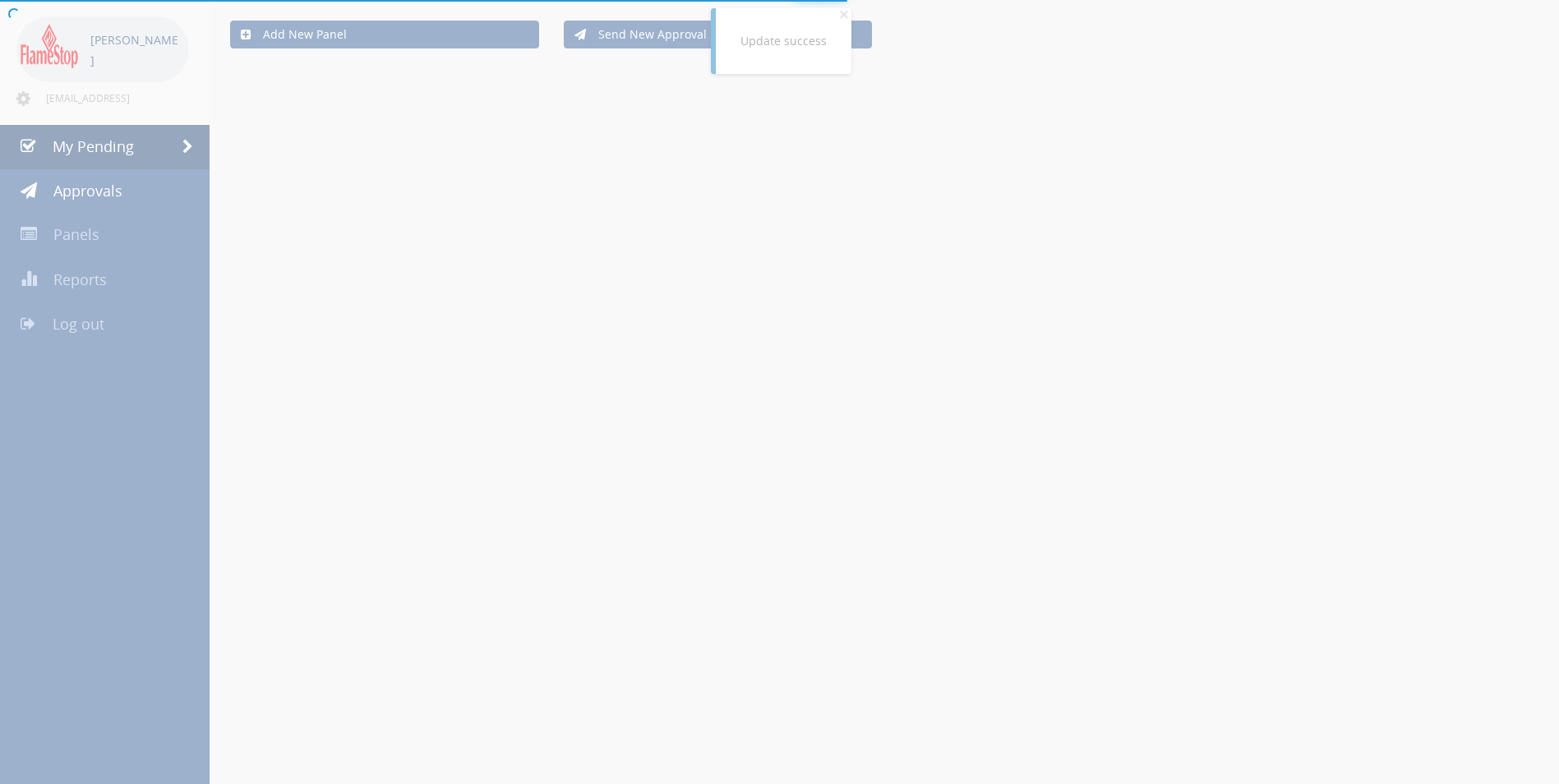
scroll to position [329, 0]
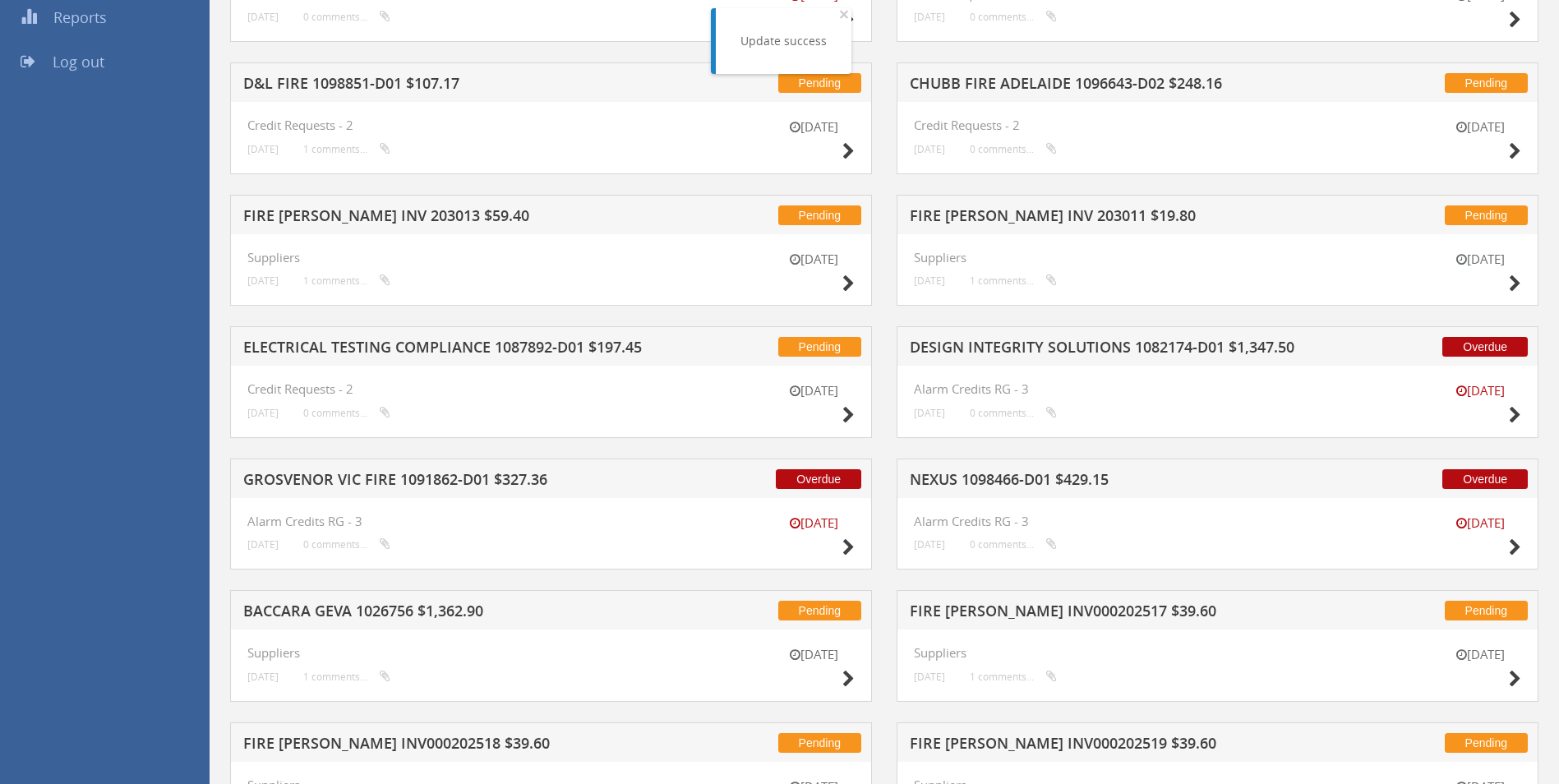
click at [931, 210] on h5 "FIRE [PERSON_NAME] INV 203011 $19.80" at bounding box center [1125, 218] width 431 height 21
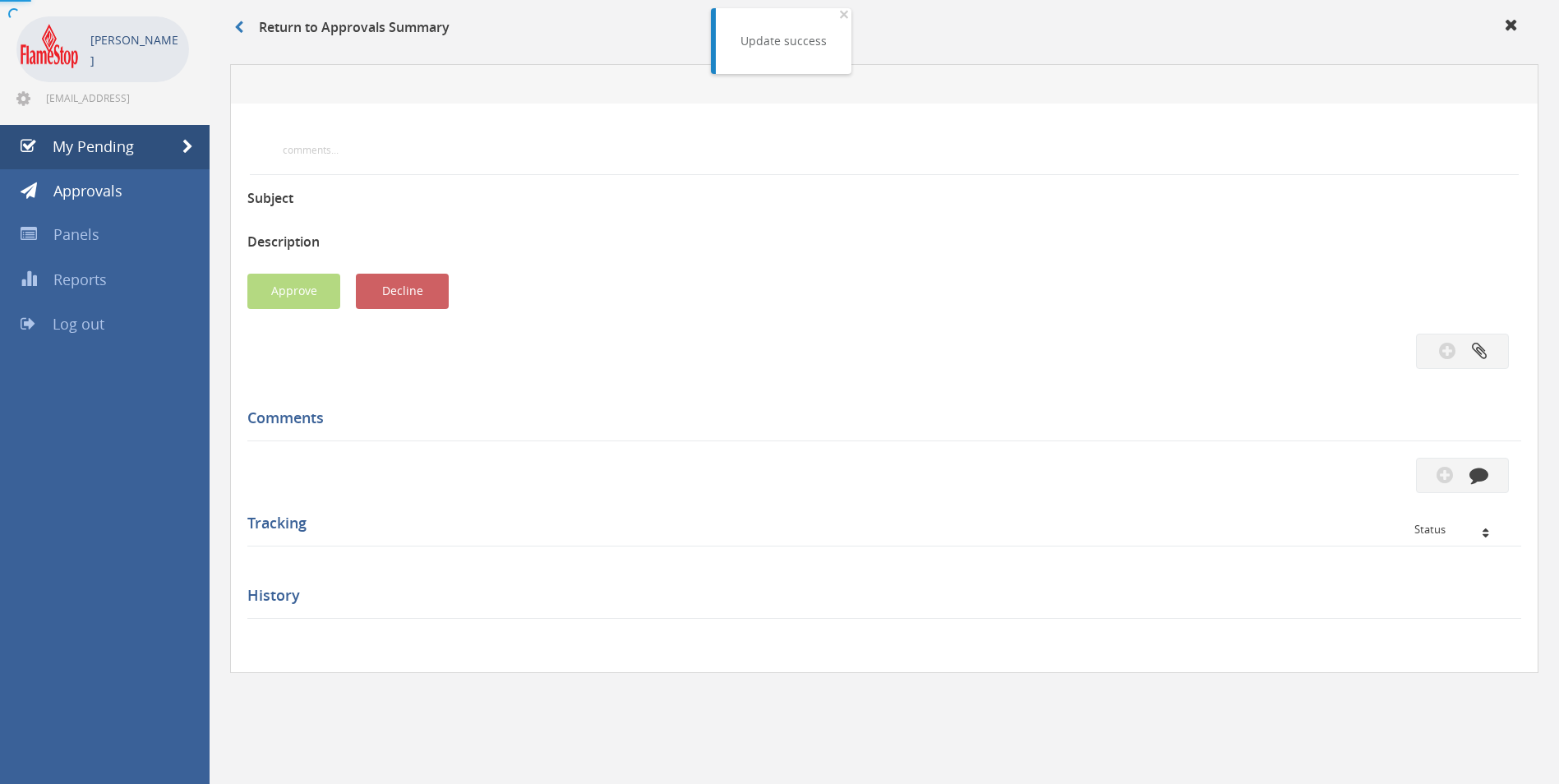
scroll to position [329, 0]
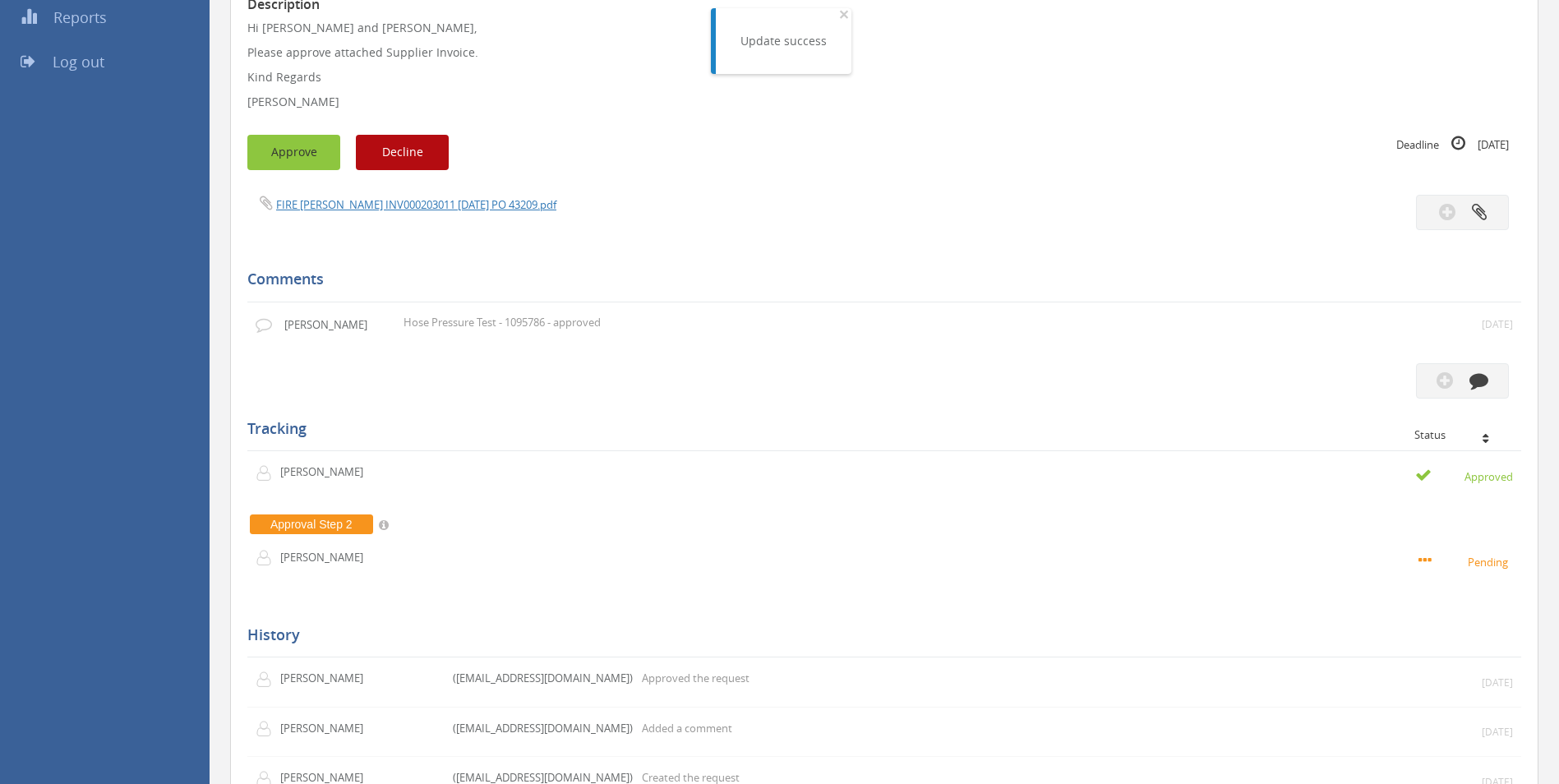
click at [304, 151] on button "Approve" at bounding box center [294, 151] width 92 height 35
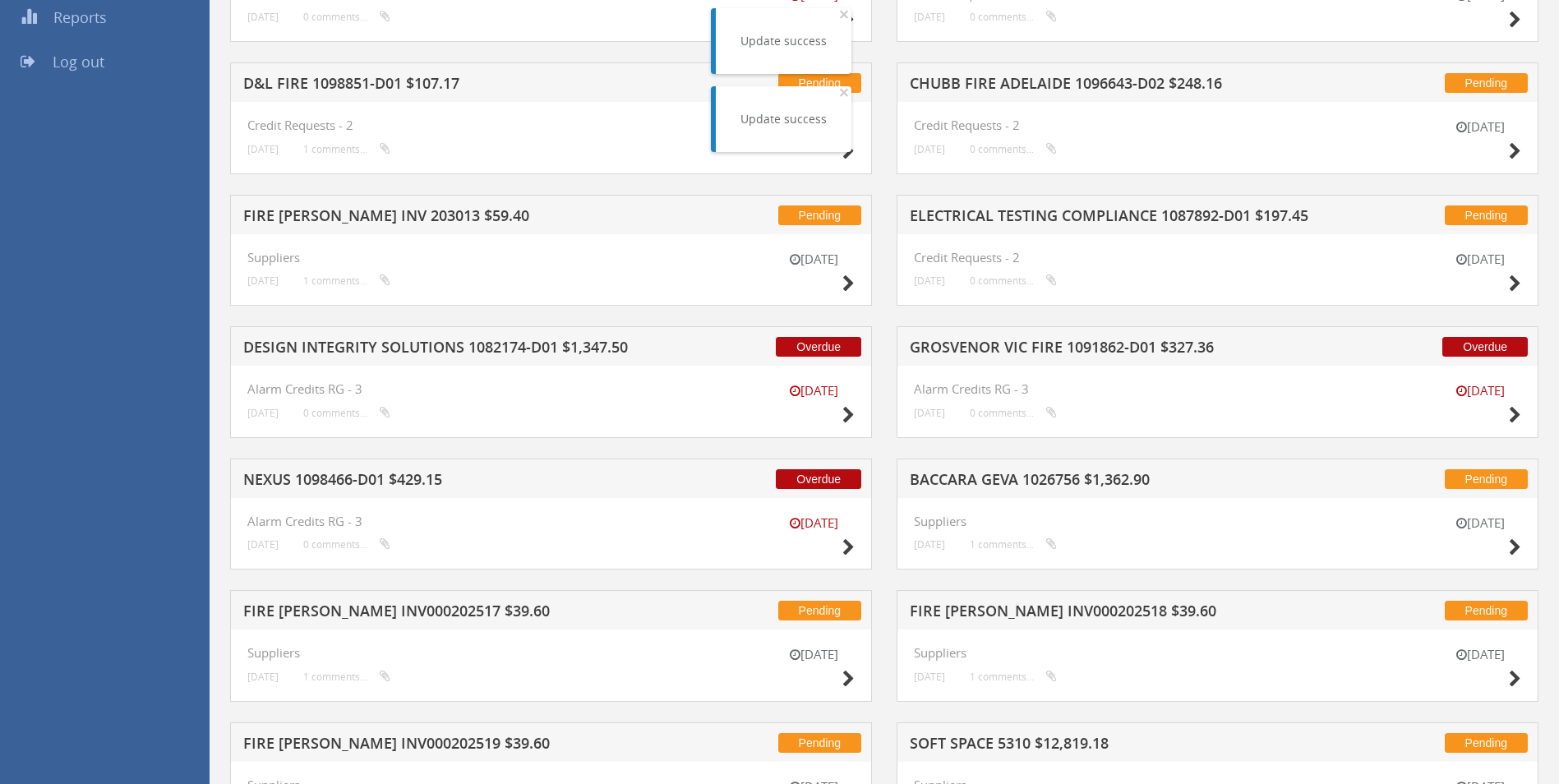
click at [382, 217] on h5 "FIRE [PERSON_NAME] INV 203013 $59.40" at bounding box center [458, 218] width 431 height 21
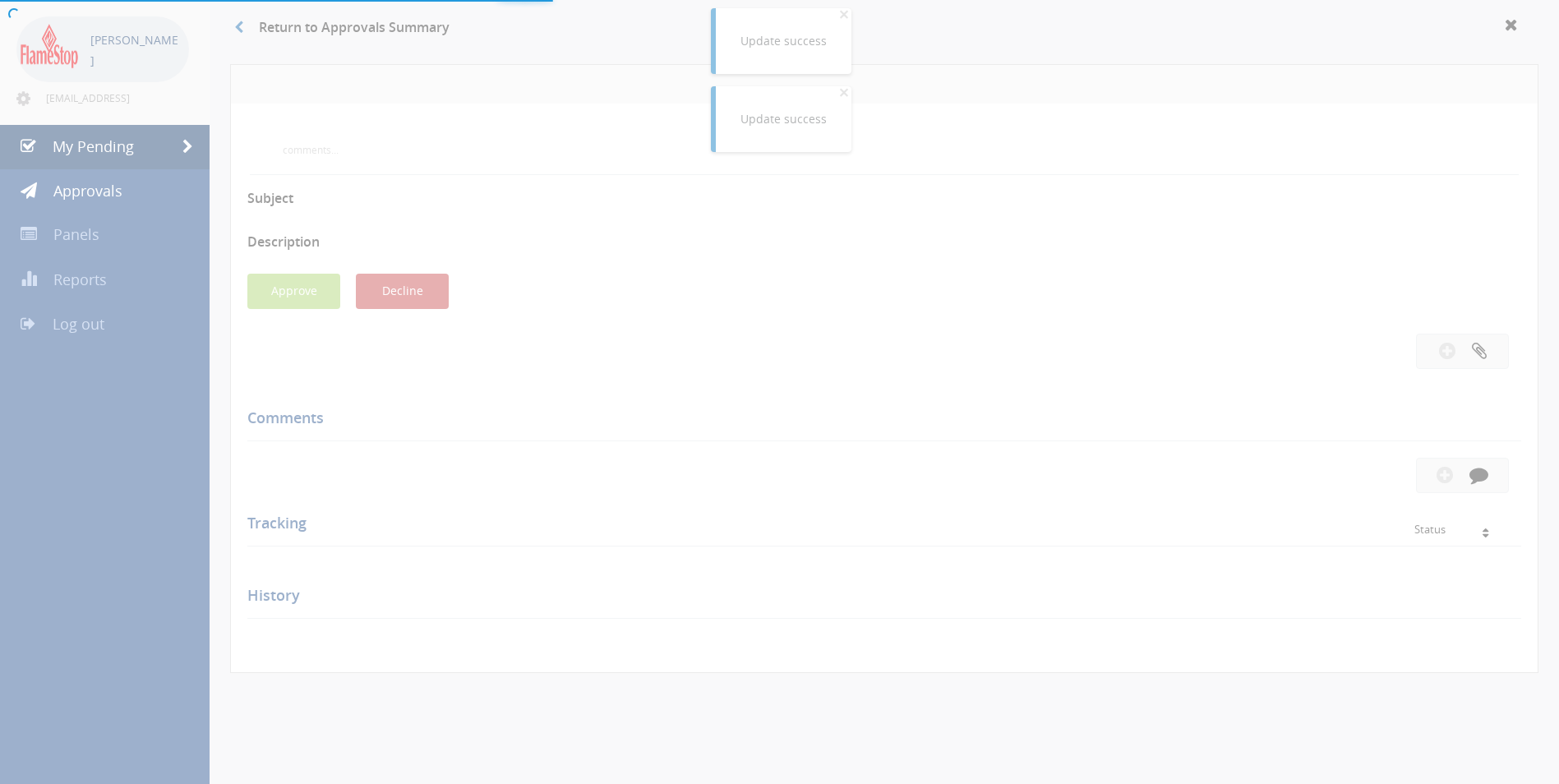
scroll to position [329, 0]
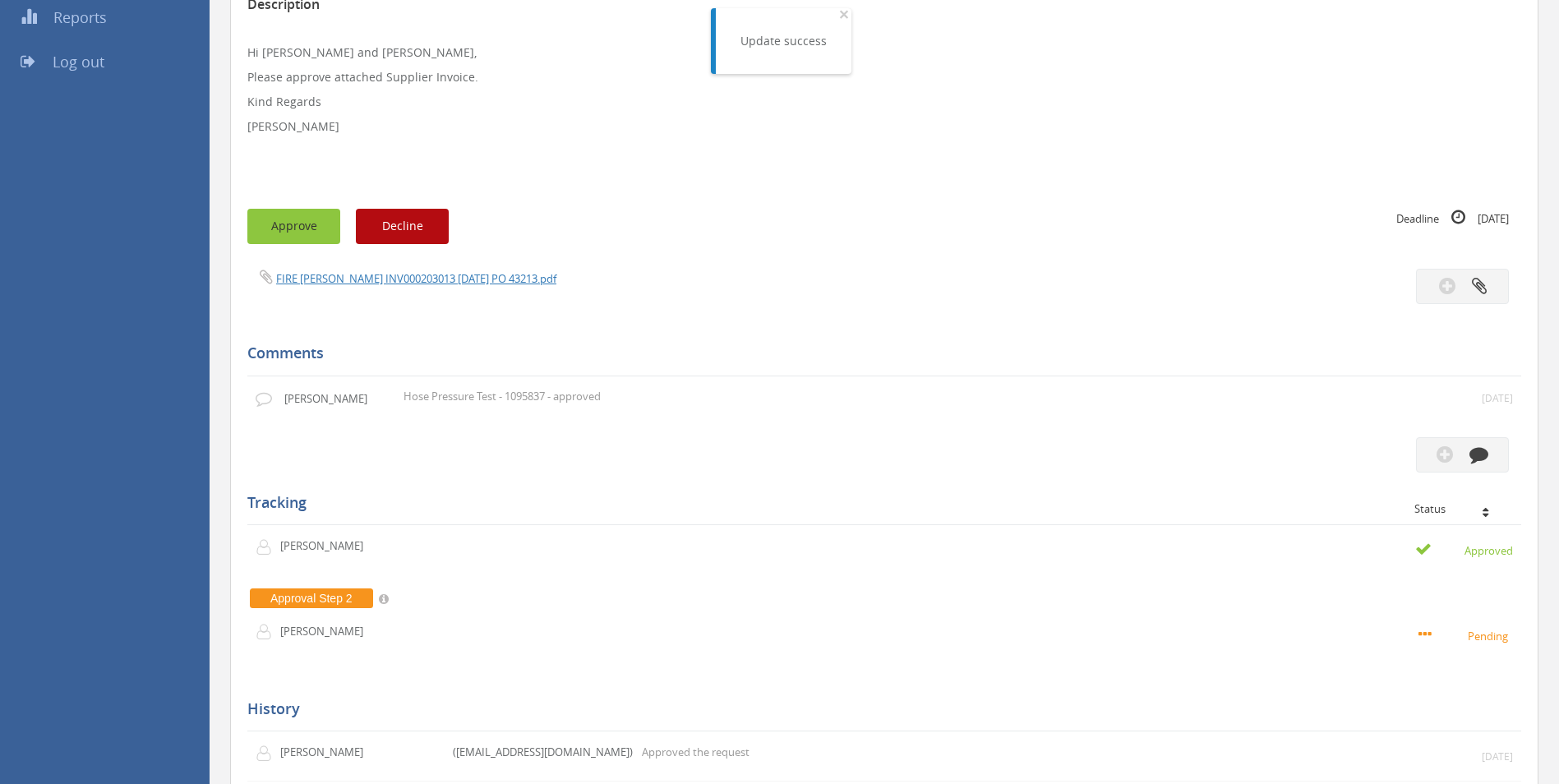
click at [317, 217] on button "Approve" at bounding box center [294, 226] width 92 height 35
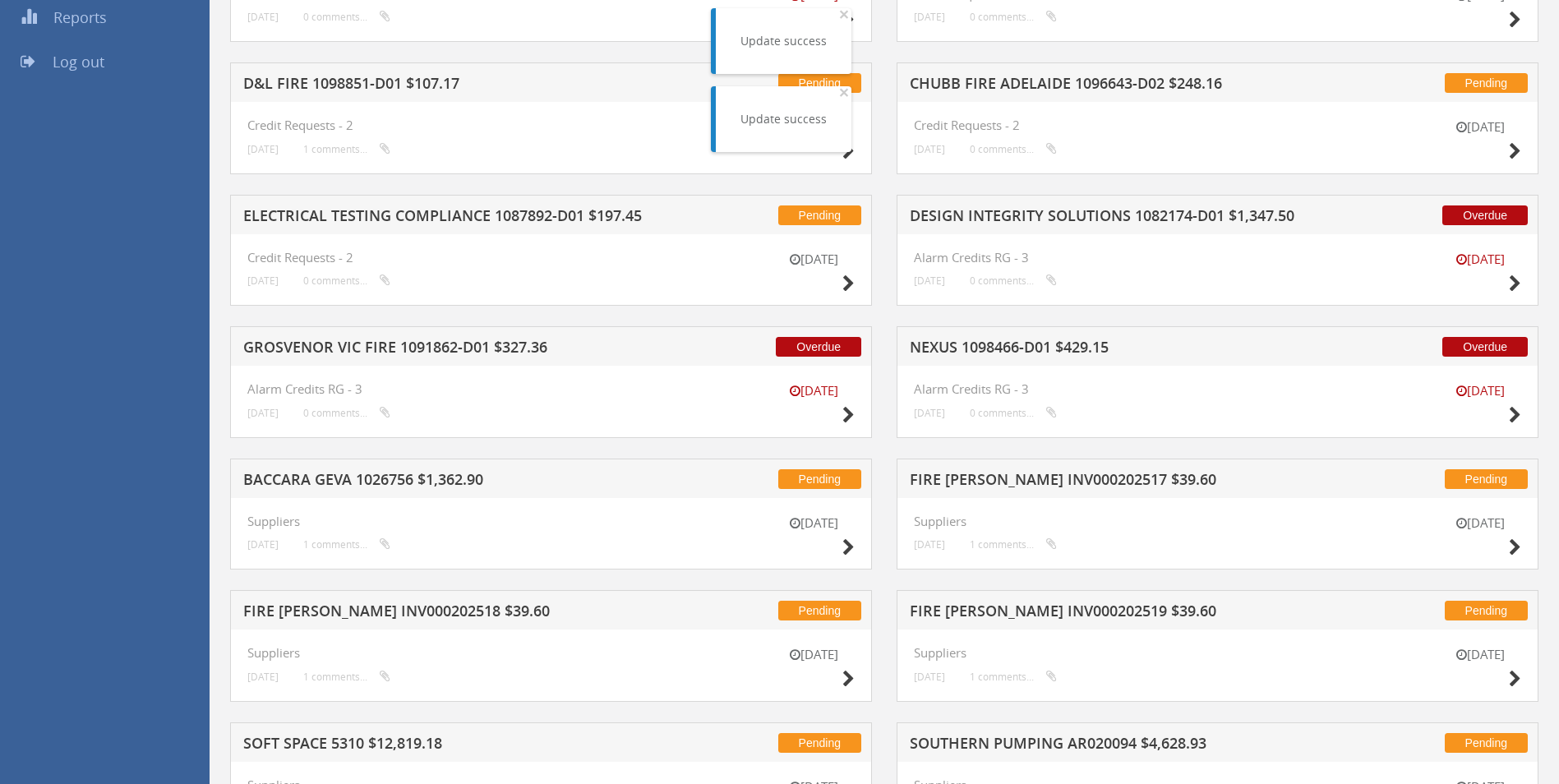
click at [352, 213] on h5 "ELECTRICAL TESTING COMPLIANCE 1087892-D01 $197.45" at bounding box center [458, 218] width 431 height 21
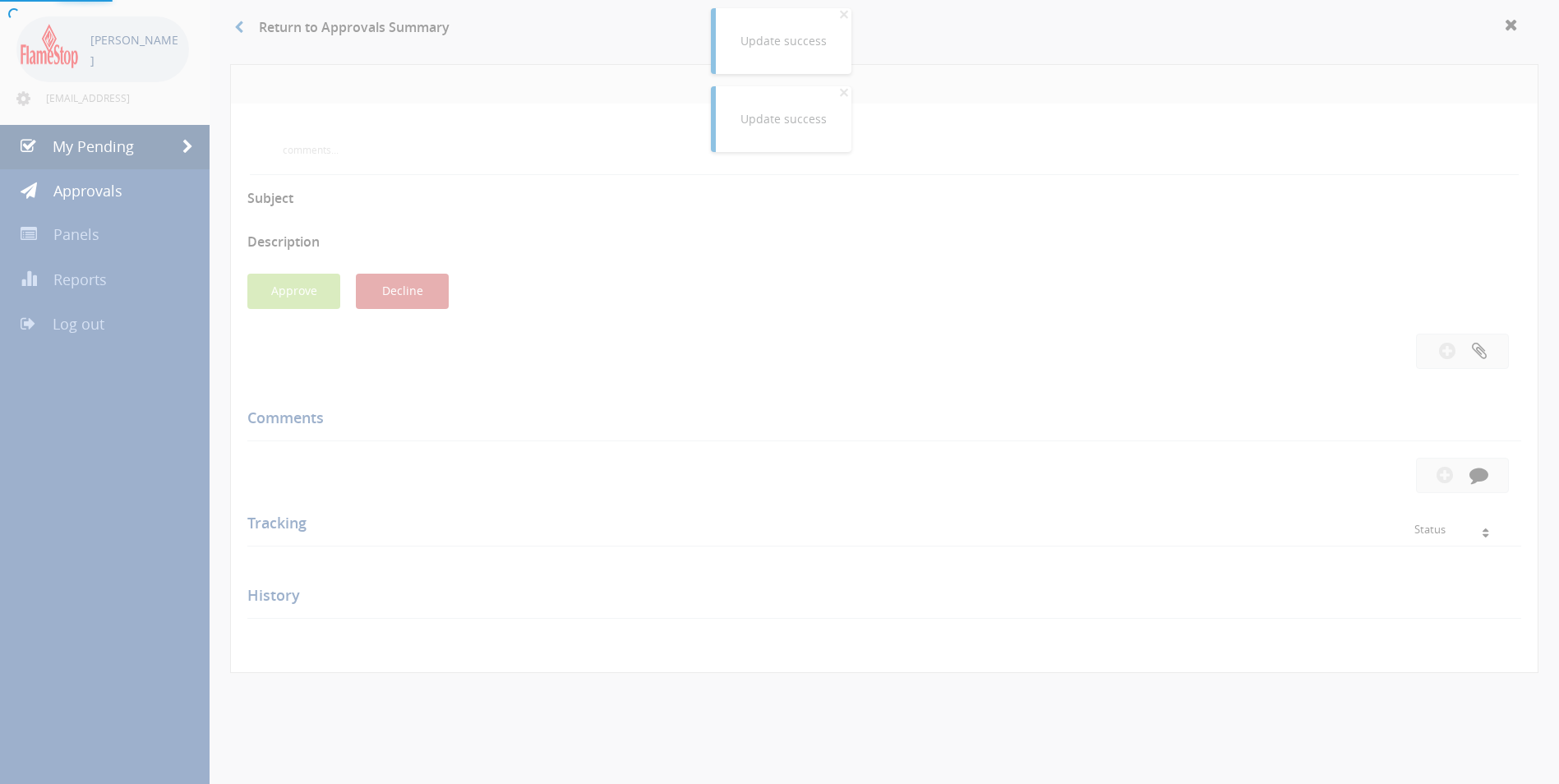
scroll to position [329, 0]
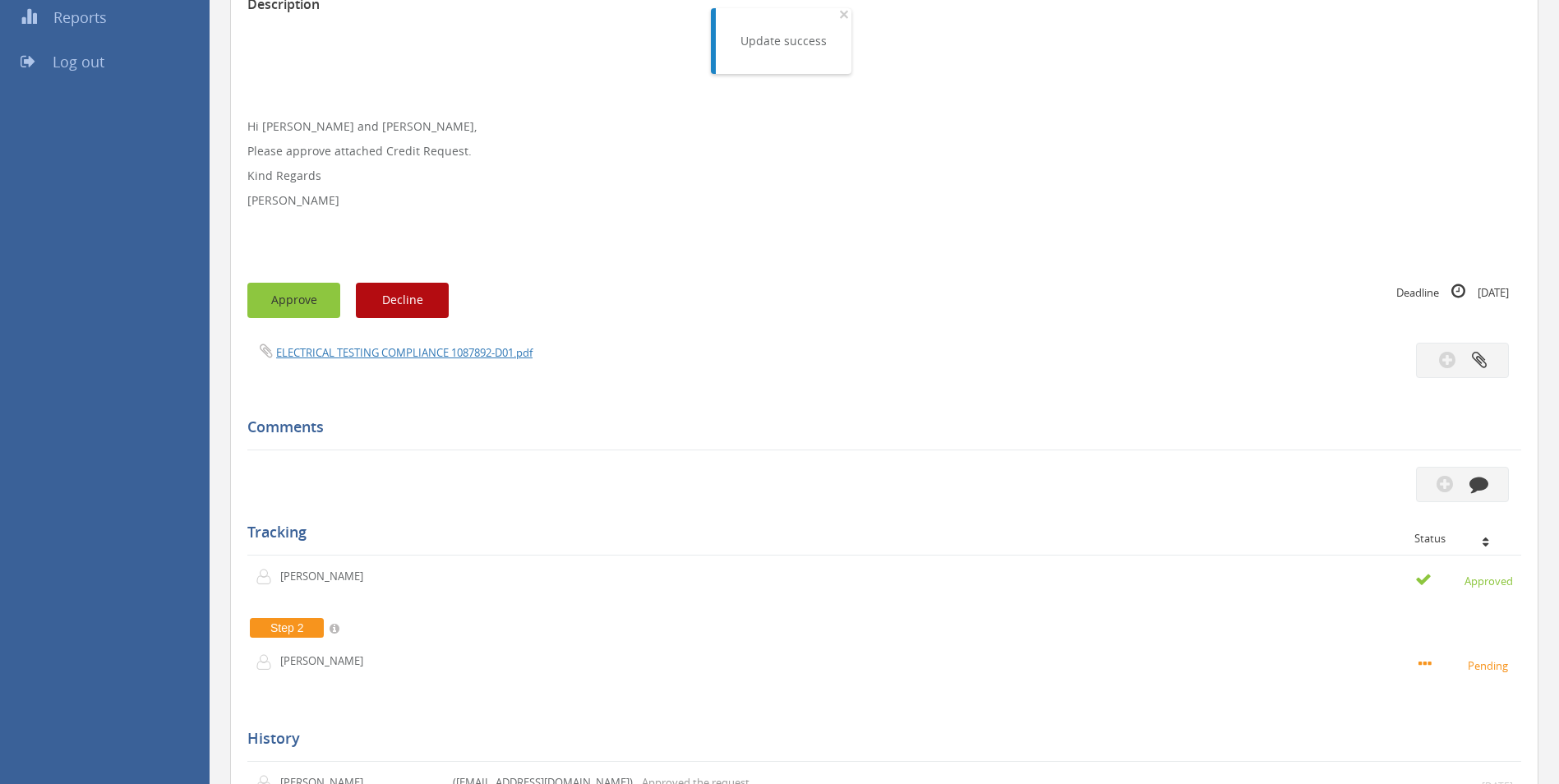
click at [309, 289] on button "Approve" at bounding box center [294, 300] width 92 height 35
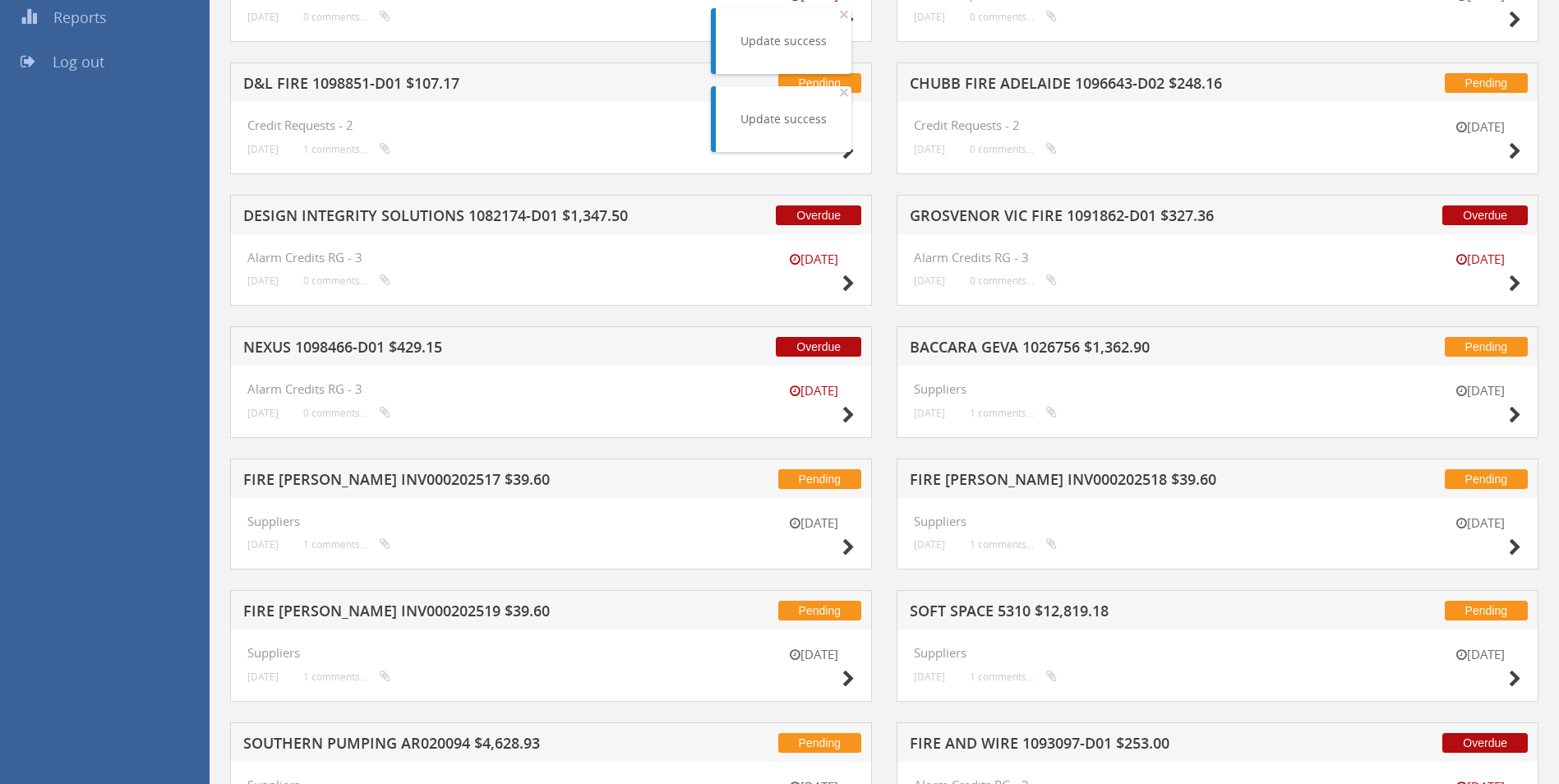
click at [402, 216] on h5 "DESIGN INTEGRITY SOLUTIONS 1082174-D01 $1,347.50" at bounding box center [458, 218] width 431 height 21
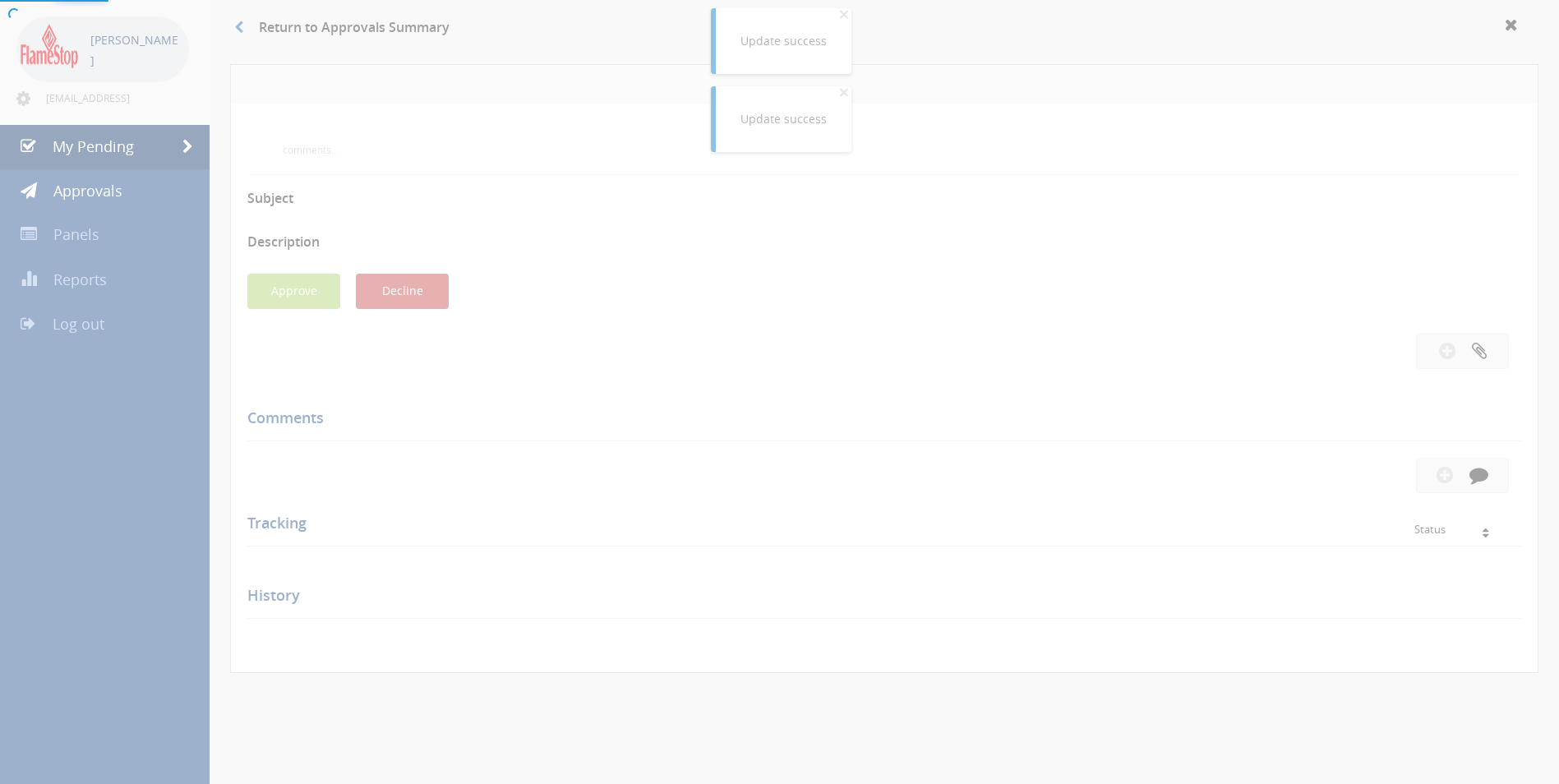
scroll to position [329, 0]
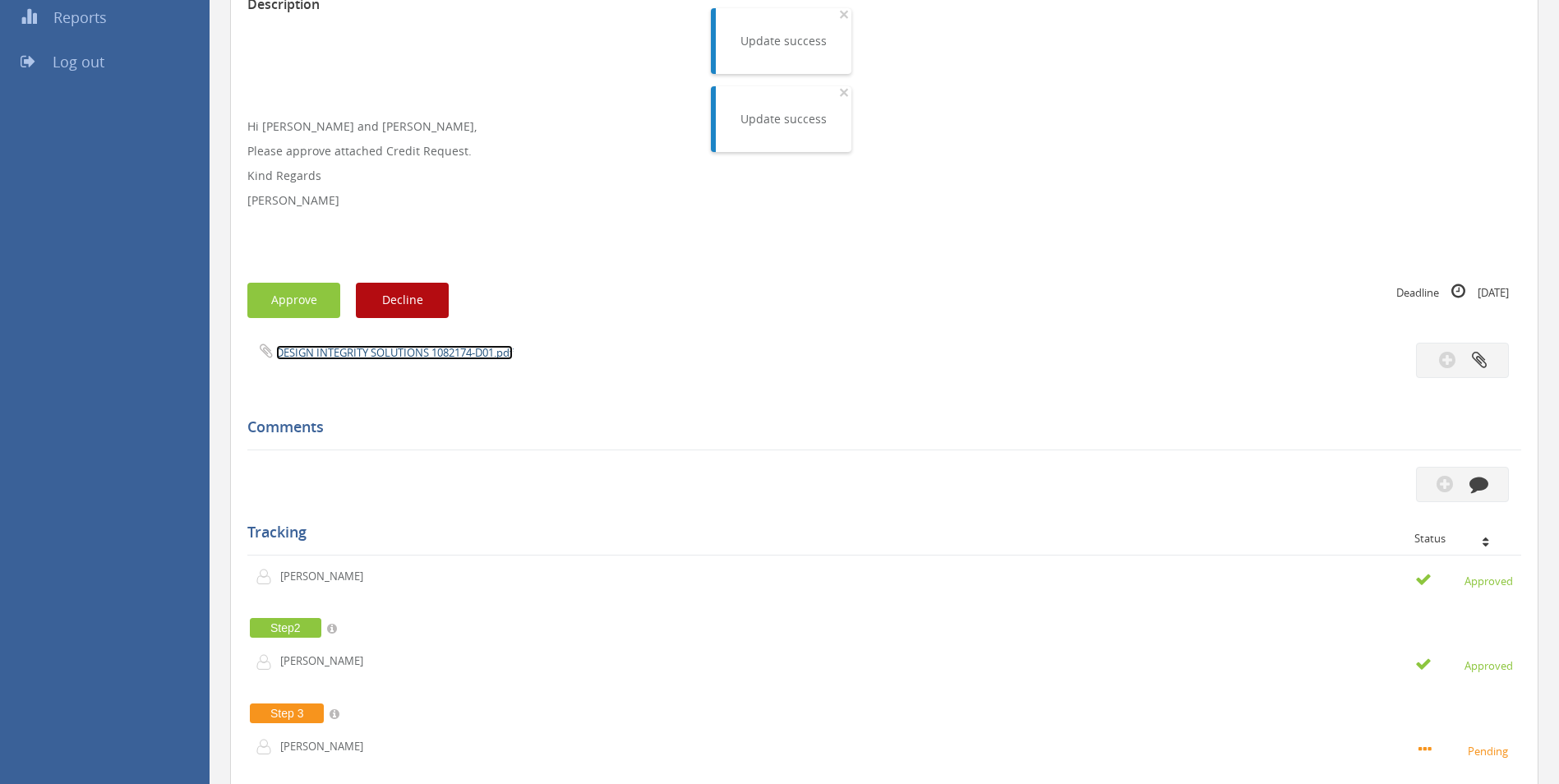
click at [355, 352] on link "DESIGN INTEGRITY SOLUTIONS 1082174-D01.pdf" at bounding box center [395, 352] width 236 height 15
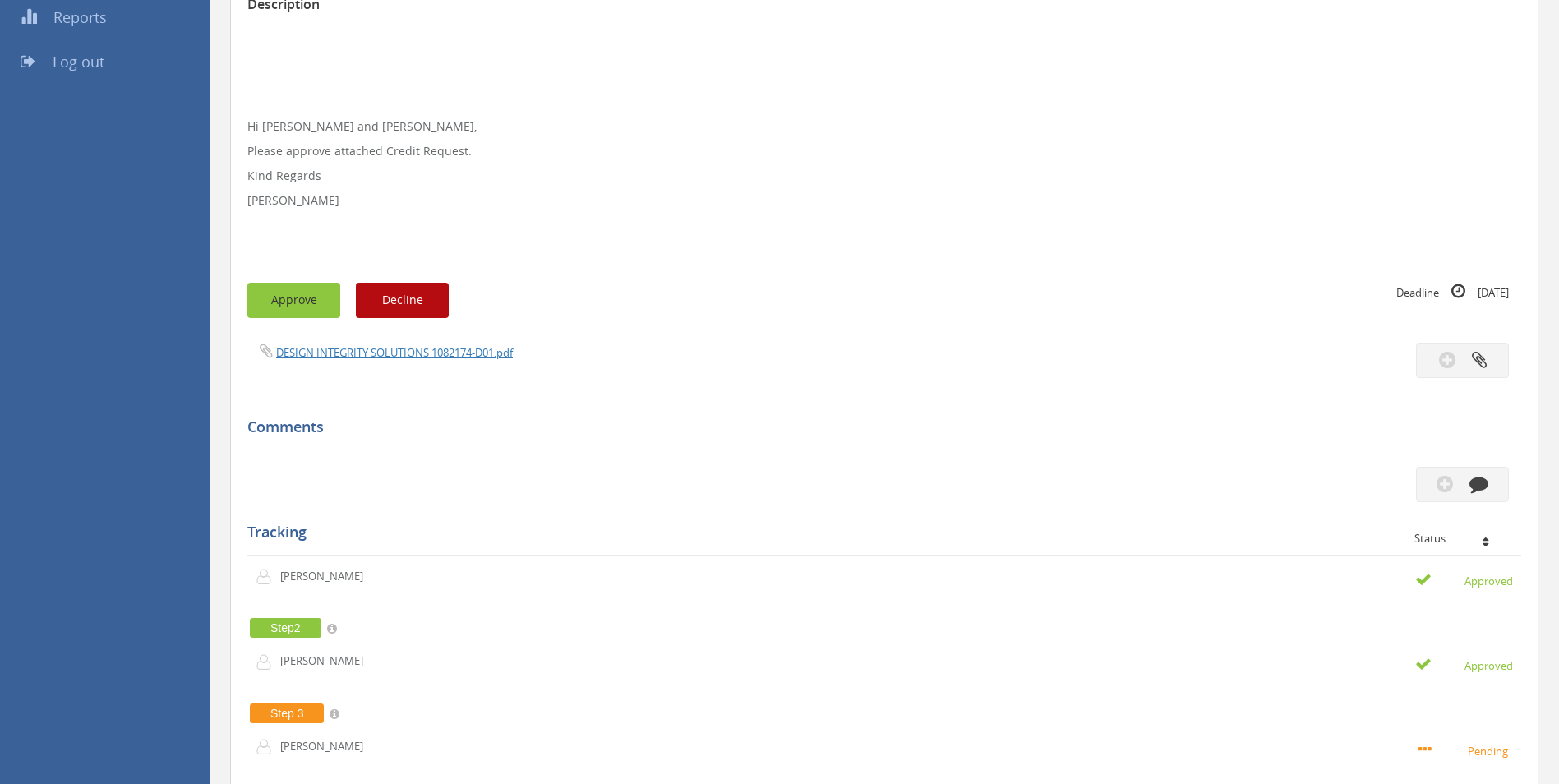
click at [296, 294] on button "Approve" at bounding box center [294, 300] width 92 height 35
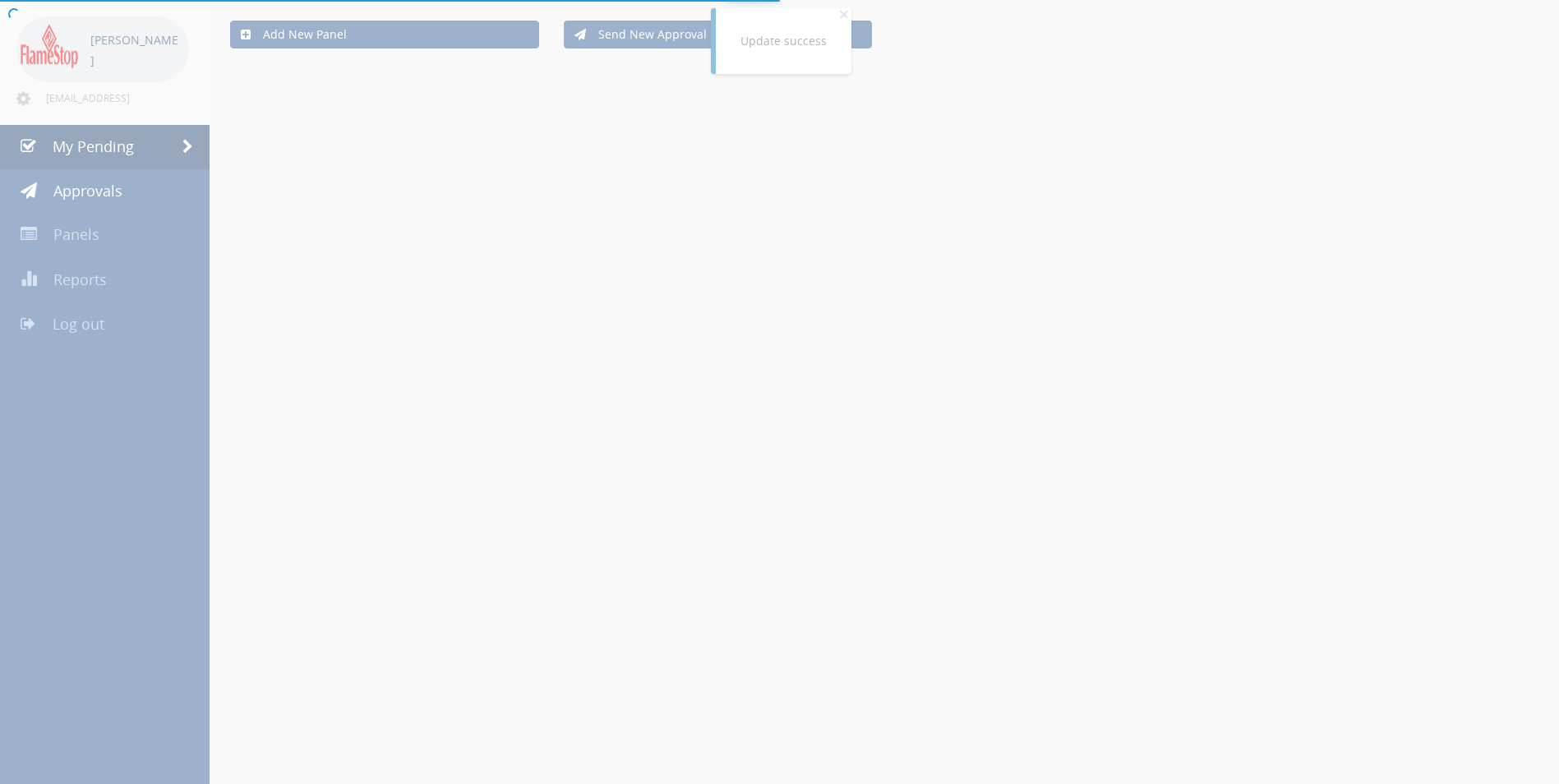
scroll to position [329, 0]
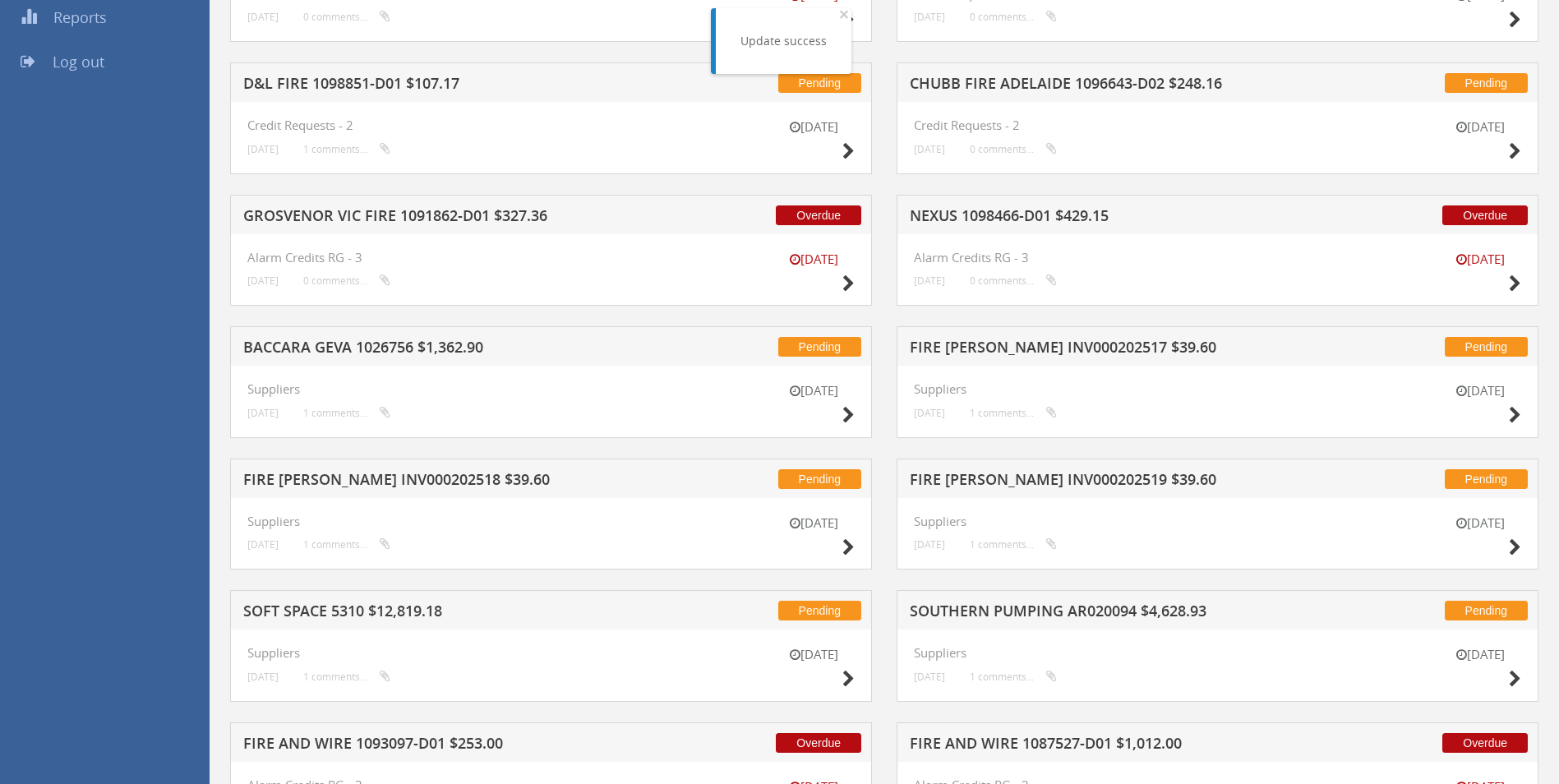
click at [961, 218] on h5 "NEXUS 1098466-D01 $429.15" at bounding box center [1125, 218] width 431 height 21
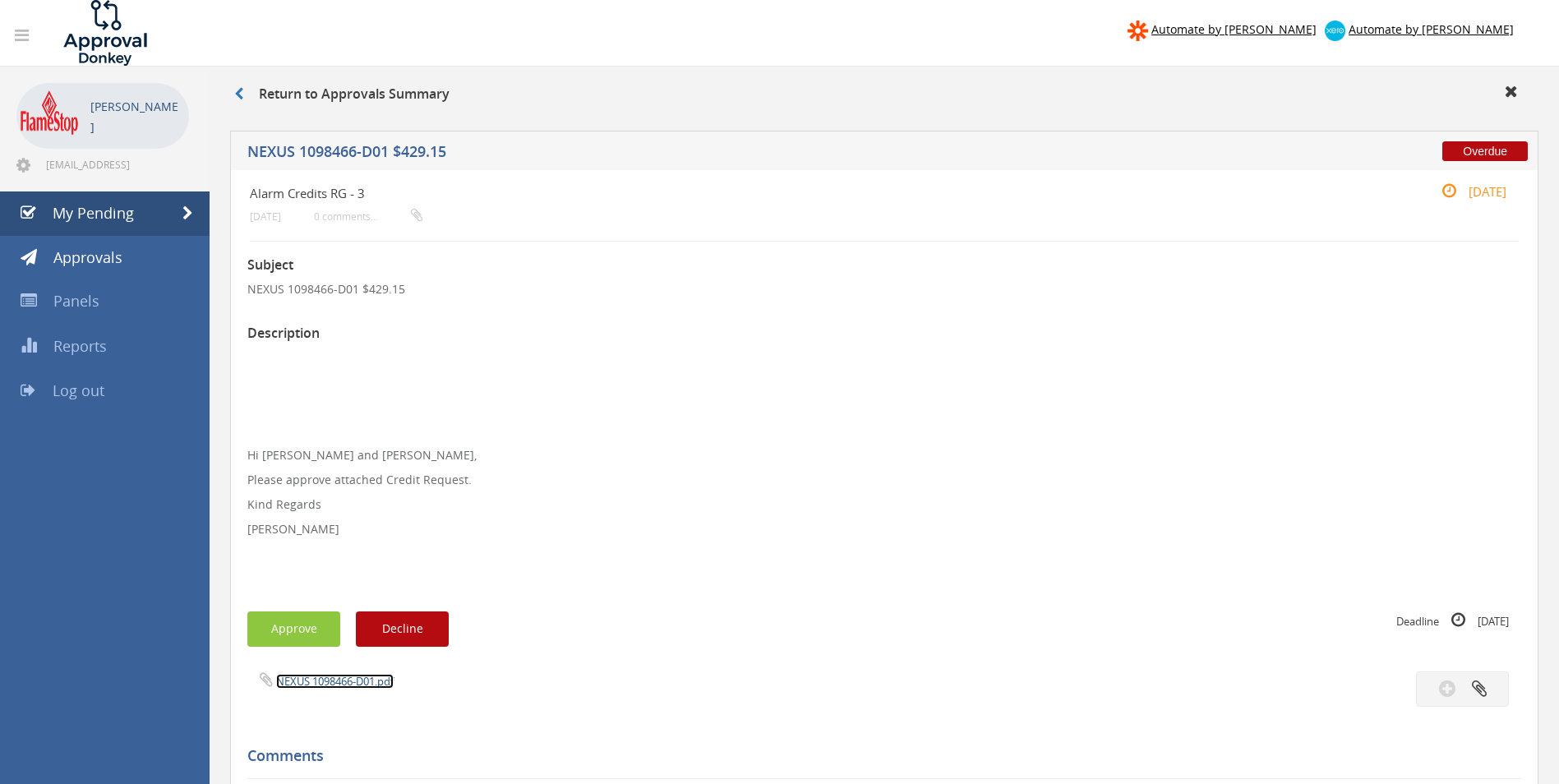
click at [318, 681] on link "NEXUS 1098466-D01.pdf" at bounding box center [335, 680] width 117 height 15
click at [298, 628] on button "Approve" at bounding box center [294, 628] width 92 height 35
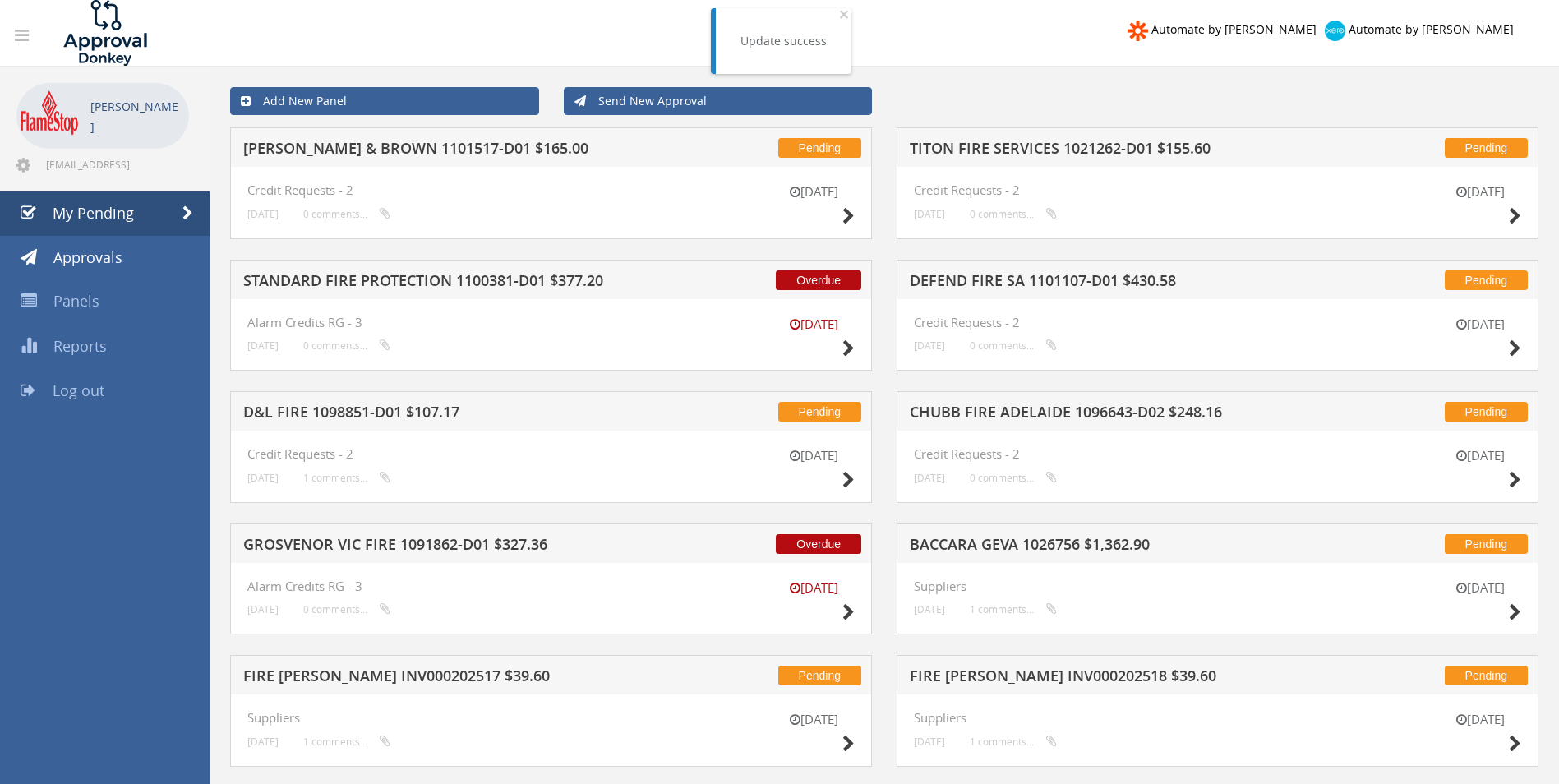
click at [446, 146] on h5 "[PERSON_NAME] & BROWN 1101517-D01 $165.00" at bounding box center [458, 151] width 431 height 21
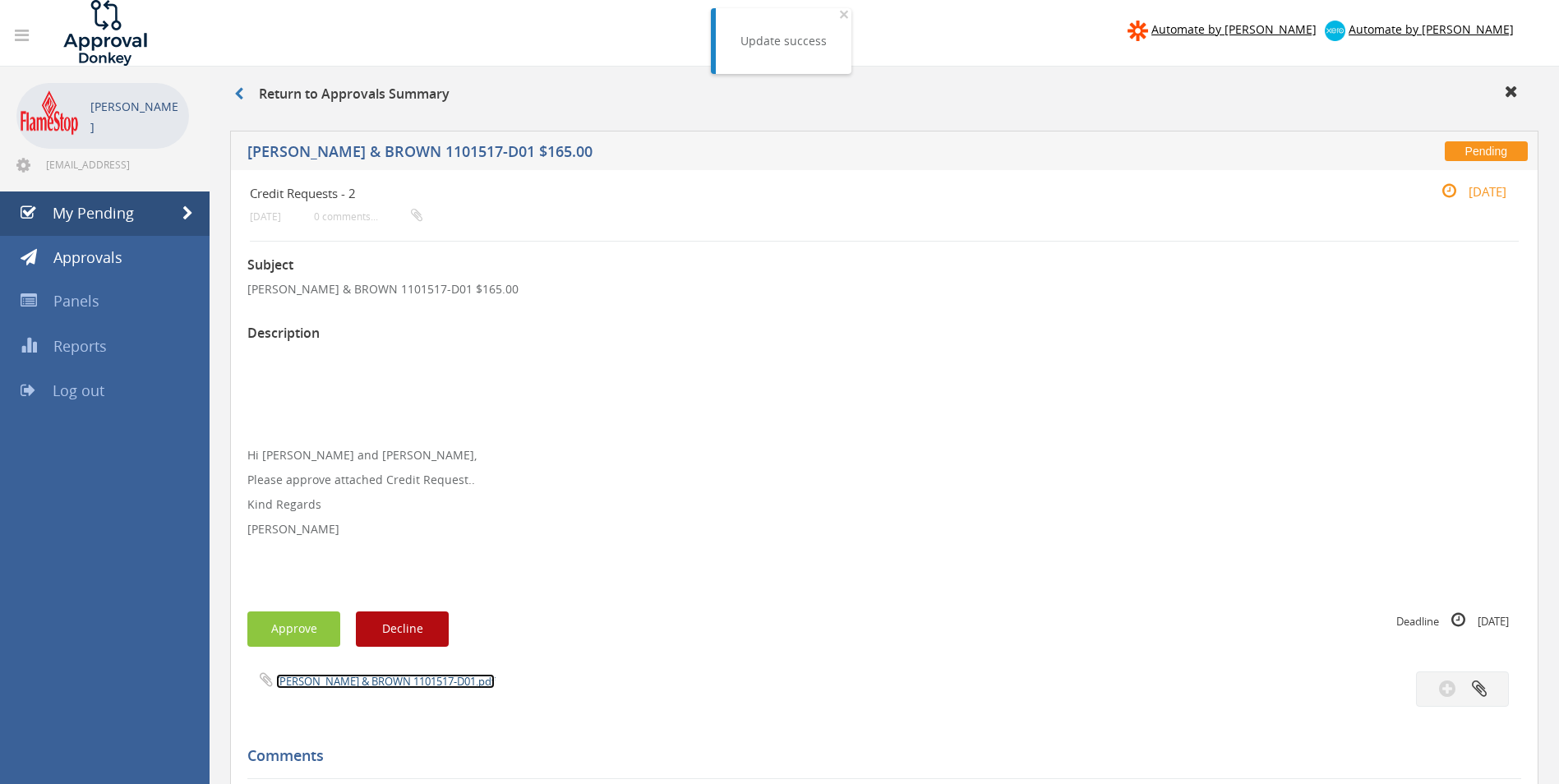
click at [348, 679] on link "[PERSON_NAME] & BROWN 1101517-D01.pdf" at bounding box center [385, 680] width 218 height 15
click at [286, 627] on button "Approve" at bounding box center [294, 628] width 92 height 35
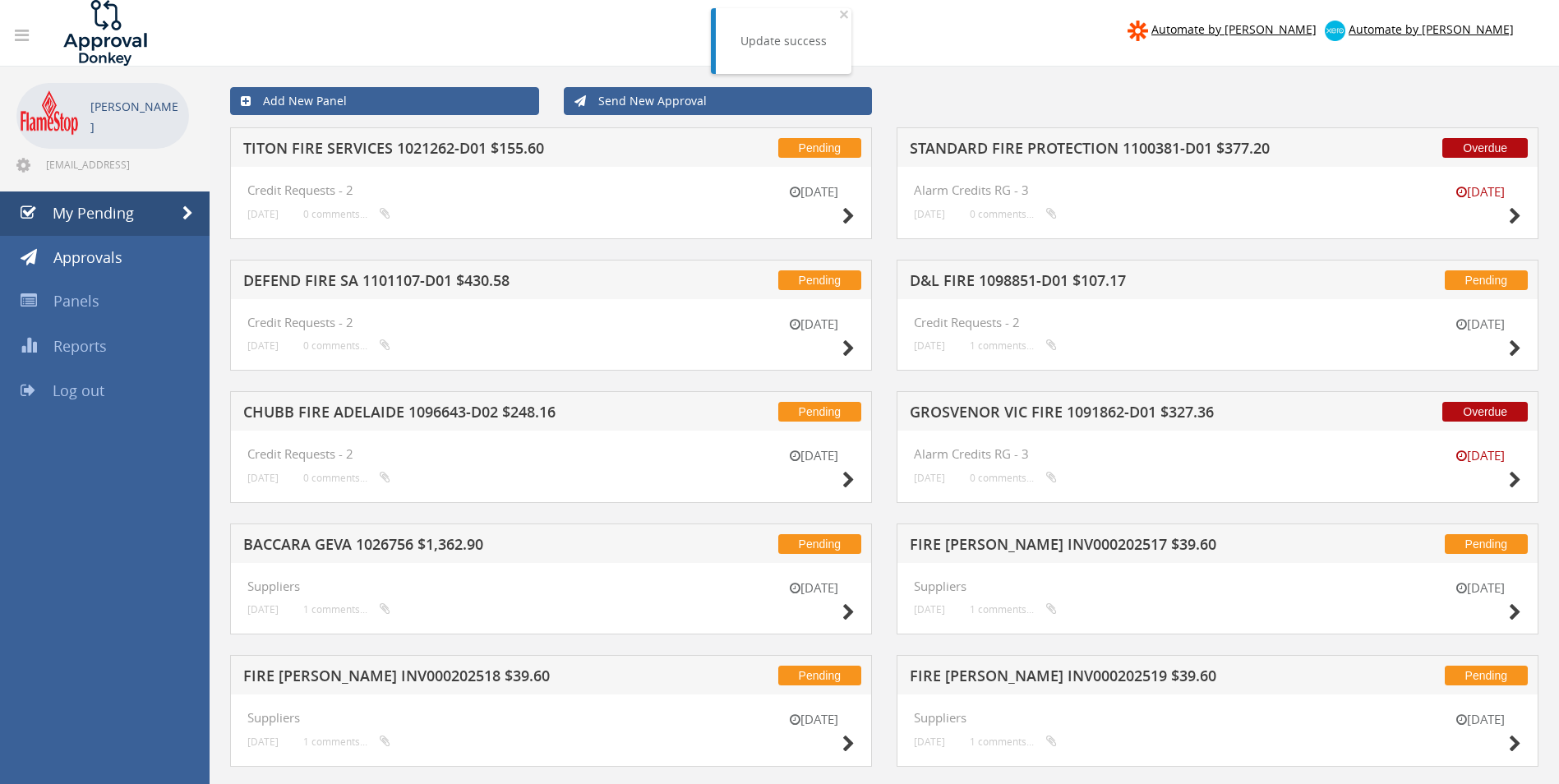
click at [439, 152] on h5 "TITON FIRE SERVICES 1021262-D01 $155.60" at bounding box center [458, 151] width 431 height 21
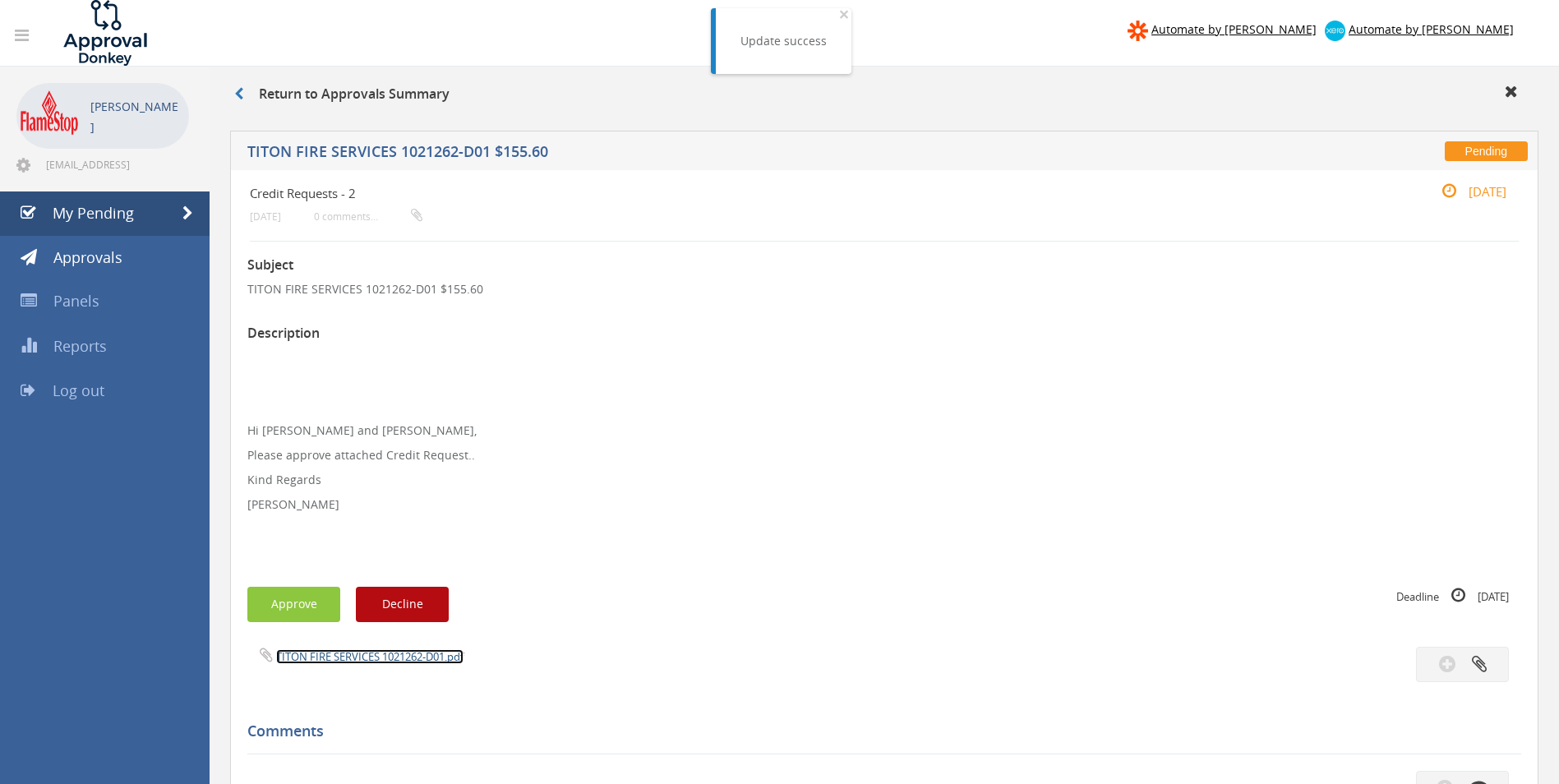
click at [345, 651] on link "TITON FIRE SERVICES 1021262-D01.pdf" at bounding box center [370, 656] width 187 height 15
click at [322, 601] on button "Approve" at bounding box center [294, 603] width 92 height 35
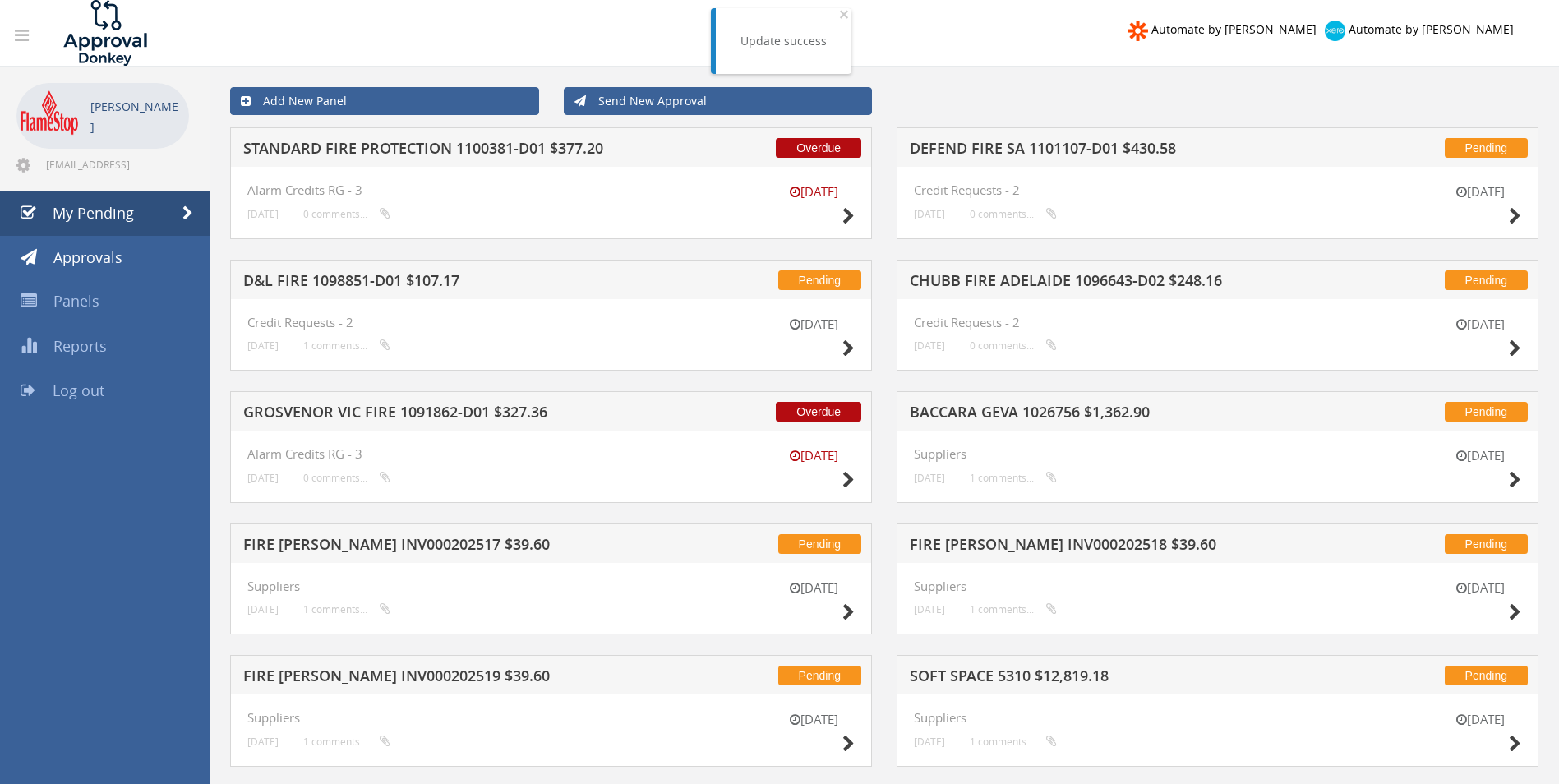
click at [977, 150] on h5 "DEFEND FIRE SA 1101107-D01 $430.58" at bounding box center [1125, 151] width 431 height 21
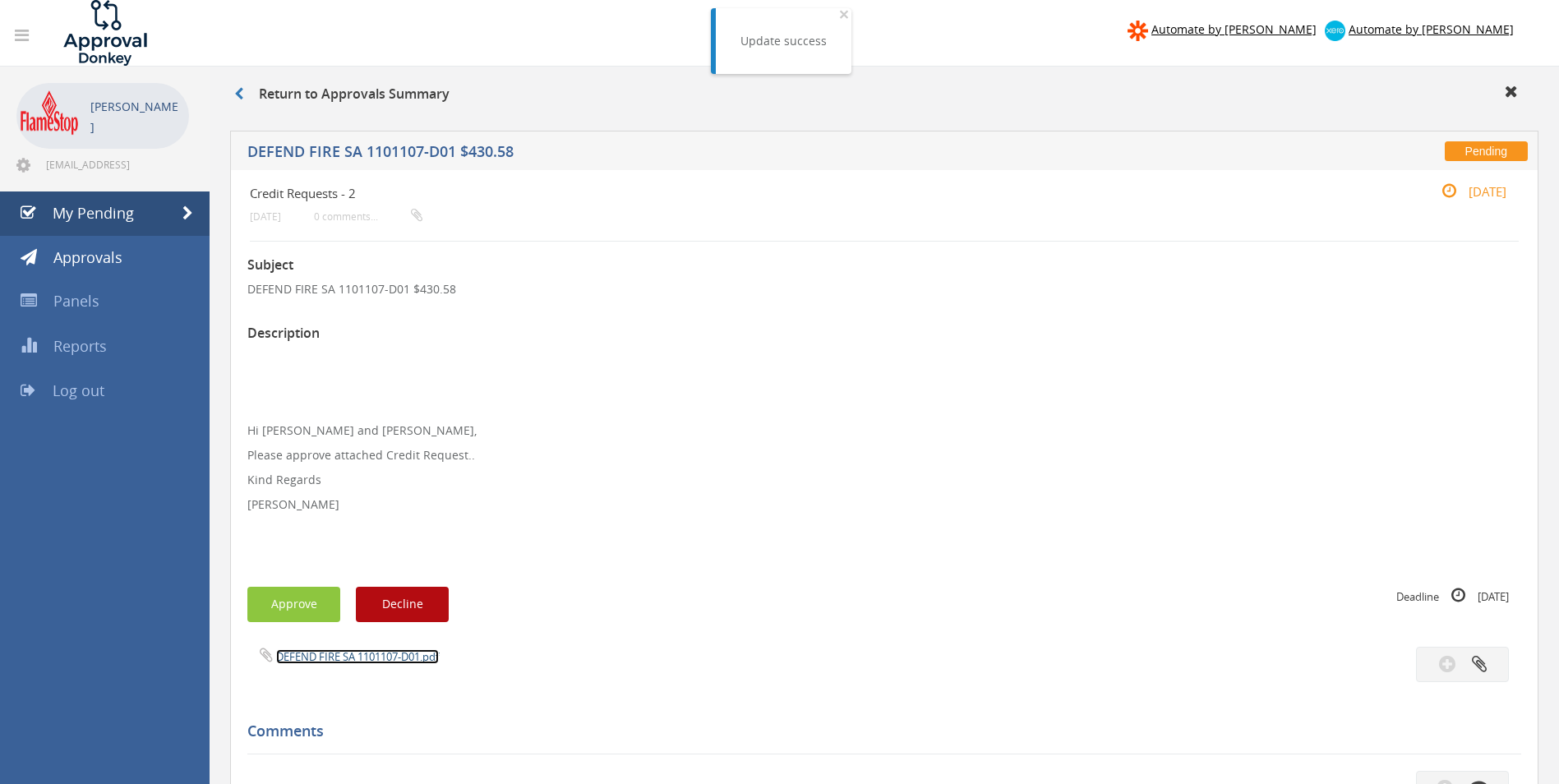
click at [344, 650] on link "DEFEND FIRE SA 1101107-D01.pdf" at bounding box center [358, 656] width 163 height 15
click at [323, 600] on button "Approve" at bounding box center [294, 603] width 92 height 35
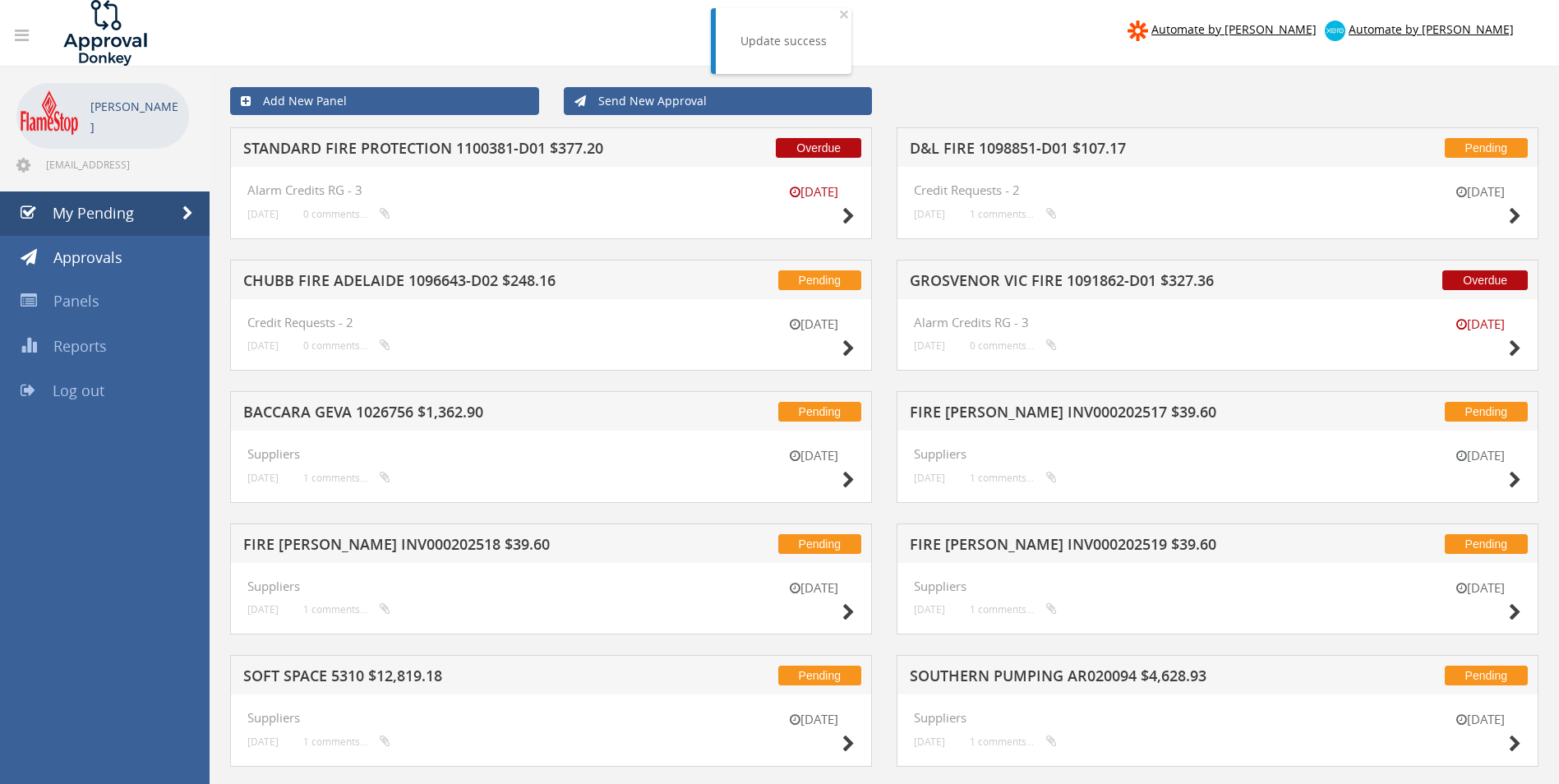
click at [409, 150] on h5 "STANDARD FIRE PROTECTION 1100381-D01 $377.20" at bounding box center [458, 151] width 431 height 21
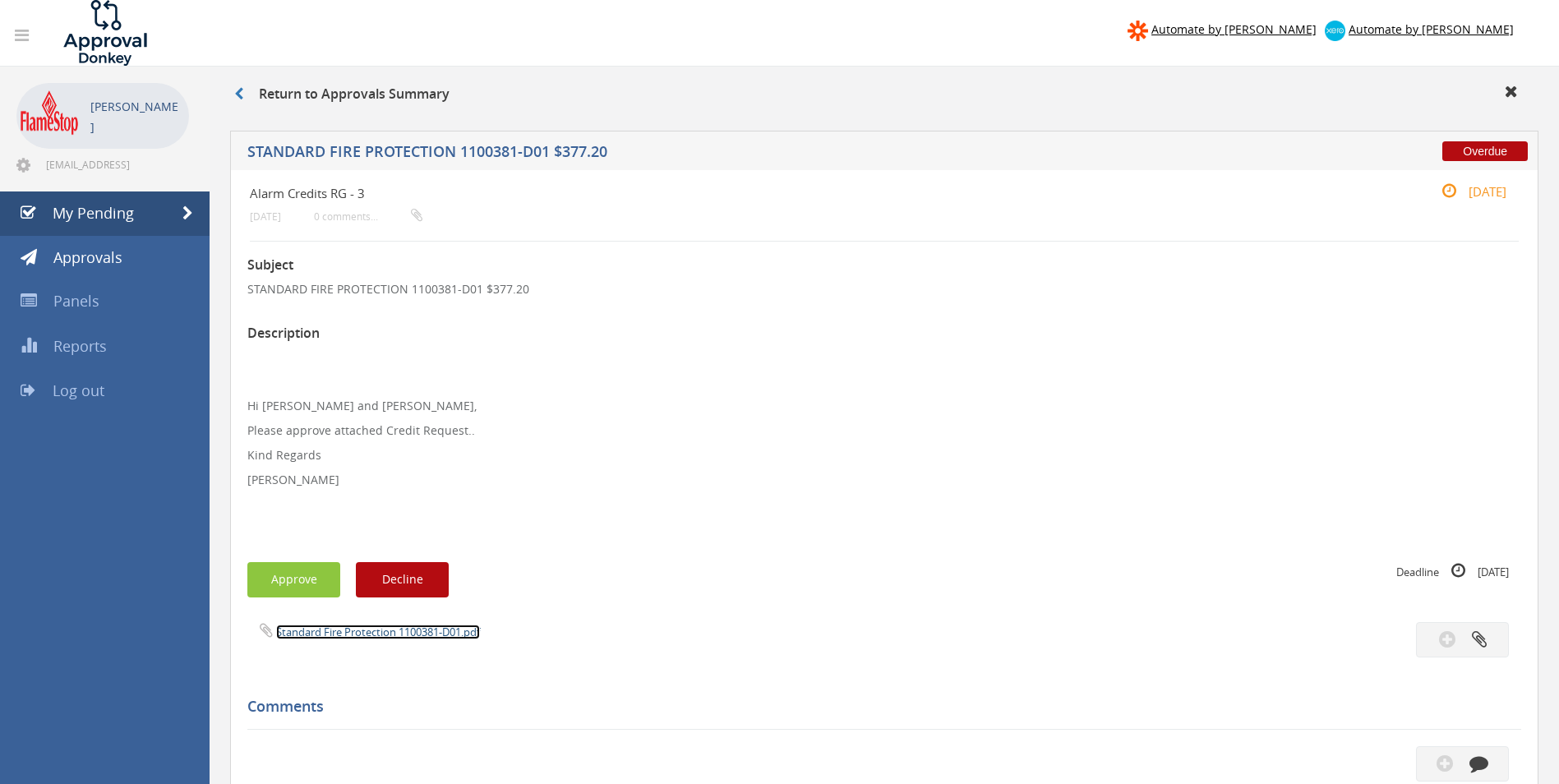
click at [367, 627] on link "Standard Fire Protection 1100381-D01.pdf" at bounding box center [378, 632] width 204 height 15
click at [288, 577] on button "Approve" at bounding box center [294, 579] width 92 height 35
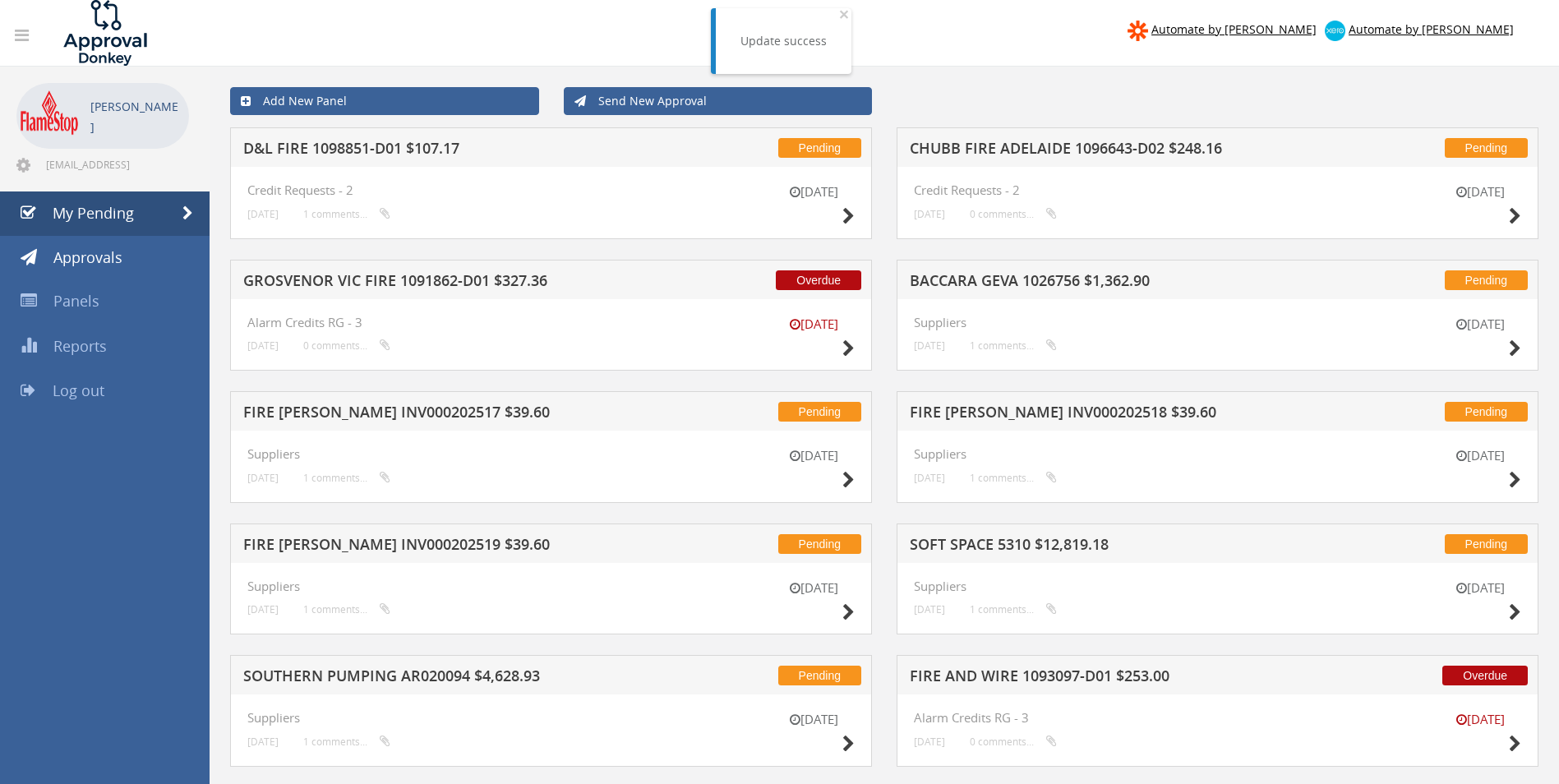
click at [437, 283] on h5 "GROSVENOR VIC FIRE 1091862-D01 $327.36" at bounding box center [458, 283] width 431 height 21
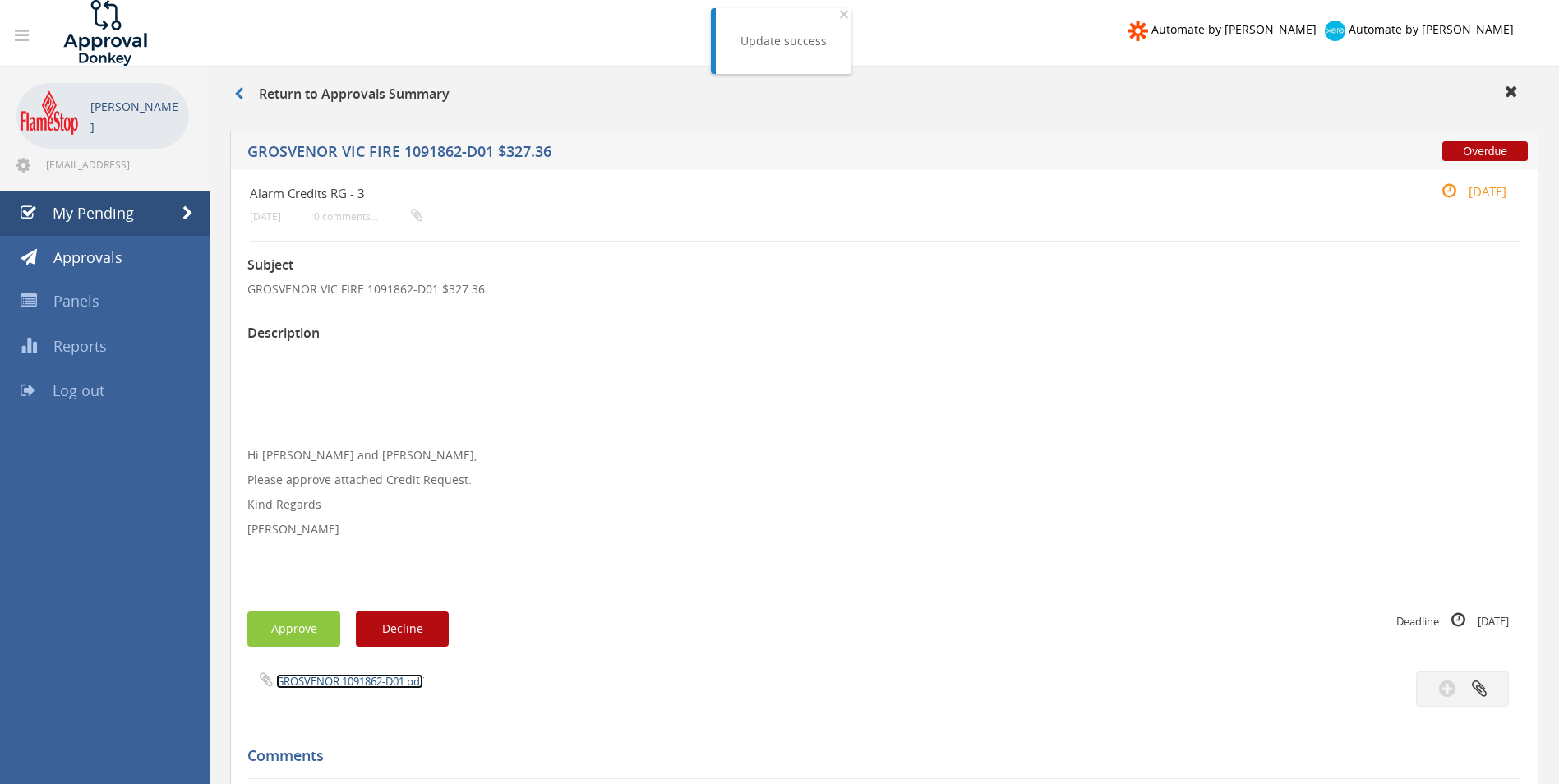
click at [341, 683] on link "GROSVENOR 1091862-D01.pdf" at bounding box center [350, 680] width 147 height 15
click at [307, 627] on button "Approve" at bounding box center [294, 628] width 92 height 35
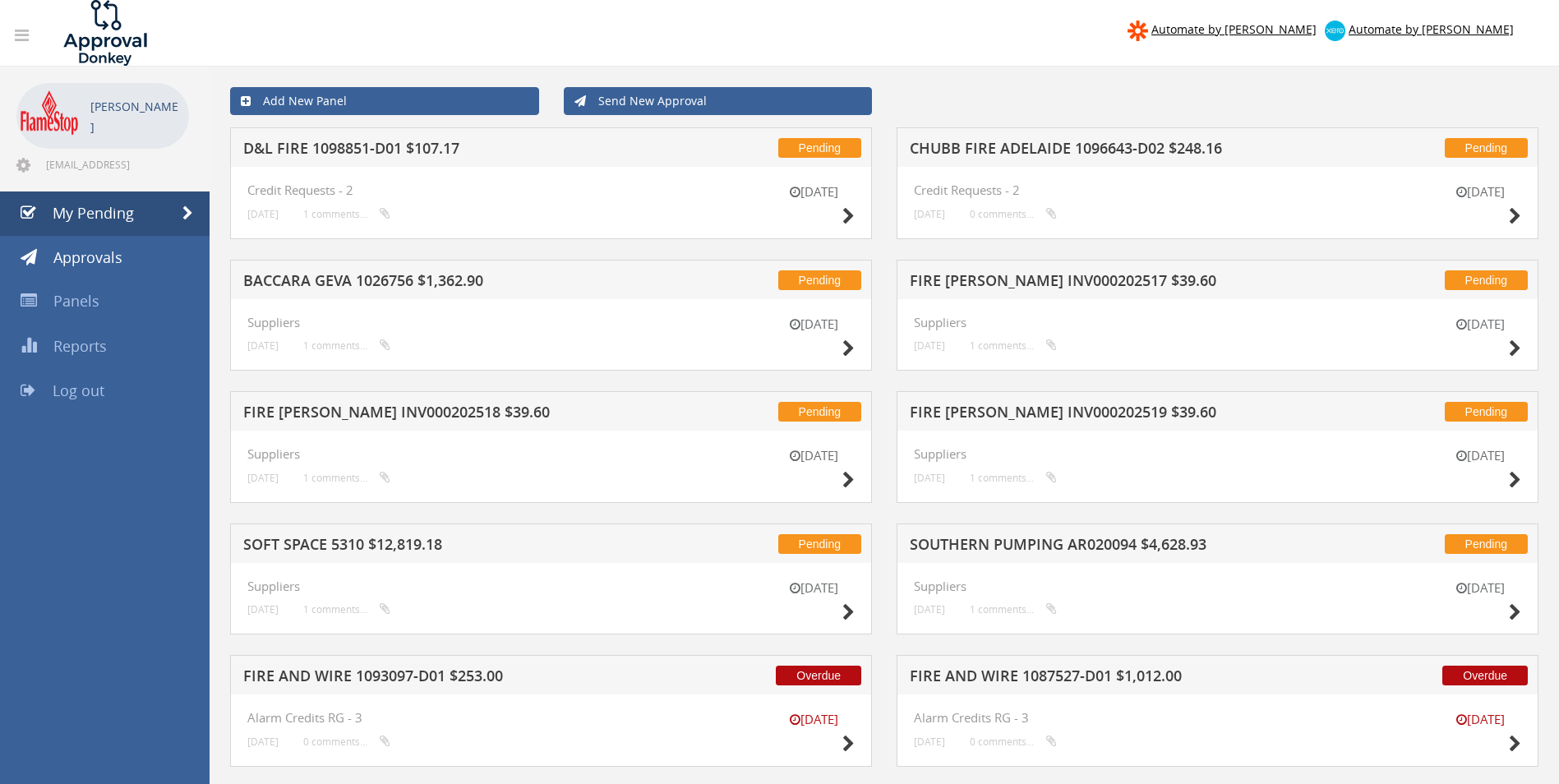
click at [365, 144] on h5 "D&L FIRE 1098851-D01 $107.17" at bounding box center [458, 151] width 431 height 21
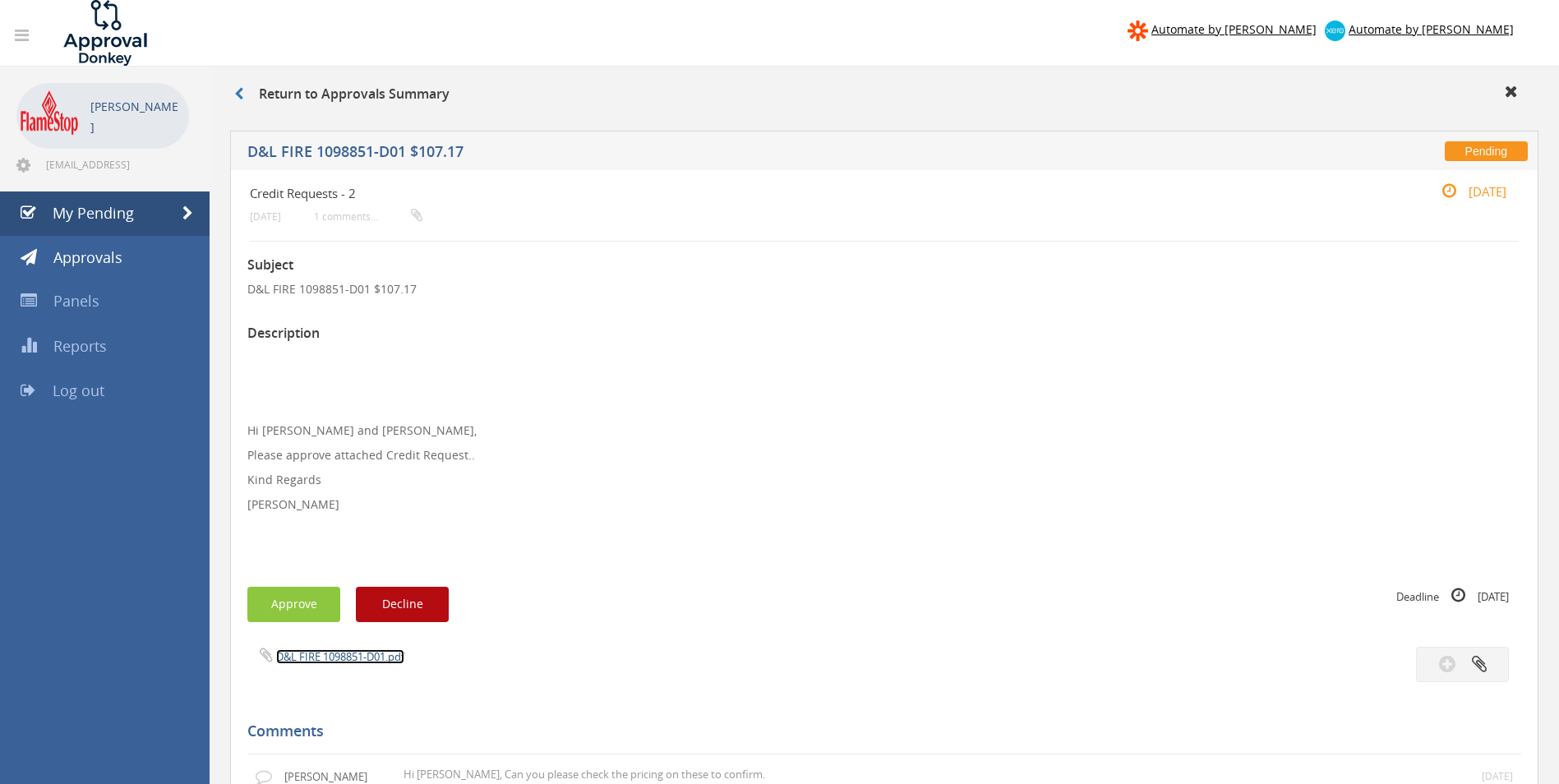
click at [333, 656] on link "D&L FIRE 1098851-D01.pdf" at bounding box center [341, 656] width 128 height 15
click at [312, 603] on button "Approve" at bounding box center [294, 603] width 92 height 35
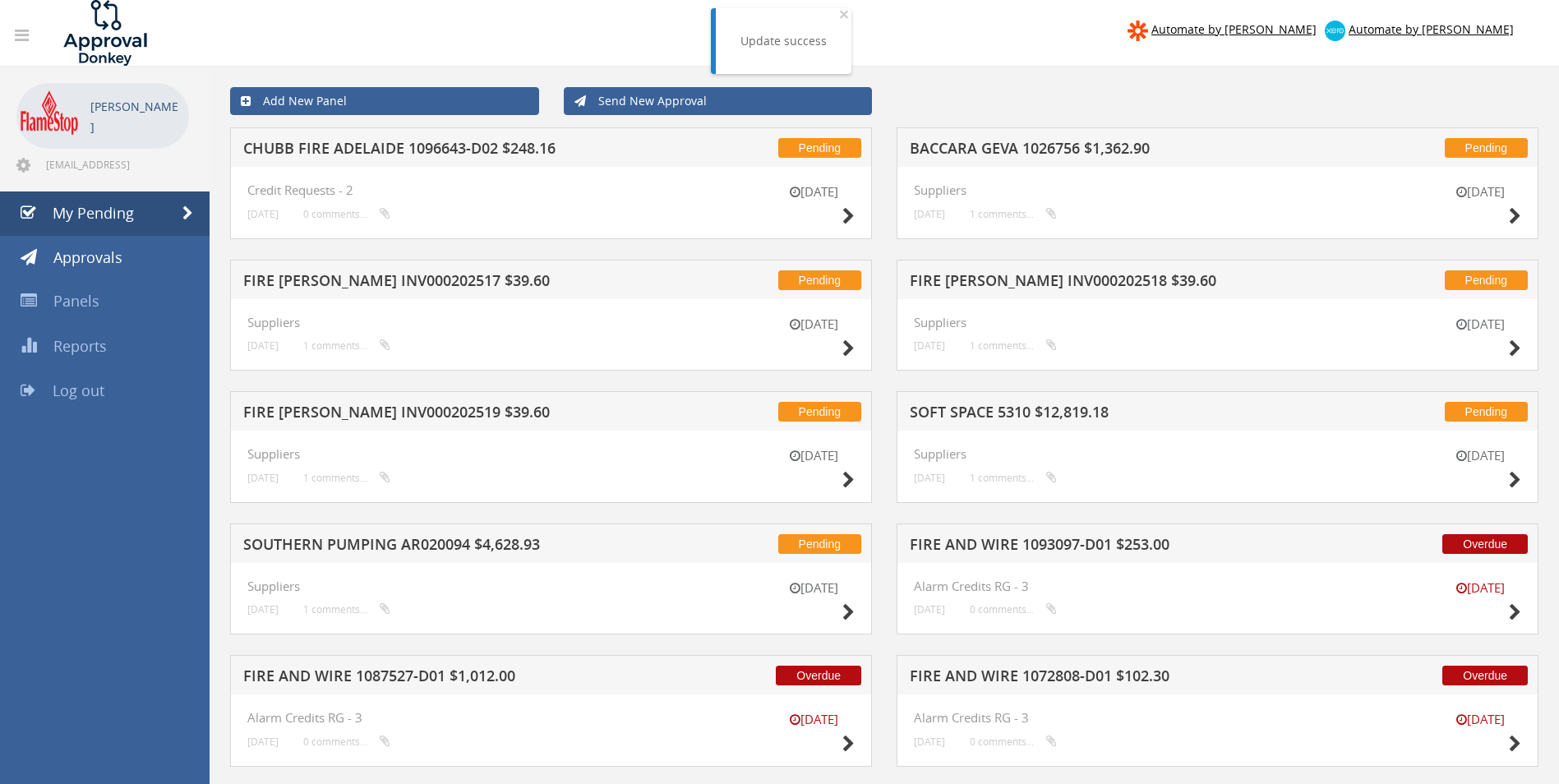
click at [488, 150] on h5 "CHUBB FIRE ADELAIDE 1096643-D02 $248.16" at bounding box center [458, 151] width 431 height 21
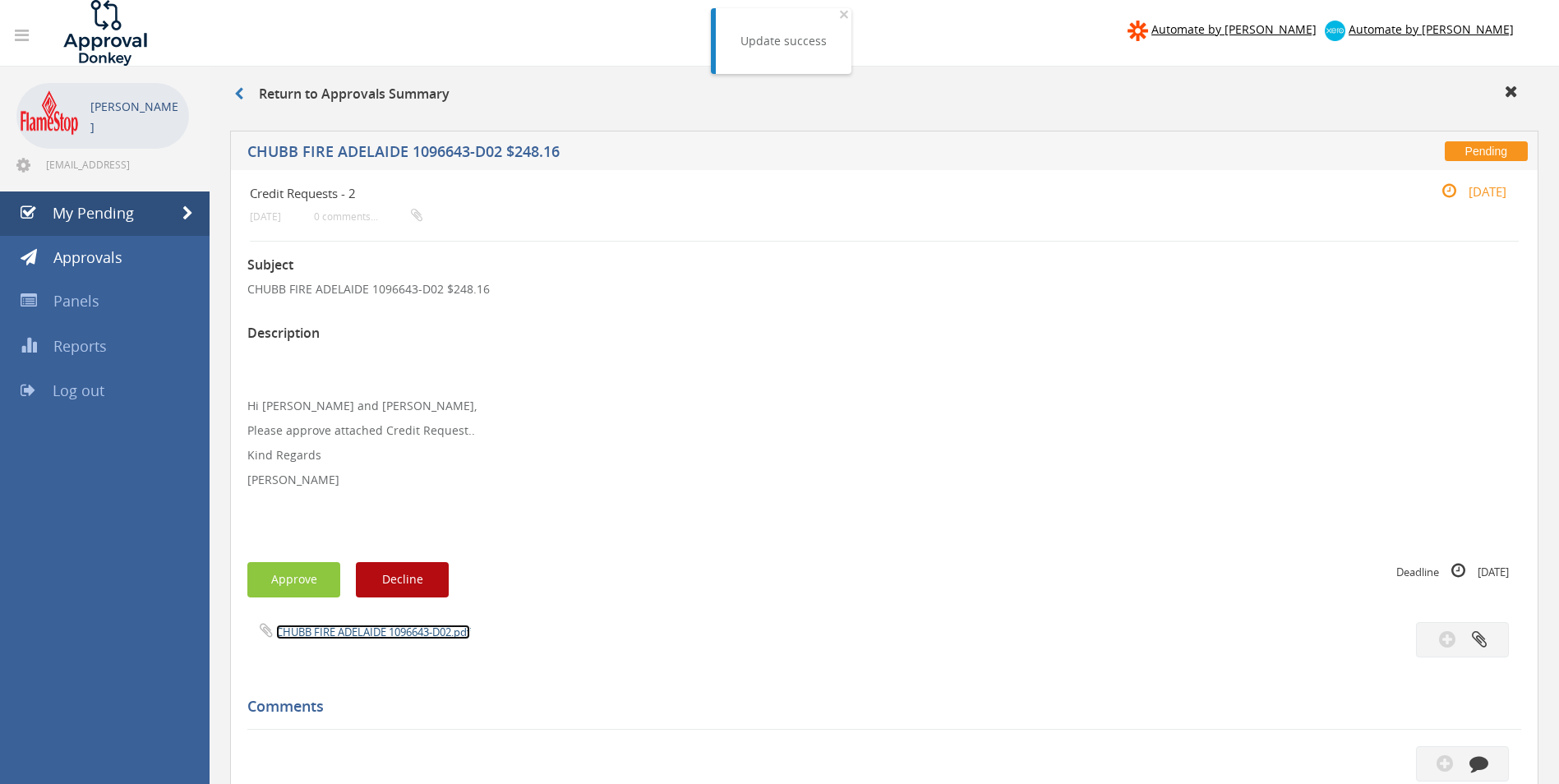
click at [339, 630] on link "CHUBB FIRE ADELAIDE 1096643-D02.pdf" at bounding box center [373, 632] width 194 height 15
click at [298, 576] on button "Approve" at bounding box center [294, 579] width 92 height 35
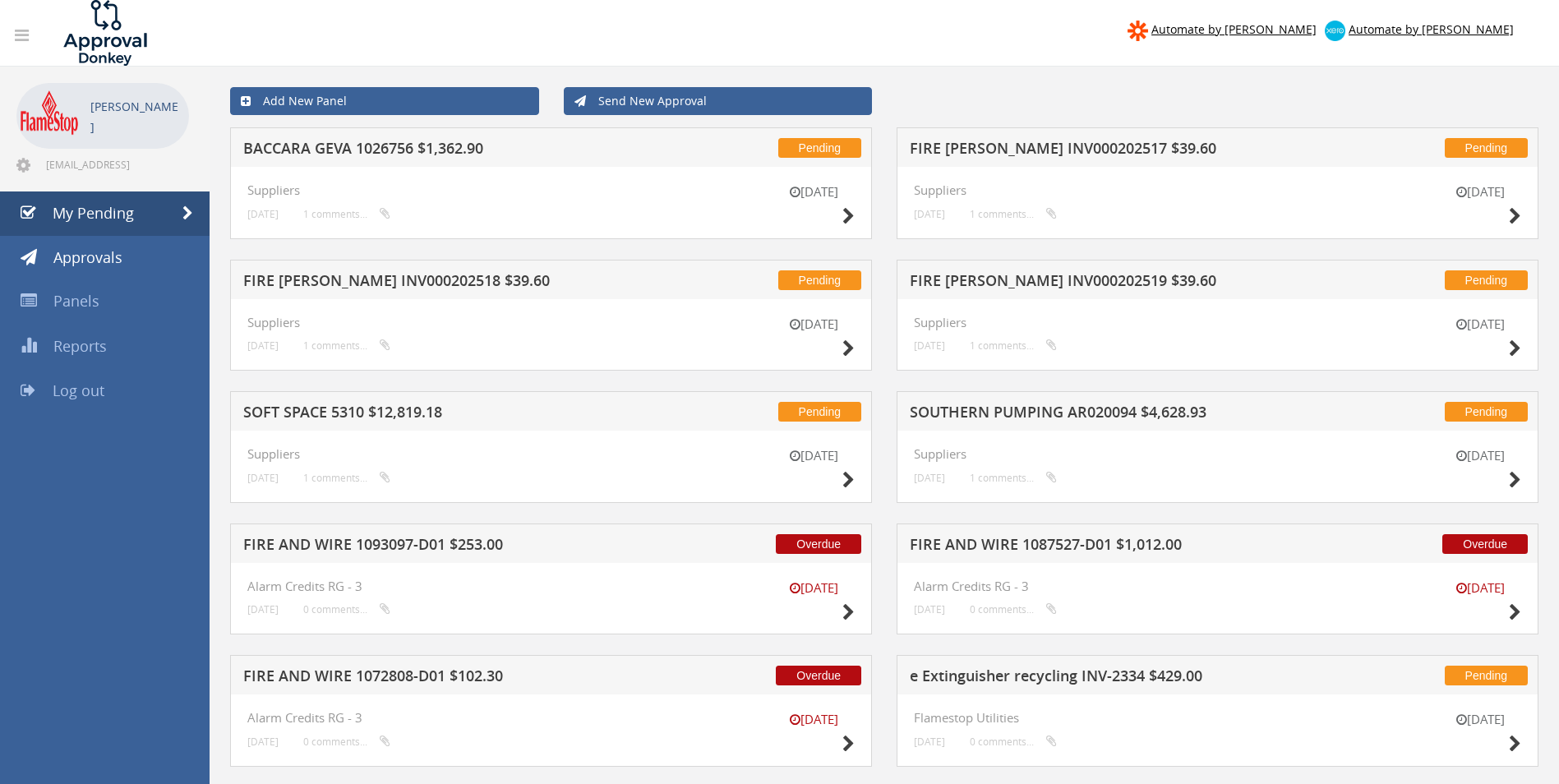
click at [1065, 146] on h5 "FIRE [PERSON_NAME] INV000202517 $39.60" at bounding box center [1125, 151] width 431 height 21
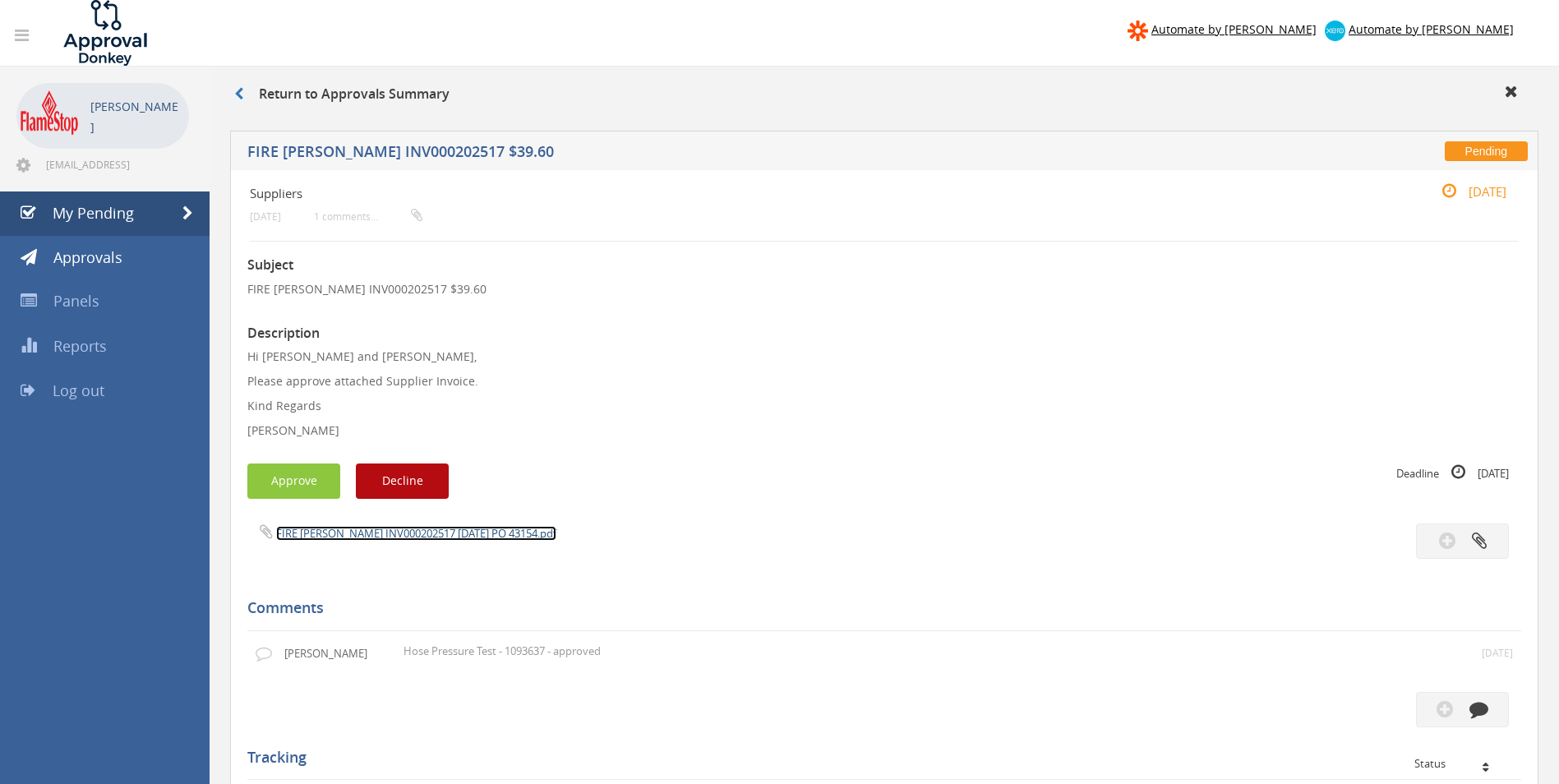
click at [384, 531] on link "FIRE [PERSON_NAME] INV000202517 [DATE] PO 43154.pdf" at bounding box center [416, 532] width 280 height 15
click at [291, 485] on button "Approve" at bounding box center [294, 480] width 92 height 35
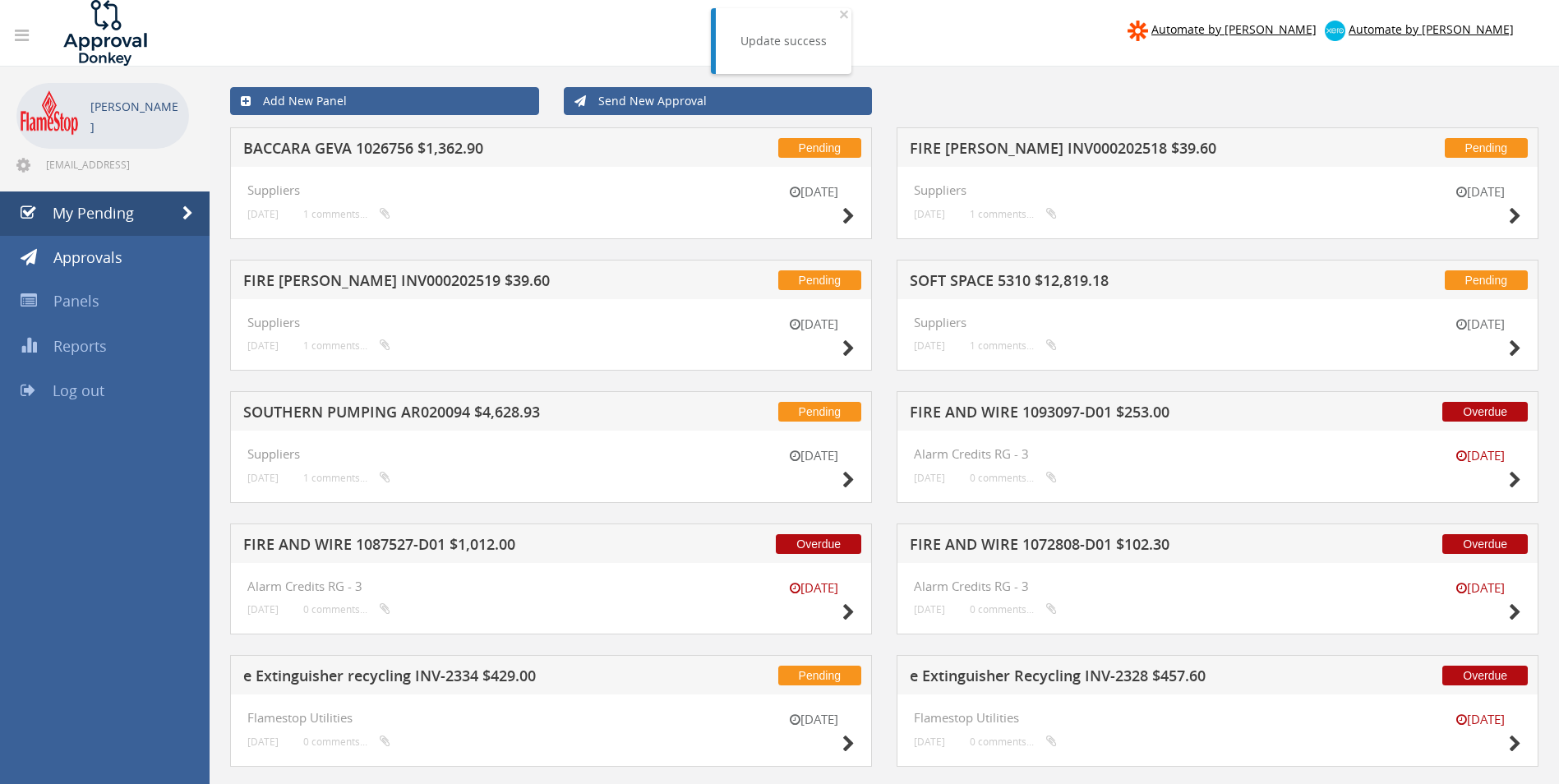
click at [1021, 162] on div "Pending FIRE [PERSON_NAME] INV000202518 $39.60" at bounding box center [1217, 147] width 642 height 39
click at [1025, 157] on h5 "FIRE [PERSON_NAME] INV000202518 $39.60" at bounding box center [1125, 151] width 431 height 21
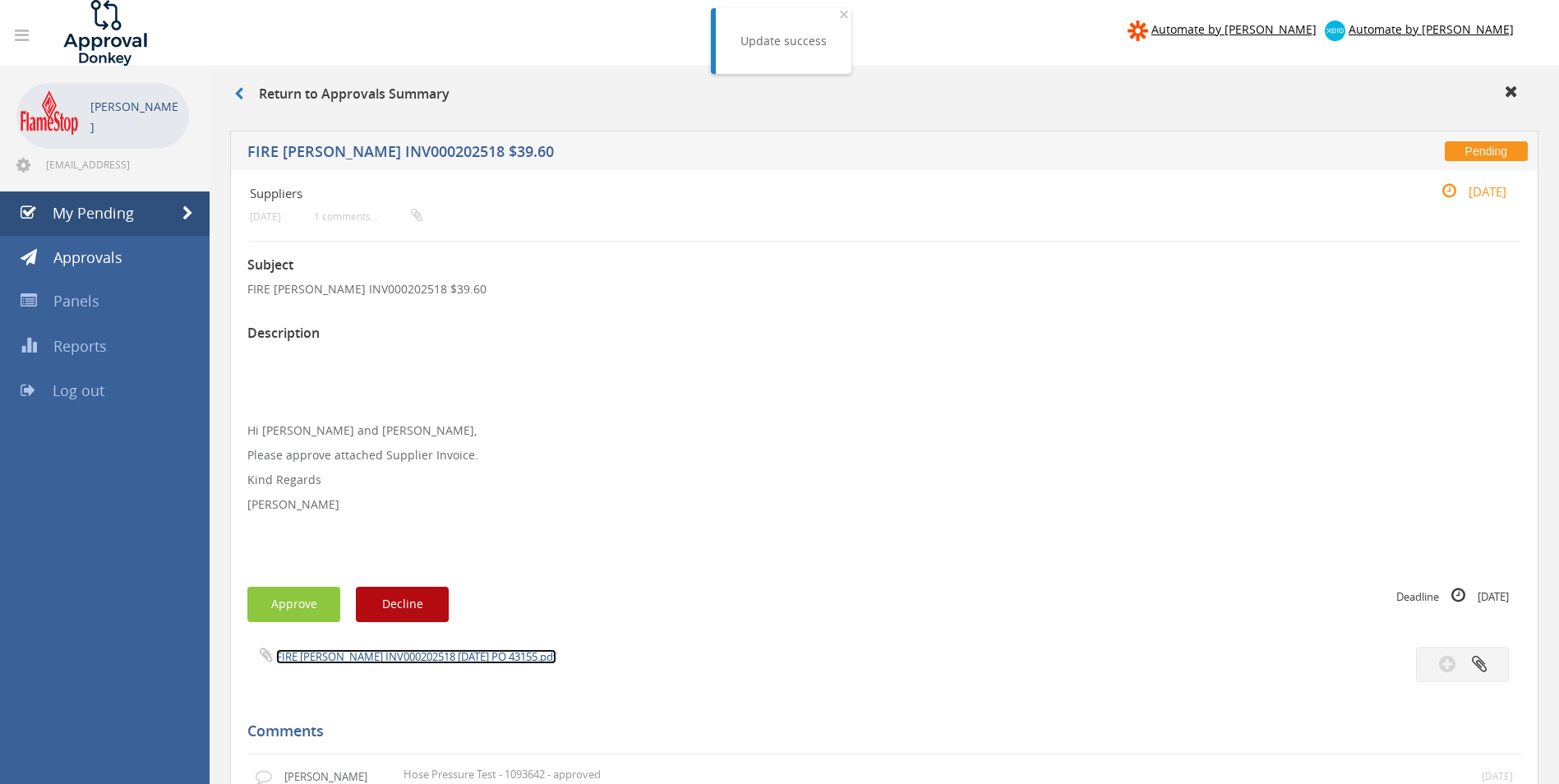
click at [366, 658] on link "FIRE [PERSON_NAME] INV000202518 [DATE] PO 43155.pdf" at bounding box center [416, 656] width 280 height 15
click at [287, 611] on button "Approve" at bounding box center [294, 603] width 92 height 35
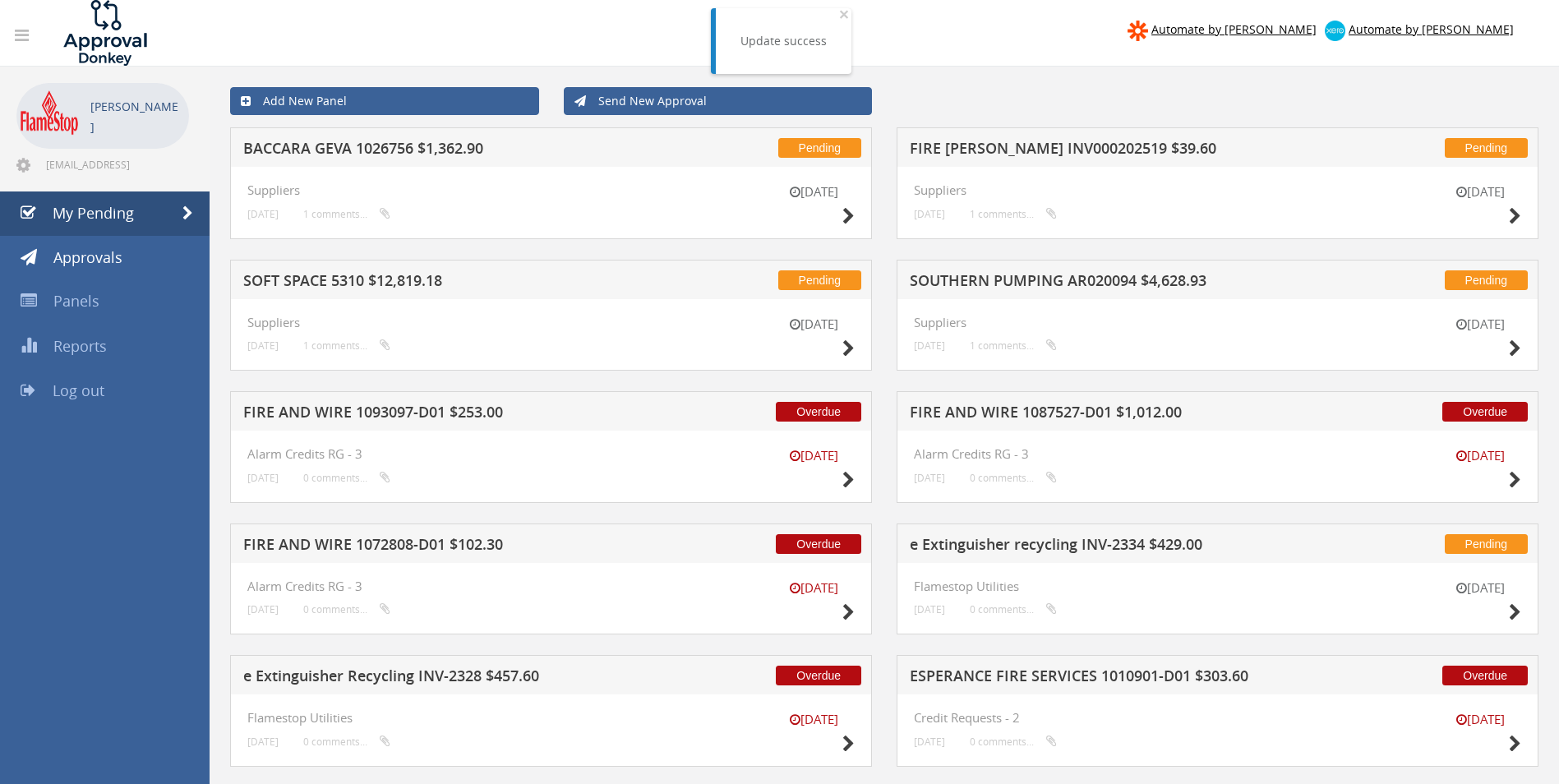
click at [373, 151] on h5 "BACCARA GEVA 1026756 $1,362.90" at bounding box center [458, 151] width 431 height 21
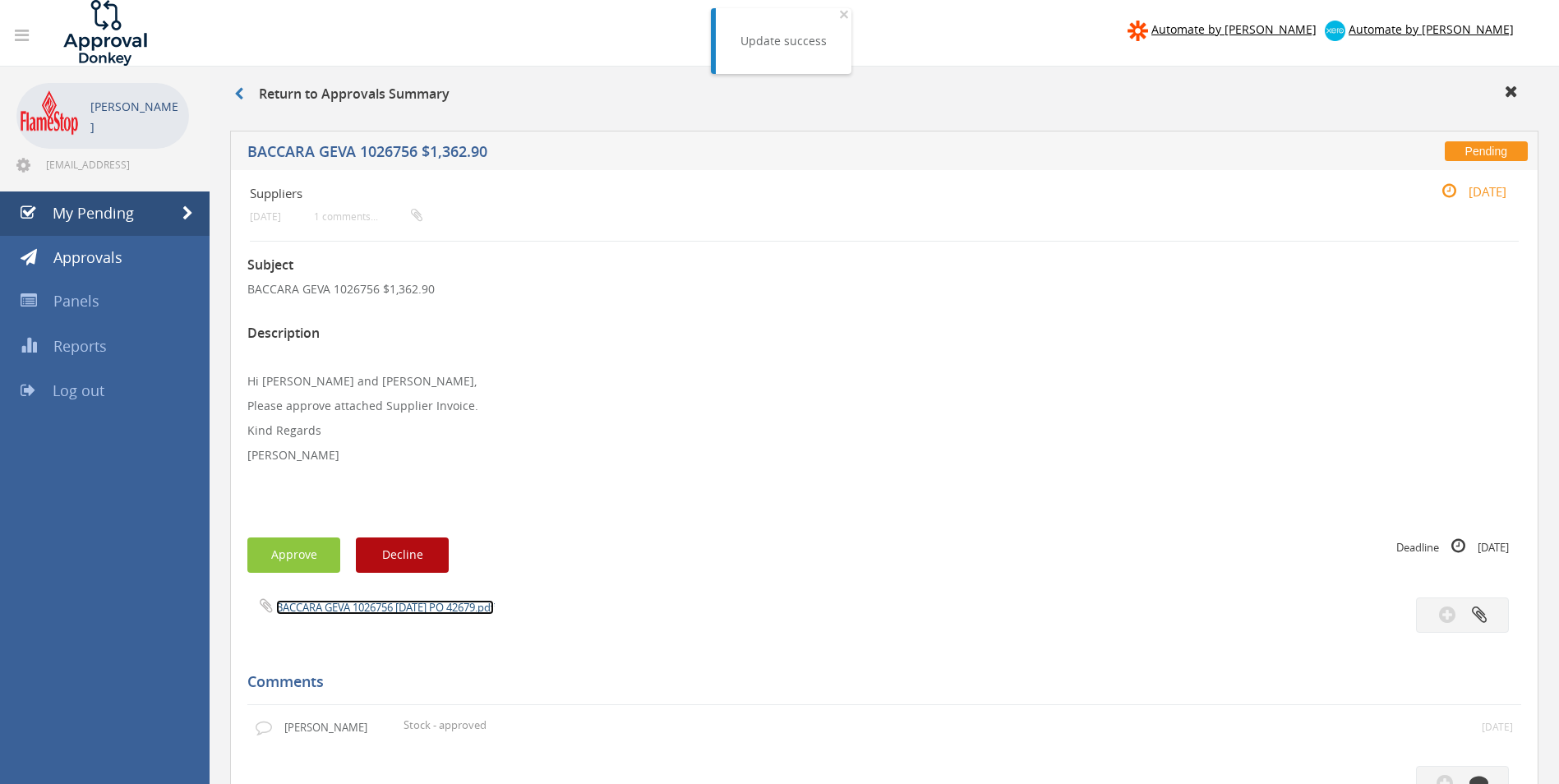
click at [348, 607] on link "BACCARA GEVA 1026756 [DATE] PO 42679.pdf" at bounding box center [385, 607] width 217 height 15
click at [310, 548] on button "Approve" at bounding box center [294, 555] width 92 height 35
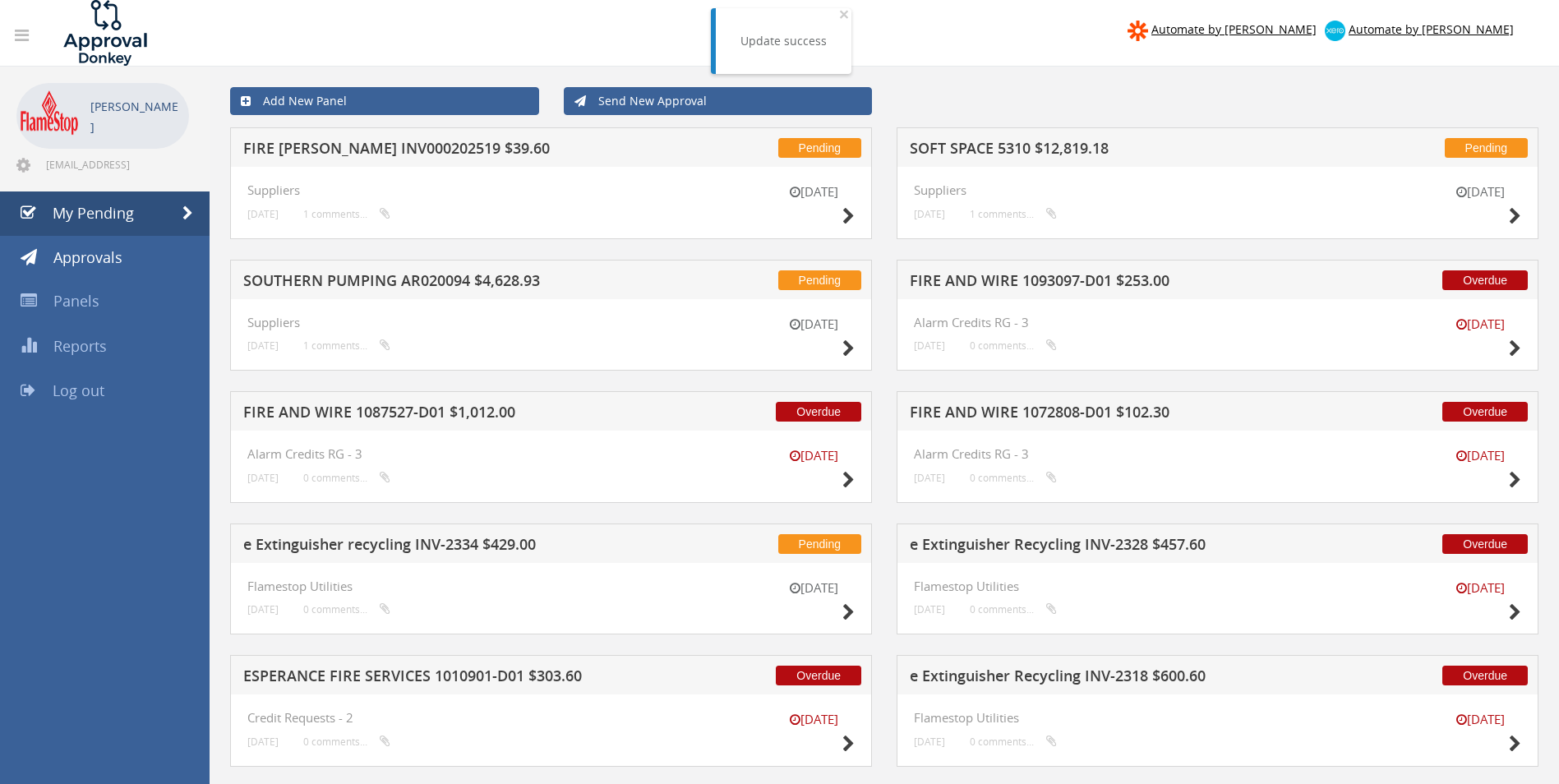
click at [989, 281] on h5 "FIRE AND WIRE 1093097-D01 $253.00" at bounding box center [1125, 283] width 431 height 21
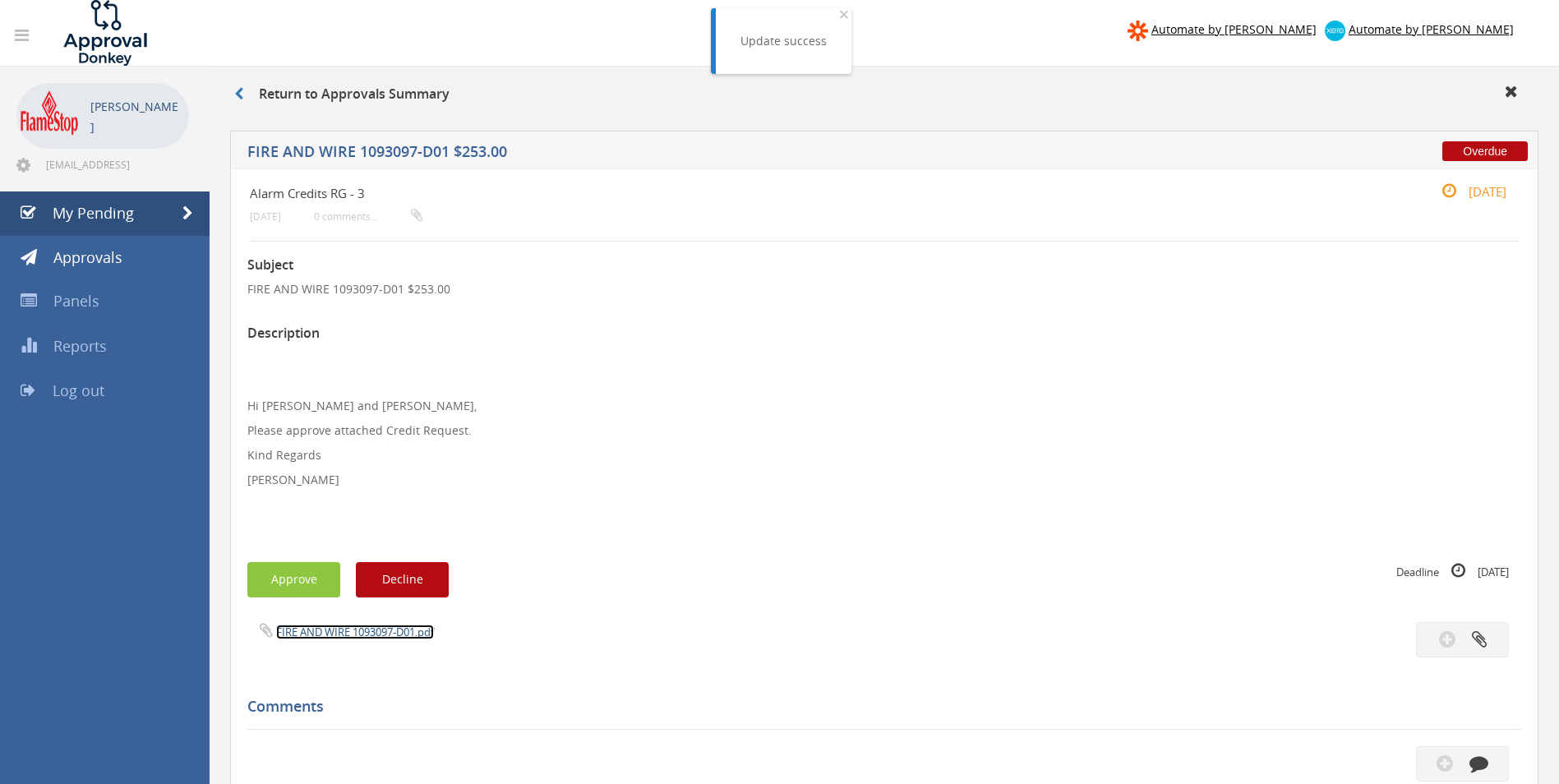
click at [343, 631] on link "FIRE AND WIRE 1093097-D01.pdf" at bounding box center [355, 632] width 158 height 15
click at [313, 577] on button "Approve" at bounding box center [294, 579] width 92 height 35
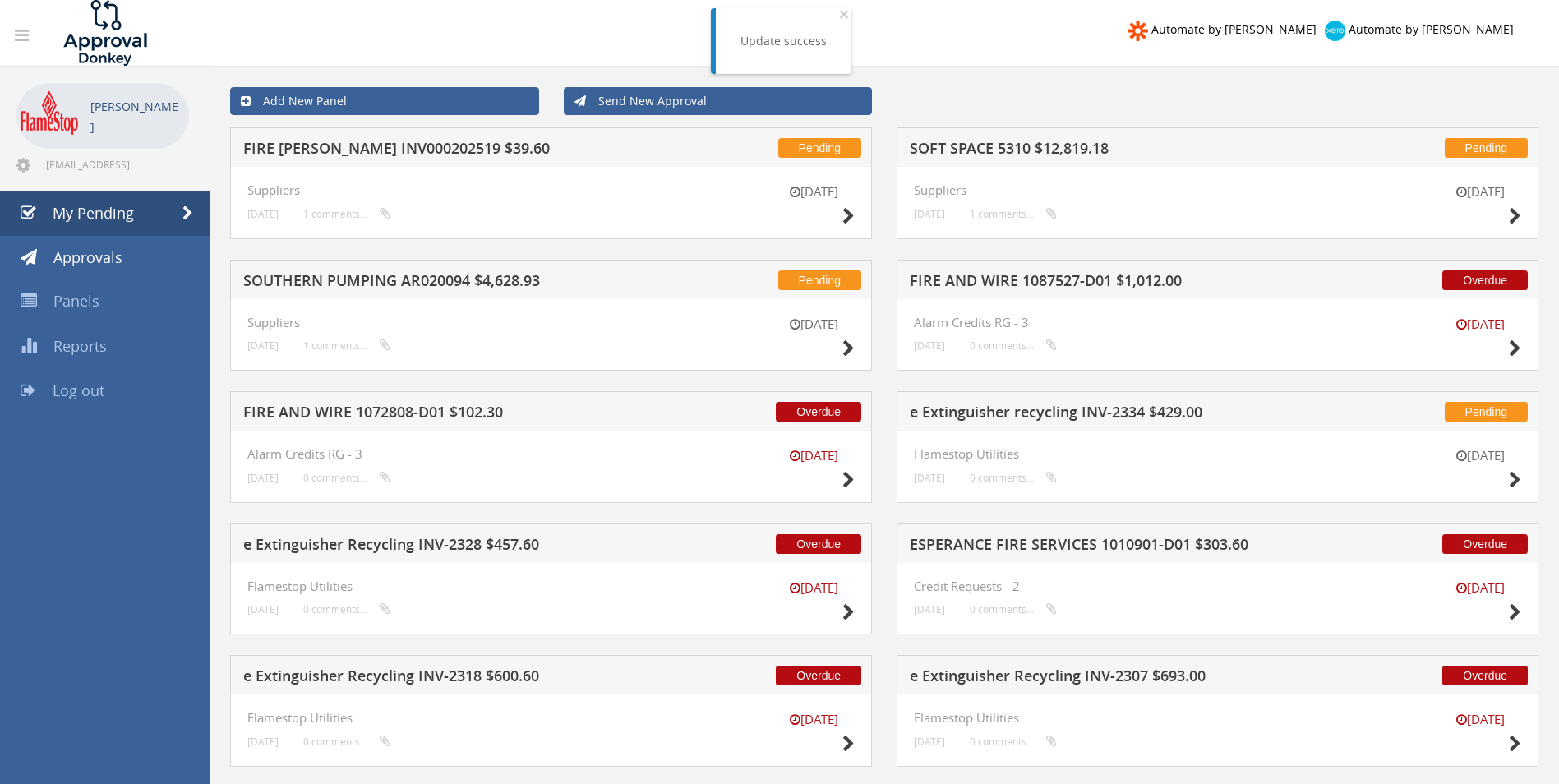
click at [995, 150] on h5 "SOFT SPACE 5310 $12,819.18" at bounding box center [1125, 151] width 431 height 21
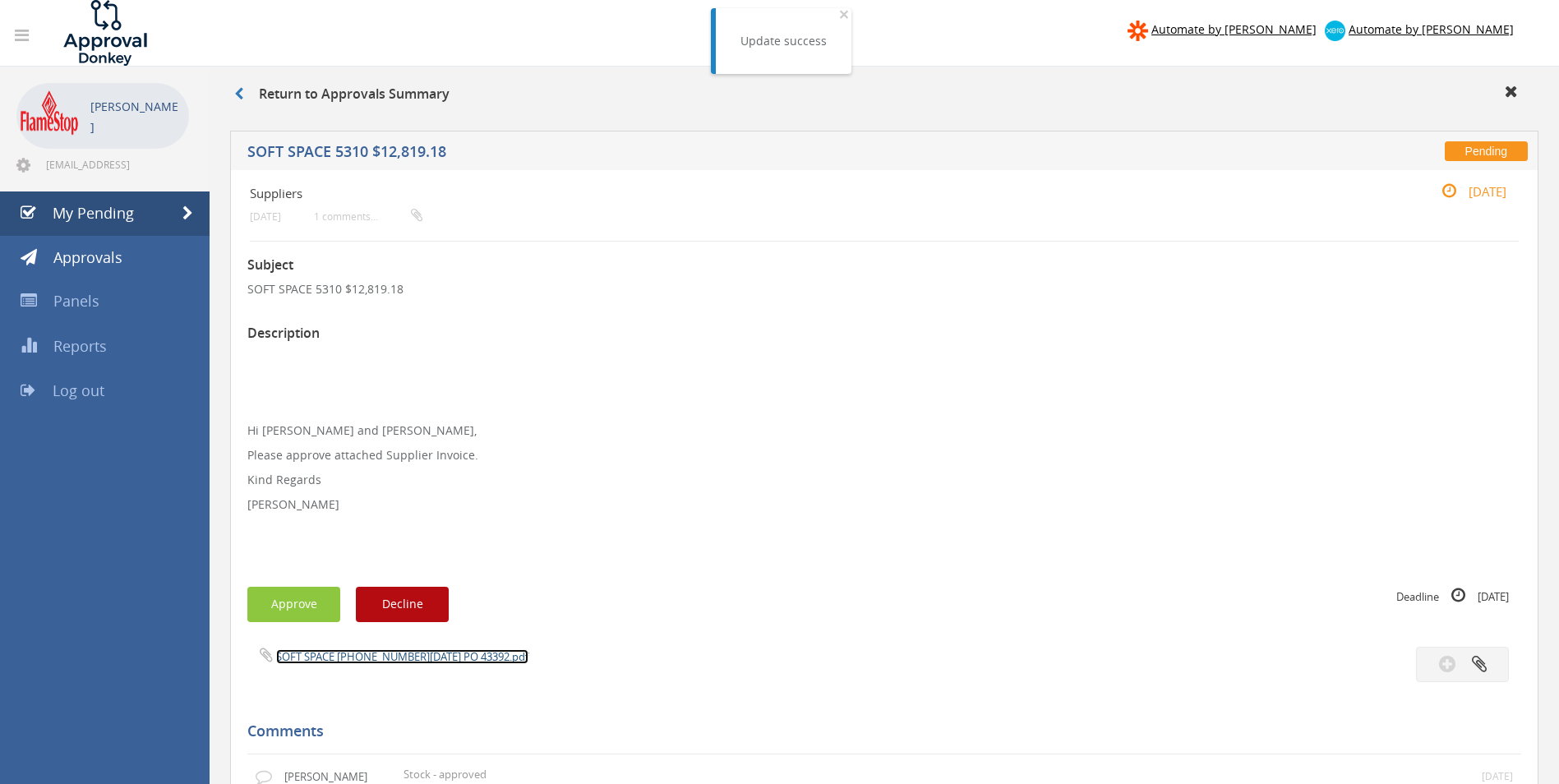
click at [352, 656] on link "SOFT SPACE [PHONE_NUMBER][DATE] PO 43392.pdf" at bounding box center [402, 656] width 253 height 15
click at [300, 601] on button "Approve" at bounding box center [294, 603] width 92 height 35
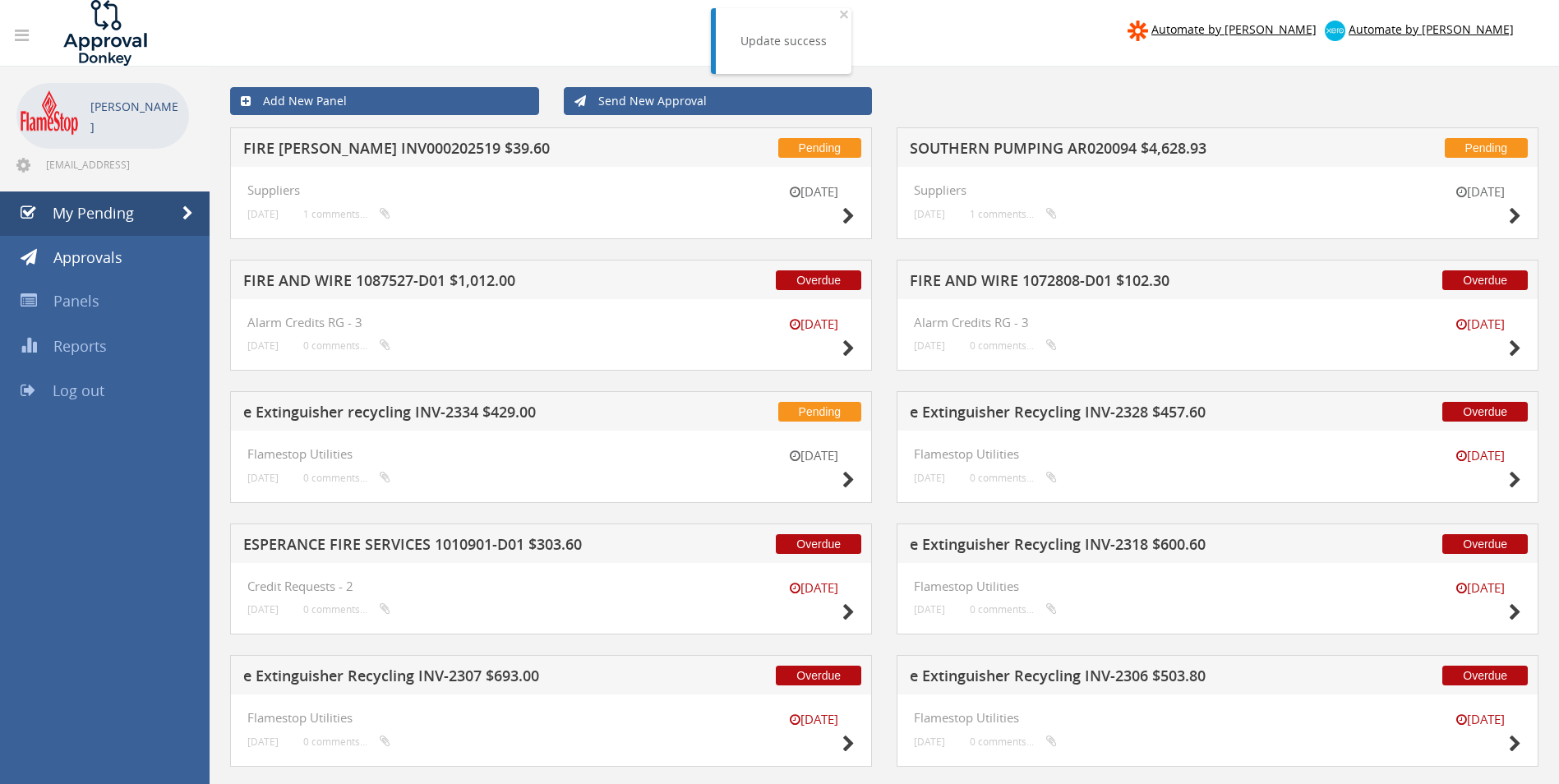
click at [961, 281] on h5 "FIRE AND WIRE 1072808-D01 $102.30" at bounding box center [1125, 283] width 431 height 21
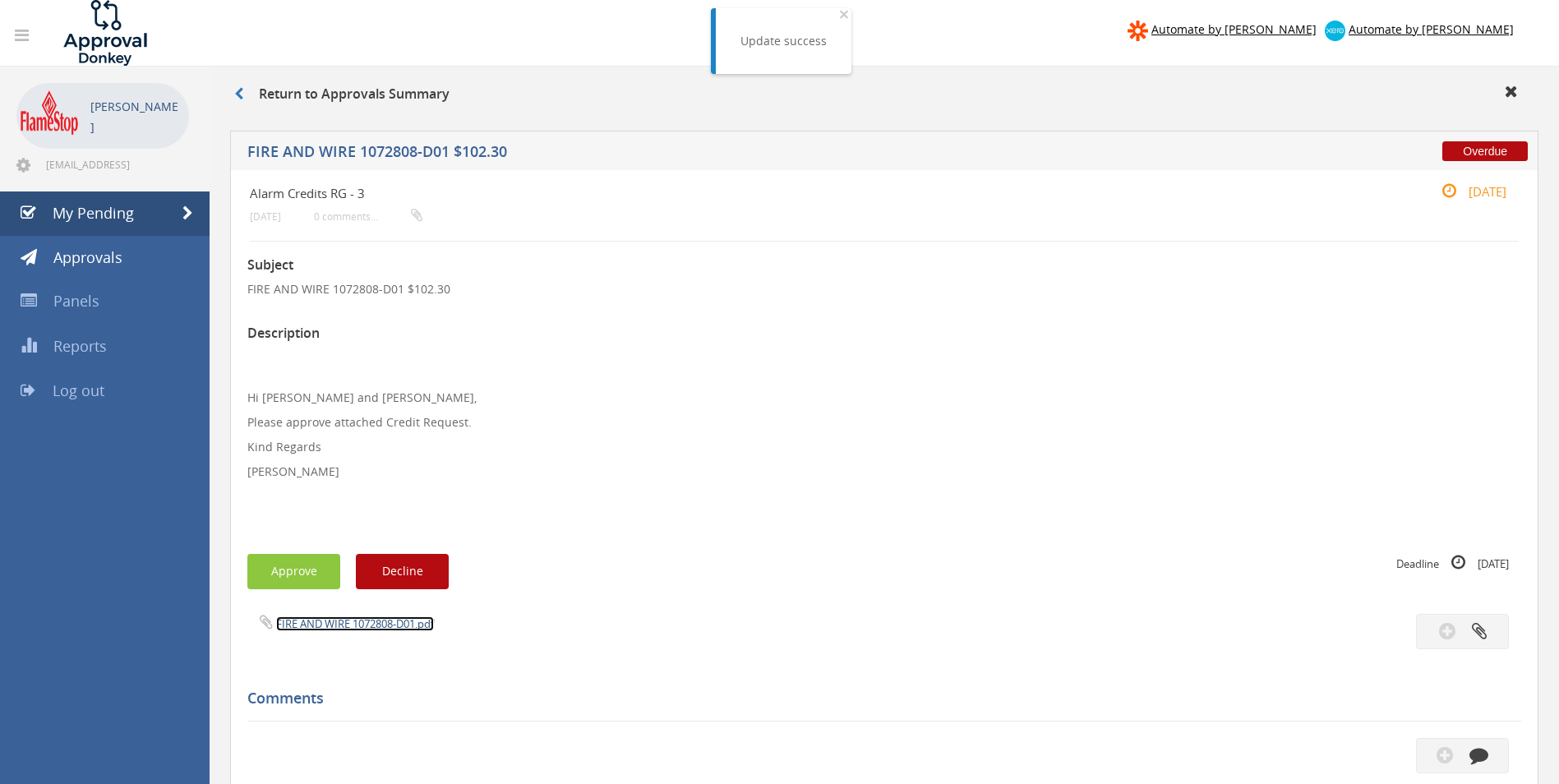
click at [313, 623] on link "FIRE AND WIRE 1072808-D01.pdf" at bounding box center [355, 623] width 158 height 15
click at [302, 577] on button "Approve" at bounding box center [294, 571] width 92 height 35
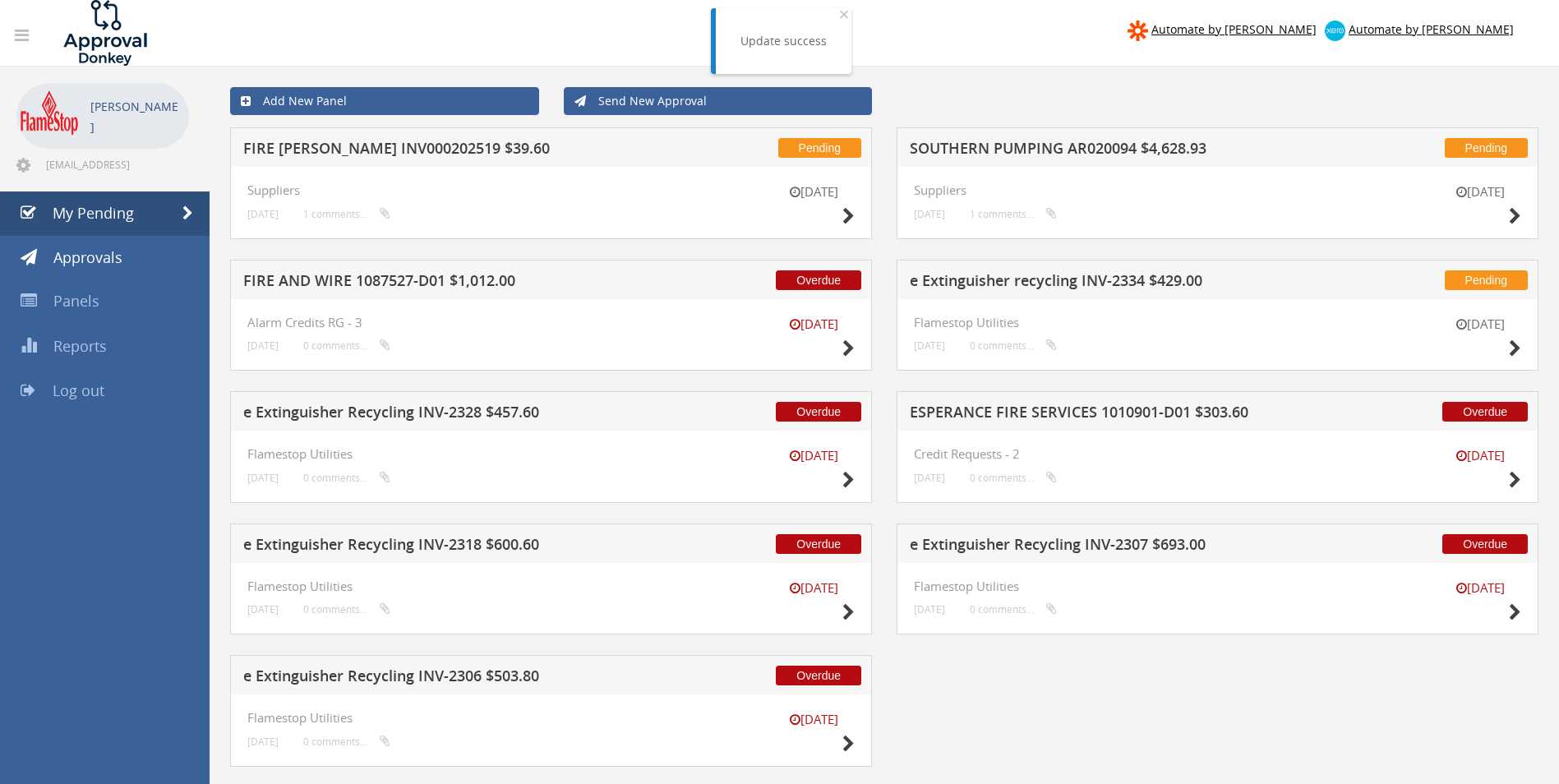
click at [966, 145] on h5 "SOUTHERN PUMPING AR020094 $4,628.93" at bounding box center [1125, 151] width 431 height 21
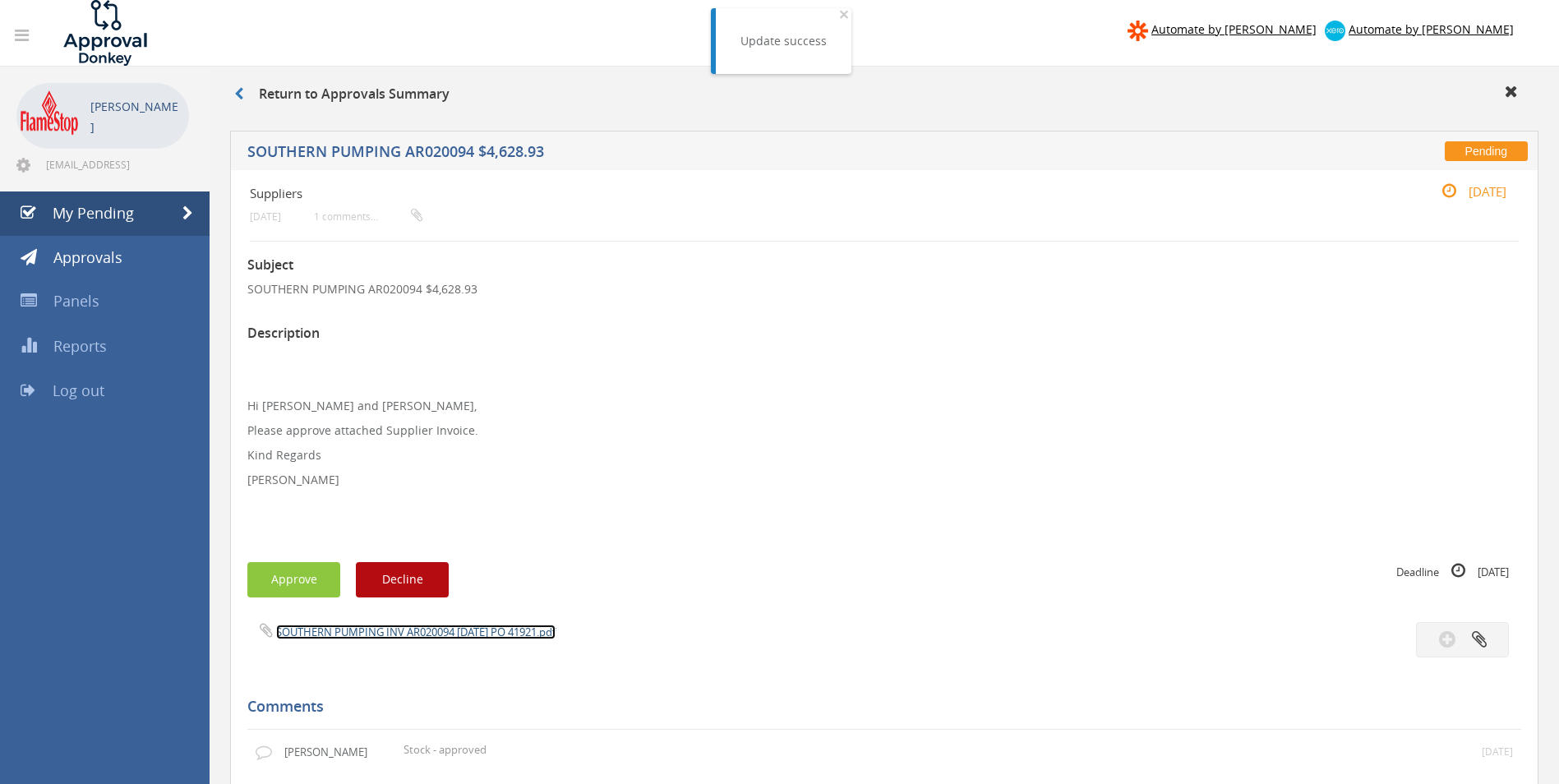
click at [347, 627] on link "SOUTHERN PUMPING INV AR020094 [DATE] PO 41921.pdf" at bounding box center [416, 632] width 279 height 15
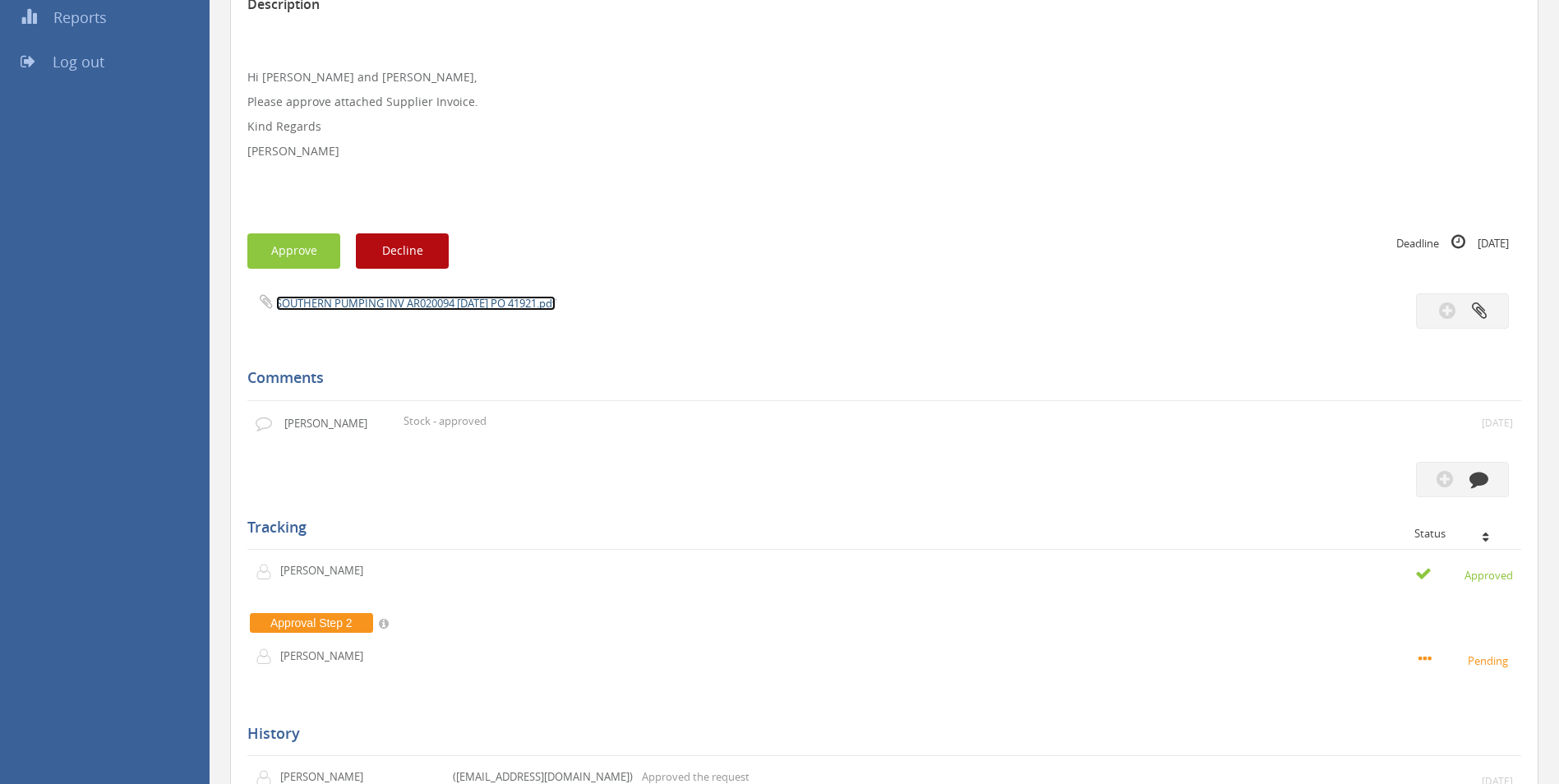
scroll to position [411, 0]
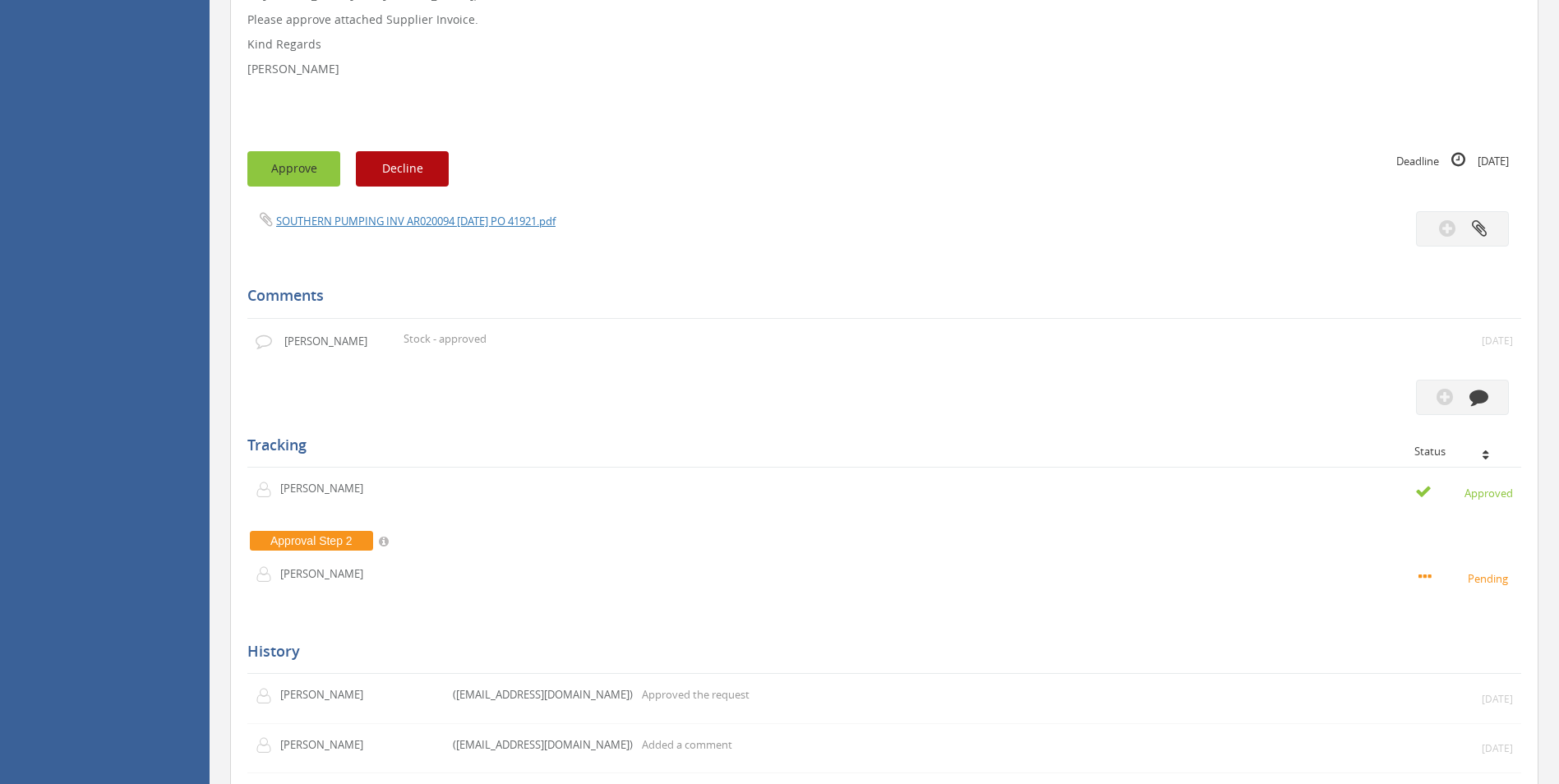
click at [287, 174] on button "Approve" at bounding box center [294, 169] width 92 height 35
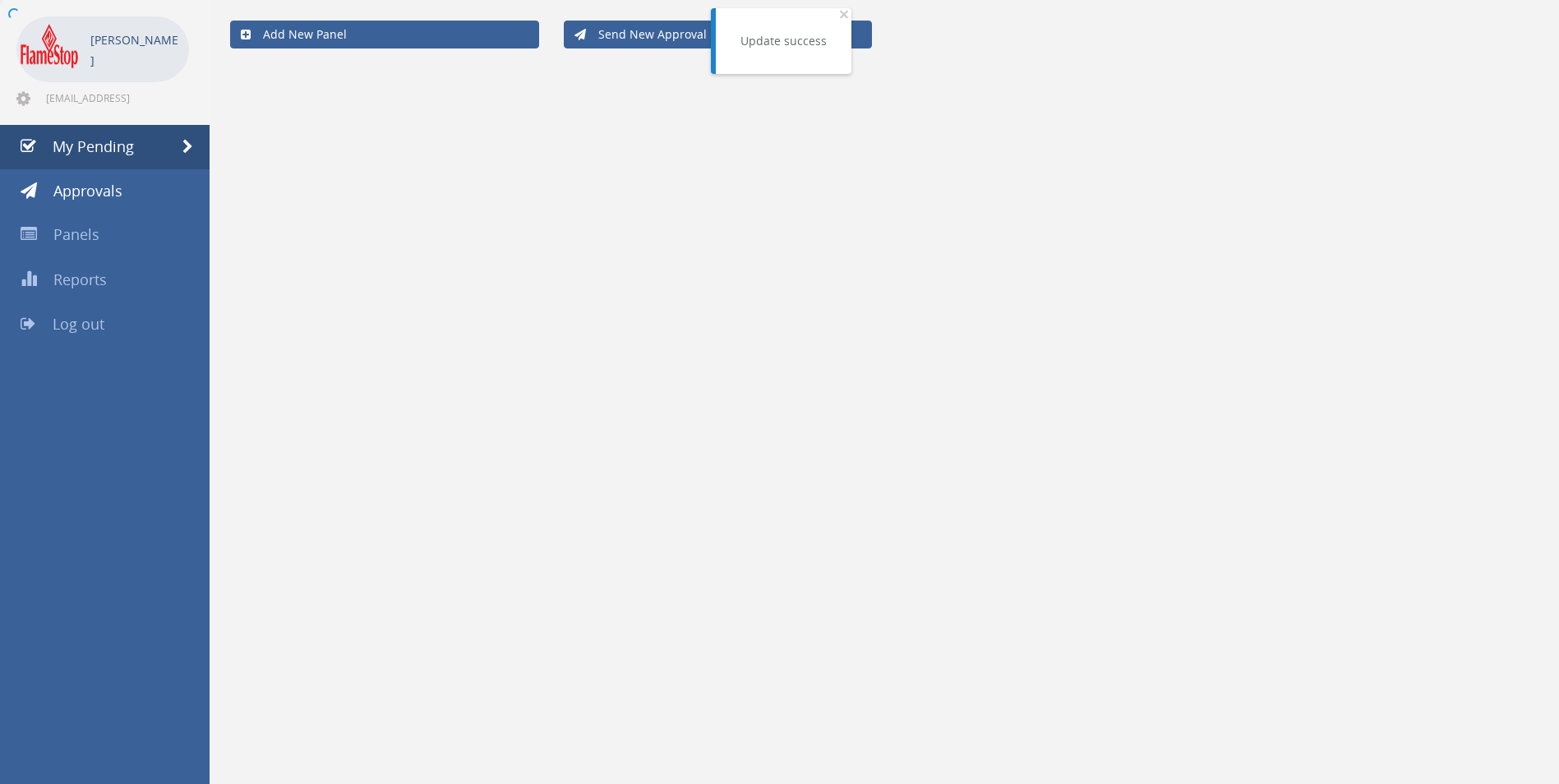
scroll to position [67, 0]
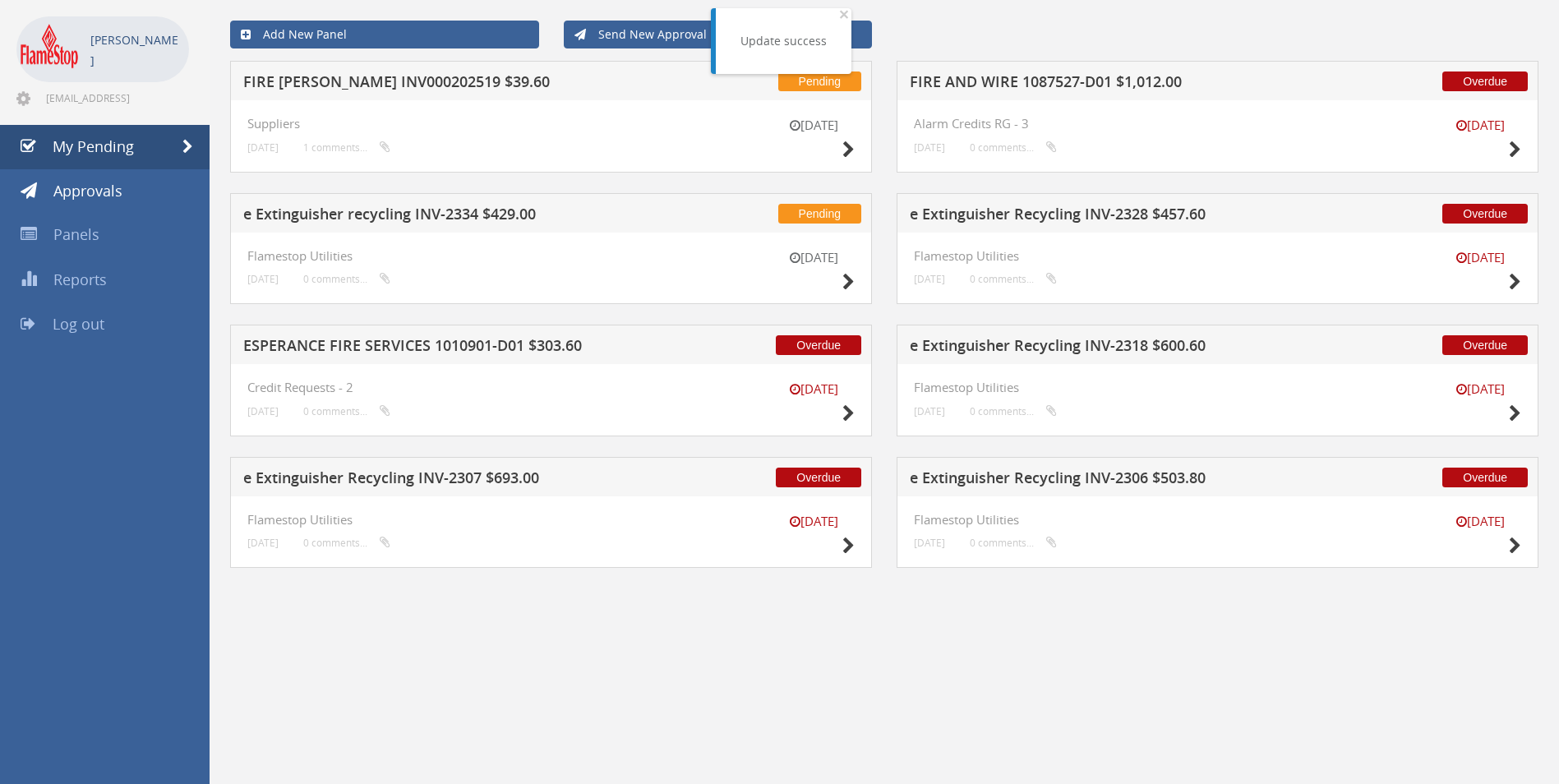
click at [967, 218] on h5 "e Extinguisher Recycling INV-2328 $457.60" at bounding box center [1125, 217] width 431 height 21
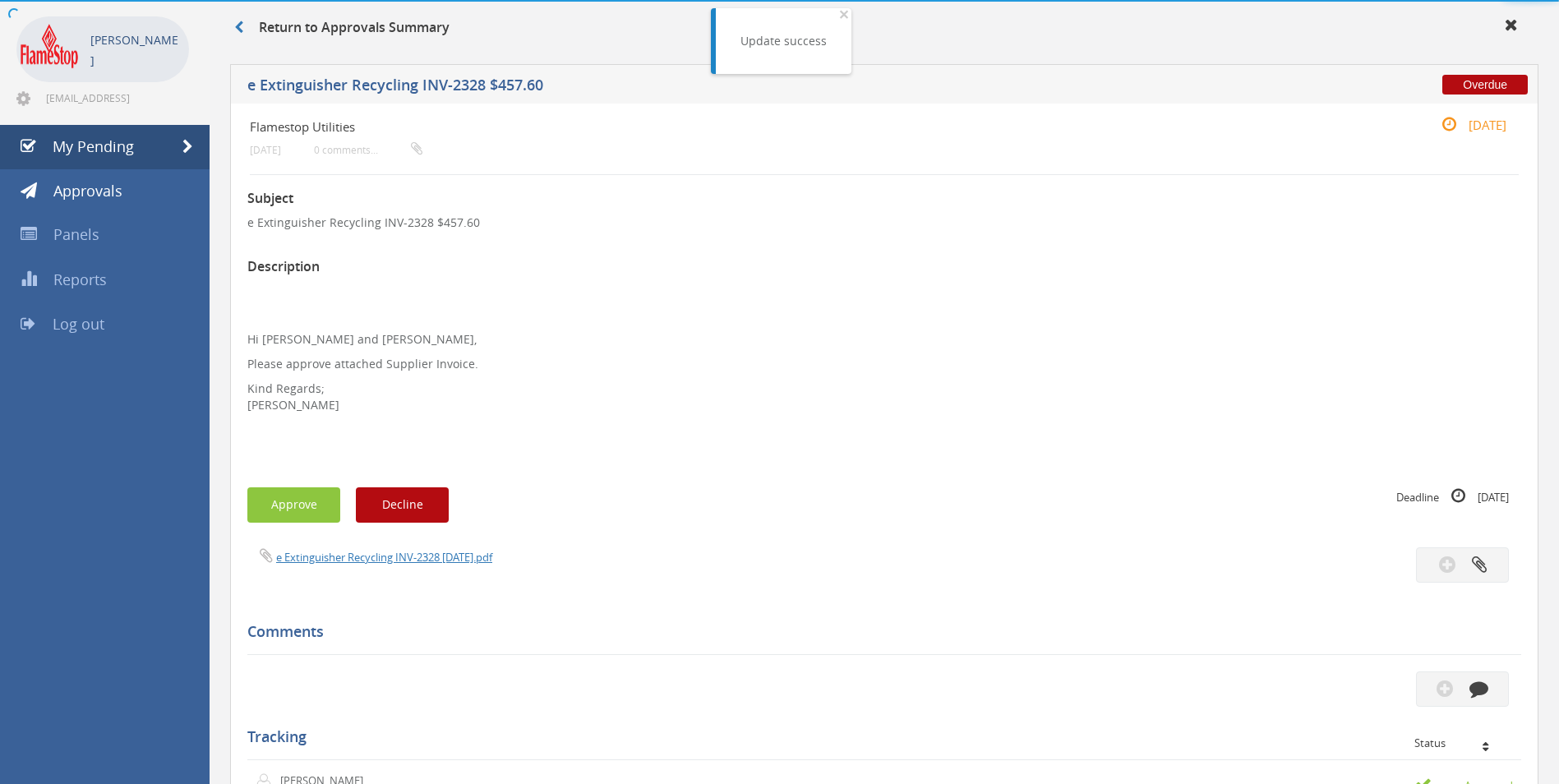
scroll to position [411, 0]
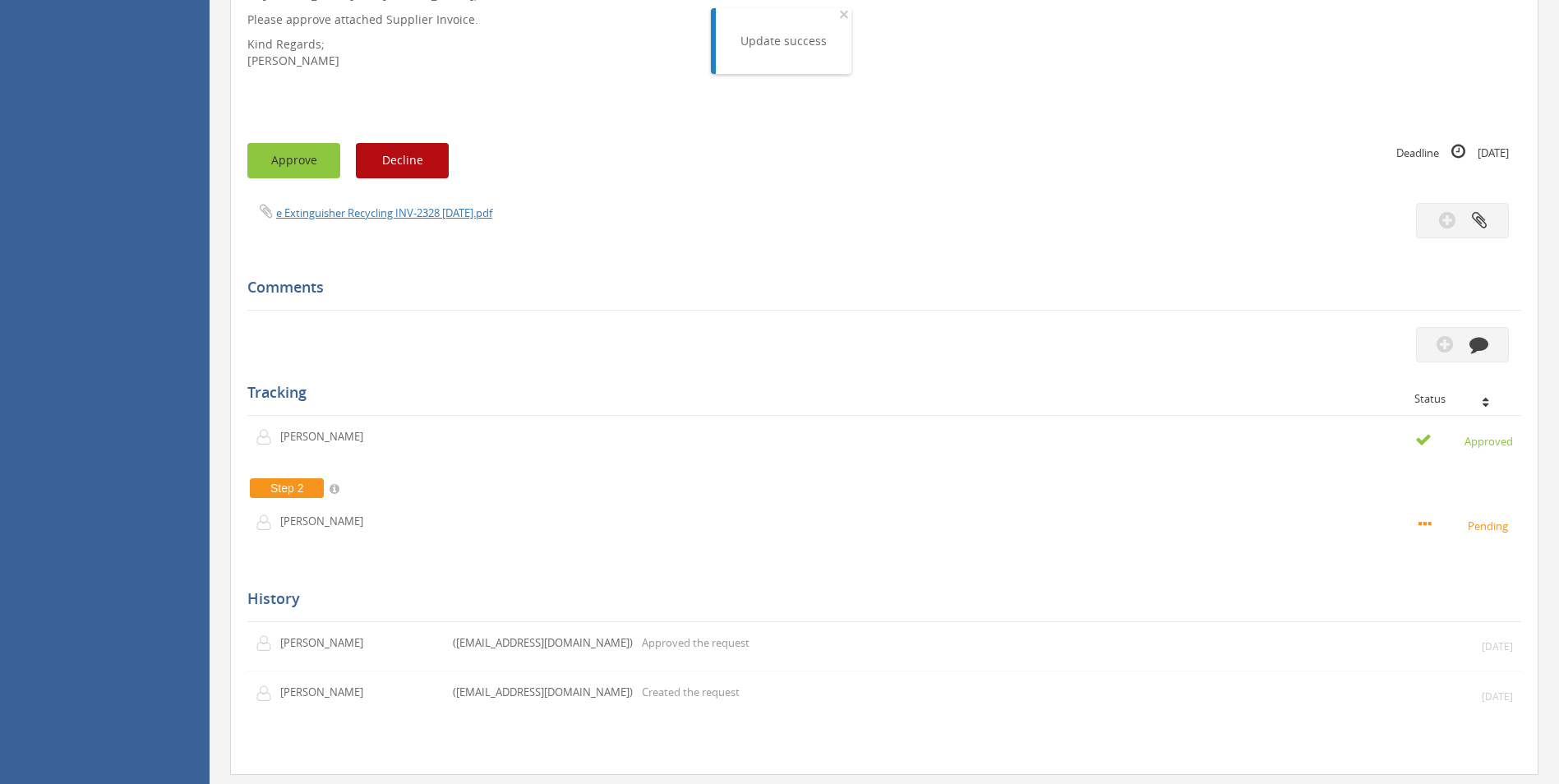
click at [300, 160] on button "Approve" at bounding box center [294, 160] width 92 height 35
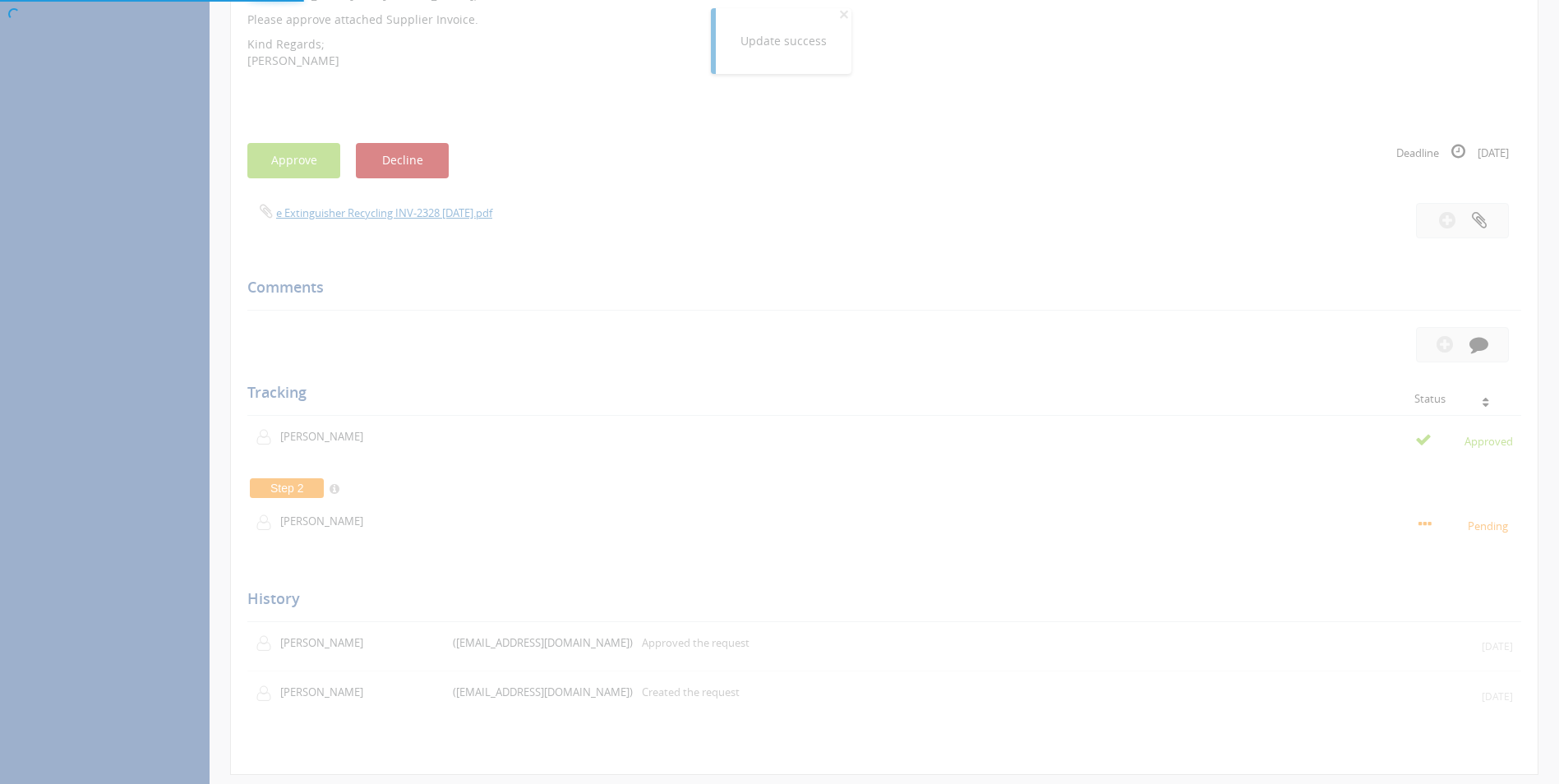
scroll to position [67, 0]
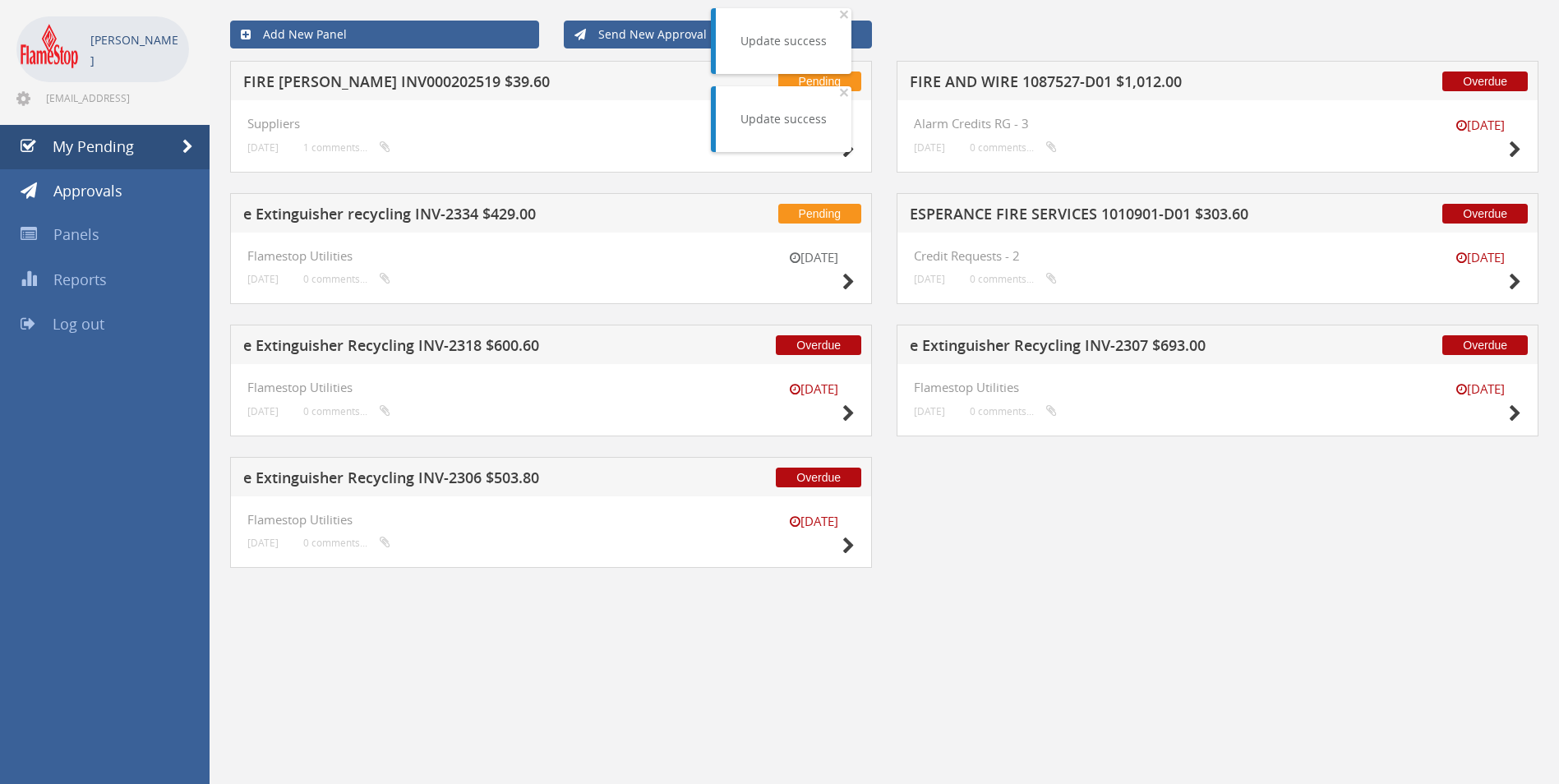
click at [1068, 346] on h5 "e Extinguisher Recycling INV-2307 $693.00" at bounding box center [1125, 348] width 431 height 21
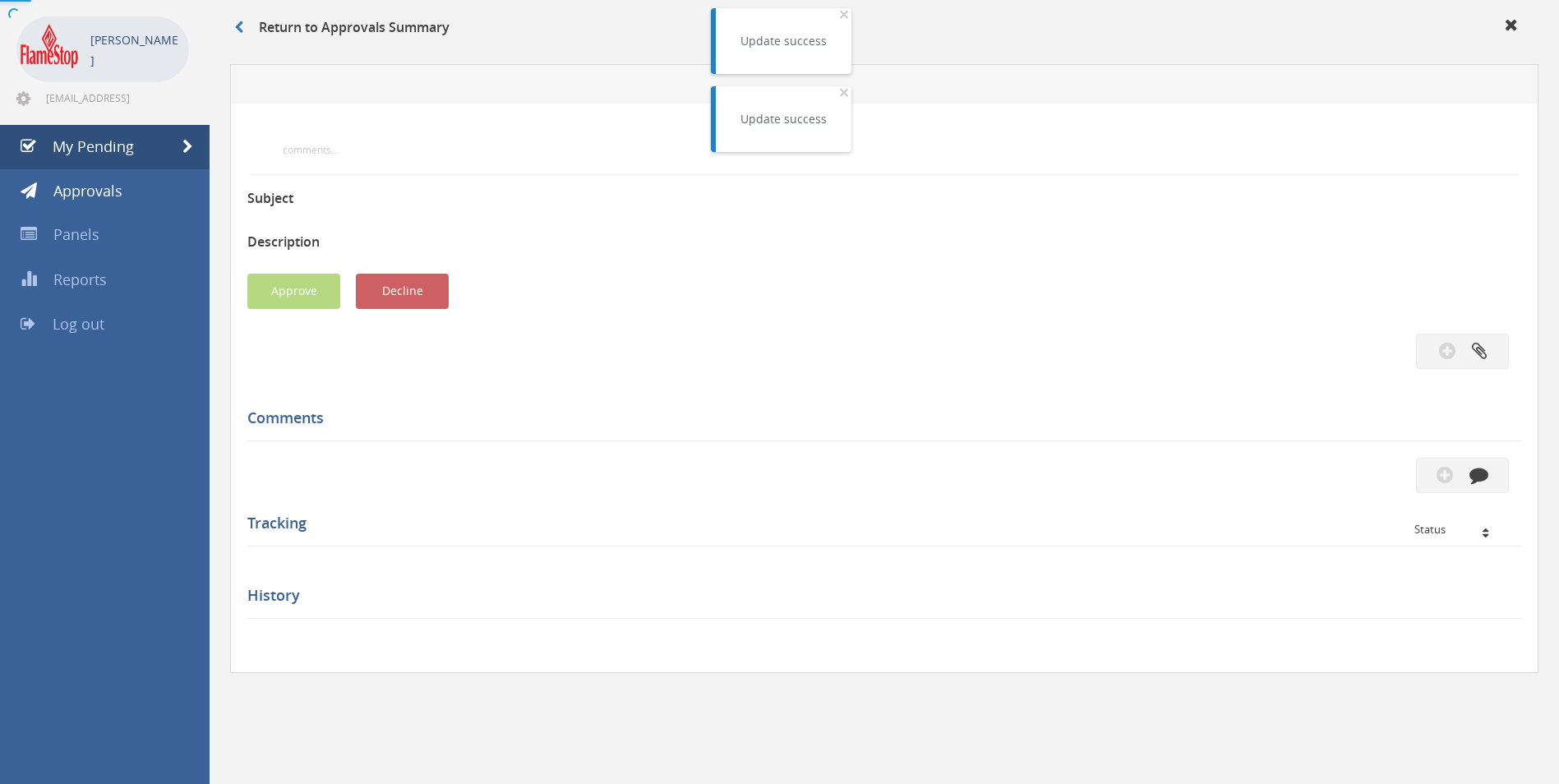
scroll to position [411, 0]
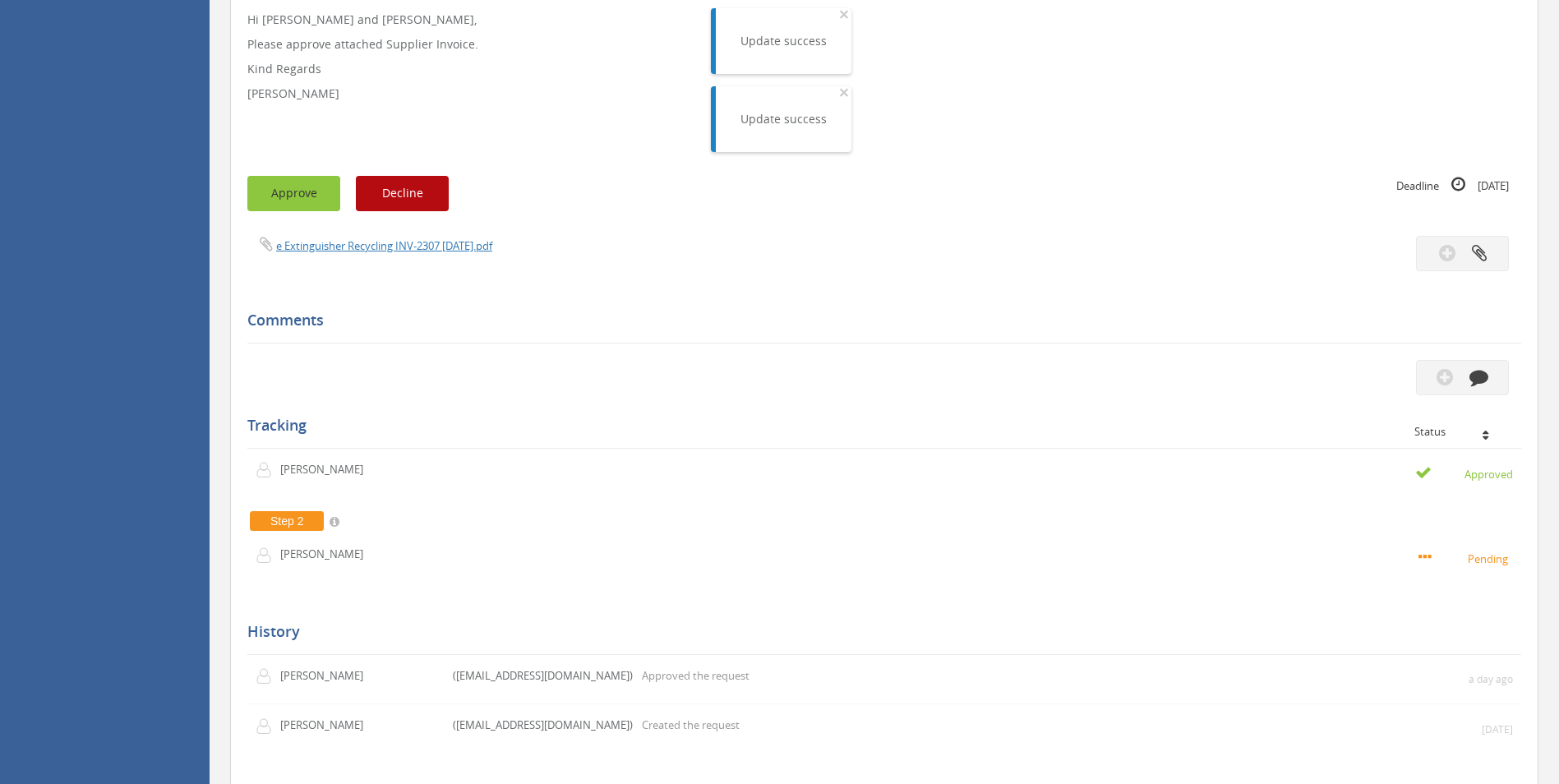
click at [296, 202] on button "Approve" at bounding box center [294, 193] width 92 height 35
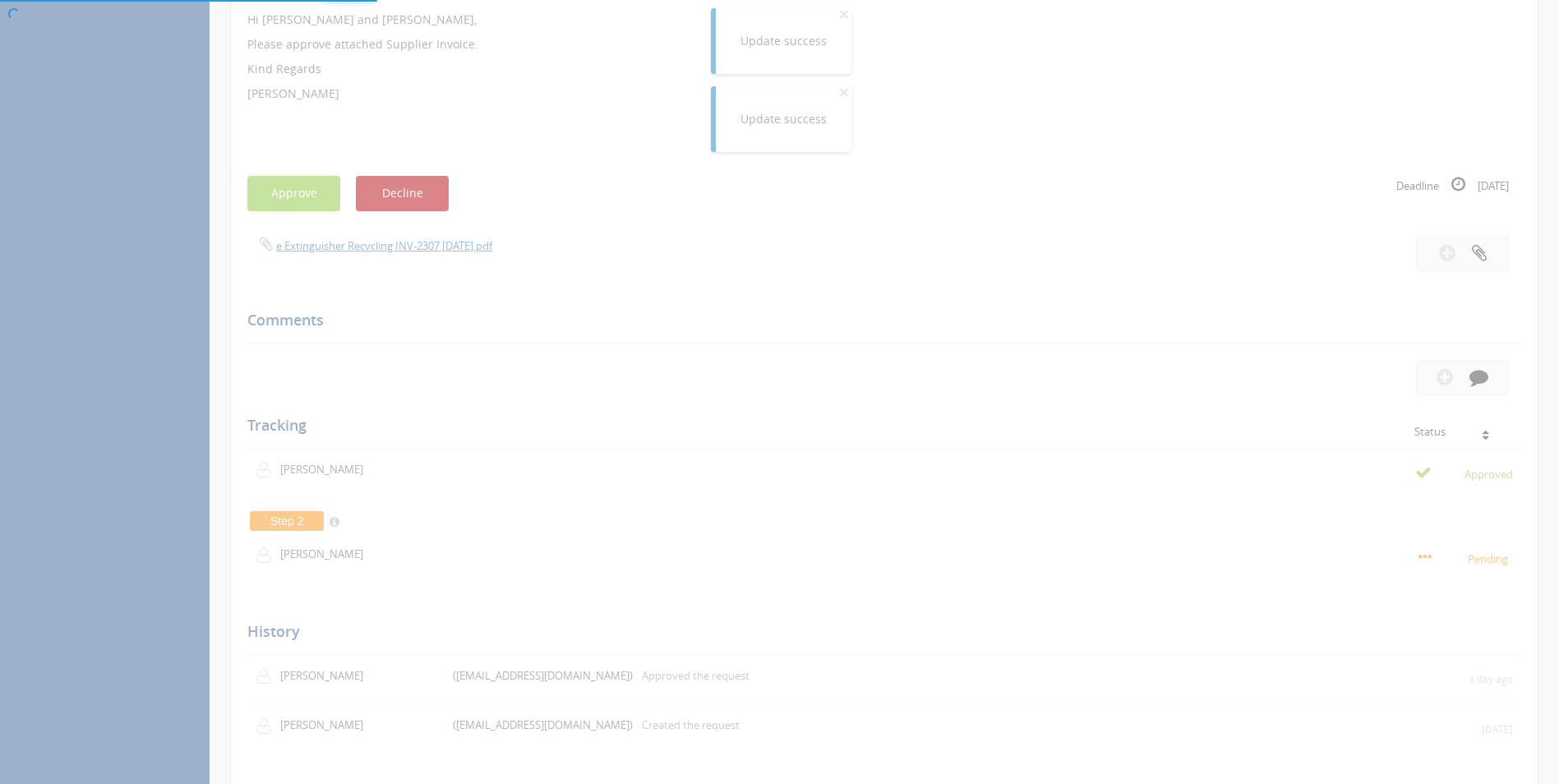
scroll to position [67, 0]
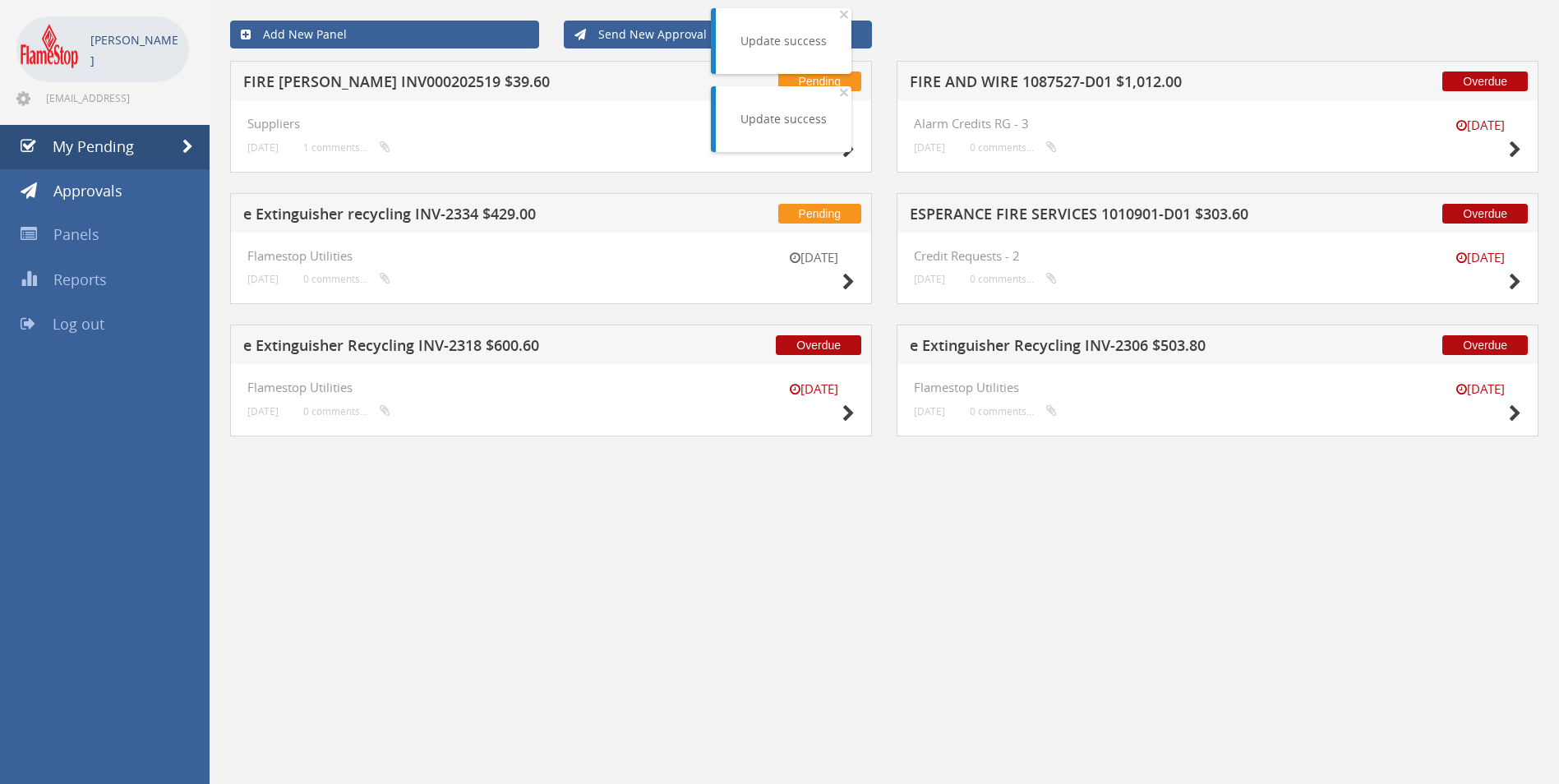
click at [1058, 347] on h5 "e Extinguisher Recycling INV-2306 $503.80" at bounding box center [1125, 348] width 431 height 21
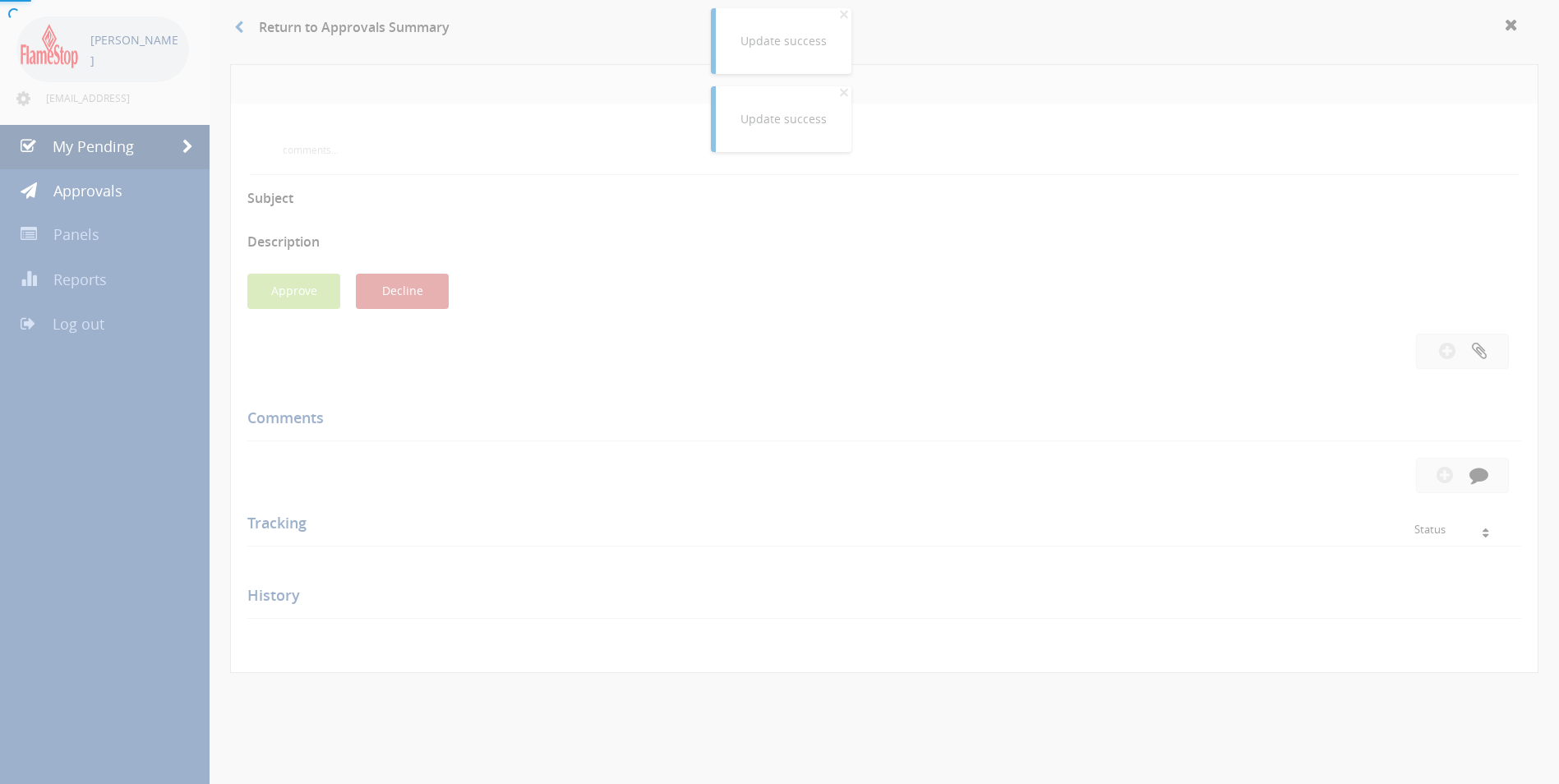
scroll to position [411, 0]
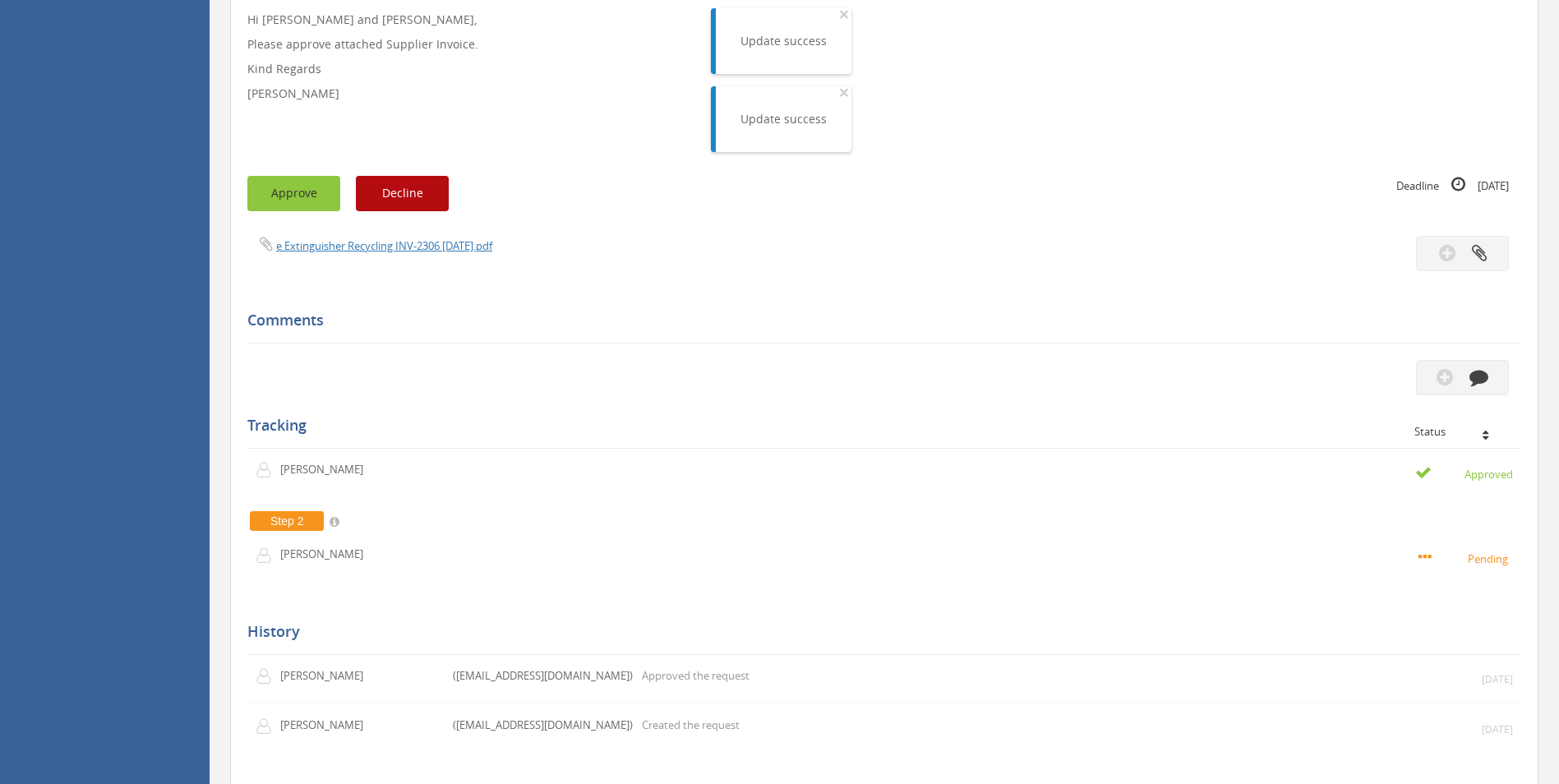
click at [288, 196] on button "Approve" at bounding box center [294, 193] width 92 height 35
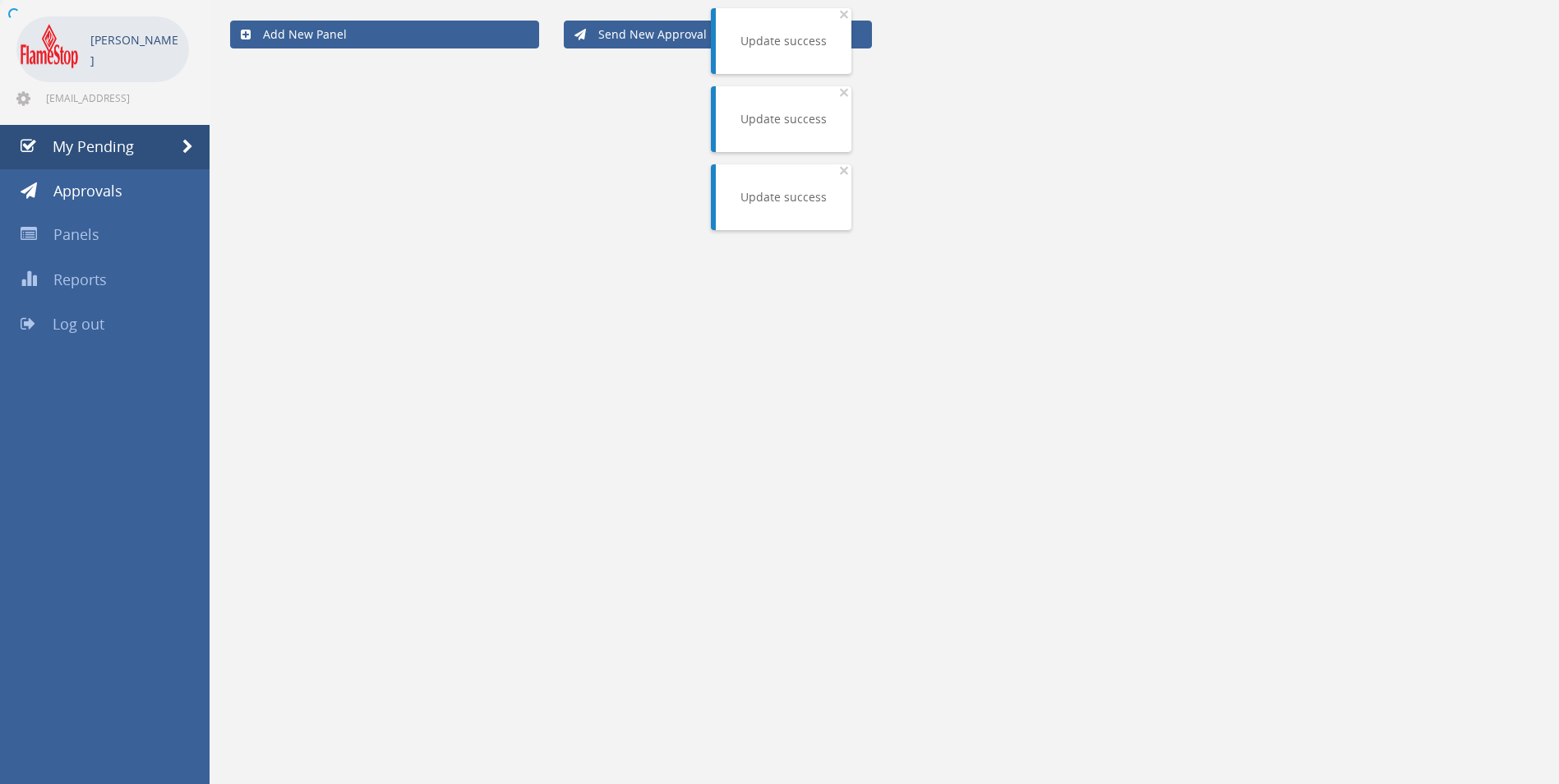
scroll to position [67, 0]
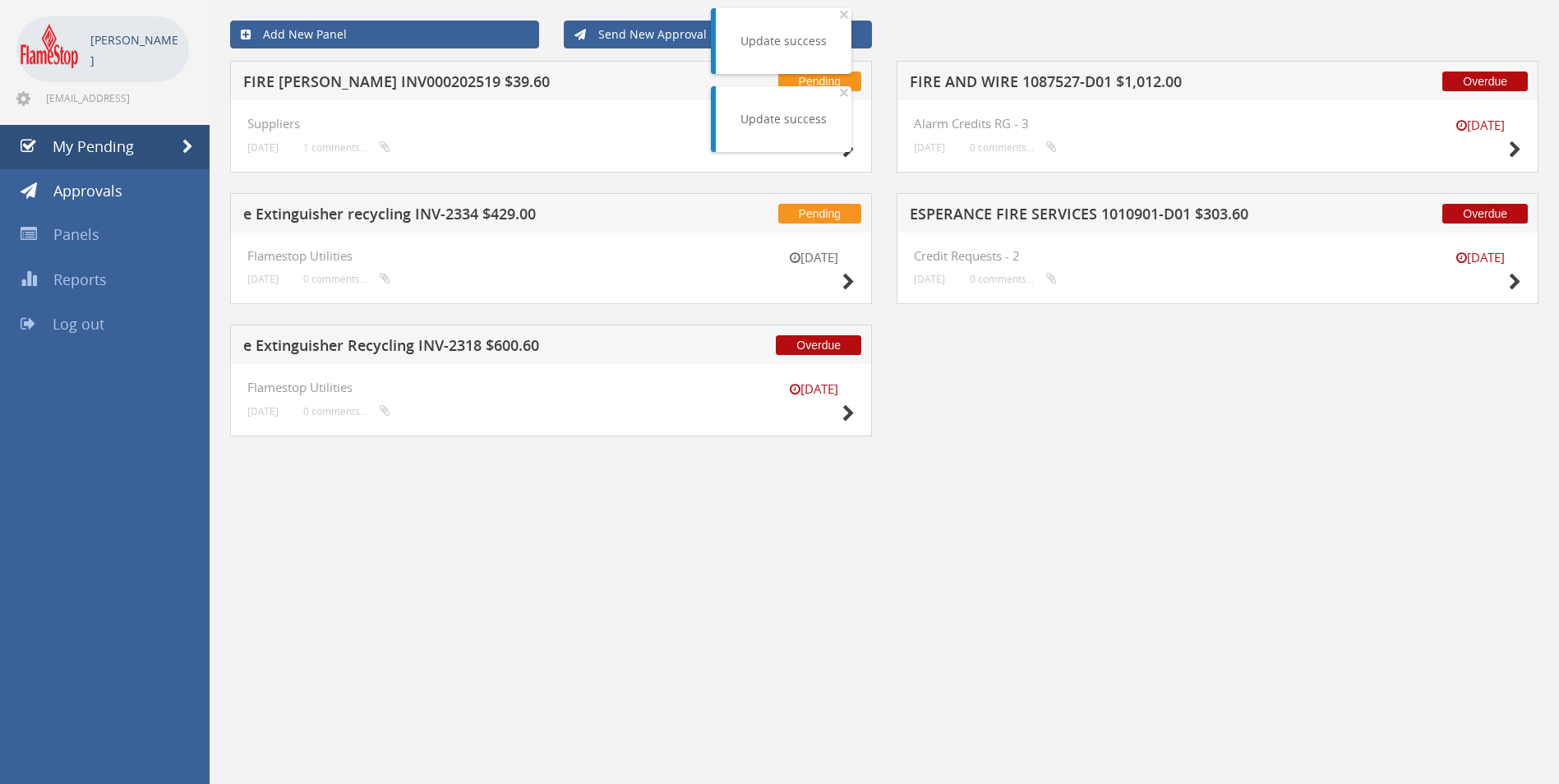
click at [1017, 86] on h5 "FIRE AND WIRE 1087527-D01 $1,012.00" at bounding box center [1125, 84] width 431 height 21
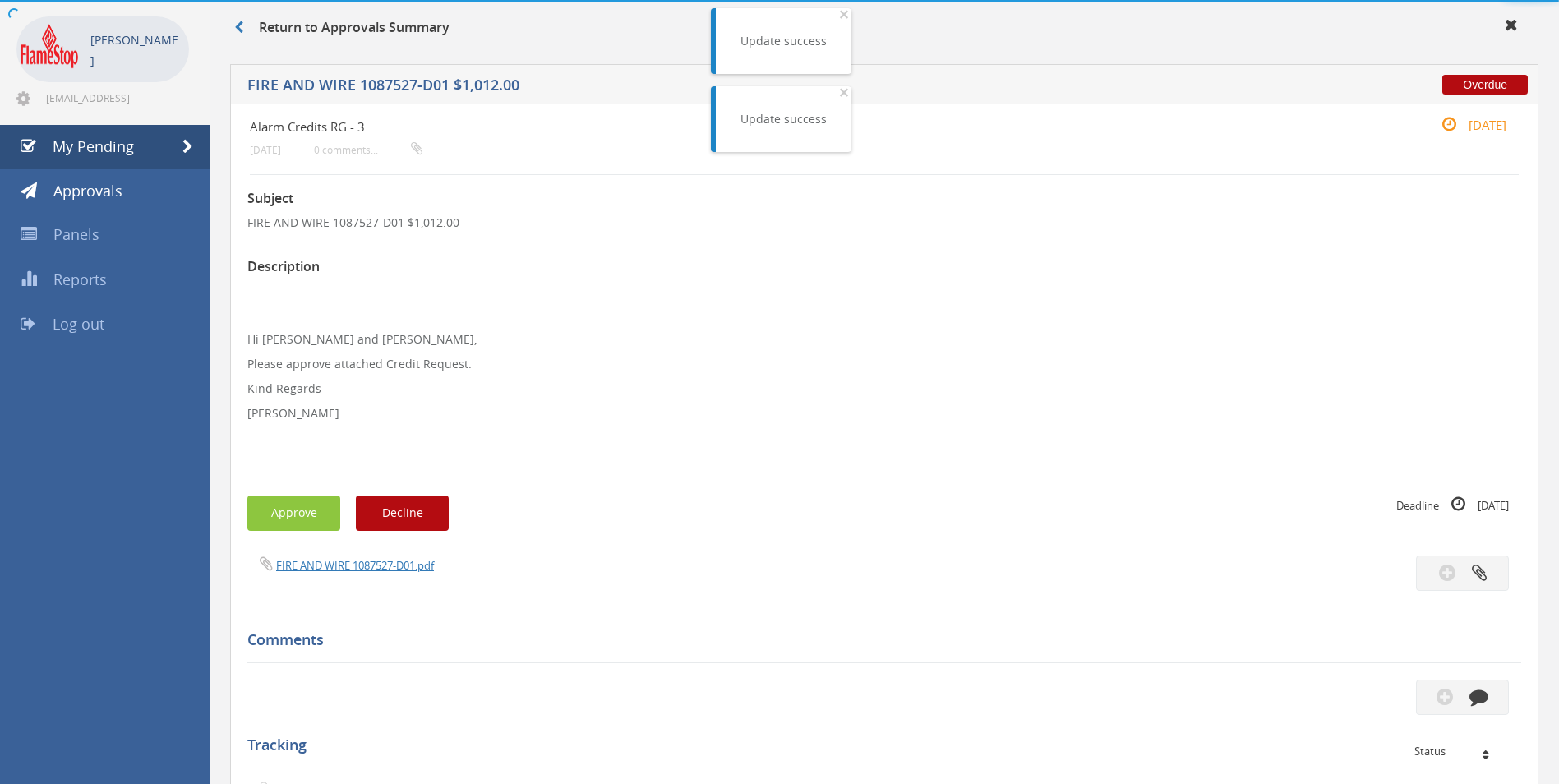
scroll to position [411, 0]
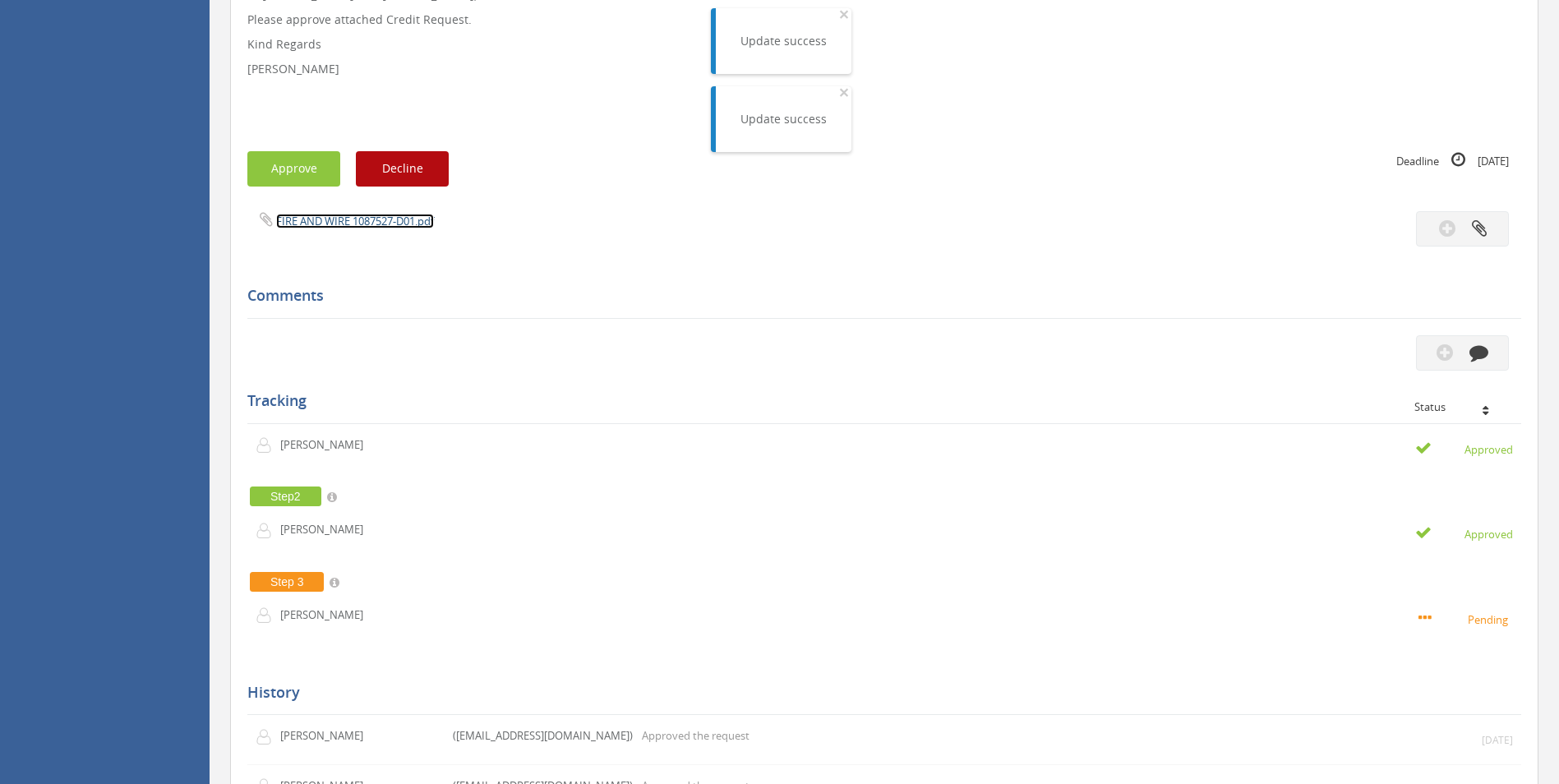
click at [334, 224] on link "FIRE AND WIRE 1087527-D01.pdf" at bounding box center [355, 221] width 158 height 15
click at [287, 165] on button "Approve" at bounding box center [294, 169] width 92 height 35
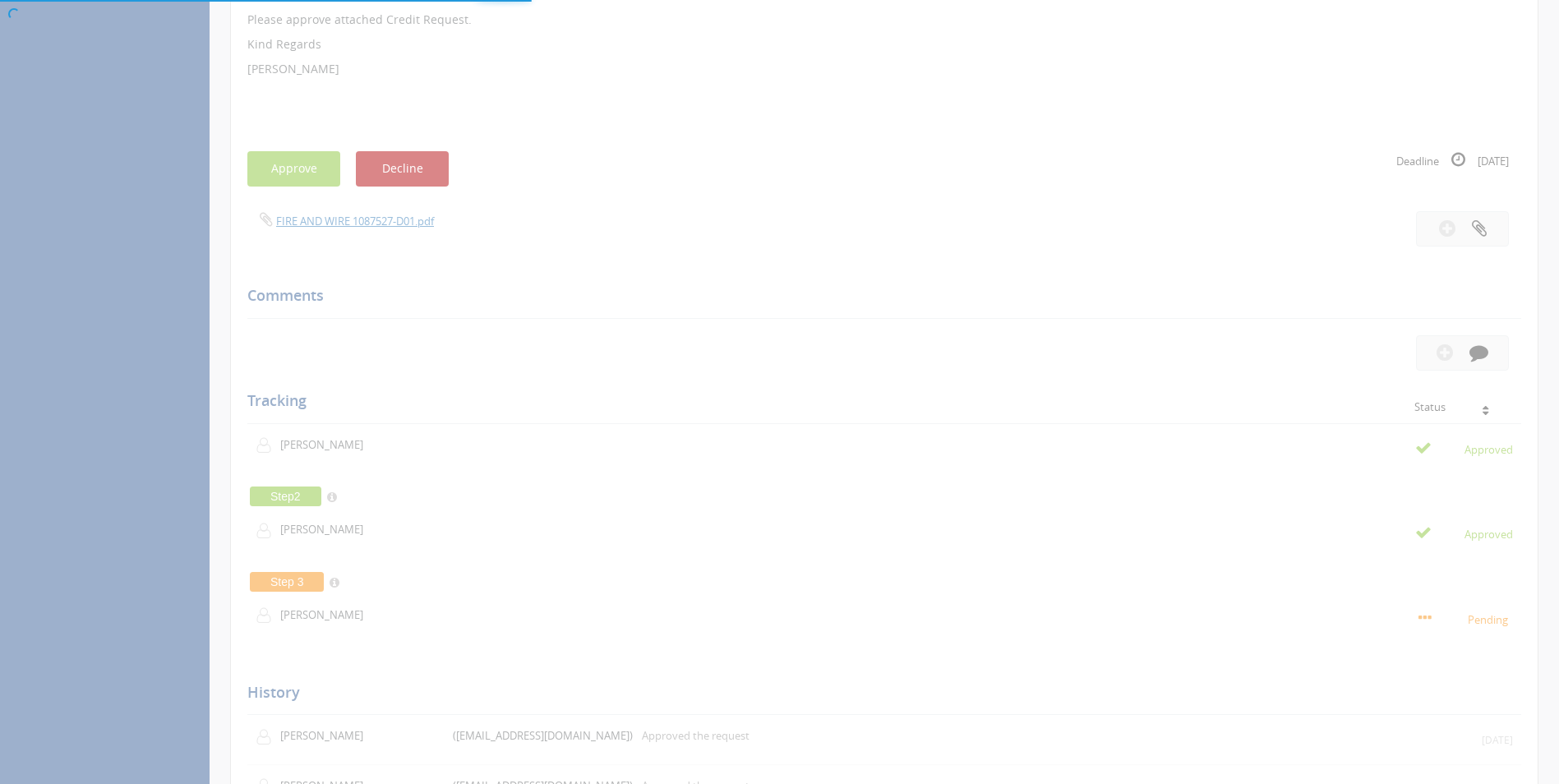
scroll to position [67, 0]
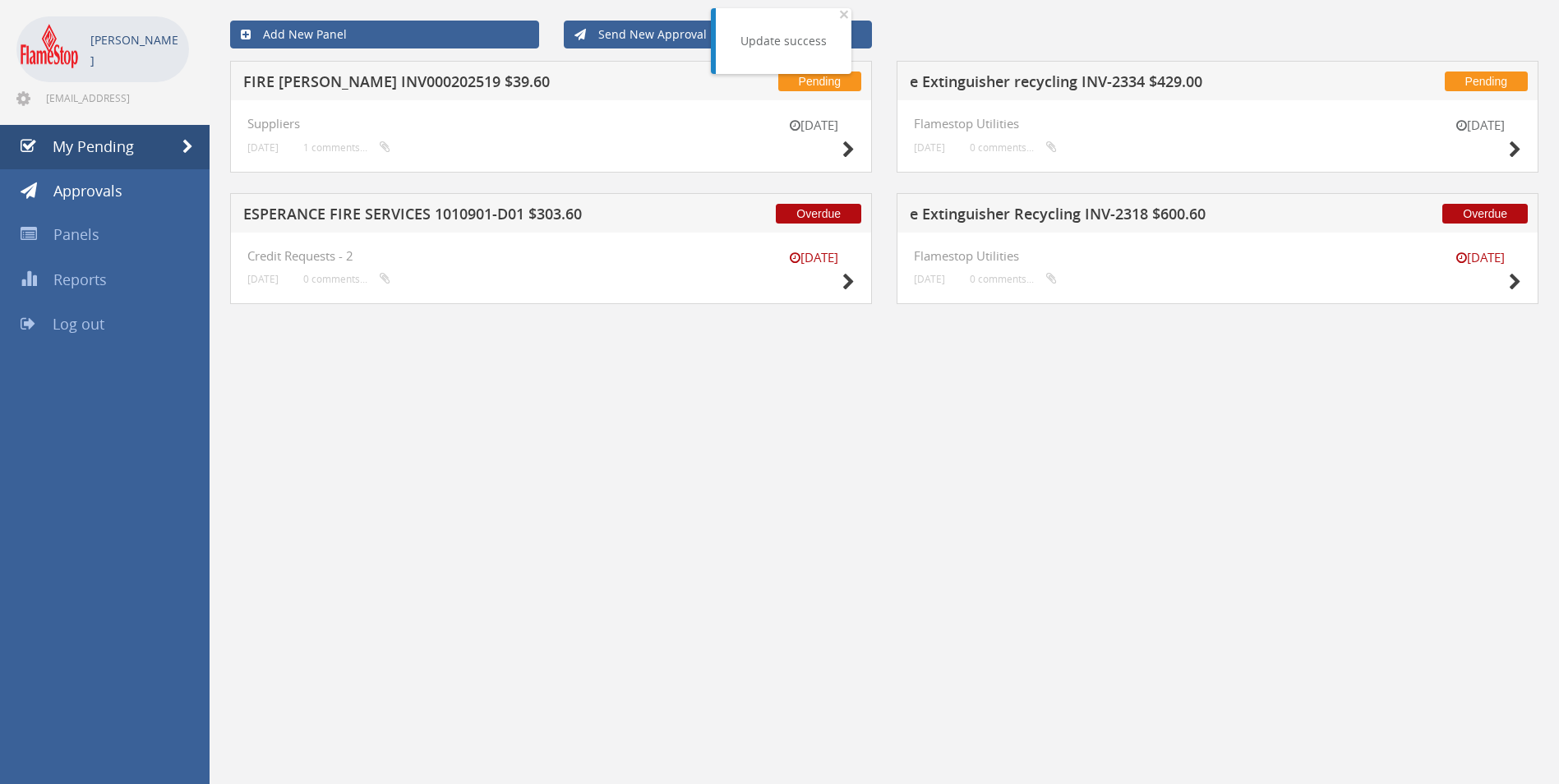
click at [1046, 211] on h5 "e Extinguisher Recycling INV-2318 $600.60" at bounding box center [1125, 217] width 431 height 21
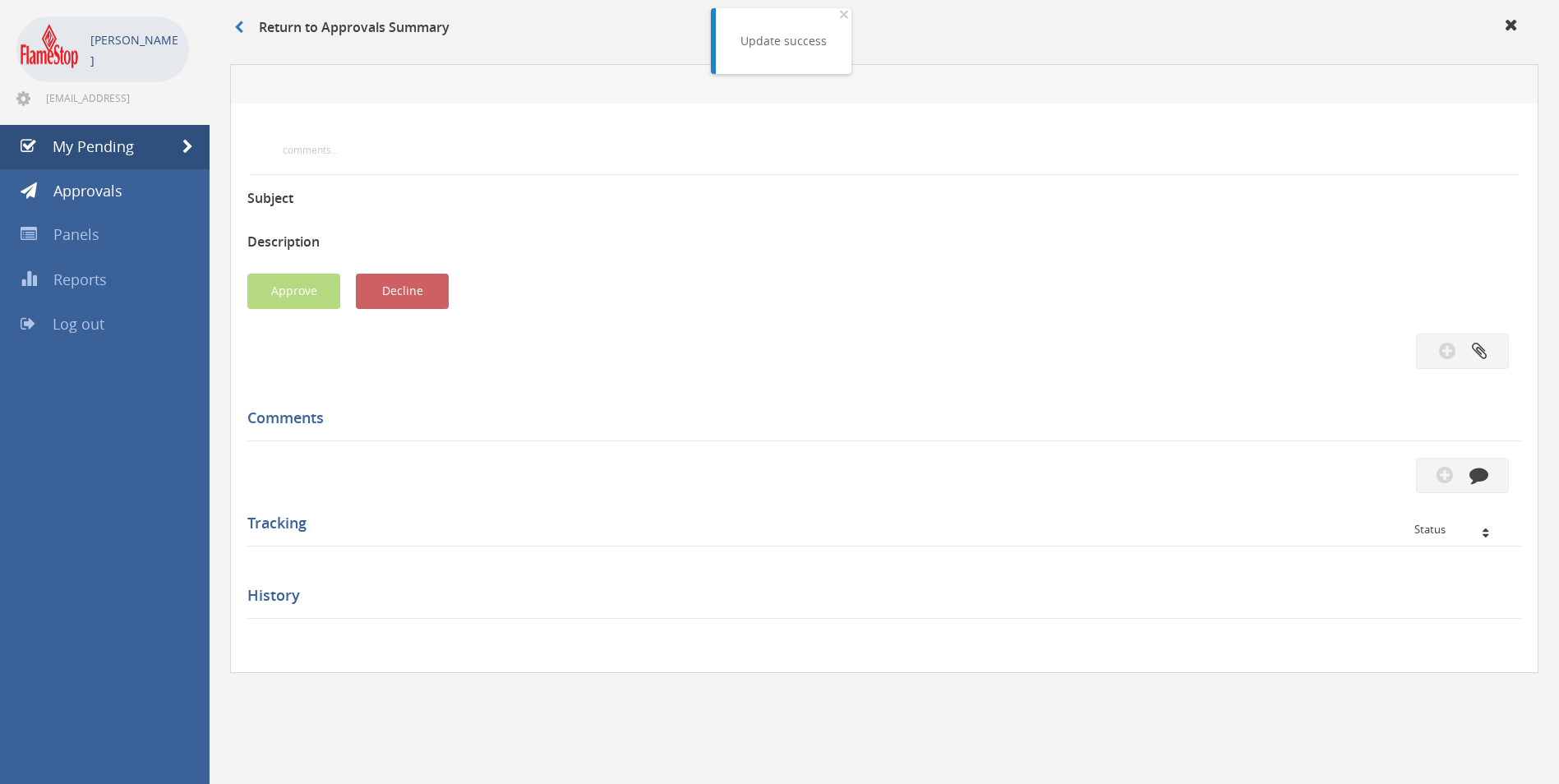
scroll to position [411, 0]
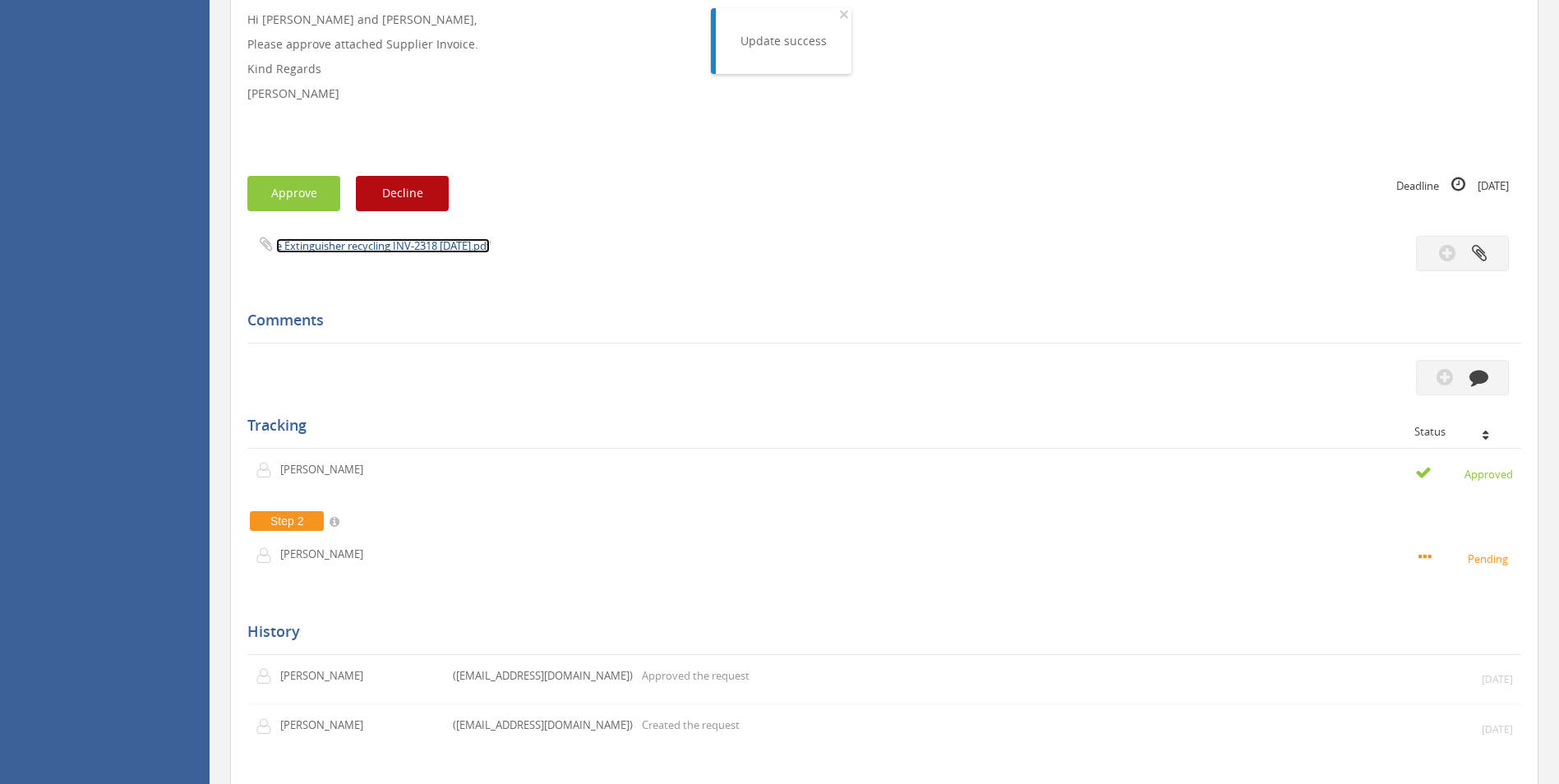
click at [376, 250] on link "e Extinguisher recycling INV-2318 [DATE].pdf" at bounding box center [384, 245] width 214 height 15
click at [305, 193] on button "Approve" at bounding box center [294, 193] width 92 height 35
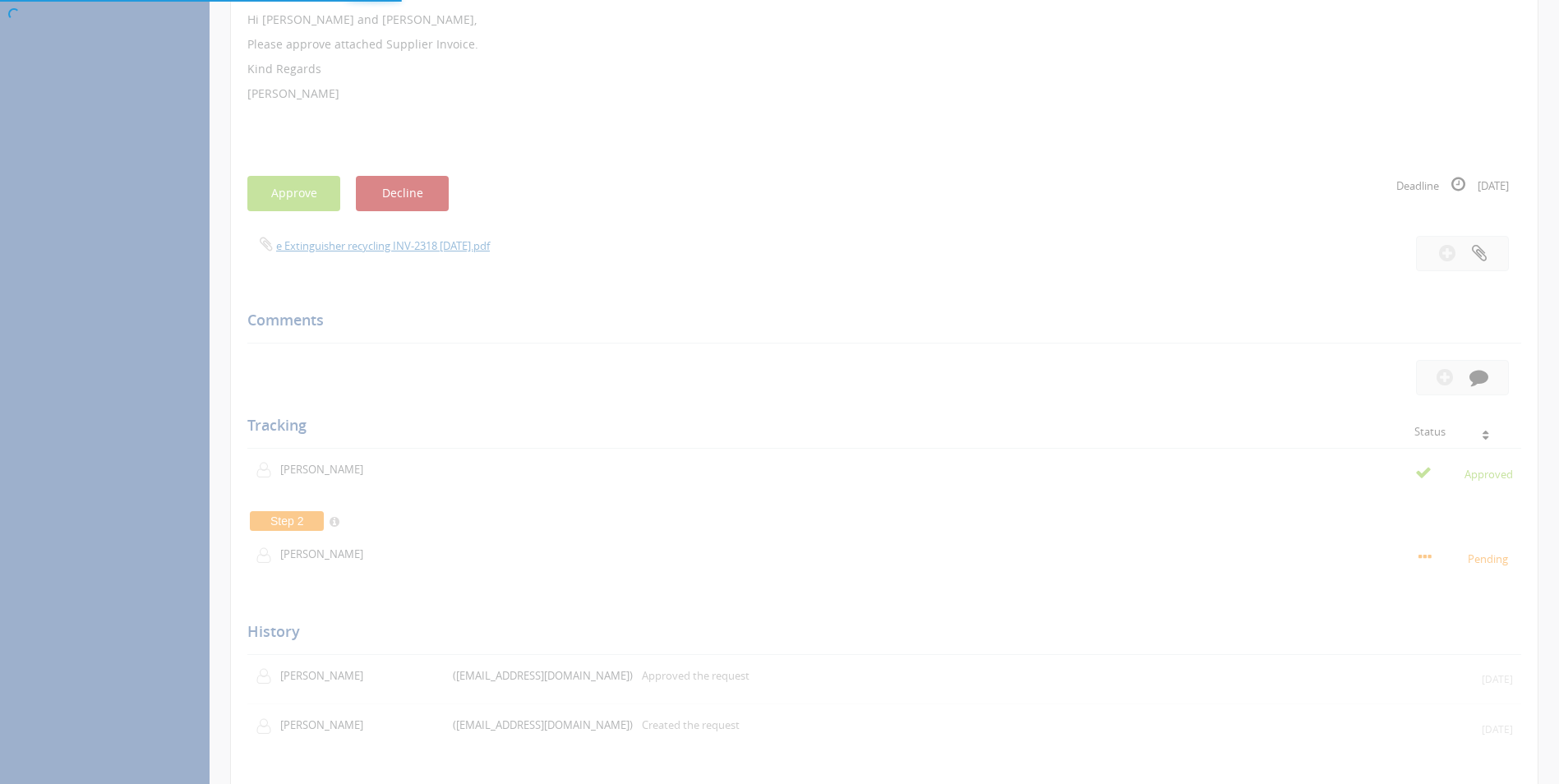
scroll to position [67, 0]
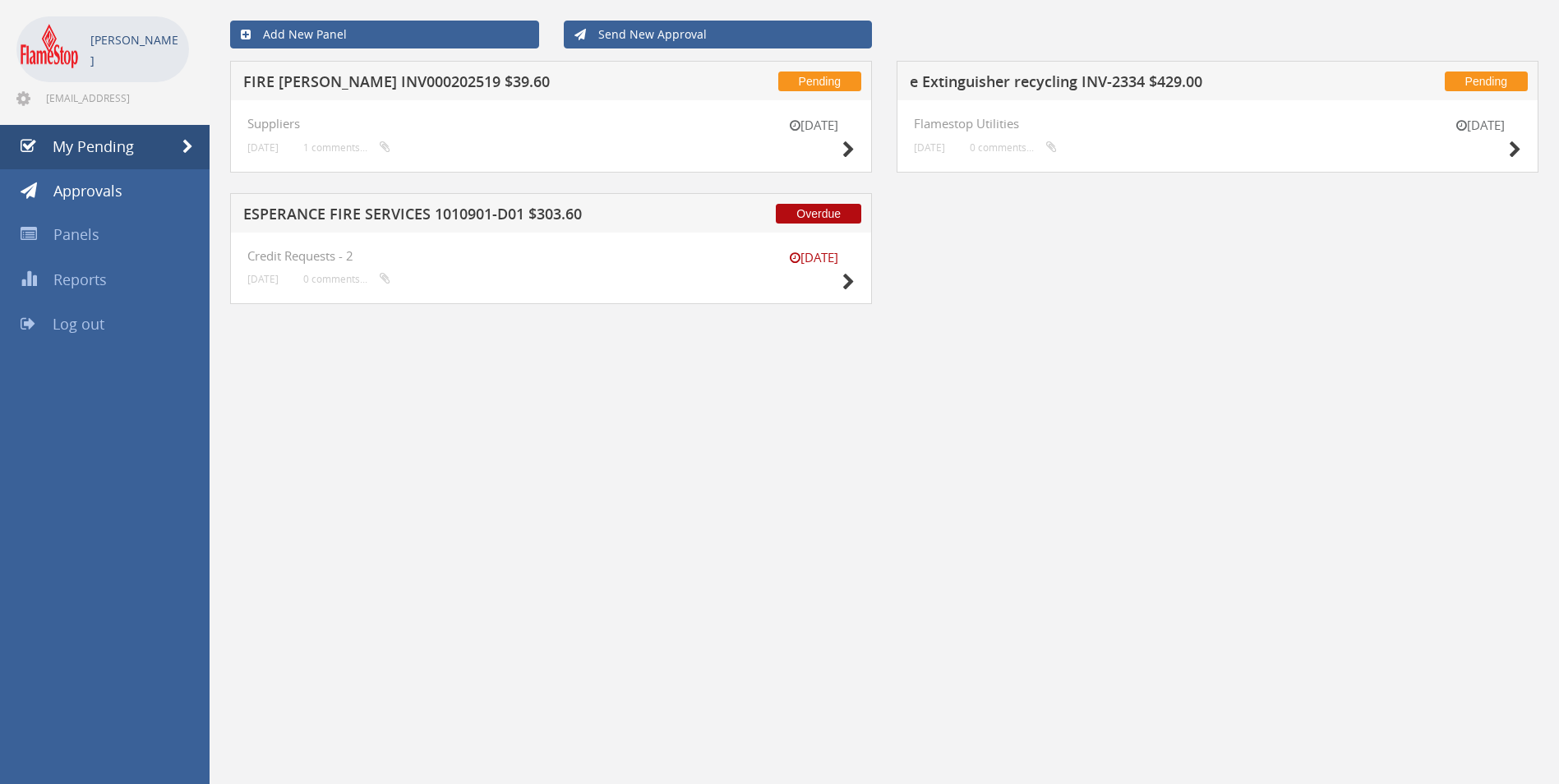
click at [289, 80] on h5 "FIRE [PERSON_NAME] INV000202519 $39.60" at bounding box center [458, 84] width 431 height 21
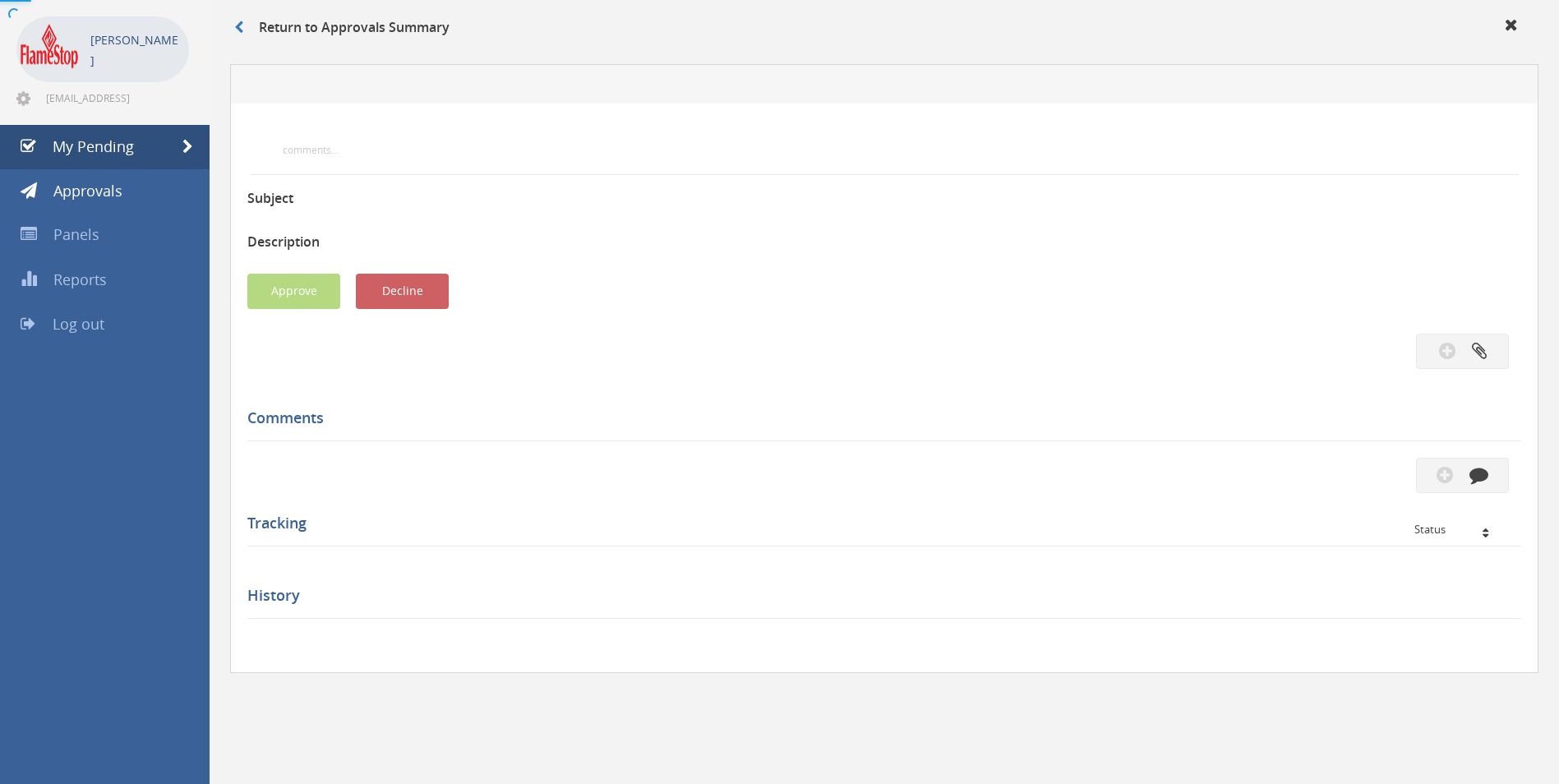
scroll to position [411, 0]
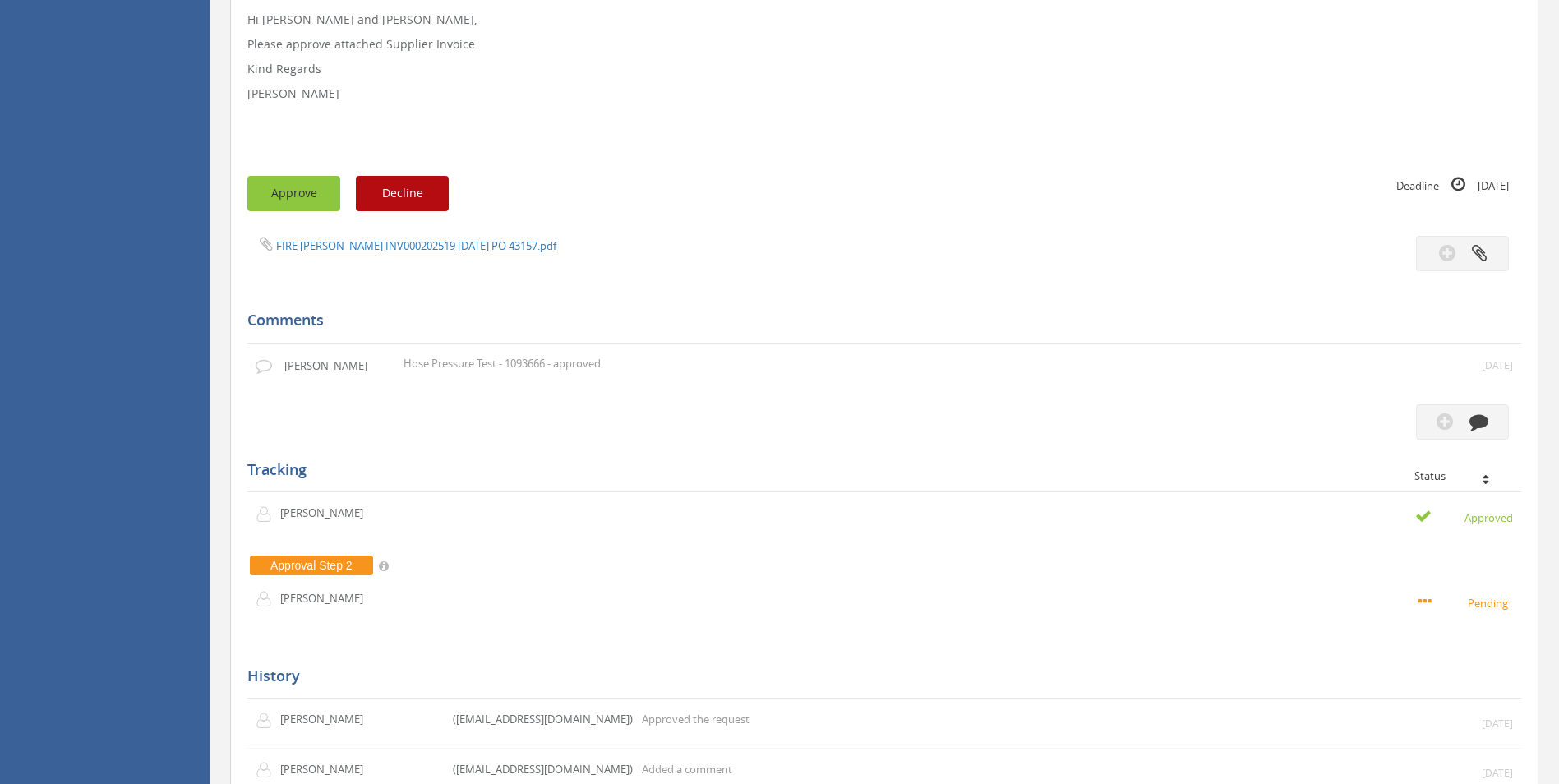
click at [278, 197] on button "Approve" at bounding box center [294, 193] width 92 height 35
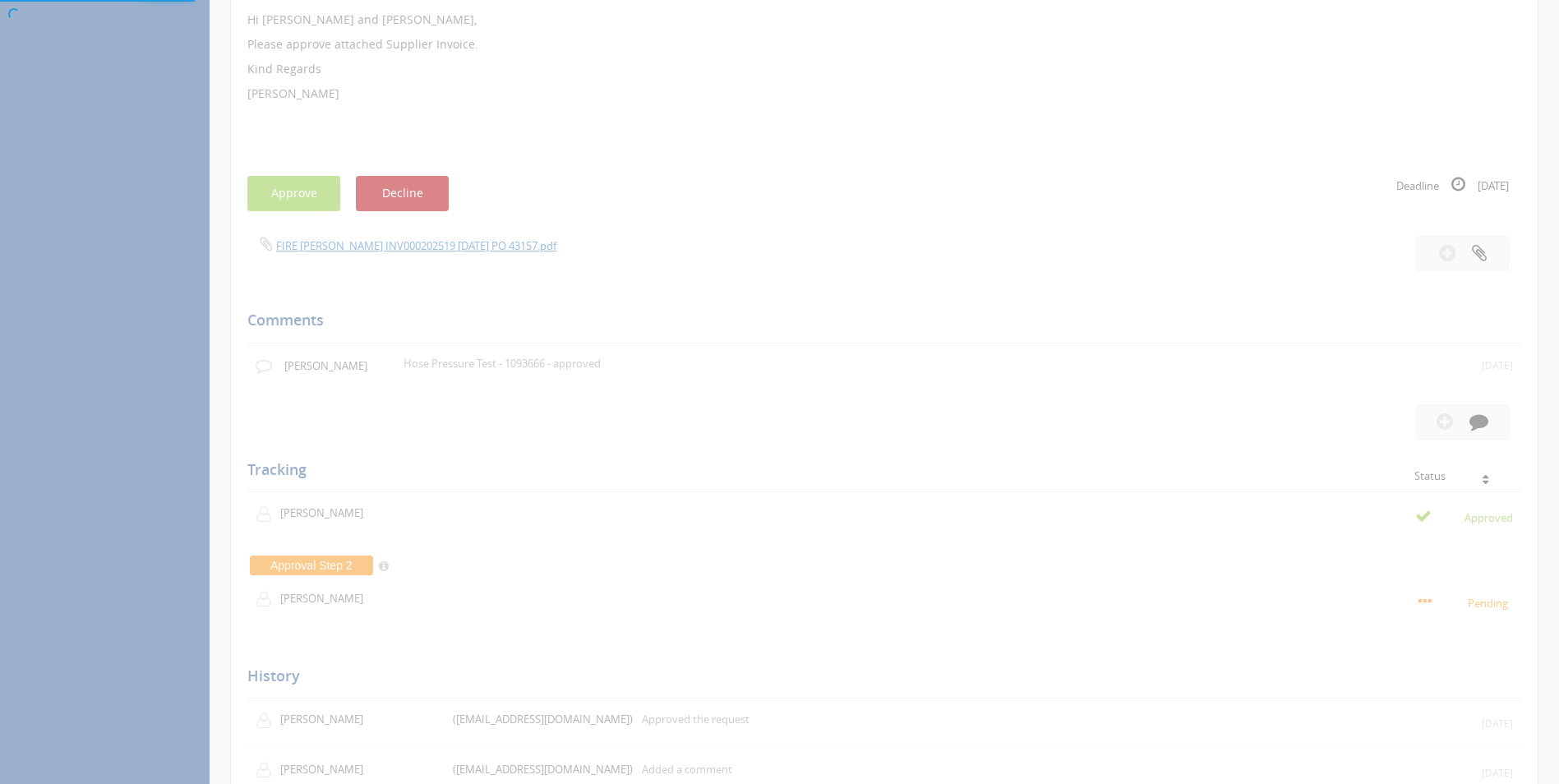
scroll to position [67, 0]
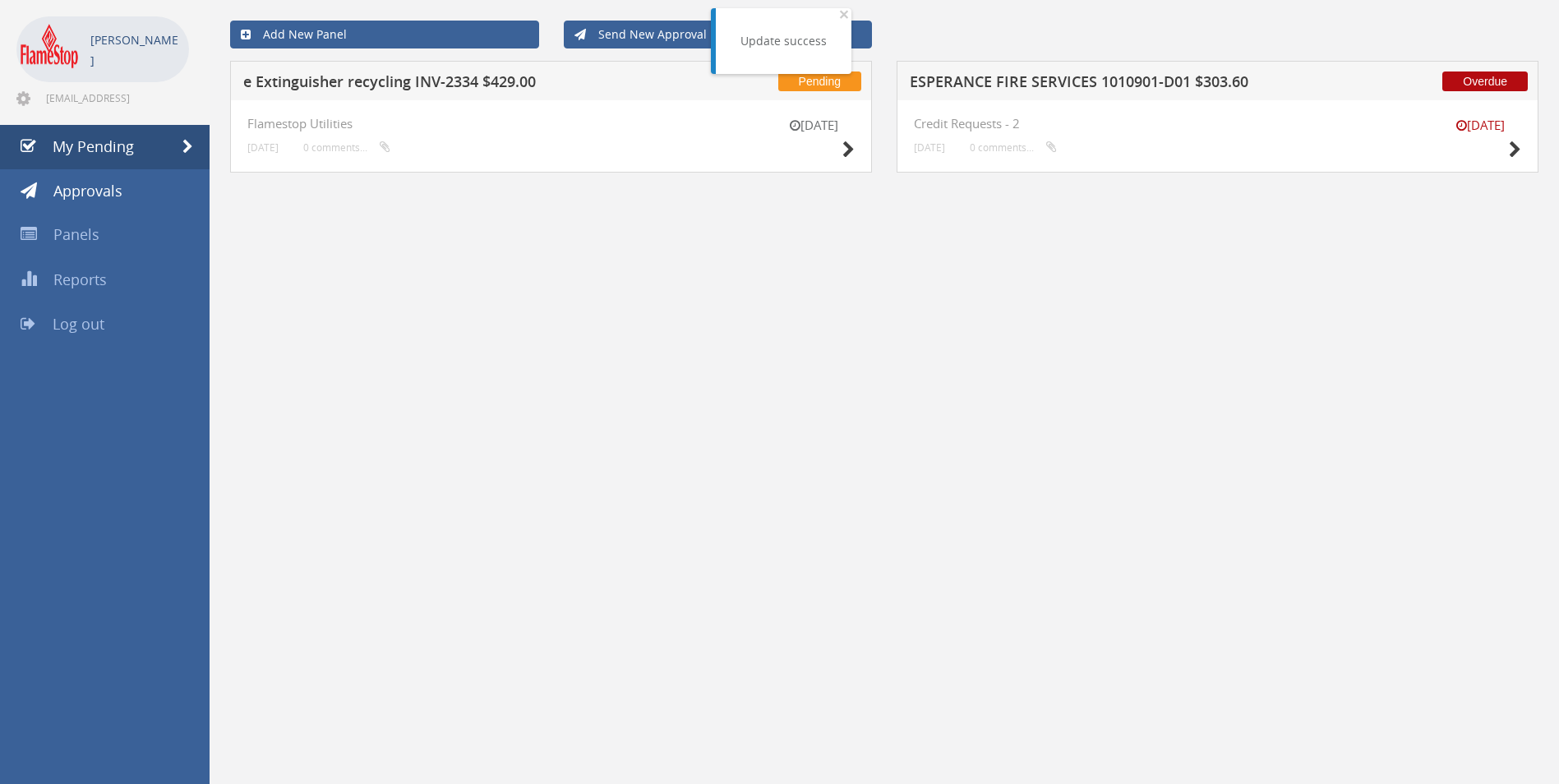
click at [1009, 80] on h5 "ESPERANCE FIRE SERVICES 1010901-D01 $303.60" at bounding box center [1125, 84] width 431 height 21
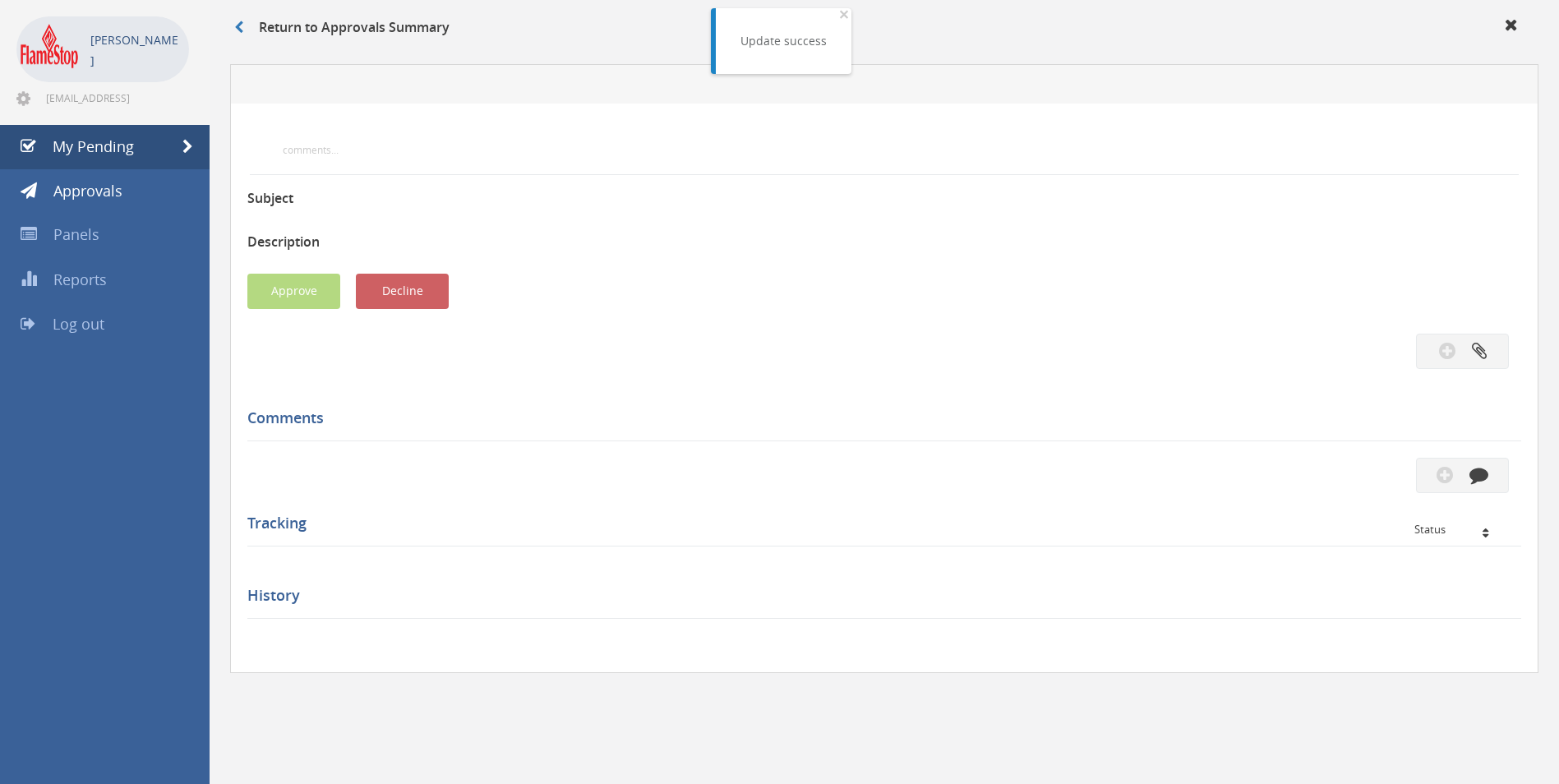
scroll to position [411, 0]
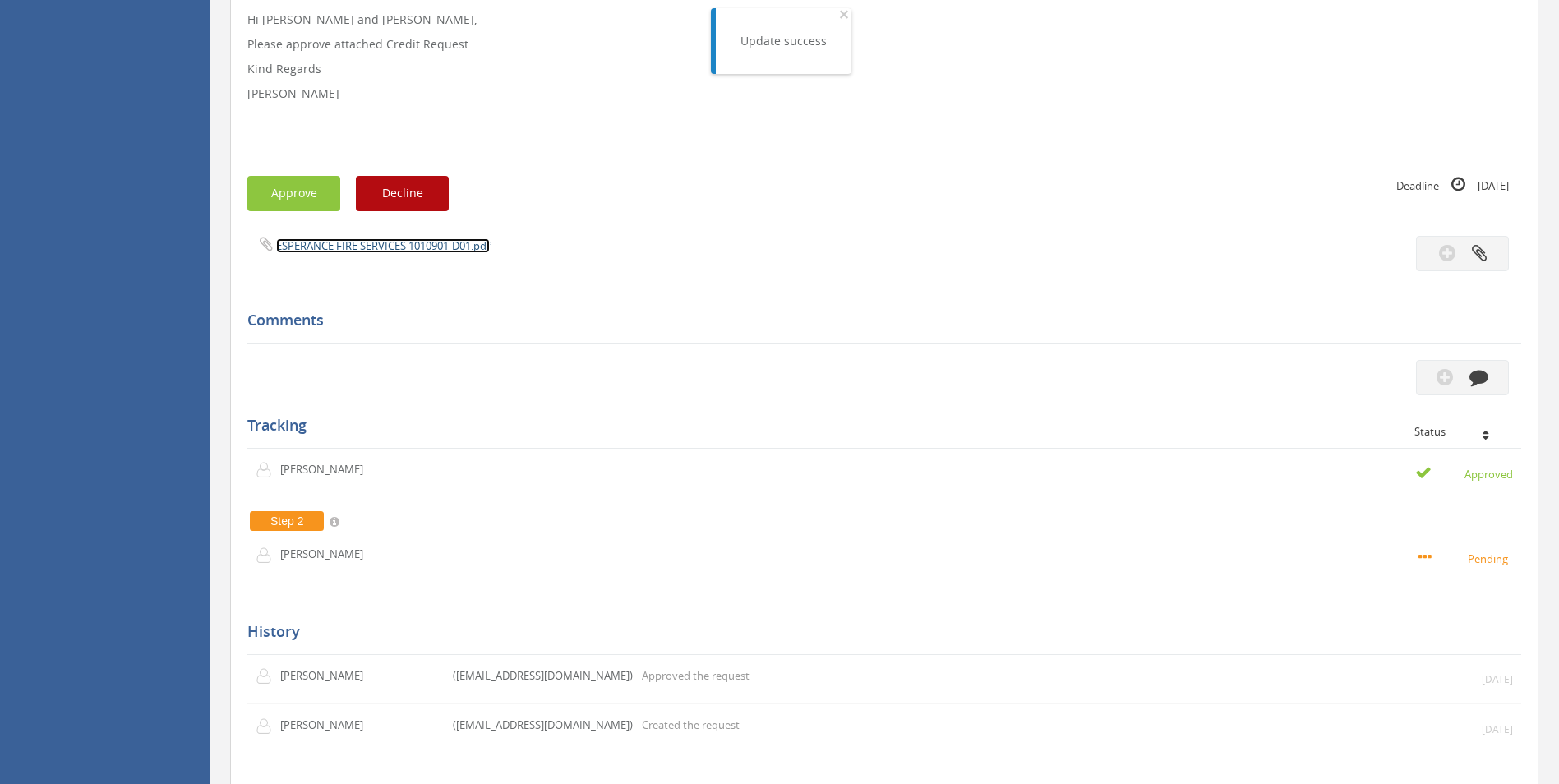
click at [378, 246] on link "ESPERANCE FIRE SERVICES 1010901-D01.pdf" at bounding box center [384, 245] width 214 height 15
click at [312, 193] on button "Approve" at bounding box center [294, 193] width 92 height 35
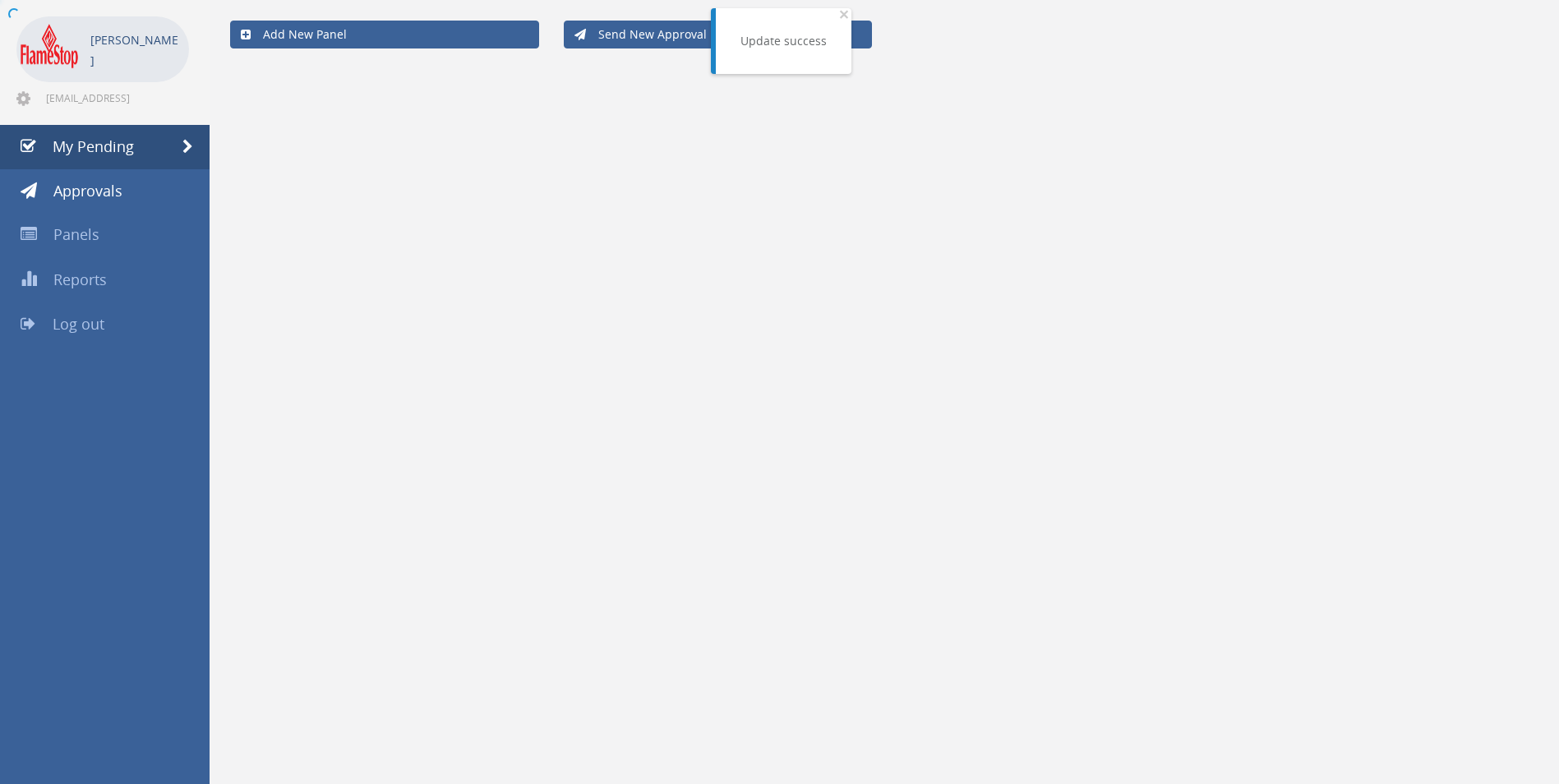
scroll to position [67, 0]
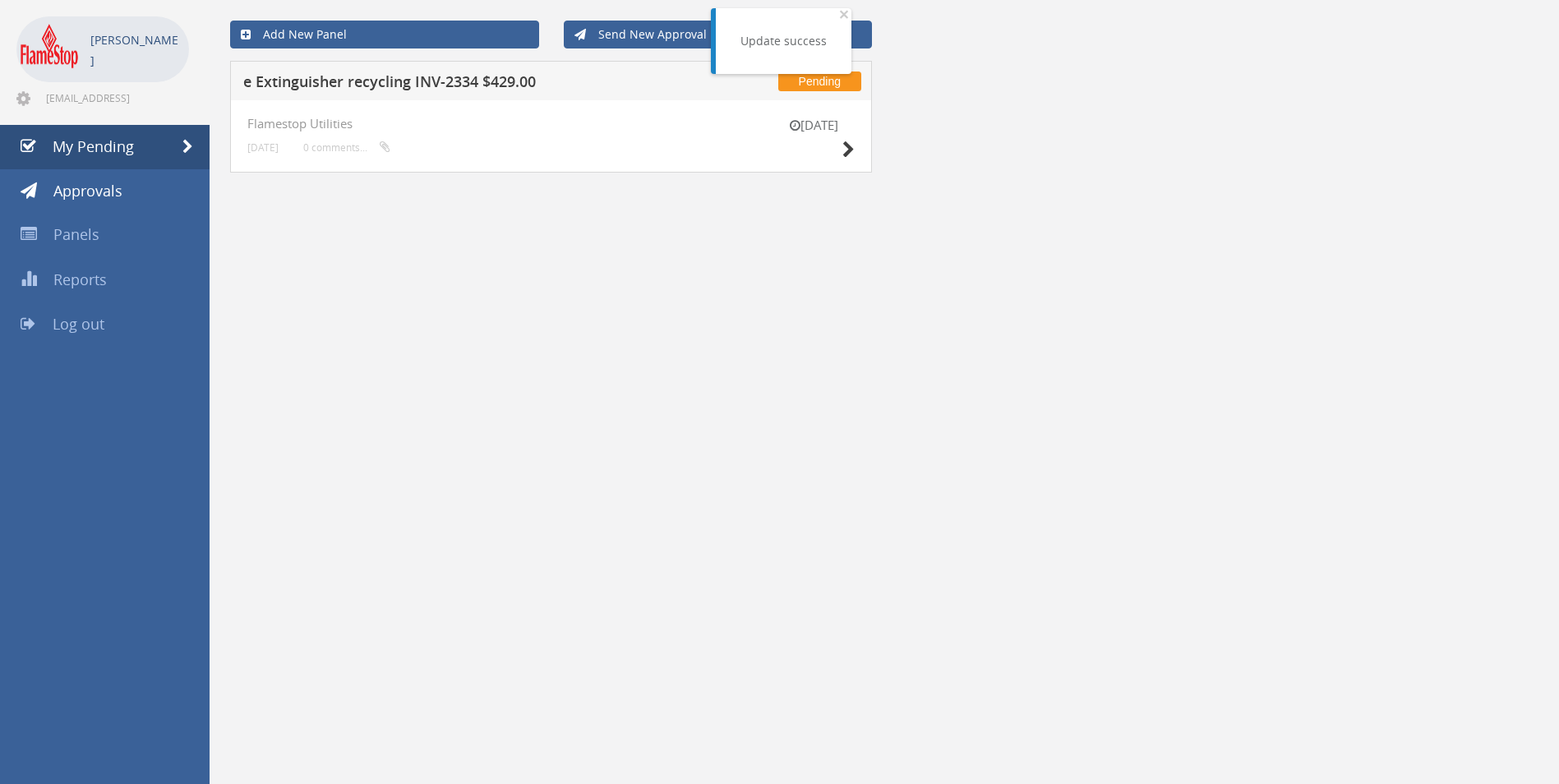
click at [449, 84] on h5 "e Extinguisher recycling INV-2334 $429.00" at bounding box center [458, 84] width 431 height 21
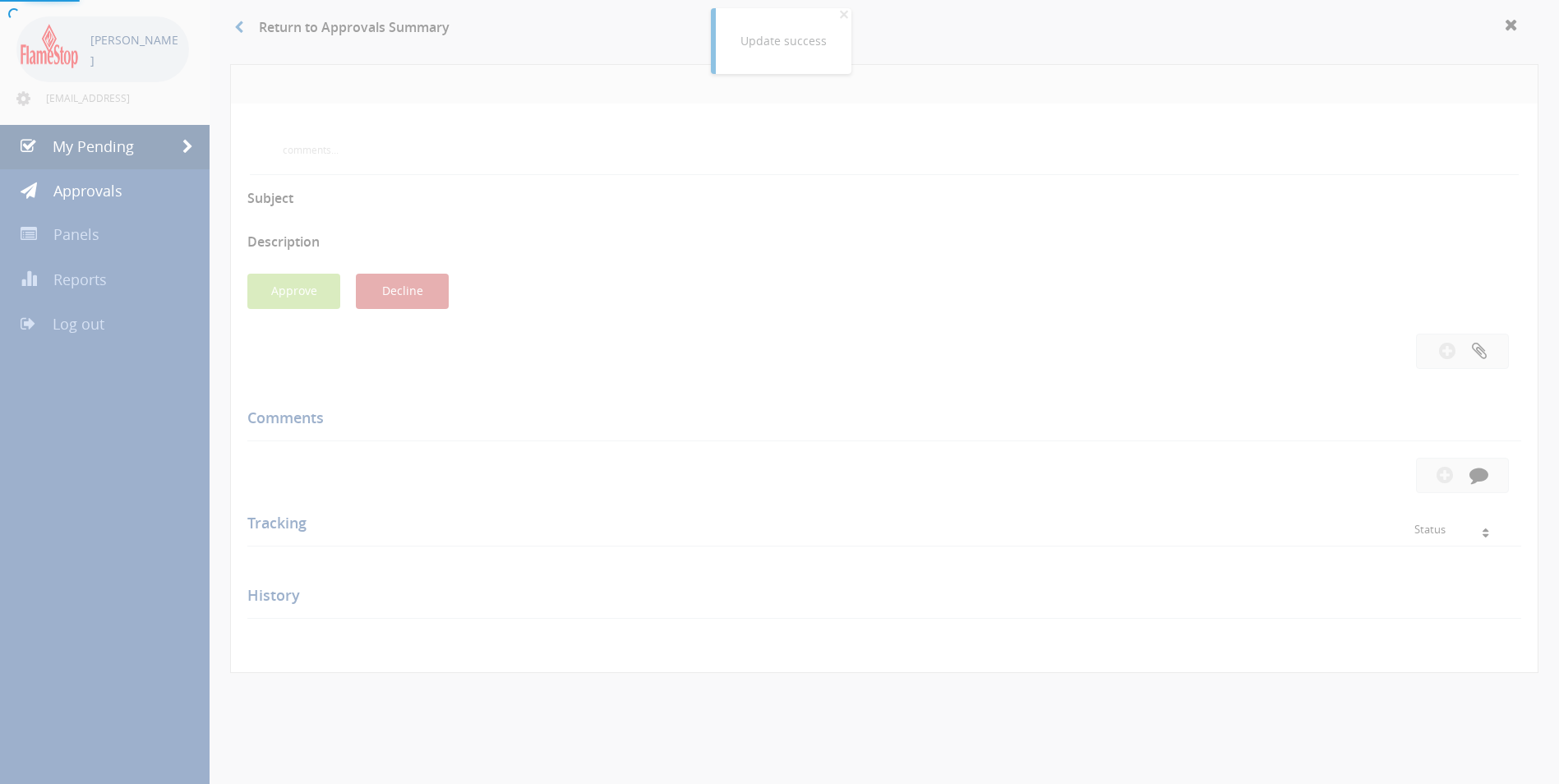
scroll to position [411, 0]
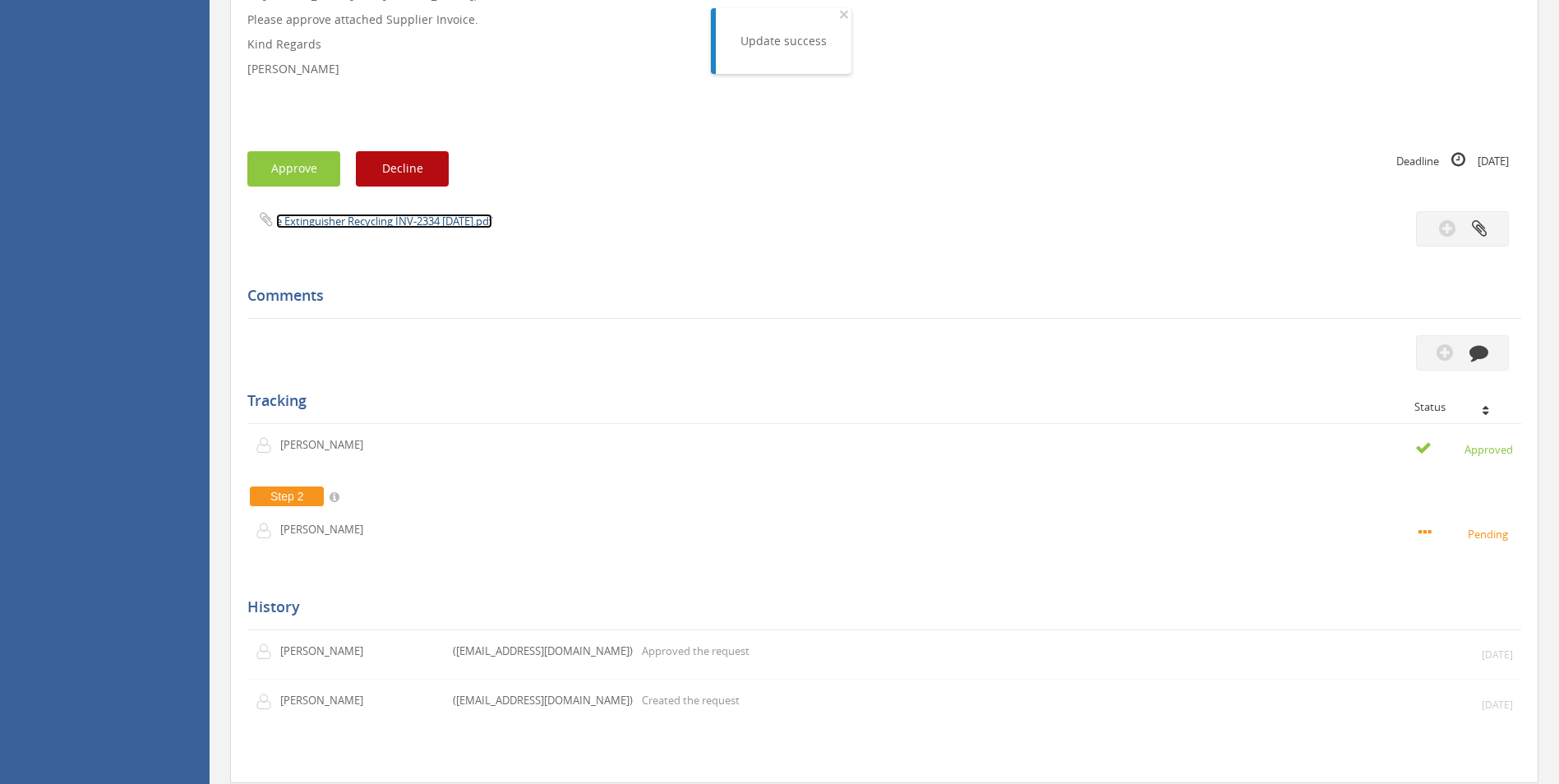
click at [378, 223] on link "e Extinguisher Recycling INV-2334 [DATE].pdf" at bounding box center [384, 221] width 216 height 15
click at [306, 172] on button "Approve" at bounding box center [294, 169] width 92 height 35
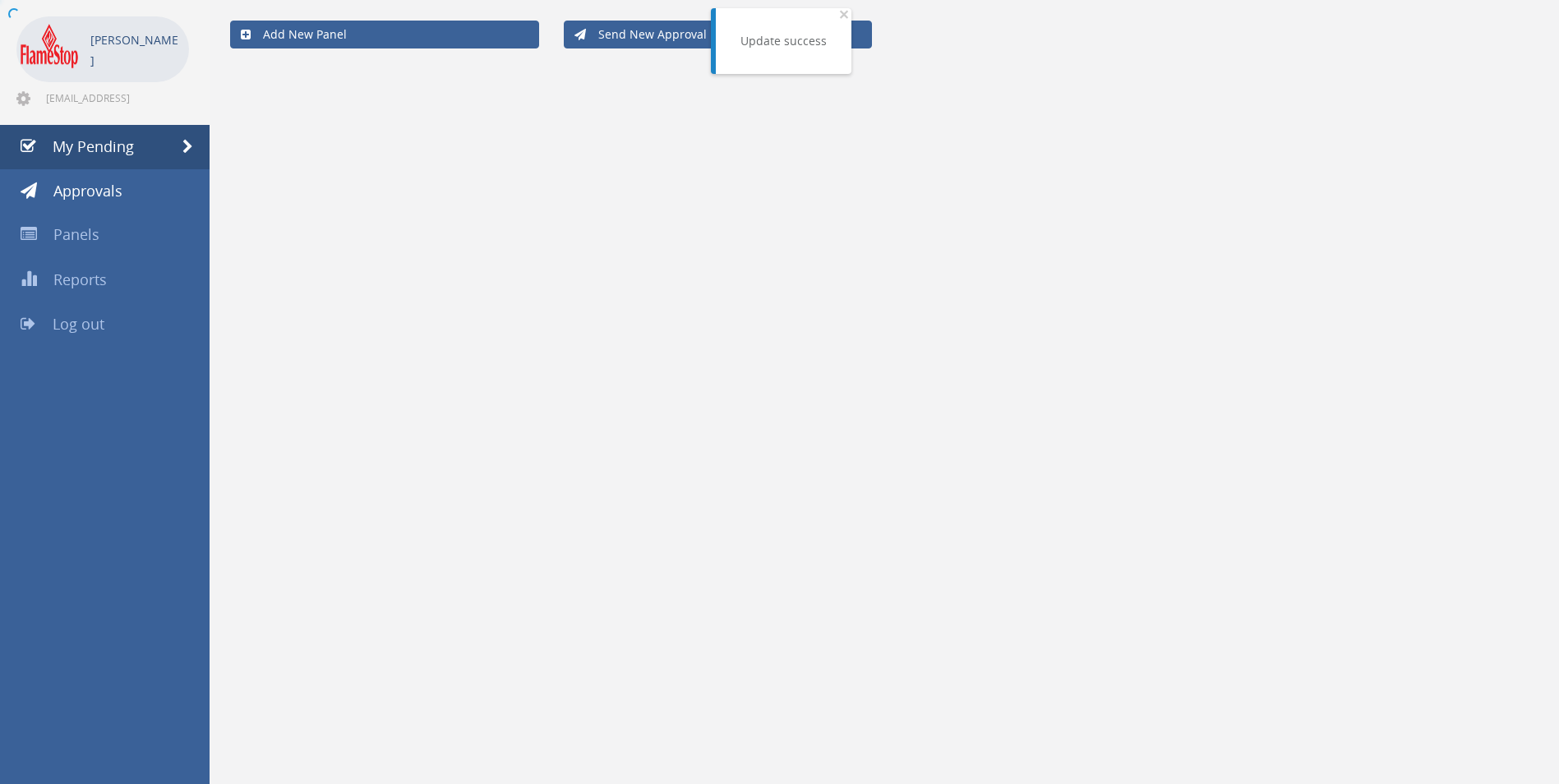
scroll to position [67, 0]
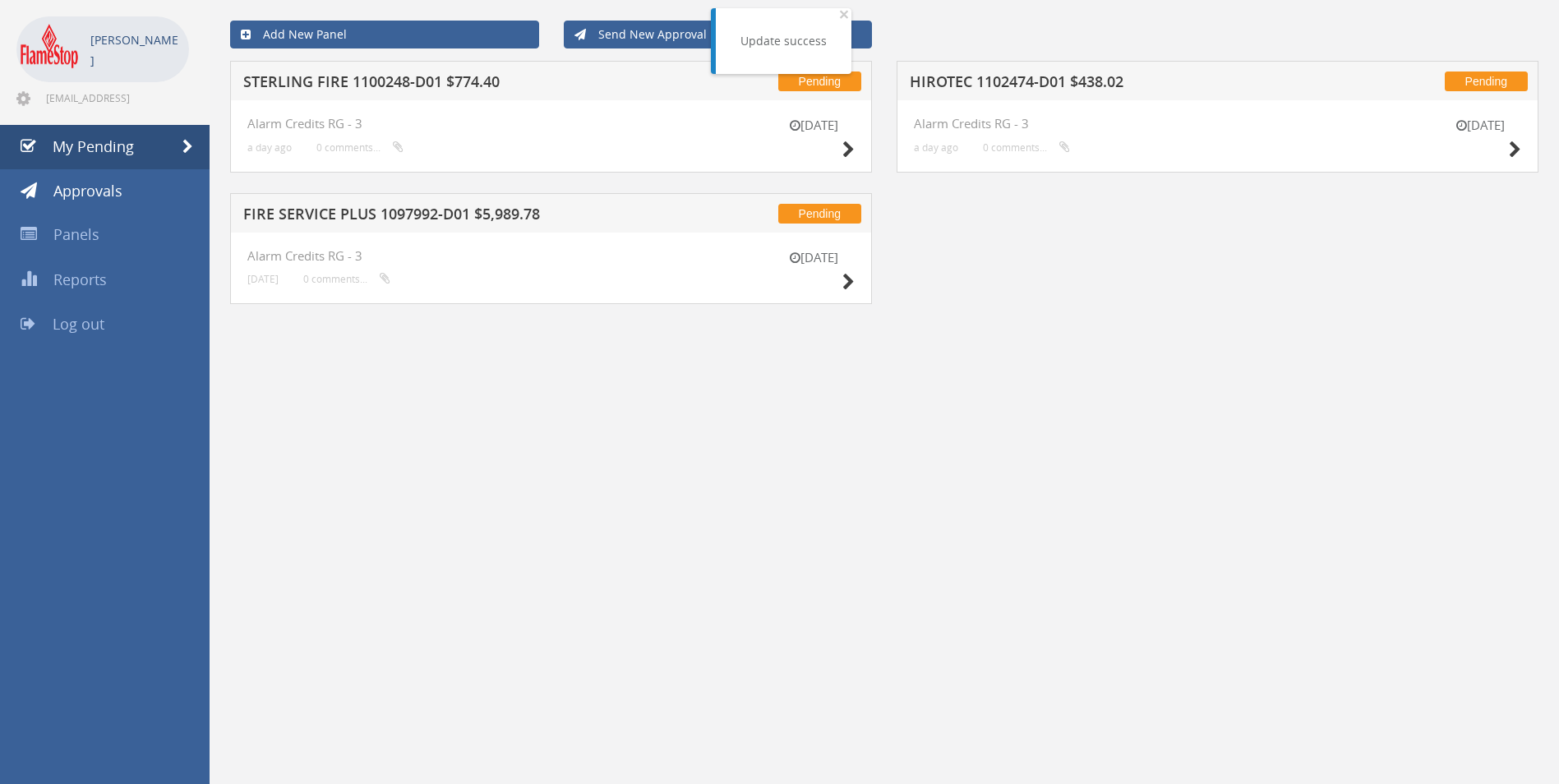
click at [337, 84] on h5 "STERLING FIRE 1100248-D01 $774.40" at bounding box center [458, 84] width 431 height 21
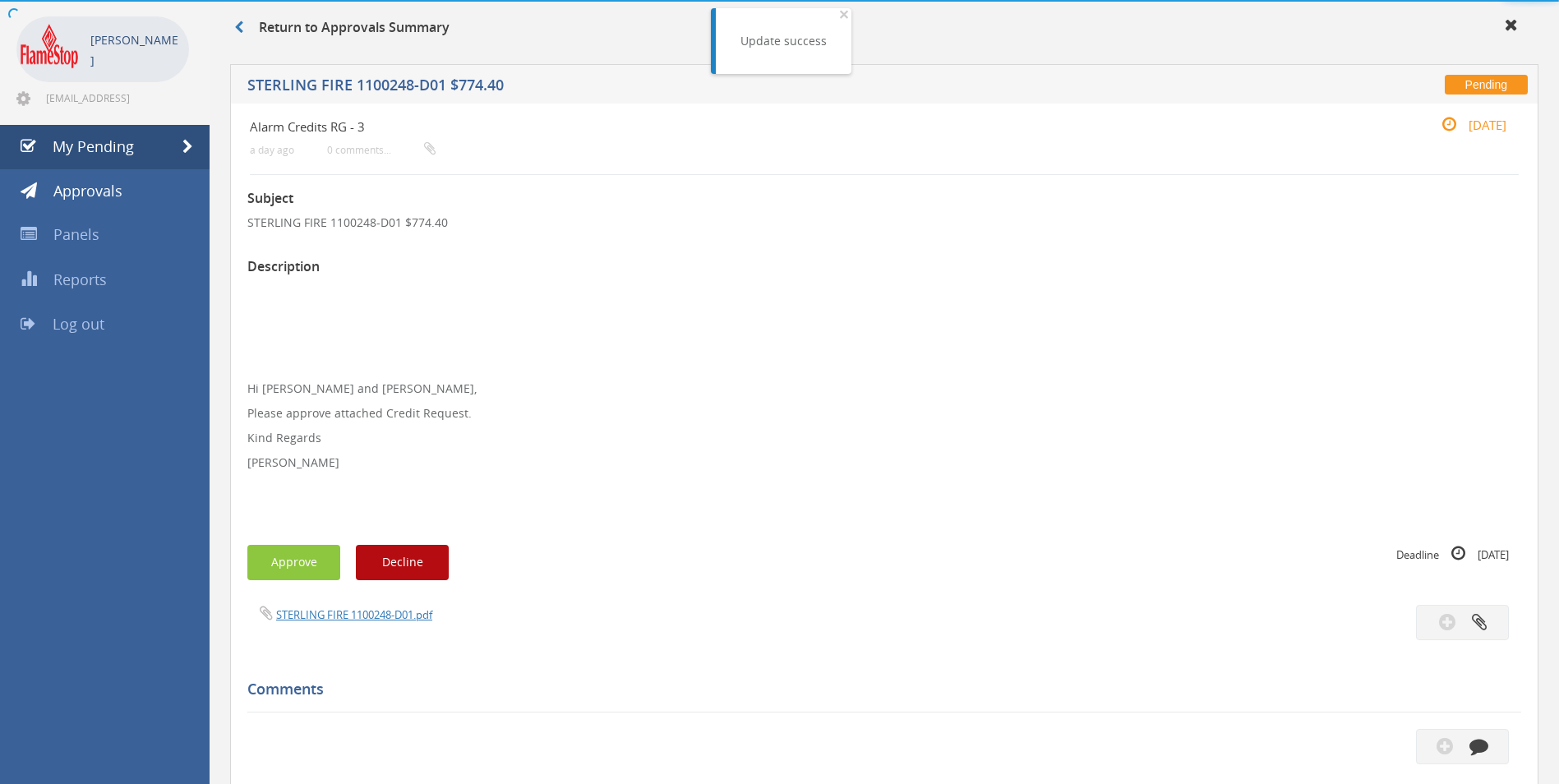
scroll to position [411, 0]
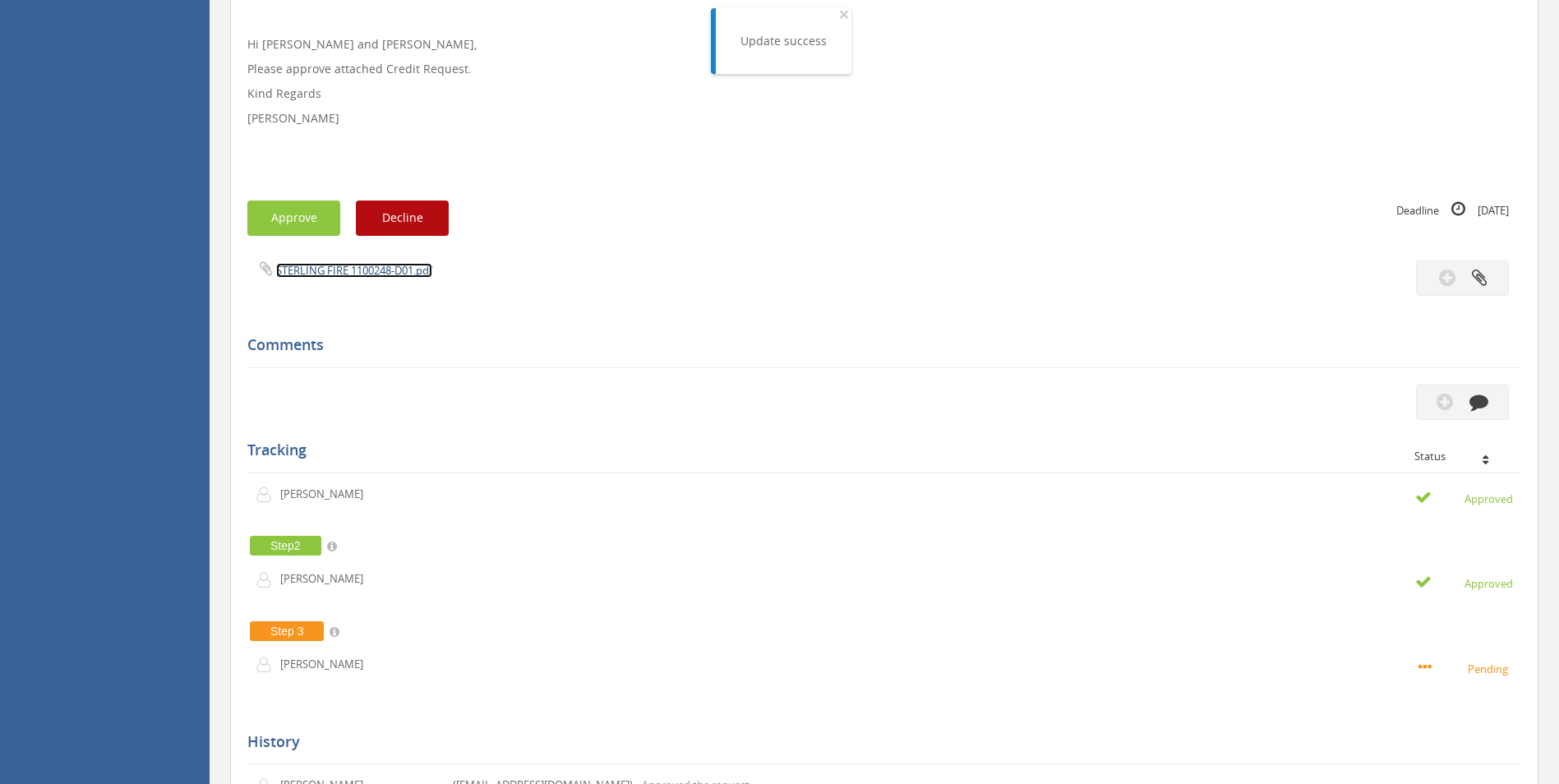
click at [328, 265] on link "STERLING FIRE 1100248-D01.pdf" at bounding box center [354, 270] width 156 height 15
click at [302, 220] on button "Approve" at bounding box center [294, 217] width 92 height 35
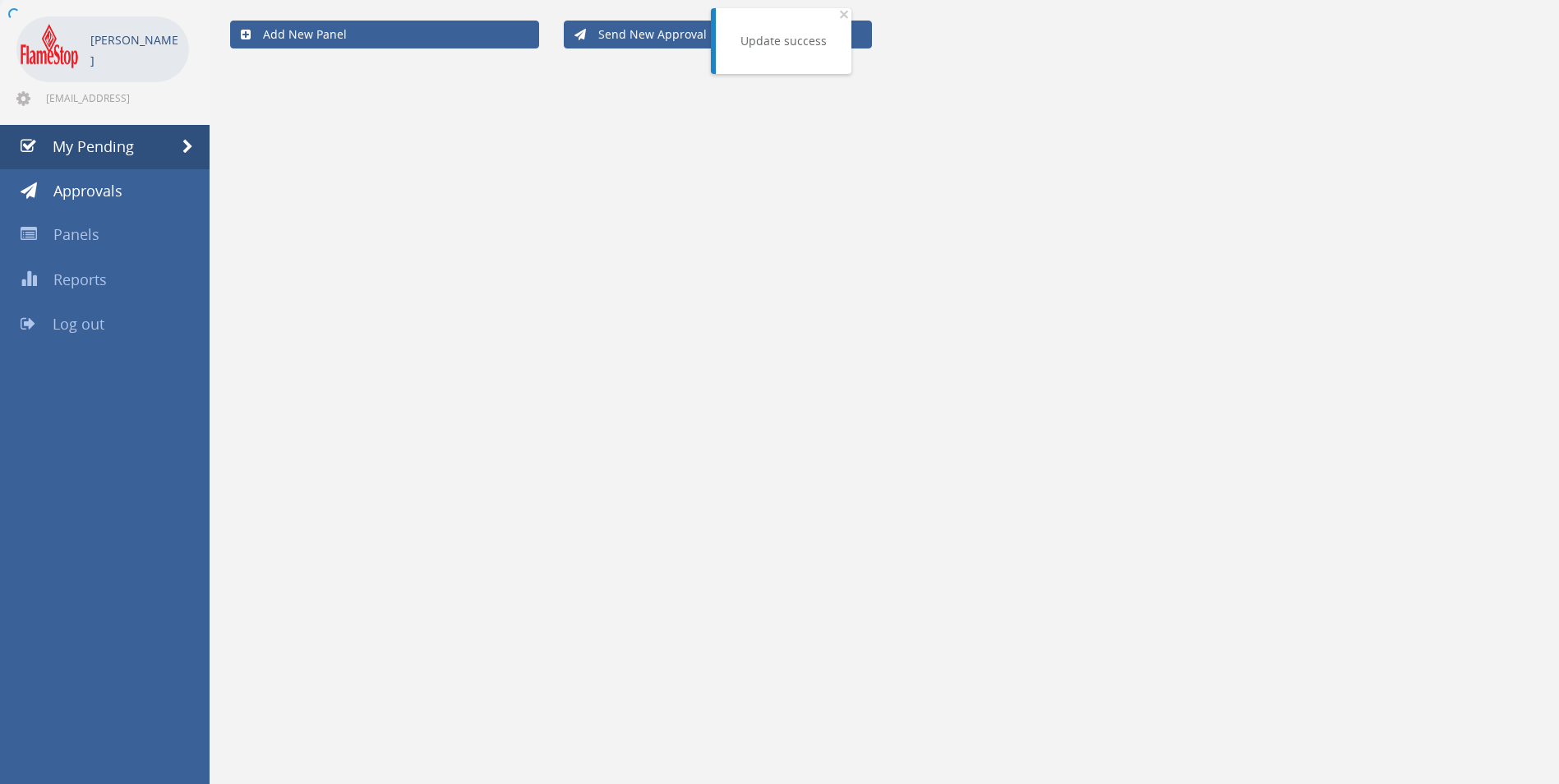
scroll to position [67, 0]
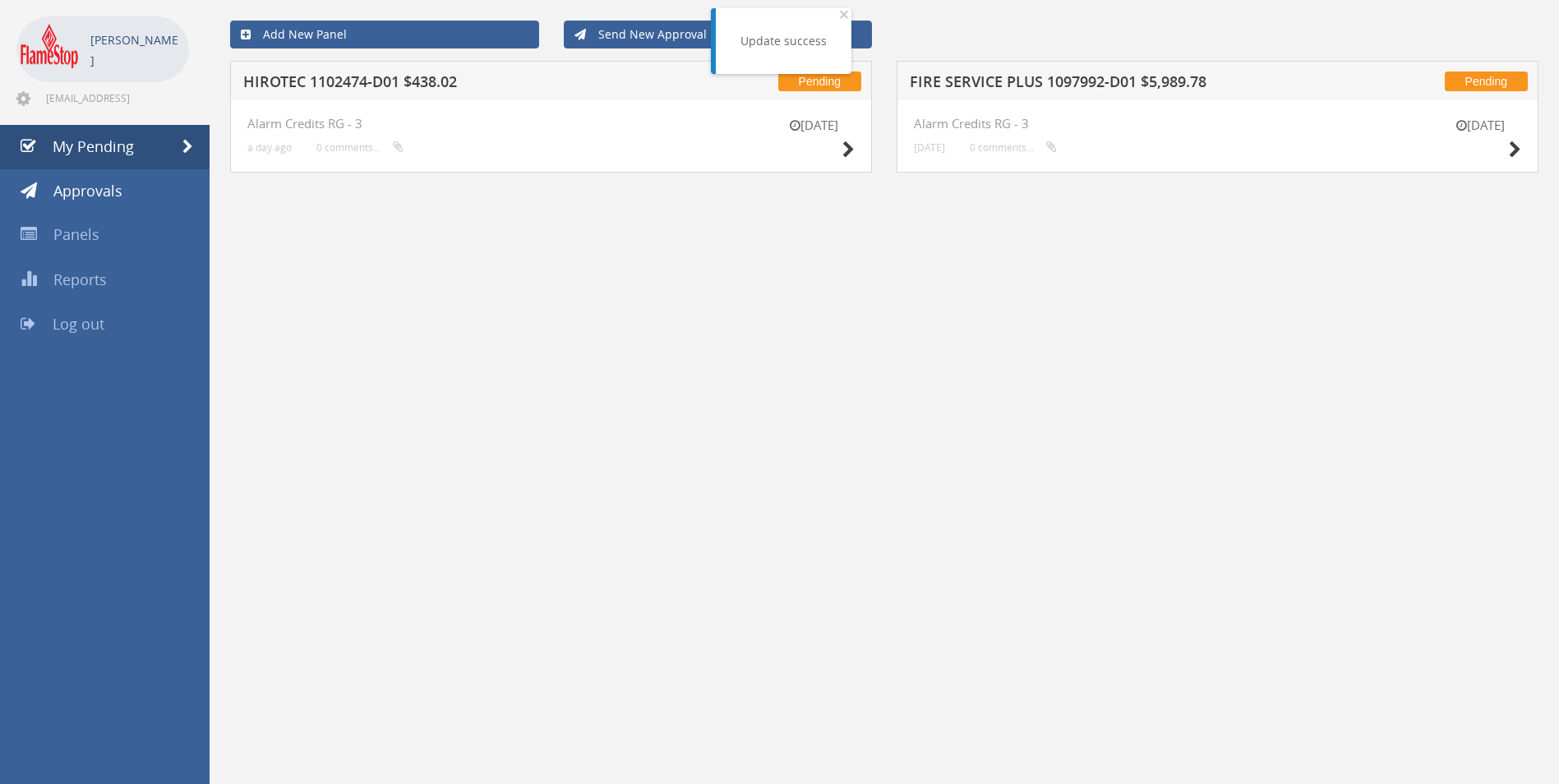
click at [351, 81] on h5 "HIROTEC 1102474-D01 $438.02" at bounding box center [458, 84] width 431 height 21
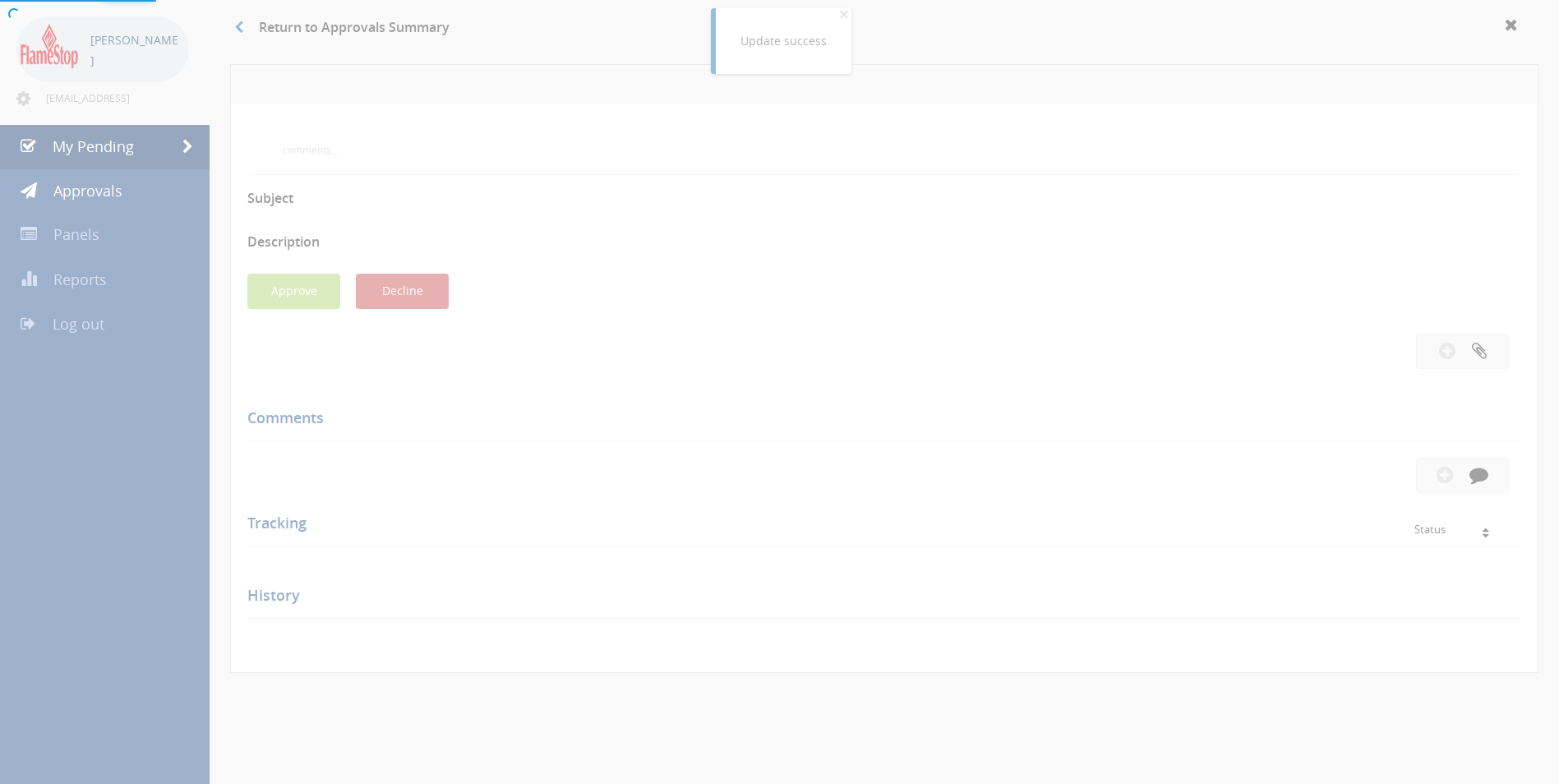
scroll to position [411, 0]
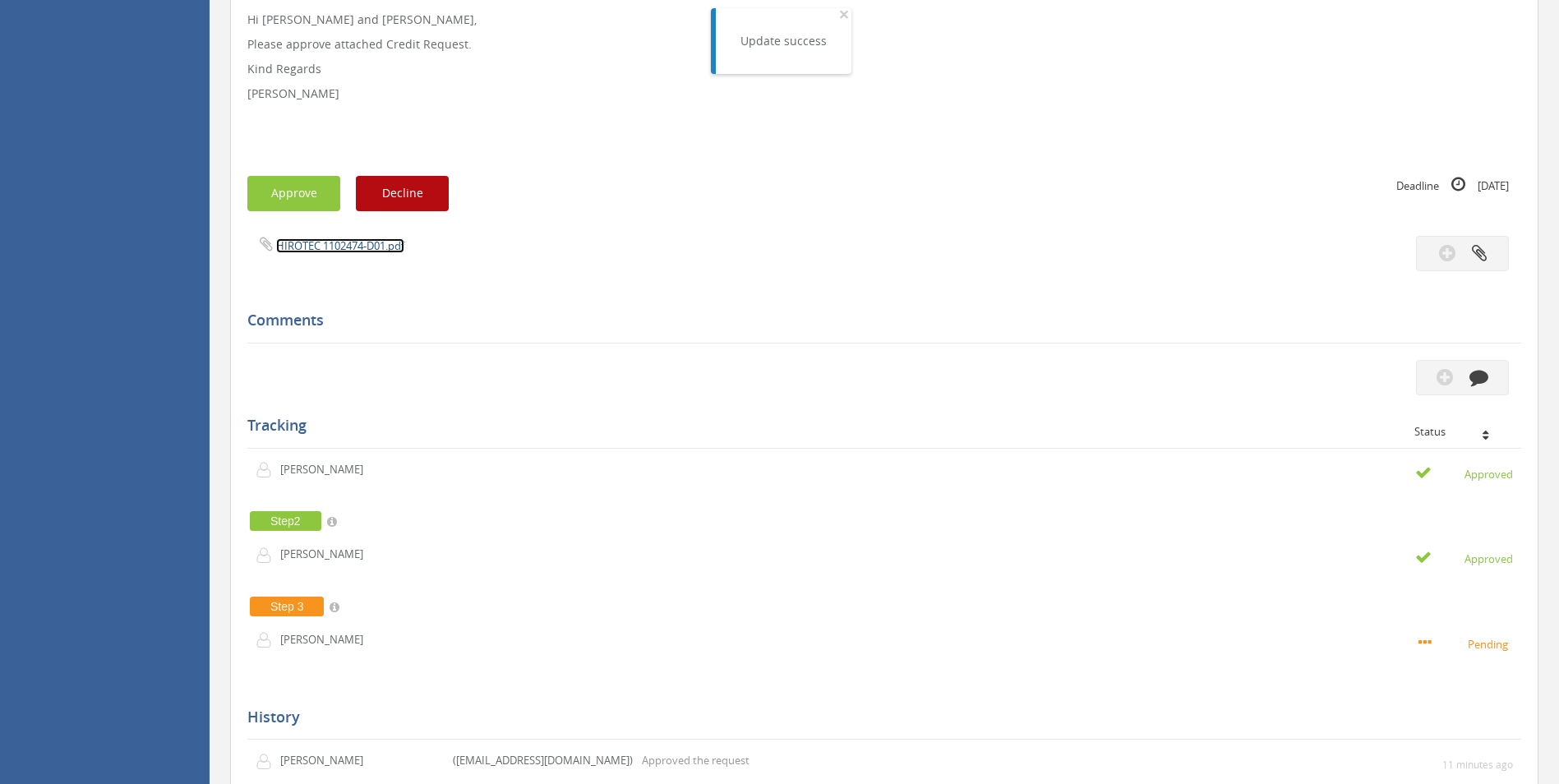
click at [328, 247] on link "HIROTEC 1102474-D01.pdf" at bounding box center [341, 245] width 128 height 15
click at [308, 185] on button "Approve" at bounding box center [294, 193] width 92 height 35
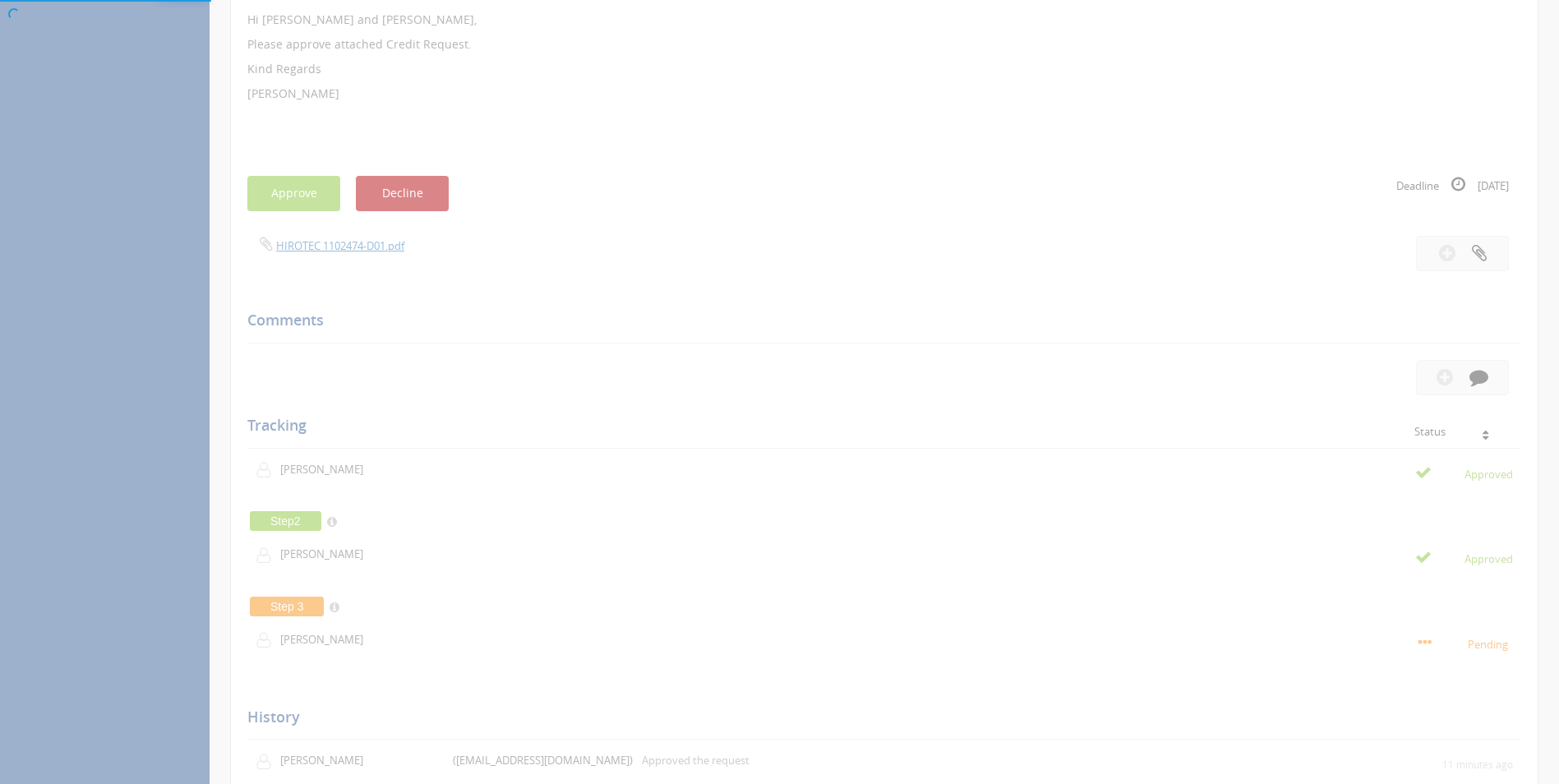
scroll to position [67, 0]
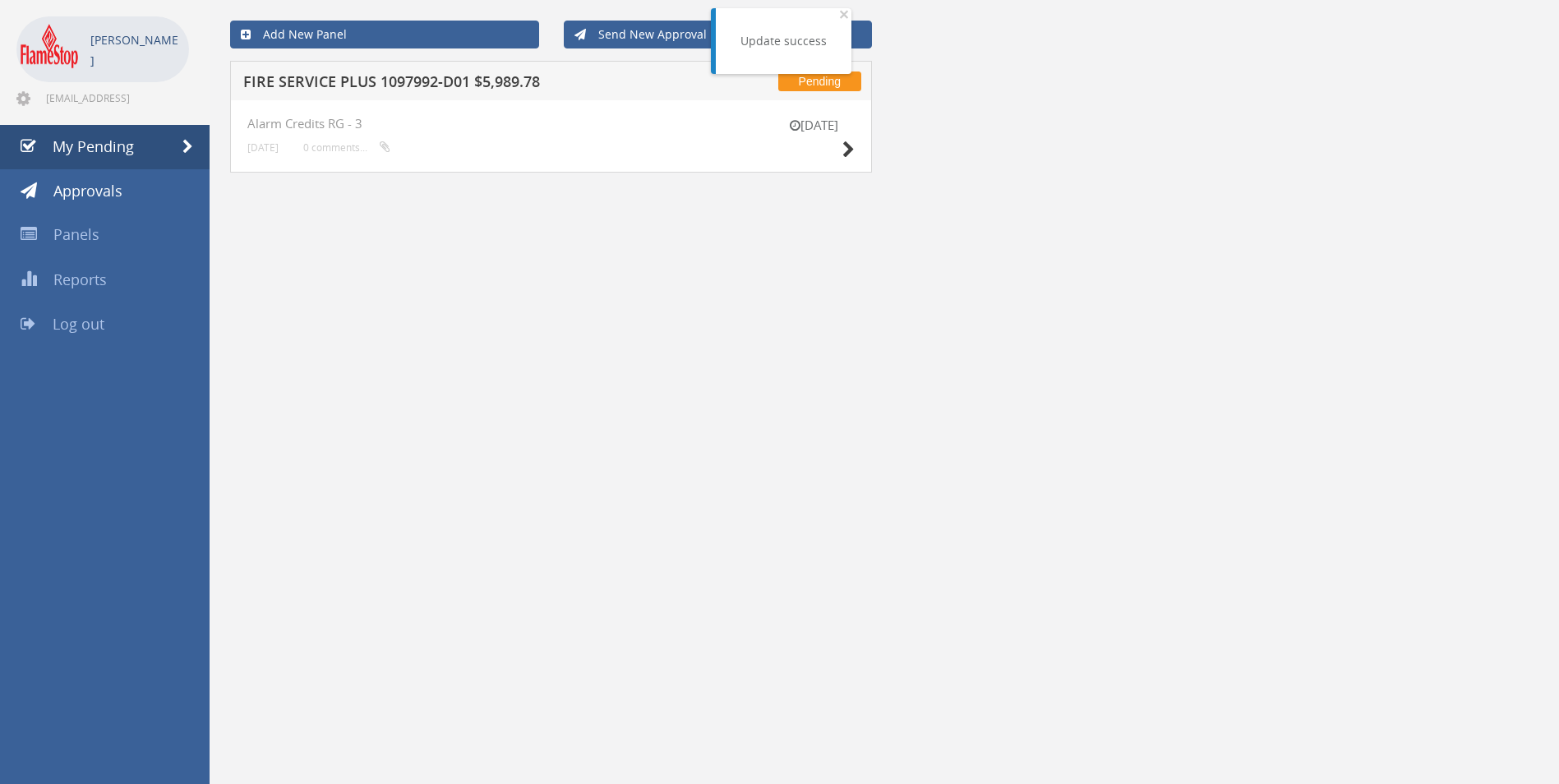
click at [356, 74] on h5 "FIRE SERVICE PLUS 1097992-D01 $5,989.78" at bounding box center [458, 84] width 431 height 21
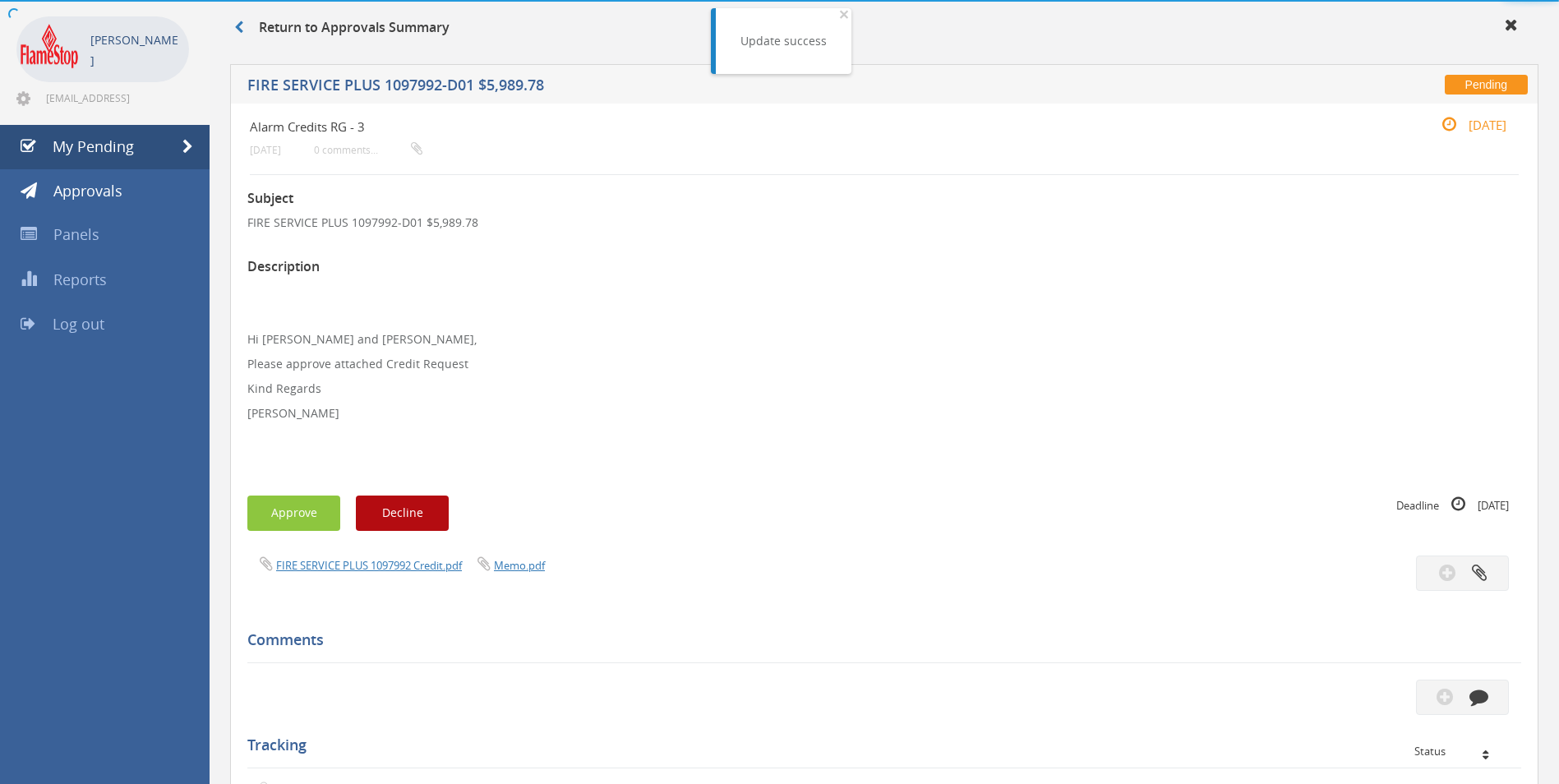
scroll to position [411, 0]
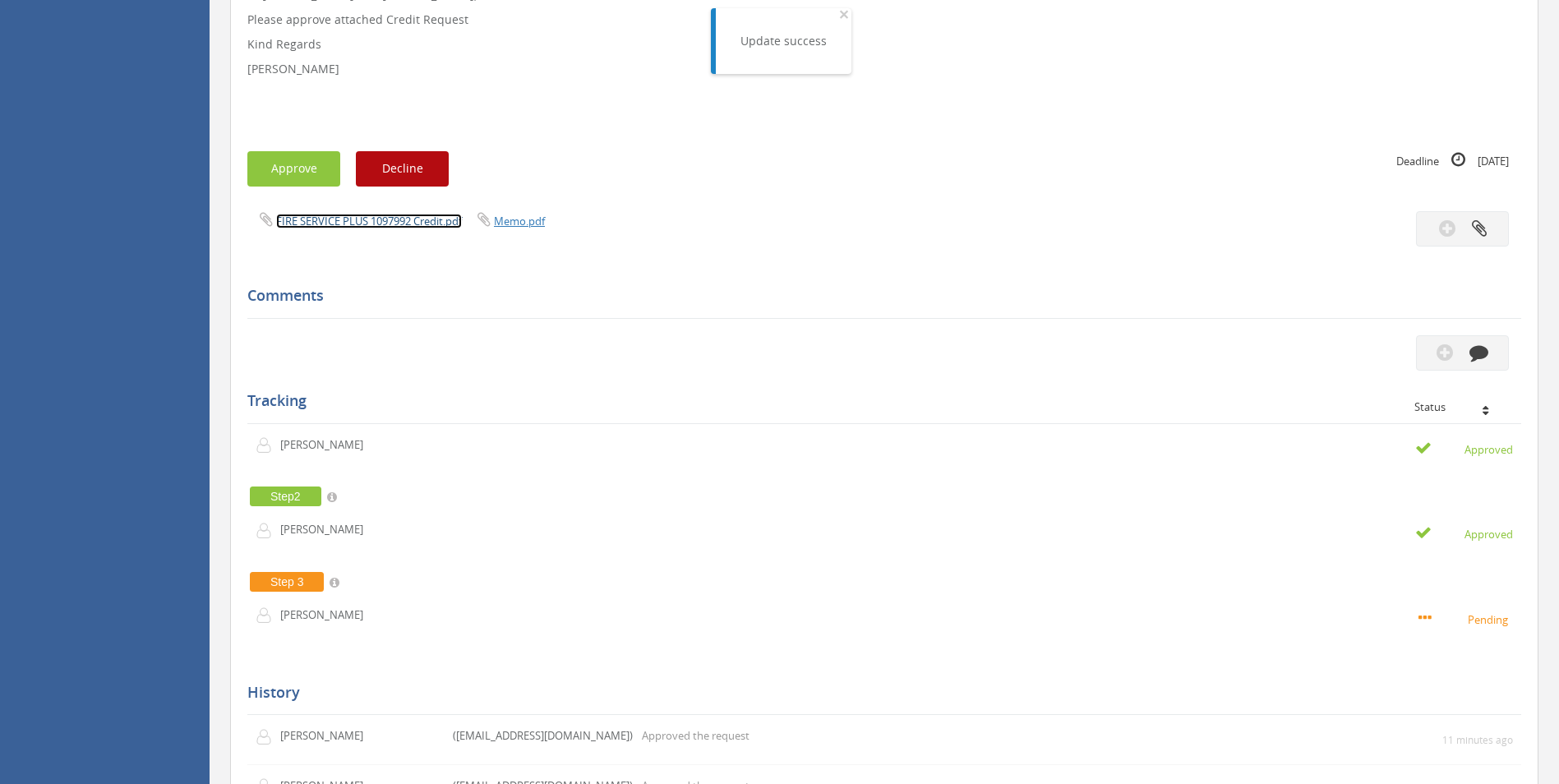
click at [336, 215] on link "FIRE SERVICE PLUS 1097992 Credit.pdf" at bounding box center [369, 221] width 186 height 15
click at [282, 160] on button "Approve" at bounding box center [294, 169] width 92 height 35
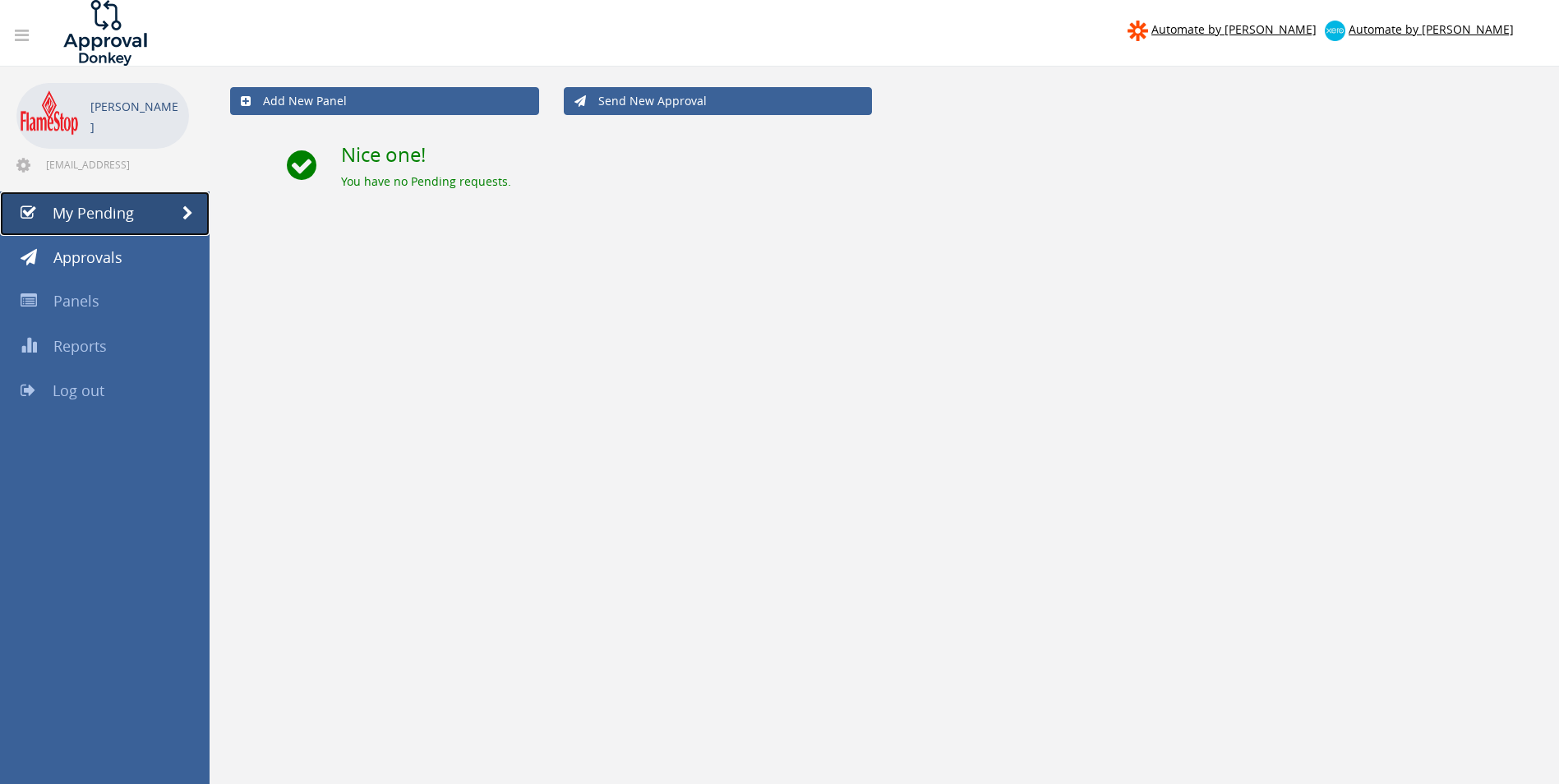
click at [92, 209] on span "My Pending" at bounding box center [92, 212] width 81 height 20
